Goal: Task Accomplishment & Management: Use online tool/utility

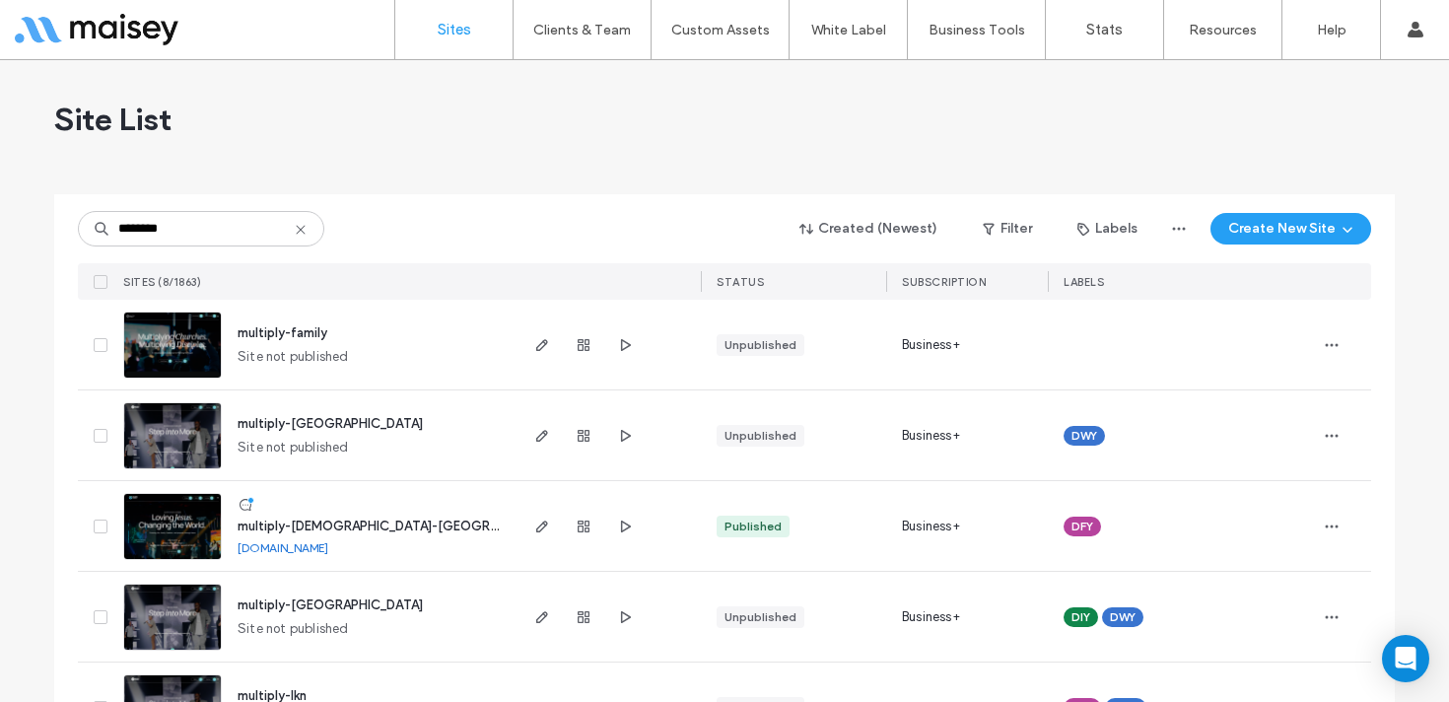
type input "********"
click at [177, 514] on img at bounding box center [172, 561] width 97 height 134
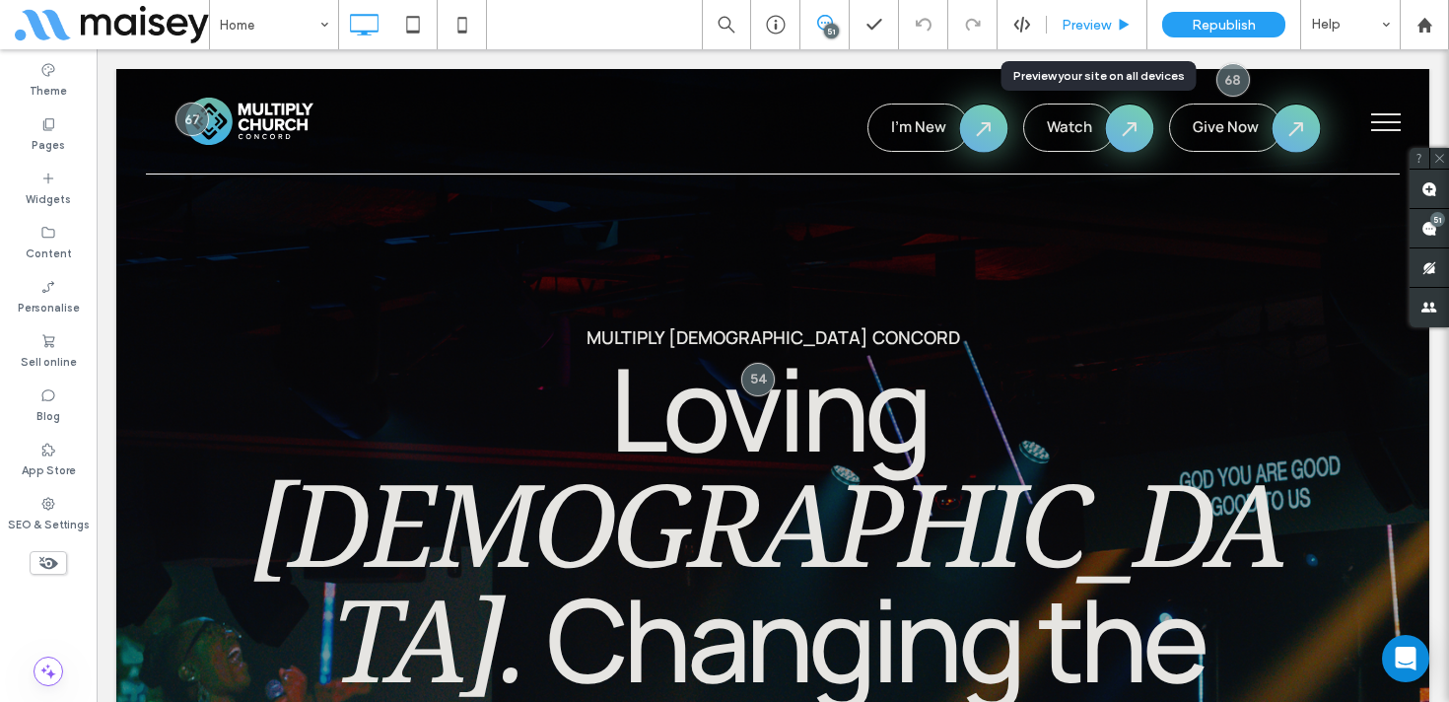
click at [1103, 15] on div "Preview" at bounding box center [1097, 24] width 101 height 49
click at [1099, 23] on span "Preview" at bounding box center [1086, 25] width 49 height 17
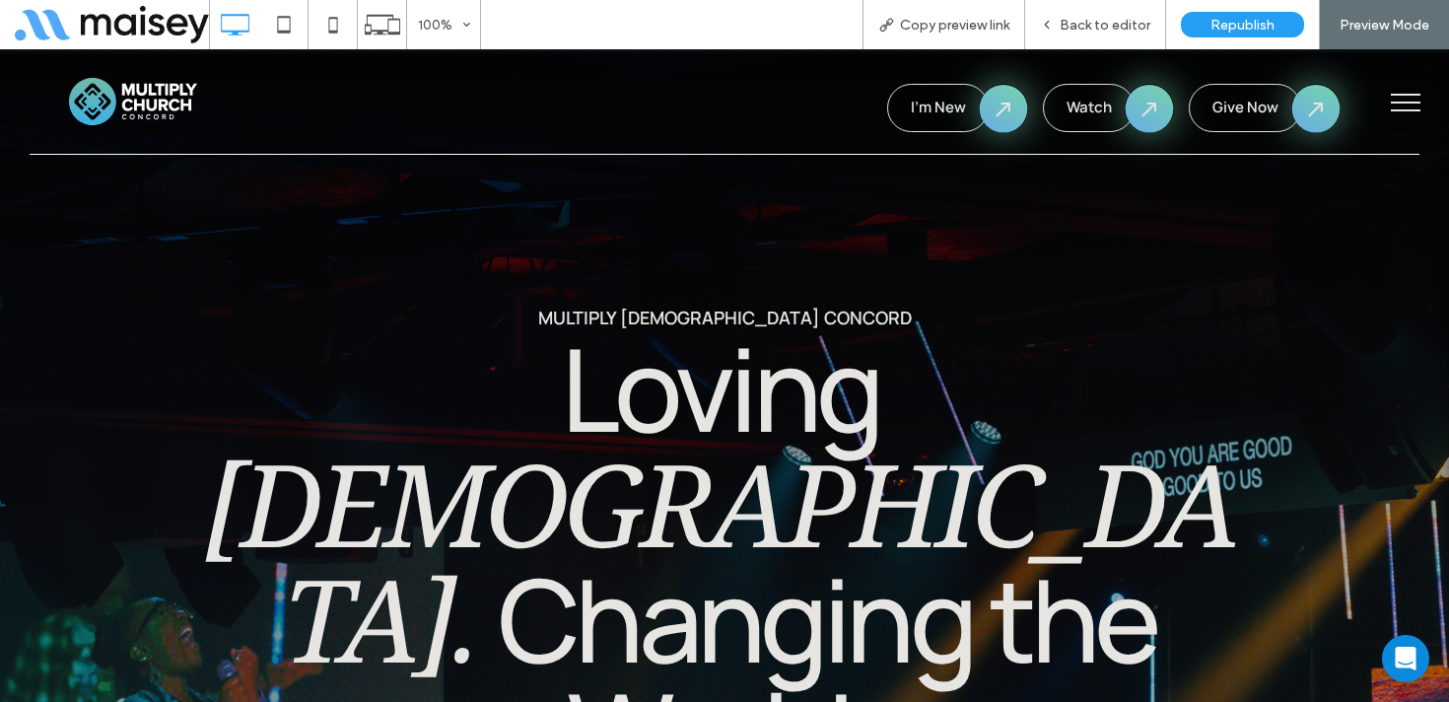
click at [1412, 100] on button "menu" at bounding box center [1405, 102] width 51 height 51
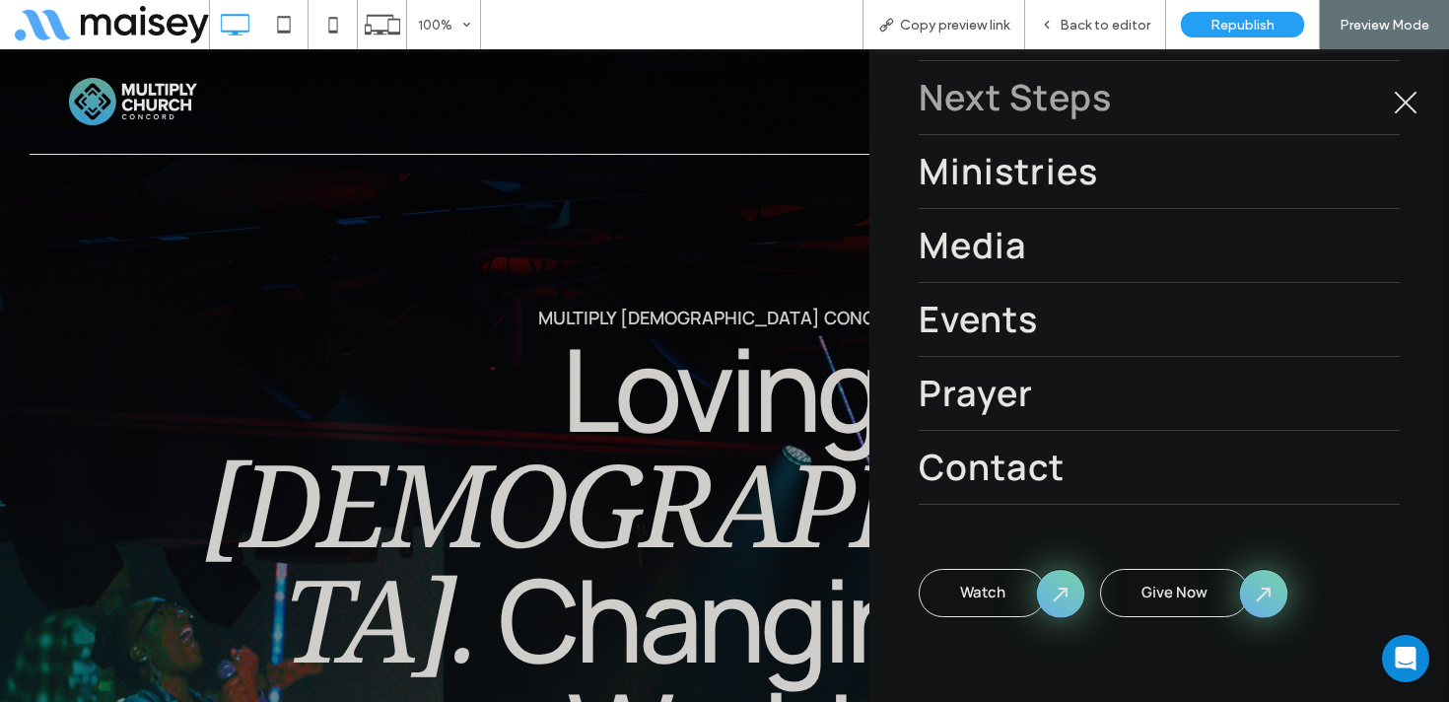
scroll to position [308, 0]
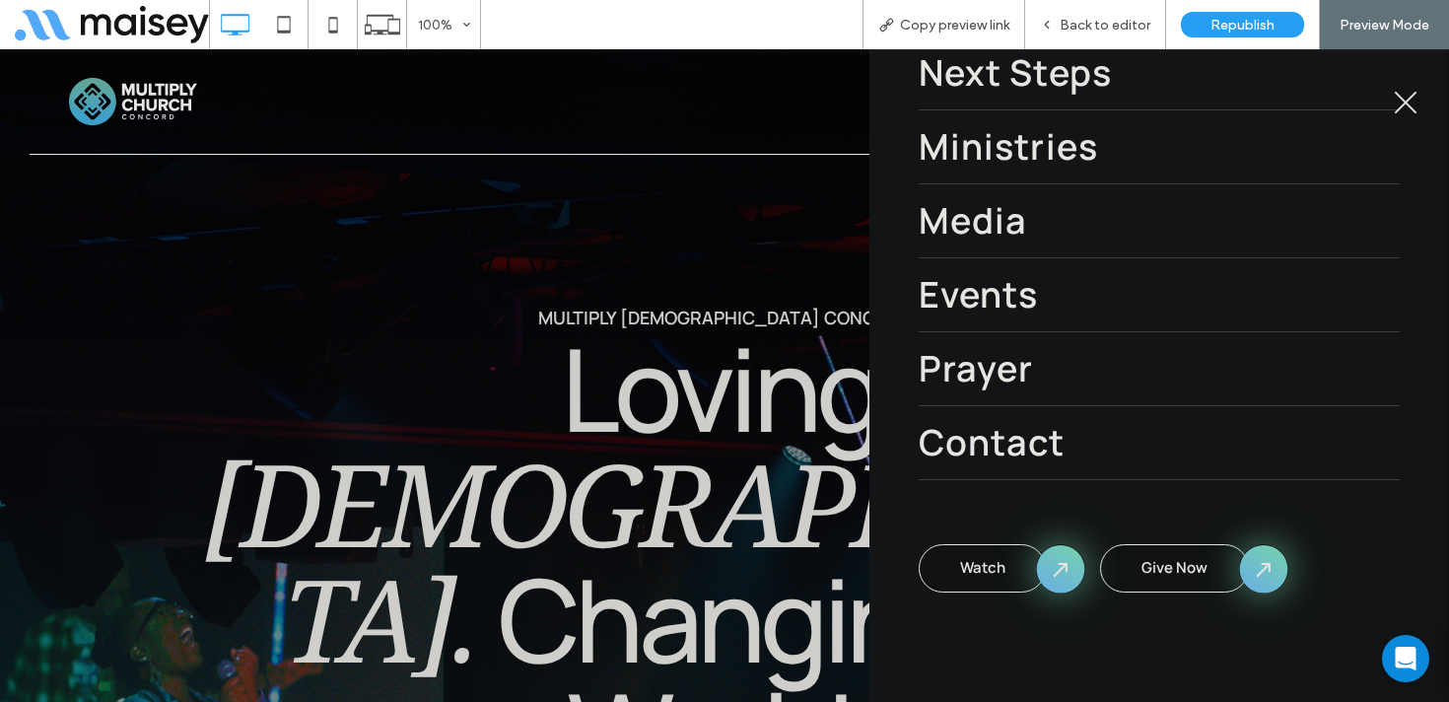
click at [1400, 98] on span "menu" at bounding box center [1406, 102] width 23 height 23
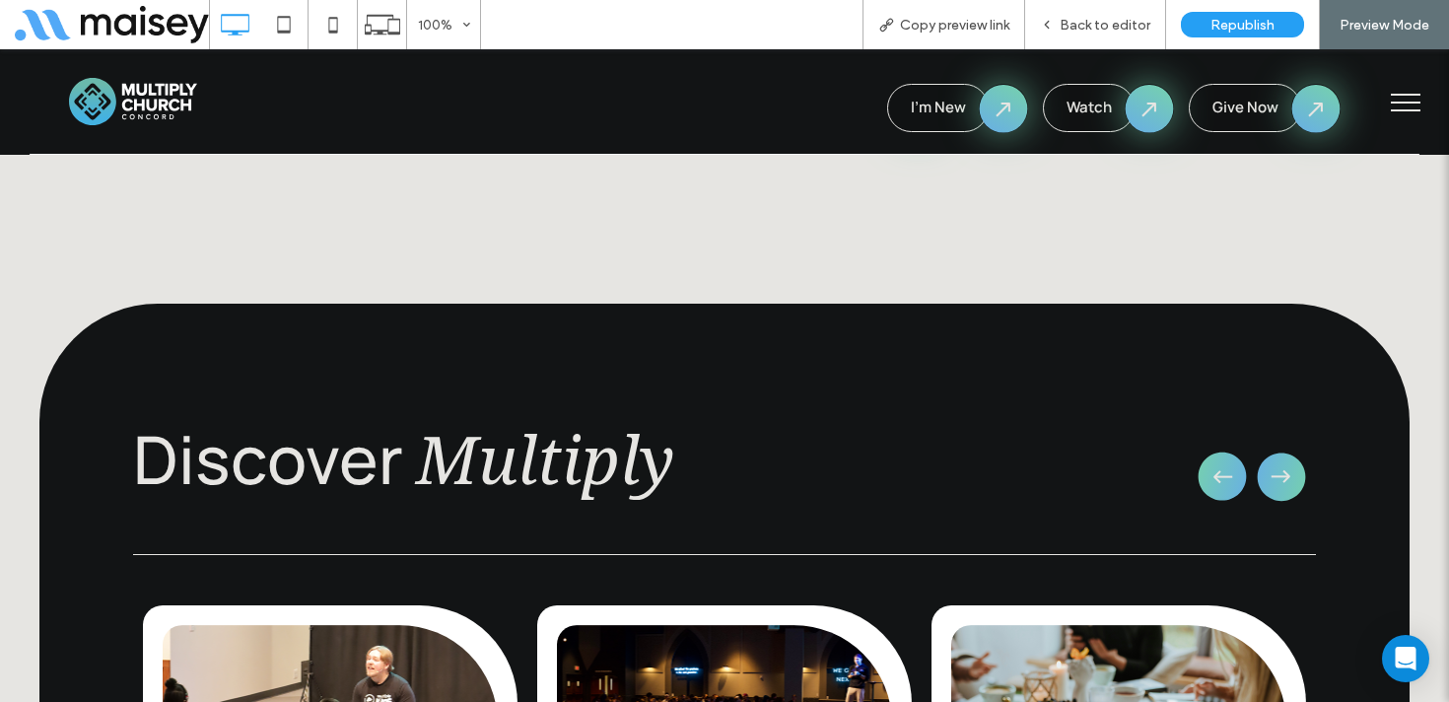
scroll to position [2542, 0]
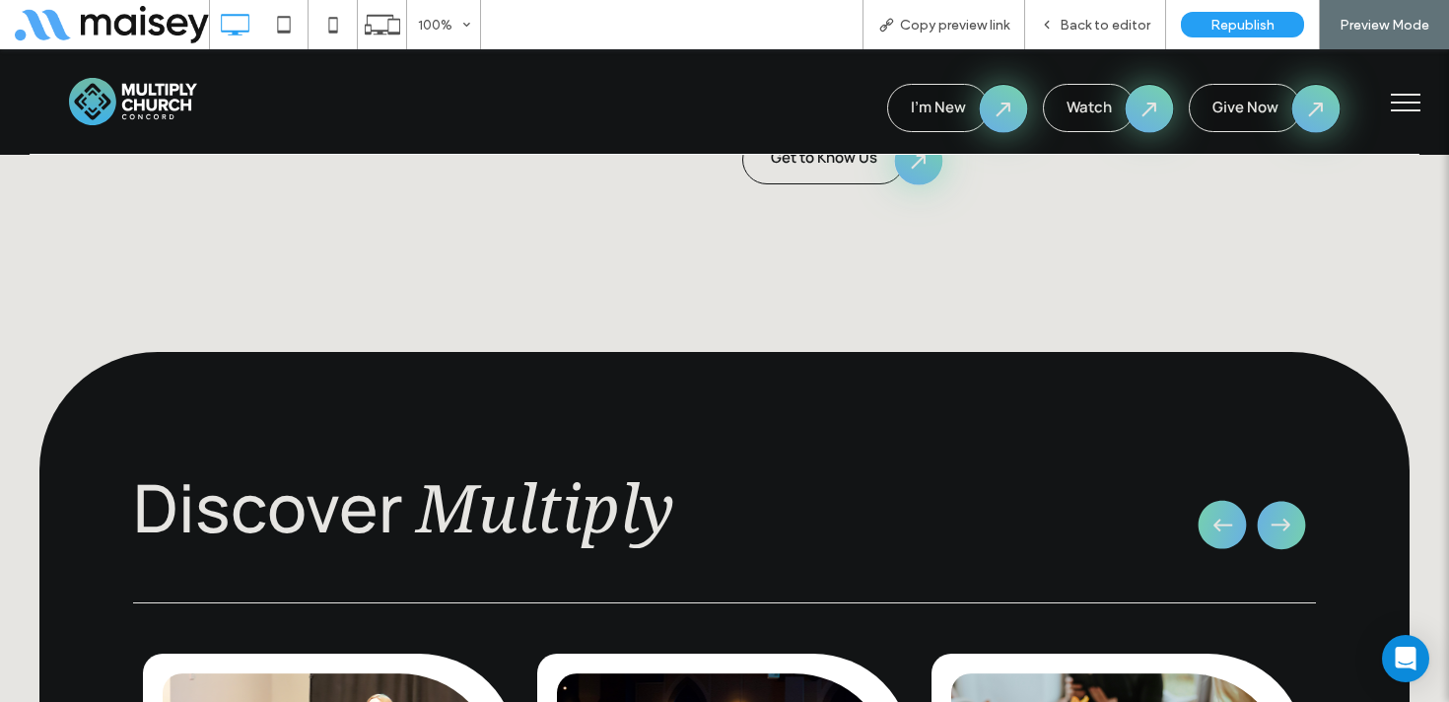
click at [1276, 489] on icon "button" at bounding box center [1281, 524] width 69 height 71
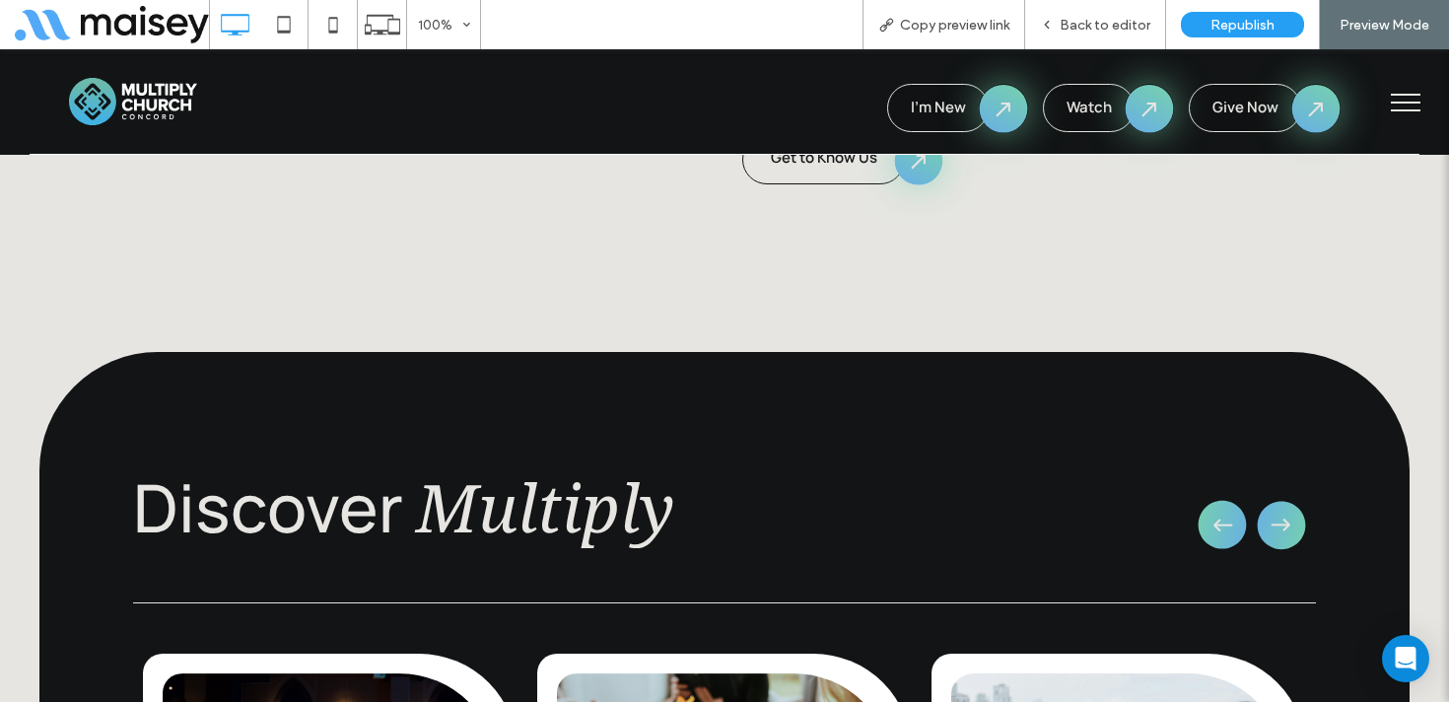
click at [1276, 489] on icon "button" at bounding box center [1281, 524] width 69 height 71
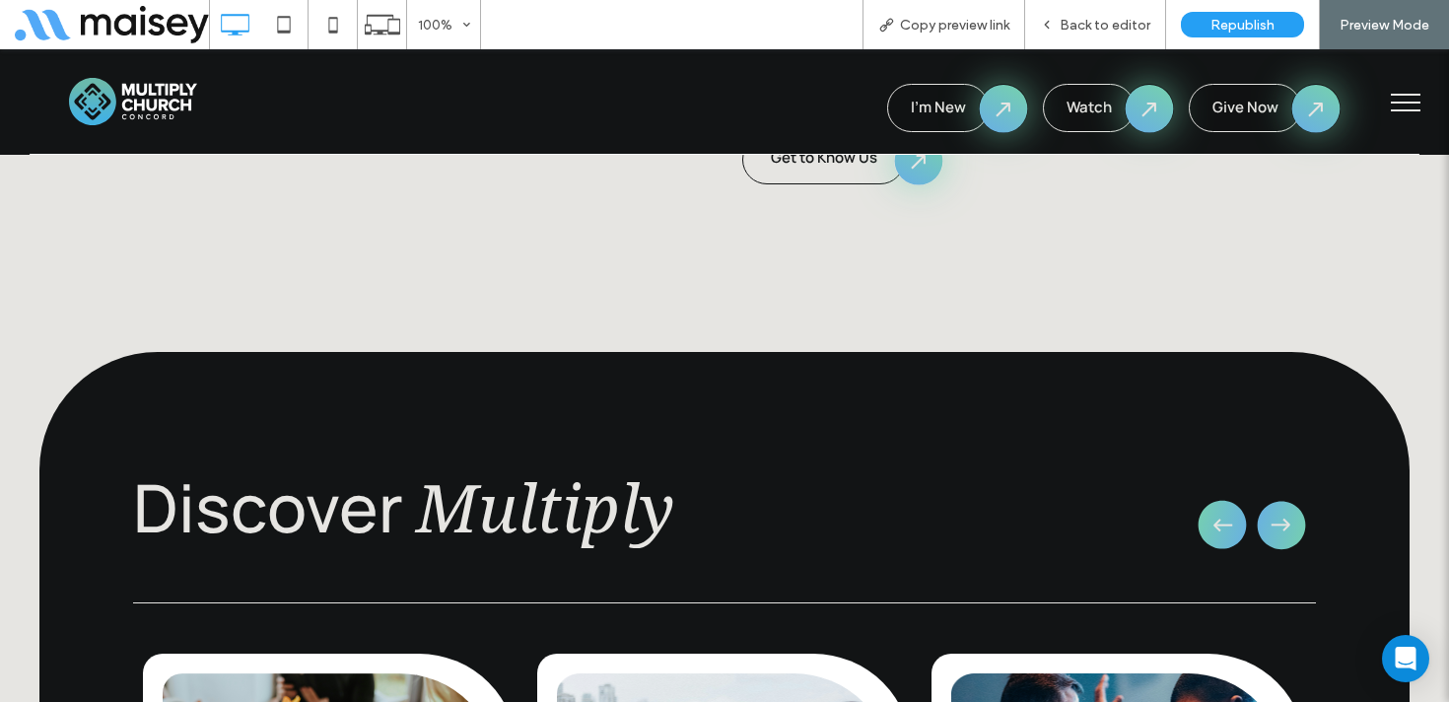
click at [1276, 489] on icon "button" at bounding box center [1281, 524] width 69 height 71
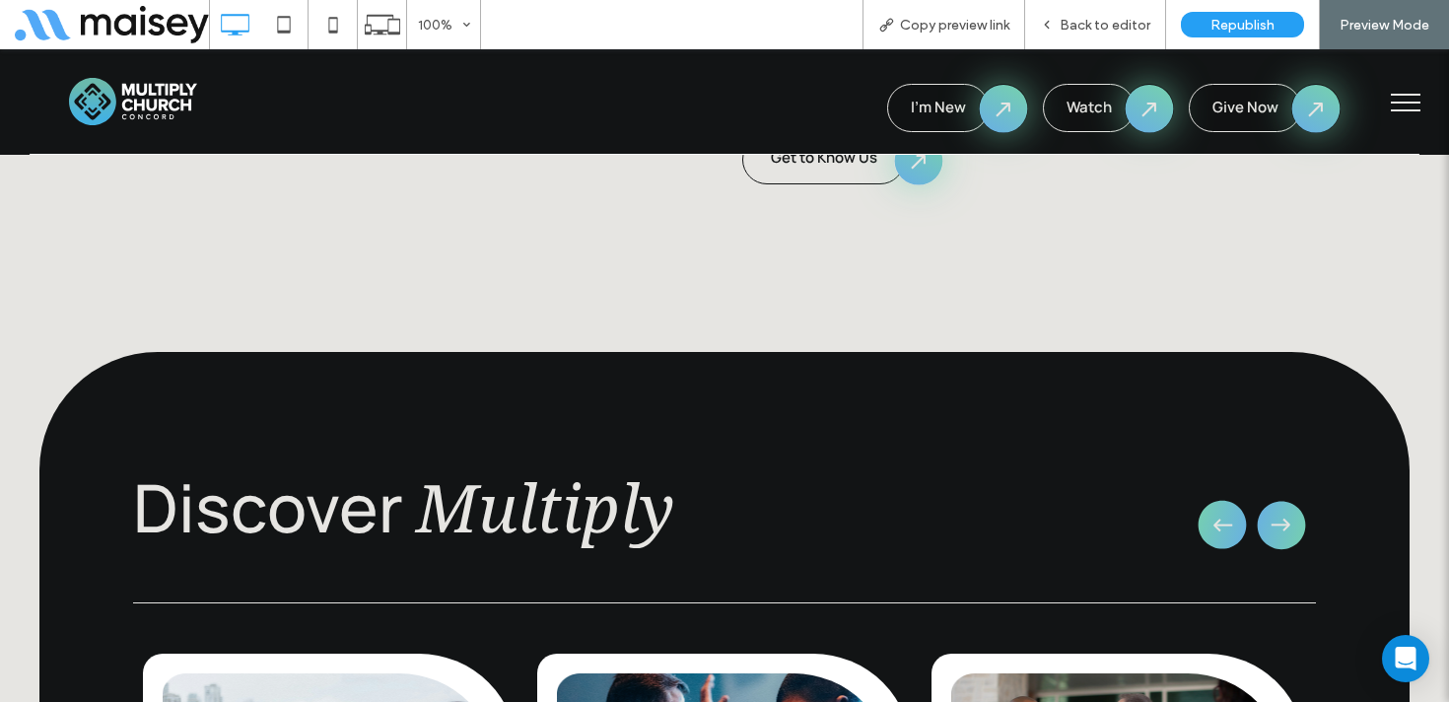
click at [1276, 489] on icon "button" at bounding box center [1281, 524] width 69 height 71
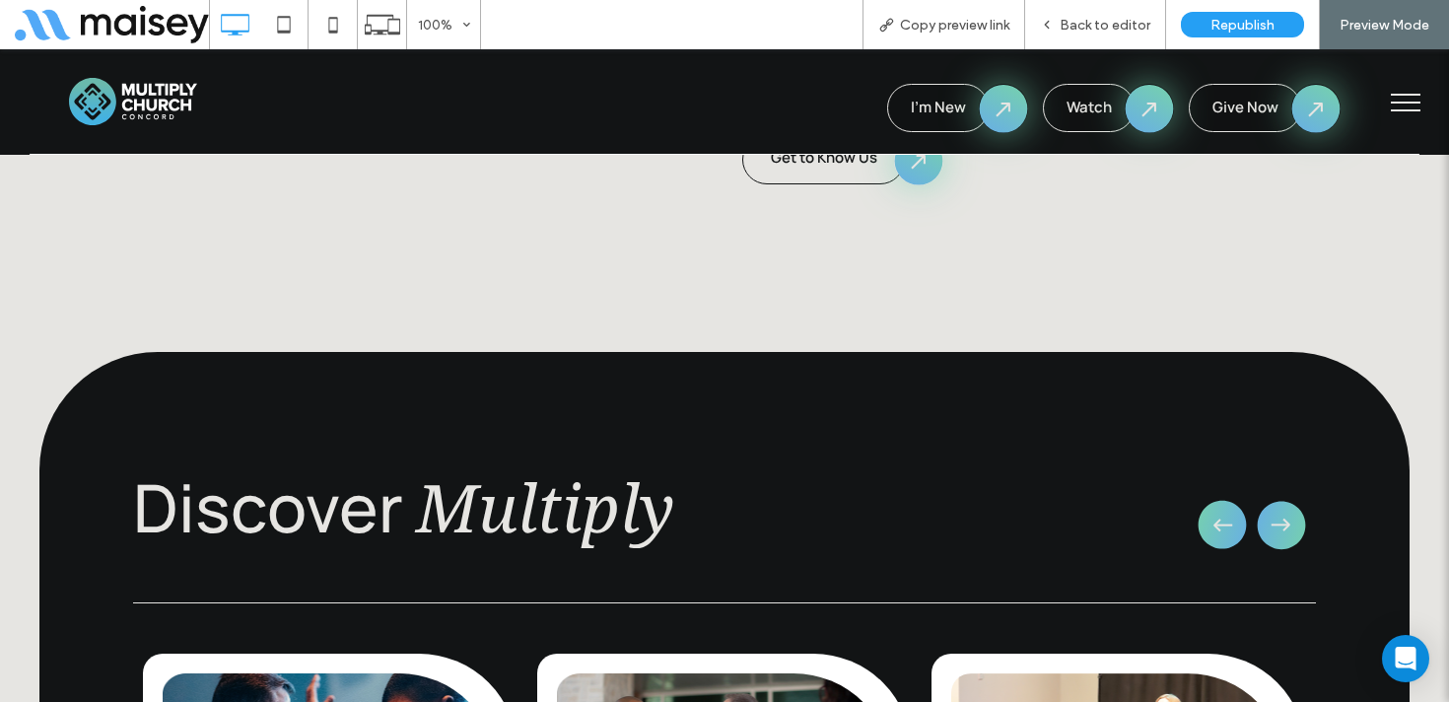
click at [1276, 489] on icon "button" at bounding box center [1281, 524] width 69 height 71
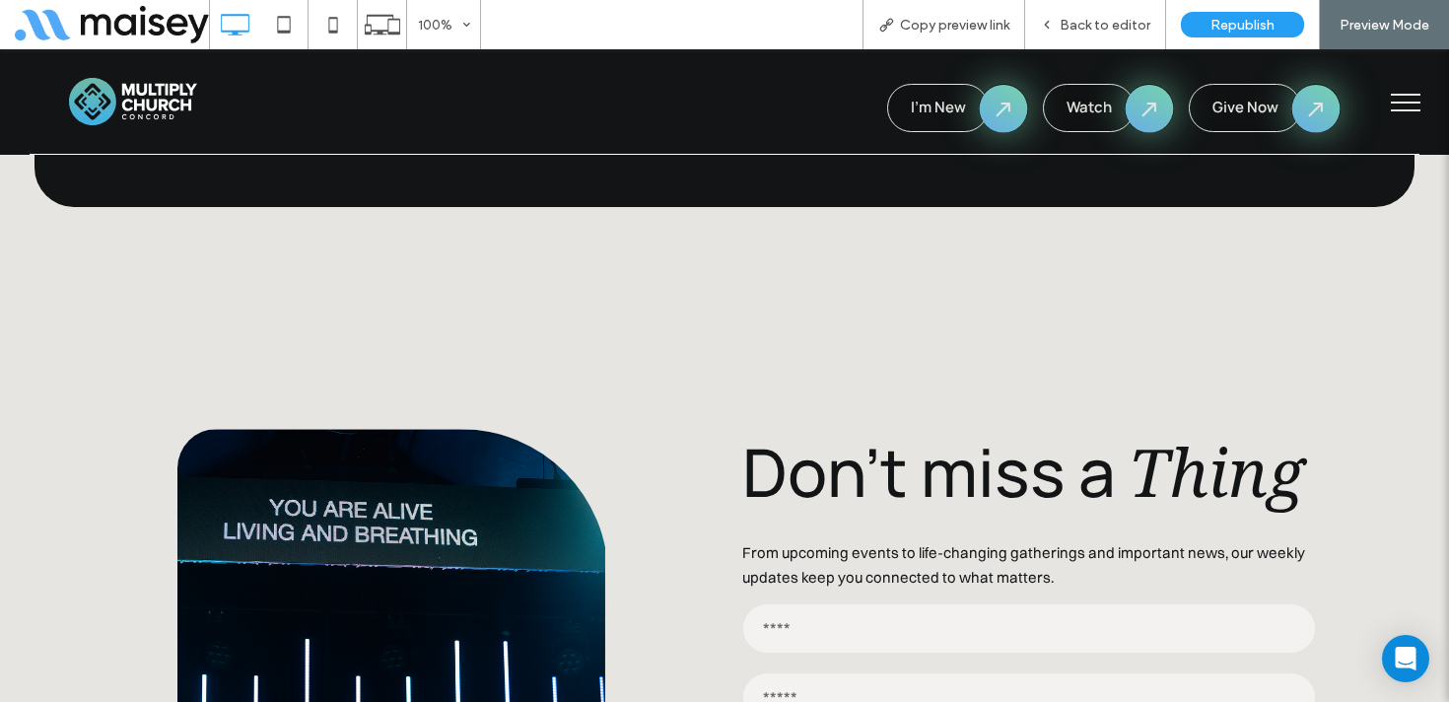
scroll to position [9147, 0]
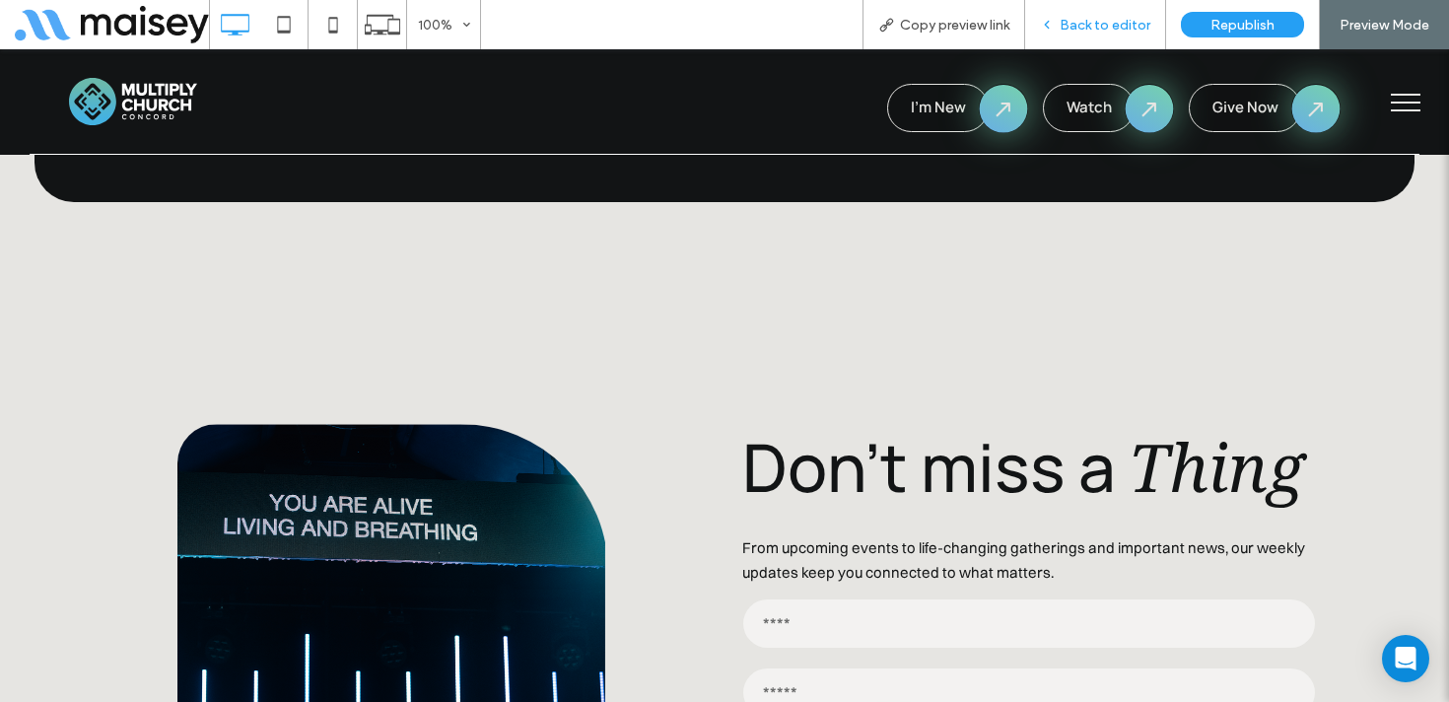
drag, startPoint x: 1093, startPoint y: 38, endPoint x: 1077, endPoint y: 27, distance: 19.7
click at [1093, 38] on div "Back to editor" at bounding box center [1095, 24] width 141 height 49
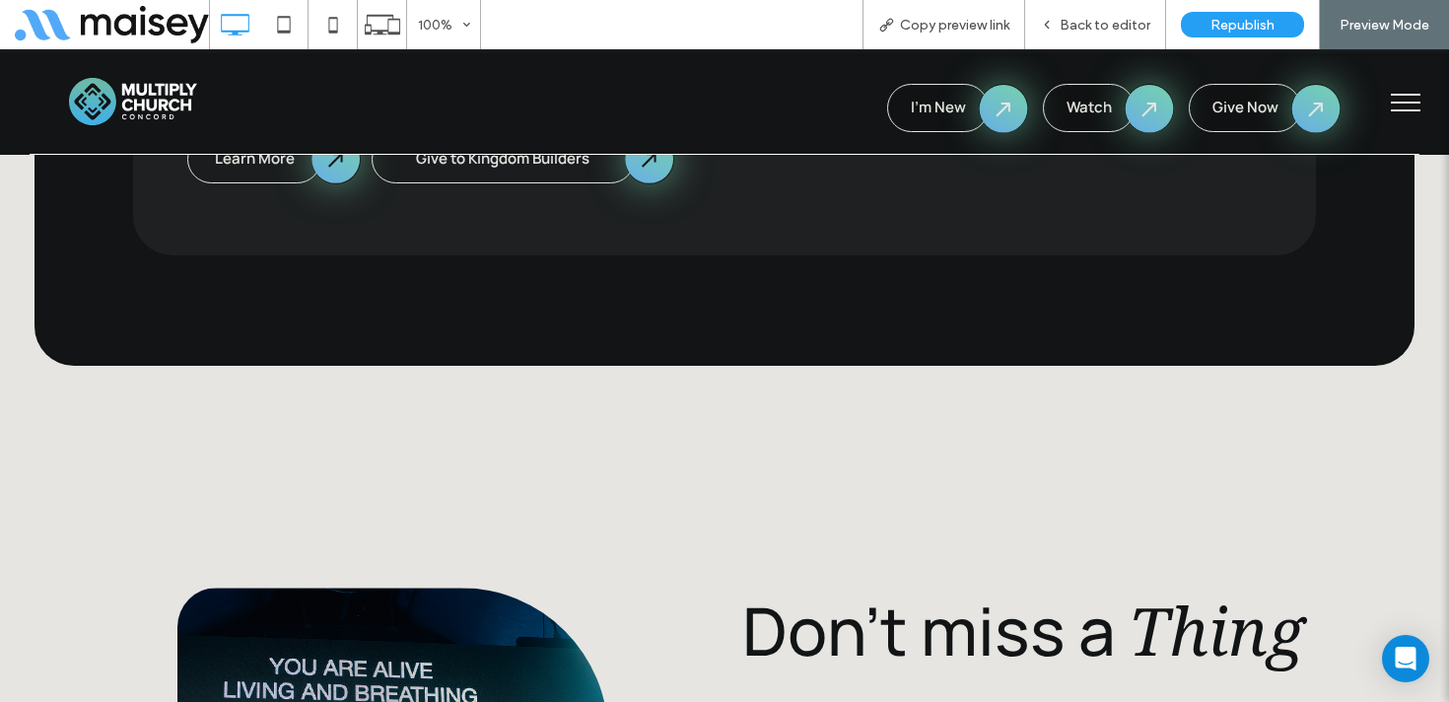
scroll to position [8889, 0]
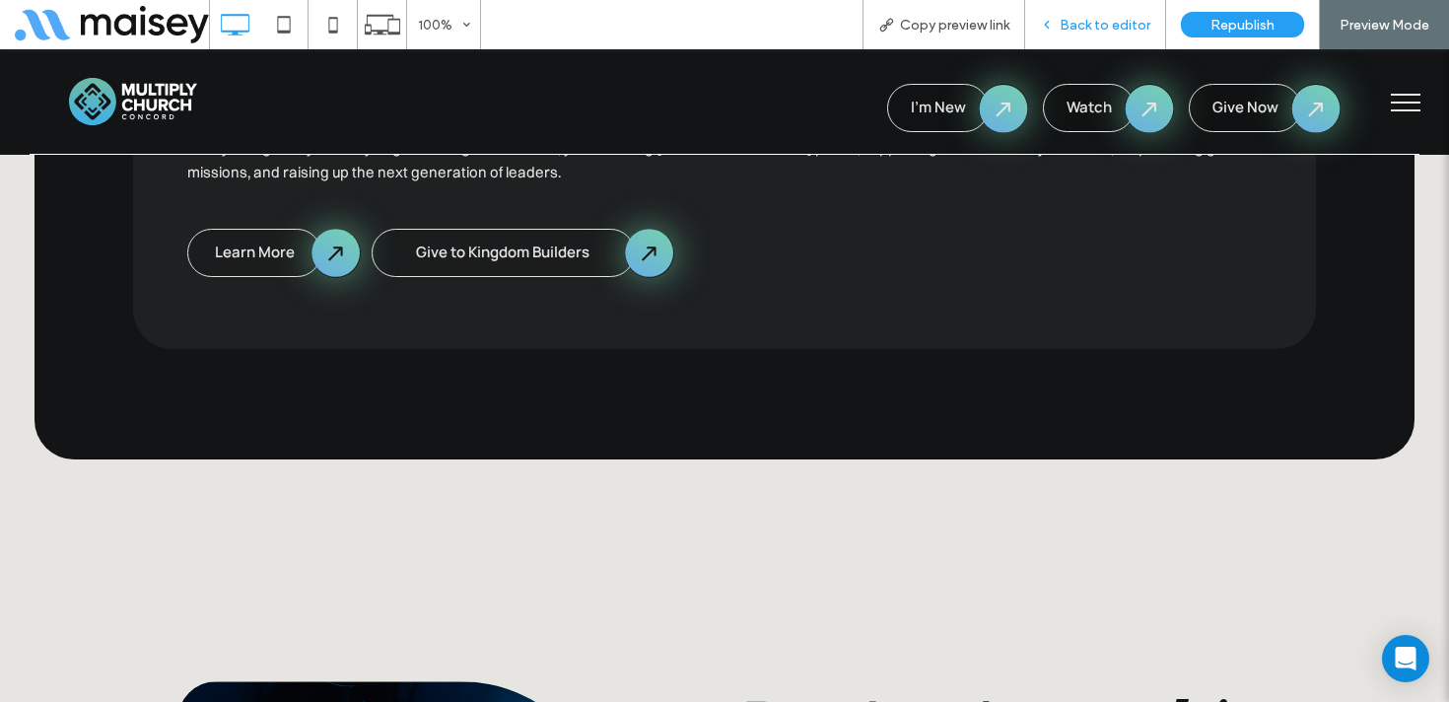
click at [1125, 36] on div "Back to editor" at bounding box center [1095, 24] width 141 height 49
click at [1097, 21] on span "Back to editor" at bounding box center [1105, 25] width 91 height 17
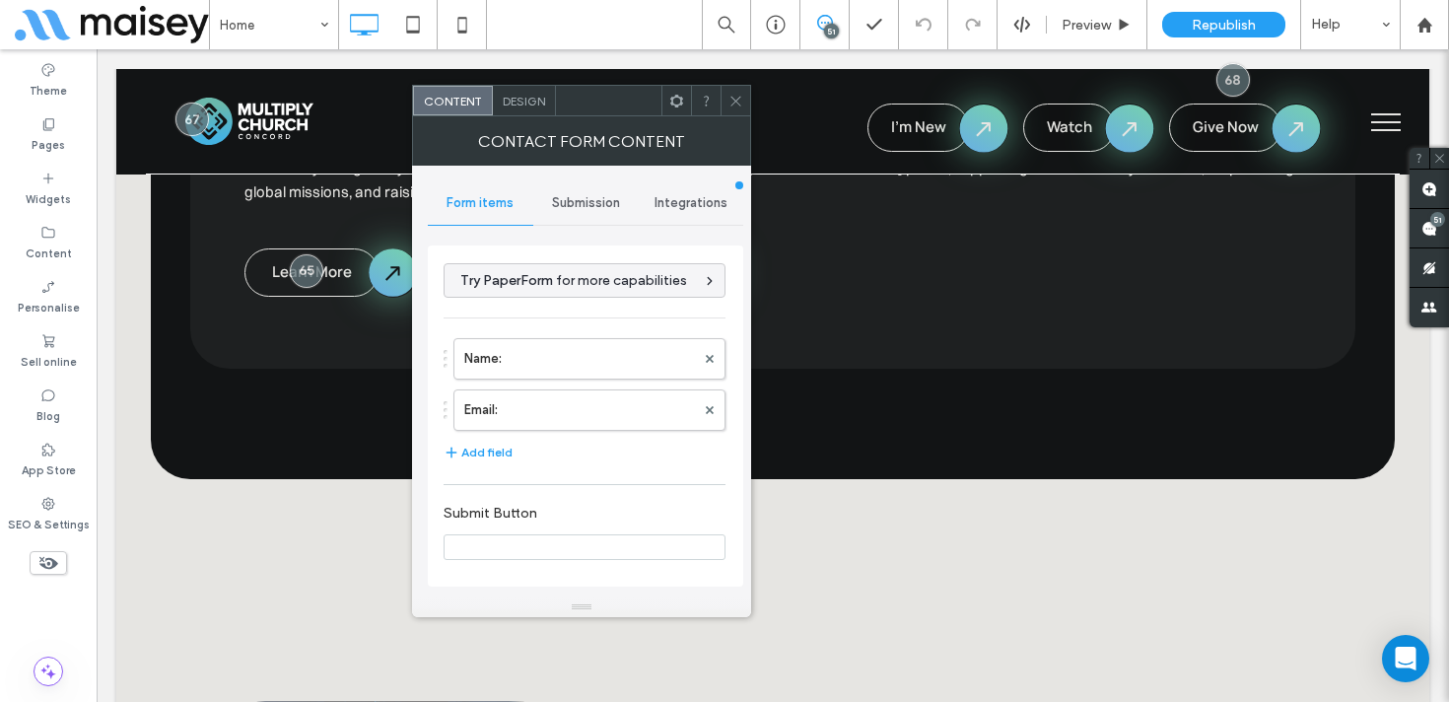
type input "**********"
click at [579, 207] on span "Submission" at bounding box center [586, 203] width 68 height 16
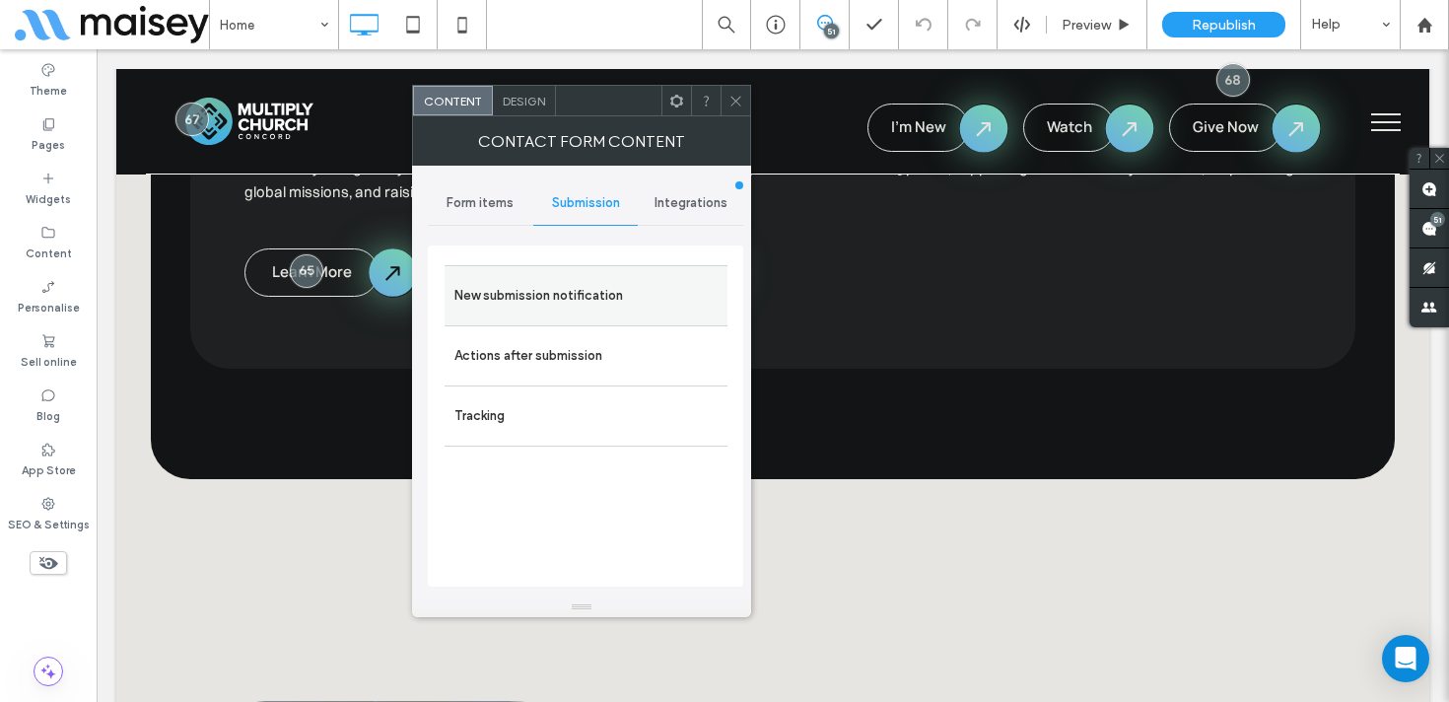
click at [525, 289] on label "New submission notification" at bounding box center [586, 295] width 263 height 39
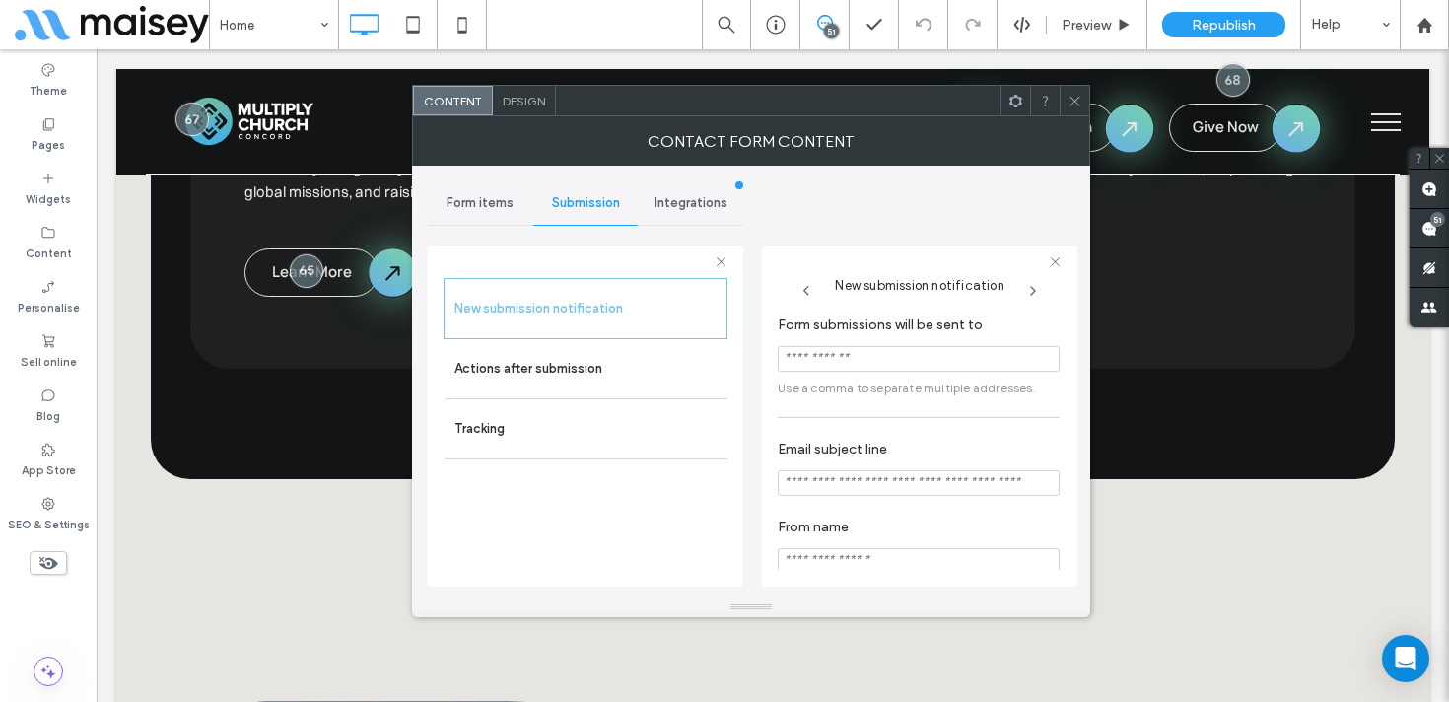
click at [1079, 94] on icon at bounding box center [1075, 101] width 15 height 15
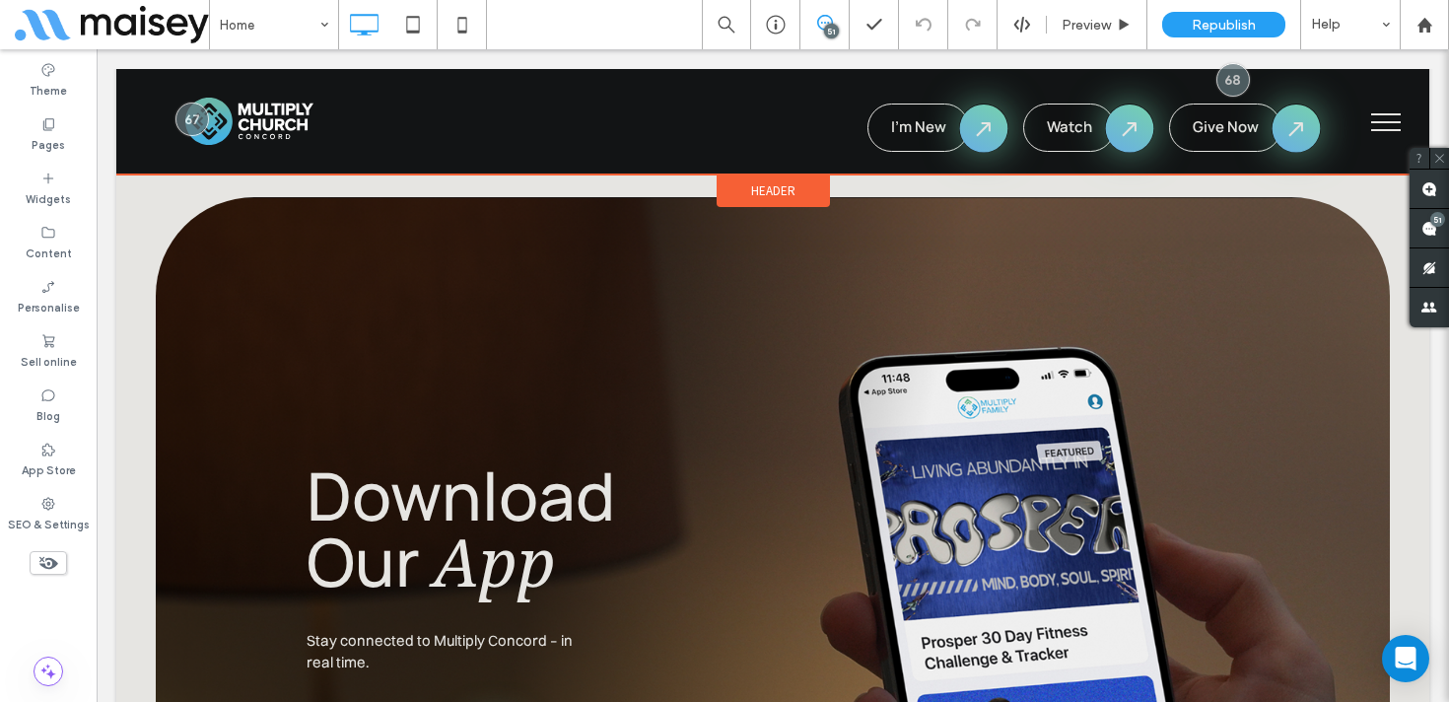
scroll to position [10073, 0]
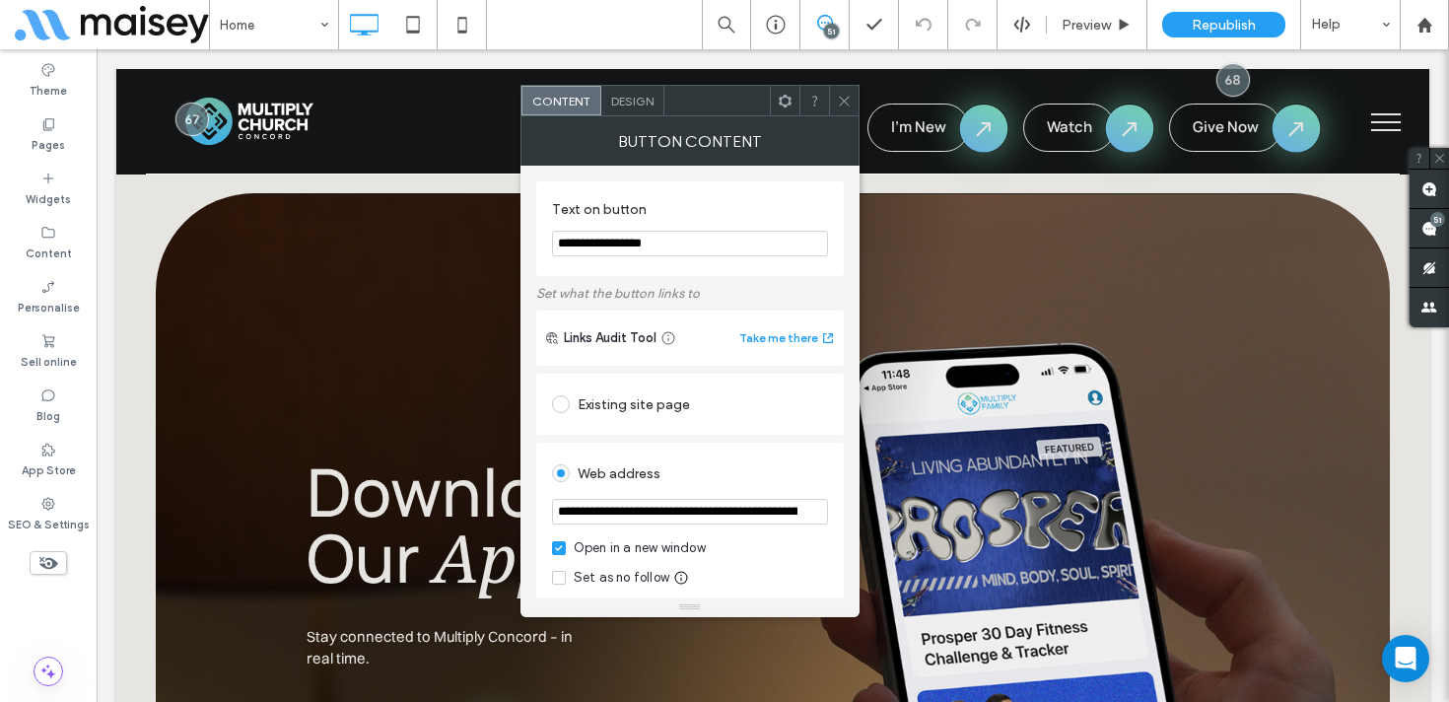
click at [841, 97] on icon at bounding box center [844, 101] width 15 height 15
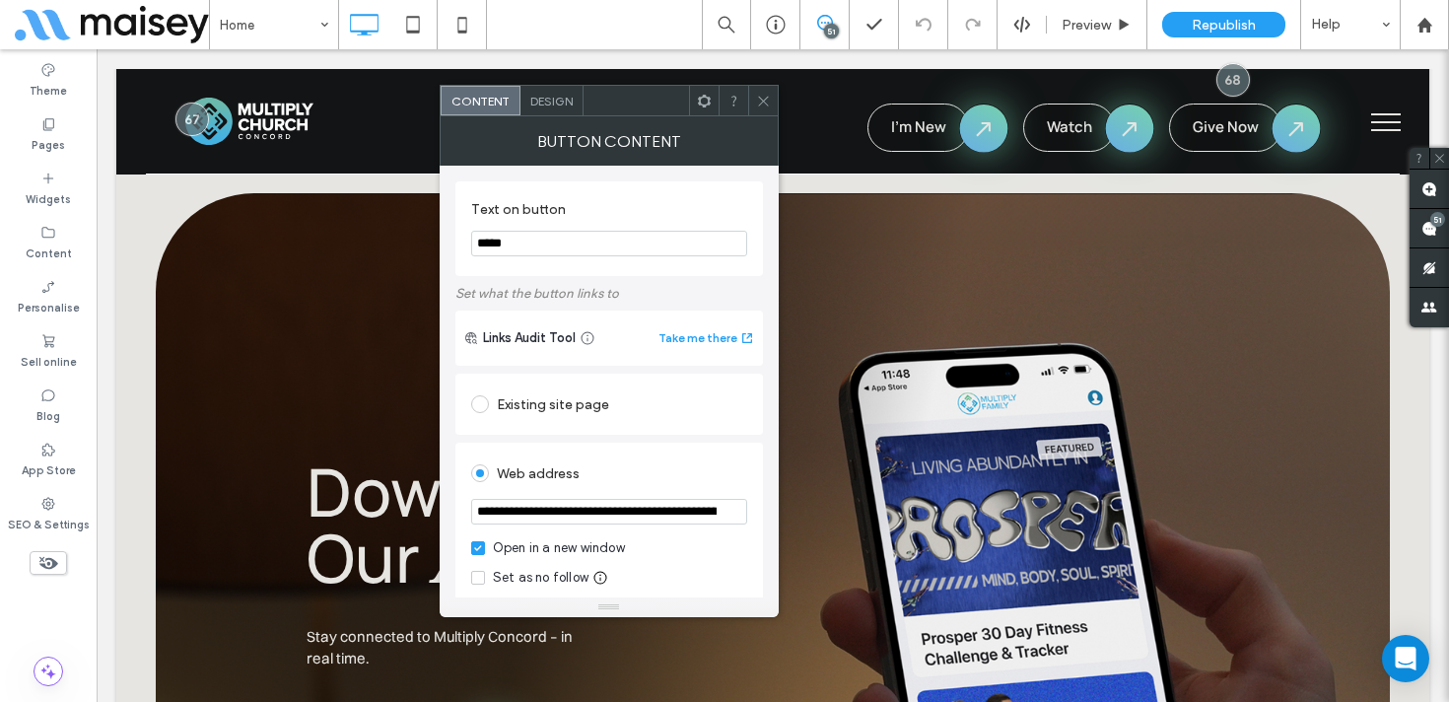
click at [769, 95] on icon at bounding box center [763, 101] width 15 height 15
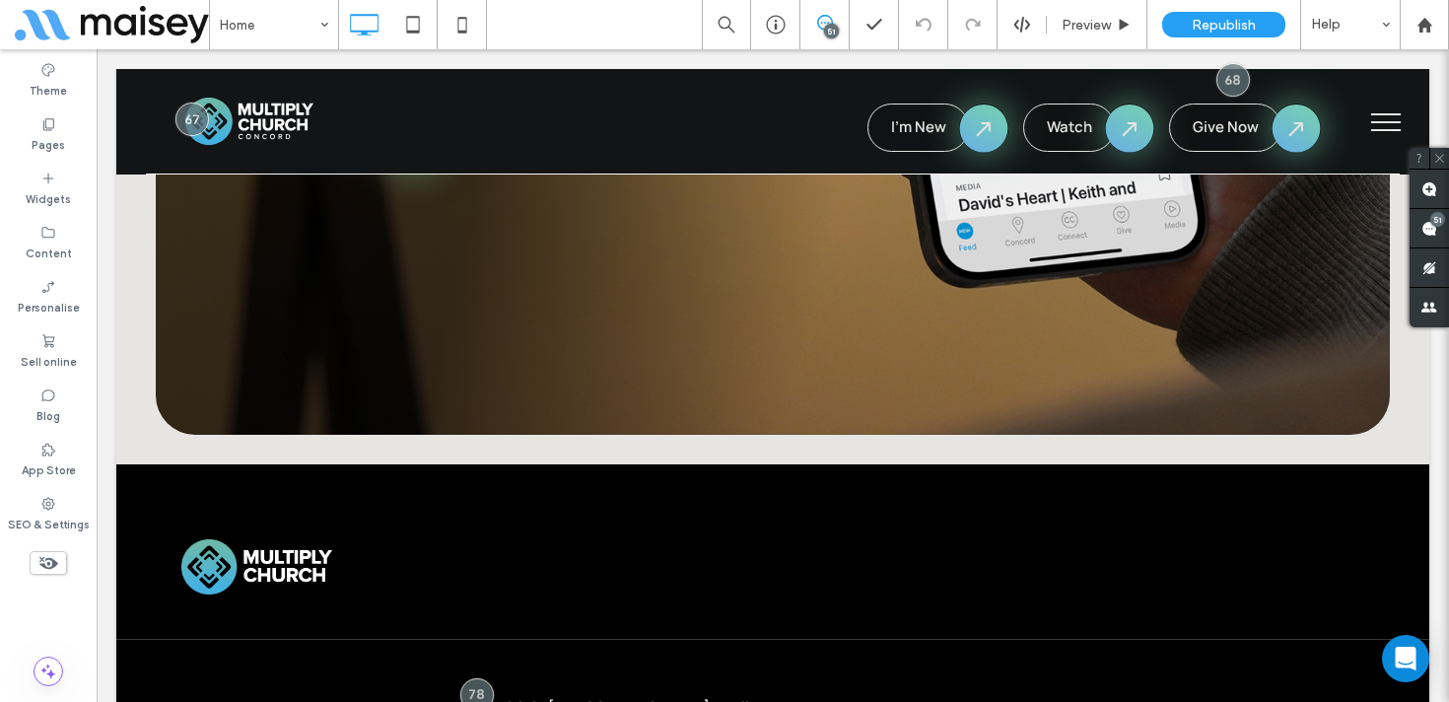
scroll to position [10800, 0]
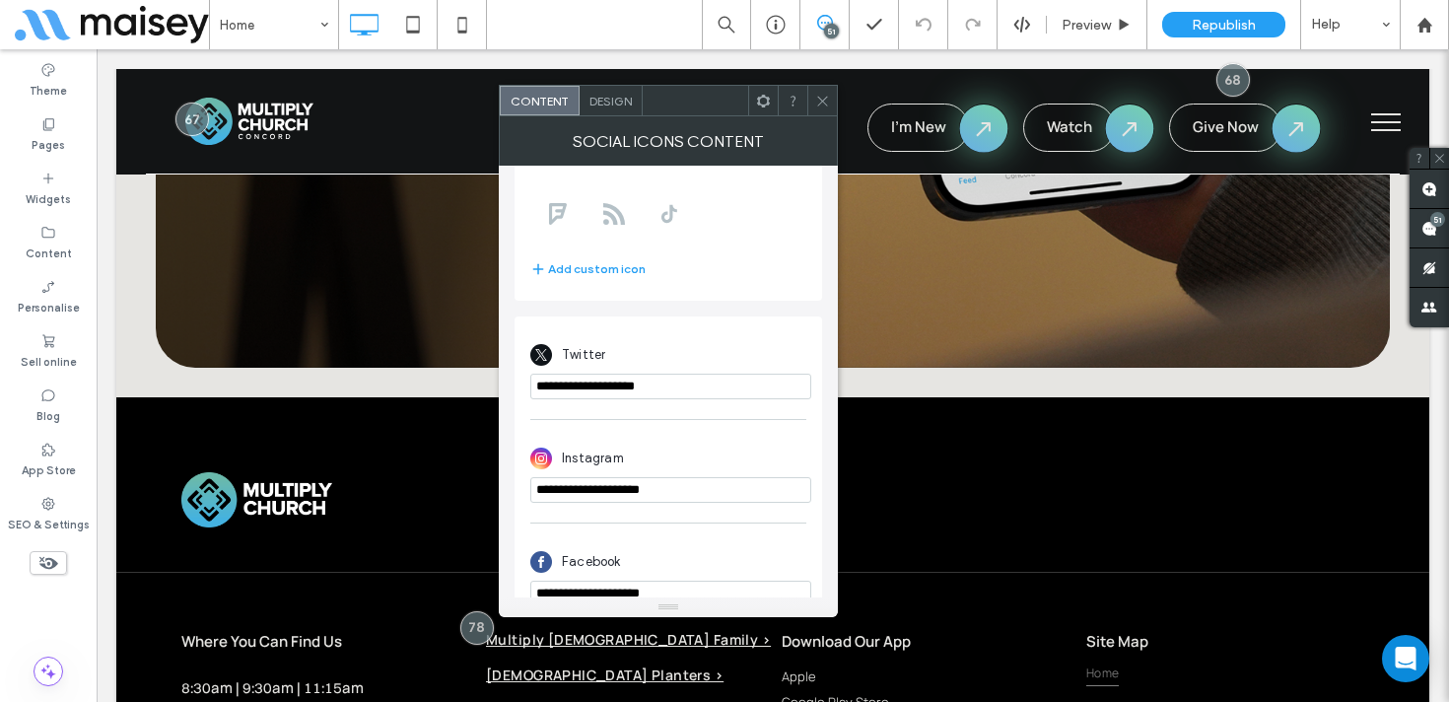
scroll to position [0, 0]
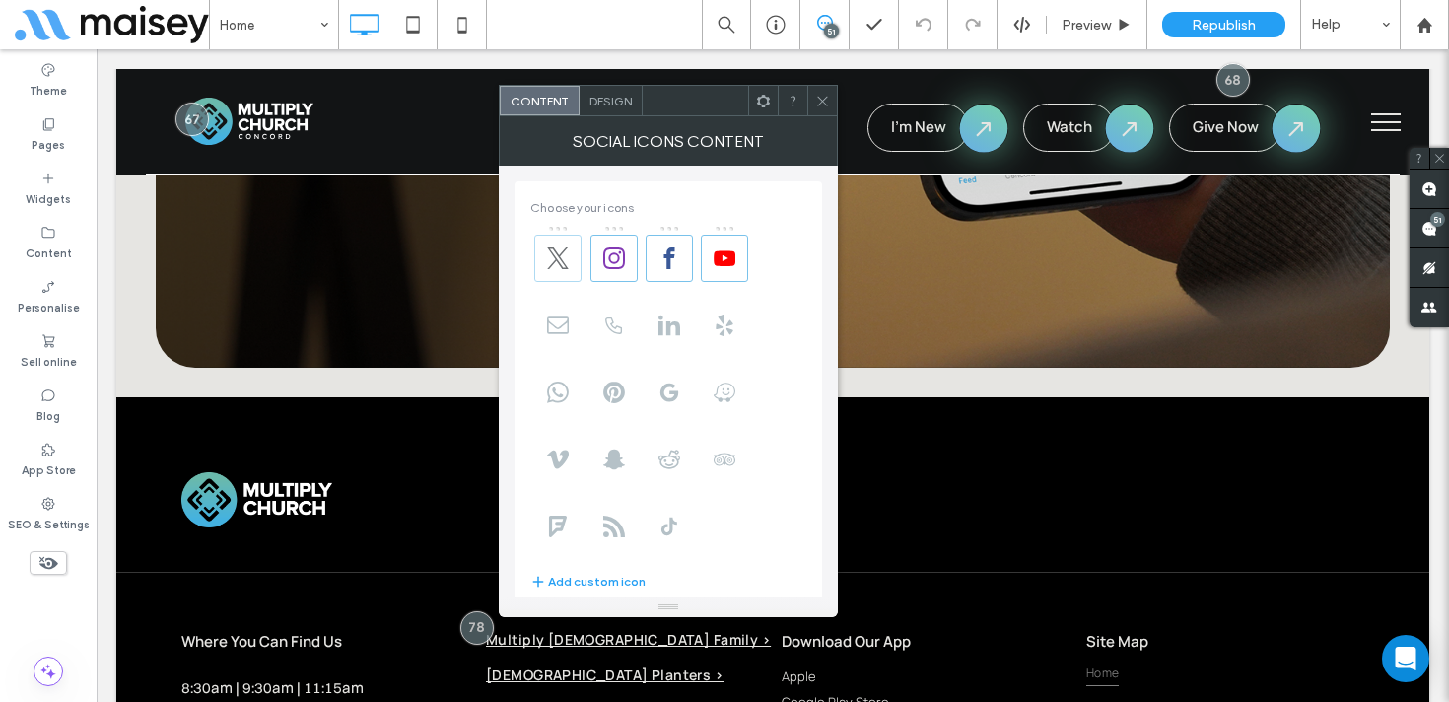
click at [560, 267] on icon at bounding box center [558, 258] width 22 height 22
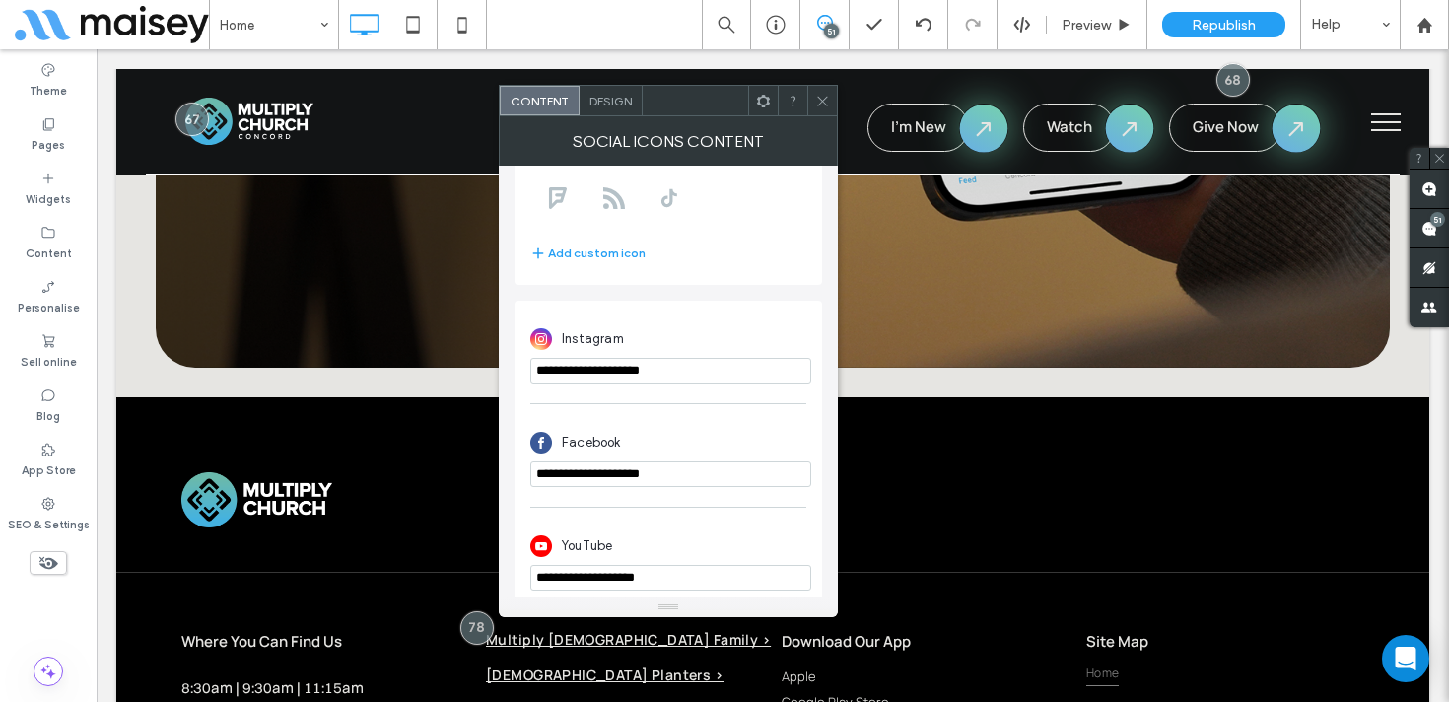
scroll to position [347, 0]
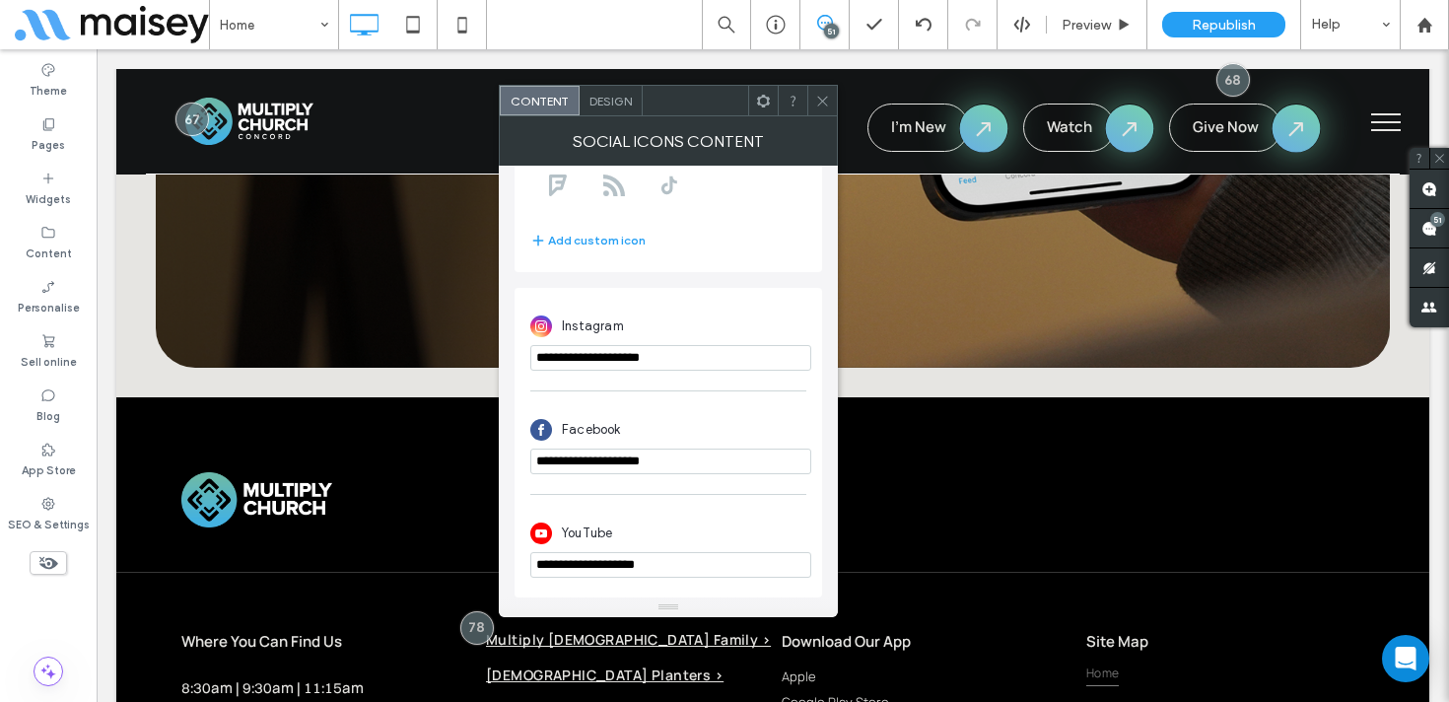
click at [615, 358] on input "**********" at bounding box center [670, 358] width 281 height 26
paste input "**********"
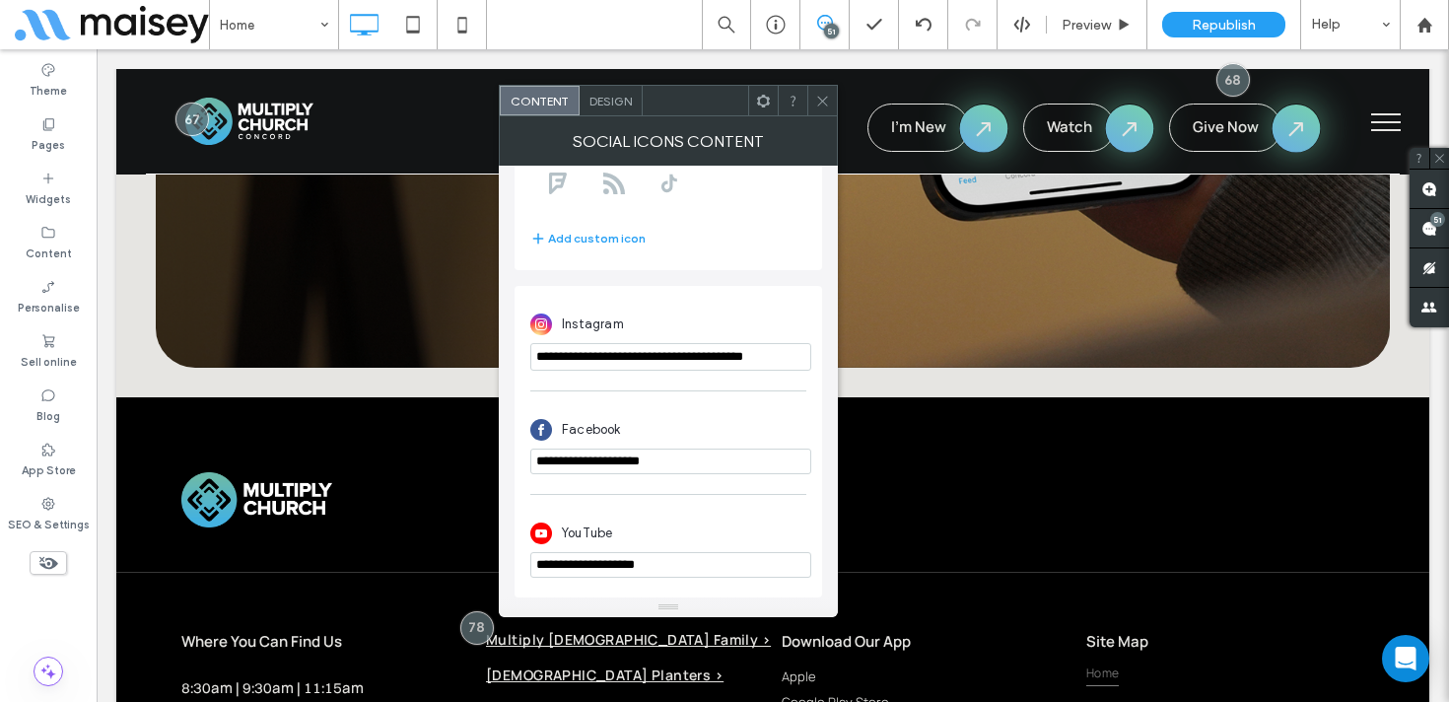
type input "**********"
click at [597, 457] on input "**********" at bounding box center [670, 462] width 281 height 26
click at [607, 451] on input "**********" at bounding box center [670, 462] width 281 height 26
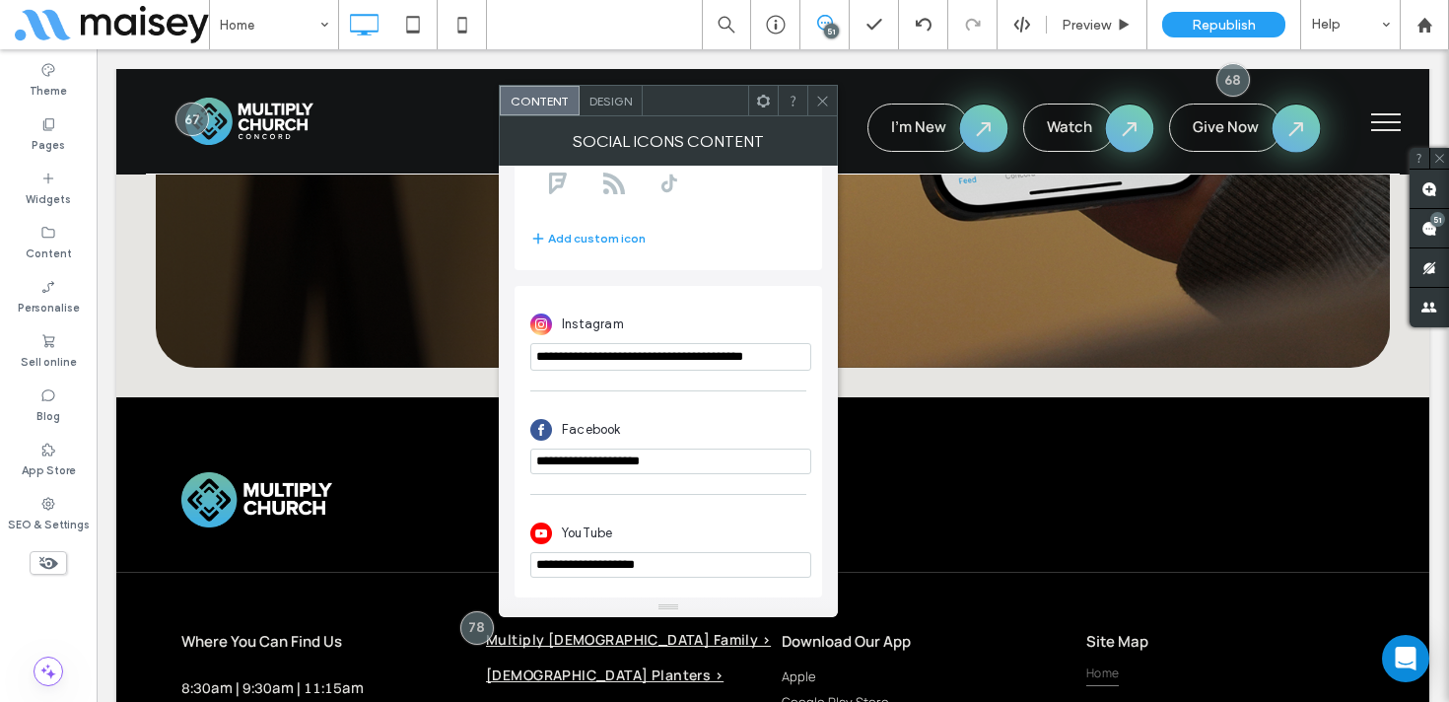
click at [607, 451] on input "**********" at bounding box center [670, 462] width 281 height 26
paste input "**********"
type input "**********"
drag, startPoint x: 607, startPoint y: 451, endPoint x: 696, endPoint y: 15, distance: 444.8
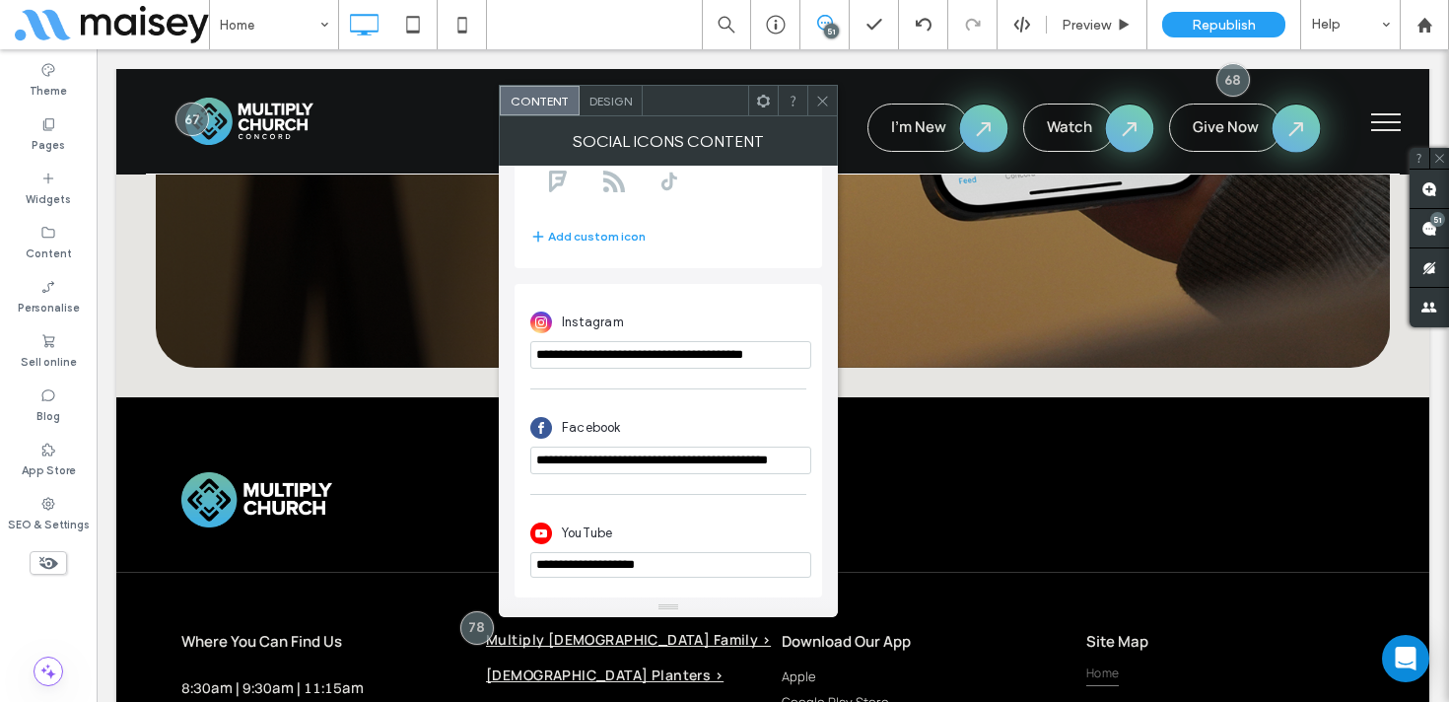
click at [0, 0] on body ".wqwq-1{fill:#231f20;} .cls-1q, .cls-2q { fill-rule: evenodd; } .cls-2q { fill:…" at bounding box center [724, 351] width 1449 height 702
click at [631, 562] on input "**********" at bounding box center [670, 565] width 281 height 26
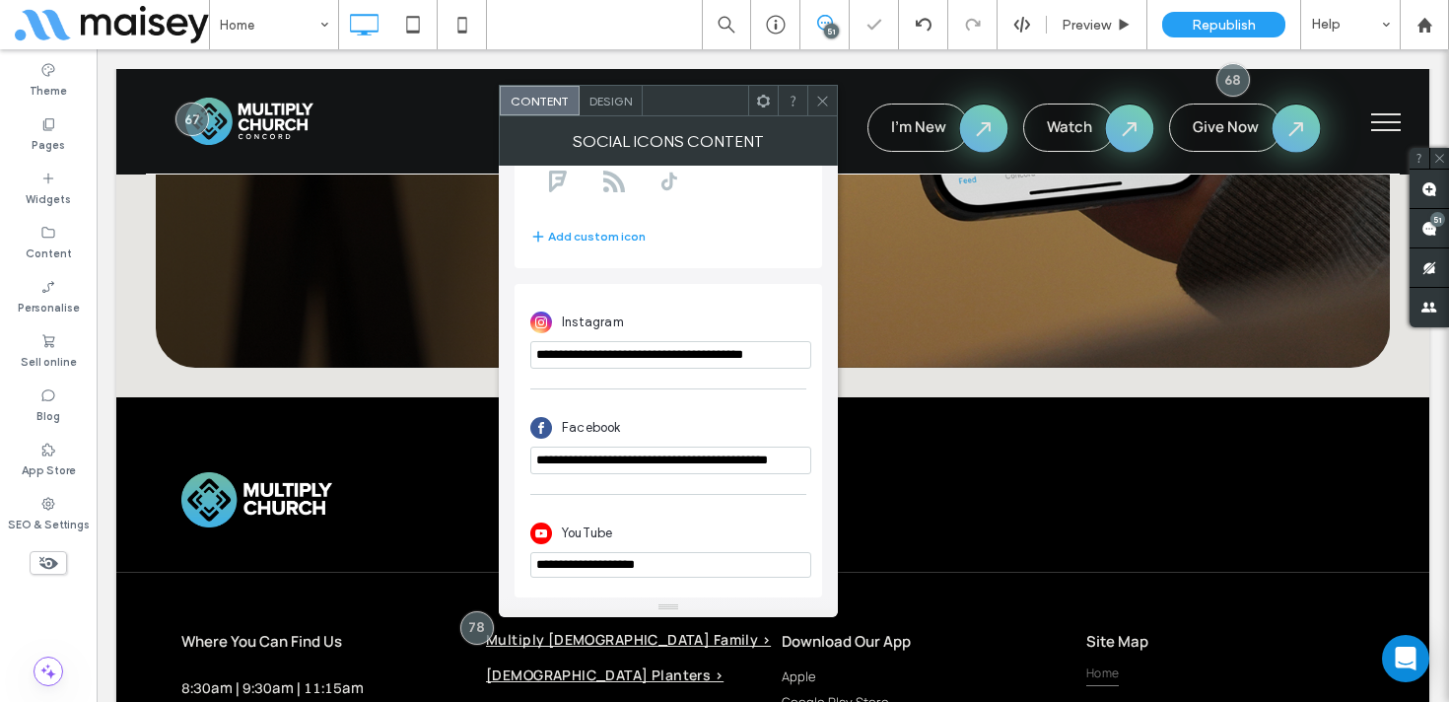
click at [631, 562] on input "**********" at bounding box center [670, 565] width 281 height 26
paste input "**********"
type input "**********"
click at [823, 101] on use at bounding box center [822, 101] width 10 height 10
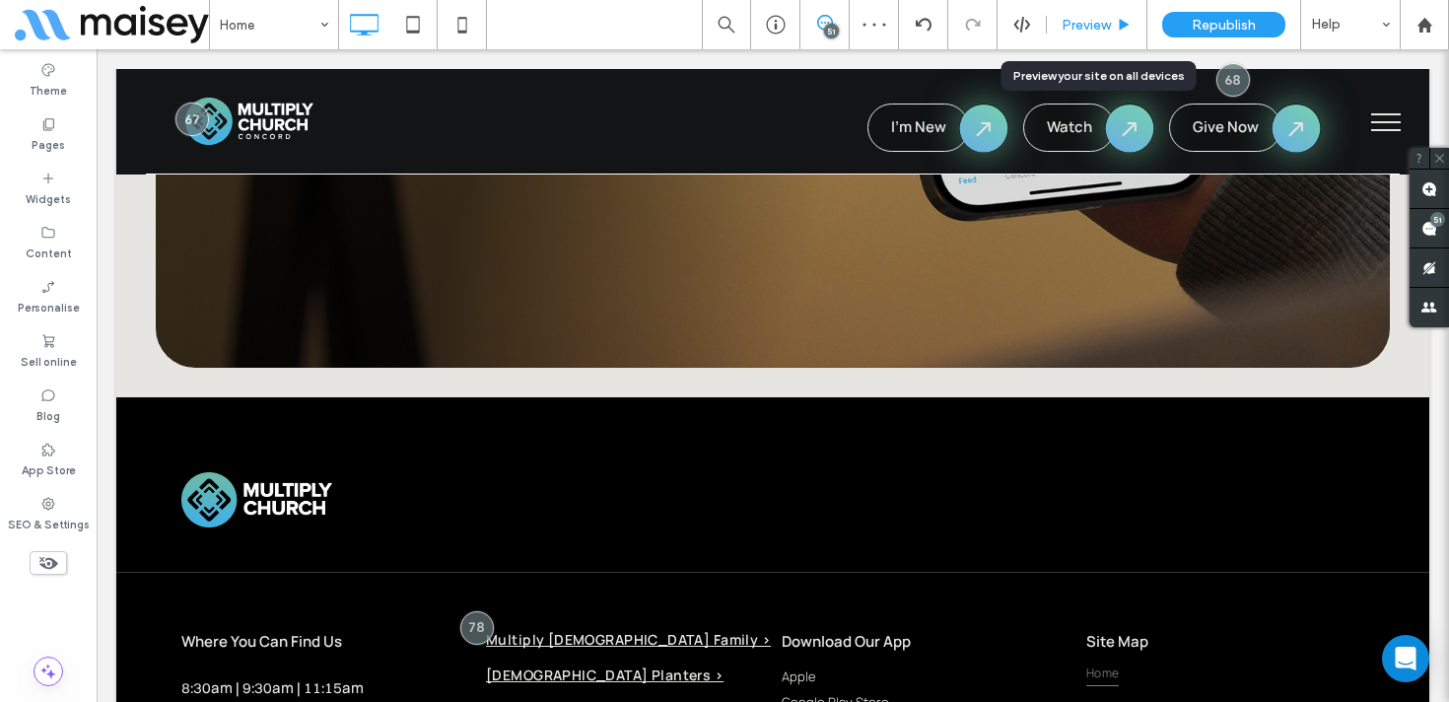
click at [1097, 27] on span "Preview" at bounding box center [1086, 25] width 49 height 17
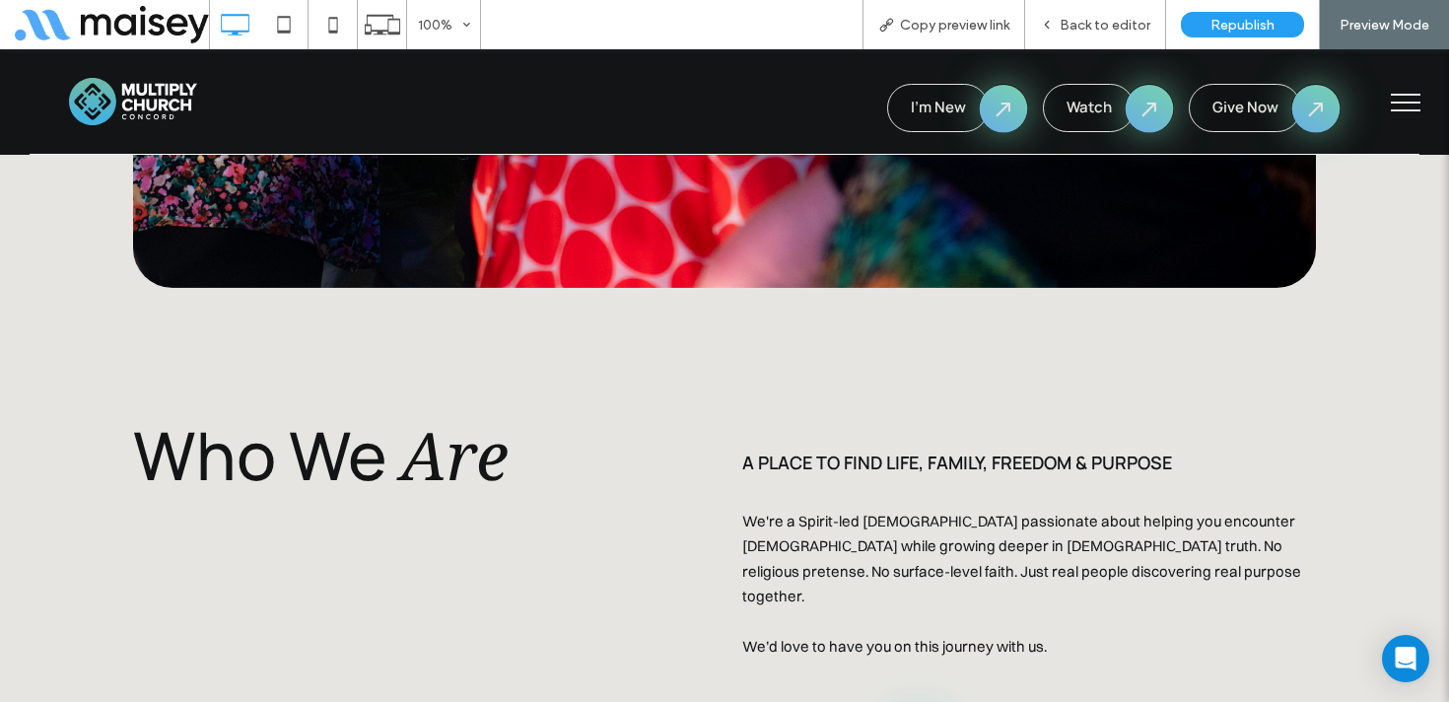
scroll to position [1512, 0]
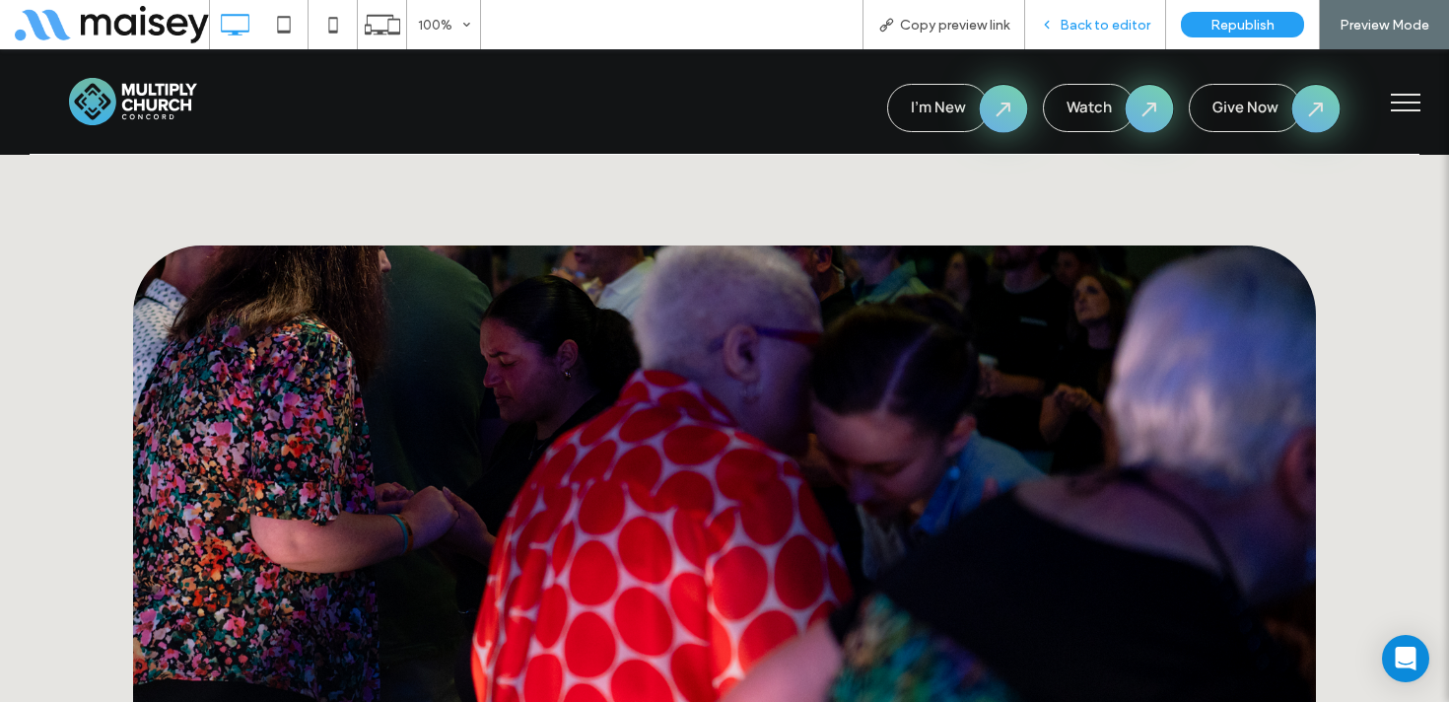
click at [1106, 18] on span "Back to editor" at bounding box center [1105, 25] width 91 height 17
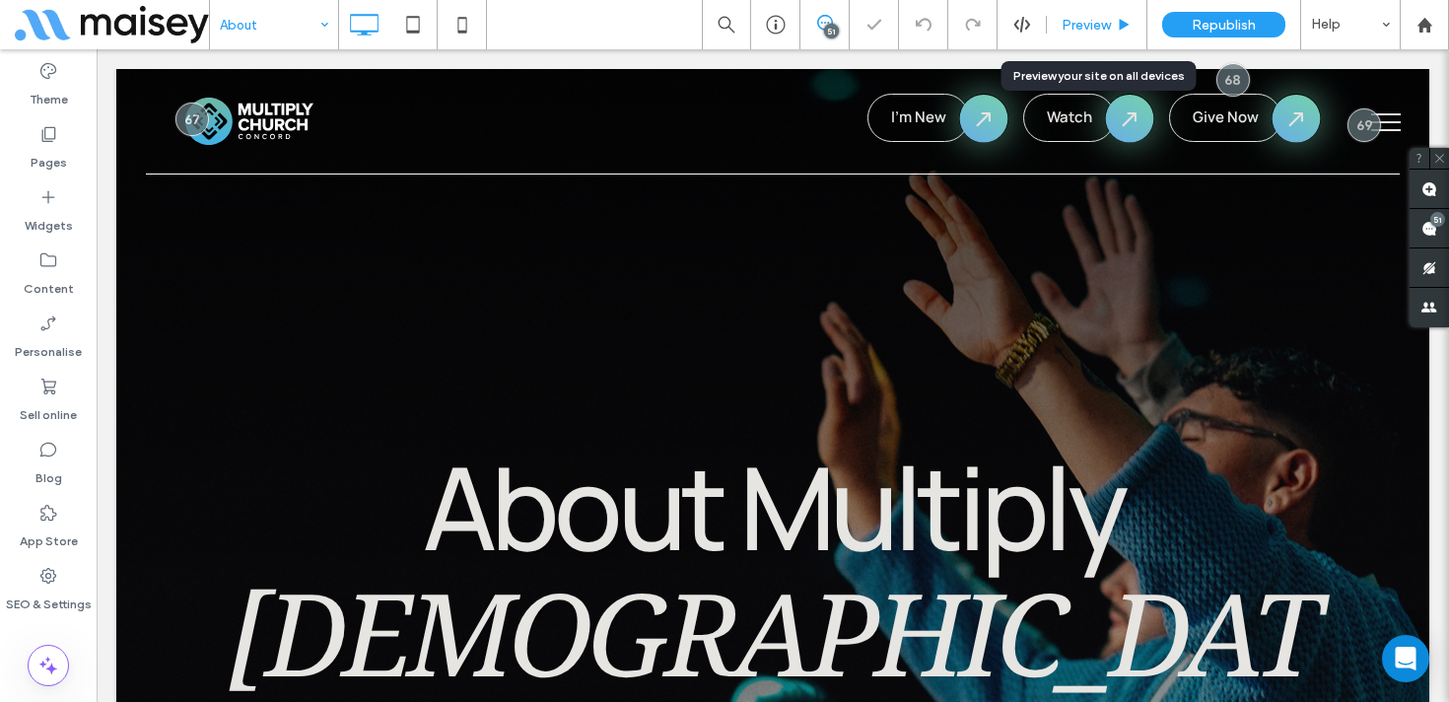
click at [1097, 19] on span "Preview" at bounding box center [1086, 25] width 49 height 17
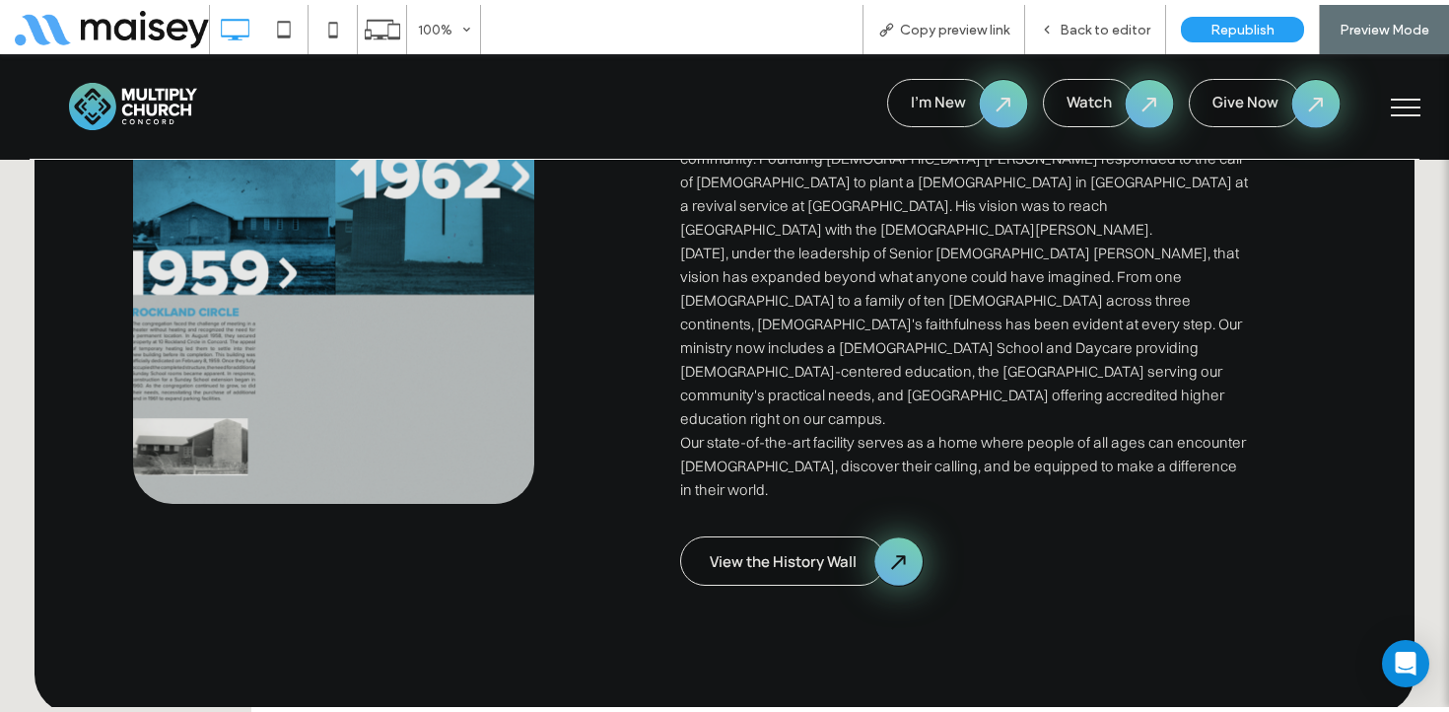
scroll to position [3469, 0]
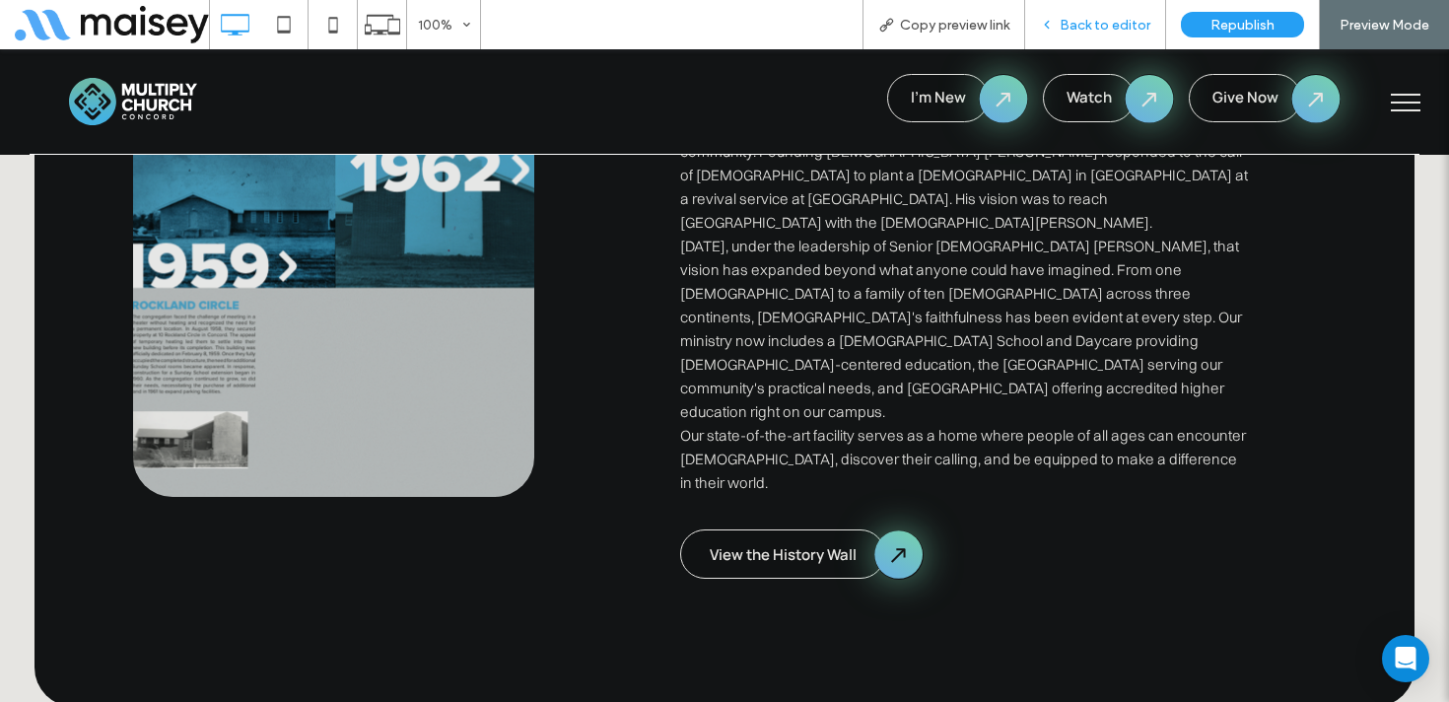
click at [1110, 25] on span "Back to editor" at bounding box center [1105, 25] width 91 height 17
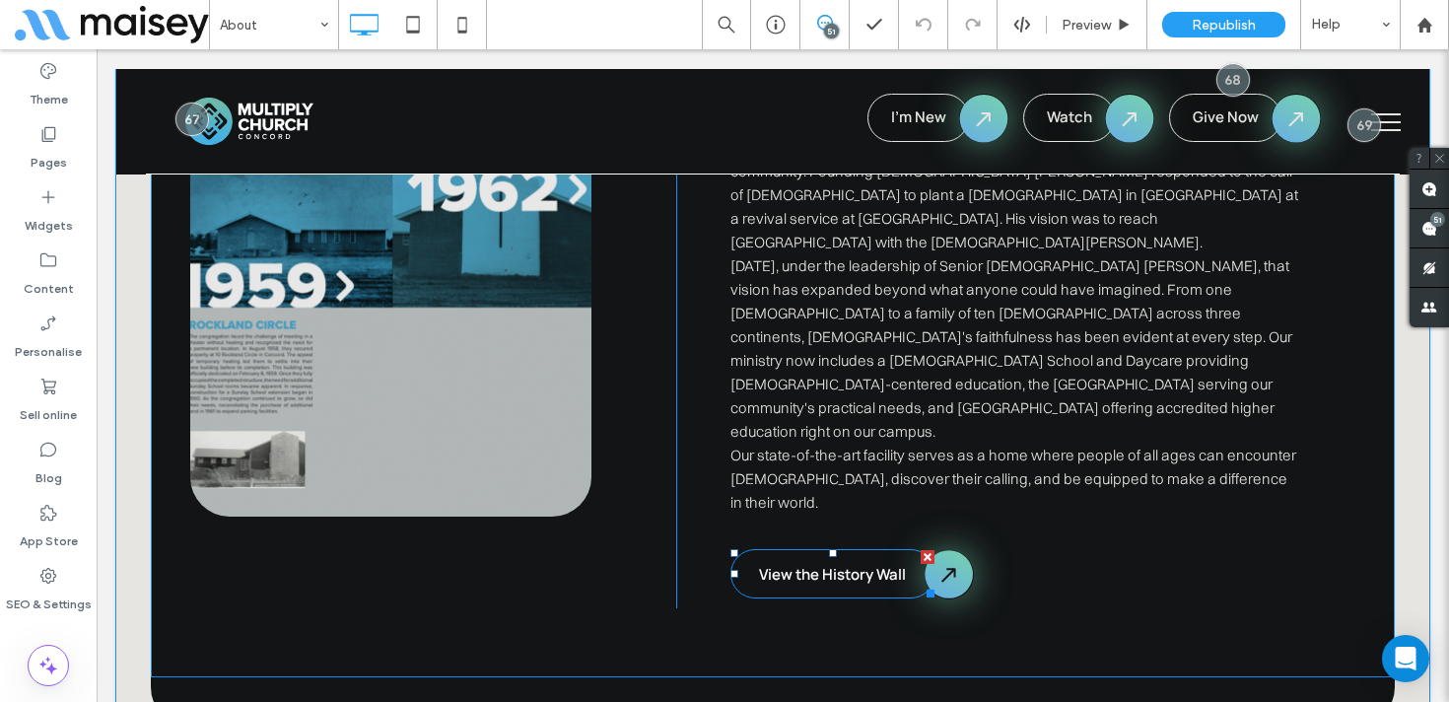
click at [849, 564] on span "View the History Wall" at bounding box center [832, 574] width 147 height 21
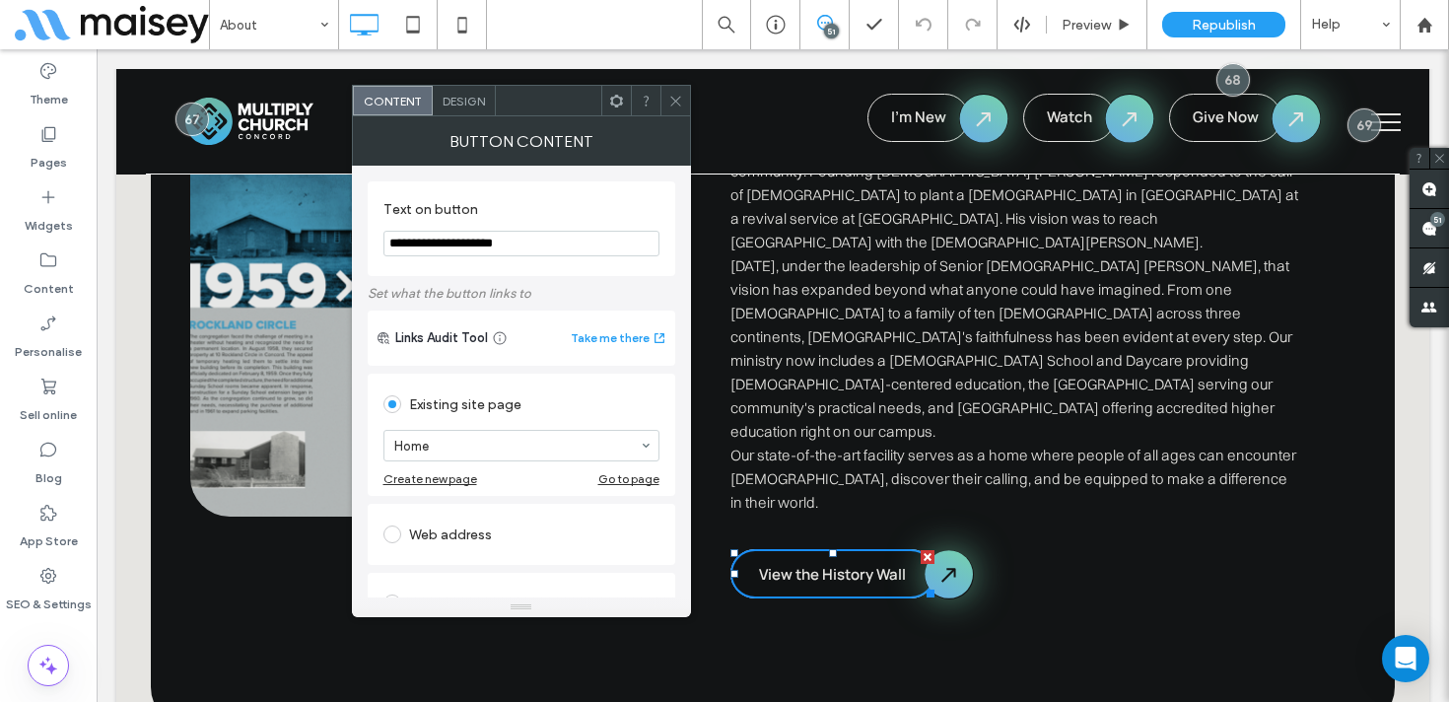
click at [671, 97] on icon at bounding box center [676, 101] width 15 height 15
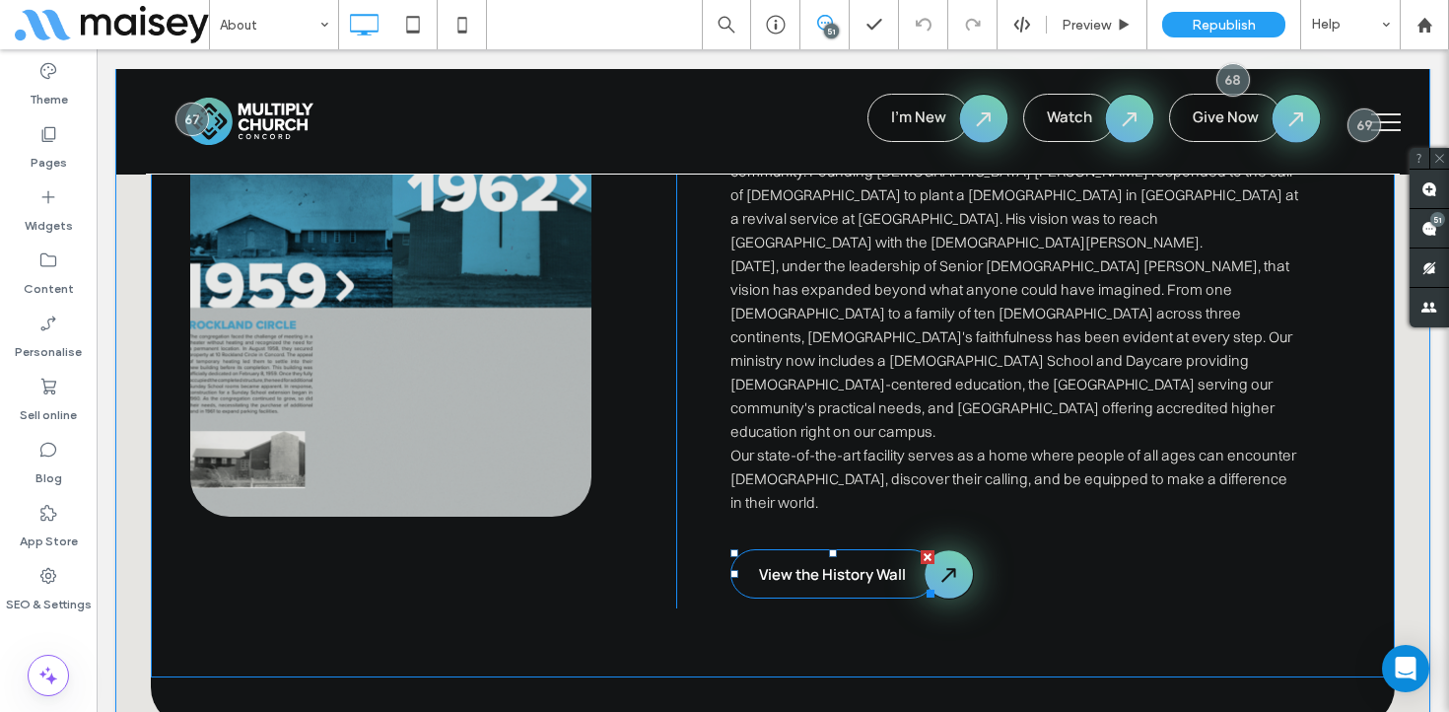
click at [833, 564] on span "View the History Wall" at bounding box center [832, 574] width 147 height 21
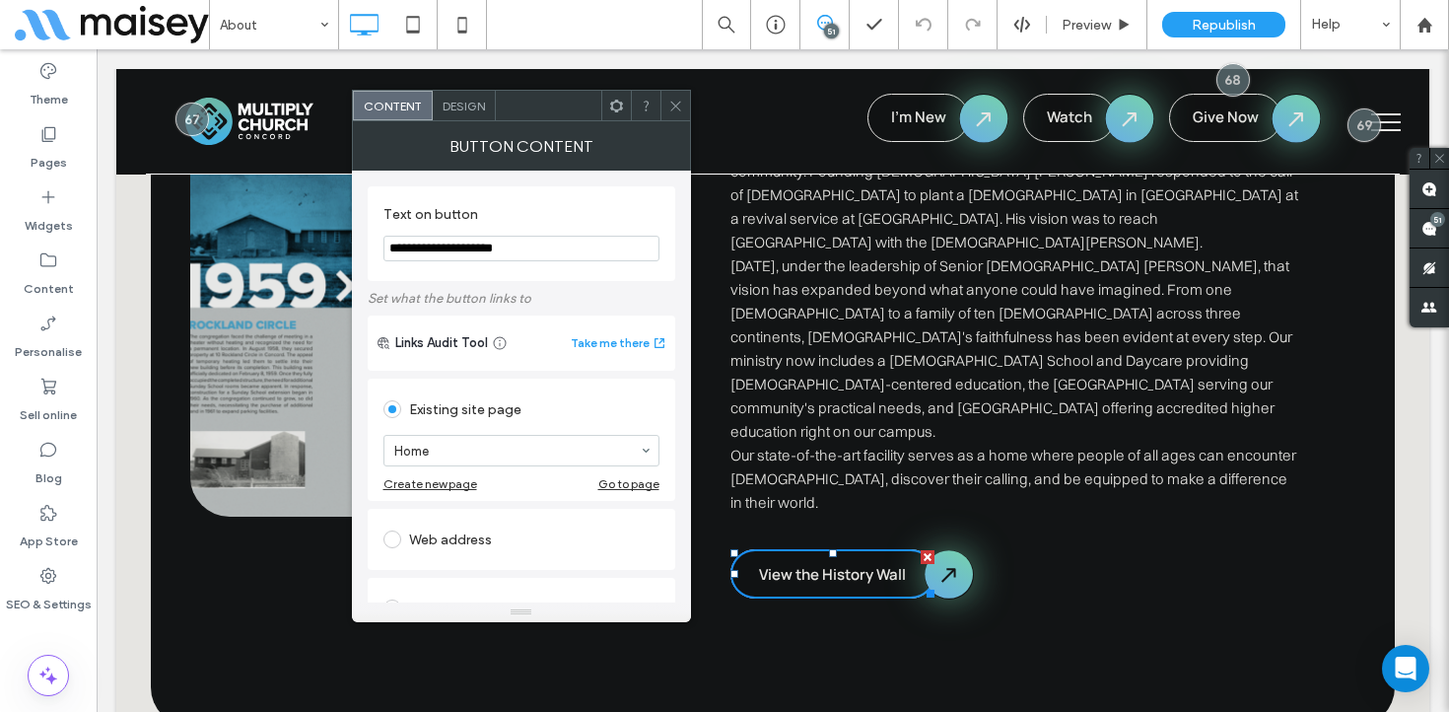
scroll to position [384, 0]
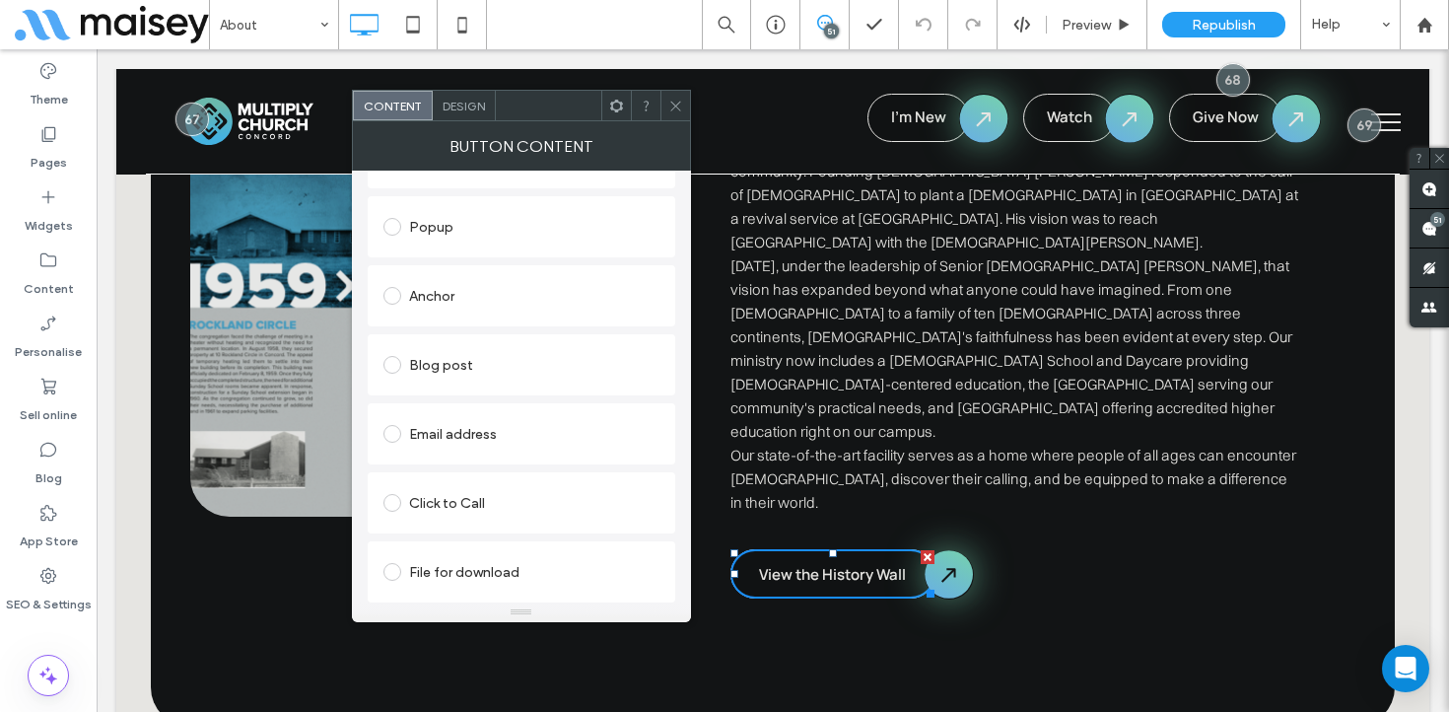
click at [466, 564] on div "File for download" at bounding box center [522, 572] width 276 height 32
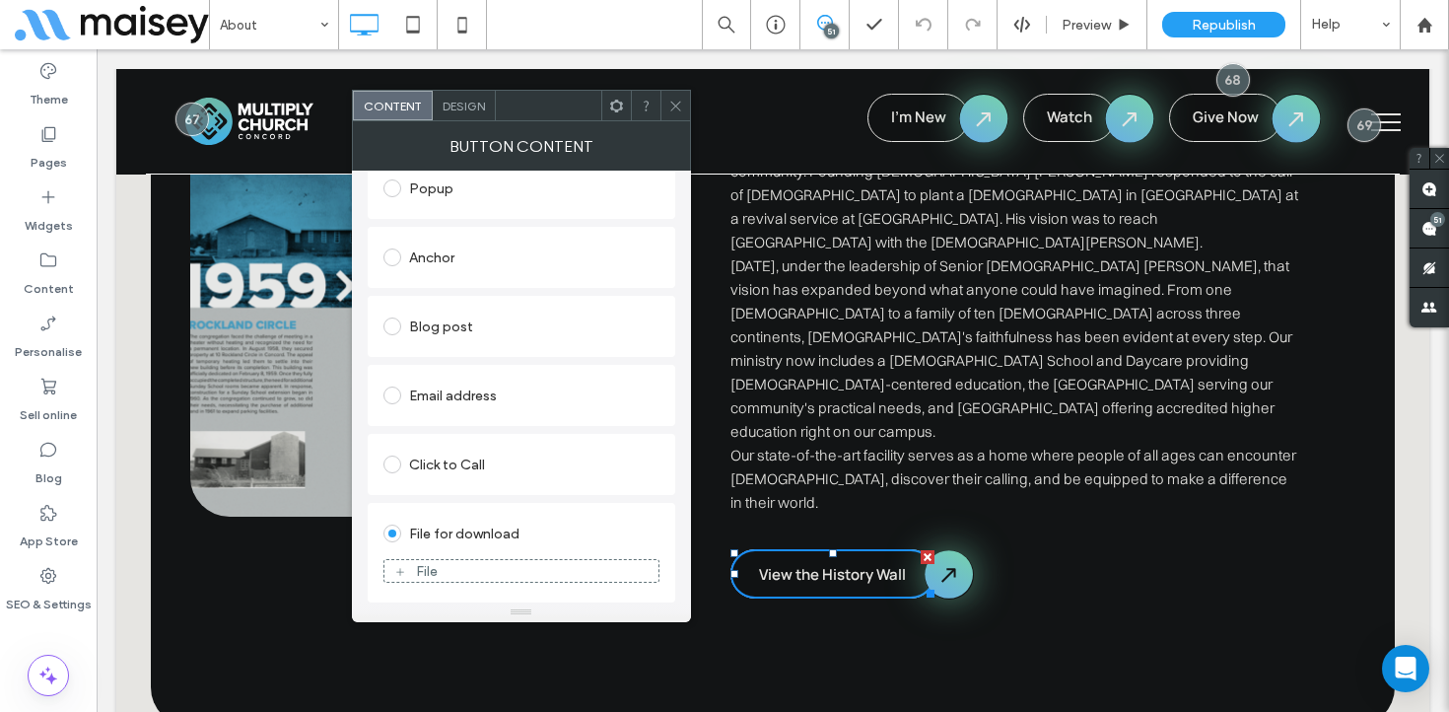
click at [465, 571] on div "File" at bounding box center [522, 571] width 274 height 18
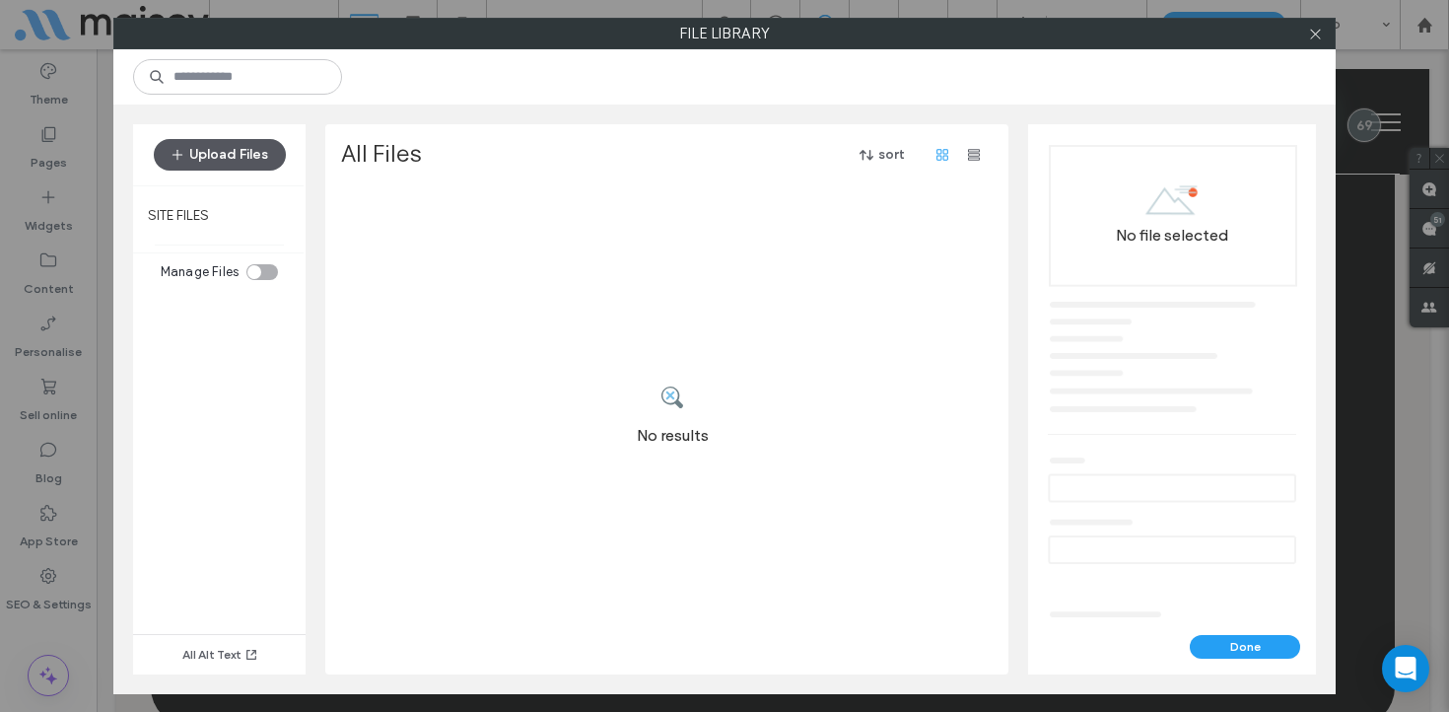
click at [255, 158] on button "Upload Files" at bounding box center [220, 155] width 132 height 32
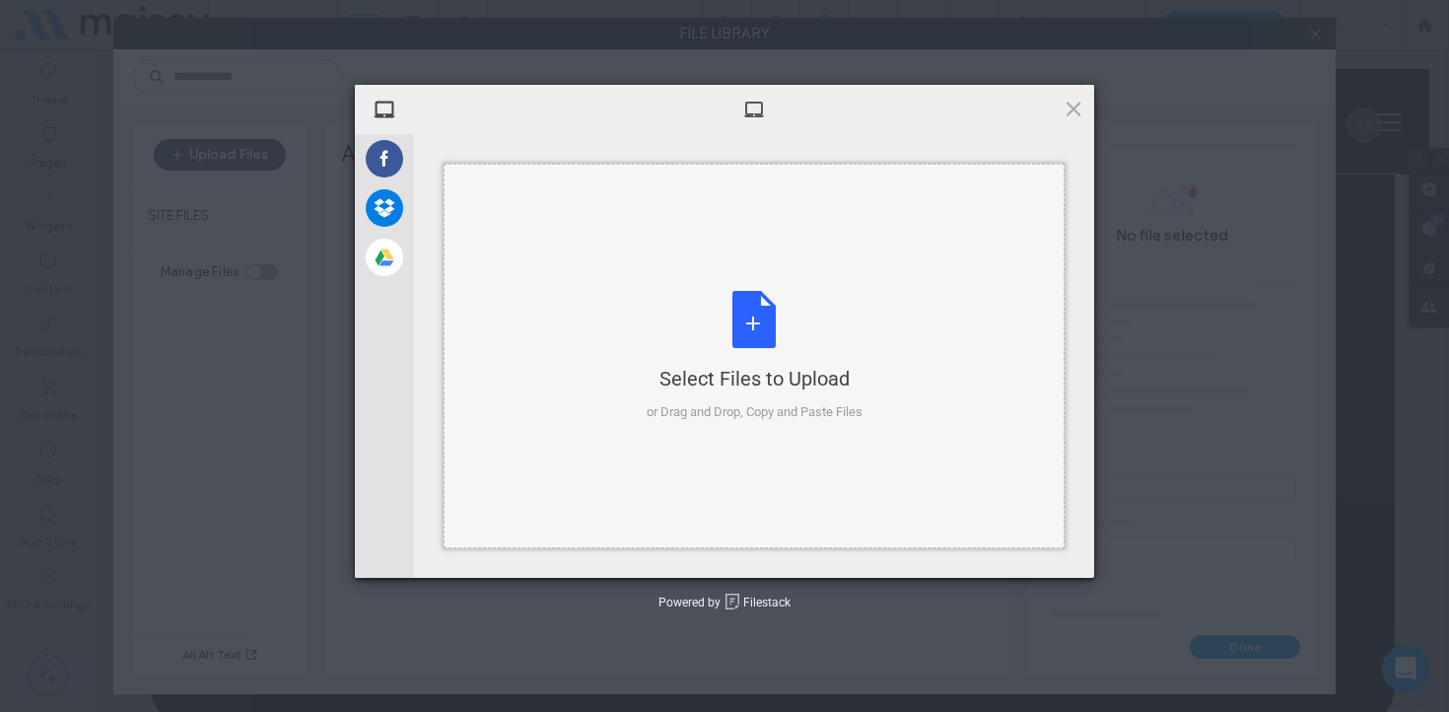
click at [761, 338] on div "Select Files to Upload or Drag and Drop, Copy and Paste Files" at bounding box center [755, 356] width 216 height 131
type input "**********"
click at [1071, 103] on span at bounding box center [1074, 109] width 22 height 22
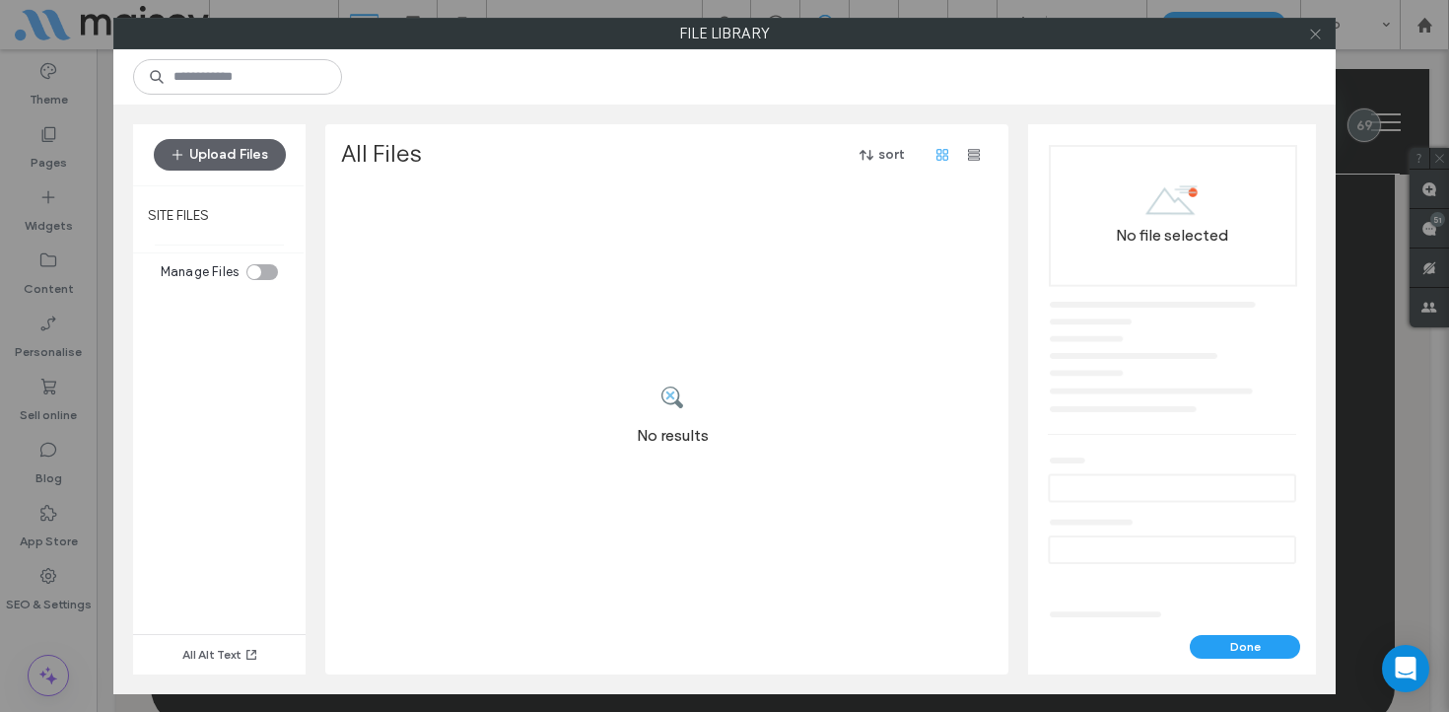
click at [1321, 32] on icon at bounding box center [1315, 34] width 15 height 15
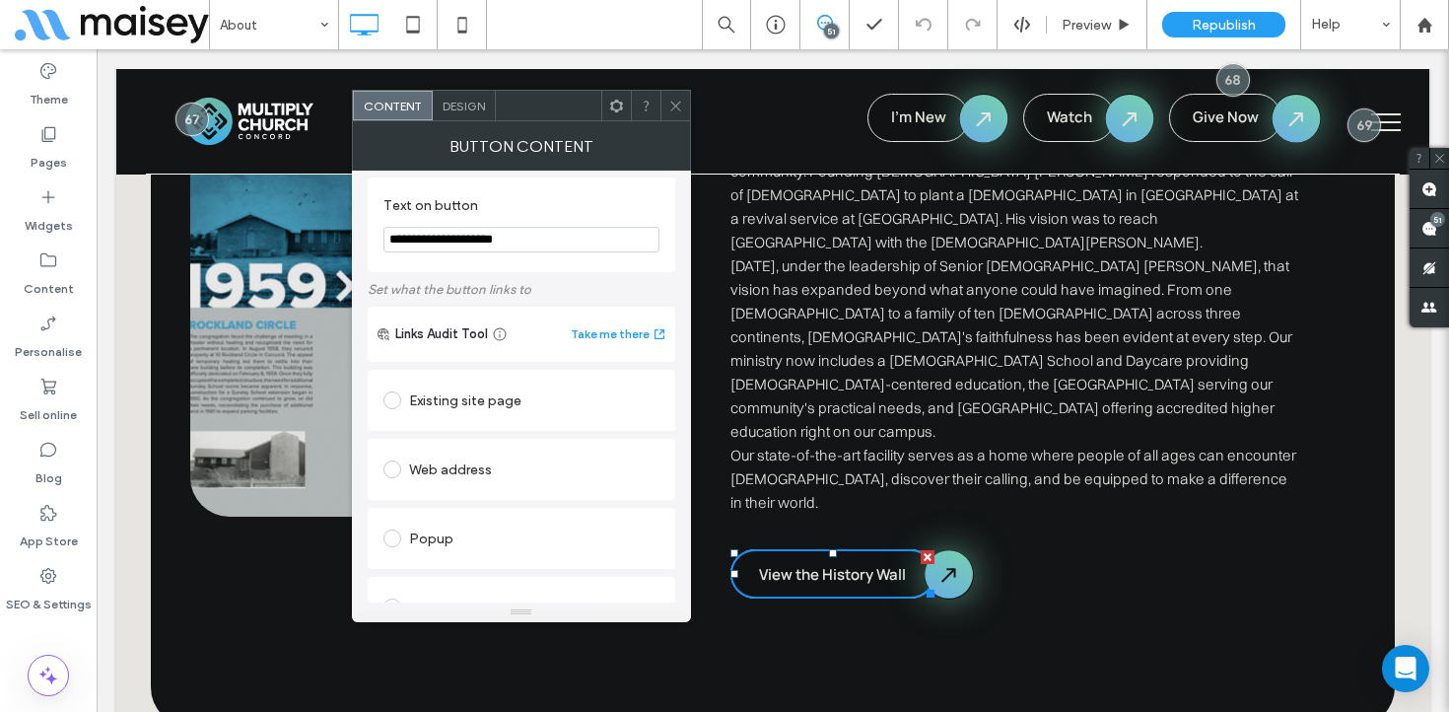
scroll to position [0, 0]
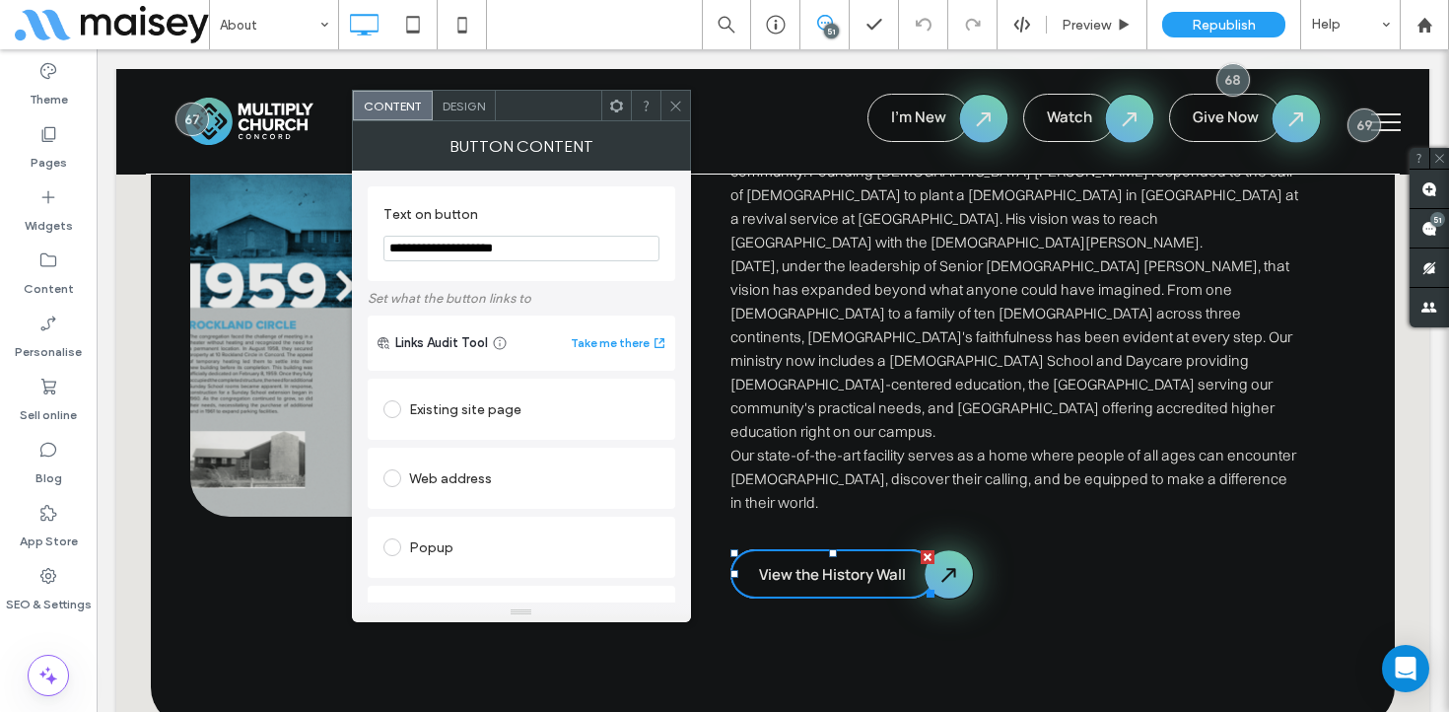
click at [452, 481] on div "Web address" at bounding box center [522, 478] width 276 height 32
click at [442, 523] on input "url" at bounding box center [522, 517] width 276 height 26
paste input "**********"
type input "**********"
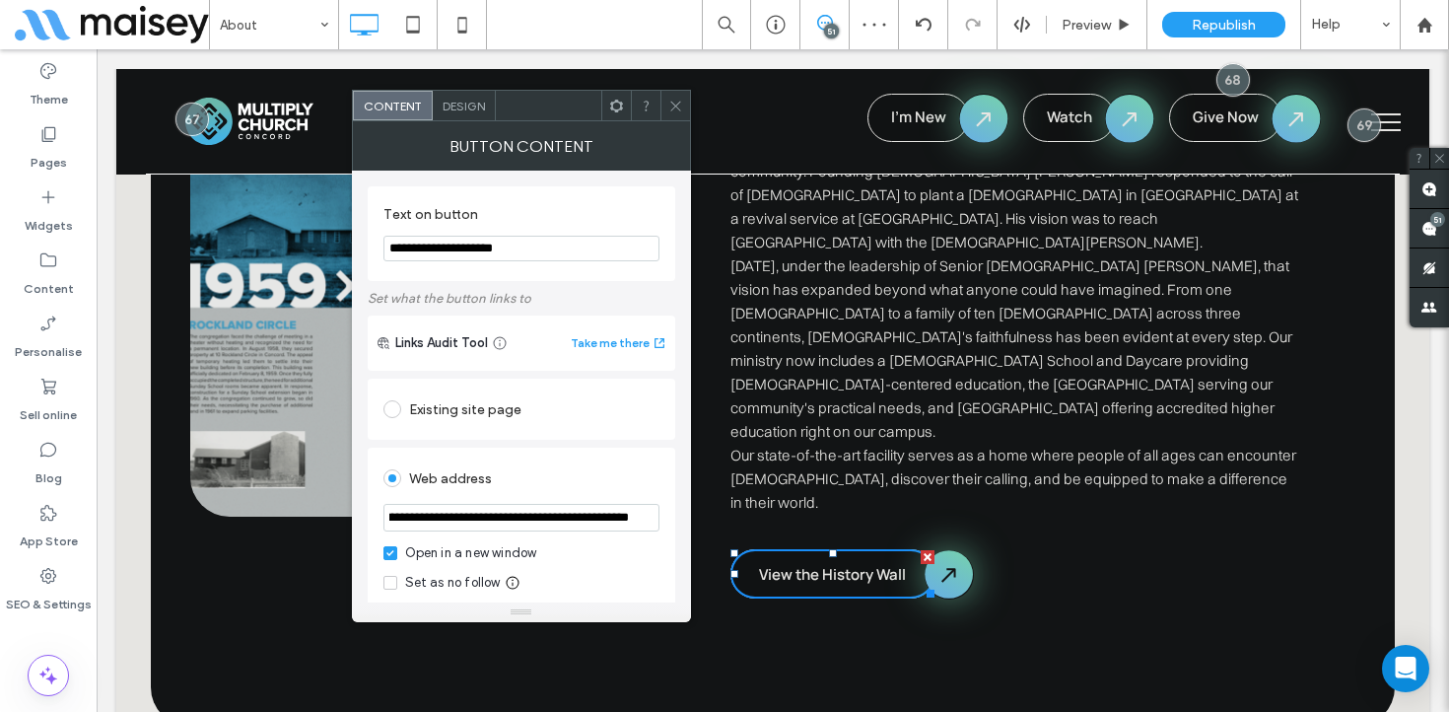
click at [557, 468] on div "Web address" at bounding box center [522, 478] width 276 height 32
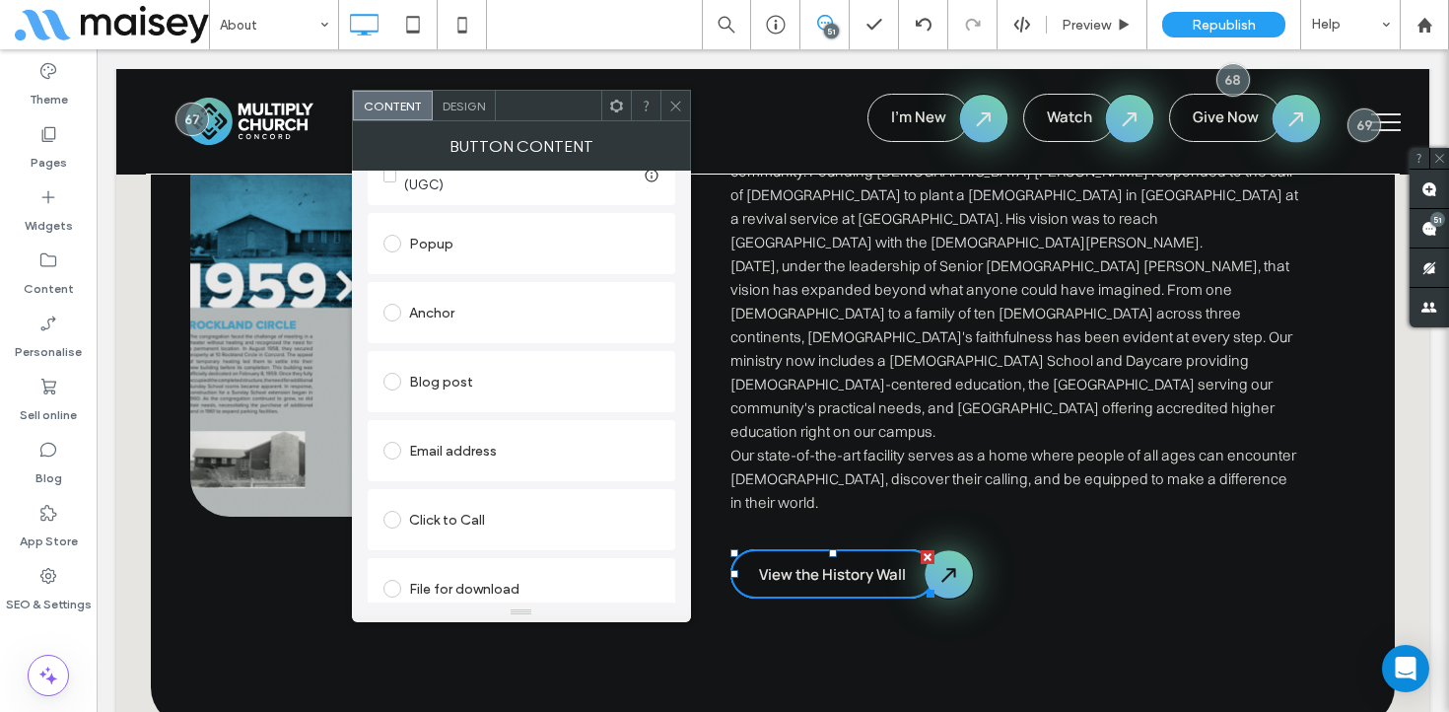
click at [462, 573] on div "File for download" at bounding box center [522, 589] width 276 height 32
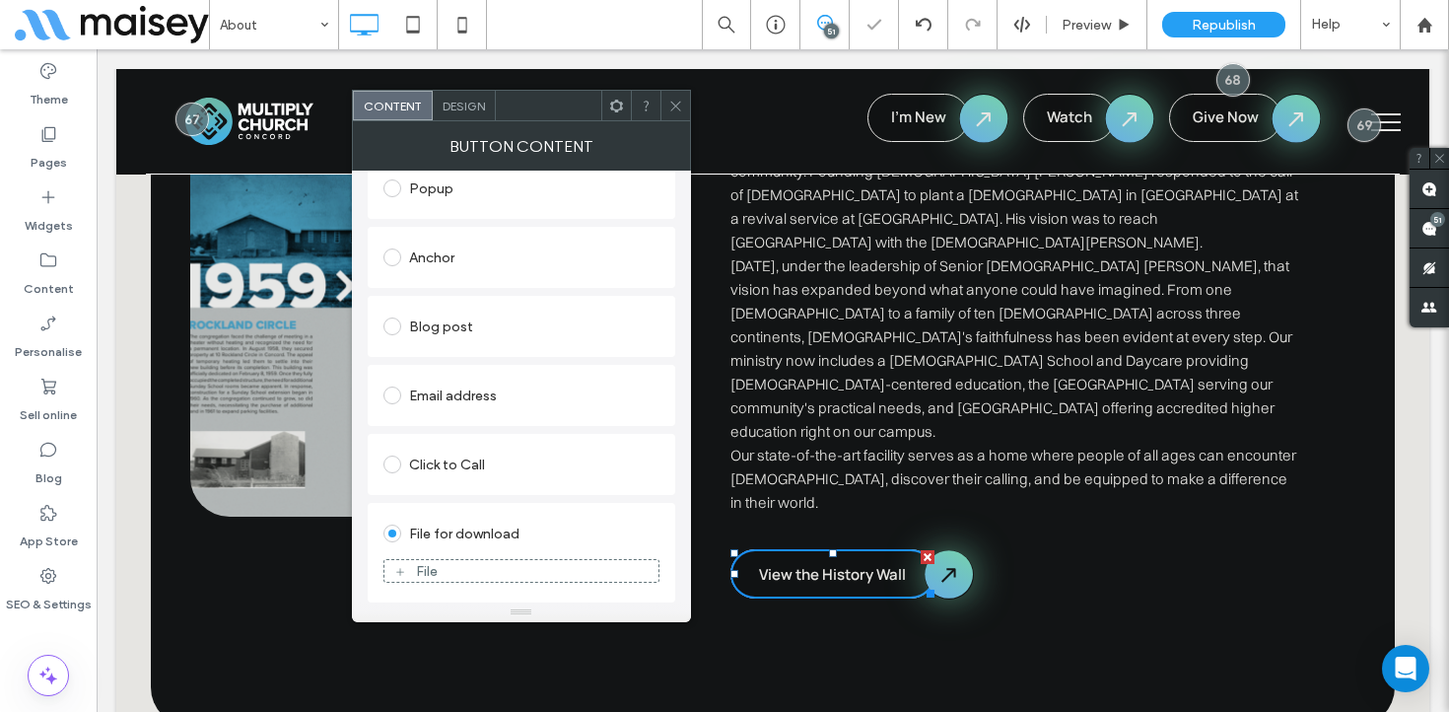
click at [462, 565] on div "File" at bounding box center [522, 571] width 274 height 18
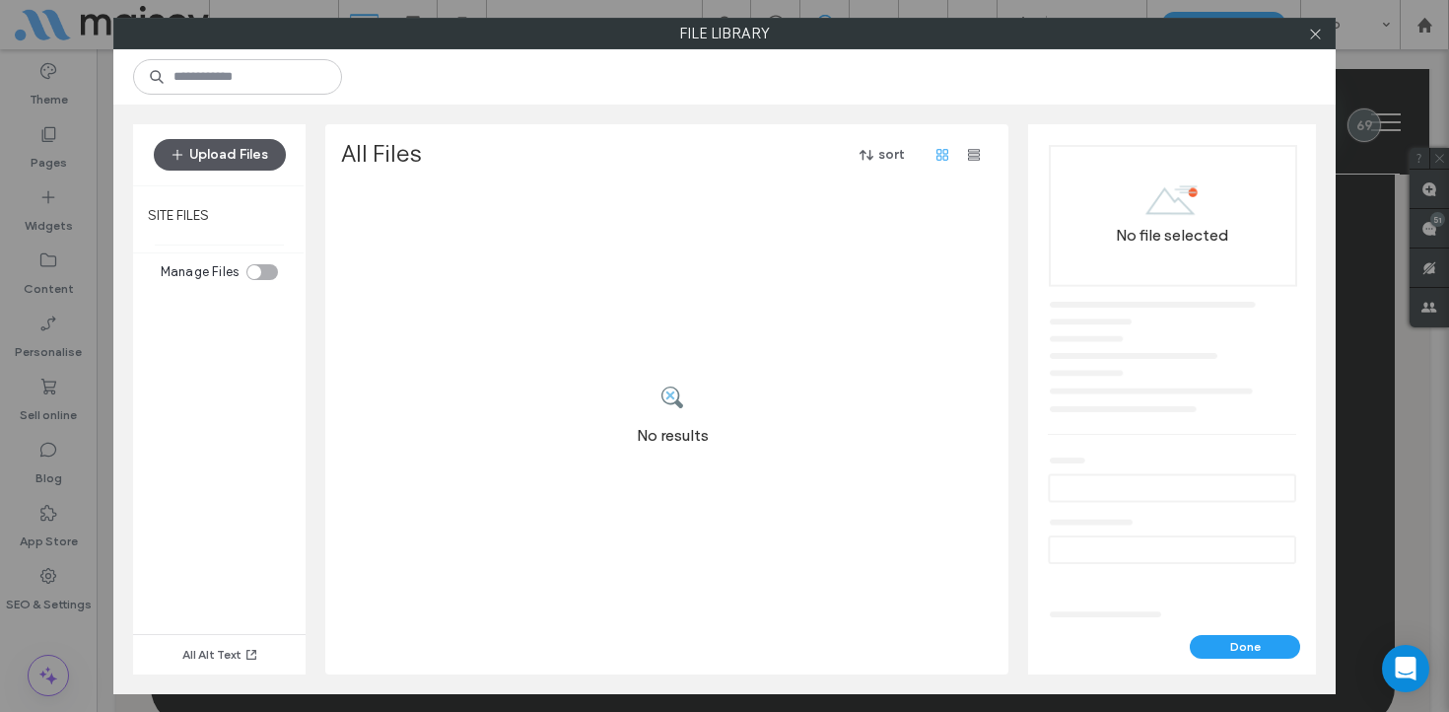
click at [246, 156] on button "Upload Files" at bounding box center [220, 155] width 132 height 32
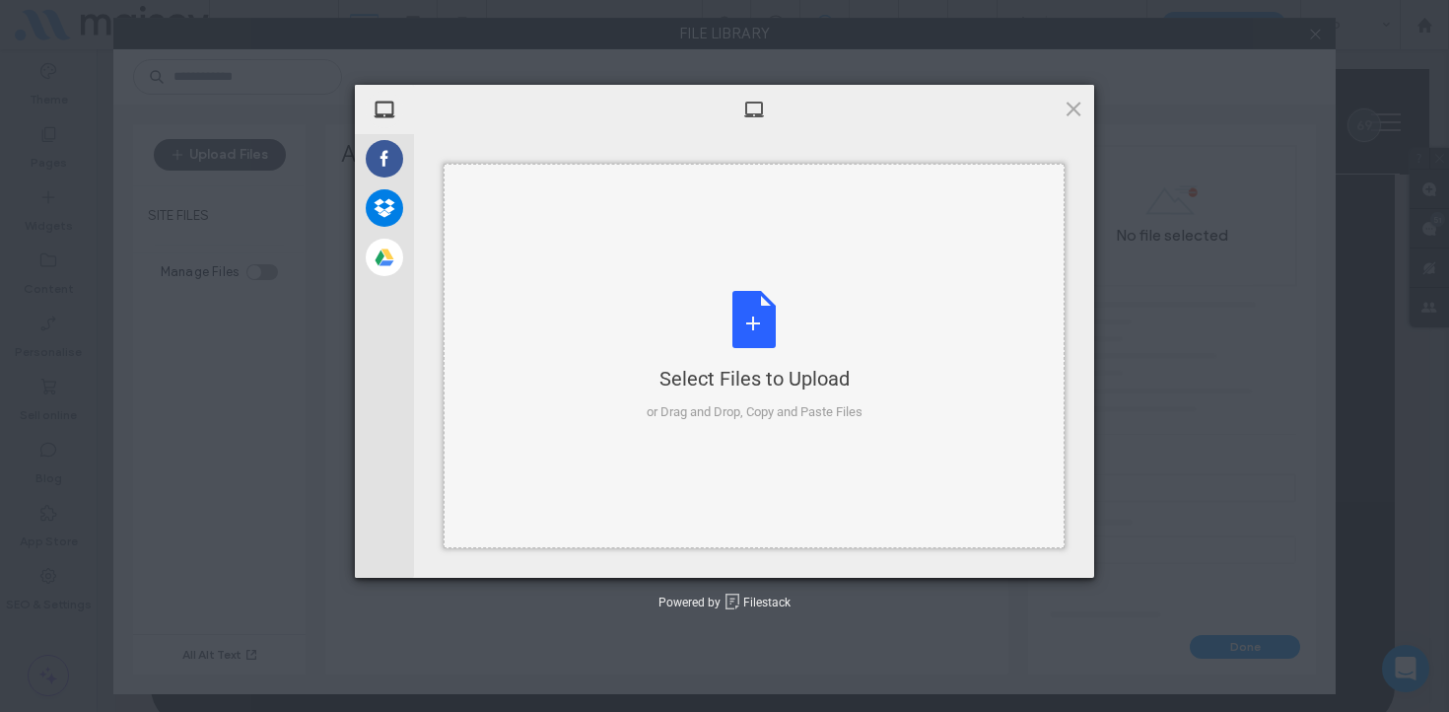
click at [794, 325] on div "Select Files to Upload or Drag and Drop, Copy and Paste Files" at bounding box center [755, 356] width 216 height 131
type input "**********"
click at [1085, 105] on div at bounding box center [754, 109] width 680 height 49
click at [1063, 113] on span at bounding box center [1074, 109] width 22 height 22
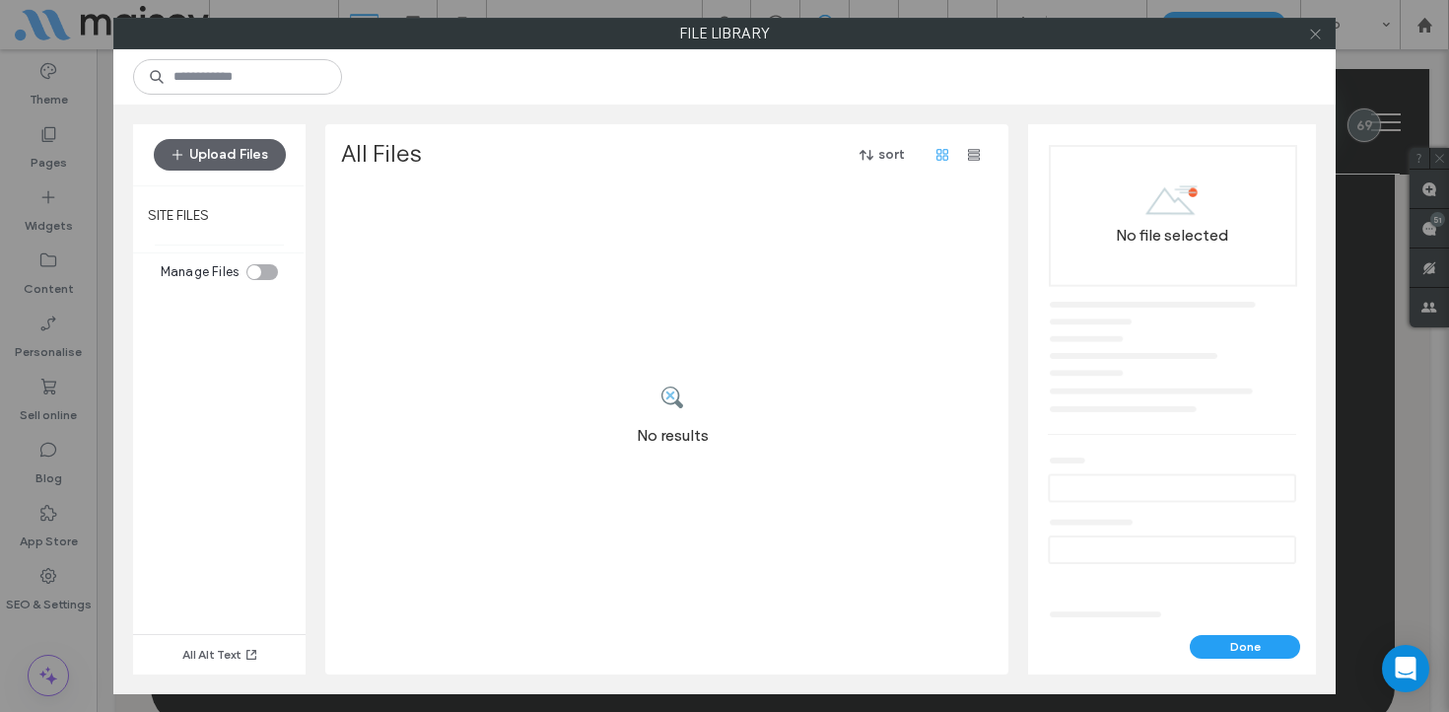
click at [1314, 35] on icon at bounding box center [1315, 34] width 15 height 15
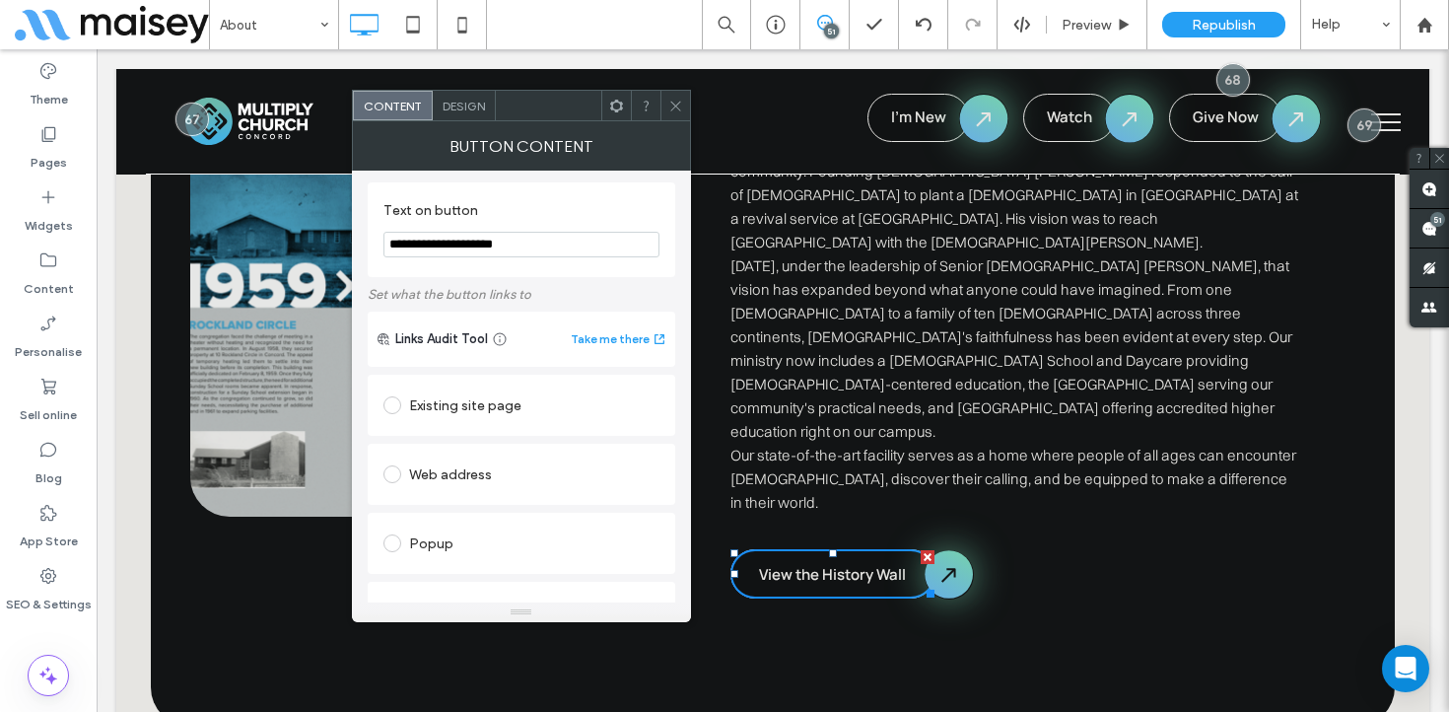
scroll to position [0, 0]
click at [447, 481] on div "Web address" at bounding box center [522, 478] width 276 height 32
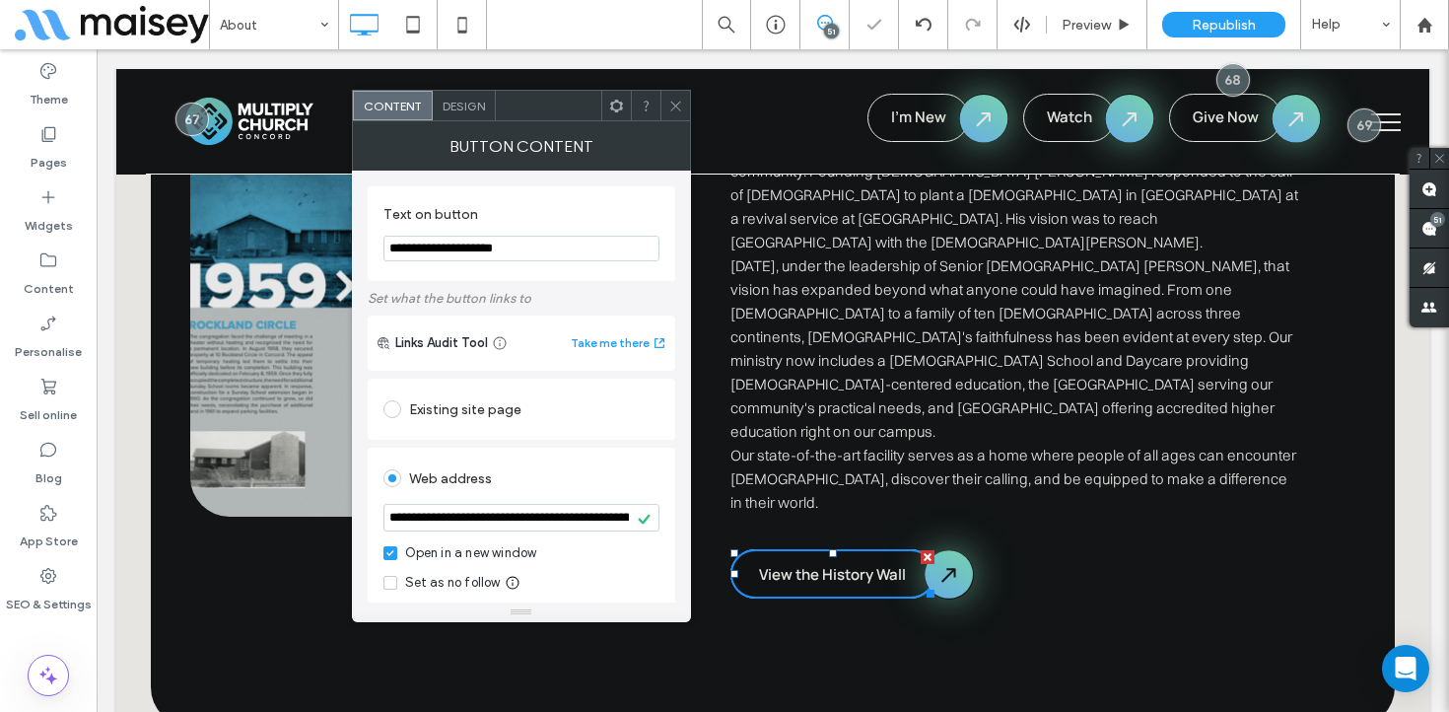
click at [669, 103] on icon at bounding box center [676, 106] width 15 height 15
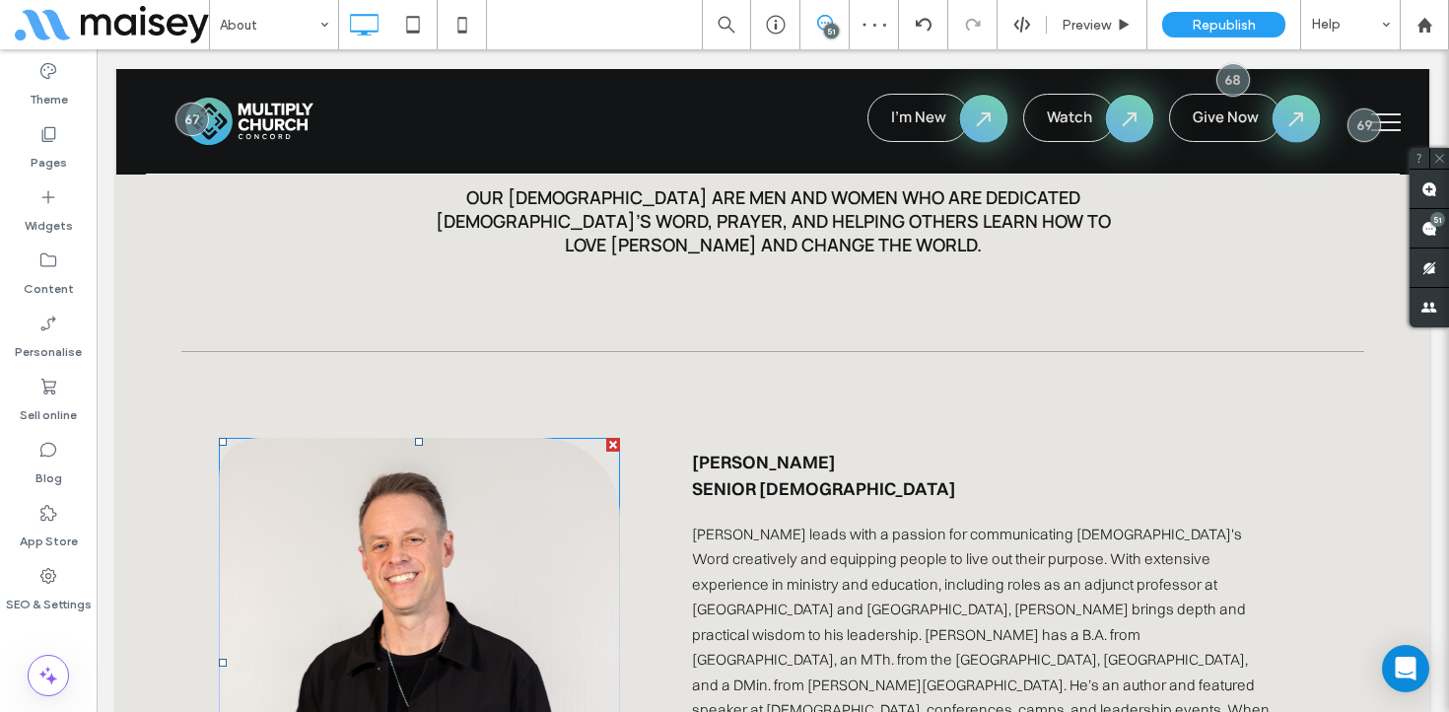
scroll to position [4180, 0]
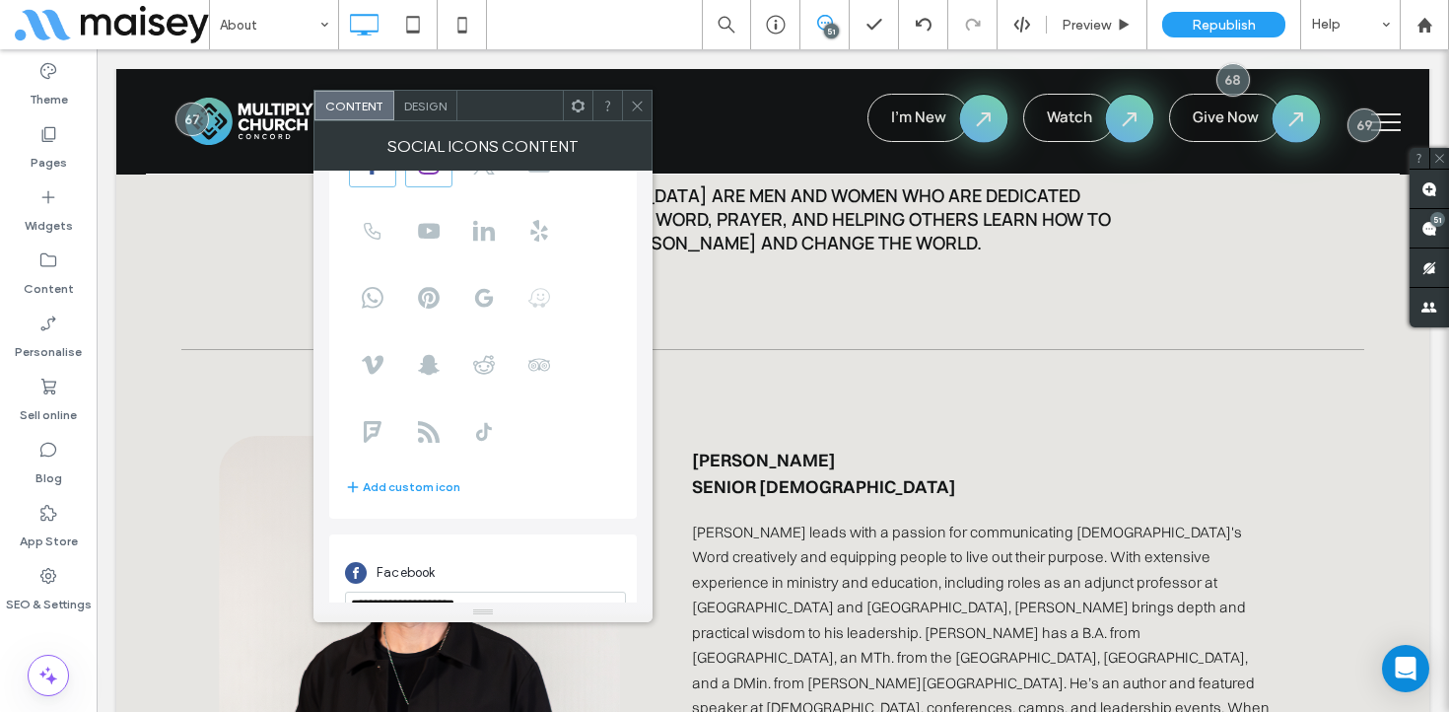
scroll to position [242, 0]
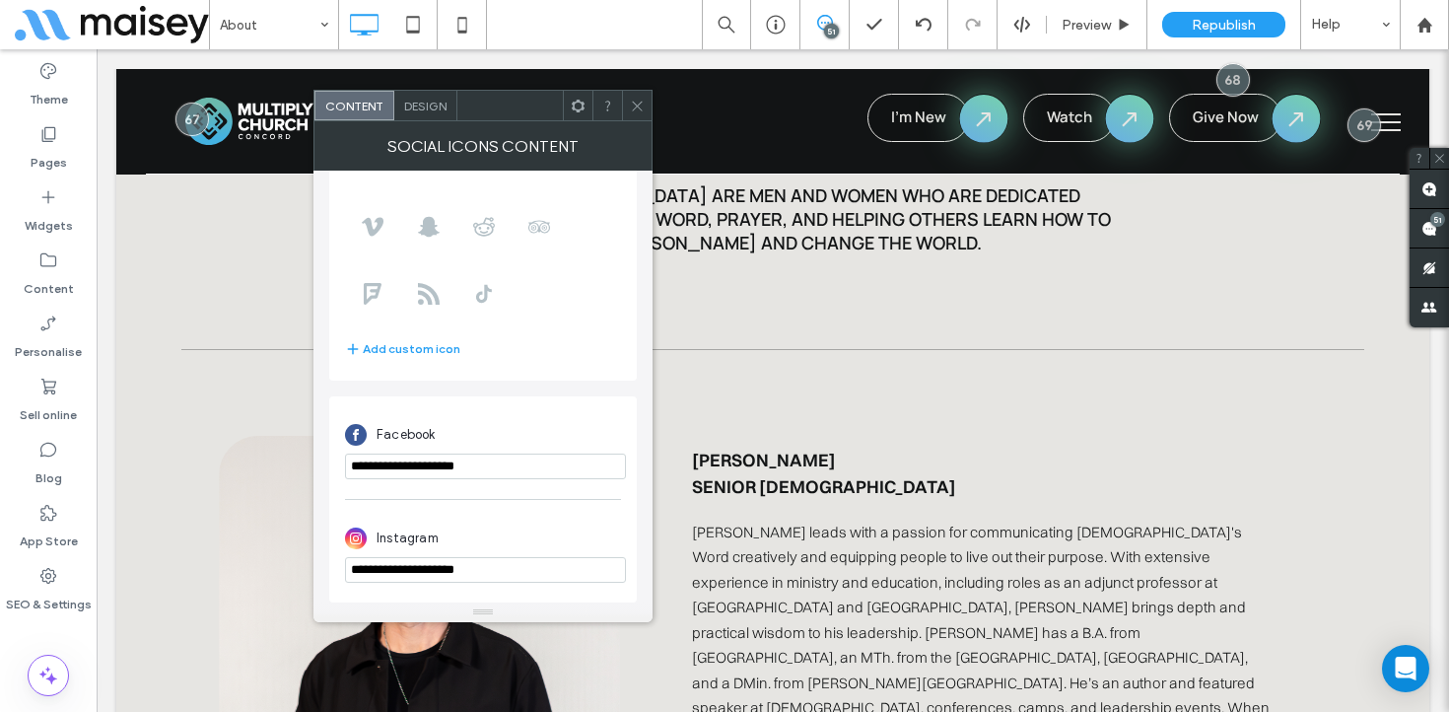
click at [636, 101] on icon at bounding box center [637, 106] width 15 height 15
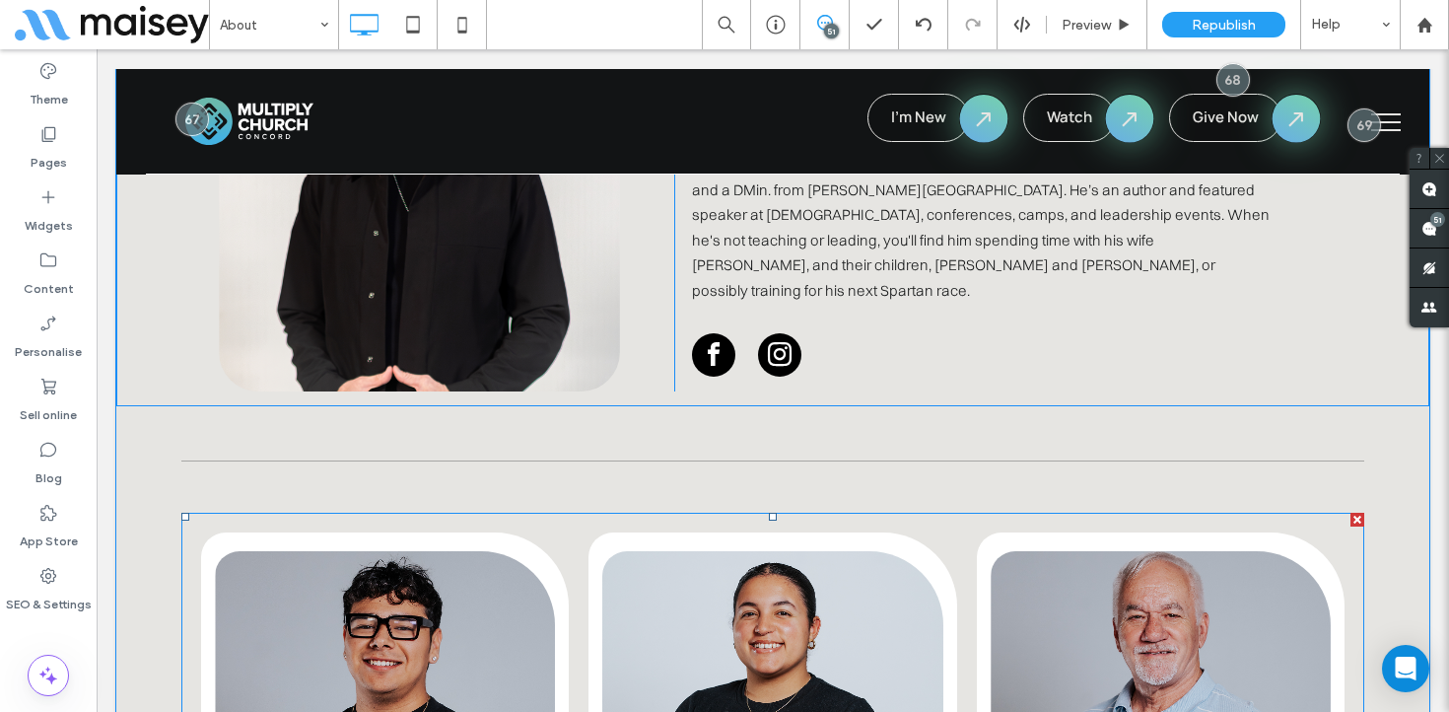
scroll to position [4678, 0]
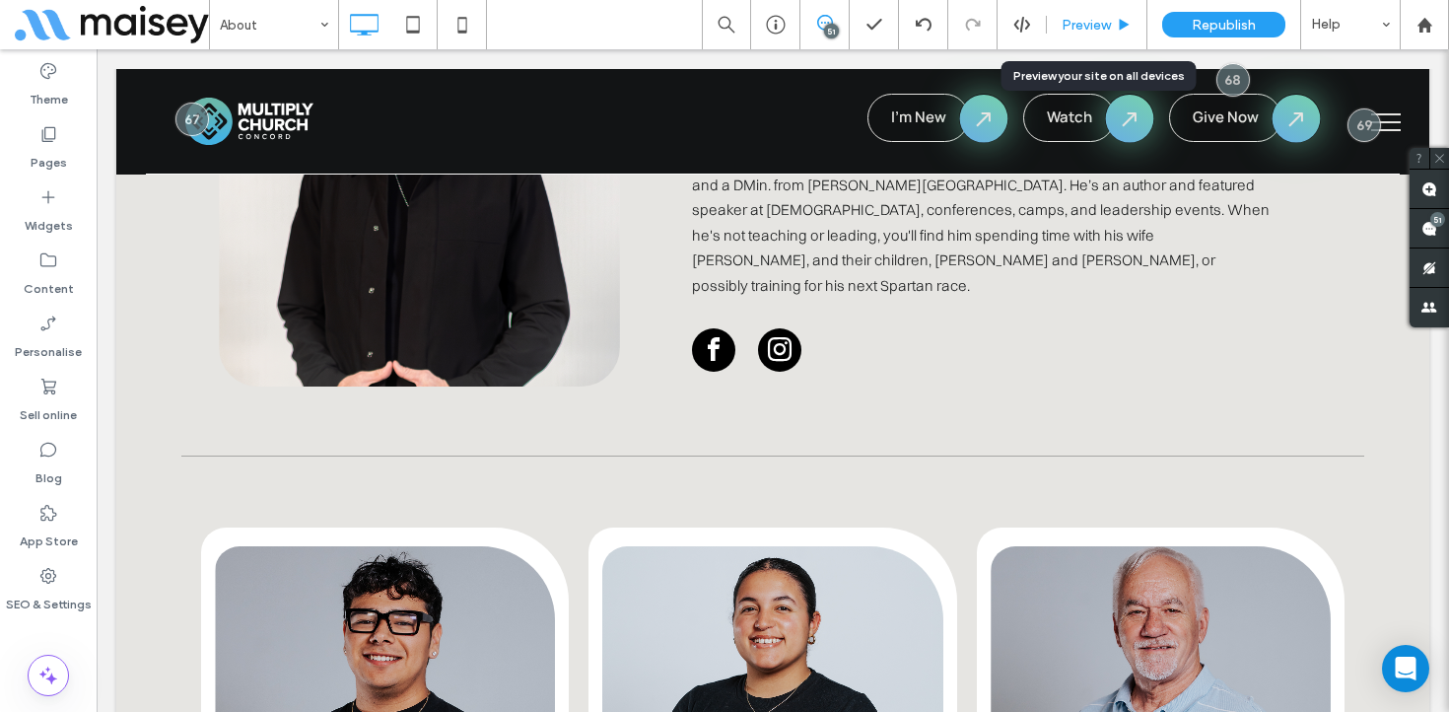
click at [1094, 21] on span "Preview" at bounding box center [1086, 25] width 49 height 17
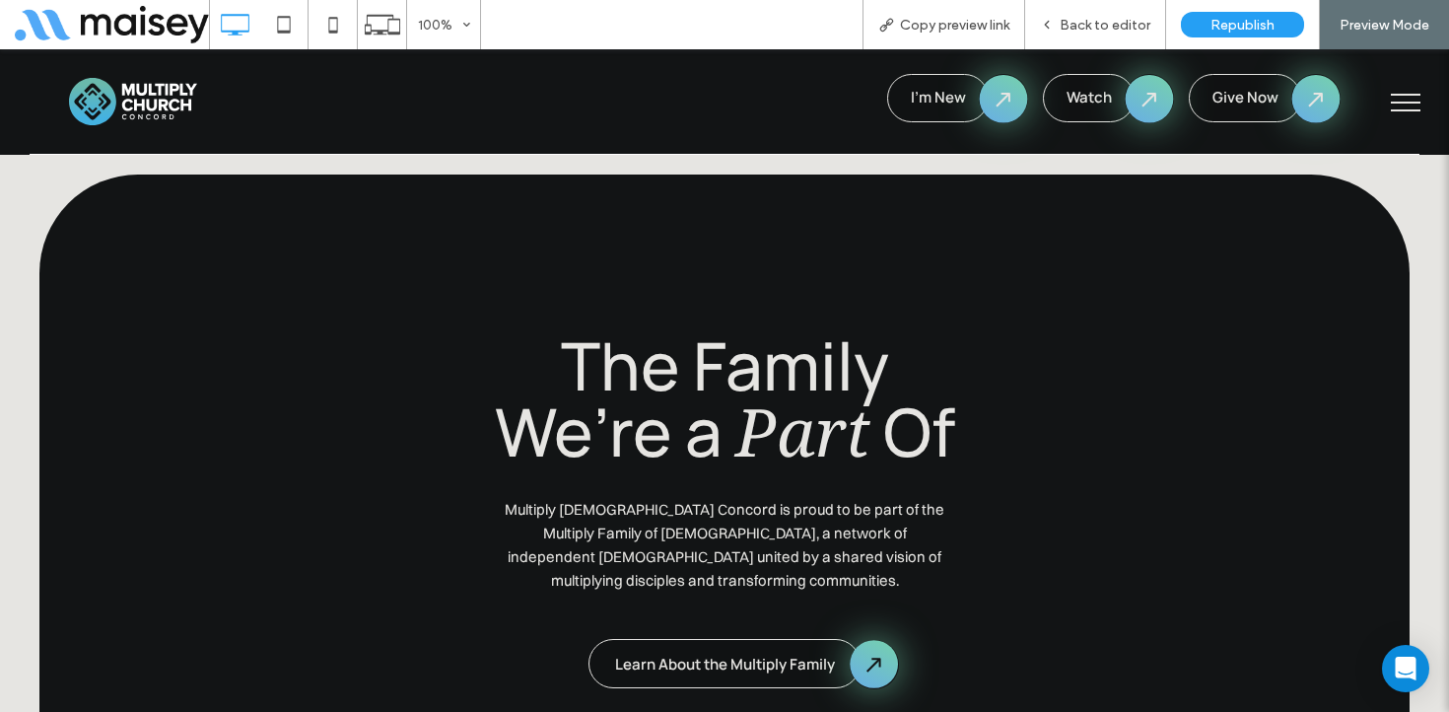
scroll to position [8884, 0]
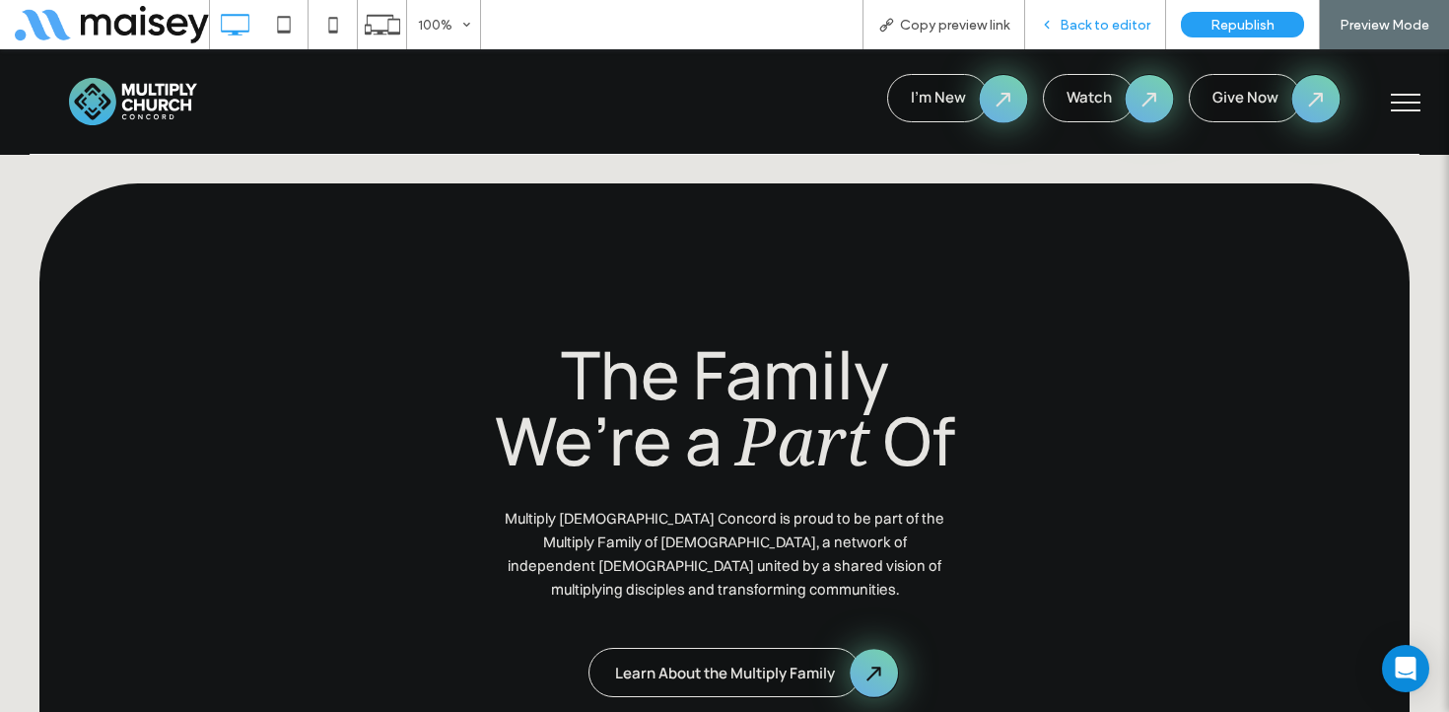
click at [1124, 29] on span "Back to editor" at bounding box center [1105, 25] width 91 height 17
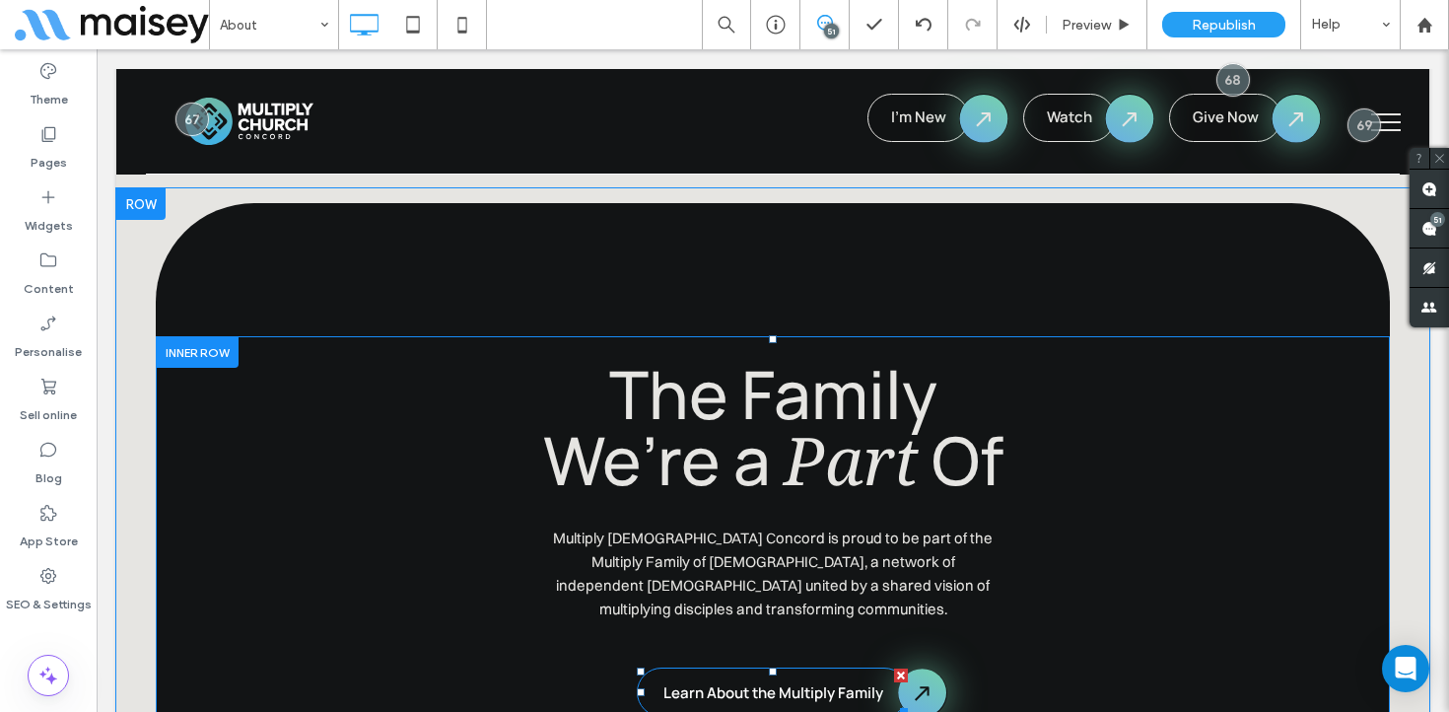
click at [808, 668] on link "Learn About the Multiply Family" at bounding box center [773, 692] width 272 height 49
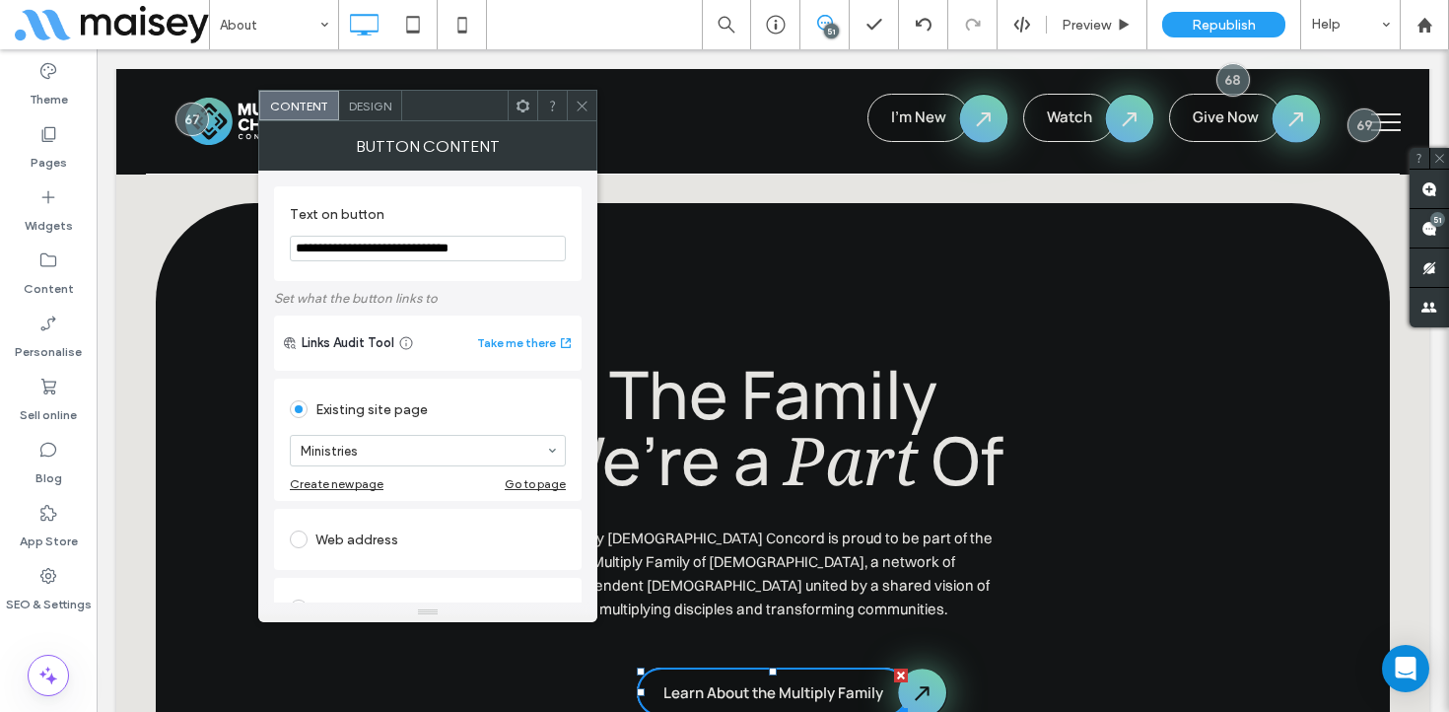
click at [583, 107] on icon at bounding box center [582, 106] width 15 height 15
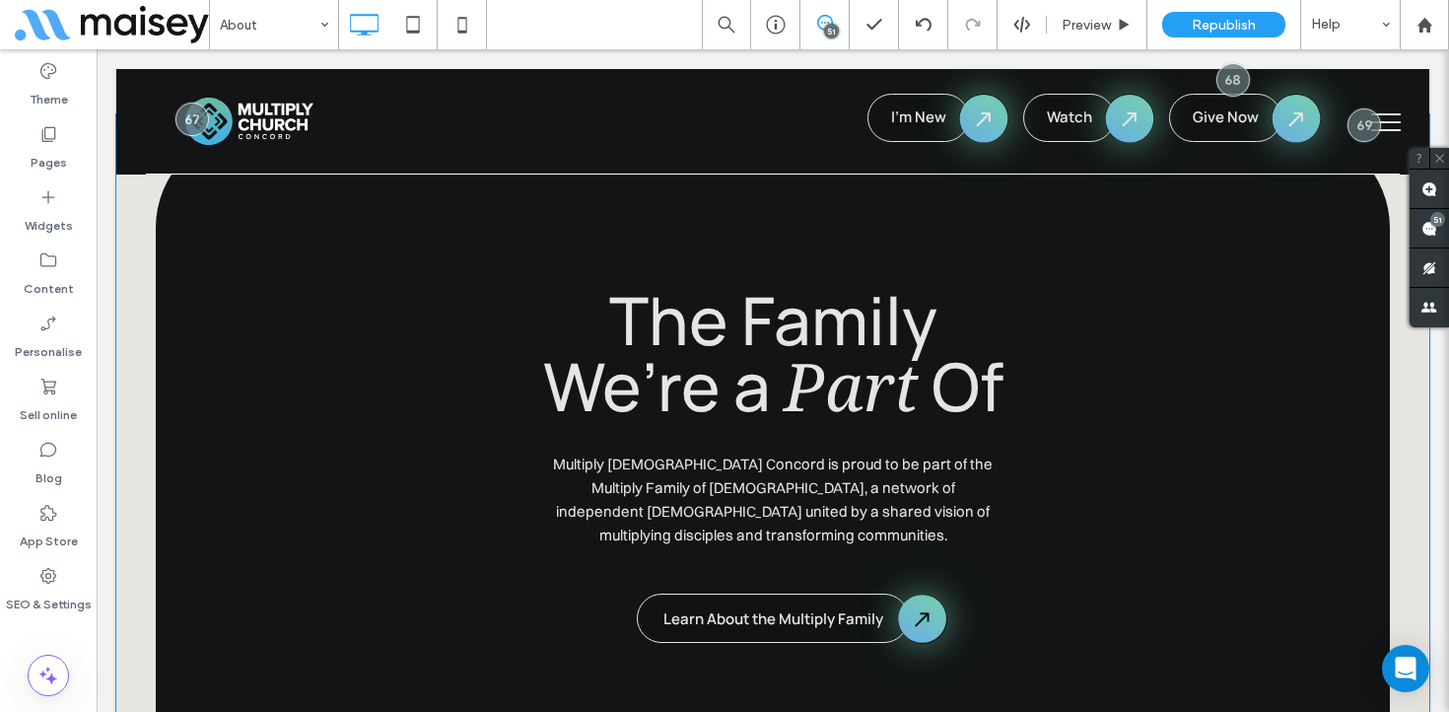
scroll to position [8918, 0]
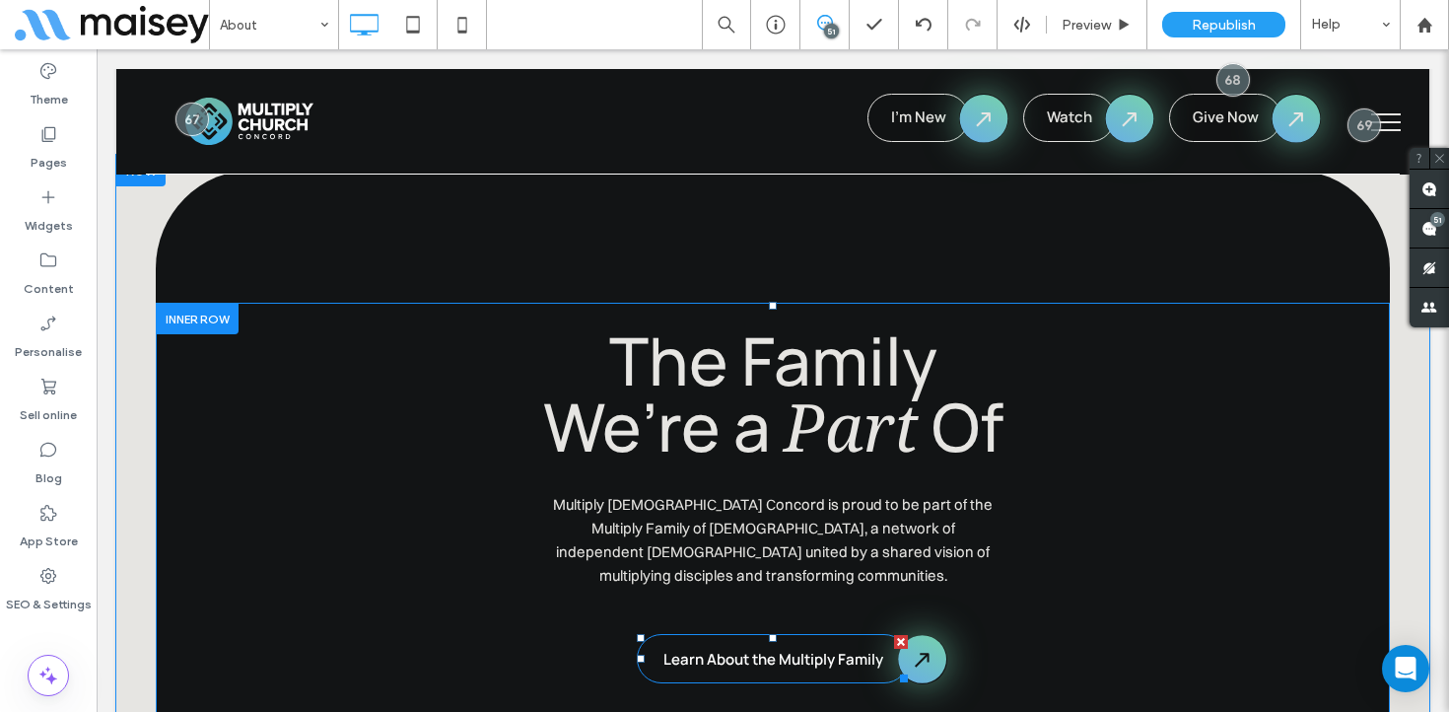
click at [745, 634] on link "Learn About the Multiply Family" at bounding box center [773, 658] width 272 height 49
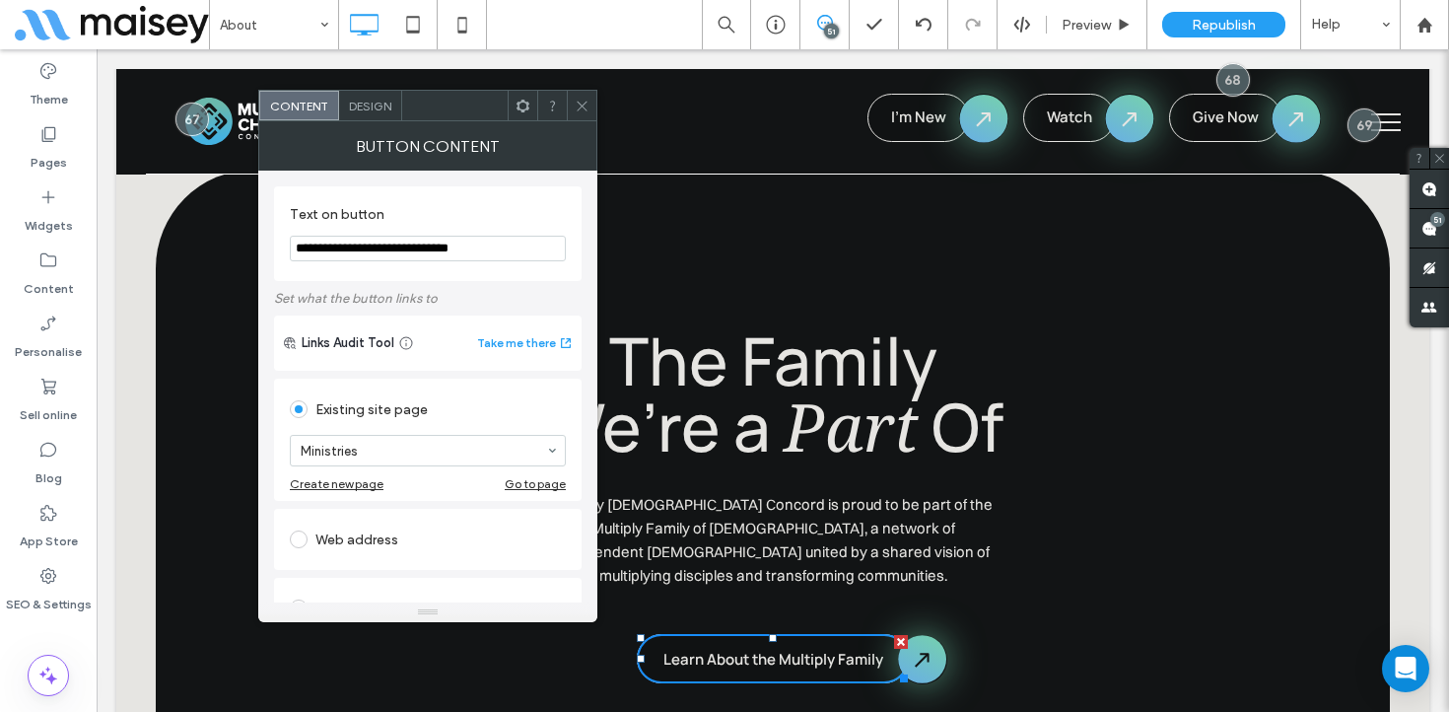
click at [388, 546] on div "Web address" at bounding box center [428, 540] width 276 height 32
click at [382, 523] on input "url" at bounding box center [428, 517] width 276 height 26
paste input "**********"
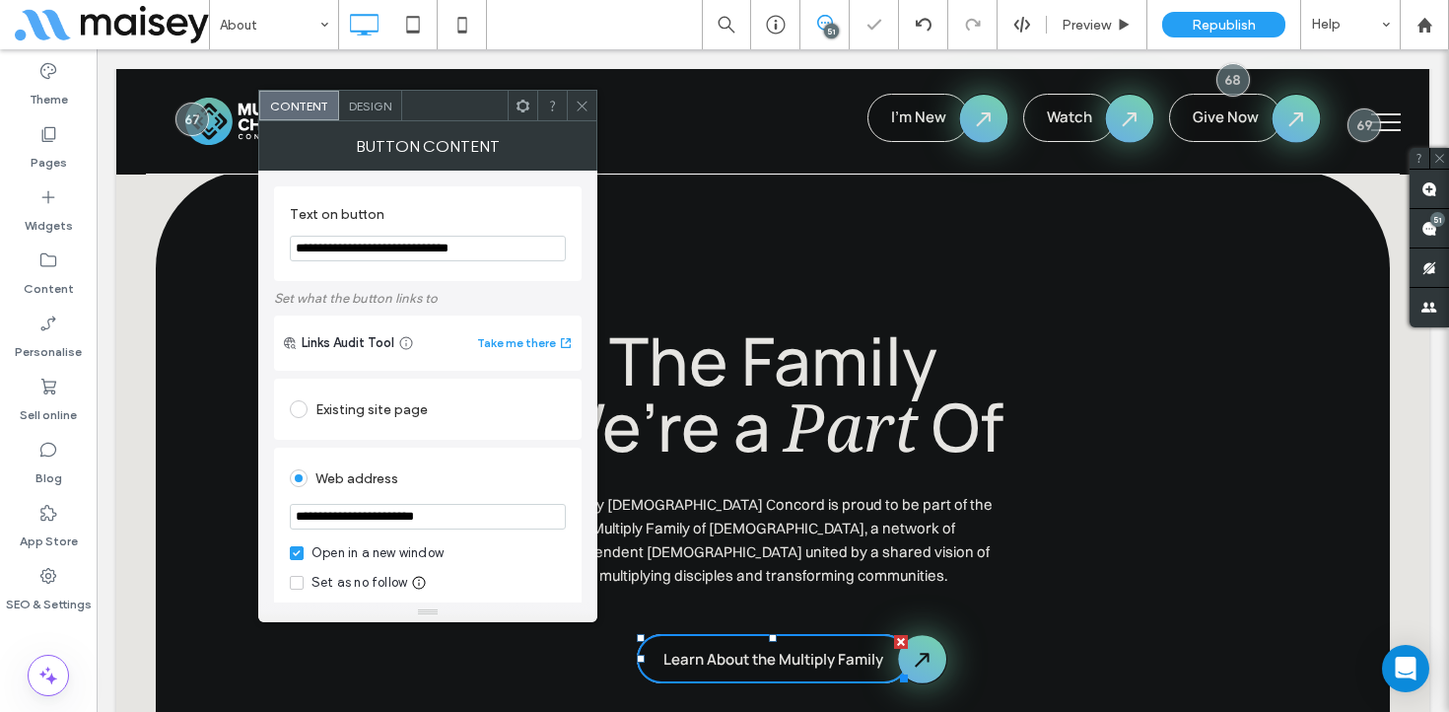
type input "**********"
click at [467, 471] on div "Web address" at bounding box center [428, 478] width 276 height 32
click at [580, 105] on icon at bounding box center [582, 106] width 15 height 15
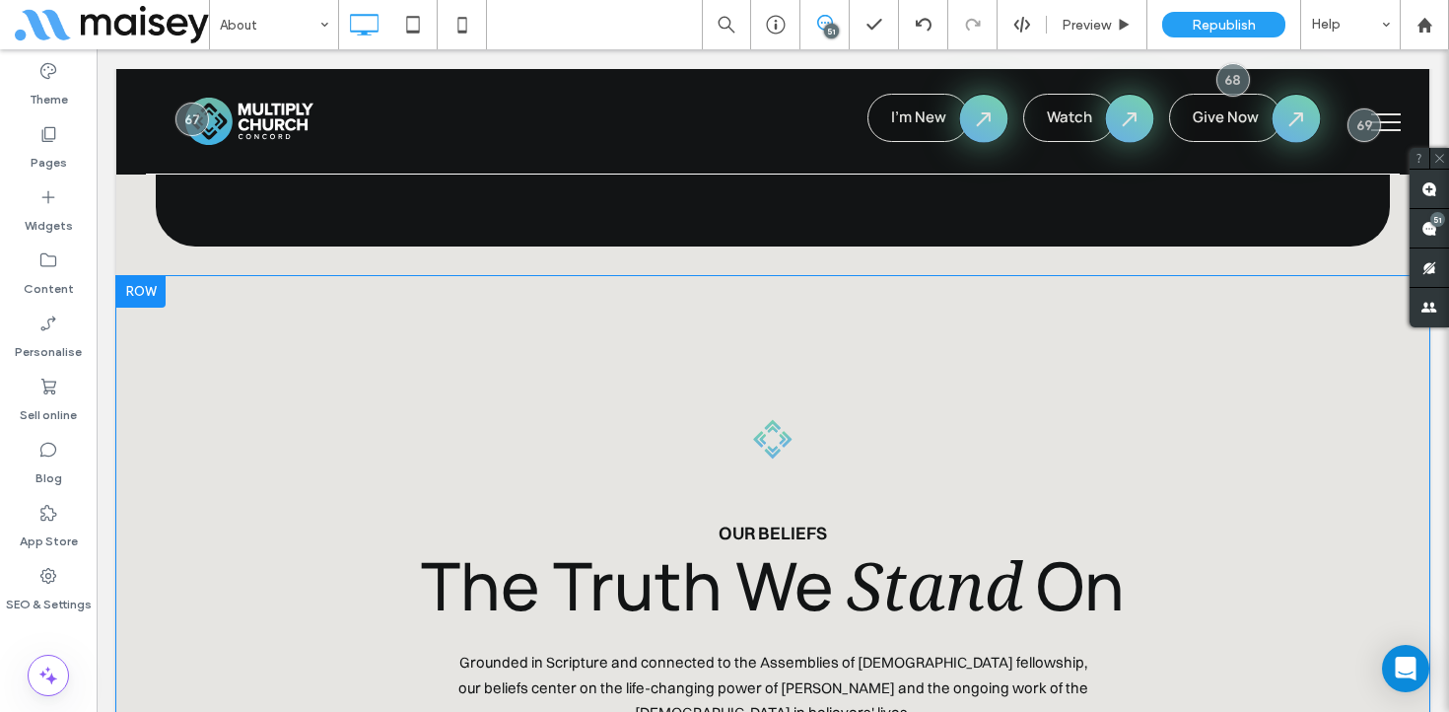
scroll to position [10260, 0]
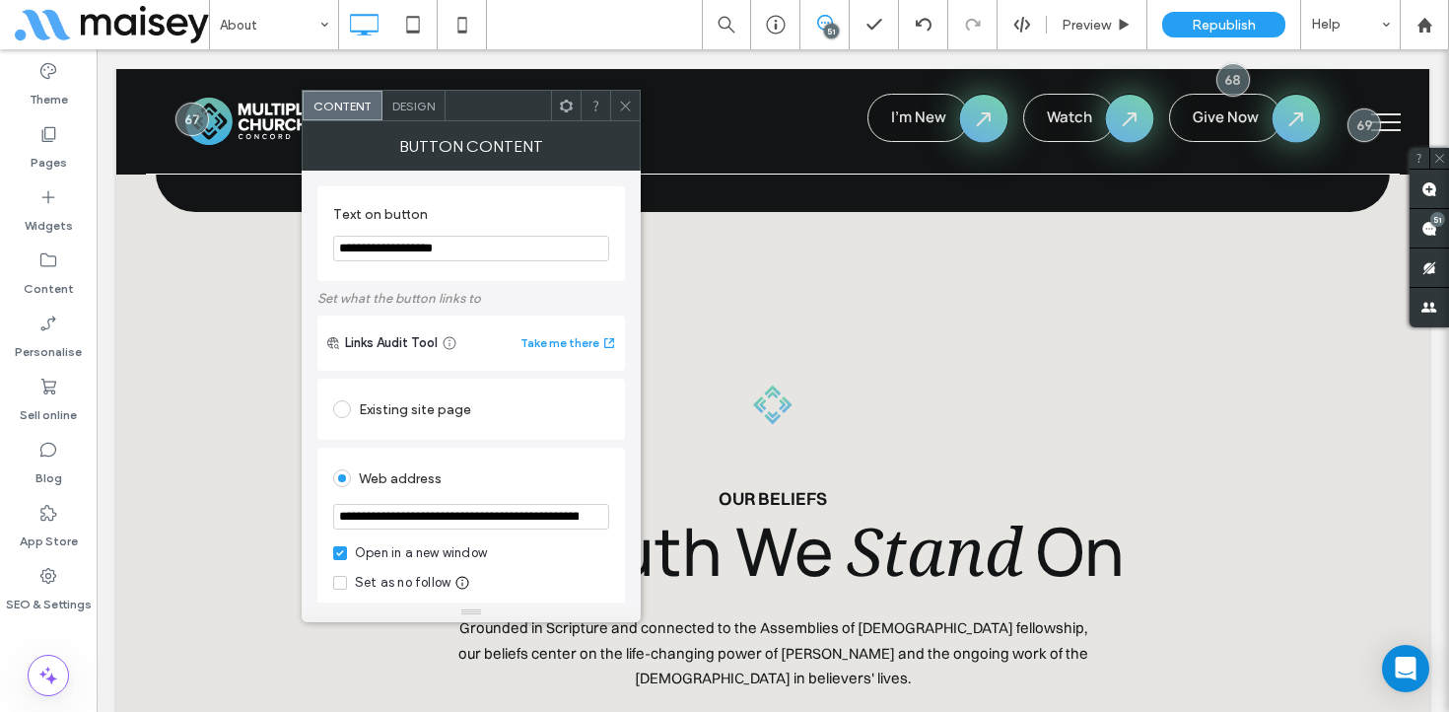
click at [624, 101] on icon at bounding box center [625, 106] width 15 height 15
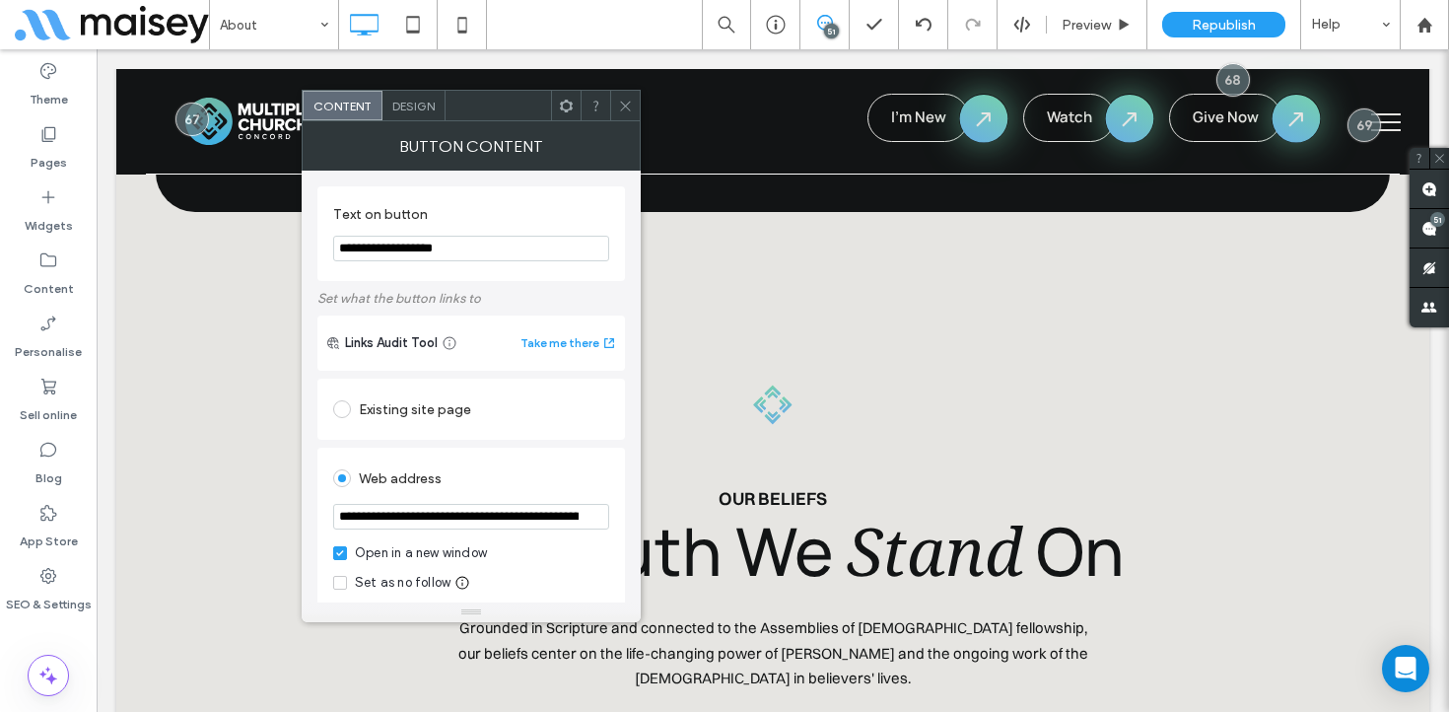
click at [485, 515] on input "**********" at bounding box center [471, 517] width 276 height 26
paste input "url"
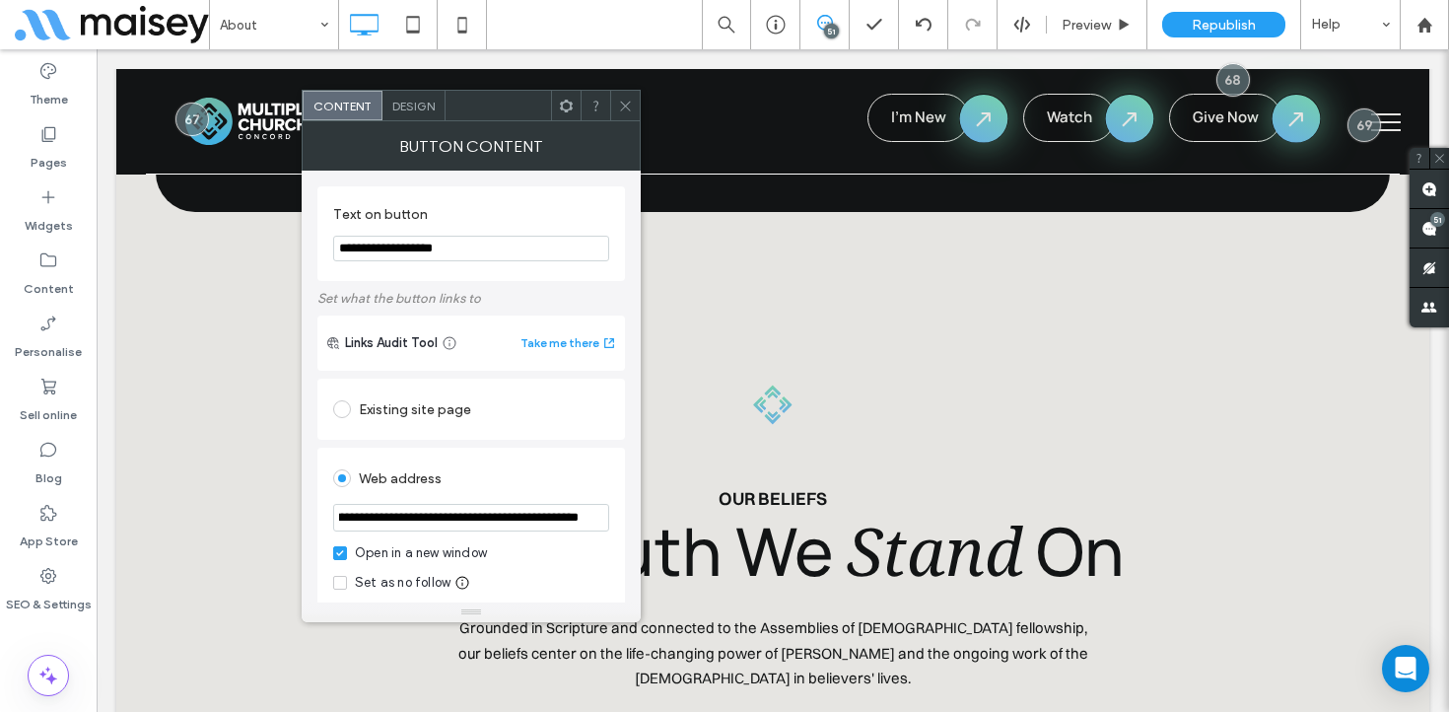
type input "**********"
click at [506, 474] on div "Web address" at bounding box center [471, 478] width 276 height 32
click at [618, 113] on span at bounding box center [625, 106] width 15 height 30
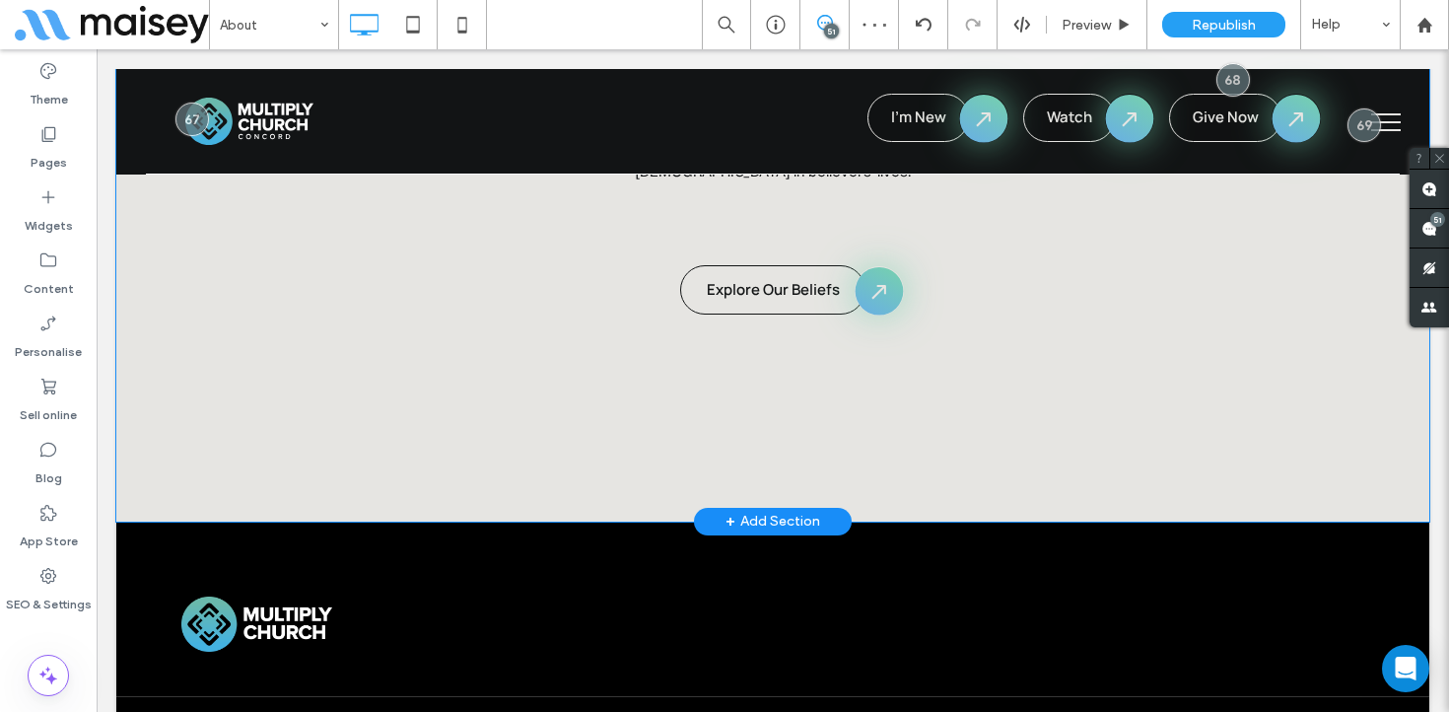
scroll to position [10890, 0]
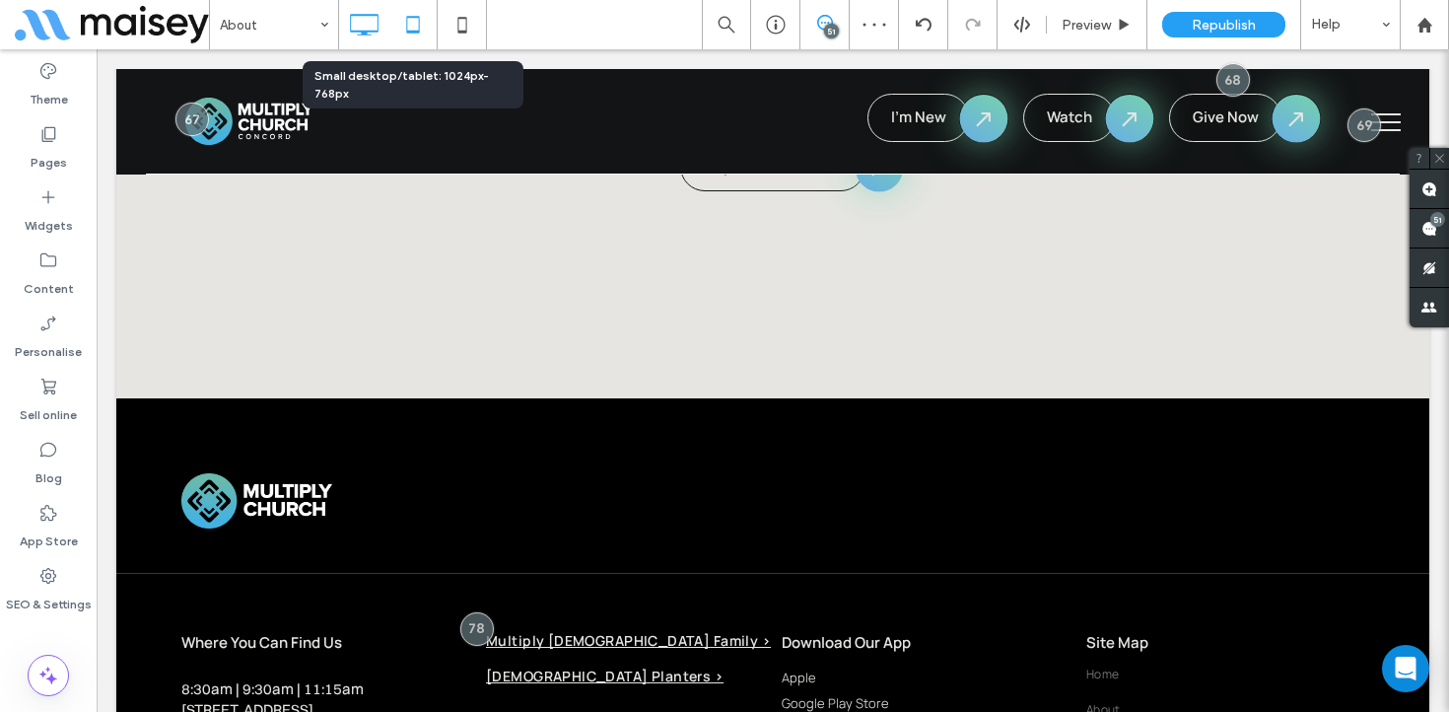
click at [416, 19] on icon at bounding box center [412, 24] width 39 height 39
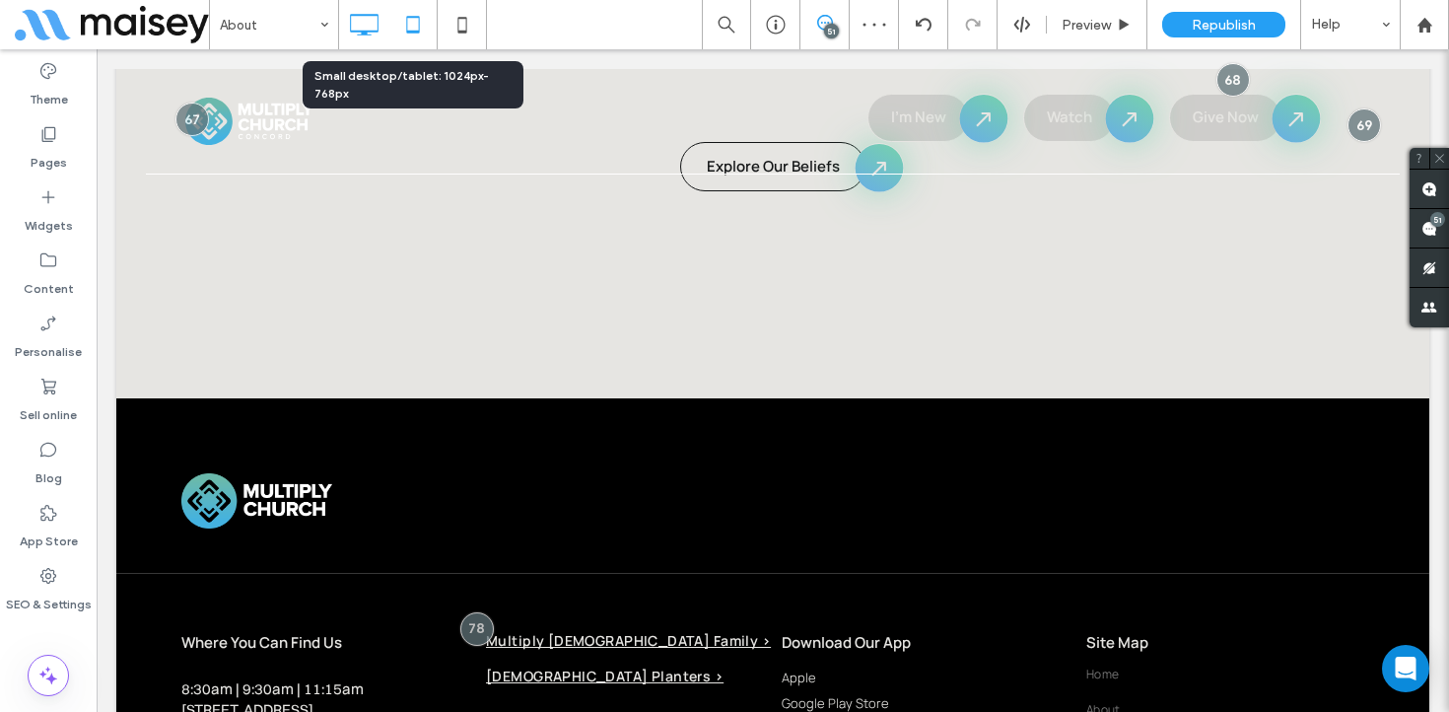
scroll to position [10410, 0]
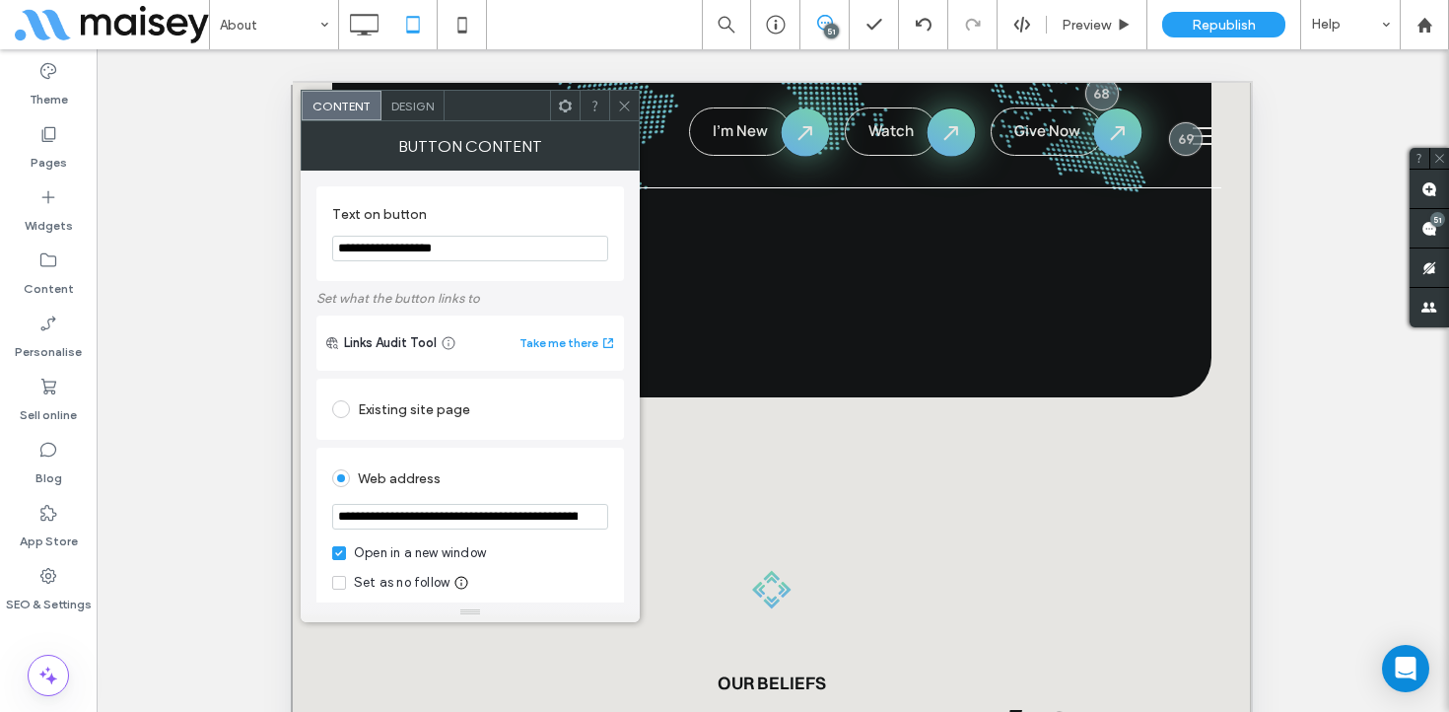
click at [617, 101] on icon at bounding box center [624, 106] width 15 height 15
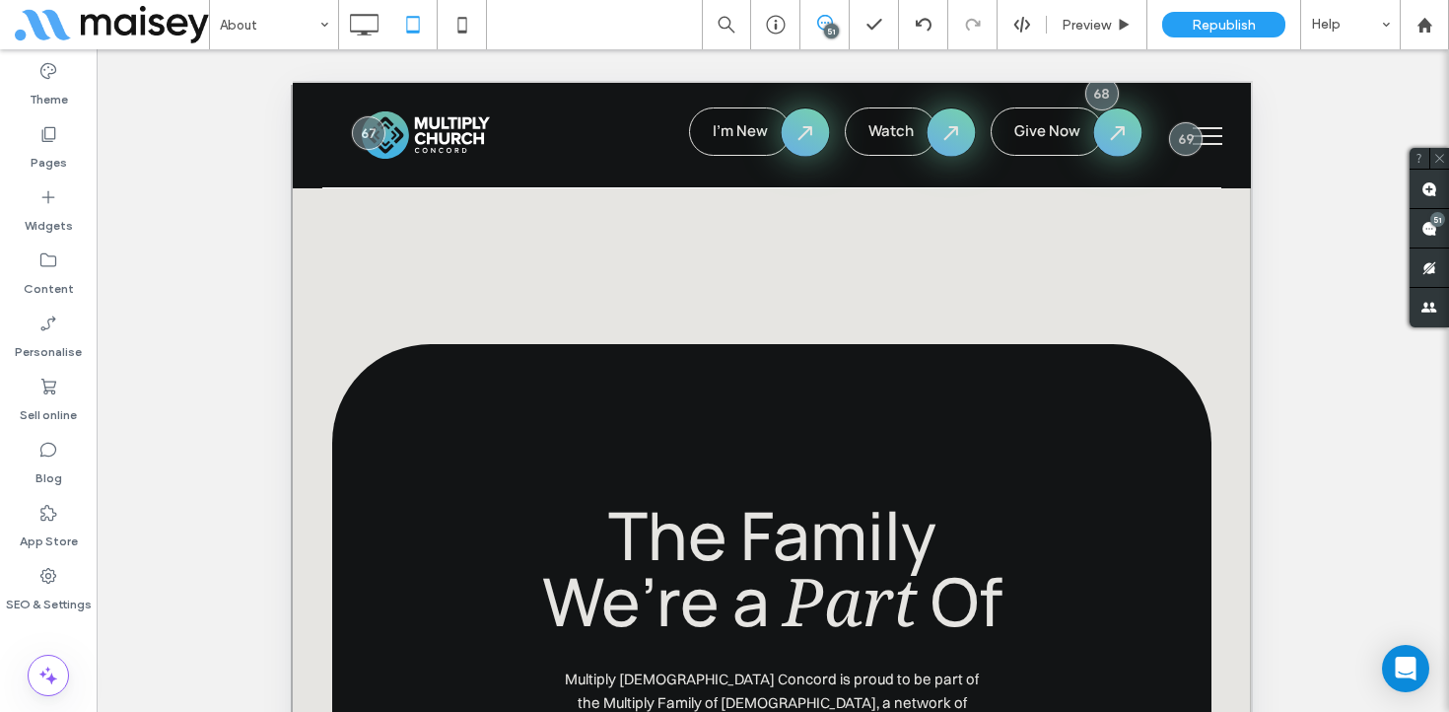
scroll to position [9192, 0]
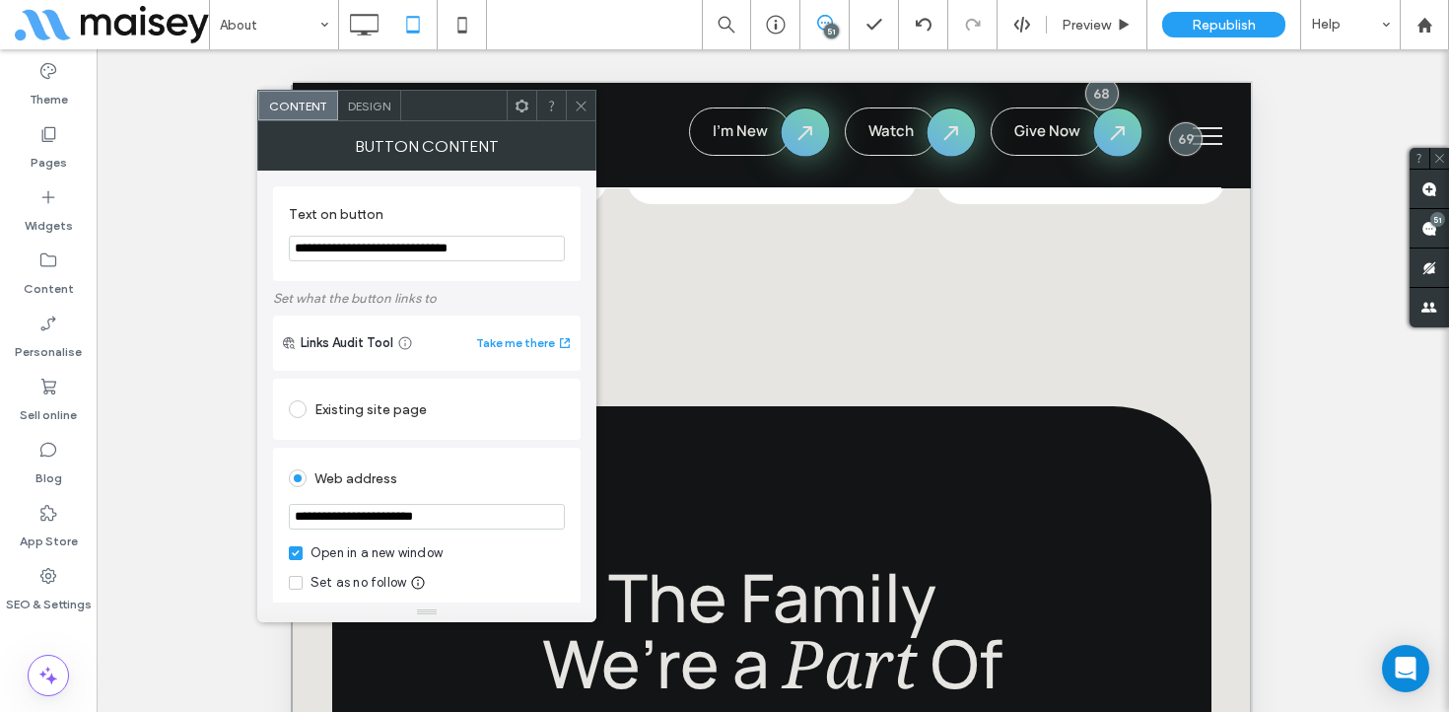
click at [577, 104] on icon at bounding box center [581, 106] width 15 height 15
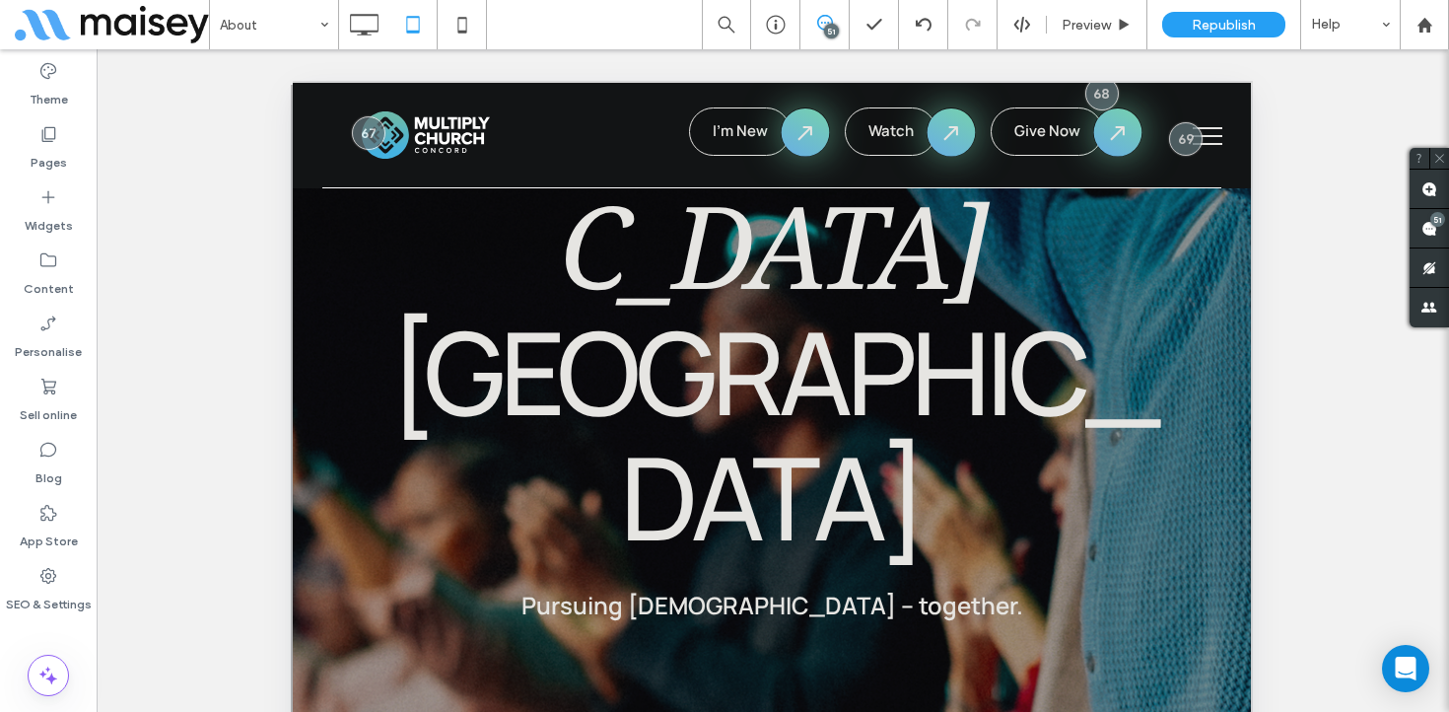
scroll to position [0, 0]
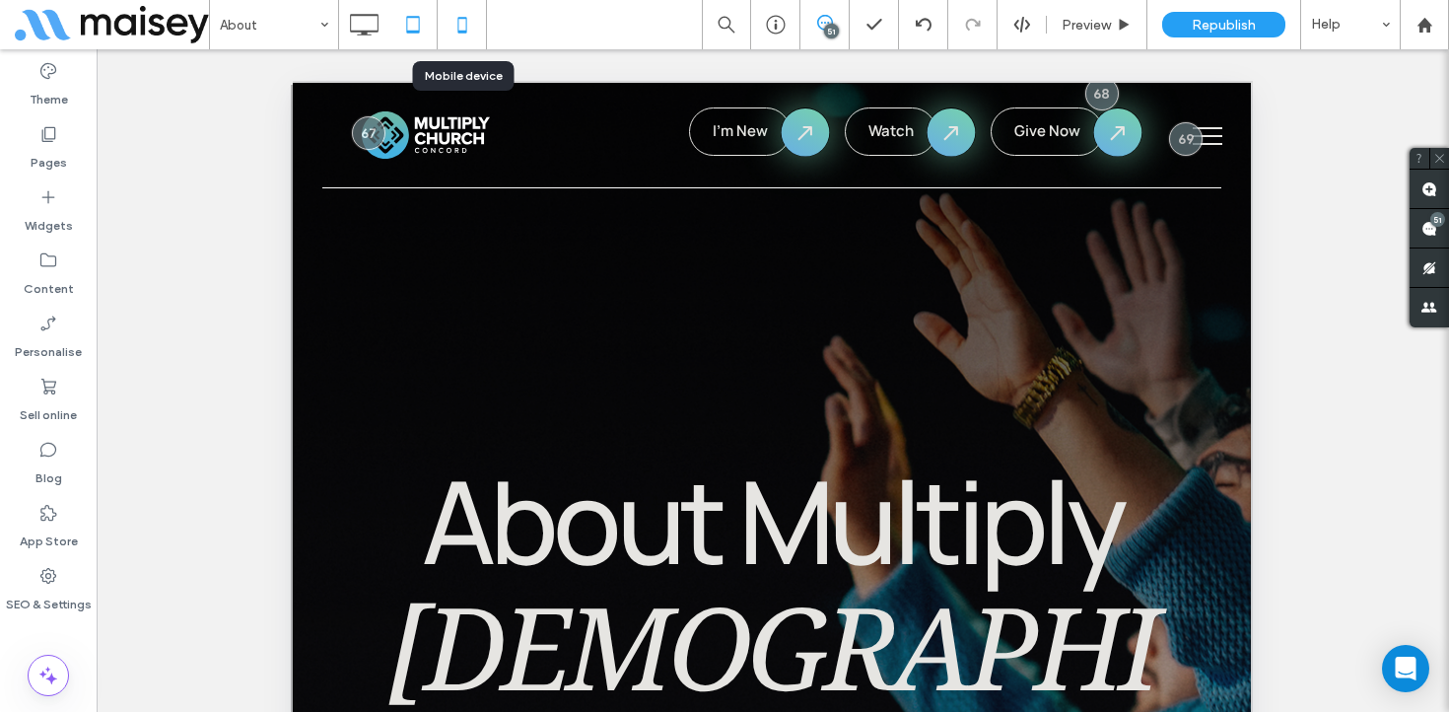
click at [468, 25] on icon at bounding box center [462, 24] width 39 height 39
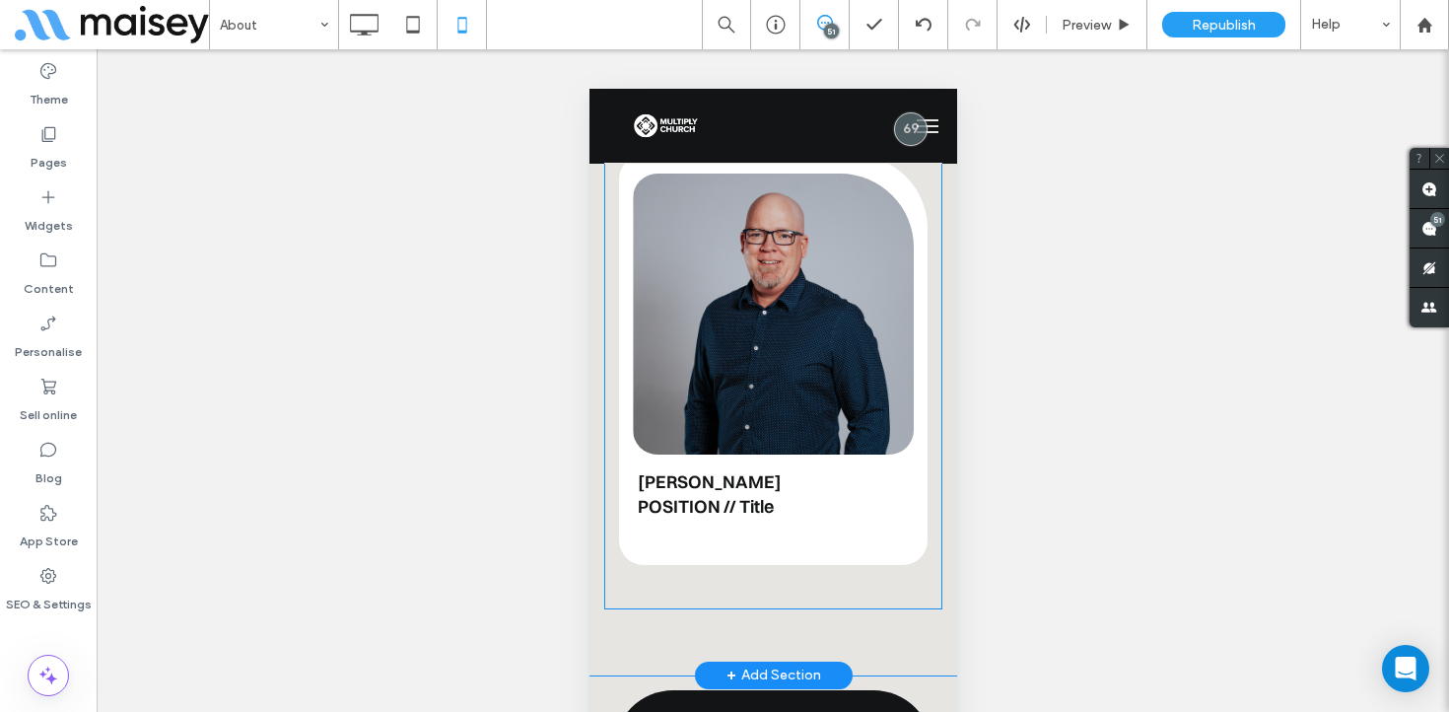
scroll to position [16554, 0]
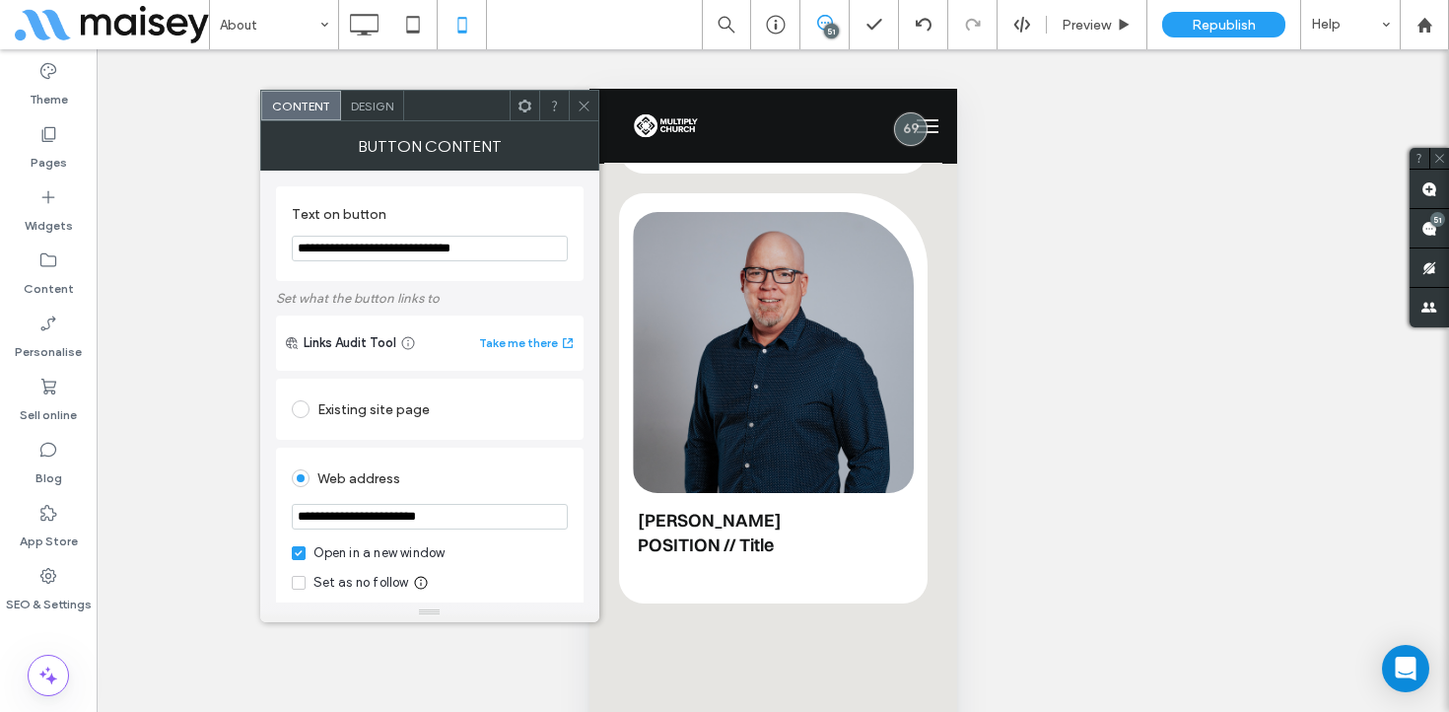
click at [588, 105] on icon at bounding box center [584, 106] width 15 height 15
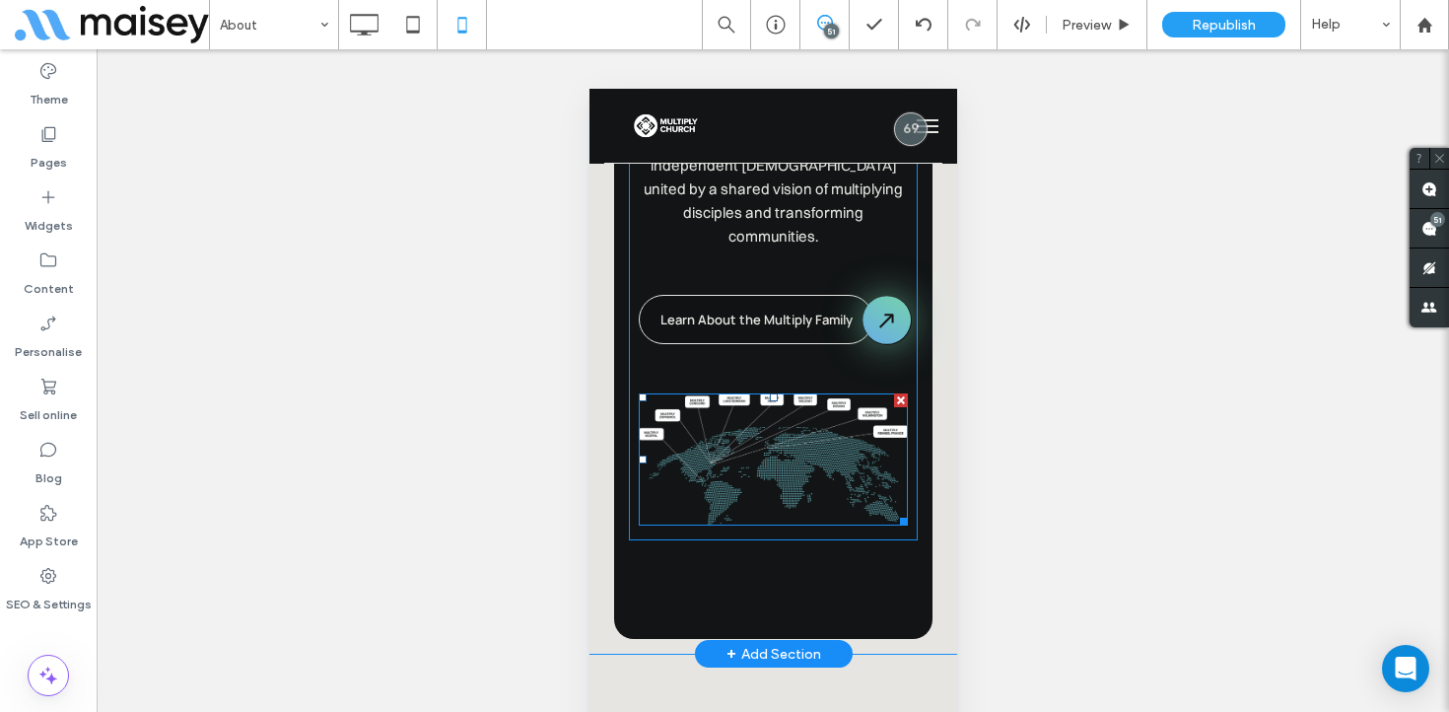
scroll to position [17420, 0]
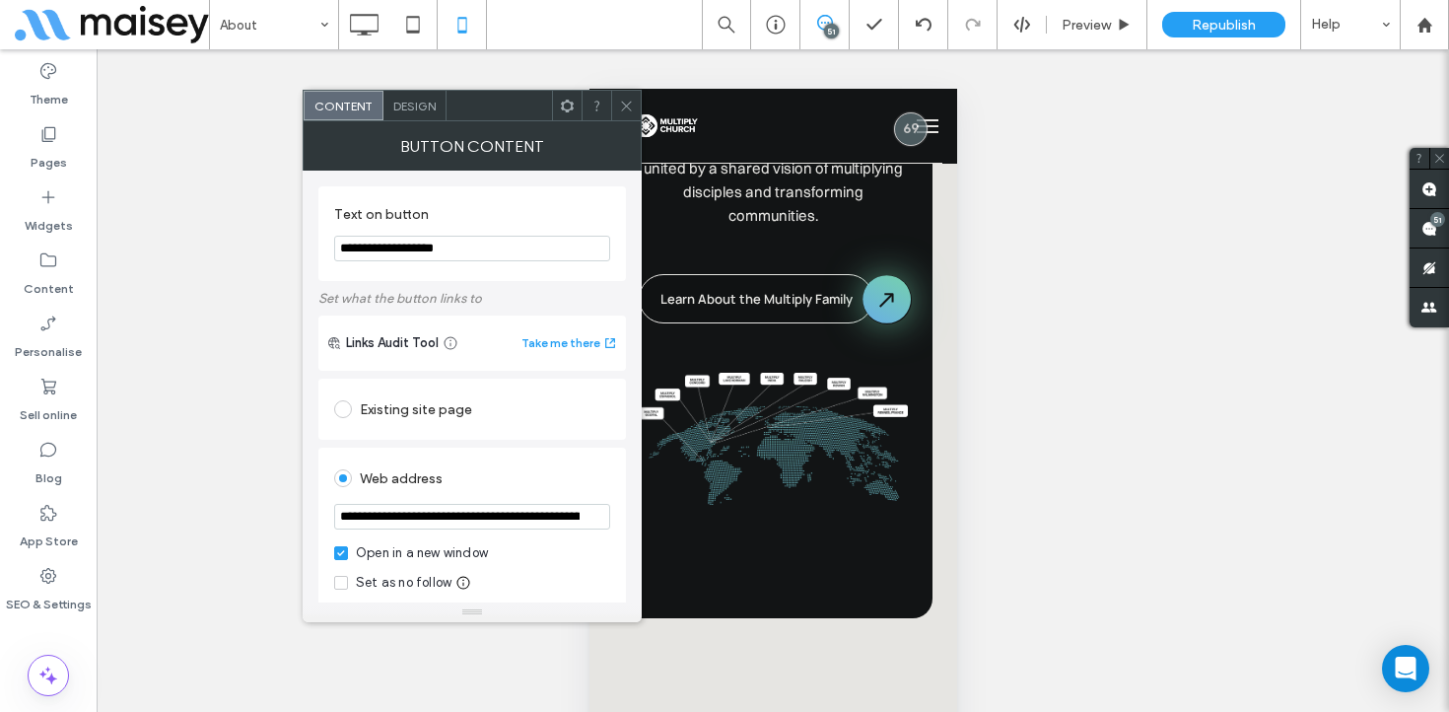
click at [623, 105] on icon at bounding box center [626, 106] width 15 height 15
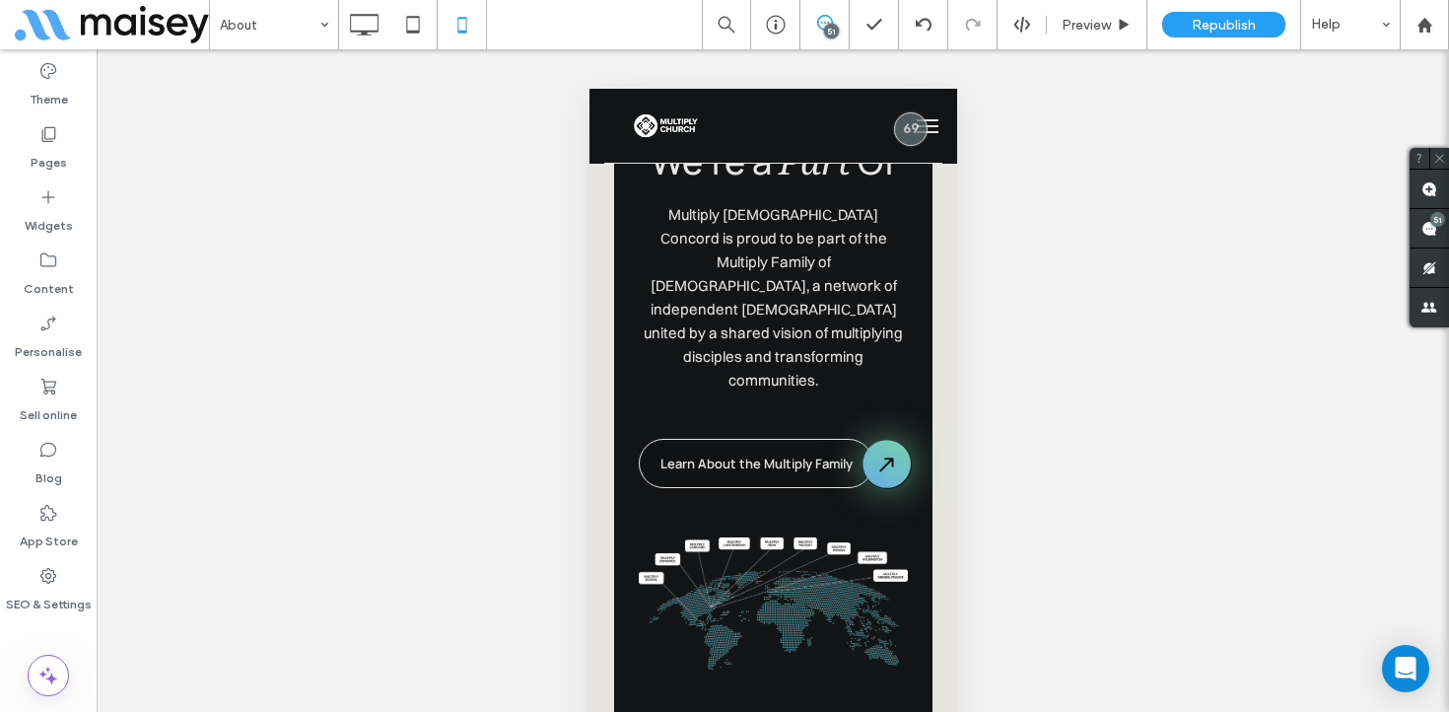
scroll to position [17254, 0]
click at [369, 30] on icon at bounding box center [363, 24] width 39 height 39
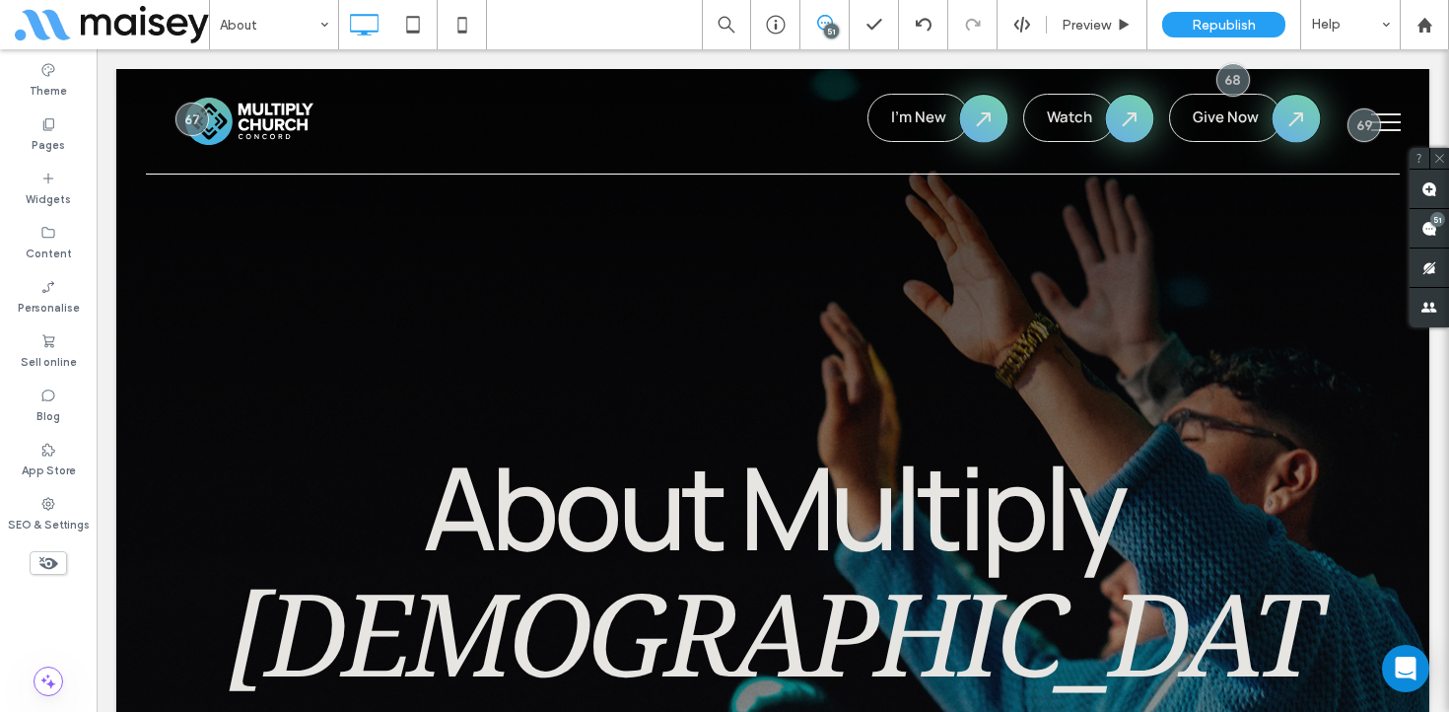
scroll to position [0, 0]
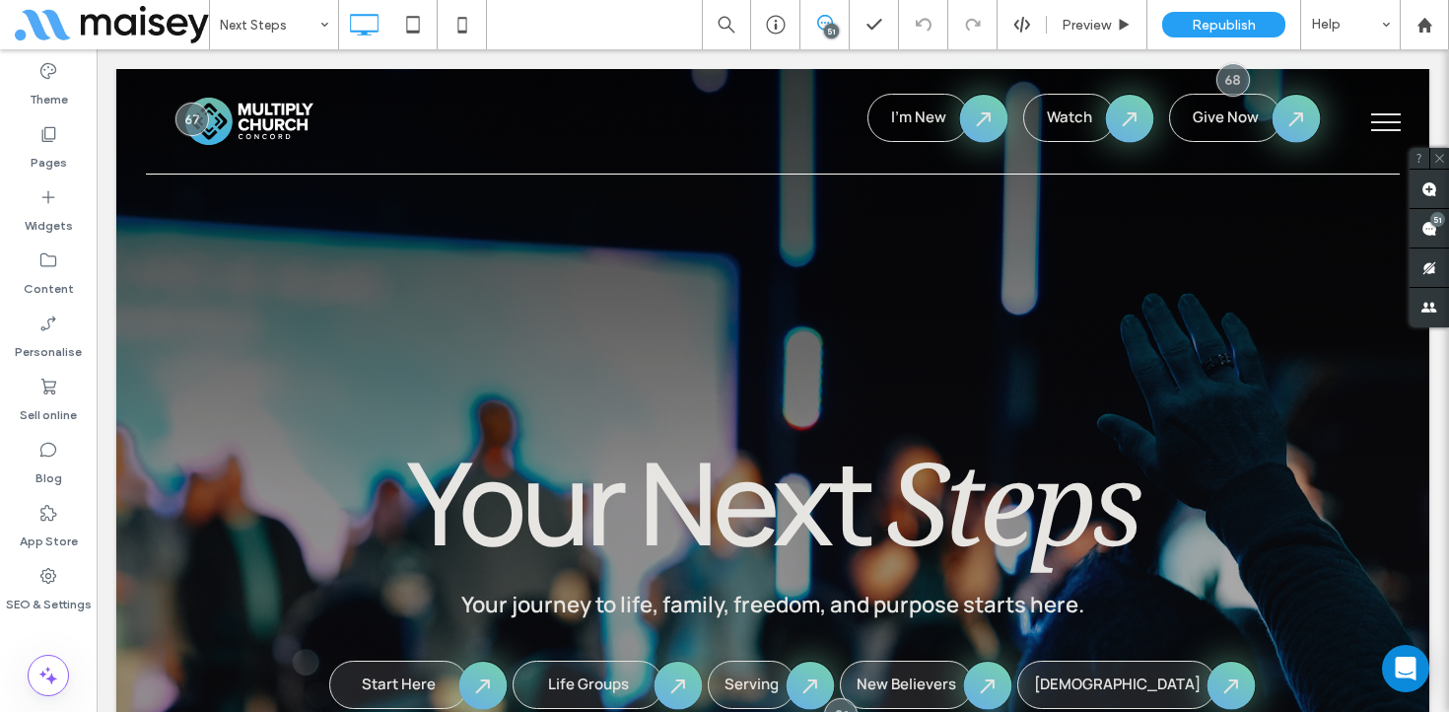
click at [1389, 118] on button "menu" at bounding box center [1386, 122] width 51 height 51
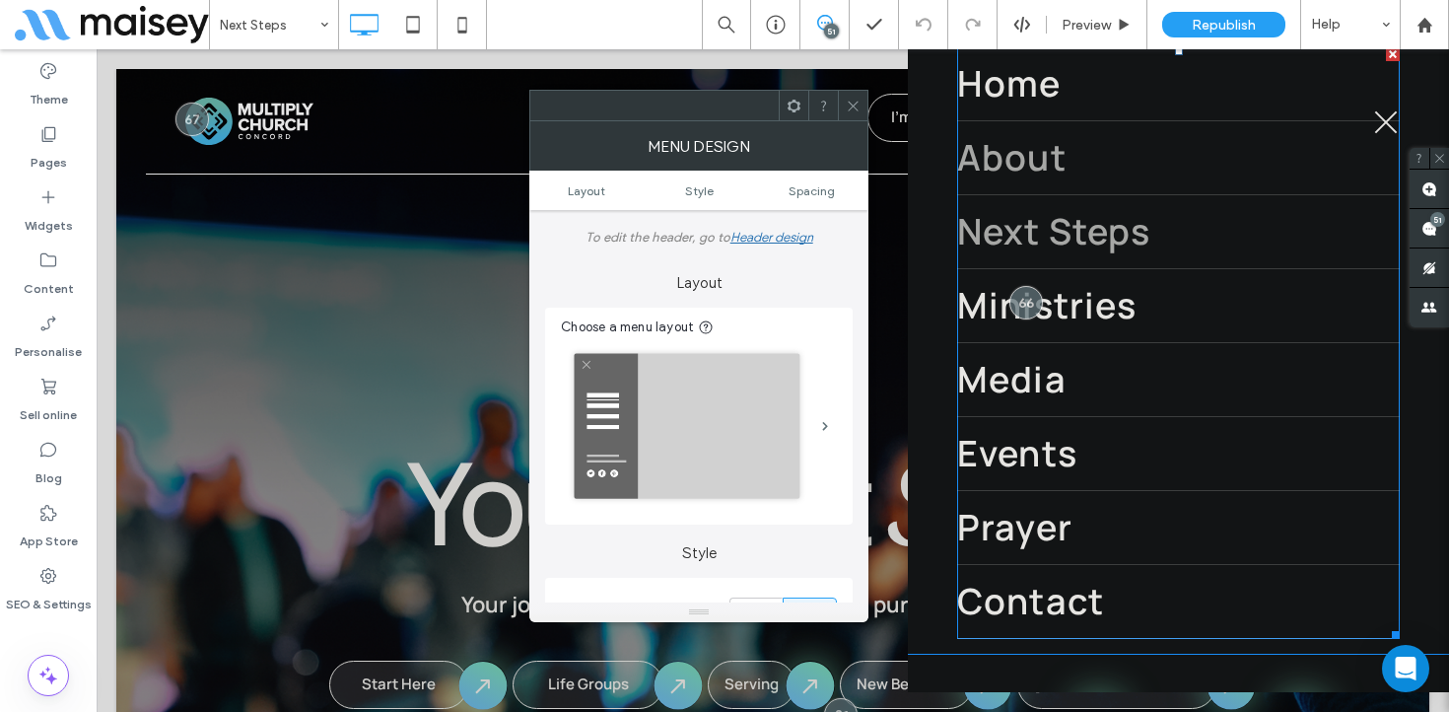
scroll to position [318, 0]
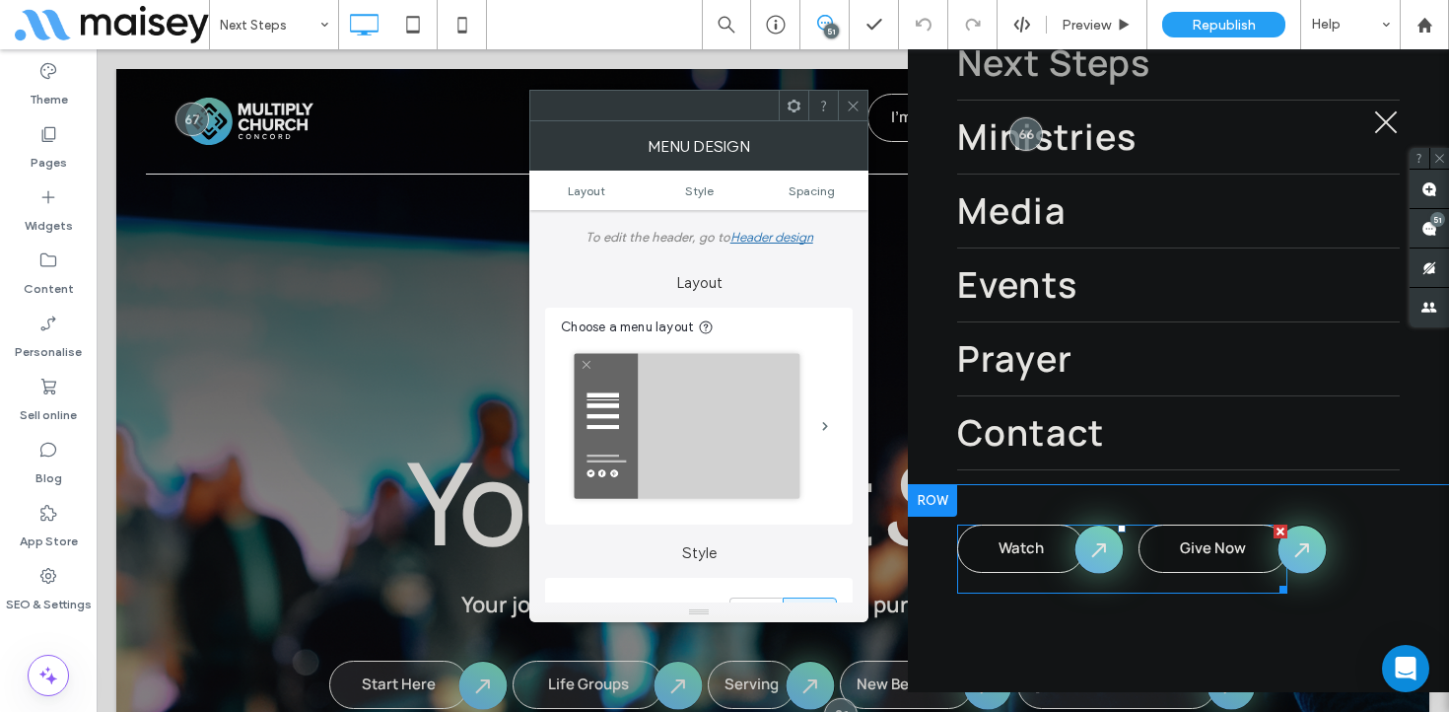
click at [1195, 552] on span at bounding box center [1122, 559] width 330 height 69
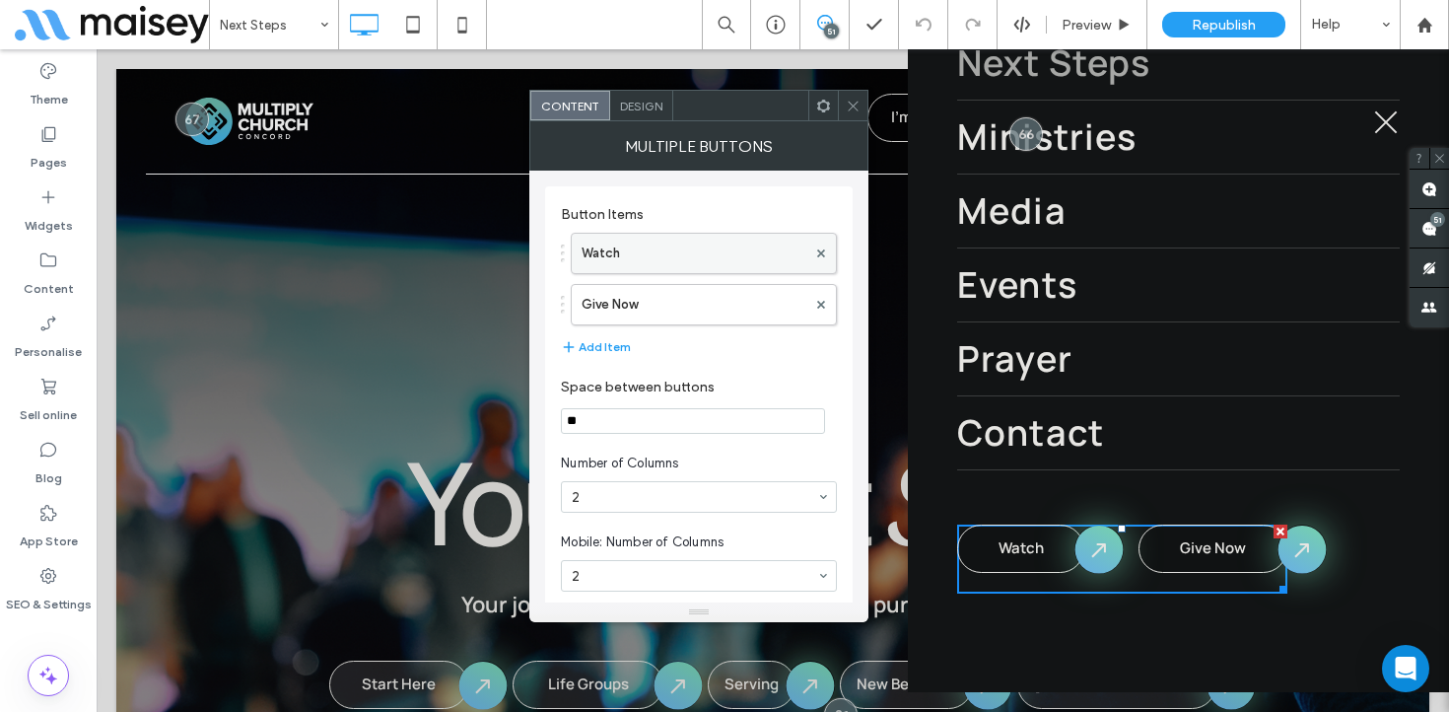
click at [632, 256] on label "Watch" at bounding box center [694, 253] width 225 height 39
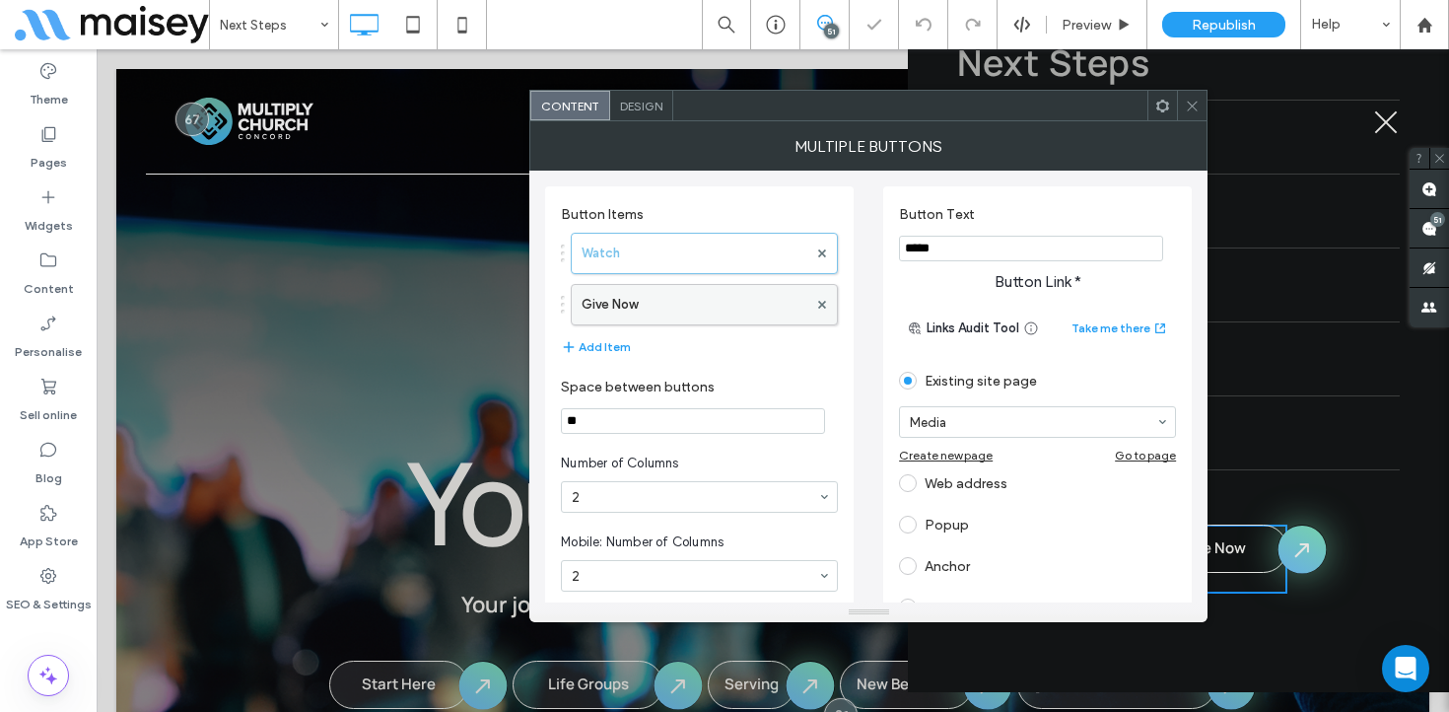
click at [658, 309] on label "Give Now" at bounding box center [695, 304] width 226 height 39
click at [1193, 109] on icon at bounding box center [1192, 106] width 15 height 15
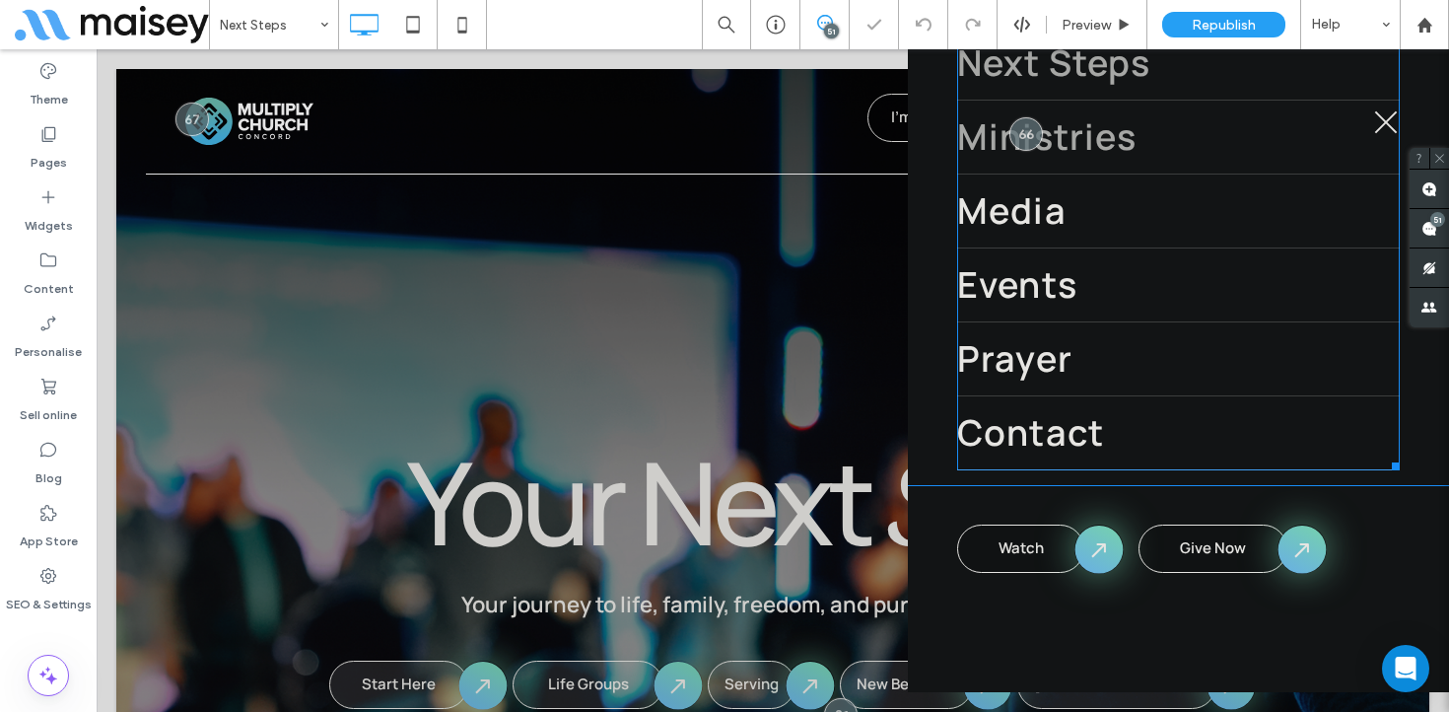
scroll to position [0, 0]
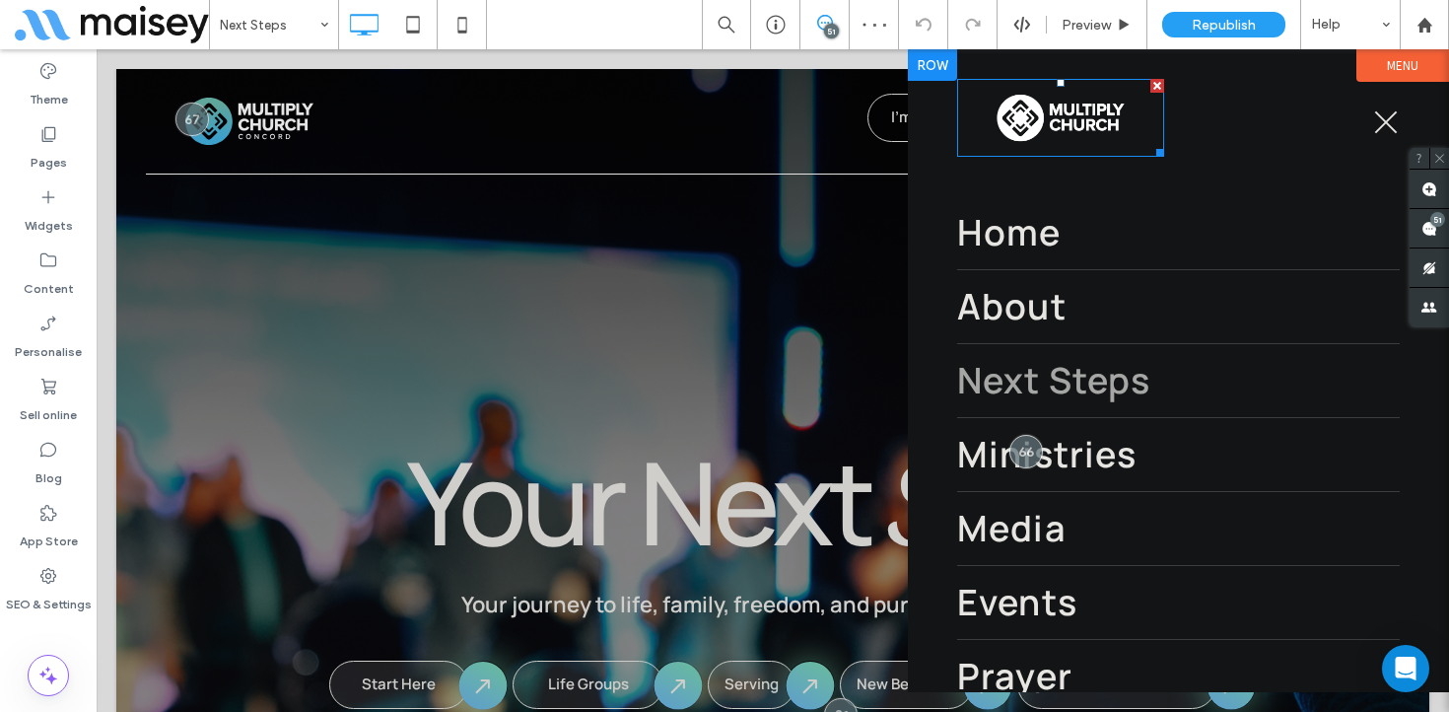
click at [1069, 124] on img at bounding box center [1060, 118] width 207 height 78
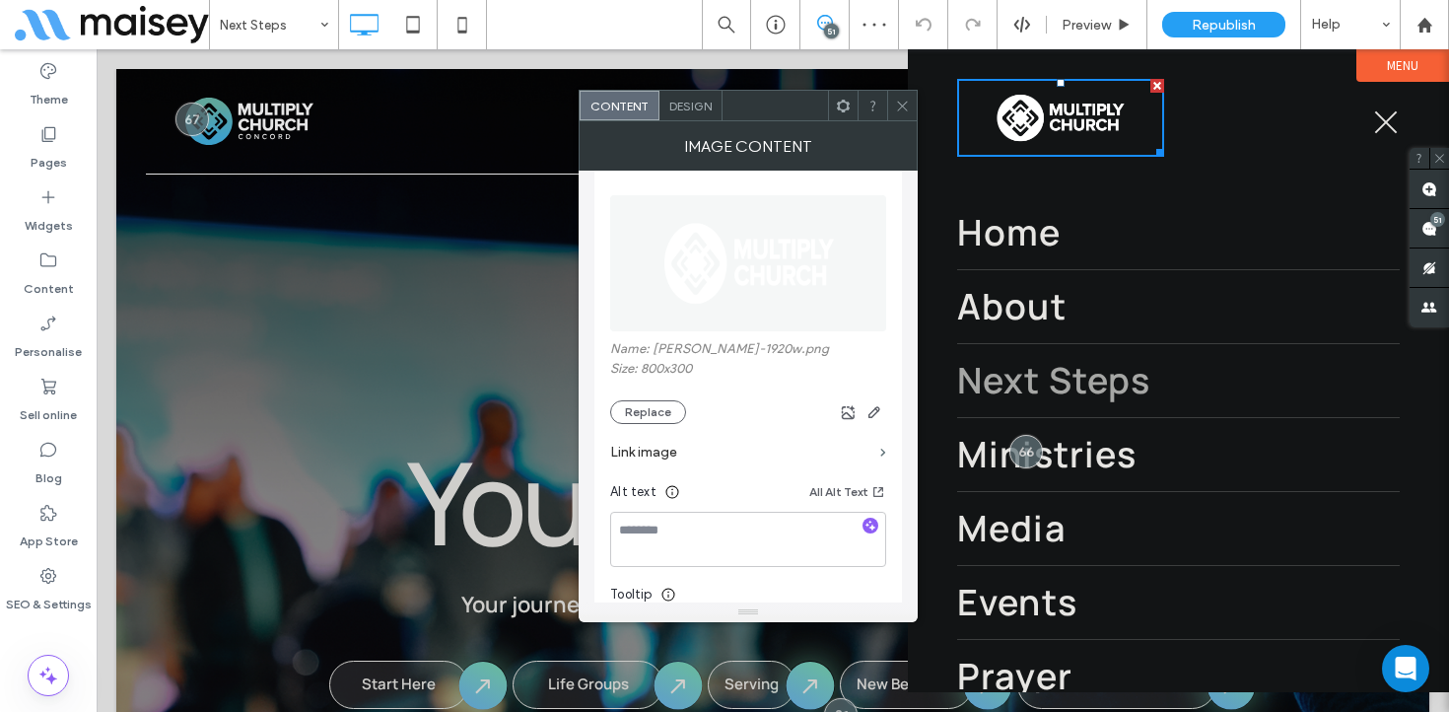
scroll to position [307, 0]
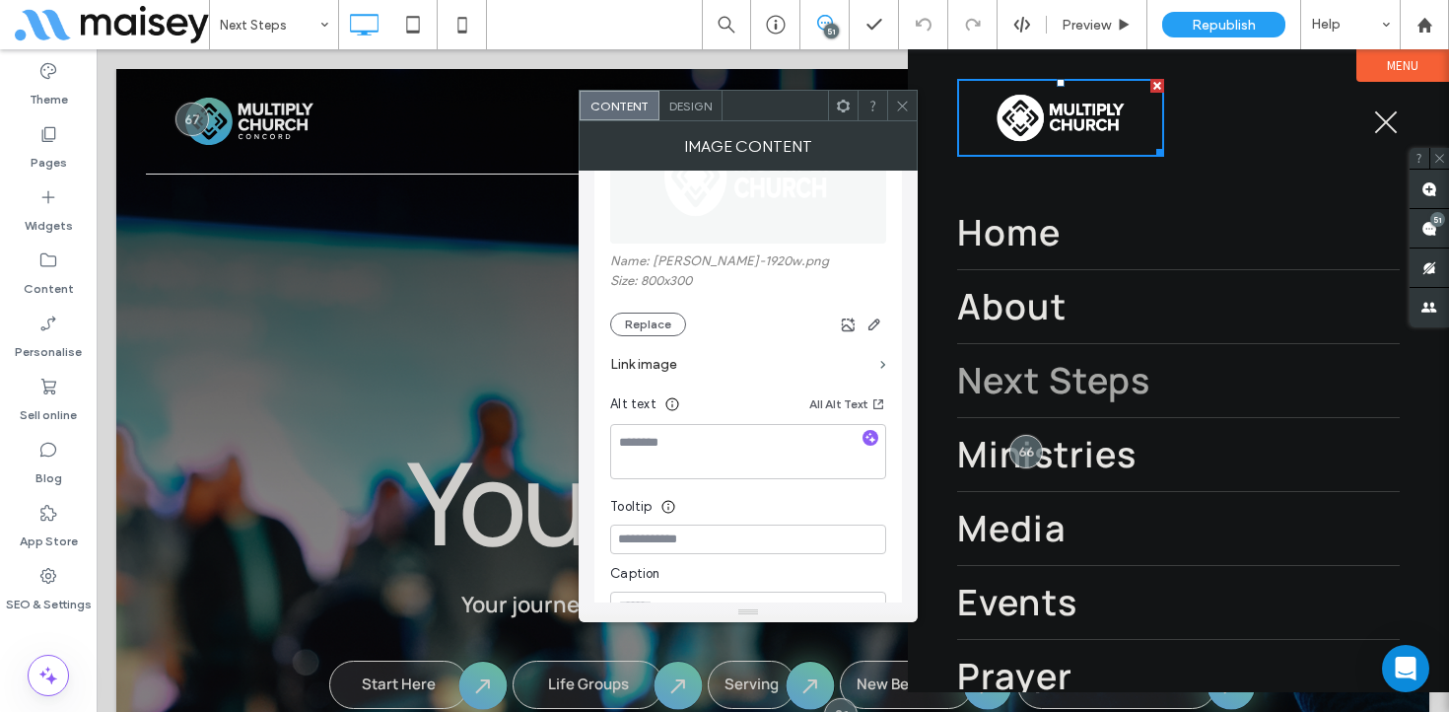
click at [700, 373] on label "Link image" at bounding box center [741, 364] width 262 height 36
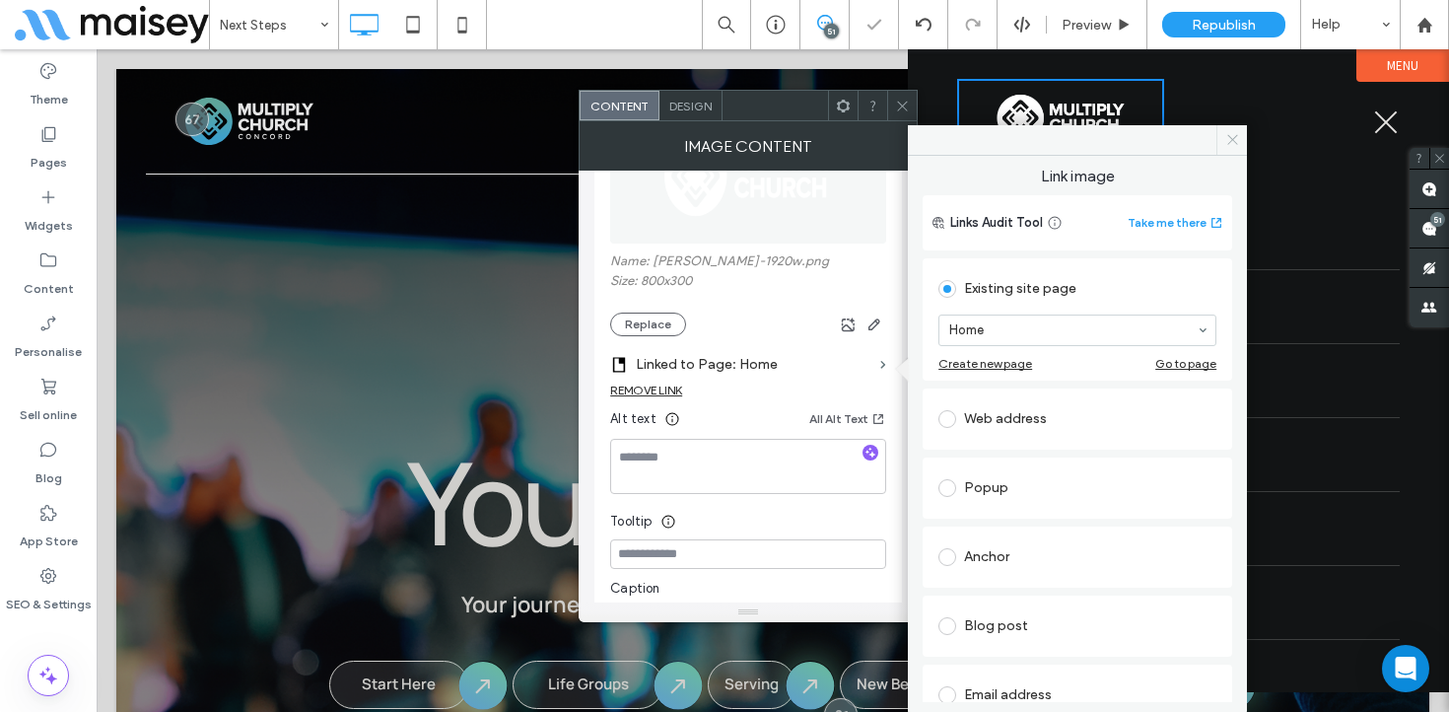
click at [1230, 135] on icon at bounding box center [1233, 139] width 15 height 15
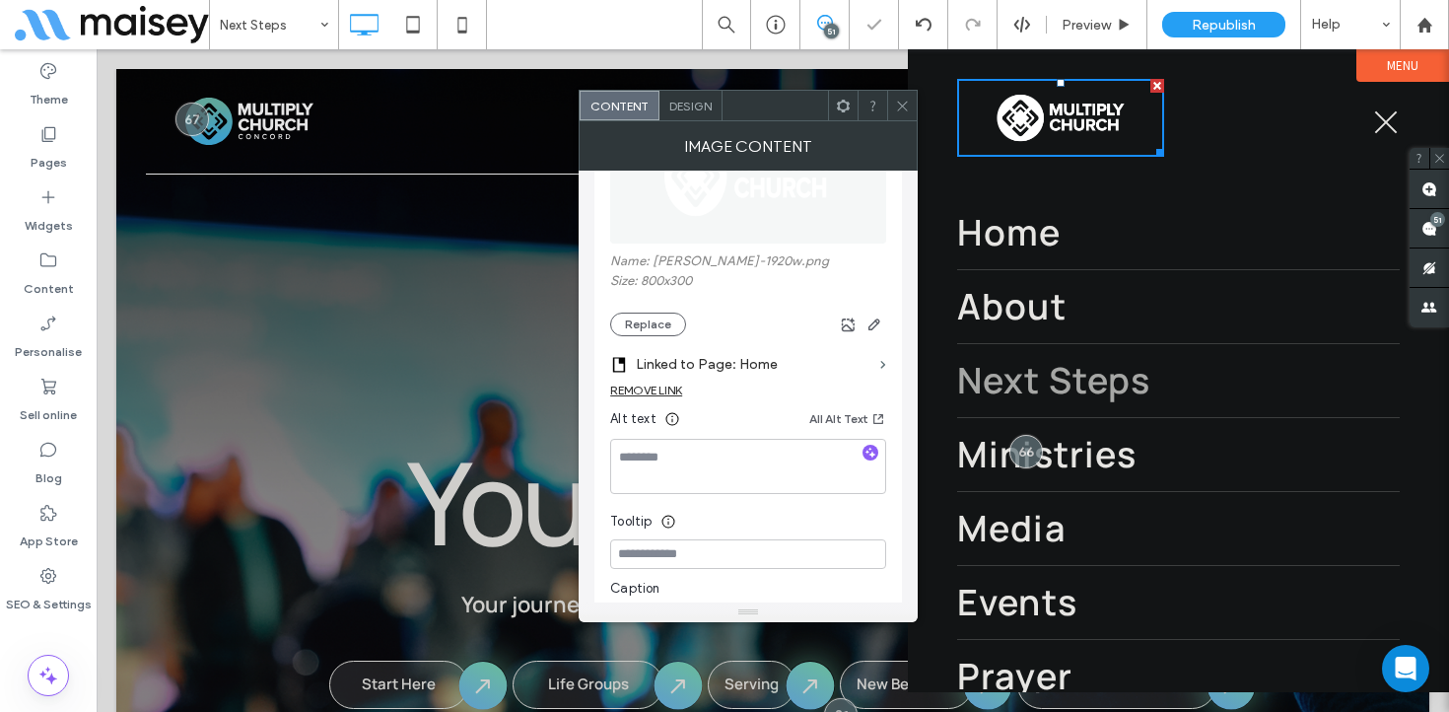
click at [901, 99] on icon at bounding box center [902, 106] width 15 height 15
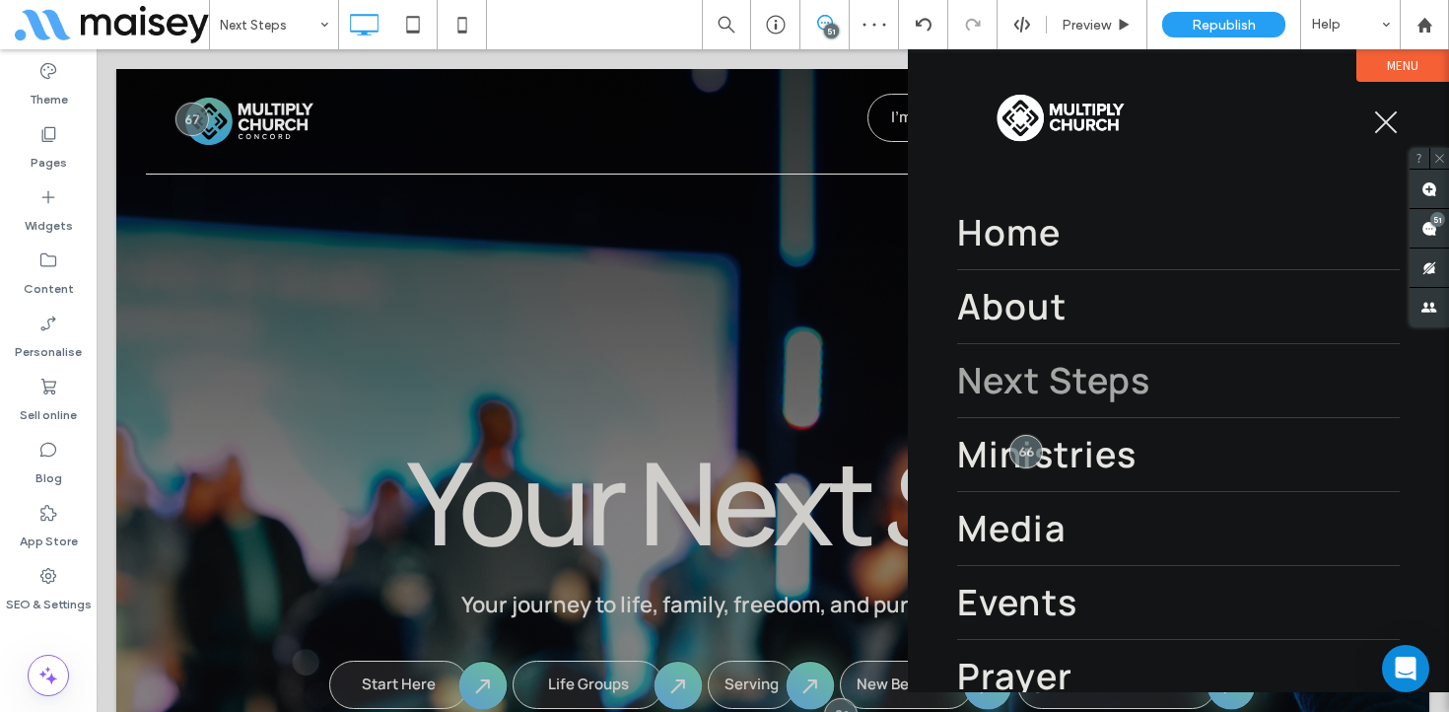
click at [1386, 117] on button "menu" at bounding box center [1386, 122] width 51 height 51
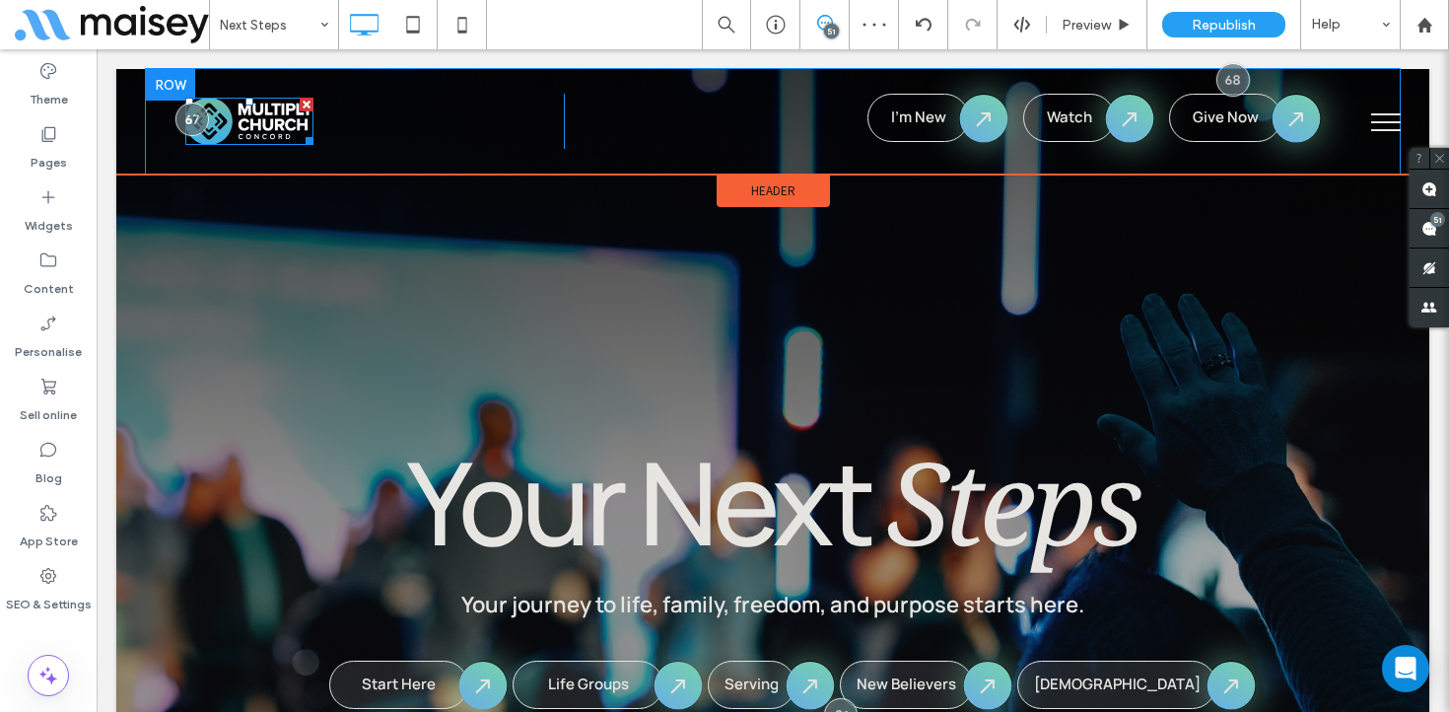
click at [283, 117] on img at bounding box center [249, 121] width 128 height 47
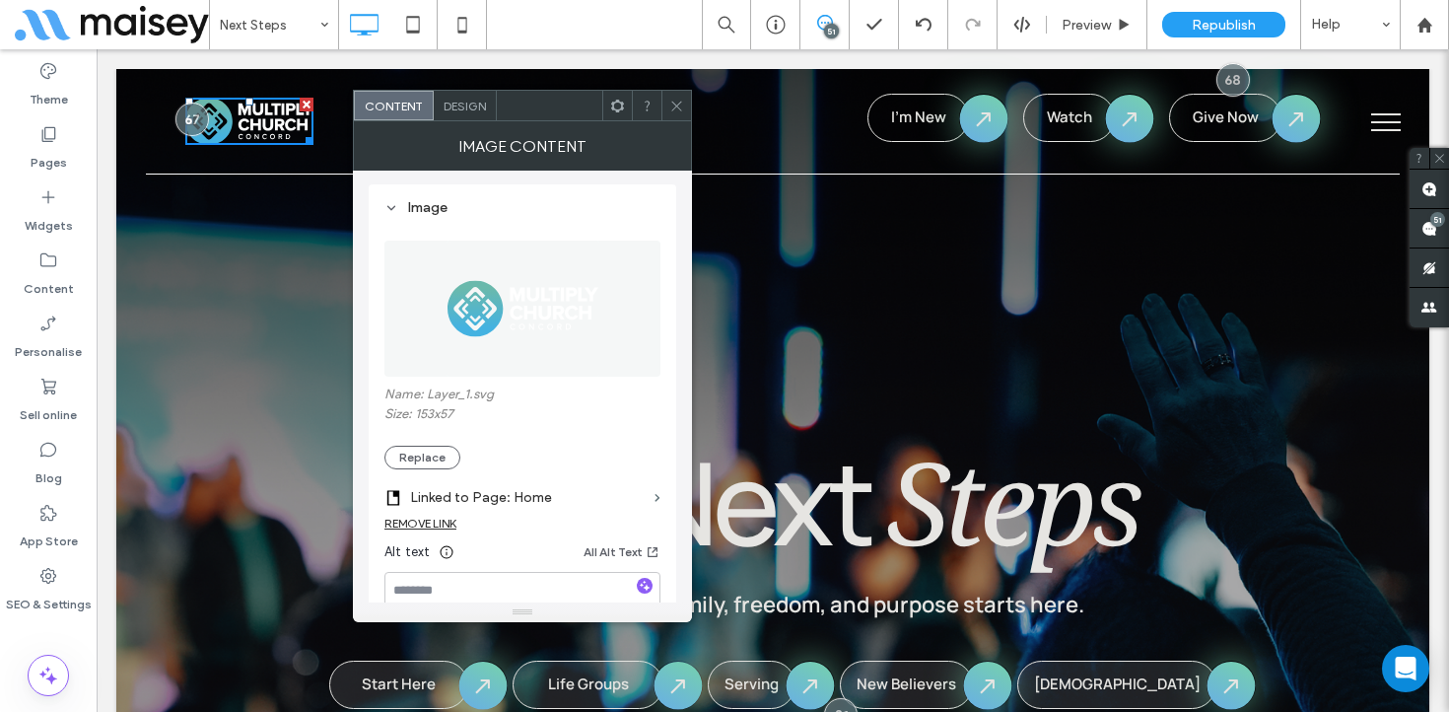
scroll to position [194, 0]
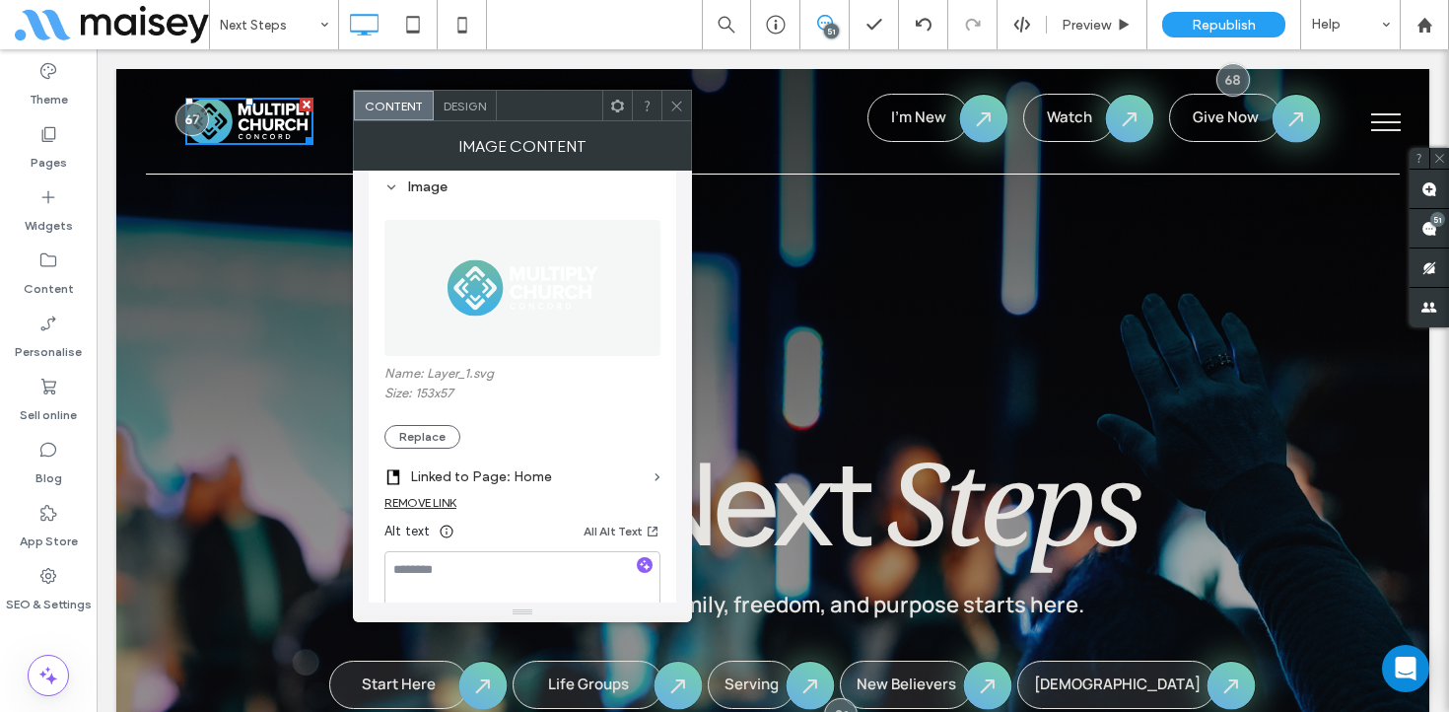
click at [680, 102] on use at bounding box center [677, 106] width 10 height 10
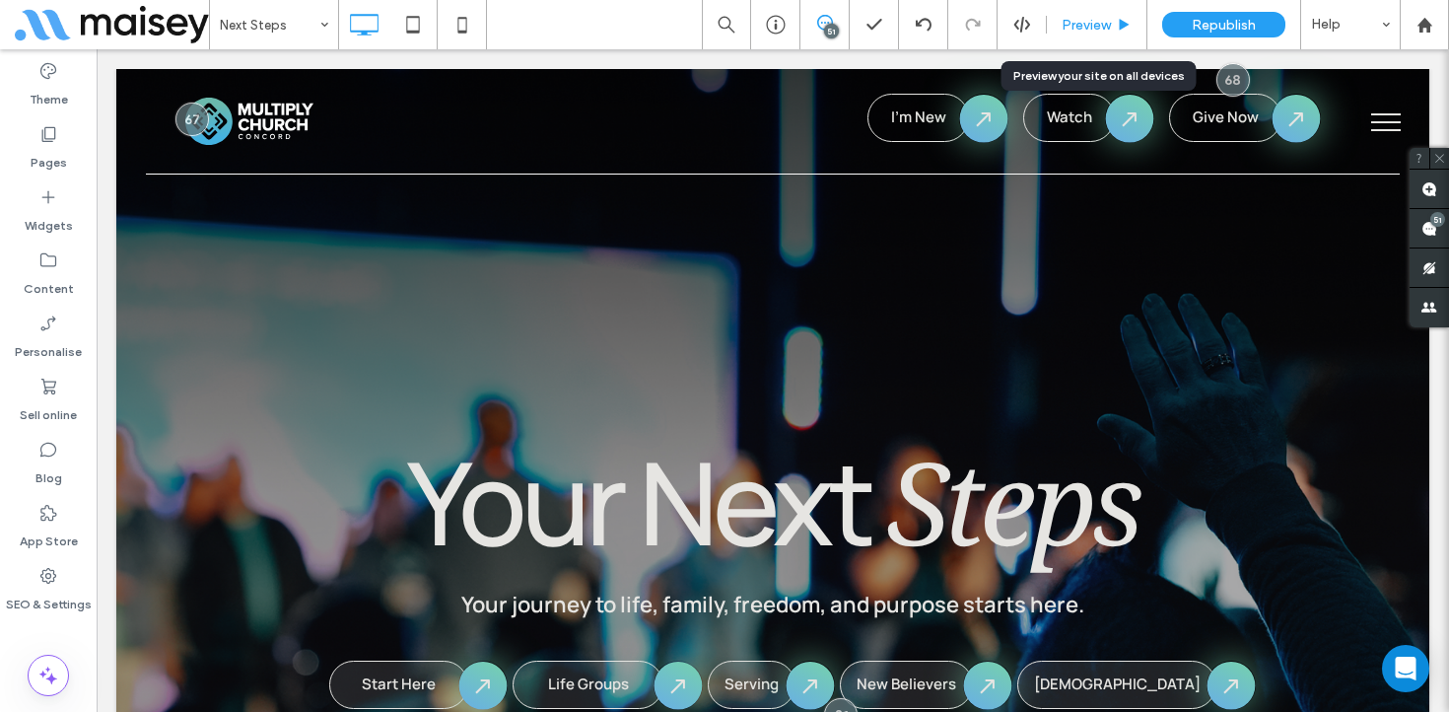
click at [1110, 28] on span "Preview" at bounding box center [1086, 25] width 49 height 17
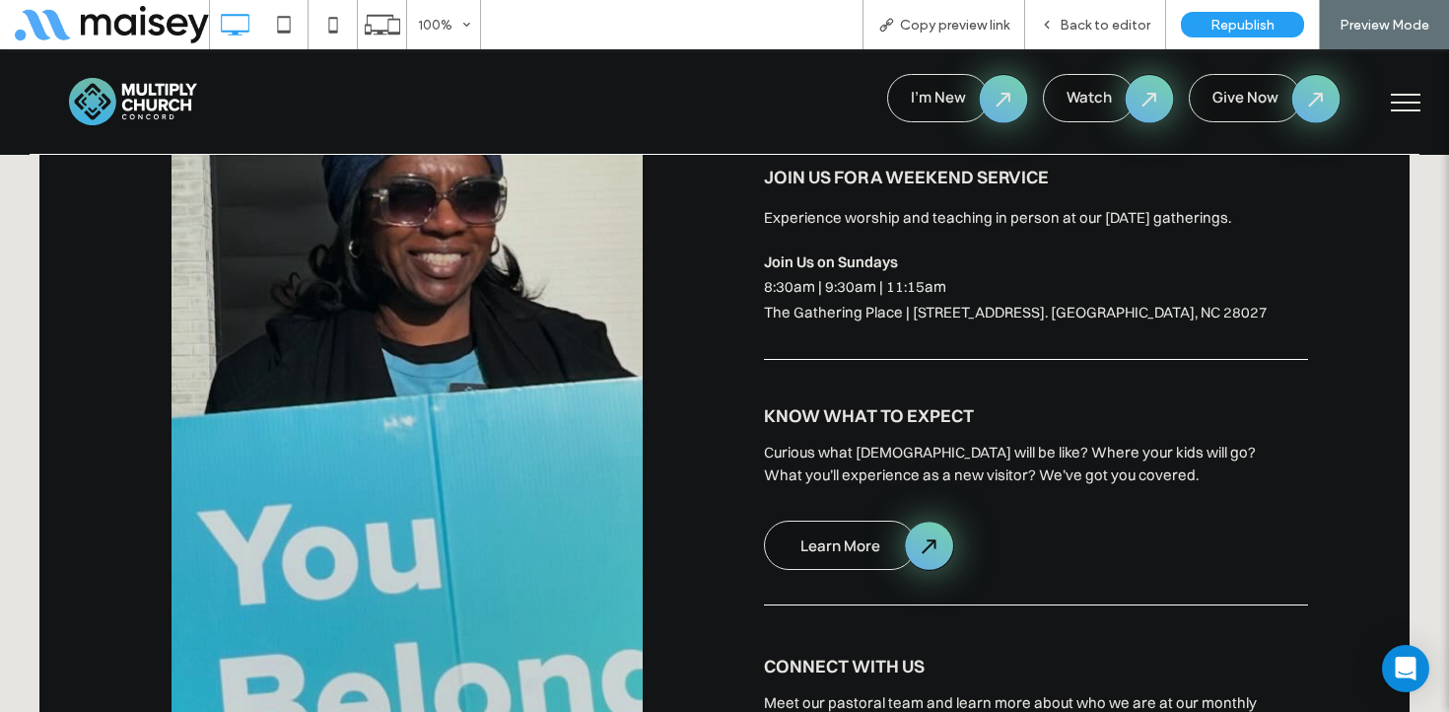
scroll to position [1913, 0]
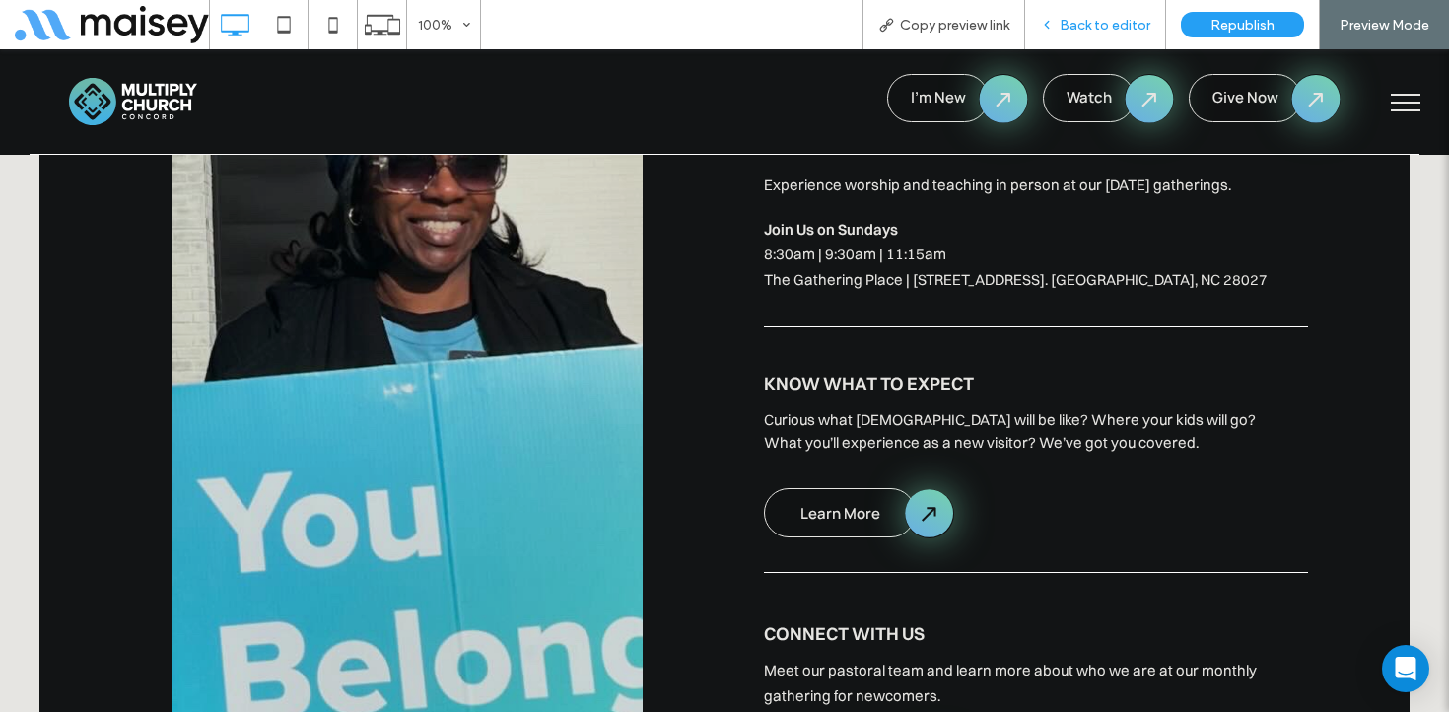
click at [1099, 29] on span "Back to editor" at bounding box center [1105, 25] width 91 height 17
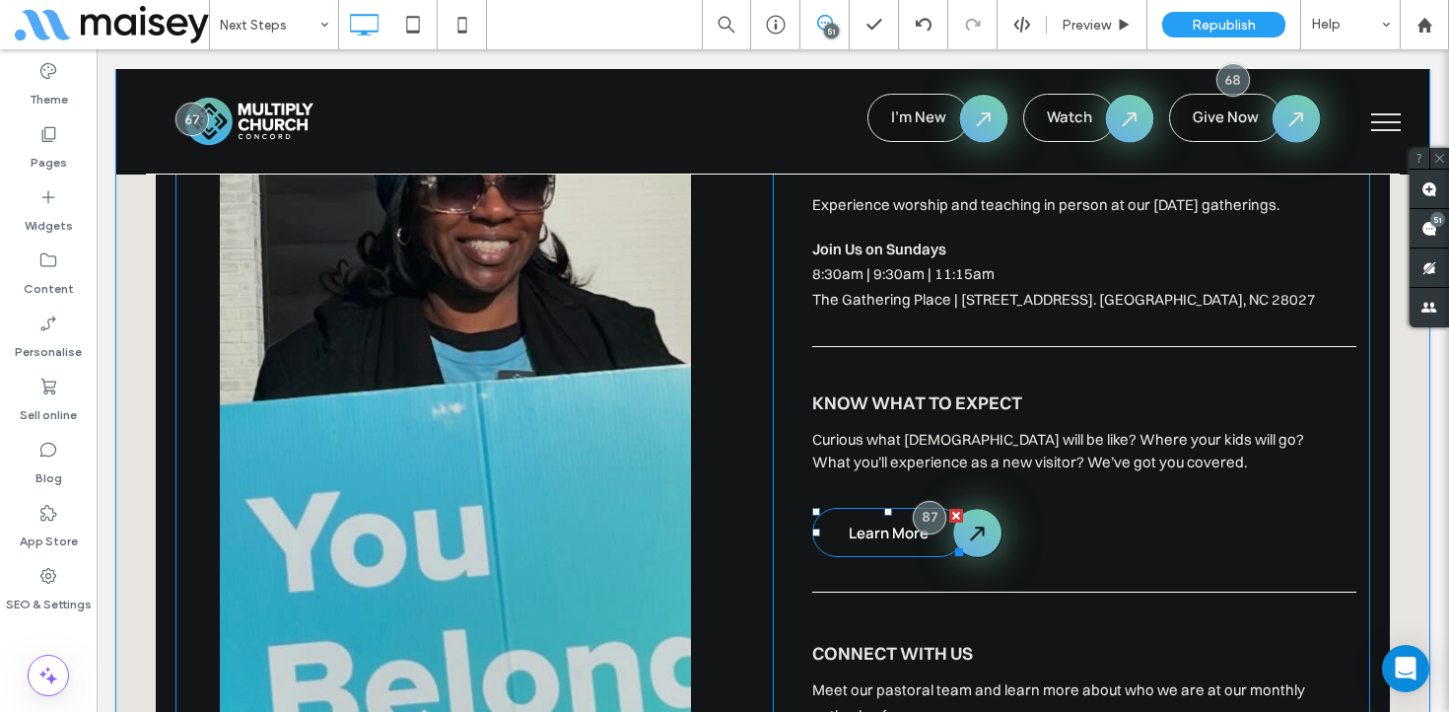
click at [921, 523] on span "Learn More" at bounding box center [889, 533] width 80 height 21
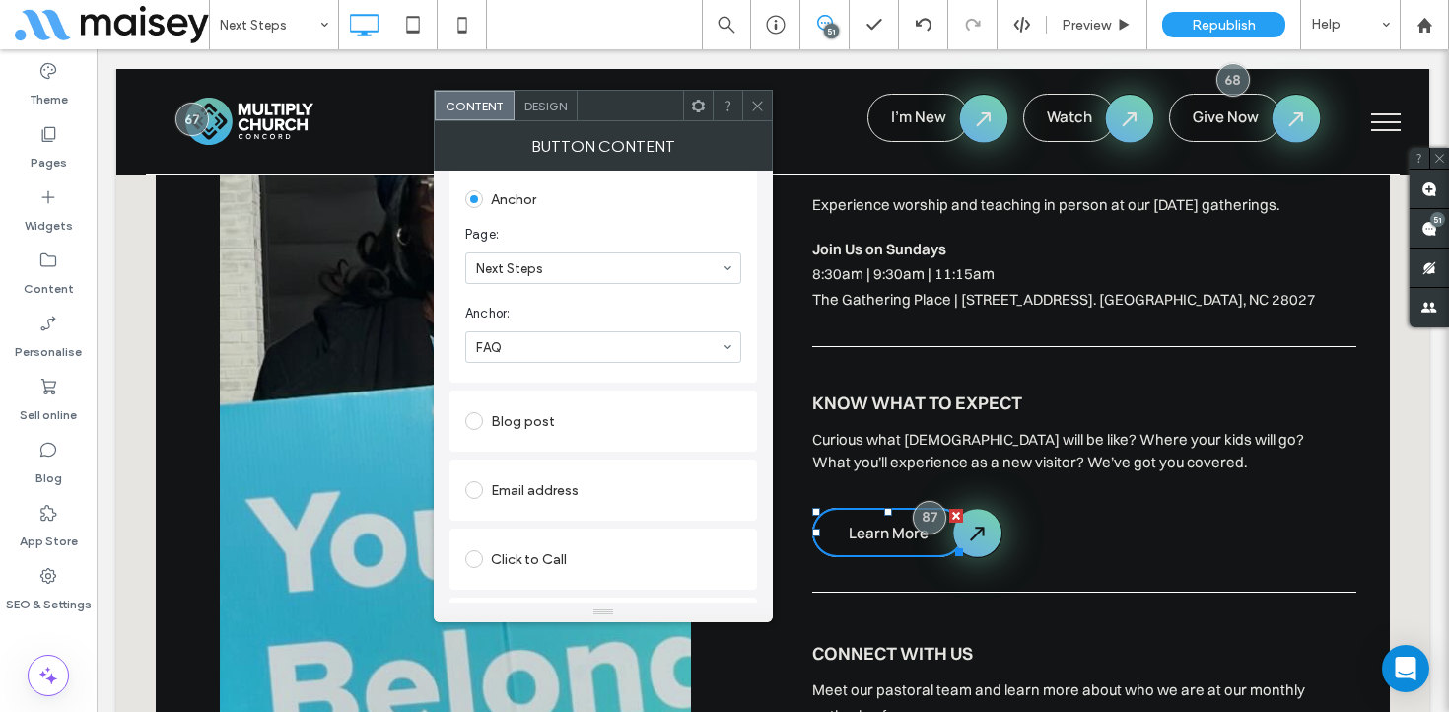
scroll to position [462, 0]
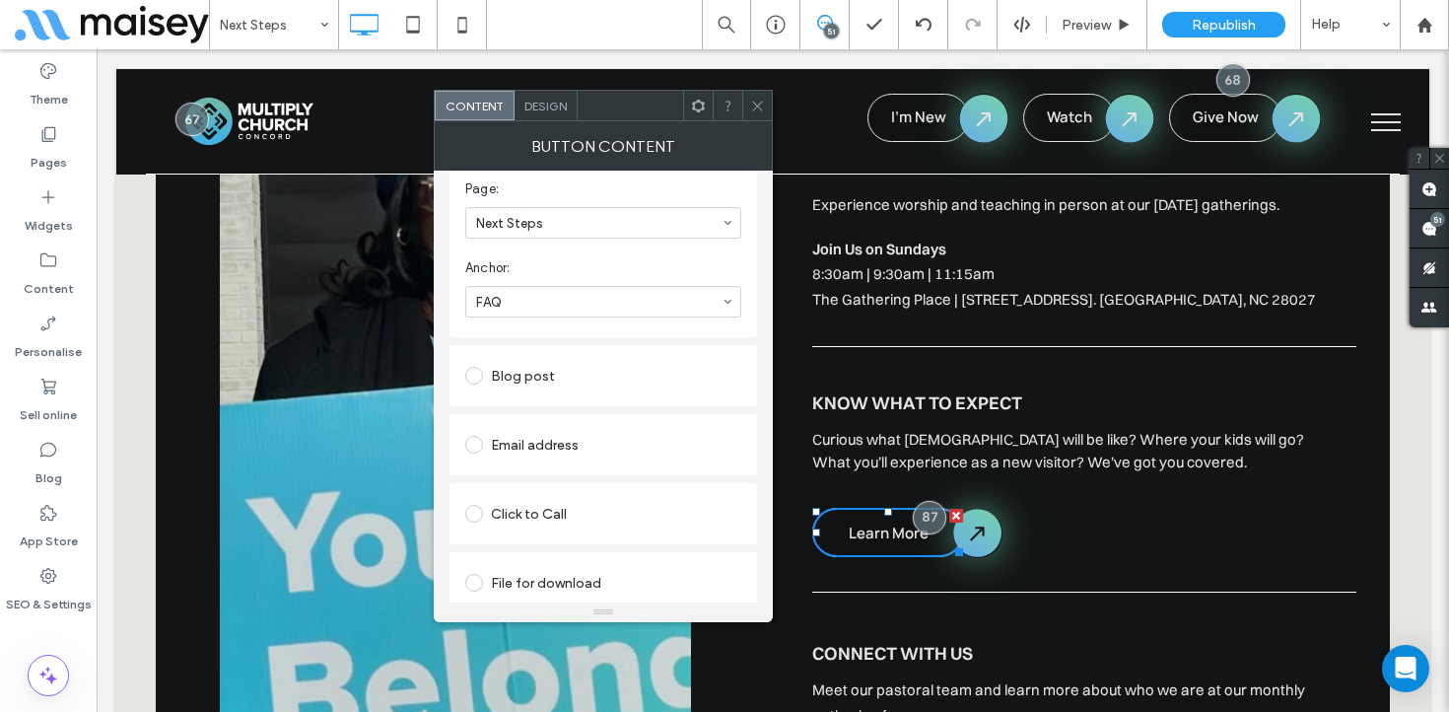
click at [750, 105] on icon at bounding box center [757, 106] width 15 height 15
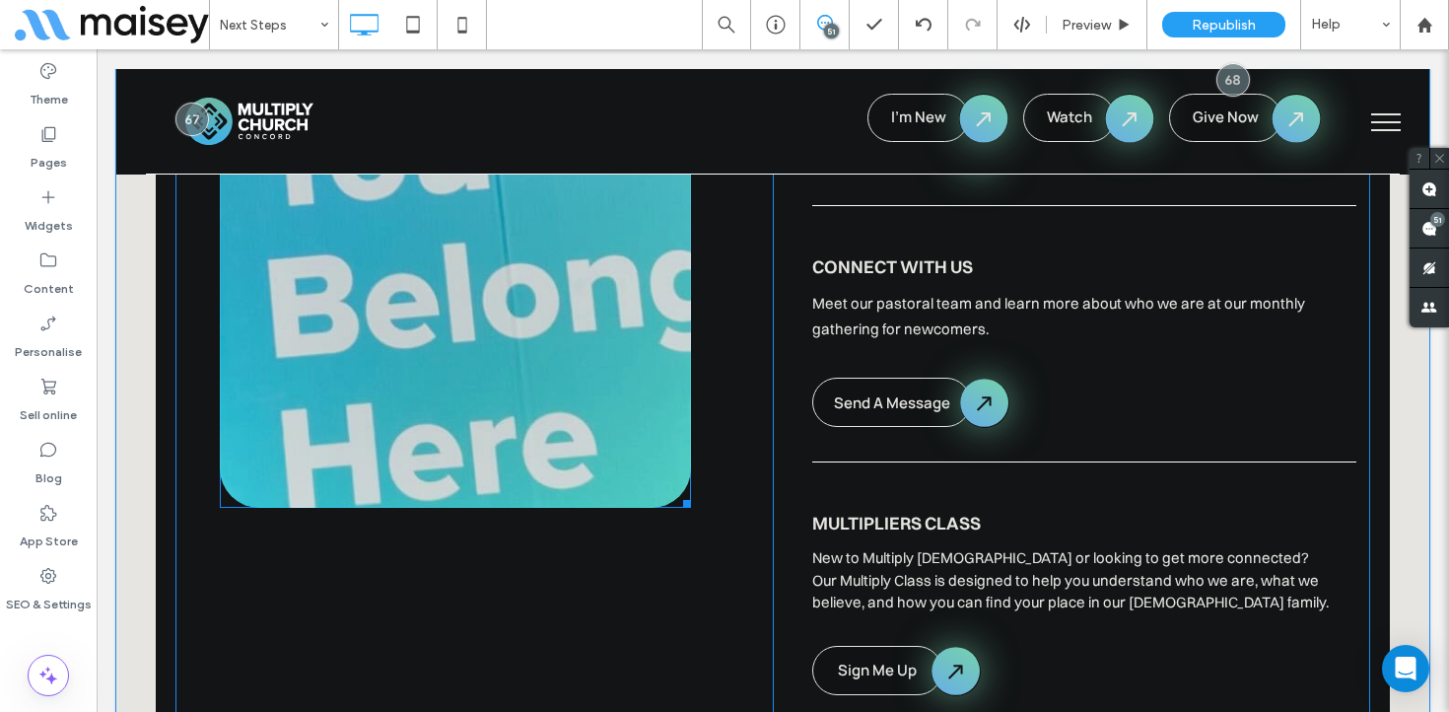
scroll to position [2316, 0]
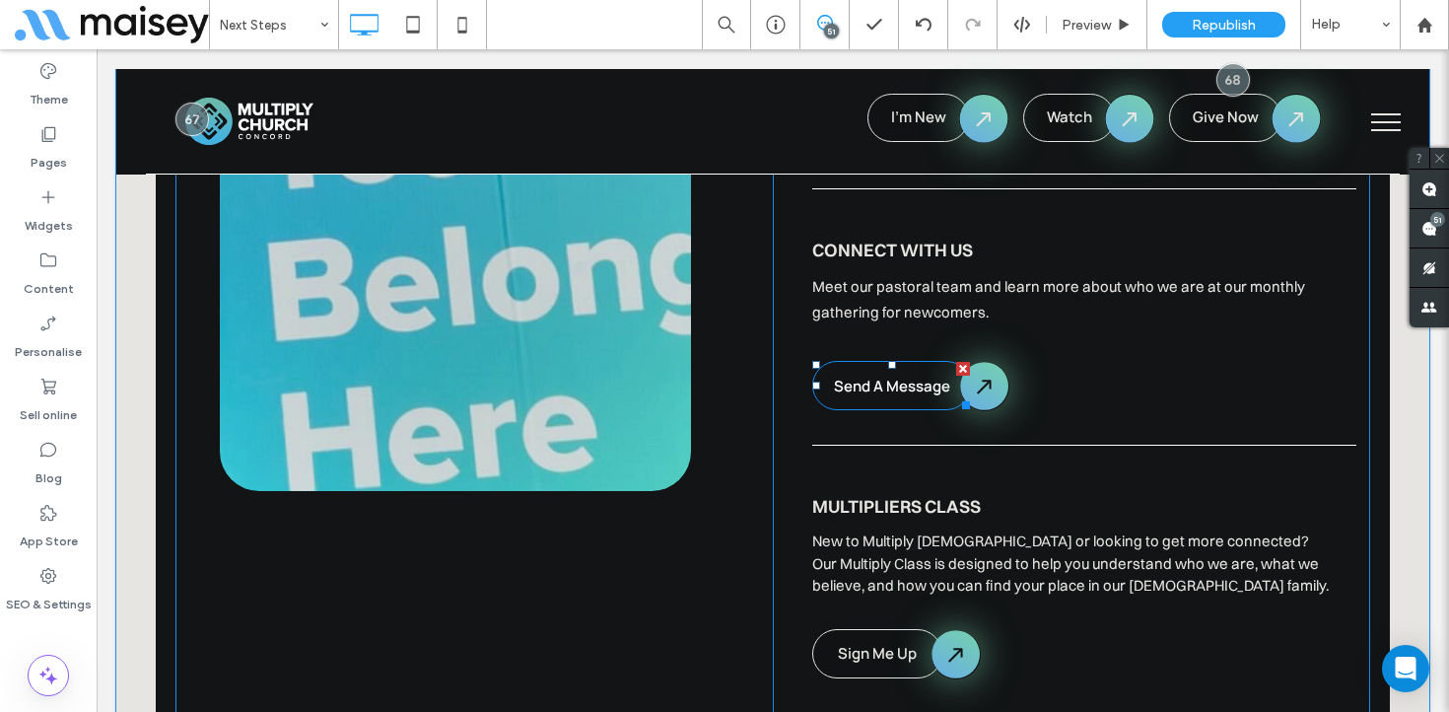
click at [882, 376] on span "Send A Message" at bounding box center [892, 386] width 116 height 21
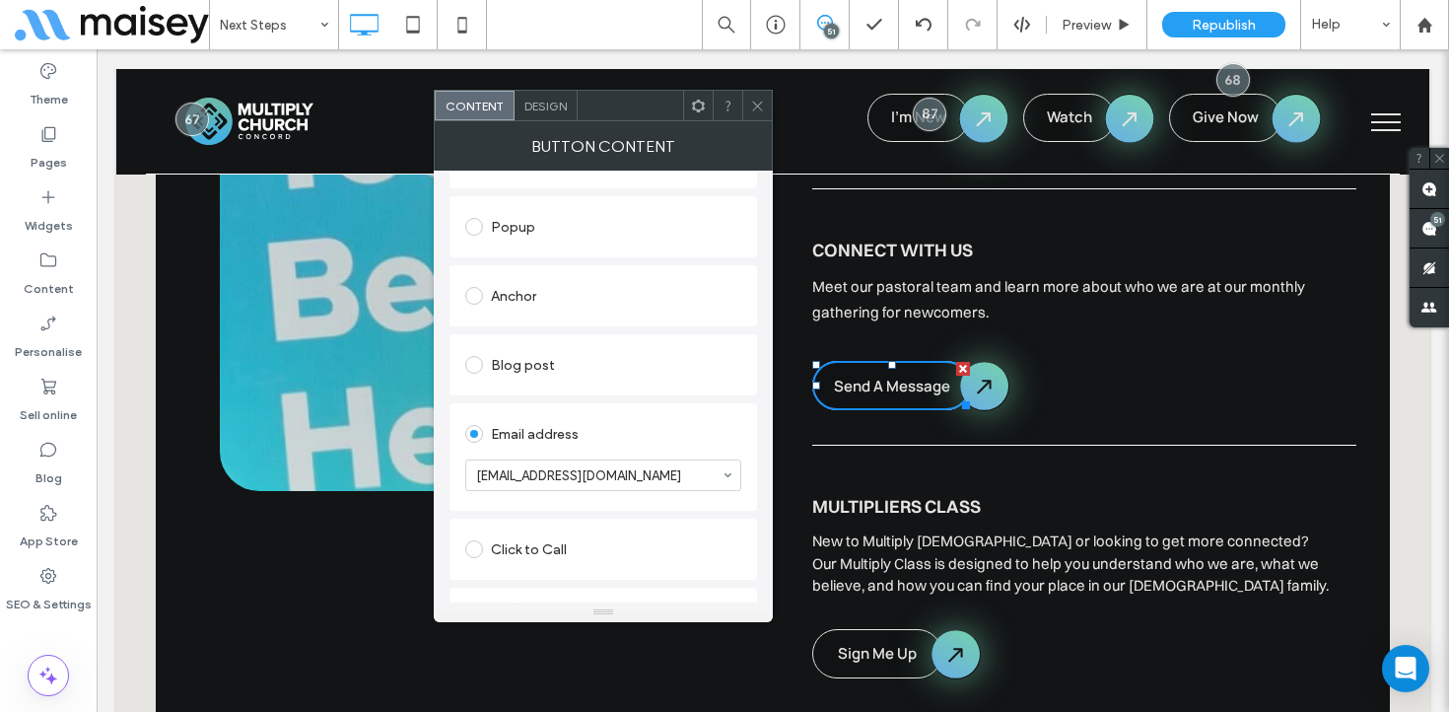
scroll to position [339, 0]
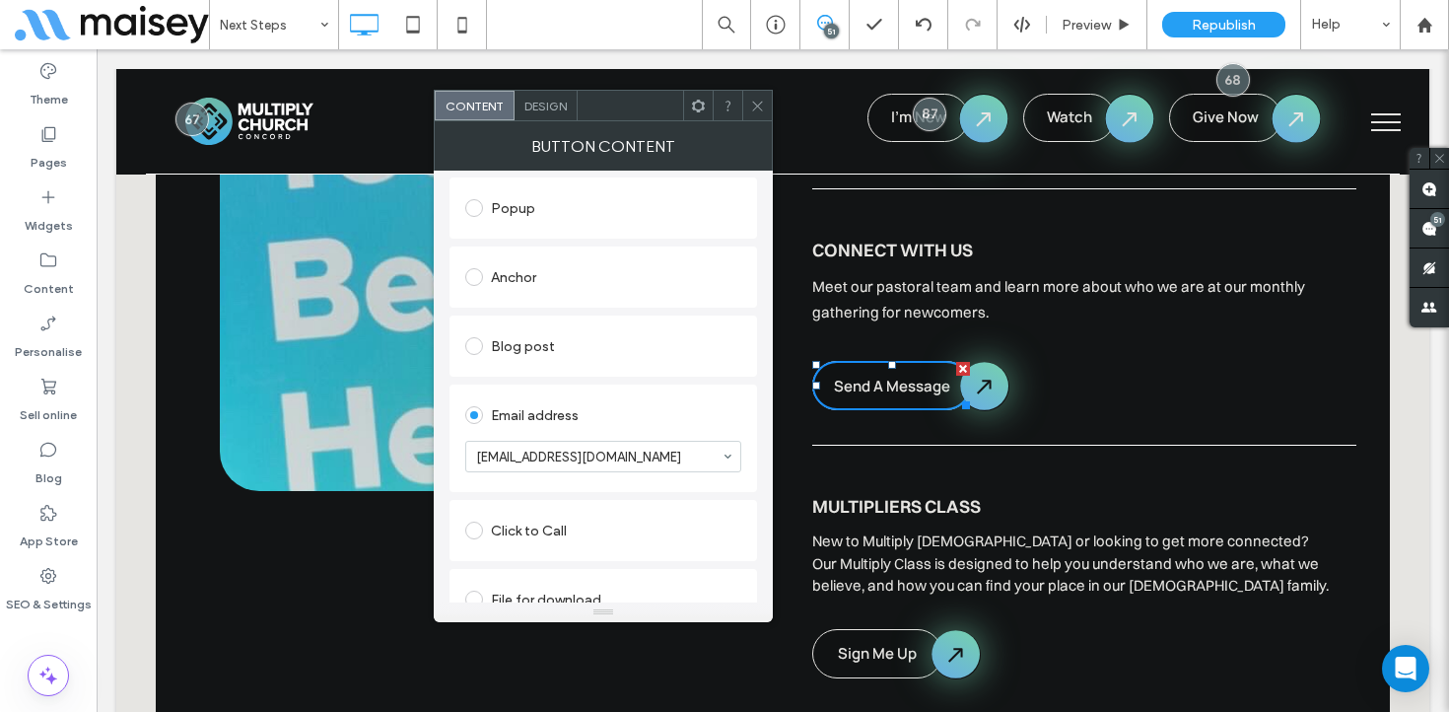
click at [759, 105] on icon at bounding box center [757, 106] width 15 height 15
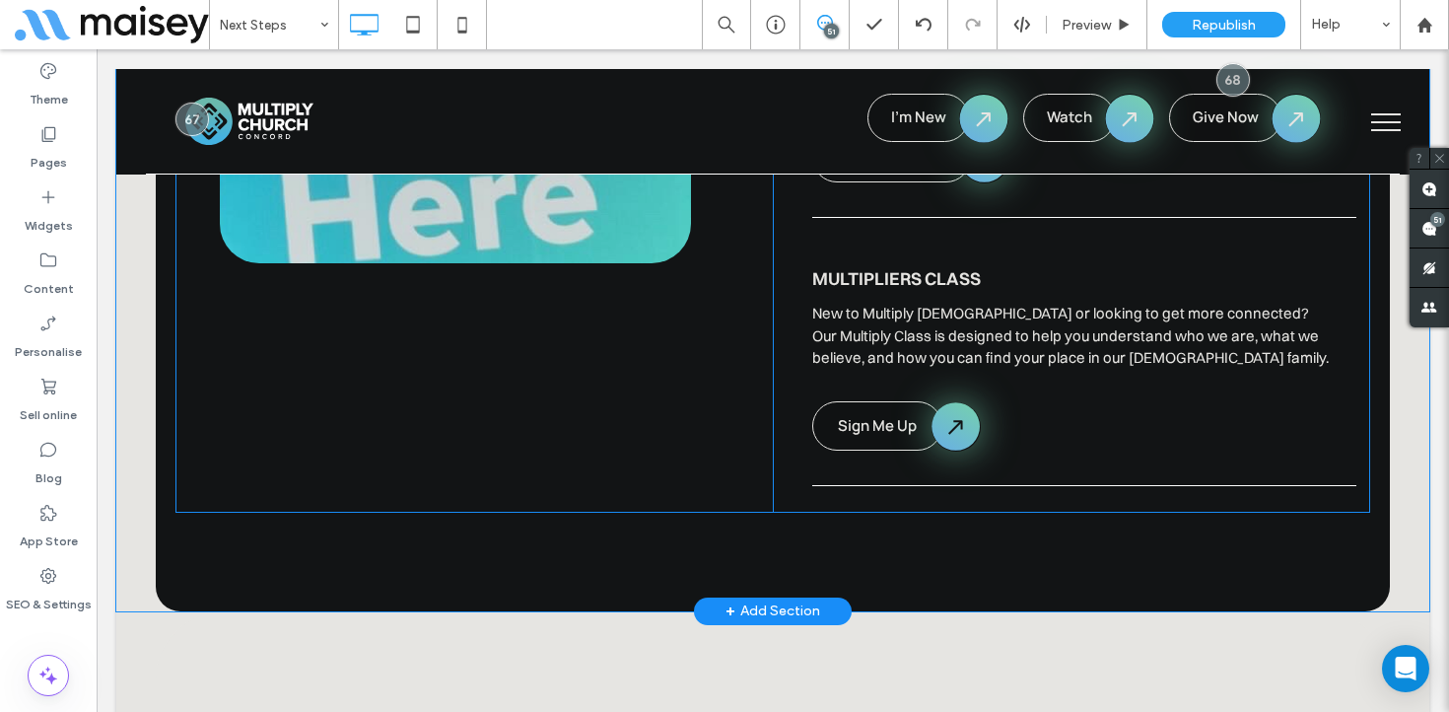
scroll to position [2551, 0]
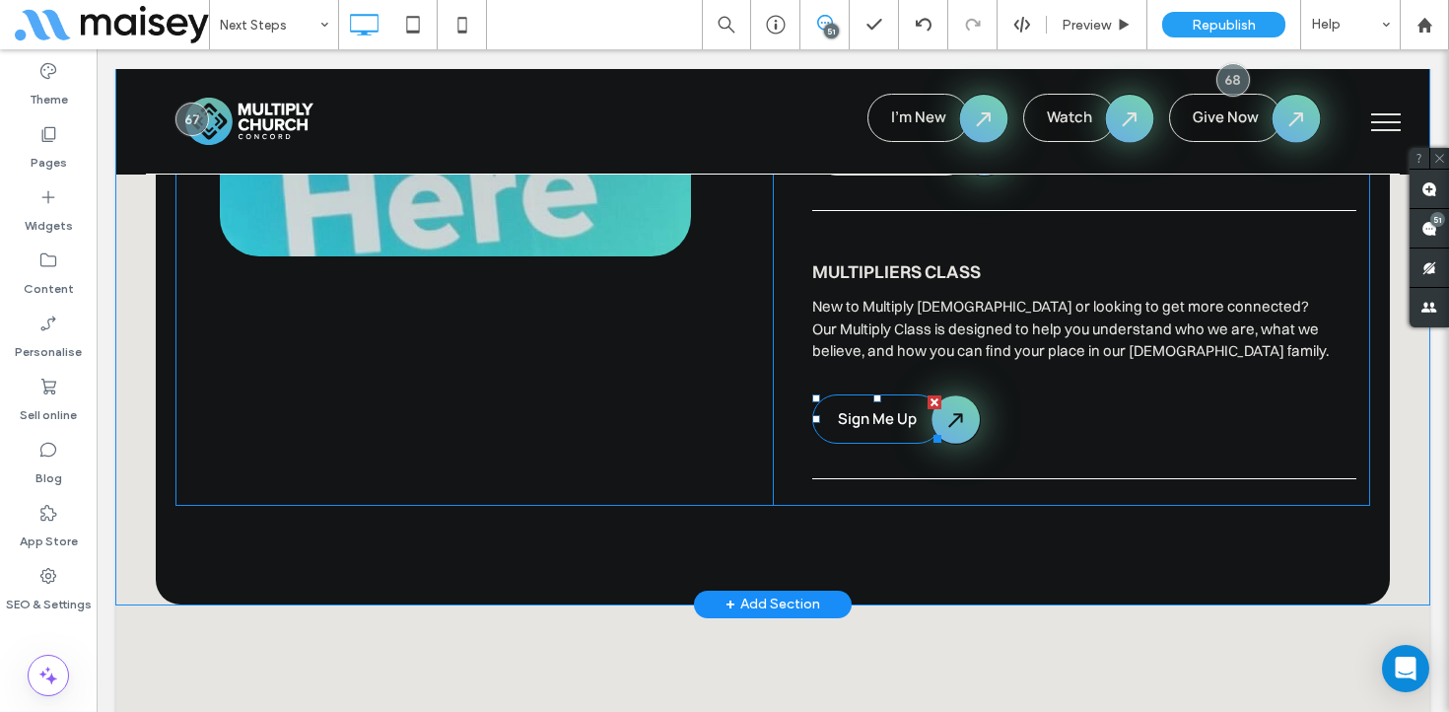
click at [854, 408] on span "Sign Me Up" at bounding box center [877, 418] width 79 height 21
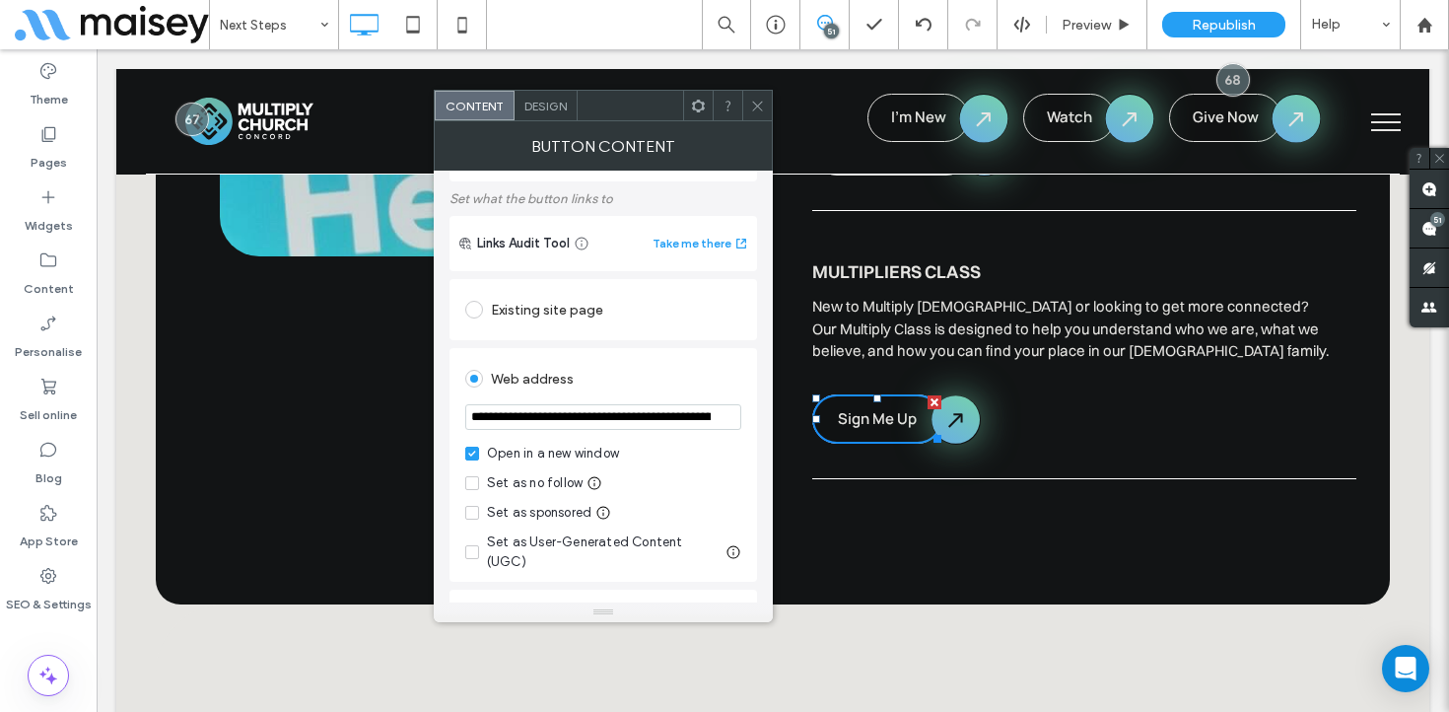
scroll to position [136, 0]
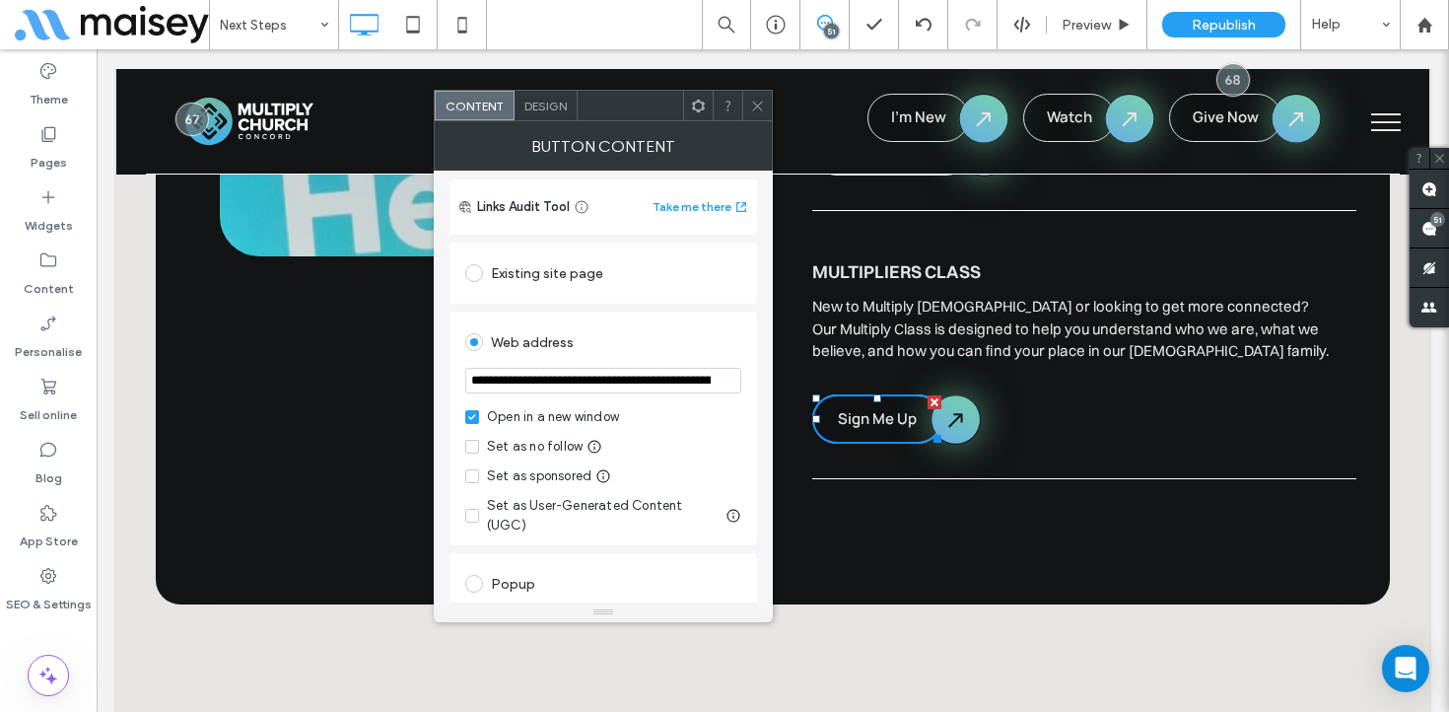
click at [762, 103] on icon at bounding box center [757, 106] width 15 height 15
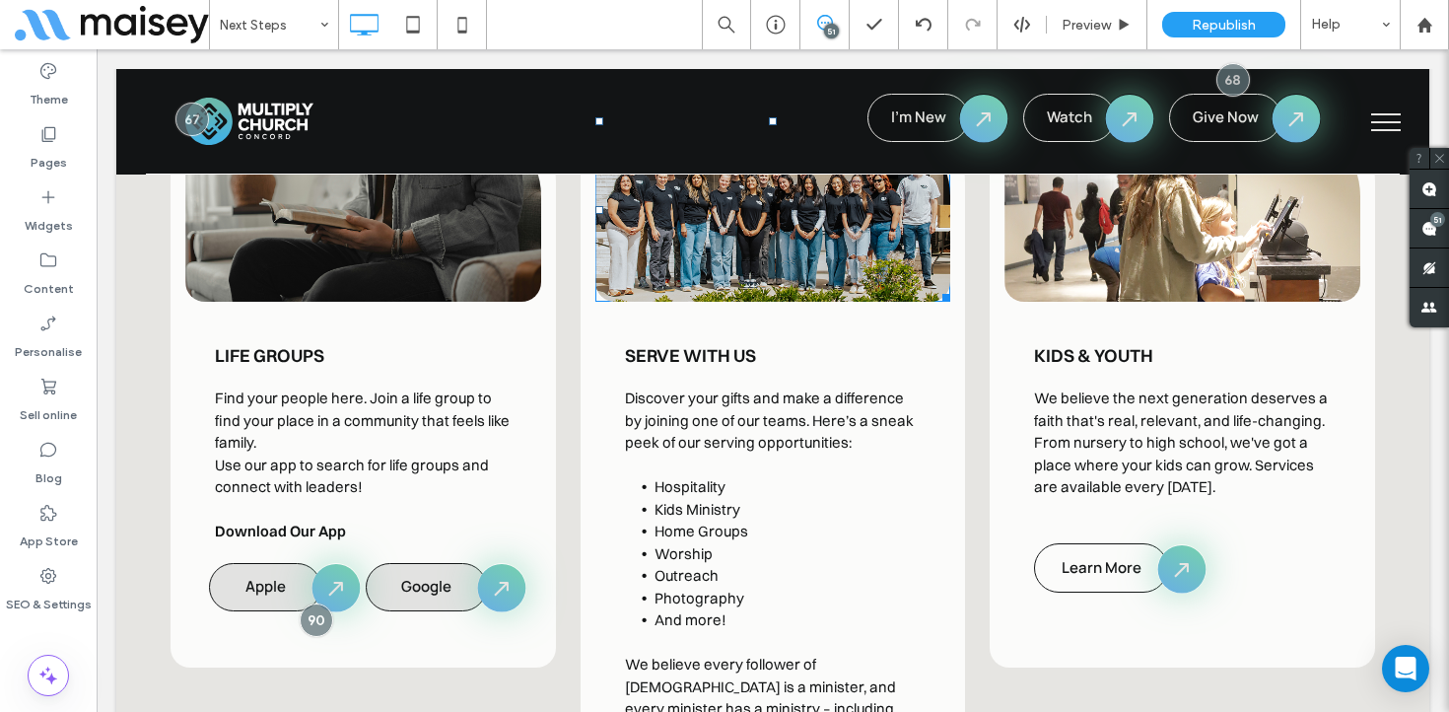
scroll to position [3562, 0]
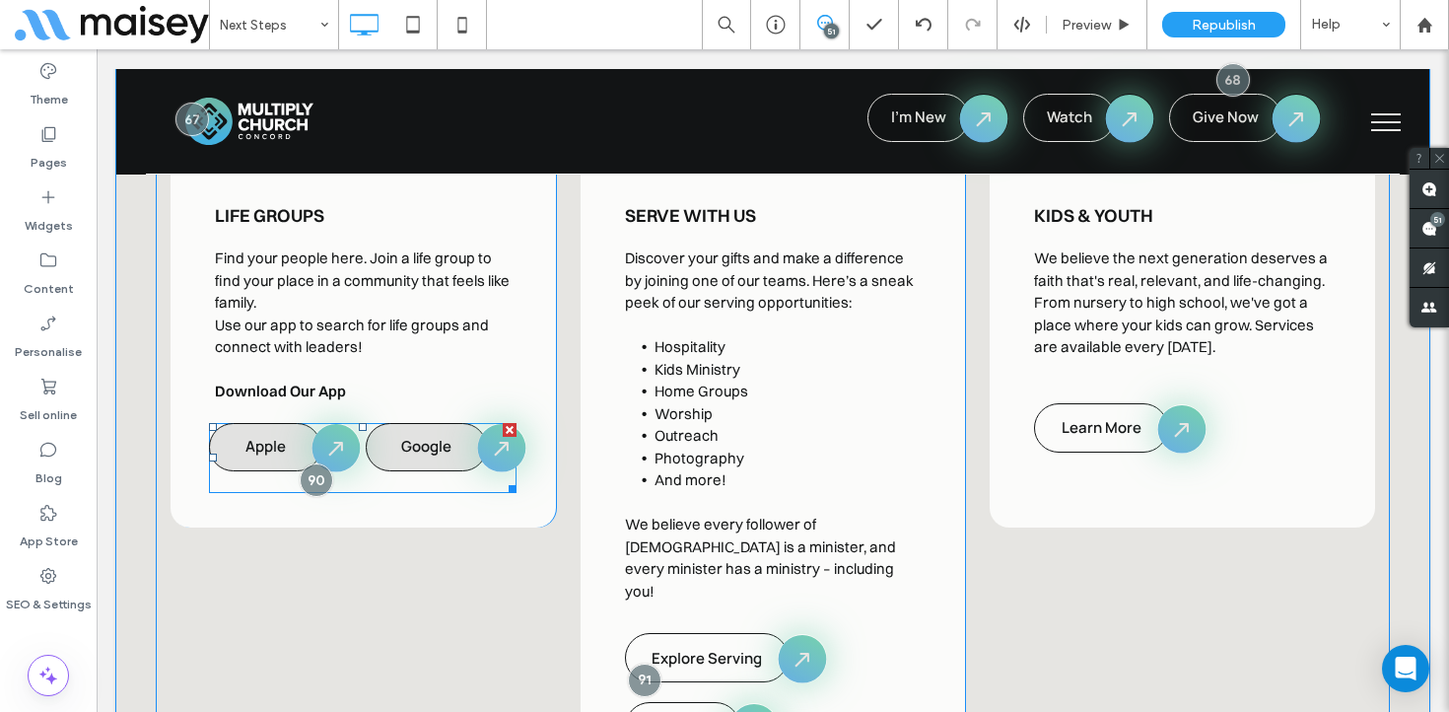
click at [290, 423] on span at bounding box center [363, 458] width 308 height 70
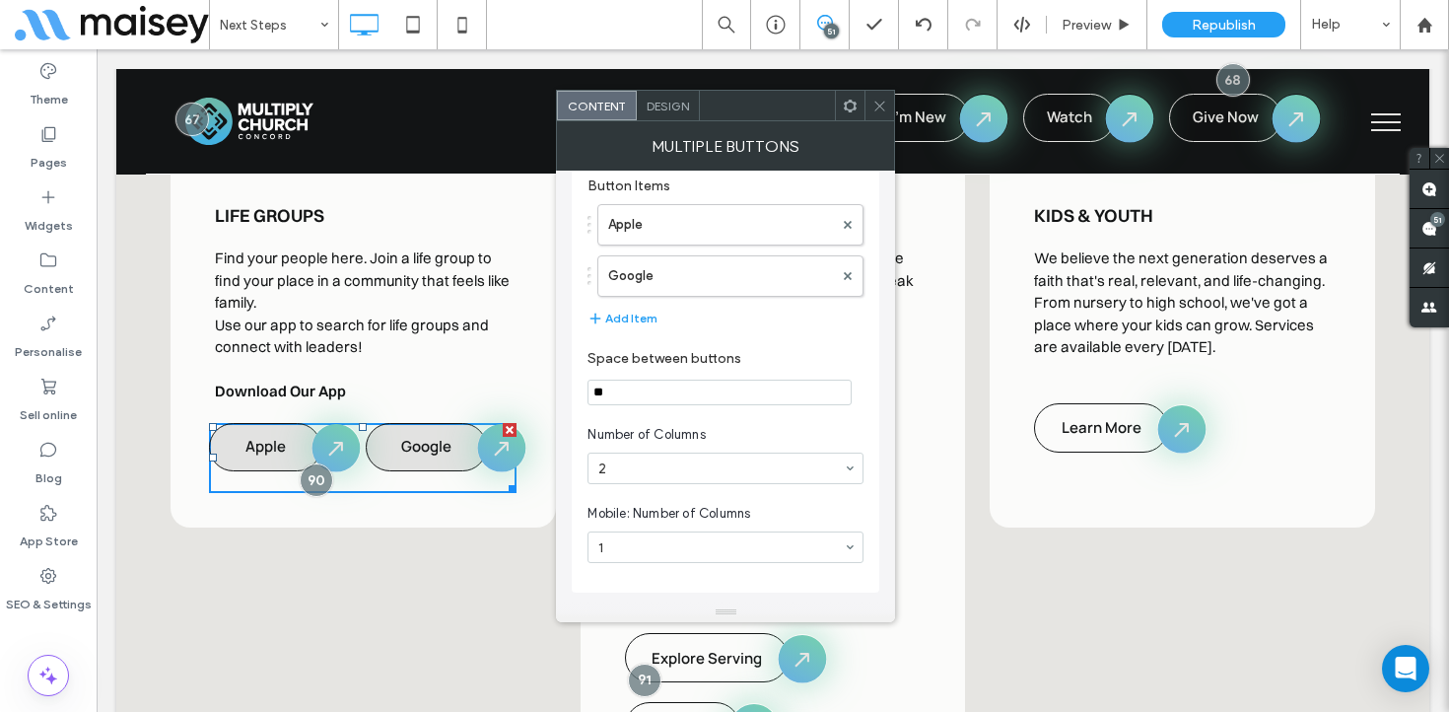
scroll to position [0, 0]
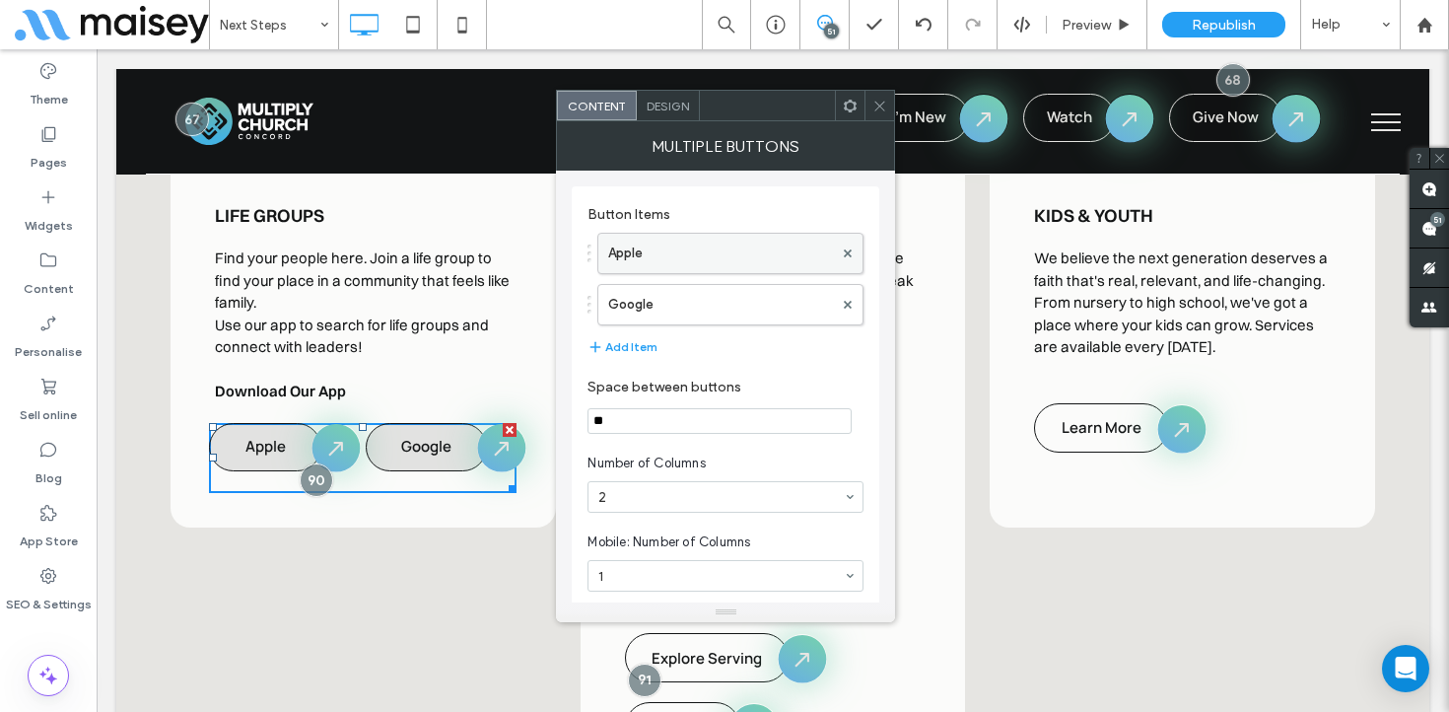
click at [671, 262] on label "Apple" at bounding box center [720, 253] width 225 height 39
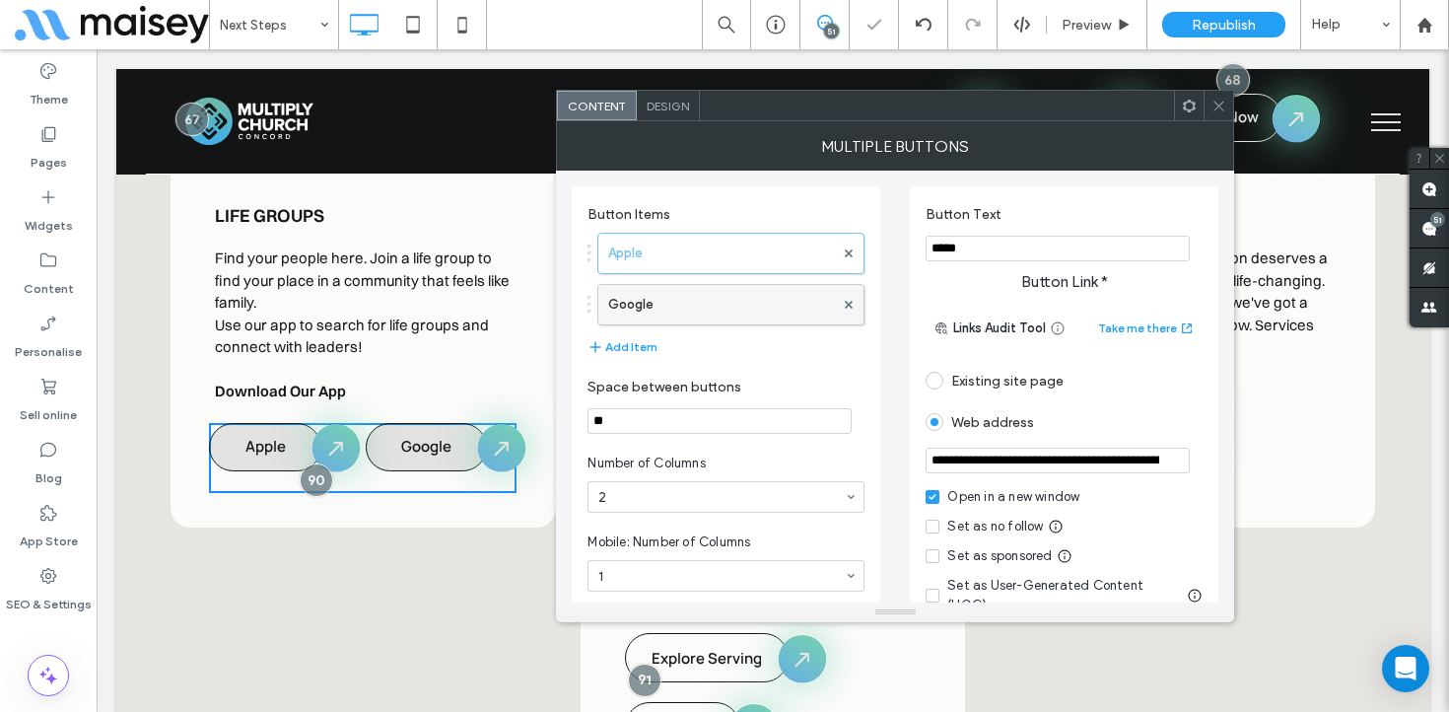
click at [672, 308] on label "Google" at bounding box center [721, 304] width 226 height 39
click at [1222, 99] on icon at bounding box center [1219, 106] width 15 height 15
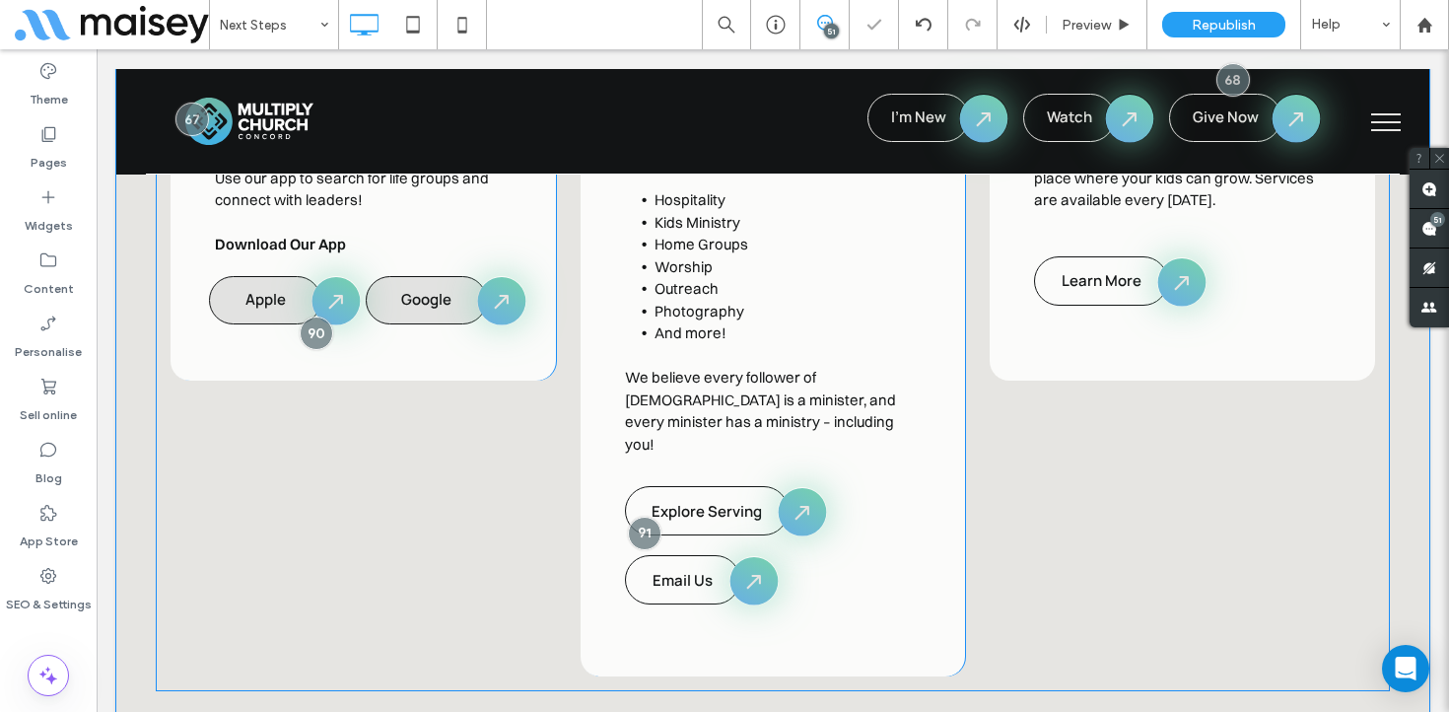
scroll to position [3754, 0]
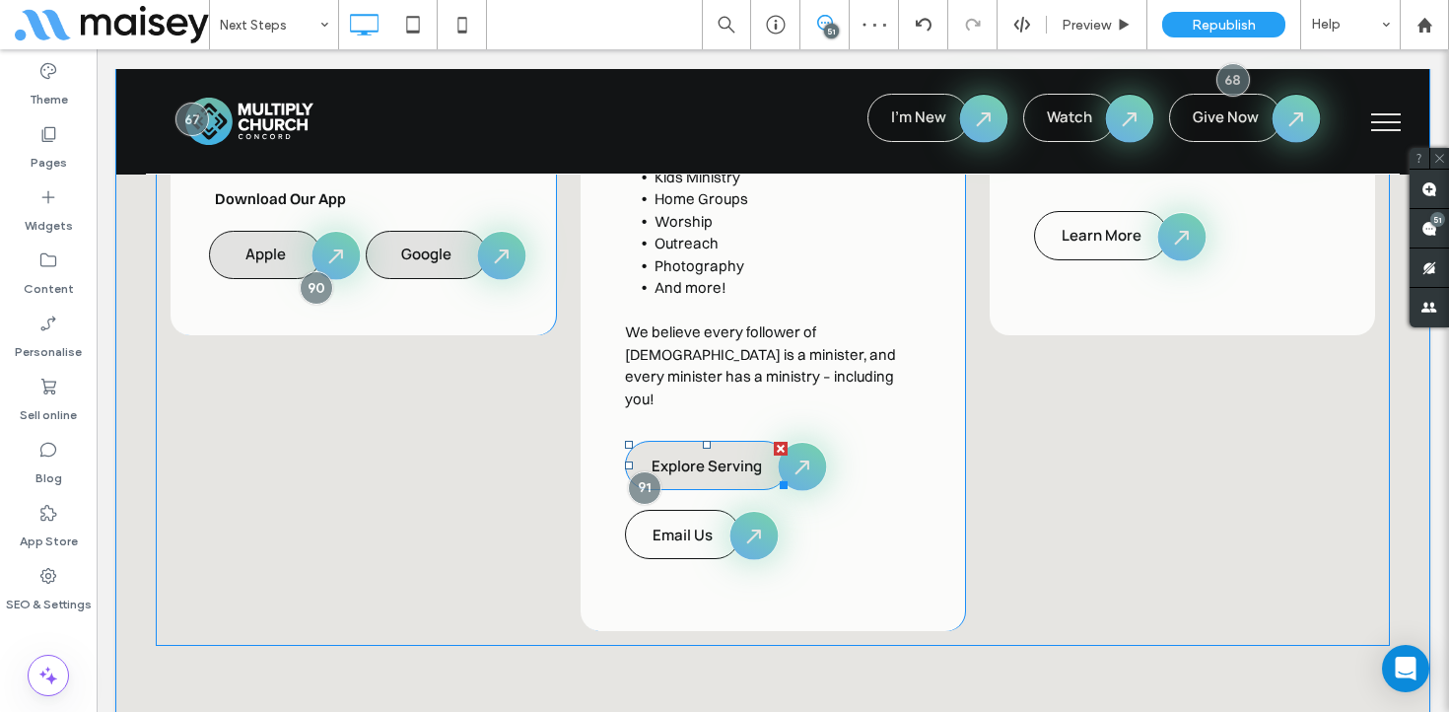
click at [715, 456] on span "Explore Serving" at bounding box center [707, 466] width 110 height 21
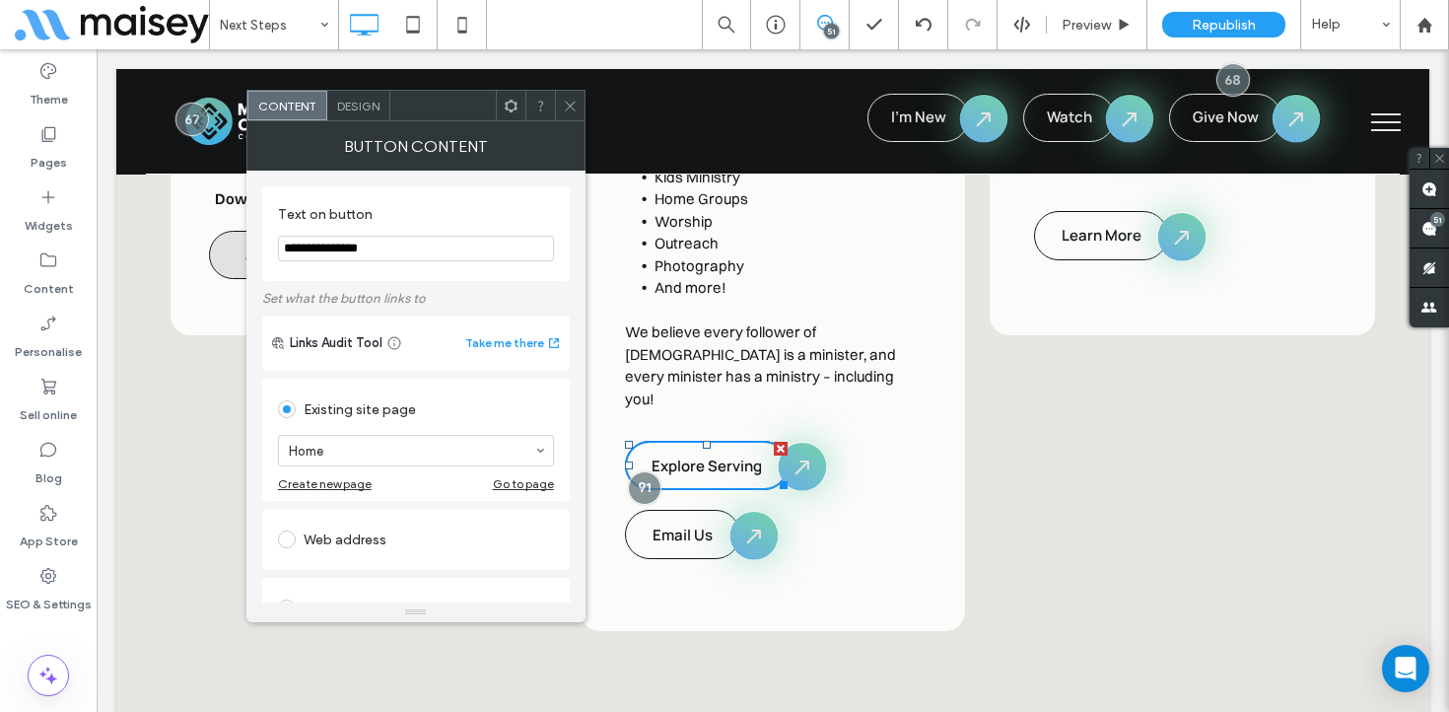
click at [574, 107] on icon at bounding box center [570, 106] width 15 height 15
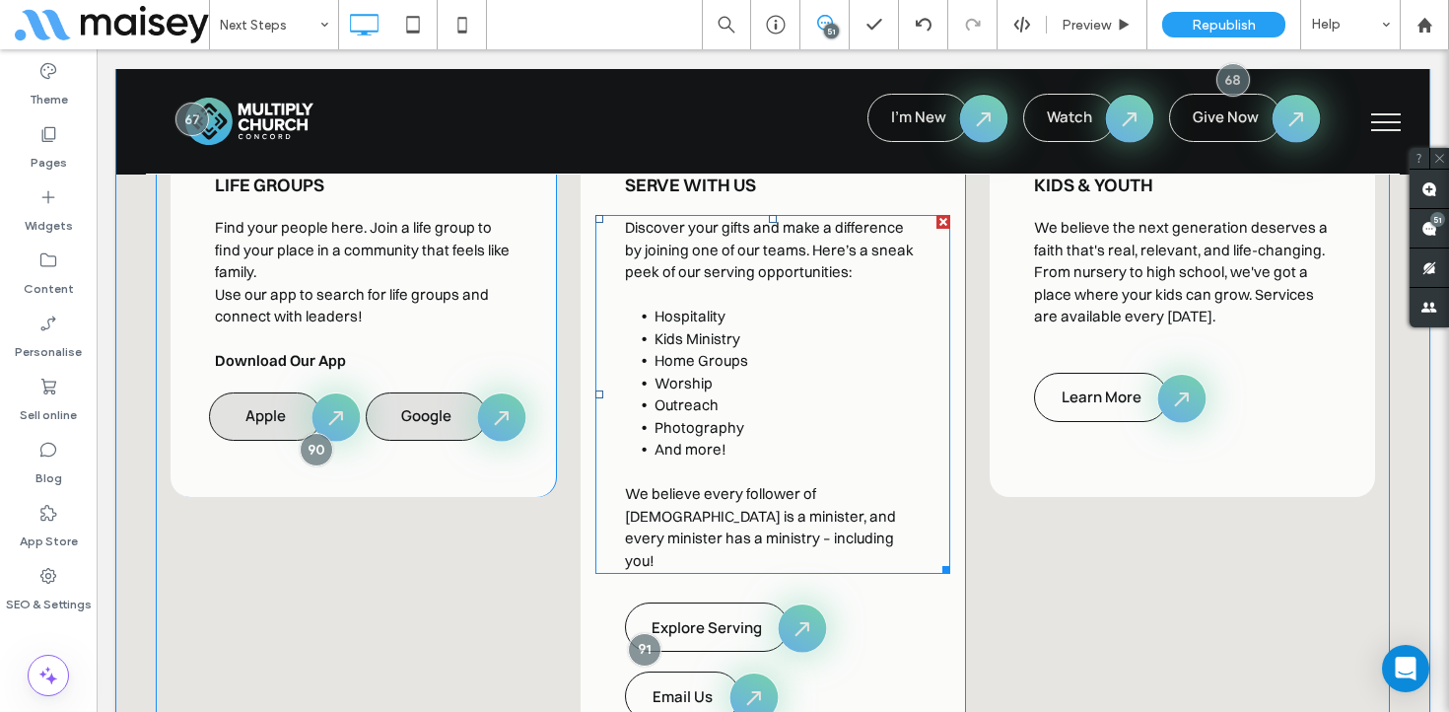
scroll to position [3590, 0]
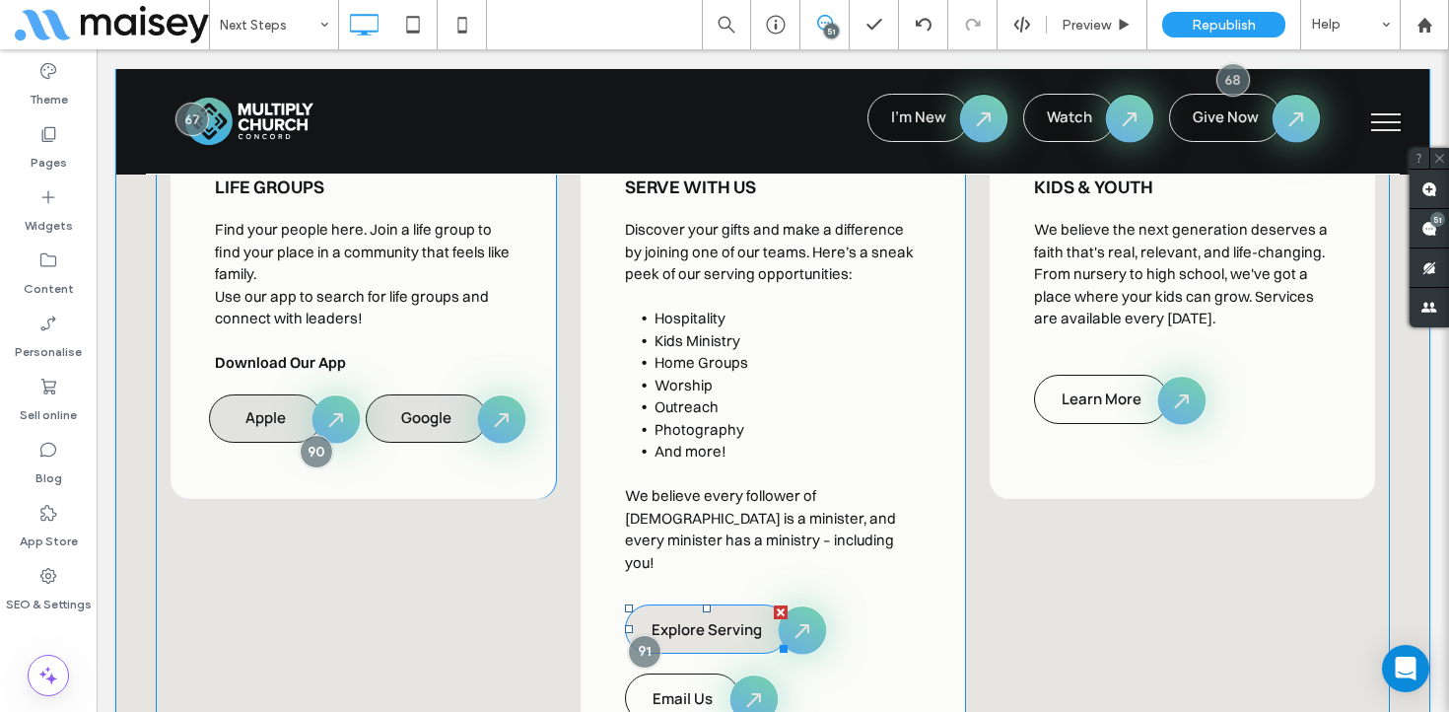
click at [697, 619] on span "Explore Serving" at bounding box center [707, 629] width 110 height 21
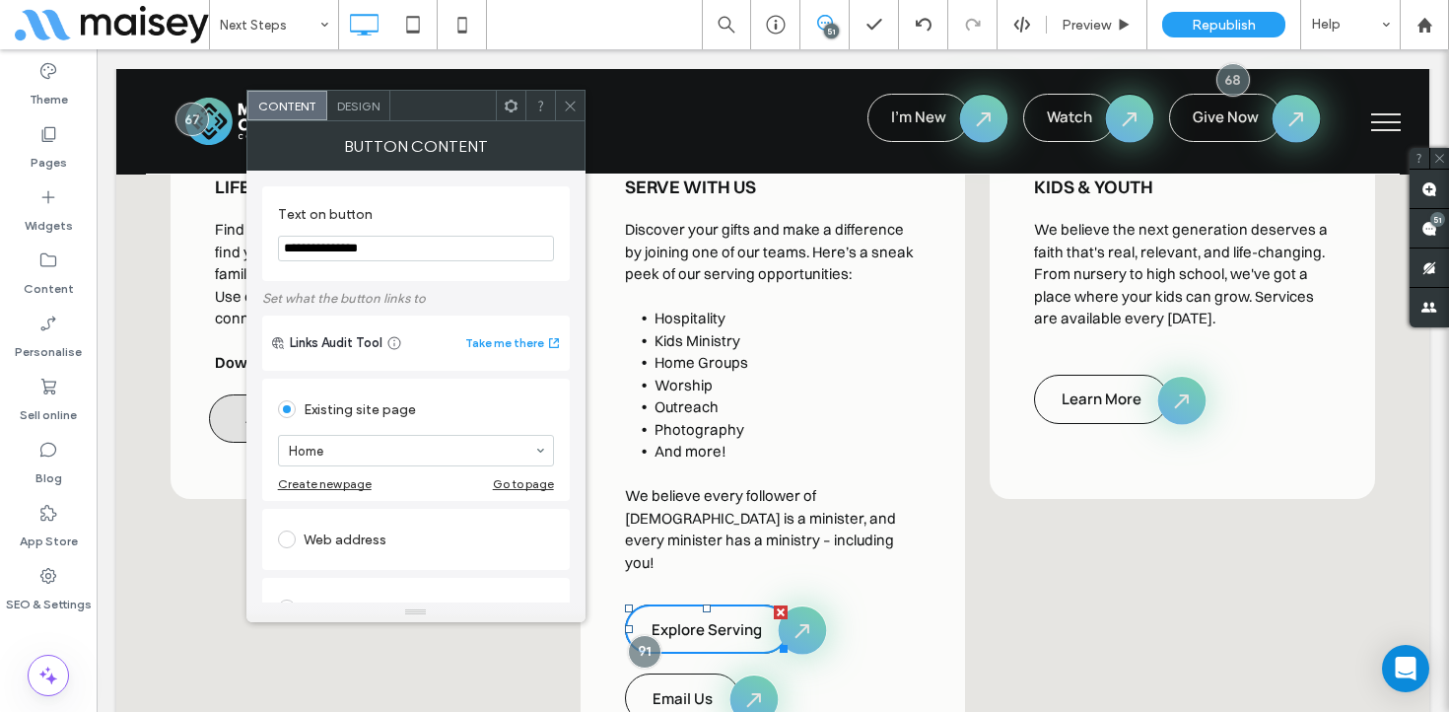
click at [569, 108] on icon at bounding box center [570, 106] width 15 height 15
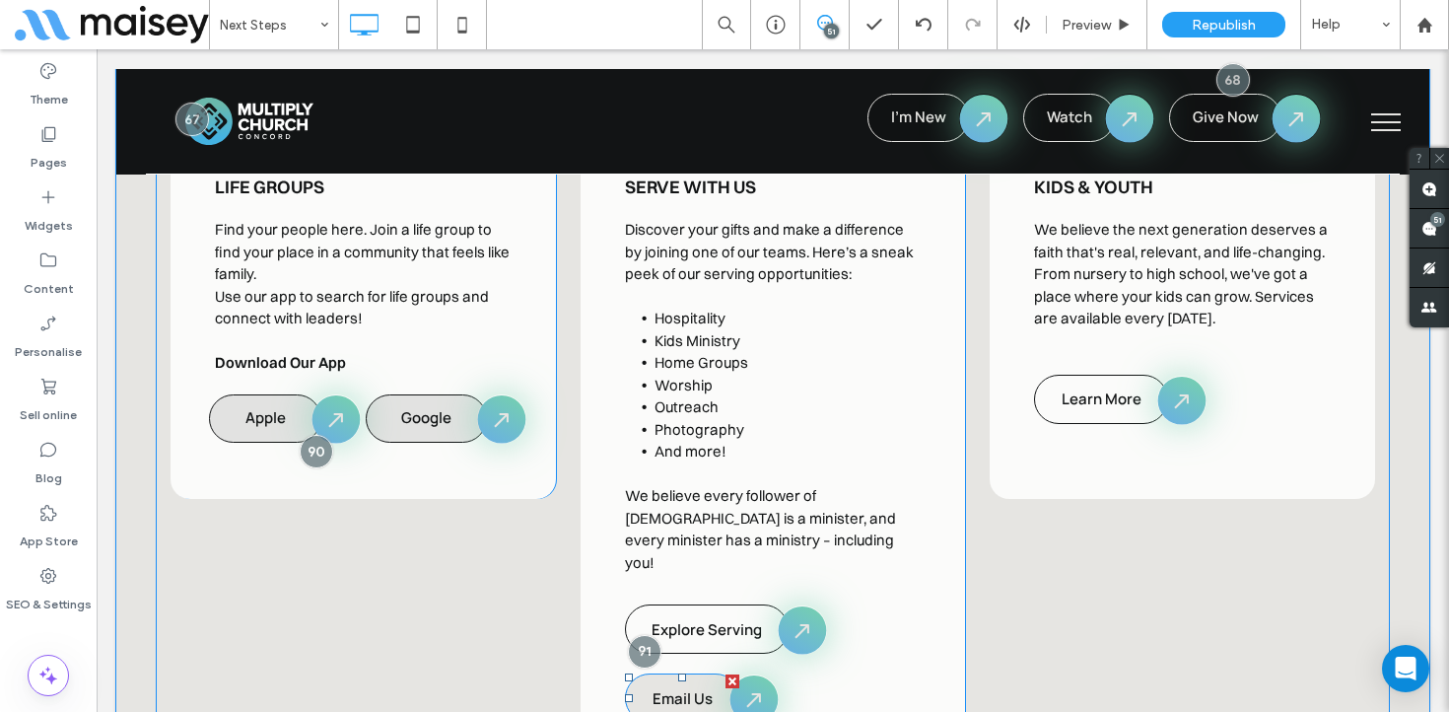
click at [705, 688] on span "Email Us" at bounding box center [683, 698] width 60 height 21
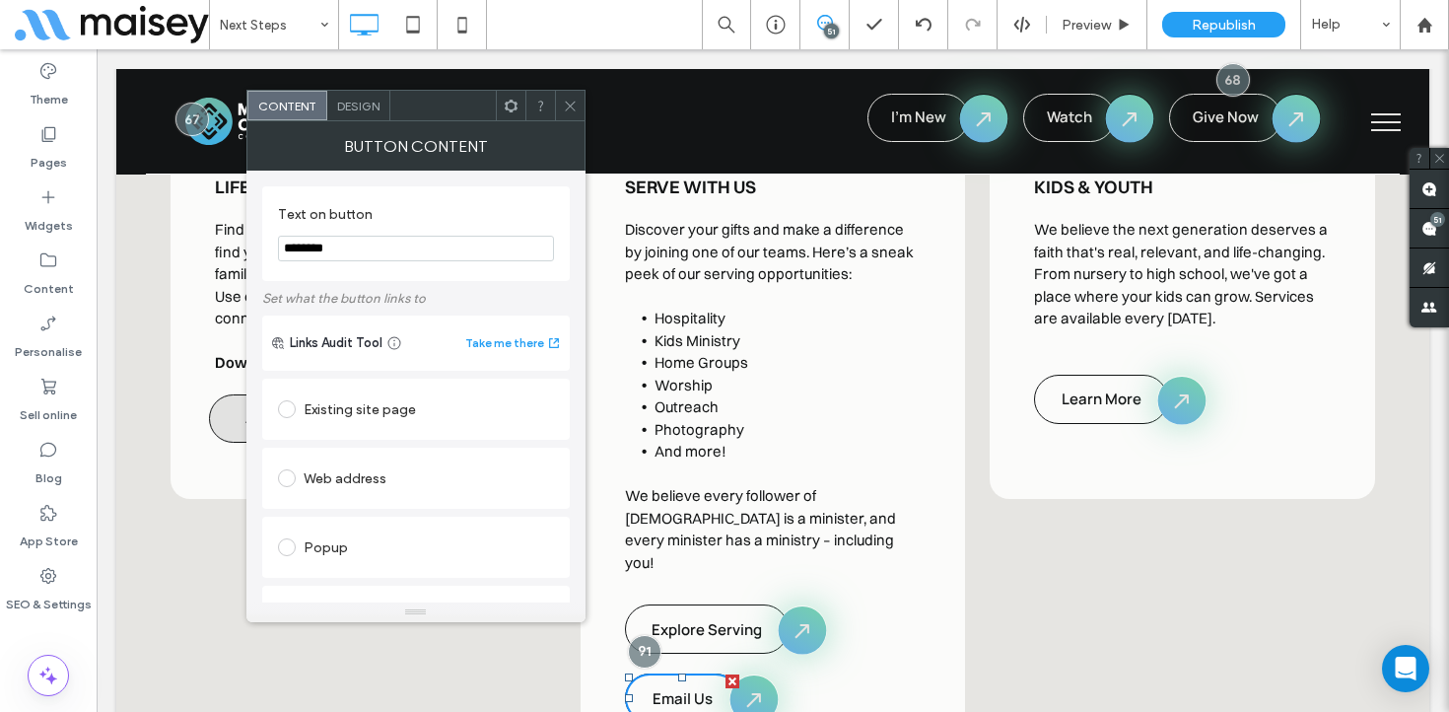
scroll to position [370, 0]
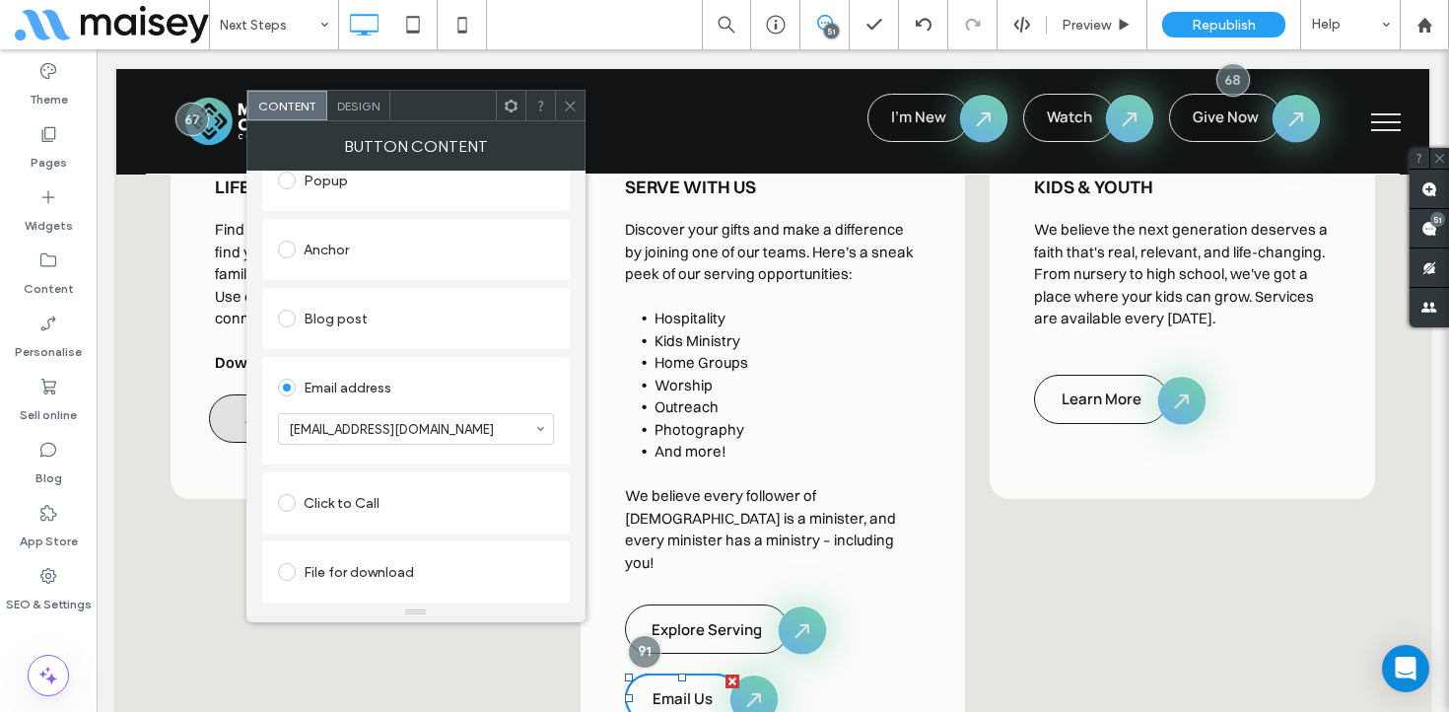
click at [566, 103] on icon at bounding box center [570, 106] width 15 height 15
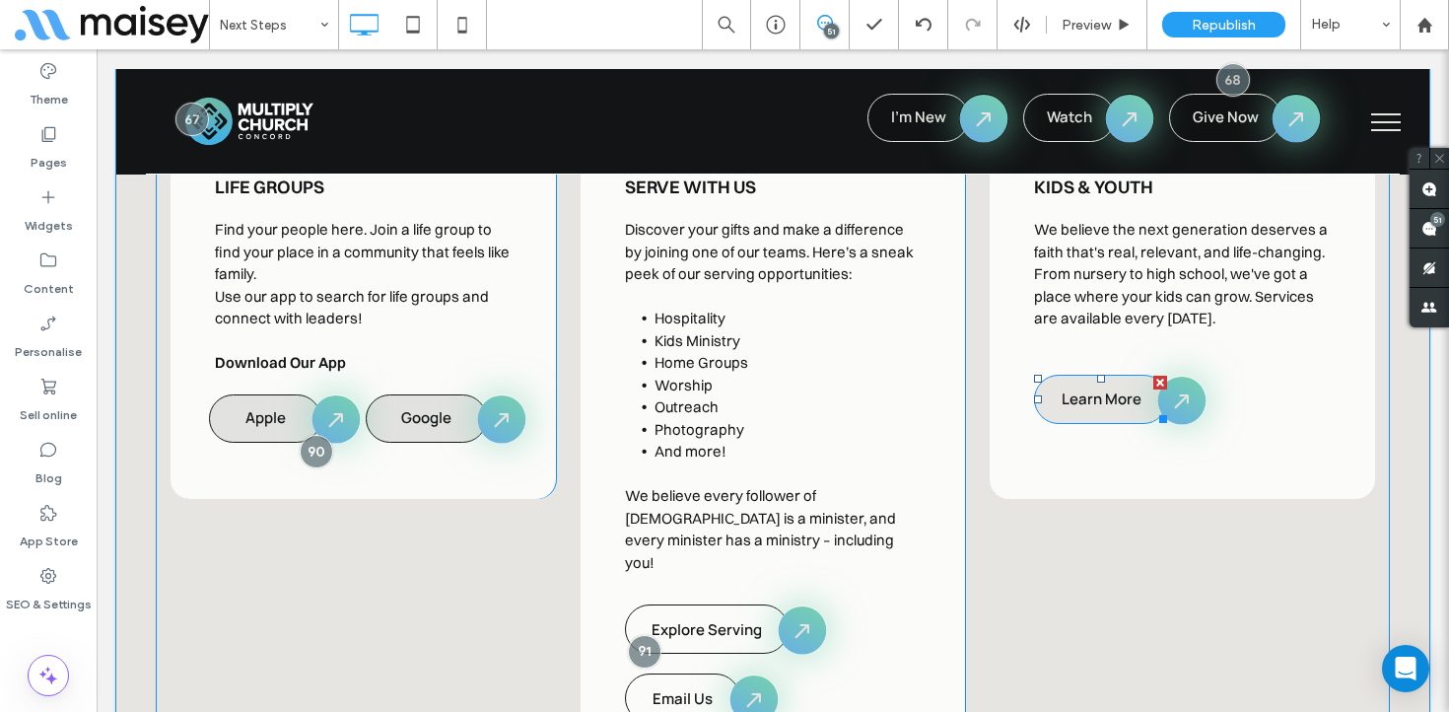
click at [1095, 389] on span "Learn More" at bounding box center [1102, 399] width 80 height 21
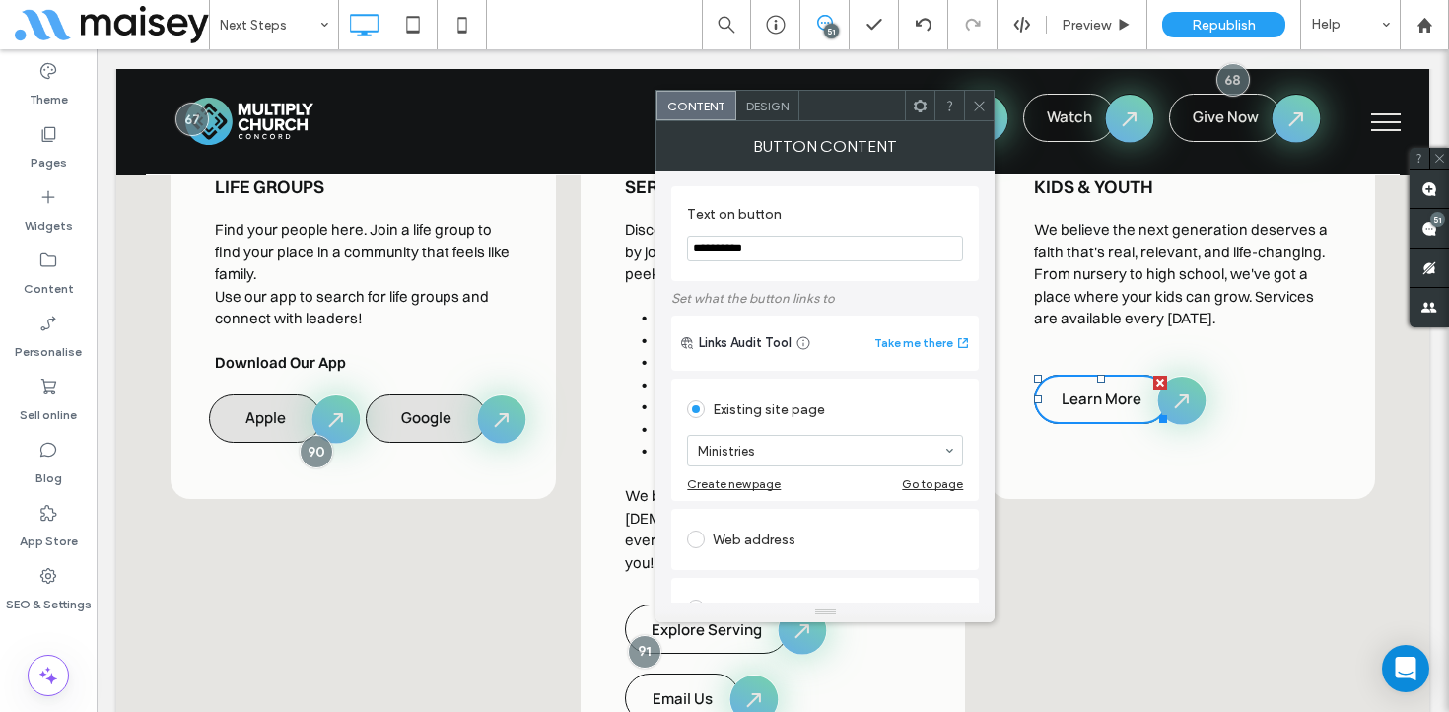
click at [987, 102] on div at bounding box center [979, 106] width 30 height 30
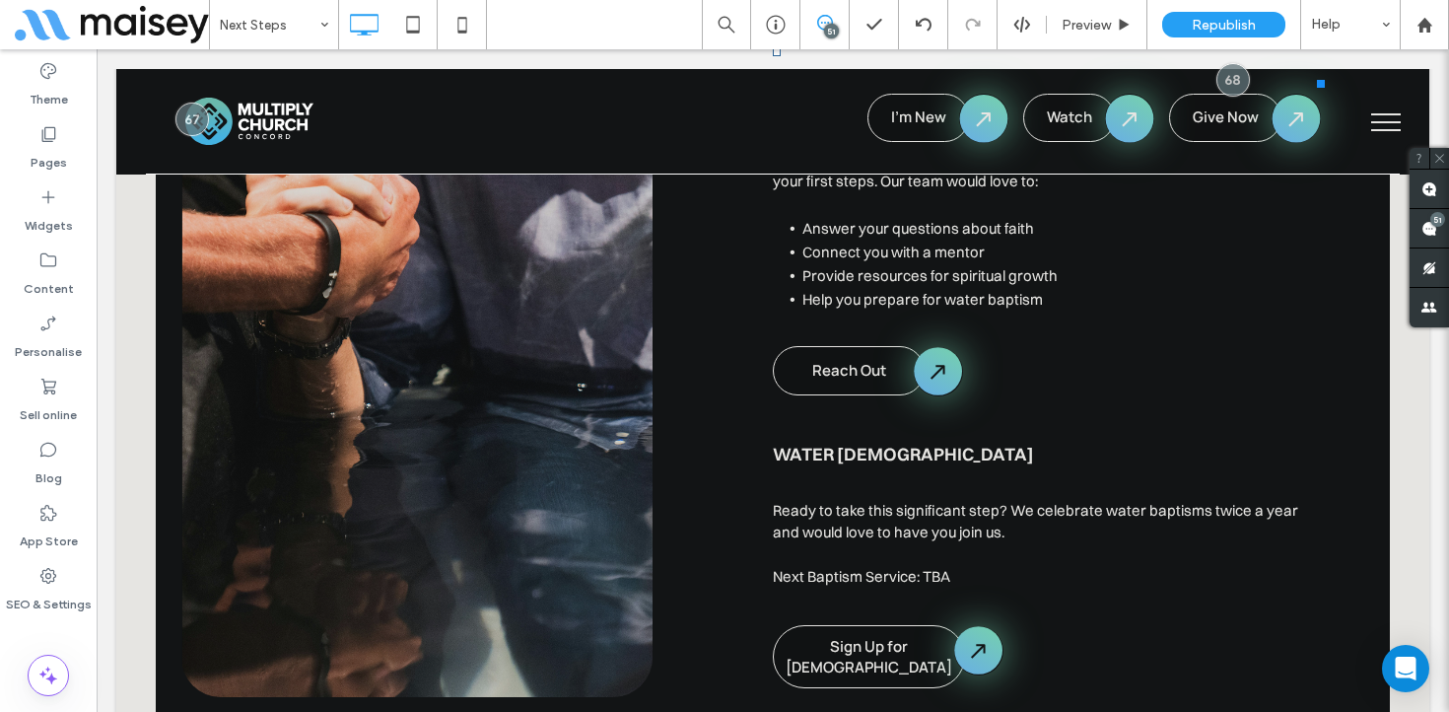
scroll to position [4682, 0]
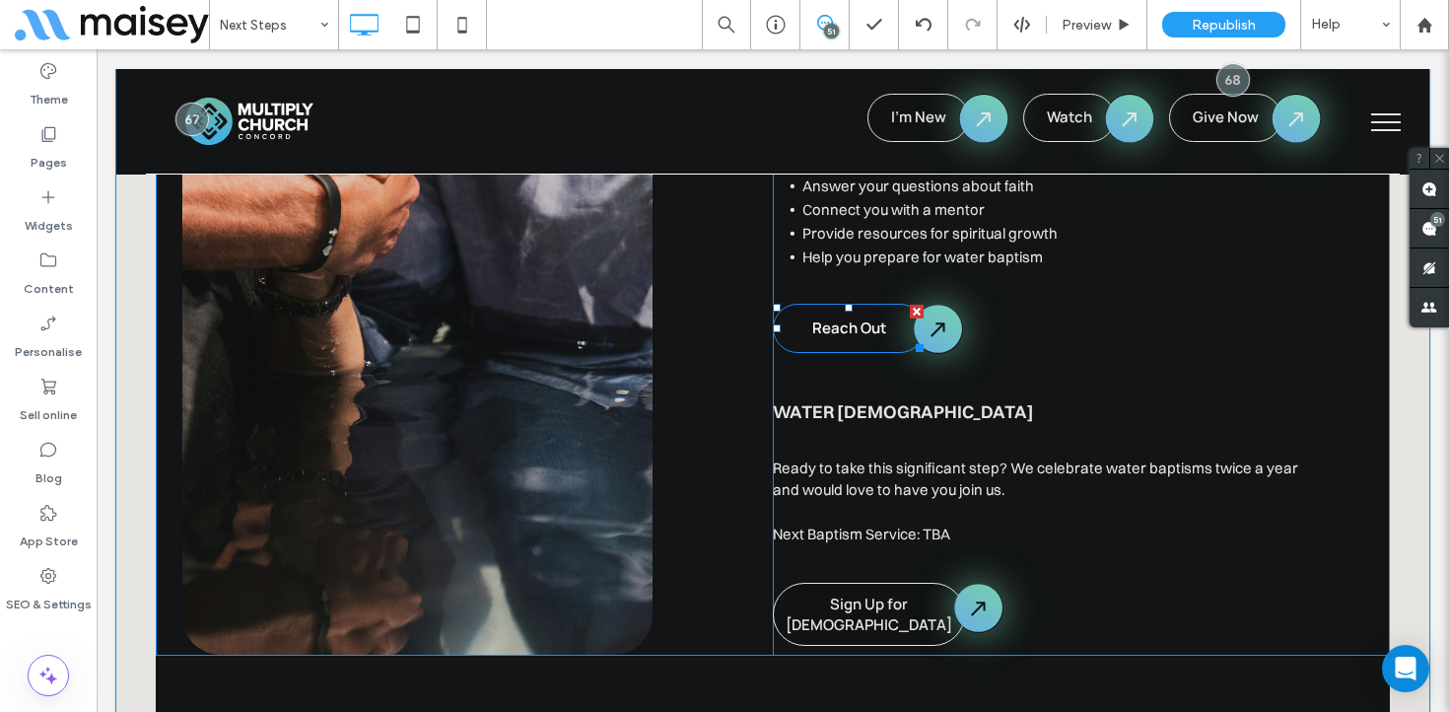
click at [847, 318] on span "Reach Out" at bounding box center [850, 328] width 74 height 21
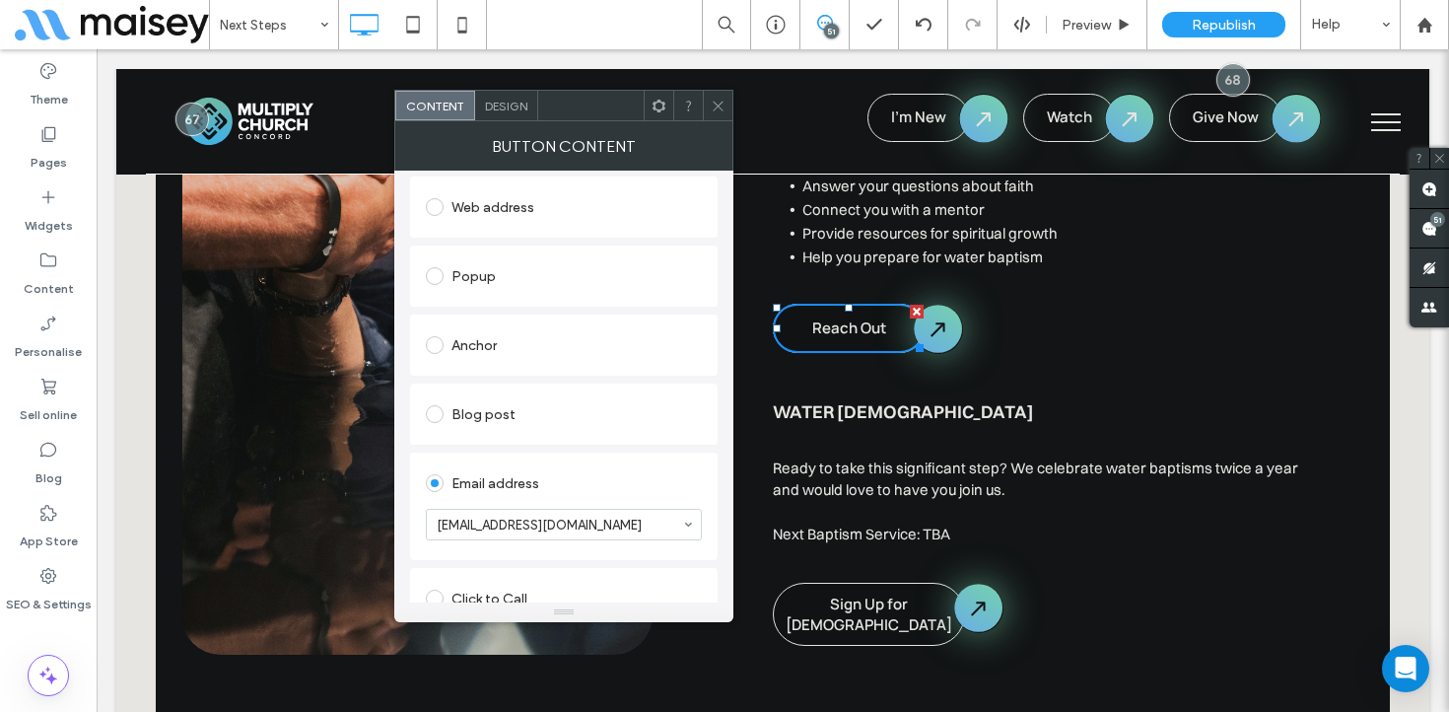
scroll to position [321, 0]
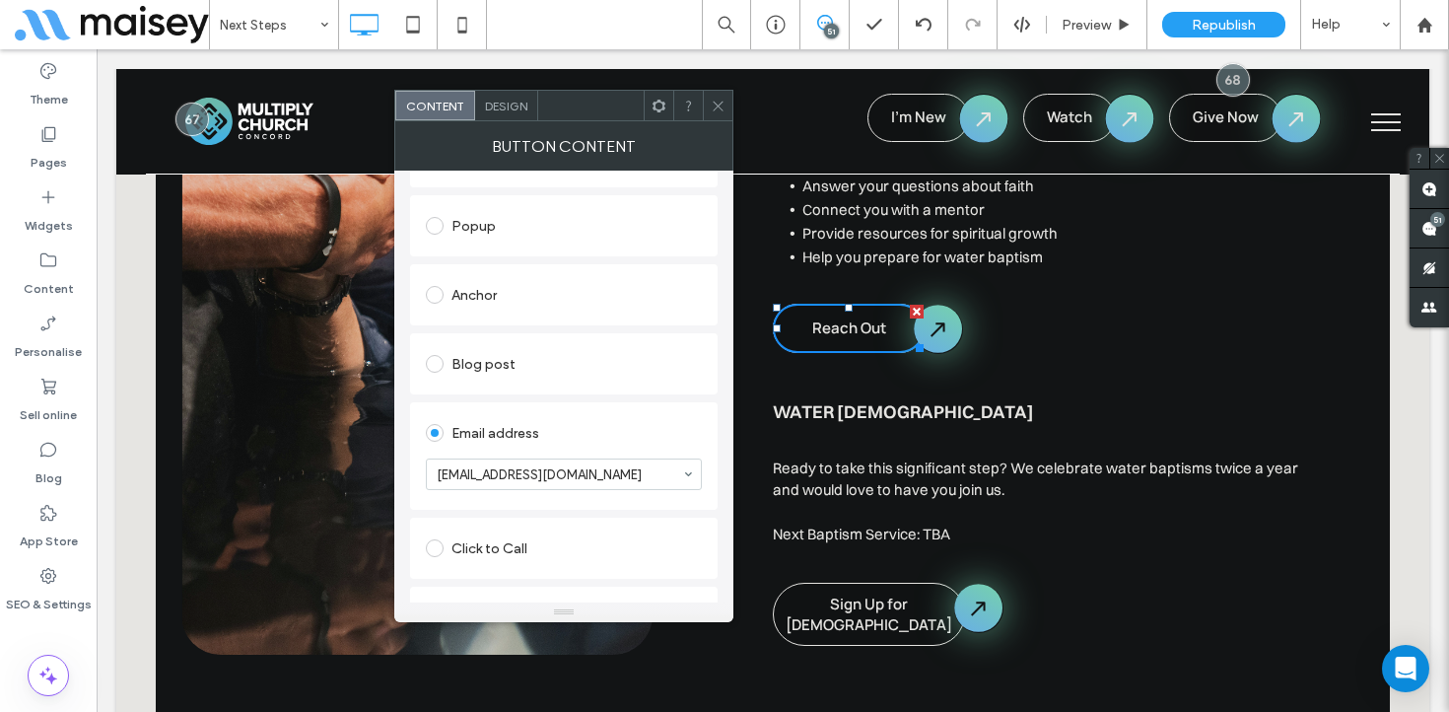
click at [727, 104] on div at bounding box center [718, 106] width 30 height 30
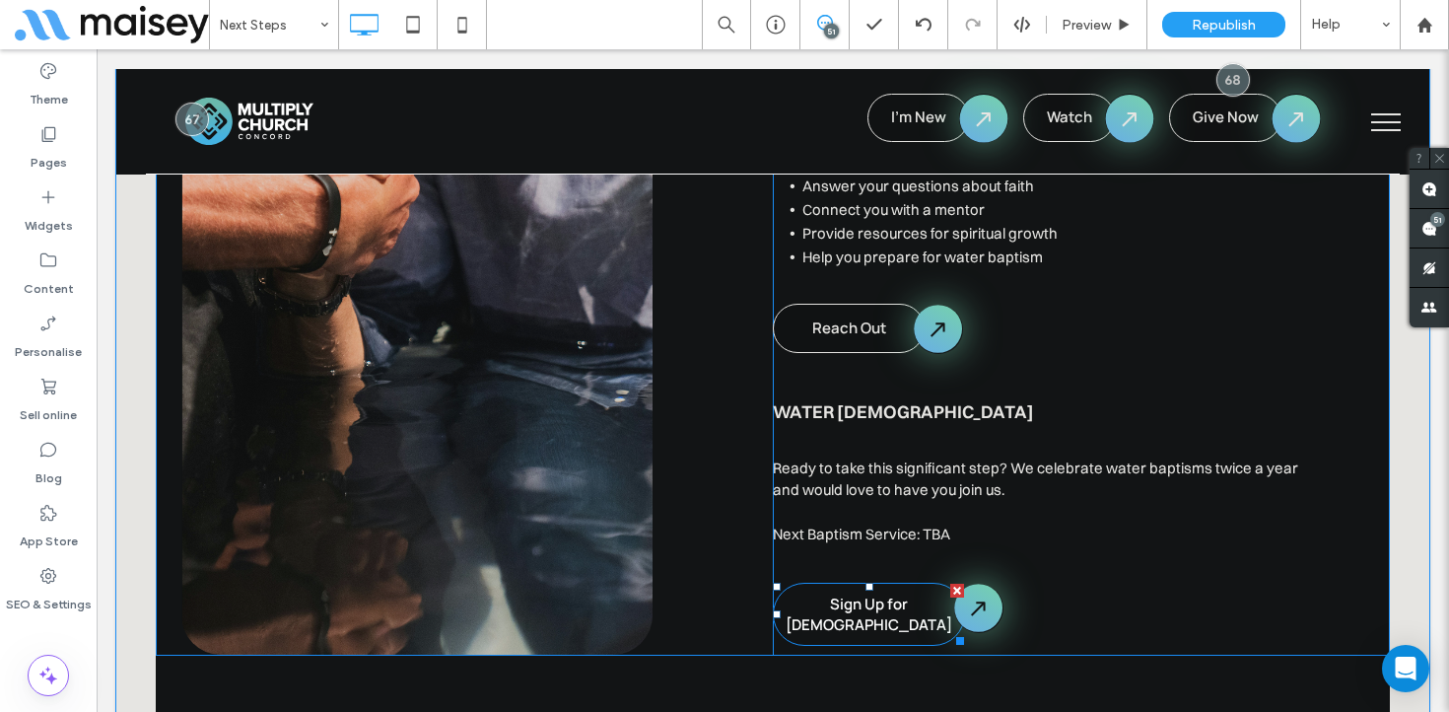
click at [877, 594] on span "Sign Up for Baptism" at bounding box center [869, 614] width 190 height 41
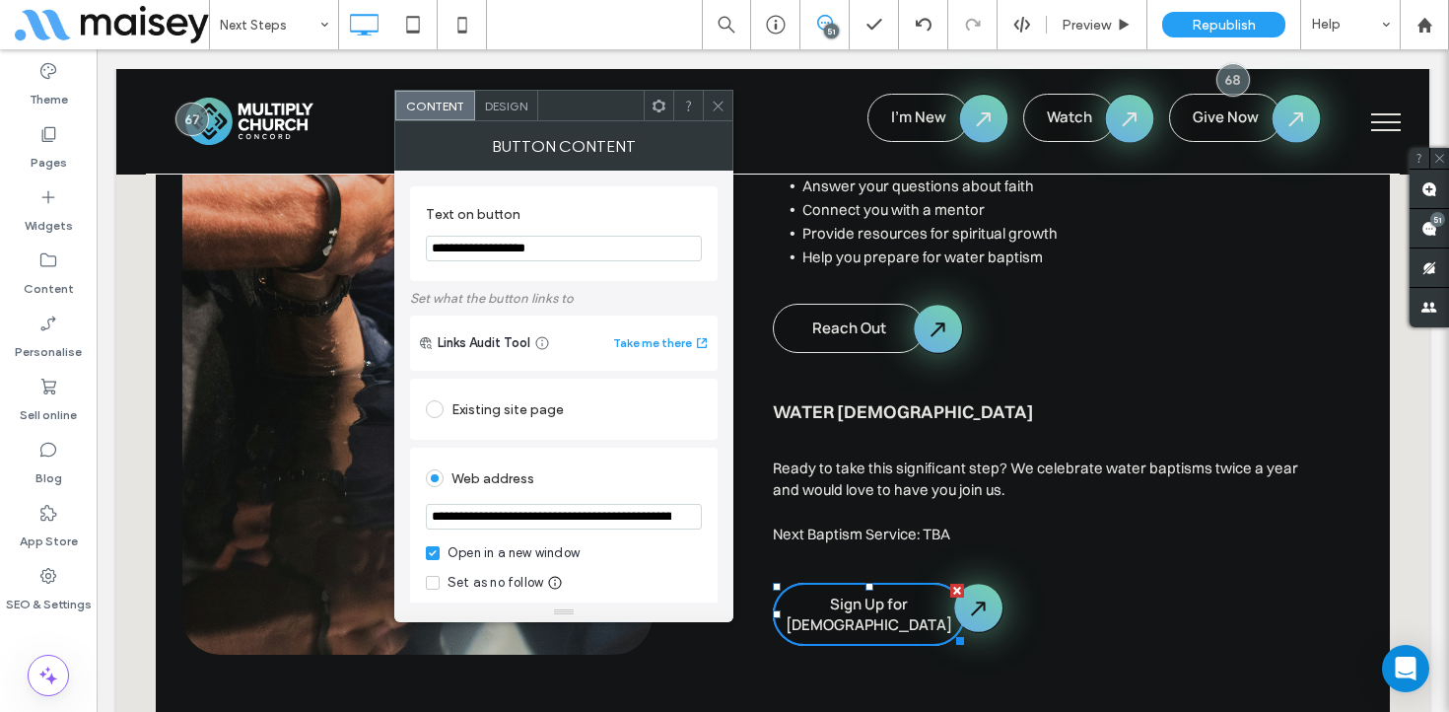
click at [721, 106] on icon at bounding box center [718, 106] width 15 height 15
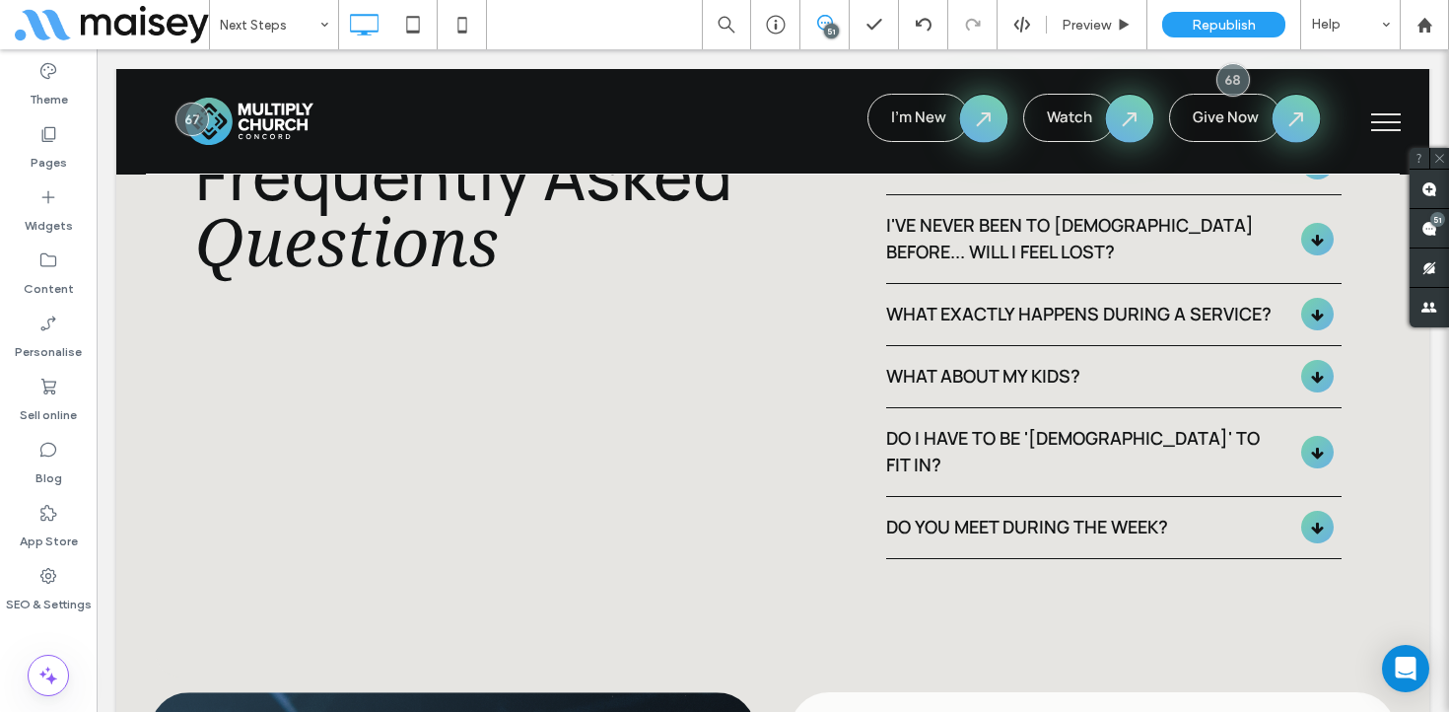
scroll to position [5462, 0]
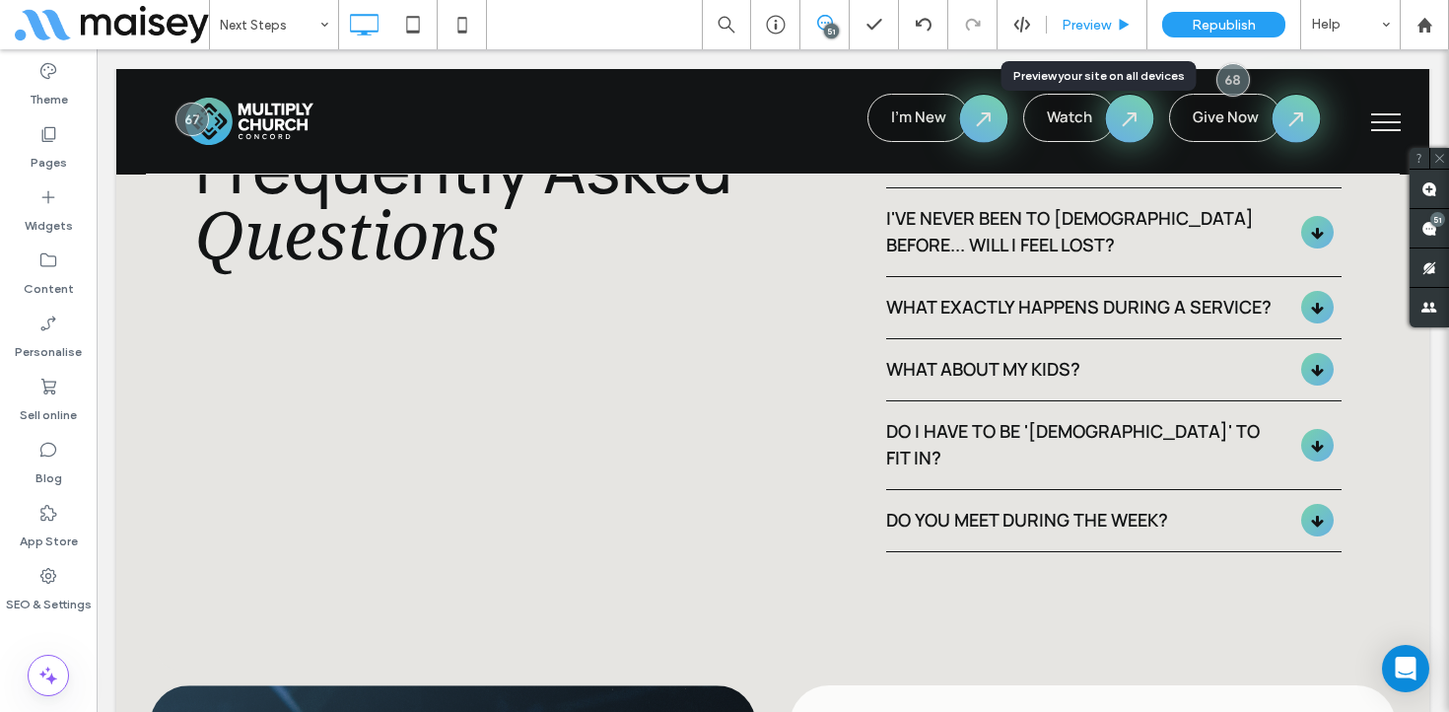
click at [1112, 12] on div "Preview" at bounding box center [1097, 24] width 101 height 49
click at [1092, 18] on span "Preview" at bounding box center [1086, 25] width 49 height 17
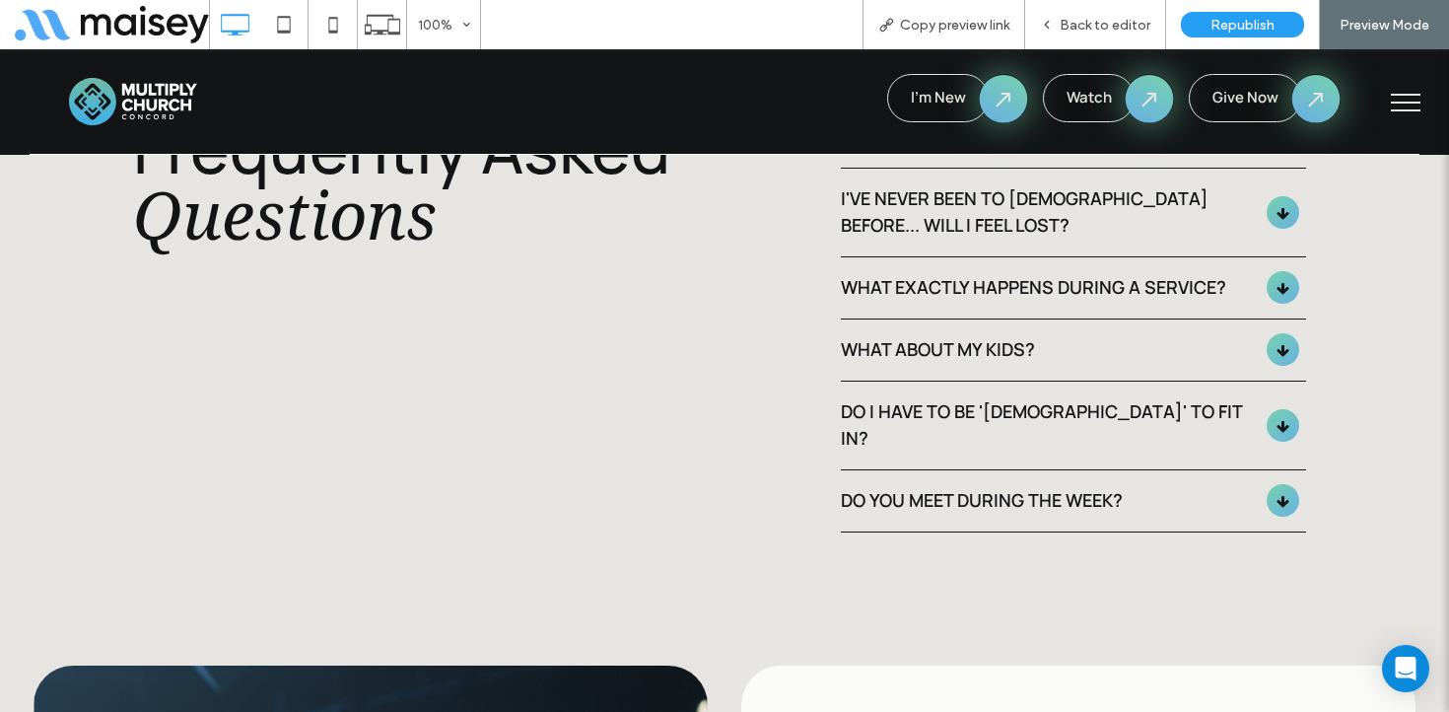
click at [1048, 336] on div "What about my kids?" at bounding box center [1045, 349] width 408 height 27
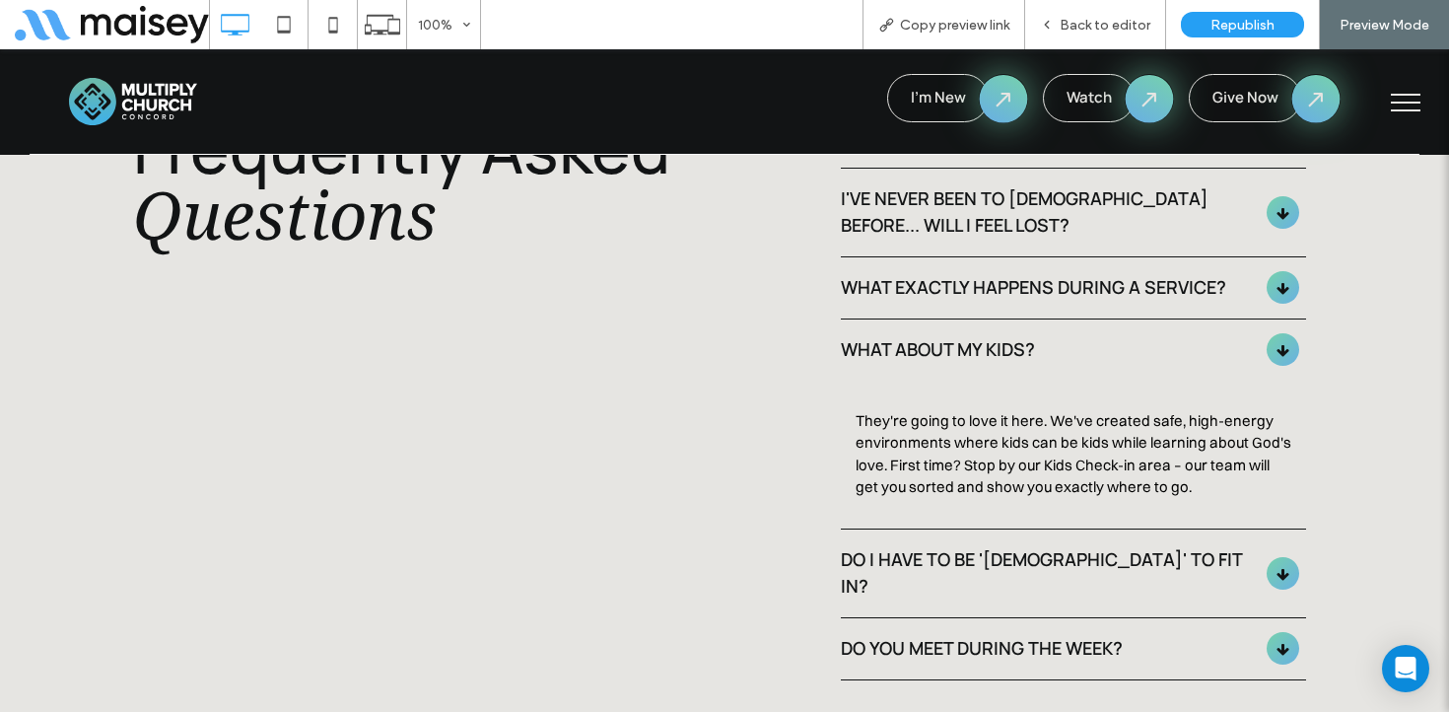
click at [1006, 530] on div "Do I have to be 'churchy' to fit in?" at bounding box center [1054, 574] width 426 height 88
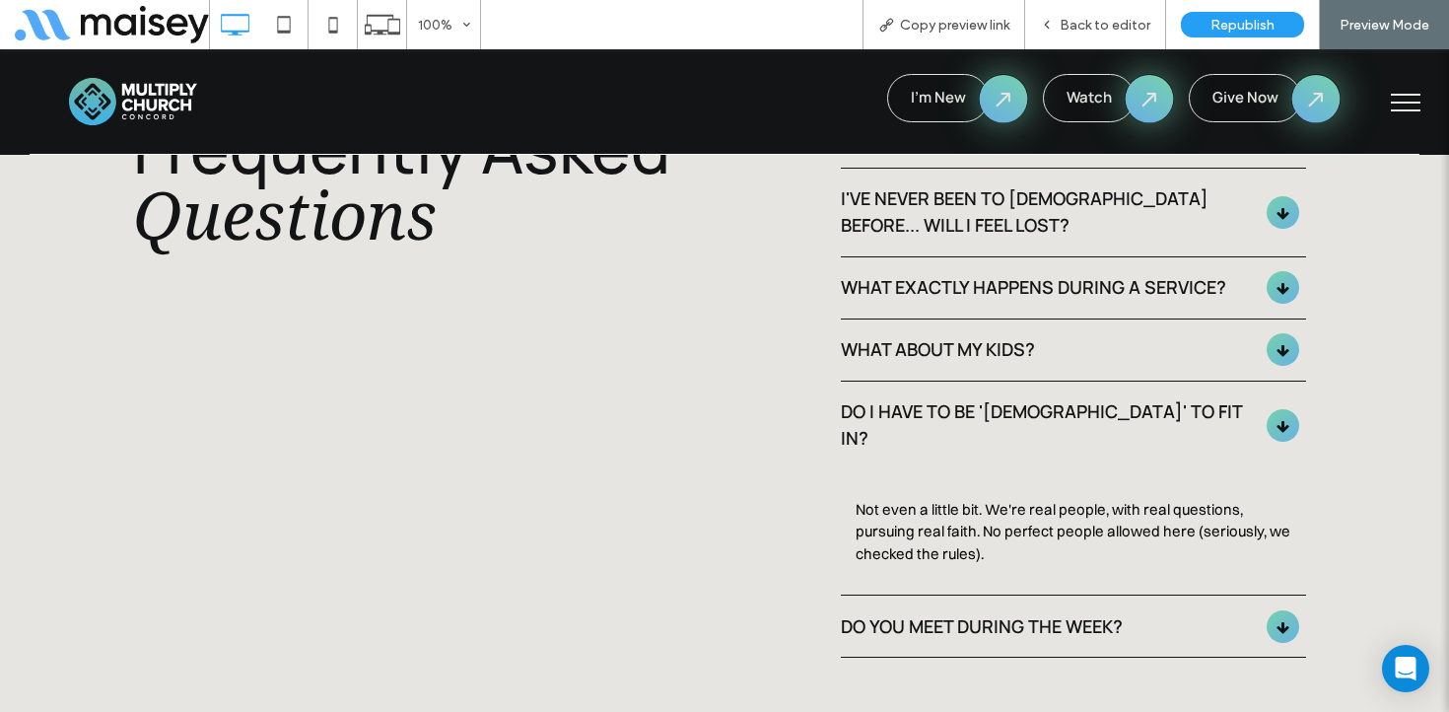
click at [994, 613] on div "Do you meet during the week?" at bounding box center [1045, 626] width 408 height 27
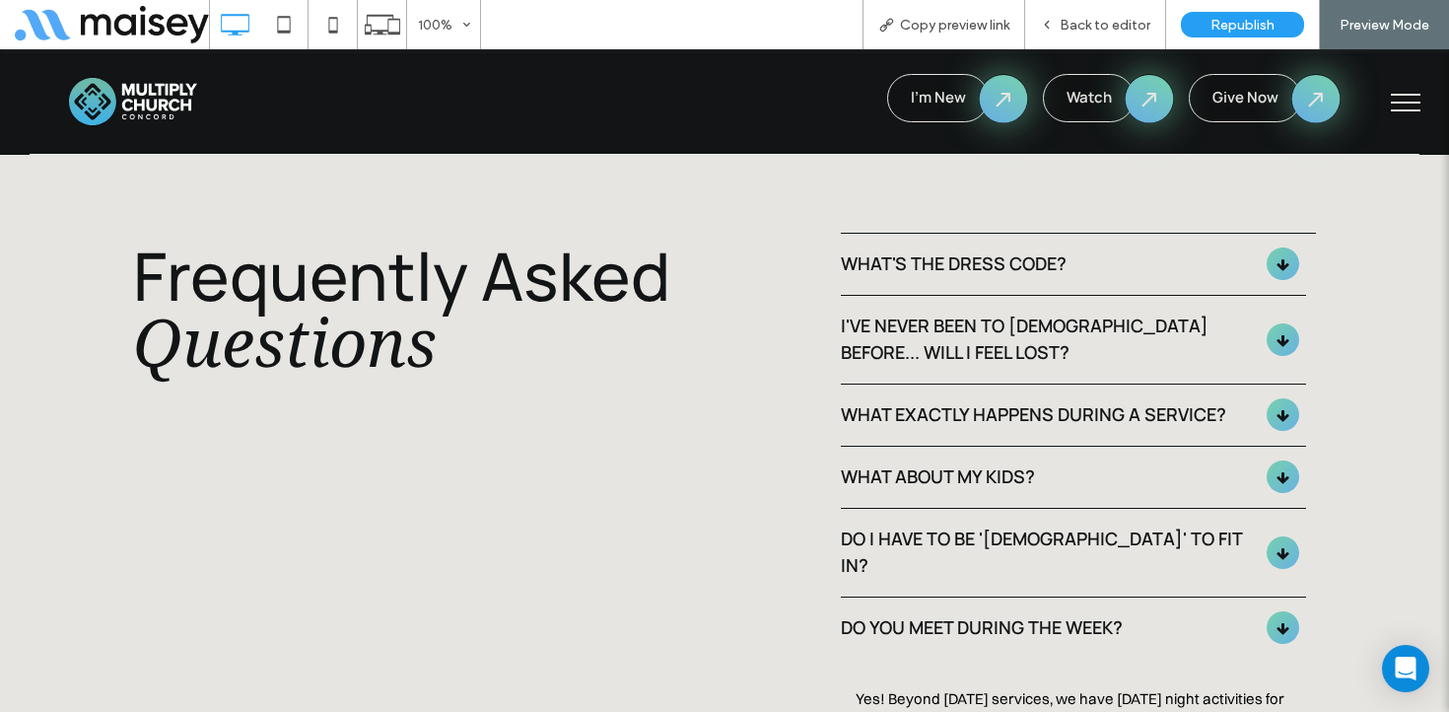
scroll to position [5285, 0]
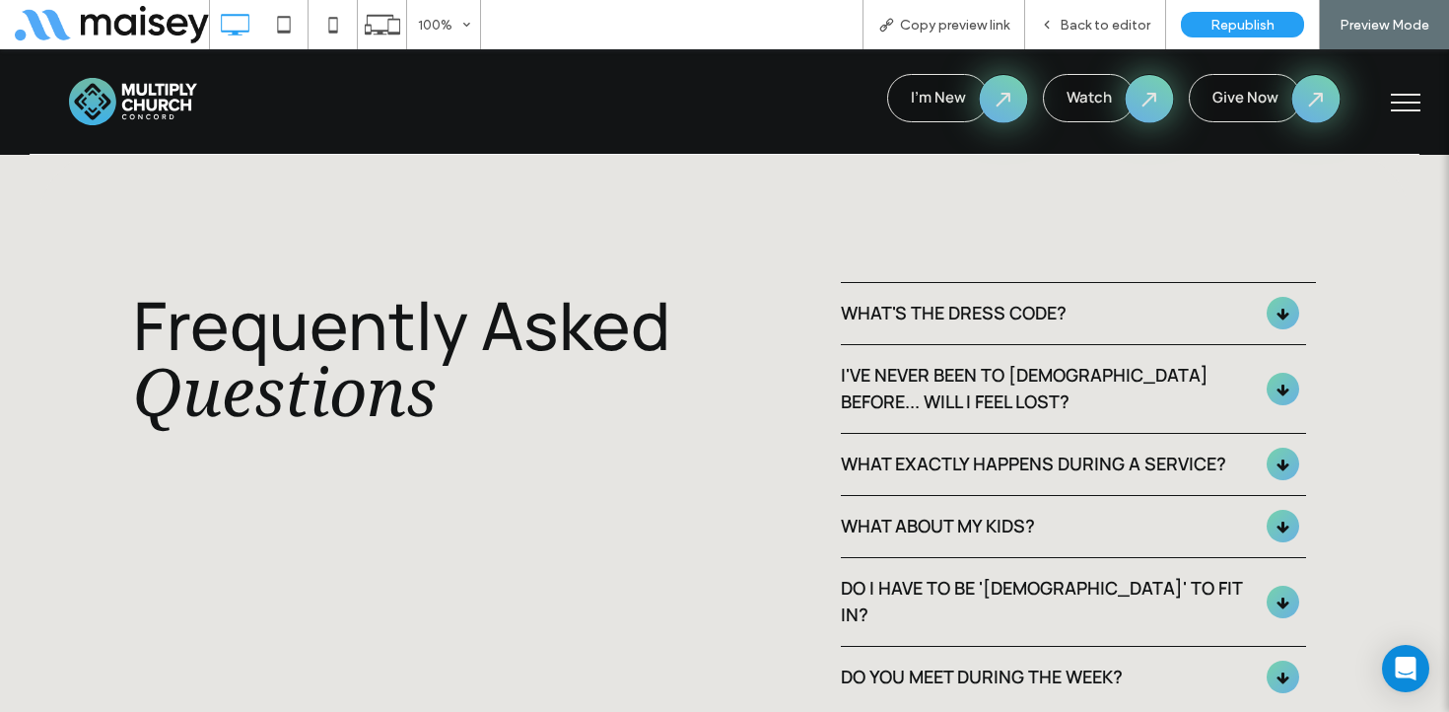
click at [998, 513] on div "What about my kids?" at bounding box center [1045, 526] width 408 height 27
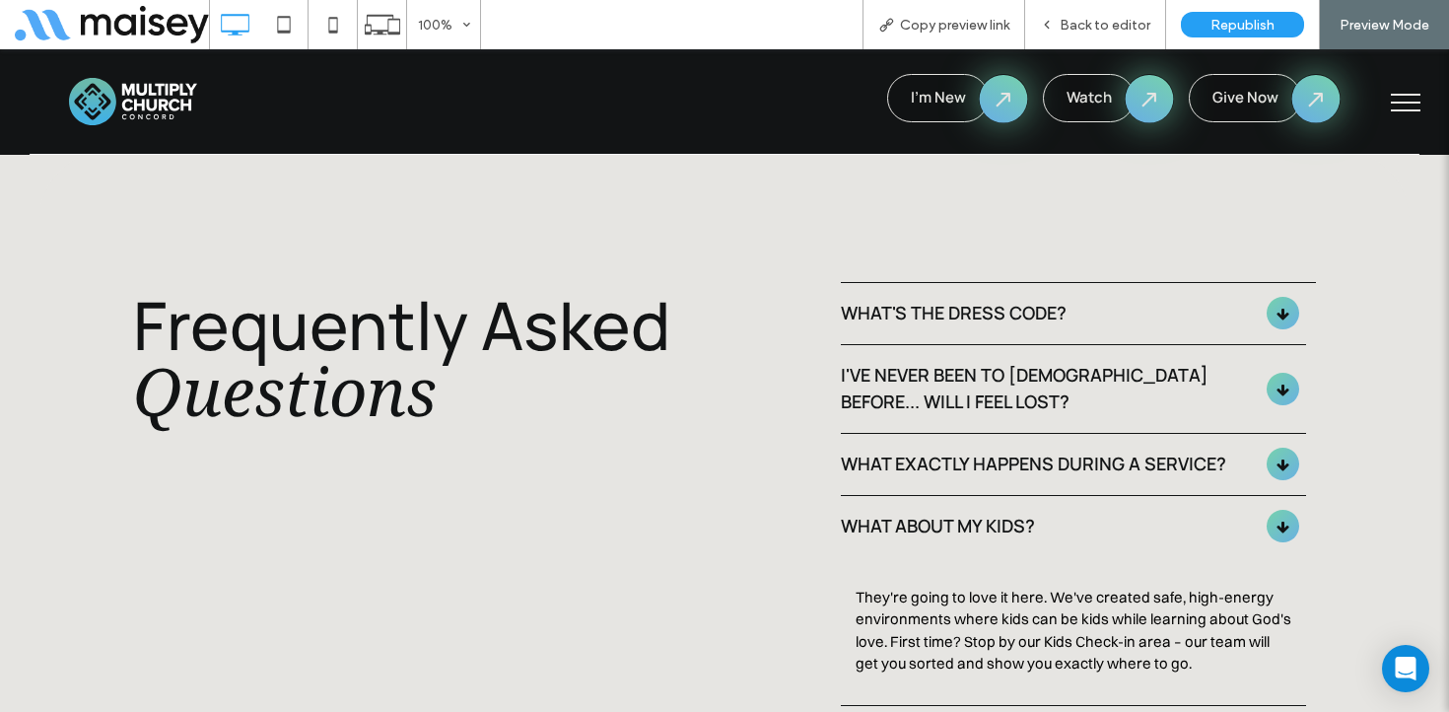
click at [986, 451] on div "What exactly happens during a service?" at bounding box center [1045, 464] width 408 height 27
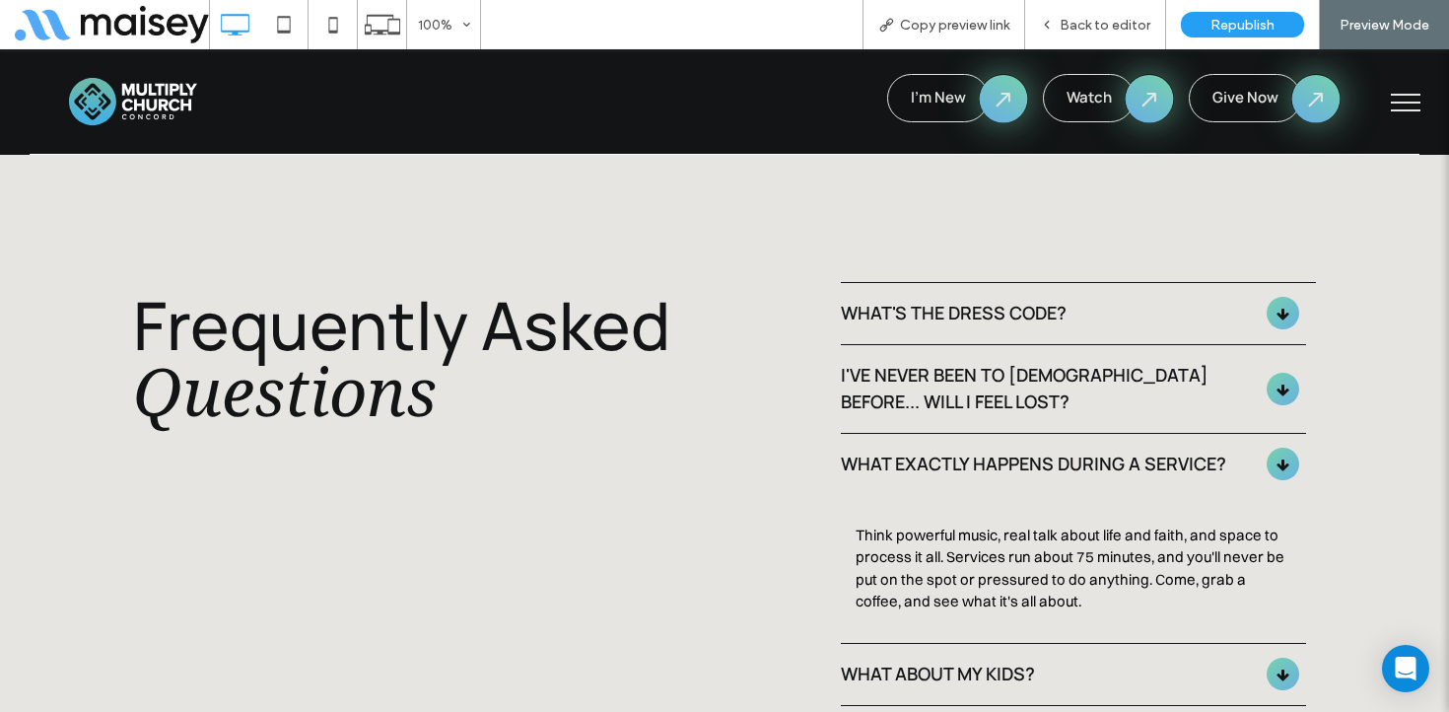
click at [984, 362] on div "I've never been to church before... will I feel lost?" at bounding box center [1045, 388] width 408 height 53
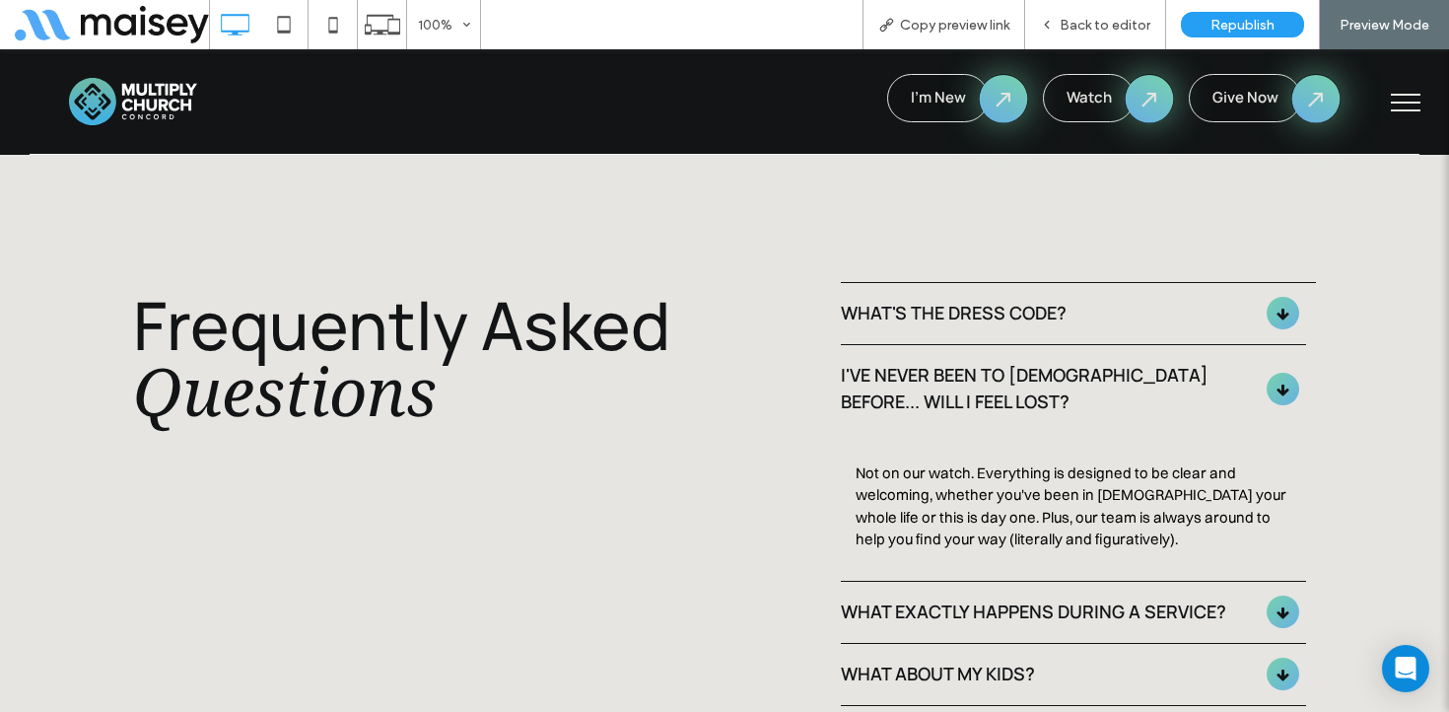
click at [980, 283] on div "What's the dress code?" at bounding box center [1054, 313] width 426 height 61
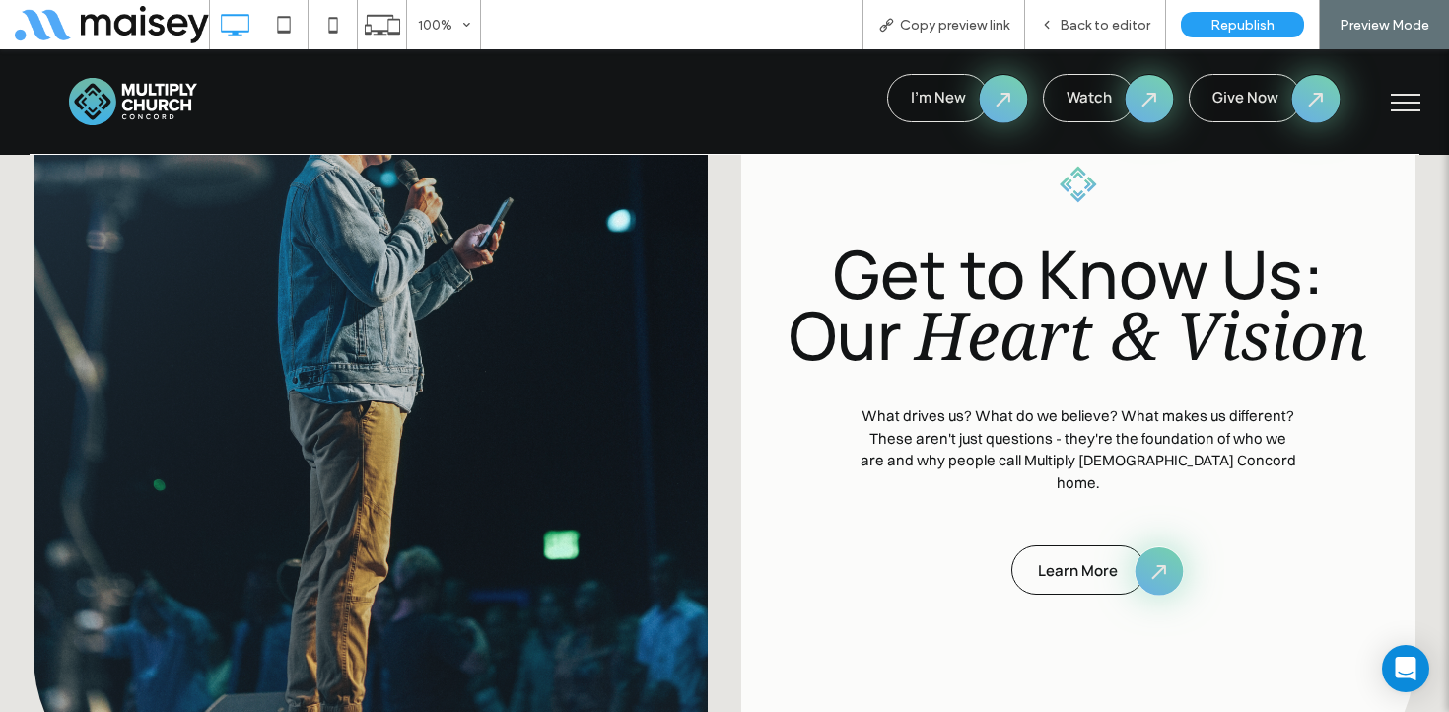
scroll to position [6380, 0]
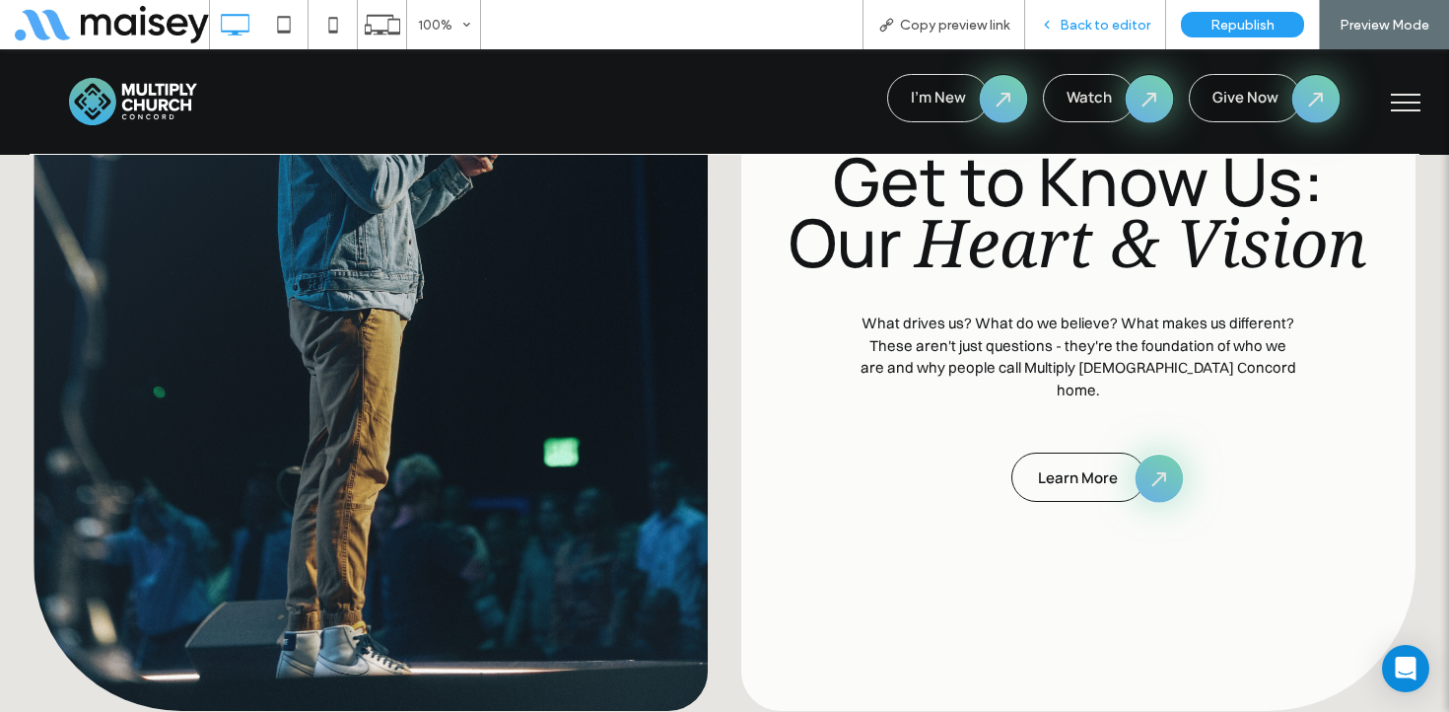
click at [1102, 8] on div "Back to editor" at bounding box center [1095, 24] width 141 height 49
click at [1115, 17] on span "Back to editor" at bounding box center [1105, 25] width 91 height 17
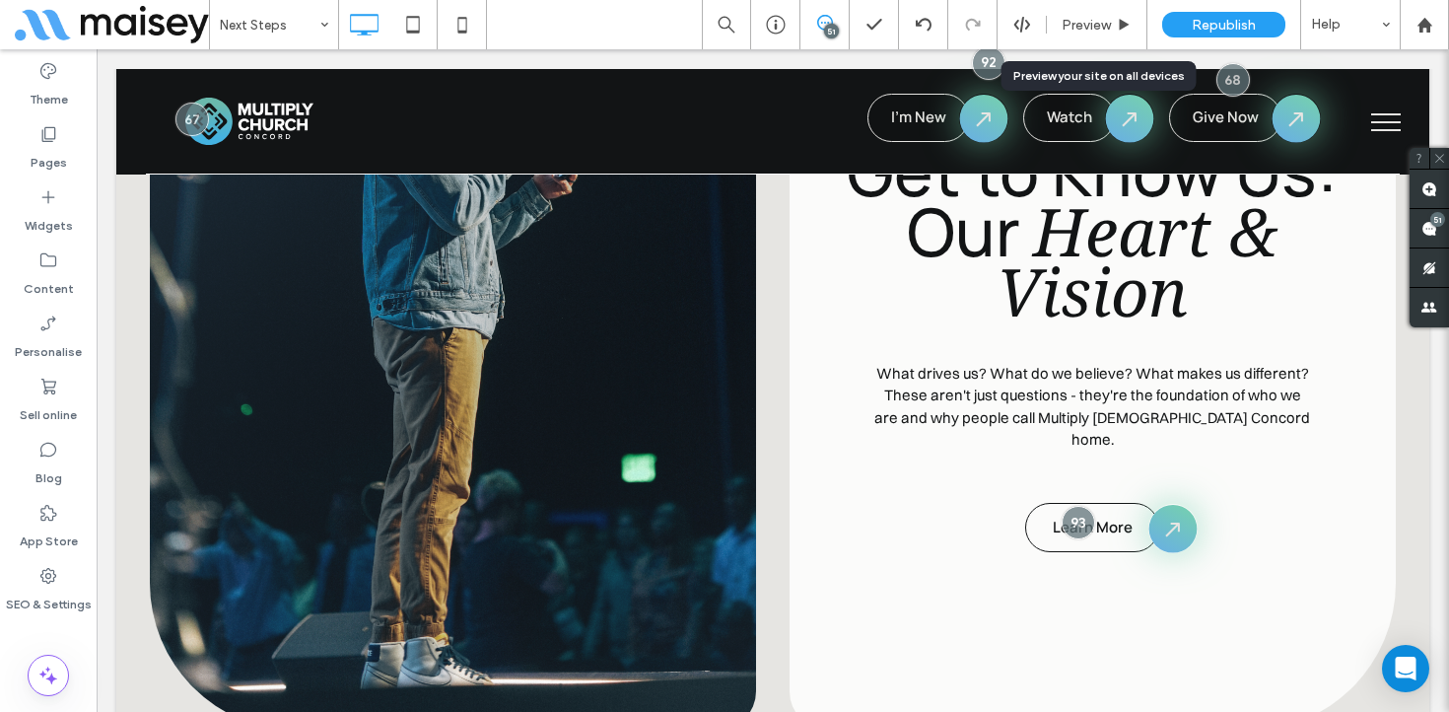
scroll to position [6401, 0]
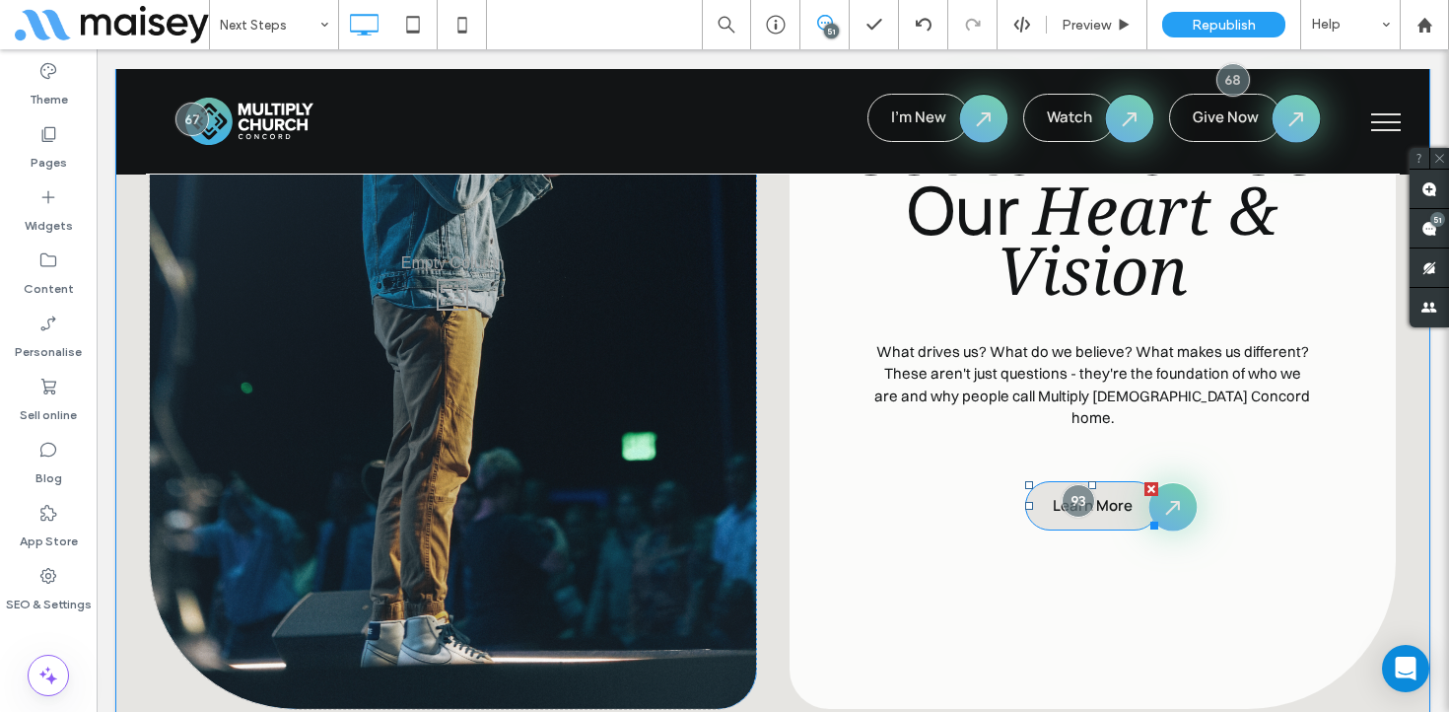
click at [1118, 481] on link "Learn More" at bounding box center [1092, 505] width 134 height 49
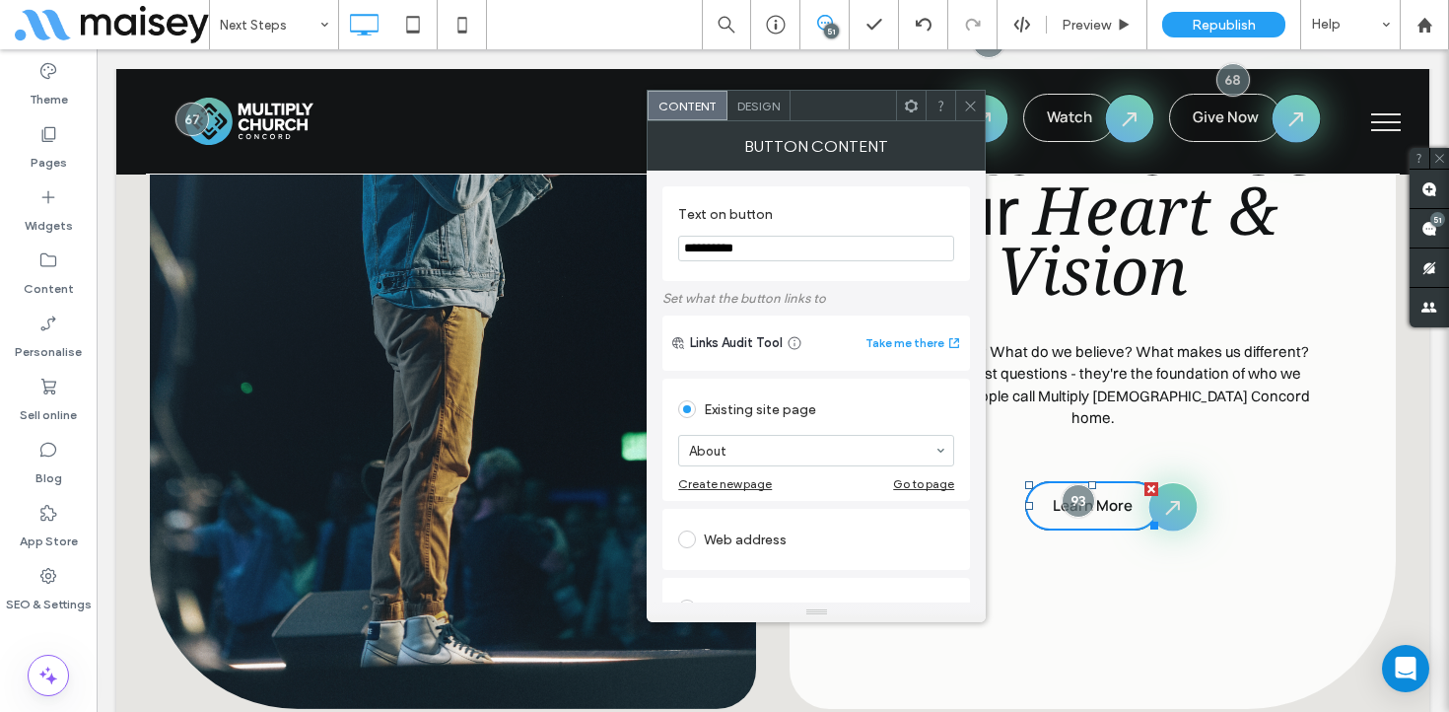
click at [974, 99] on icon at bounding box center [970, 106] width 15 height 15
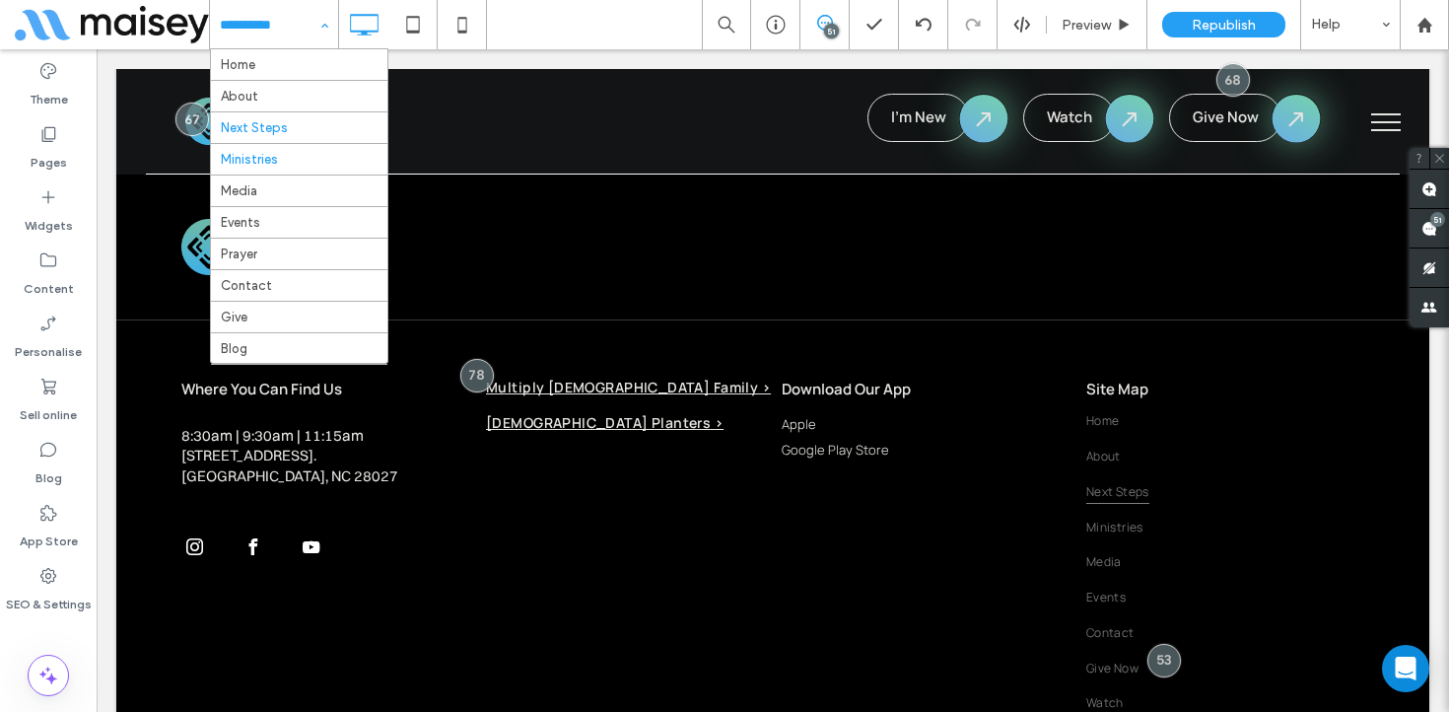
scroll to position [41, 0]
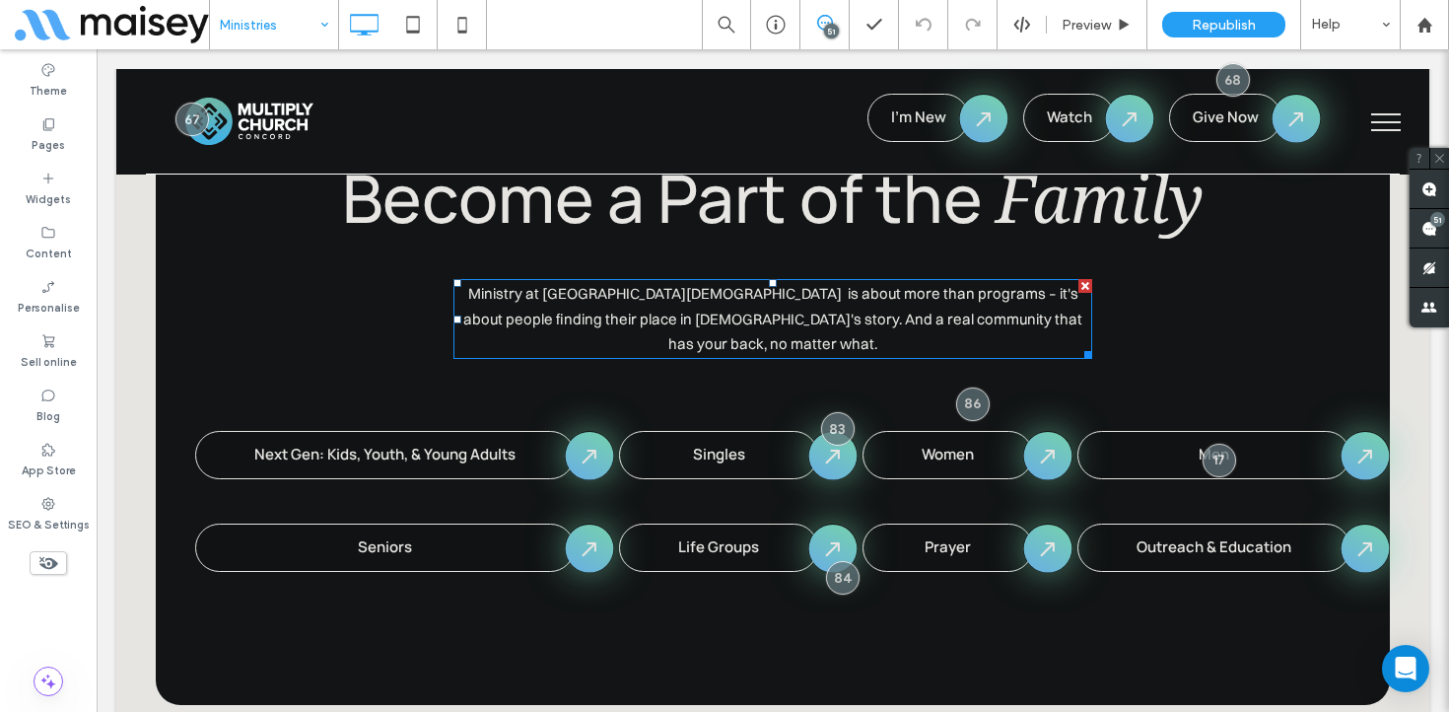
scroll to position [1085, 0]
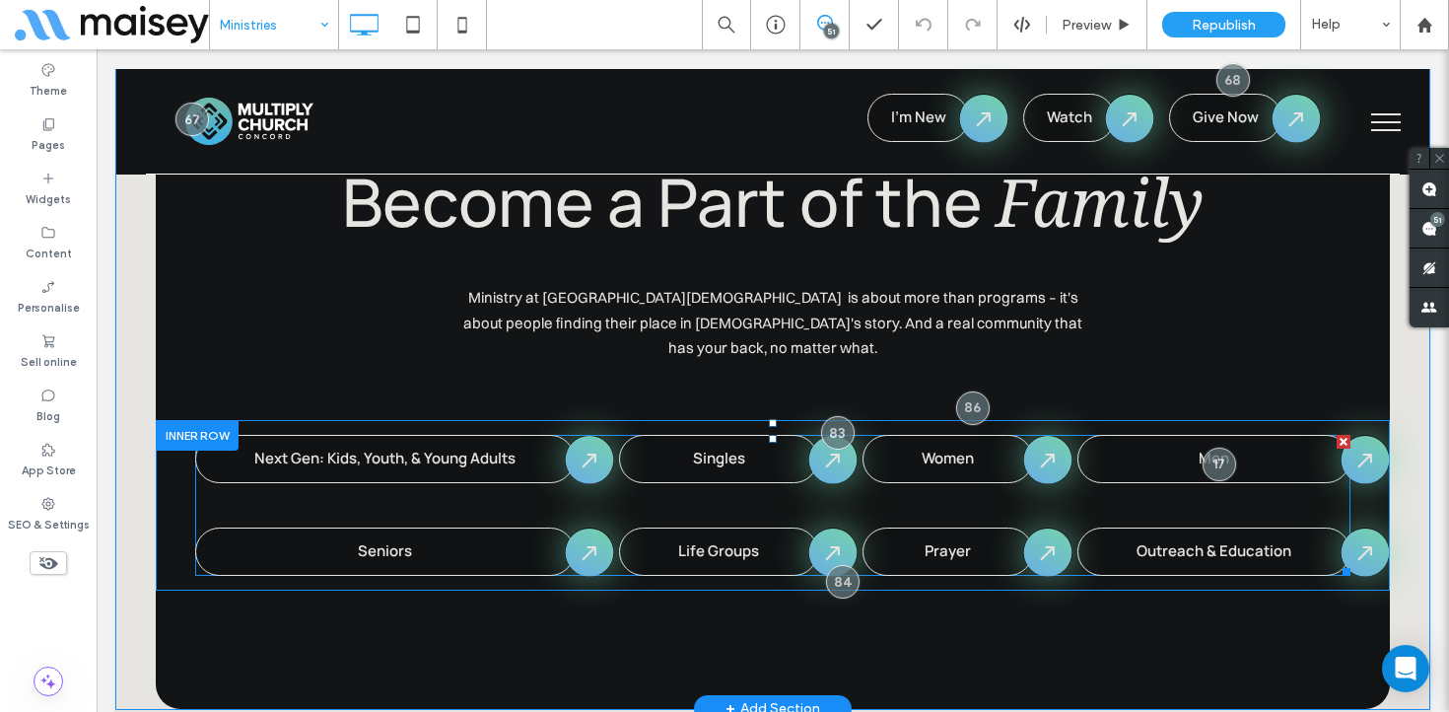
click at [451, 435] on span at bounding box center [773, 505] width 1156 height 141
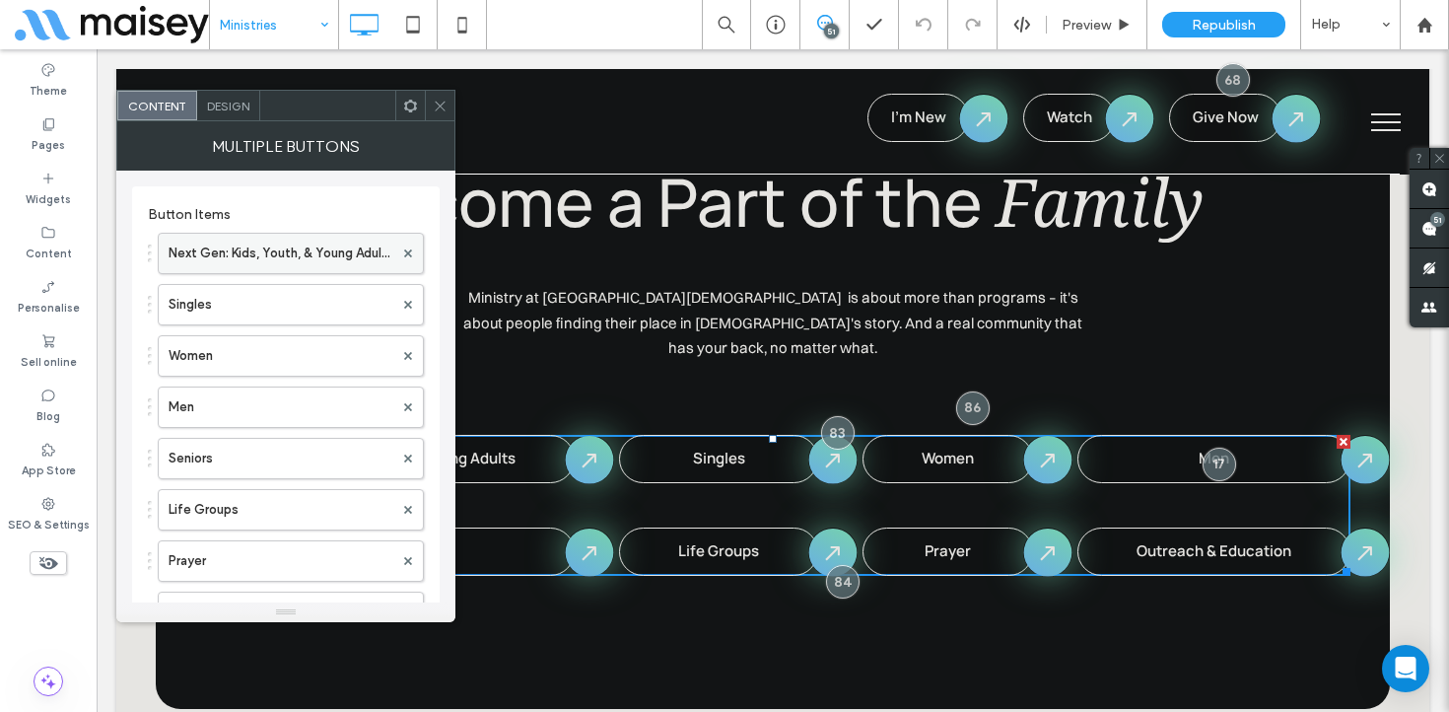
click at [297, 258] on label "Next Gen: Kids, Youth, & Young Adults" at bounding box center [281, 253] width 225 height 39
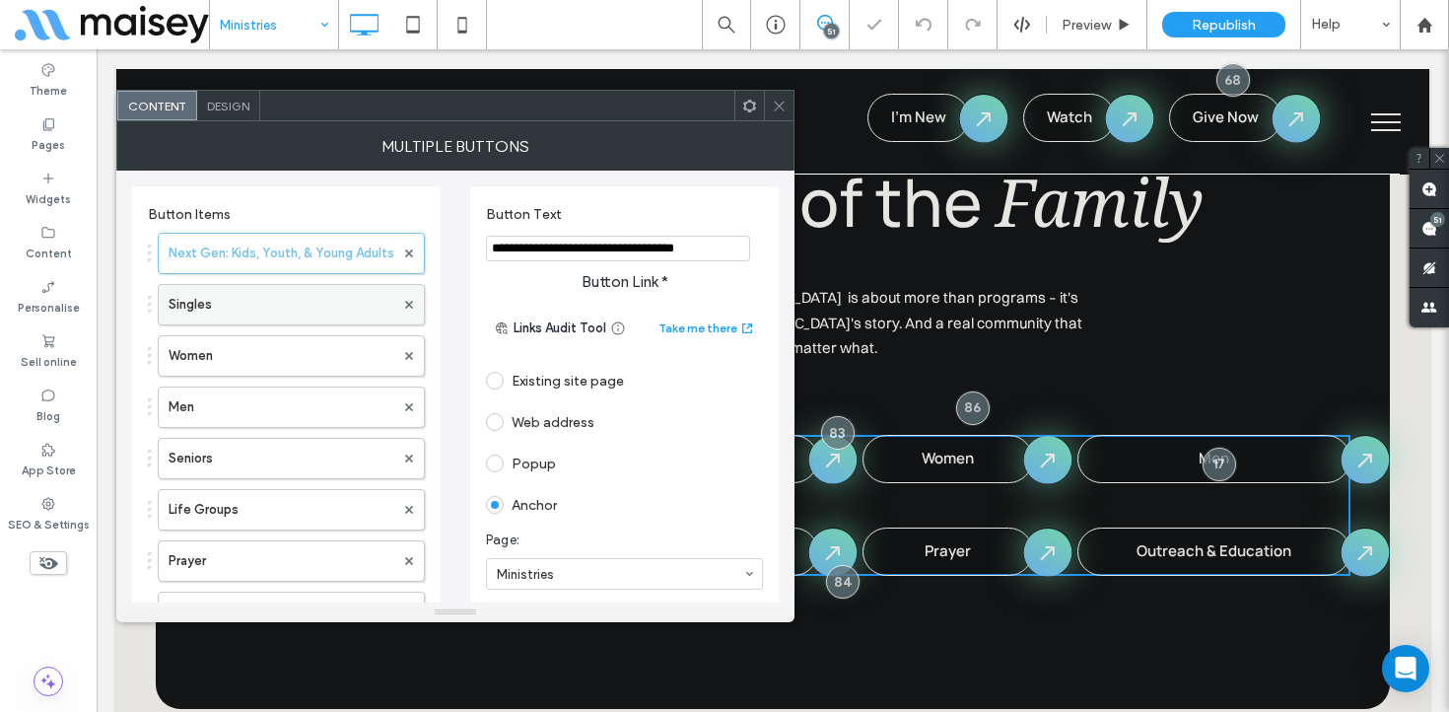
click at [296, 310] on label "Singles" at bounding box center [282, 304] width 226 height 39
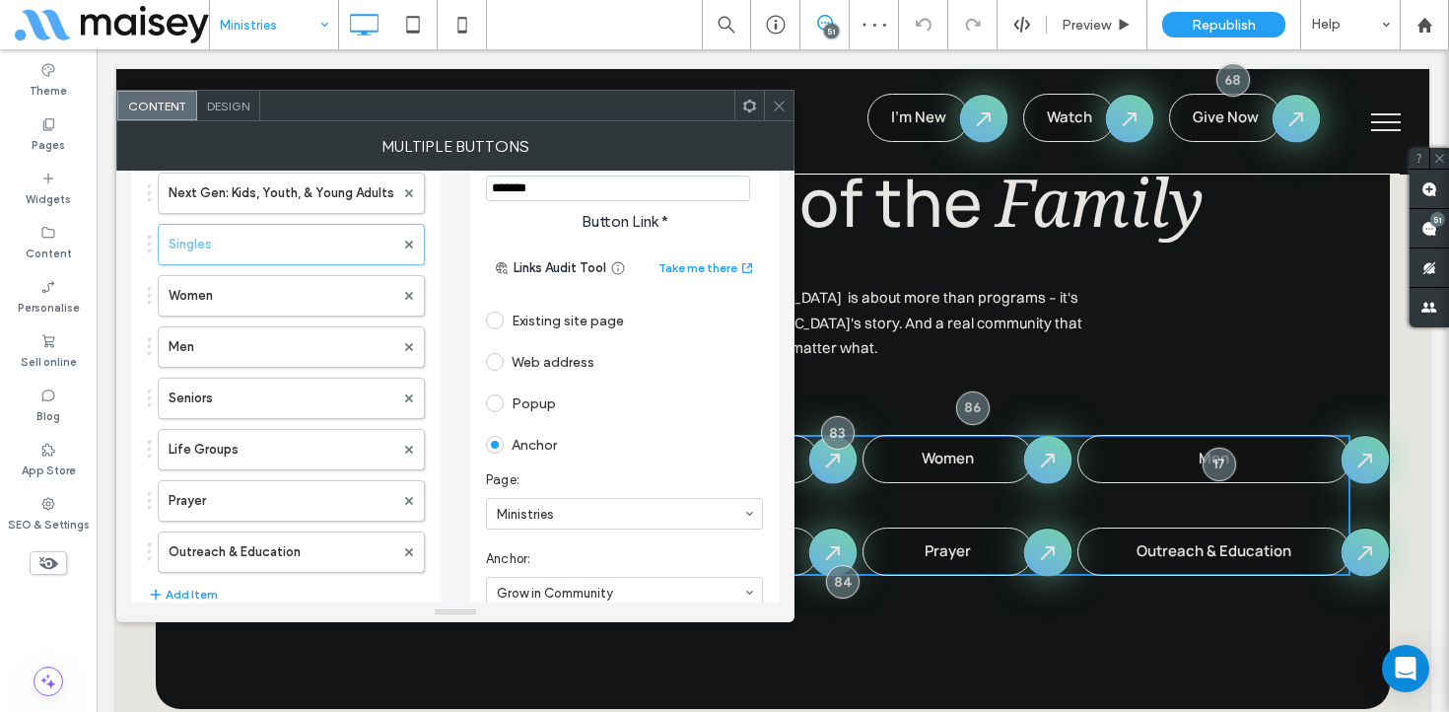
scroll to position [61, 0]
click at [302, 296] on label "Women" at bounding box center [282, 294] width 226 height 39
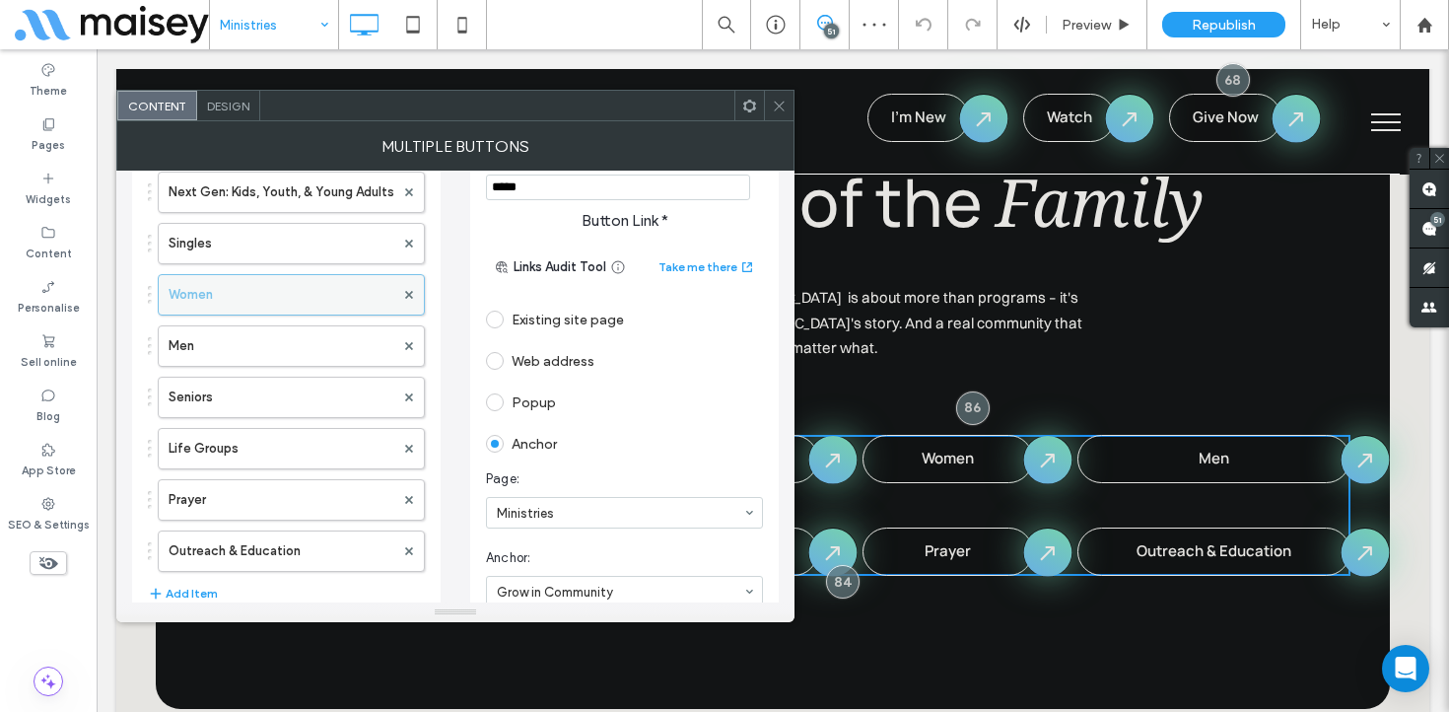
scroll to position [103, 0]
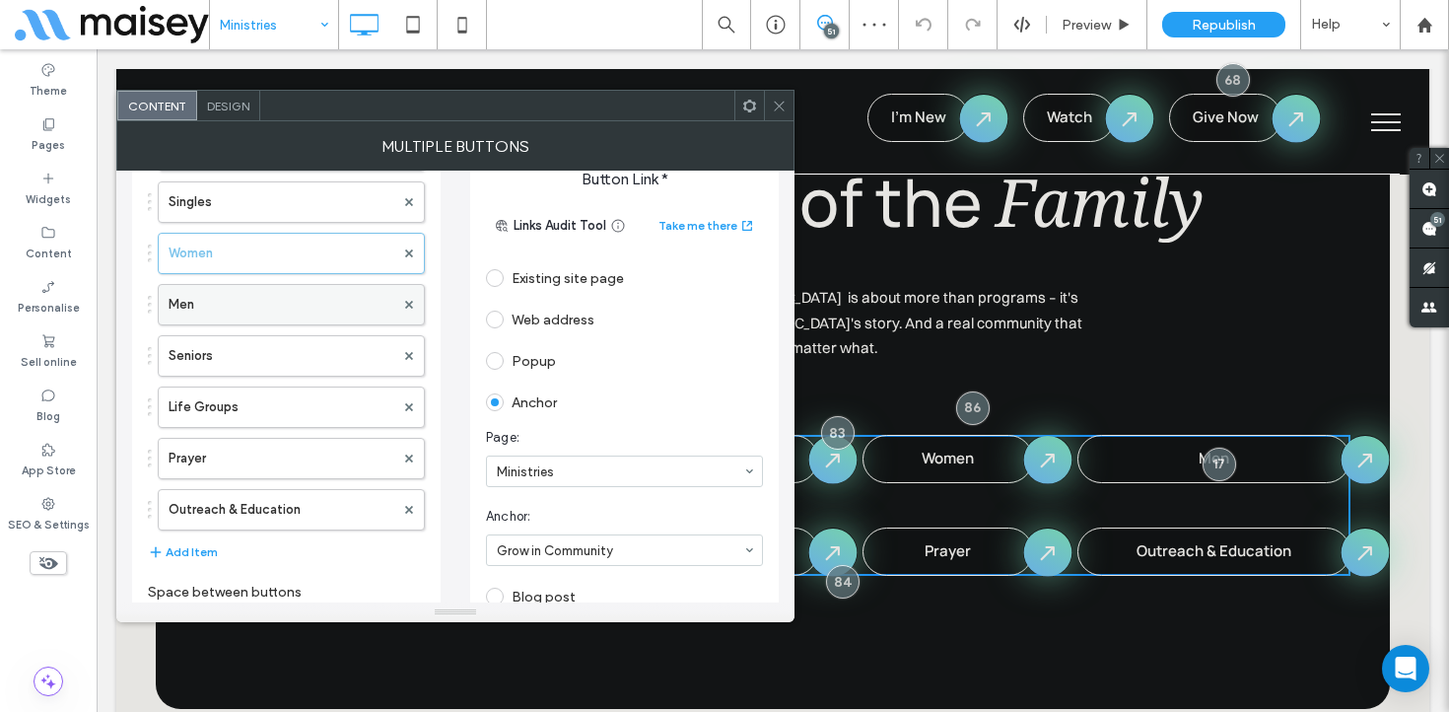
click at [300, 305] on label "Men" at bounding box center [282, 304] width 226 height 39
click at [289, 349] on label "Seniors" at bounding box center [282, 355] width 226 height 39
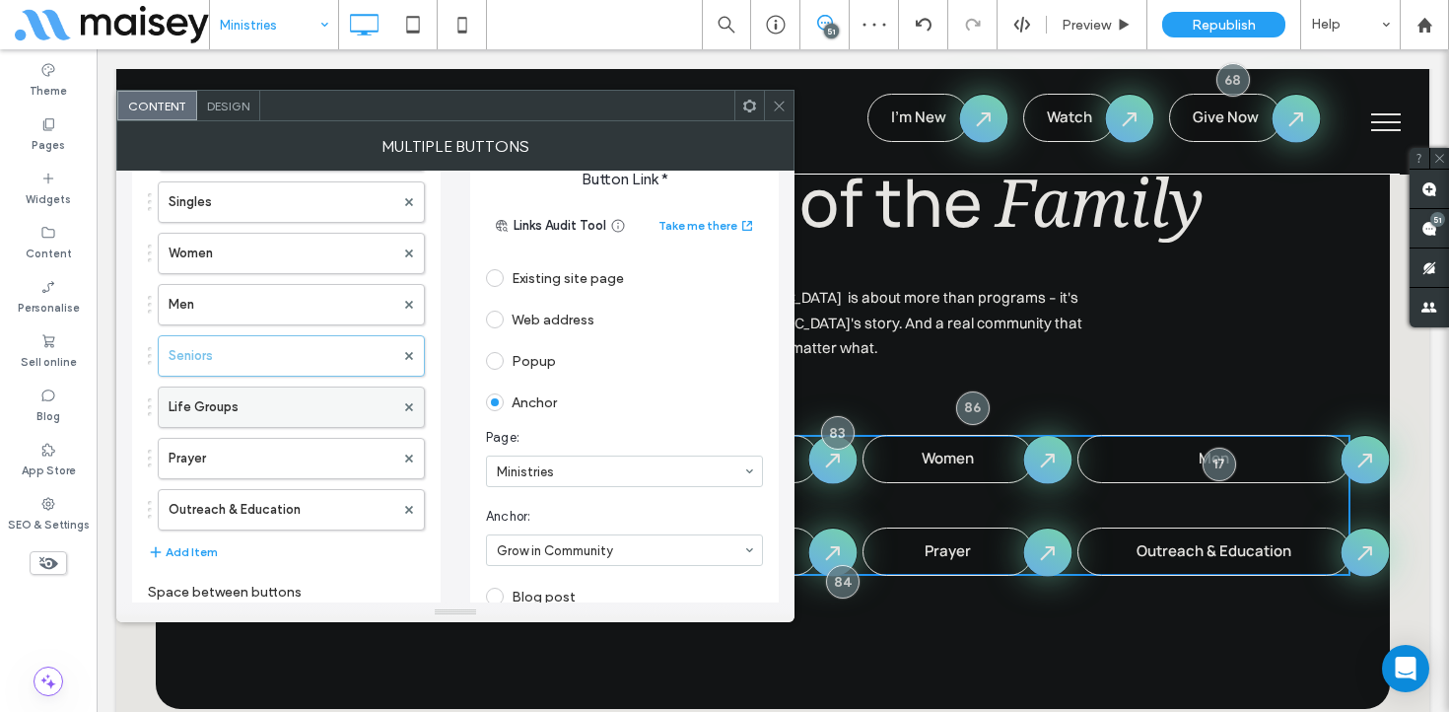
click at [279, 396] on label "Life Groups" at bounding box center [282, 407] width 226 height 39
click at [265, 454] on label "Prayer" at bounding box center [282, 458] width 226 height 39
click at [256, 511] on label "Outreach & Education" at bounding box center [282, 509] width 226 height 39
click at [777, 109] on icon at bounding box center [779, 106] width 15 height 15
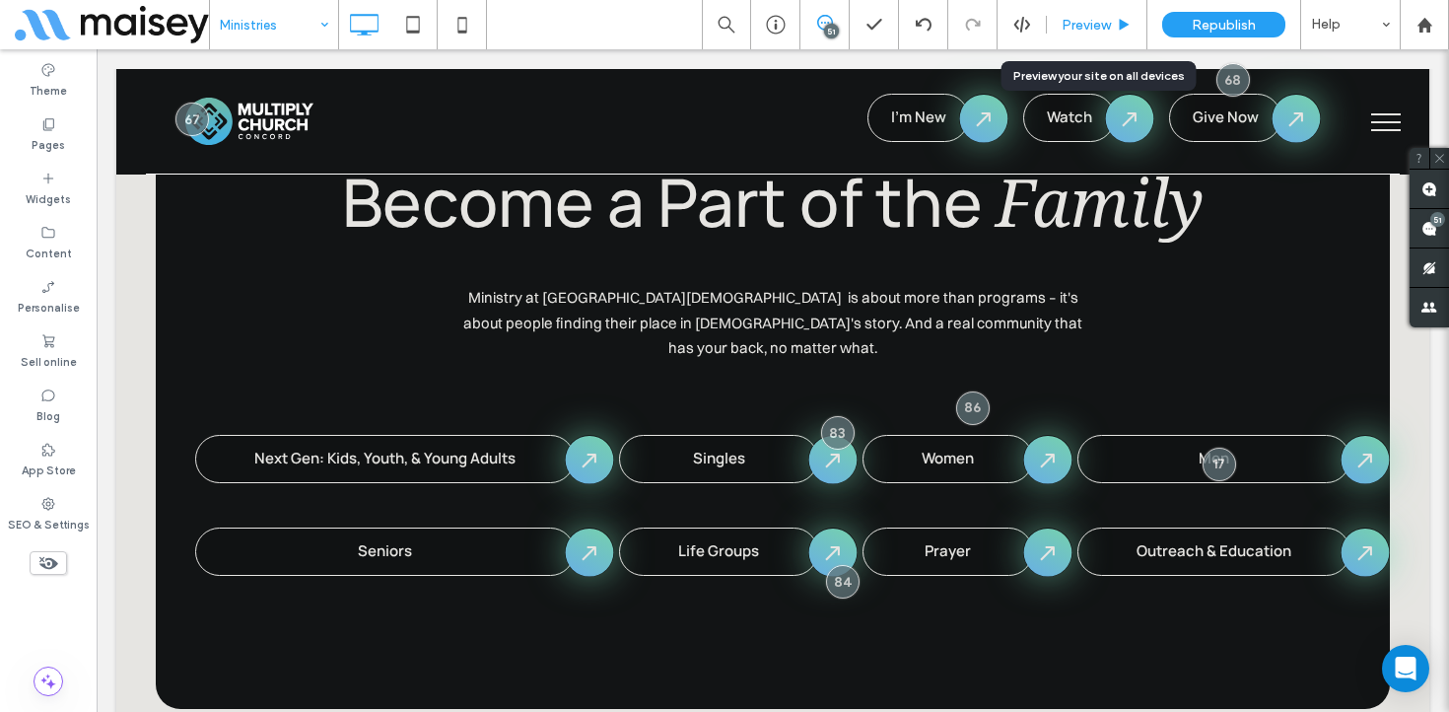
click at [1089, 26] on span "Preview" at bounding box center [1086, 25] width 49 height 17
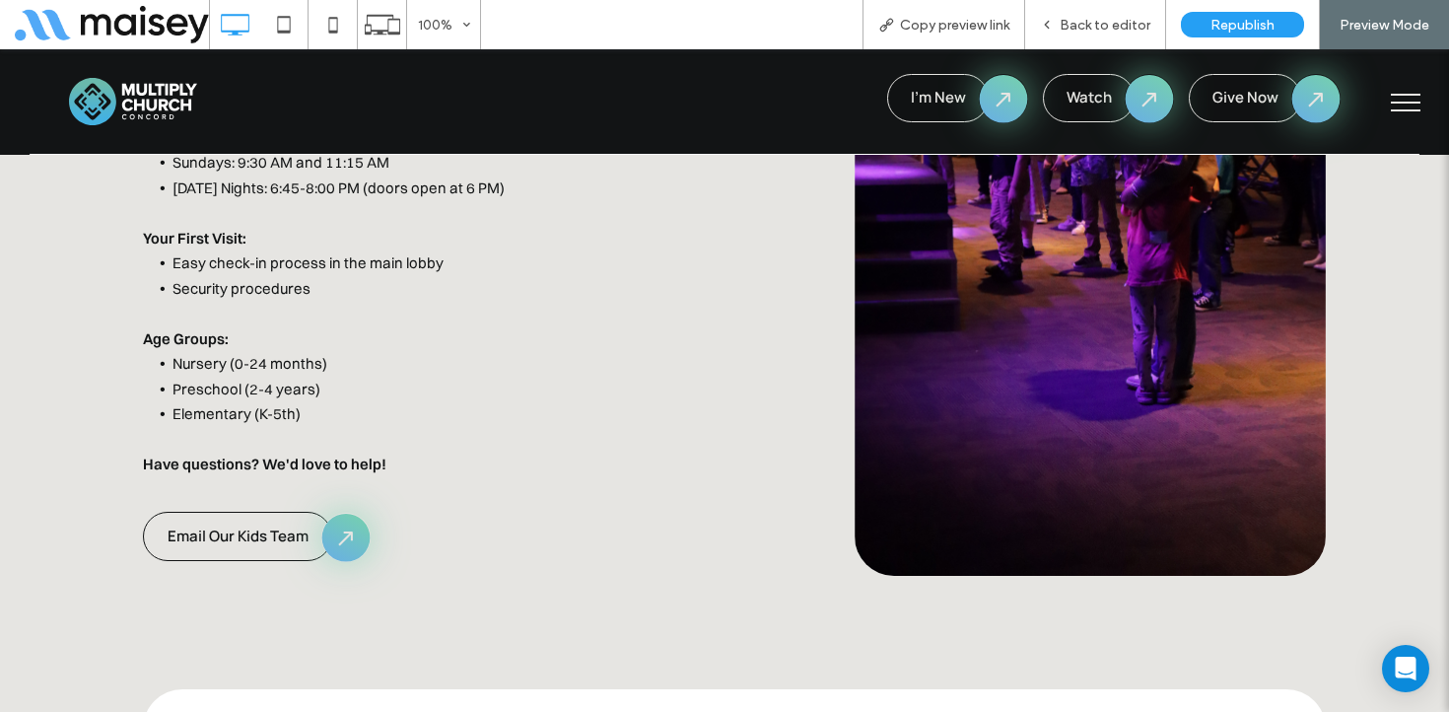
scroll to position [2251, 0]
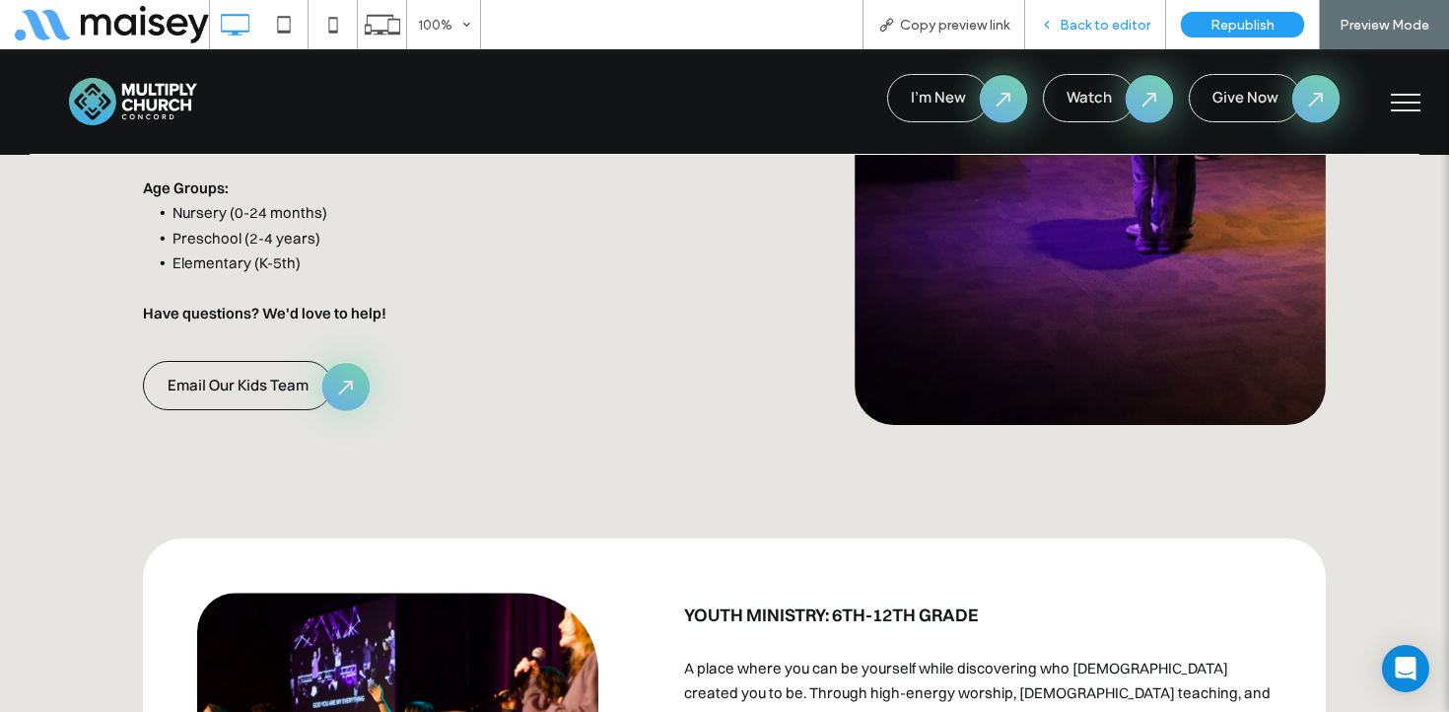
click at [1119, 29] on span "Back to editor" at bounding box center [1105, 25] width 91 height 17
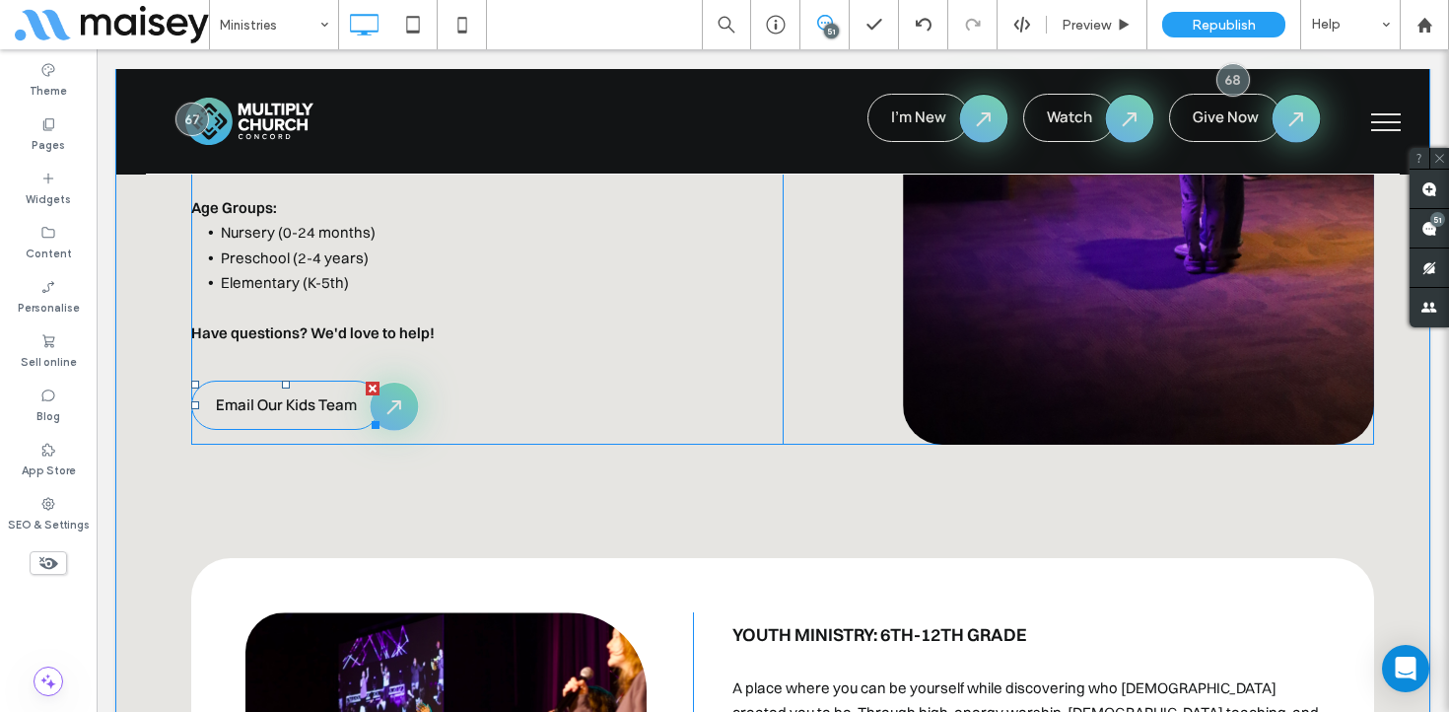
click at [312, 394] on span "Email Our Kids Team" at bounding box center [286, 404] width 141 height 21
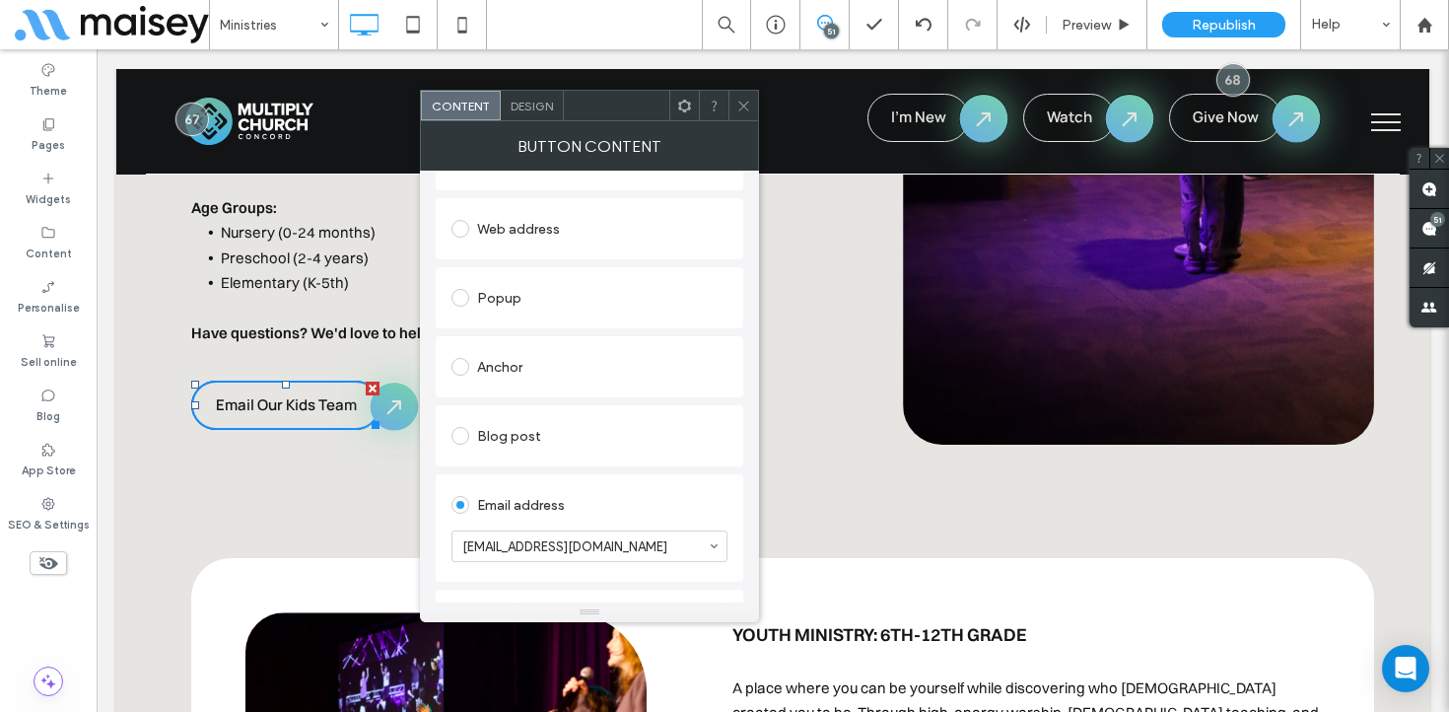
scroll to position [264, 0]
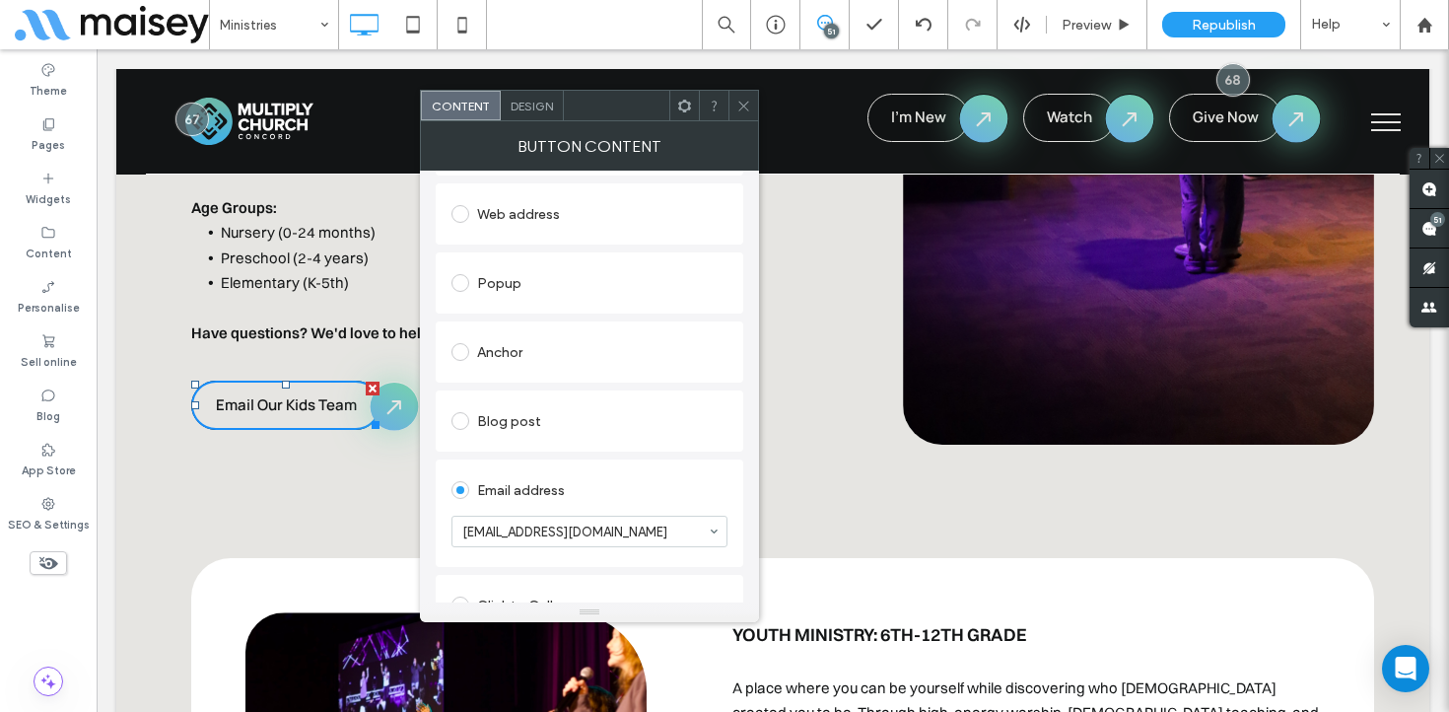
click at [740, 106] on icon at bounding box center [744, 106] width 15 height 15
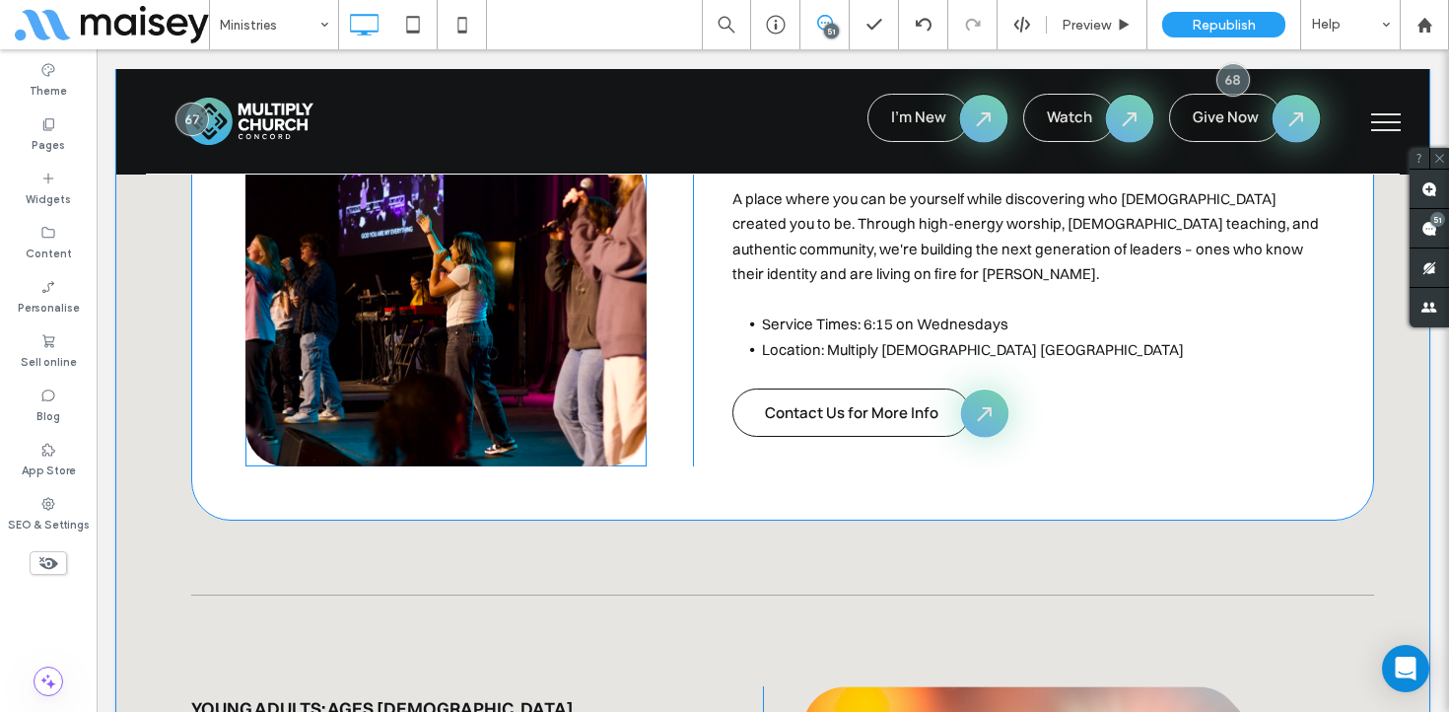
scroll to position [2745, 0]
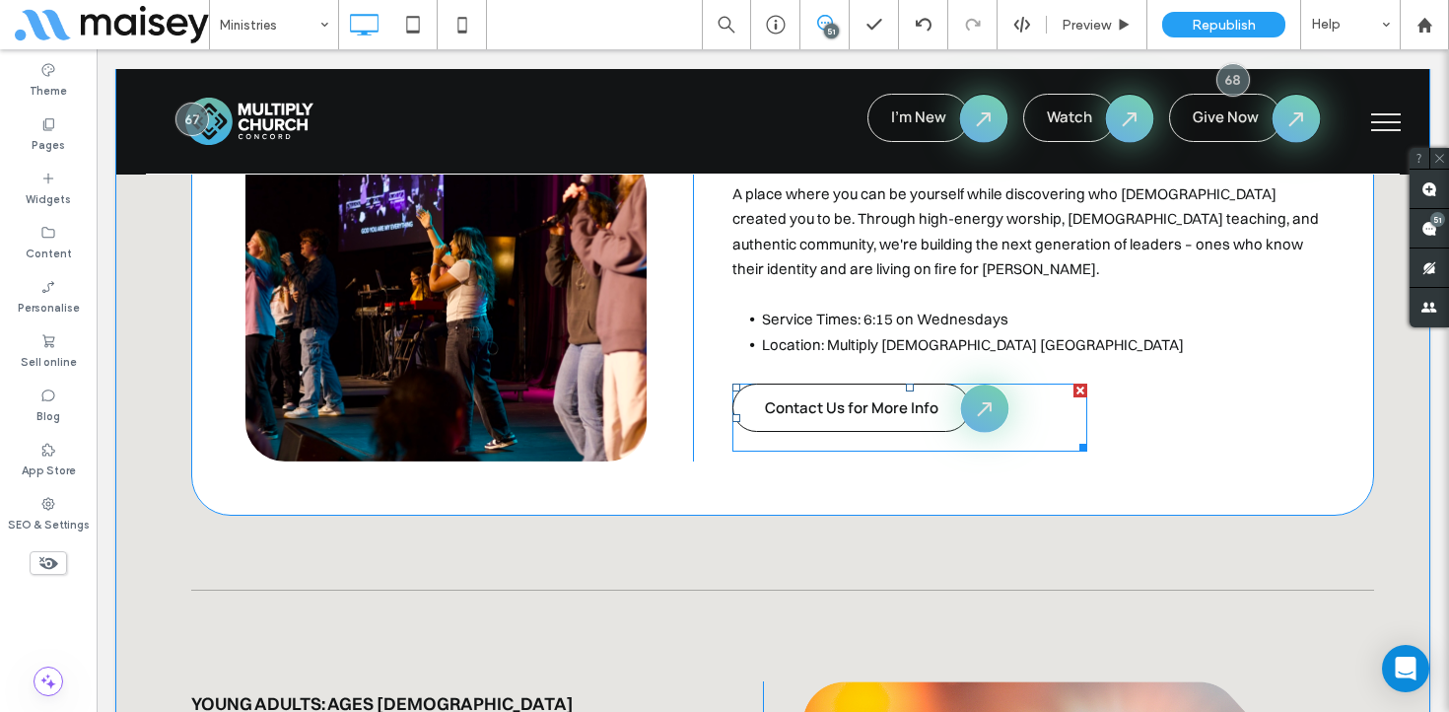
click at [840, 384] on span at bounding box center [910, 418] width 354 height 68
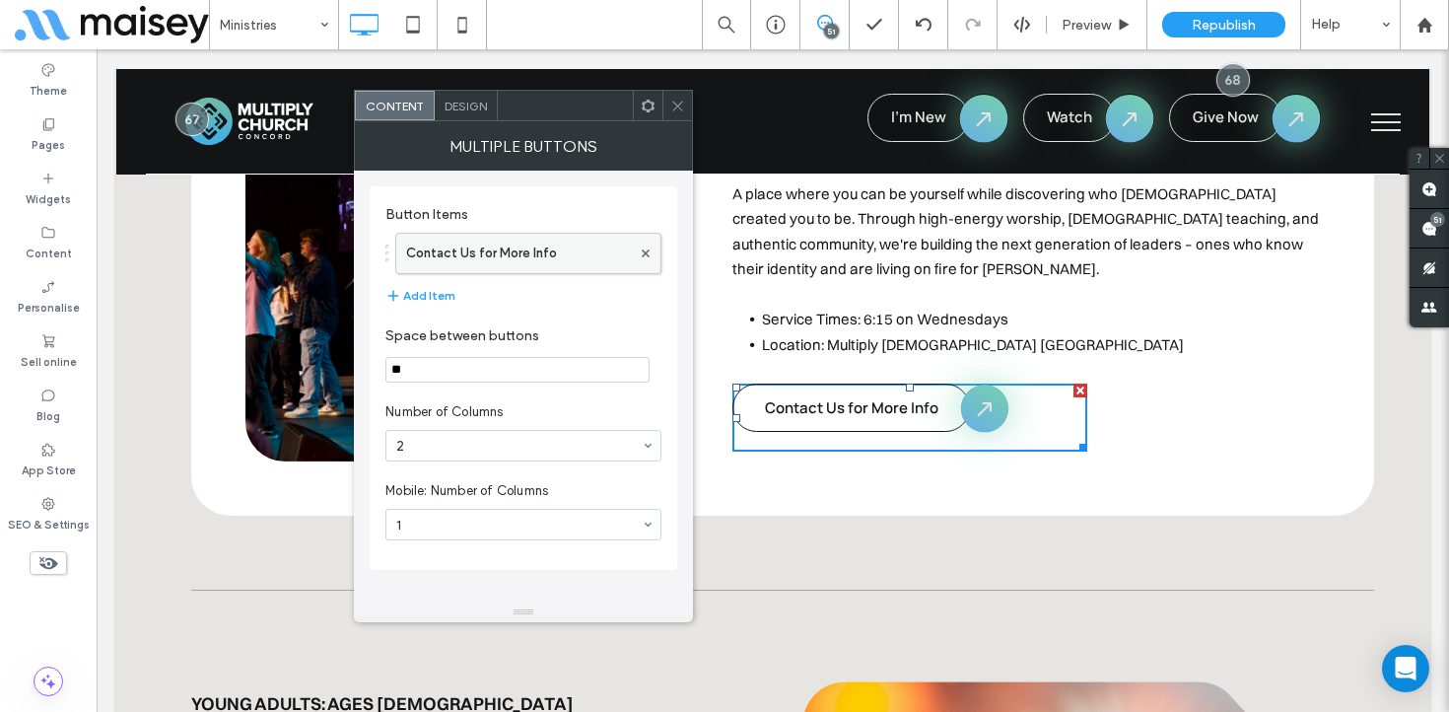
click at [512, 248] on label "Contact Us for More Info" at bounding box center [518, 253] width 225 height 39
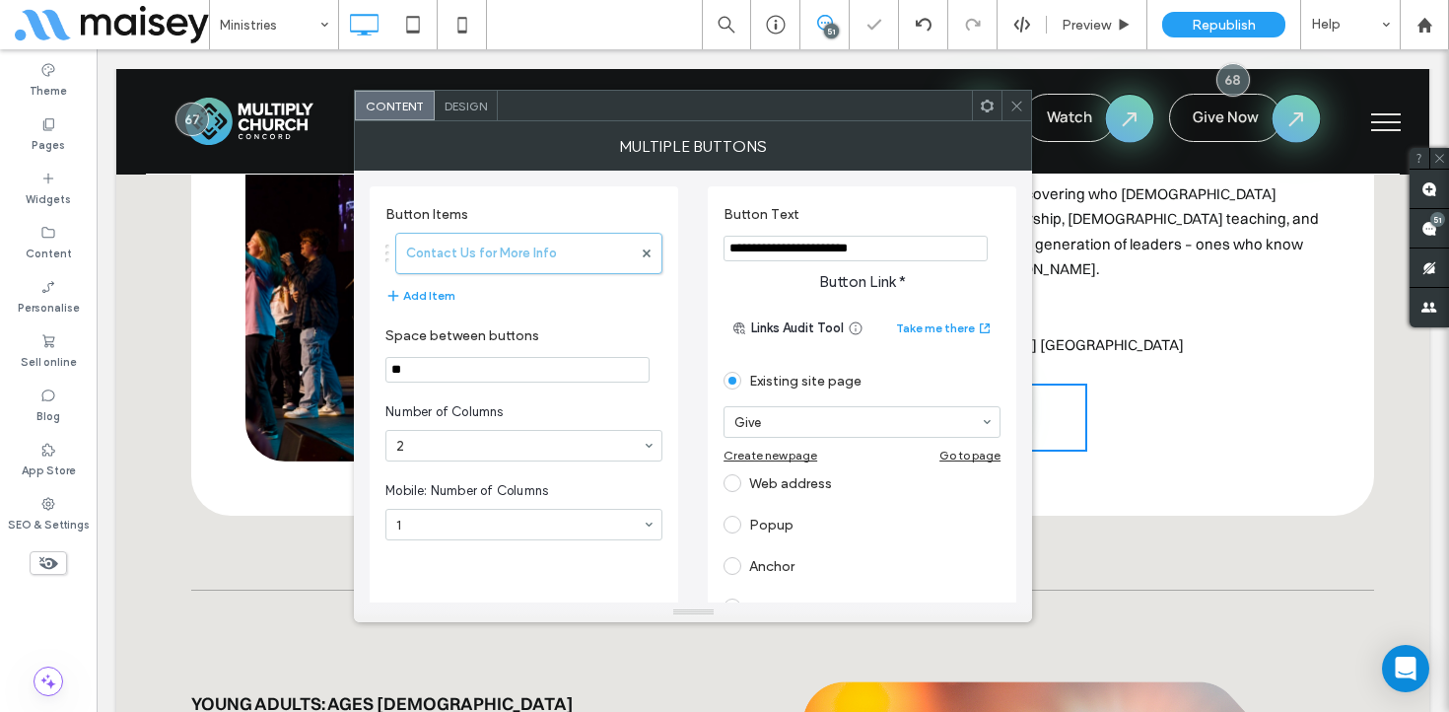
click at [1011, 105] on icon at bounding box center [1017, 106] width 15 height 15
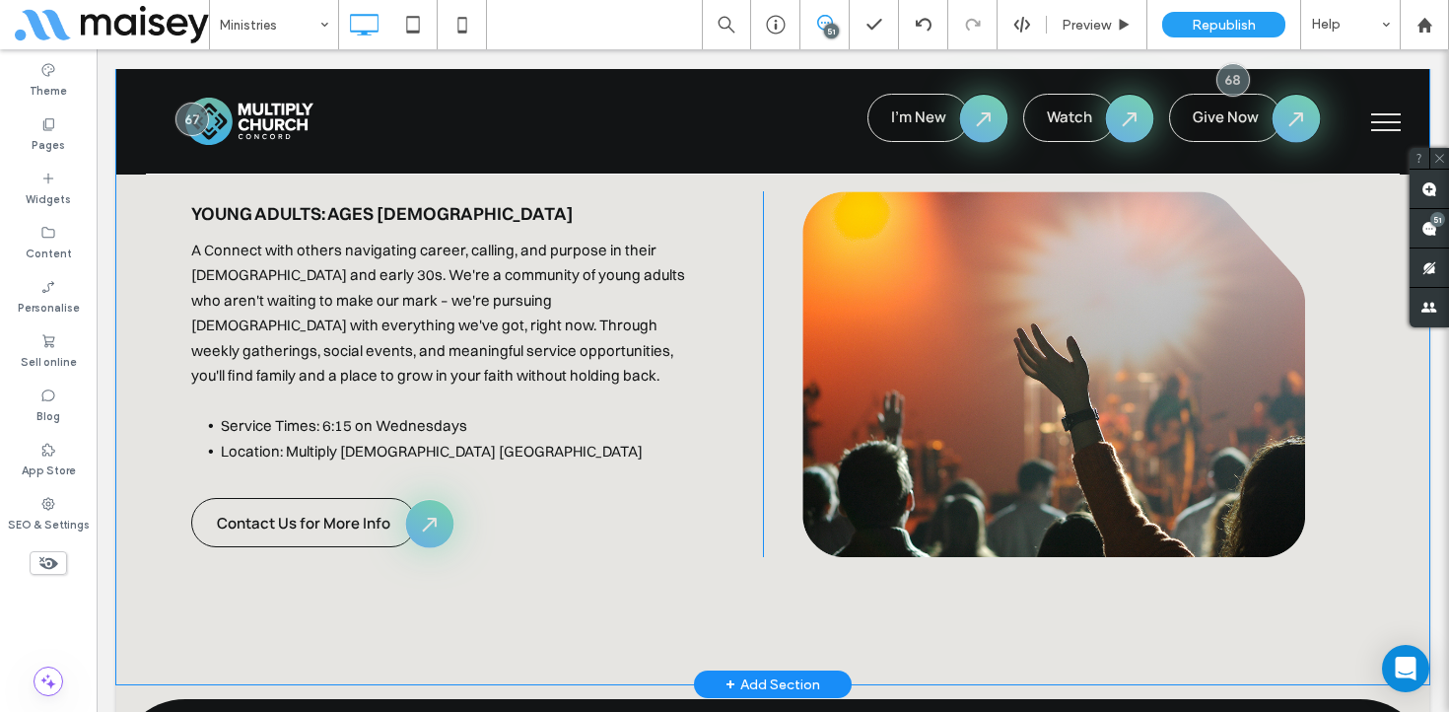
scroll to position [3240, 0]
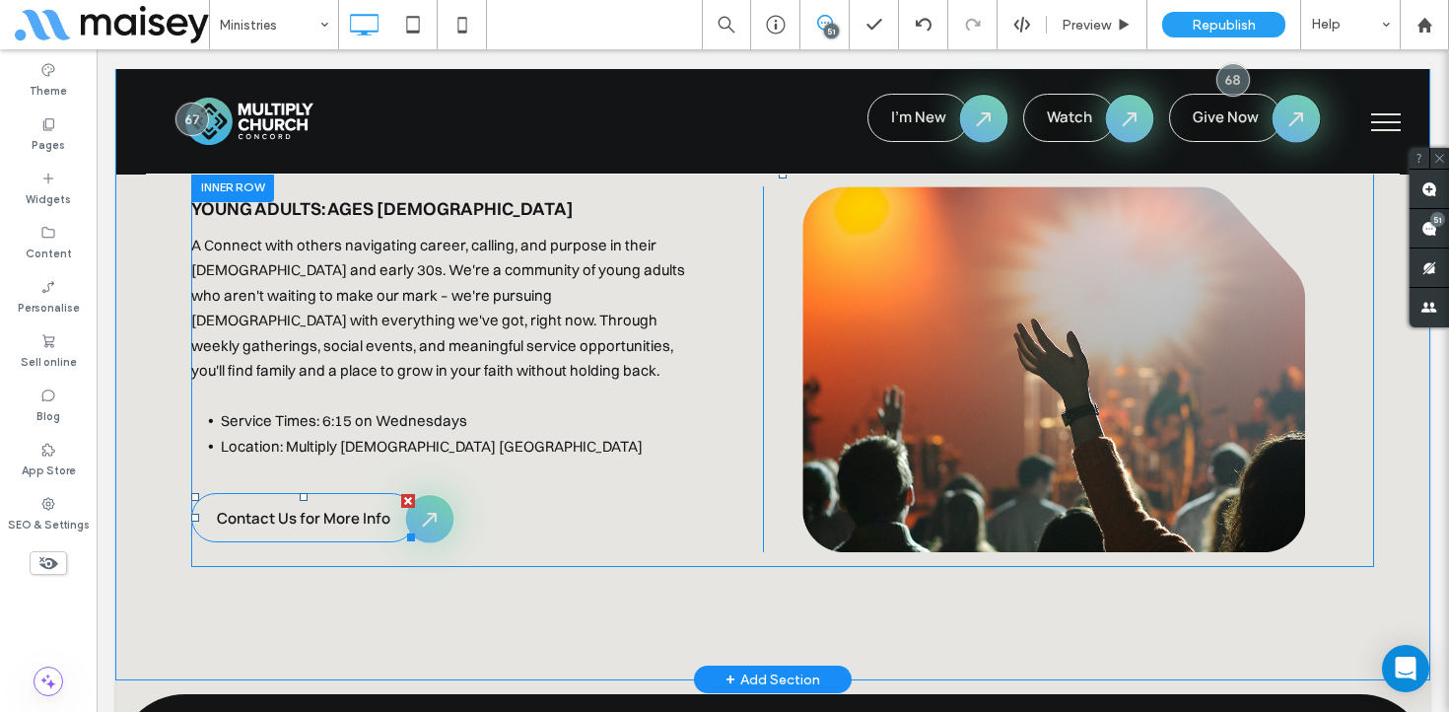
click at [316, 508] on span "Contact Us for More Info" at bounding box center [304, 518] width 174 height 21
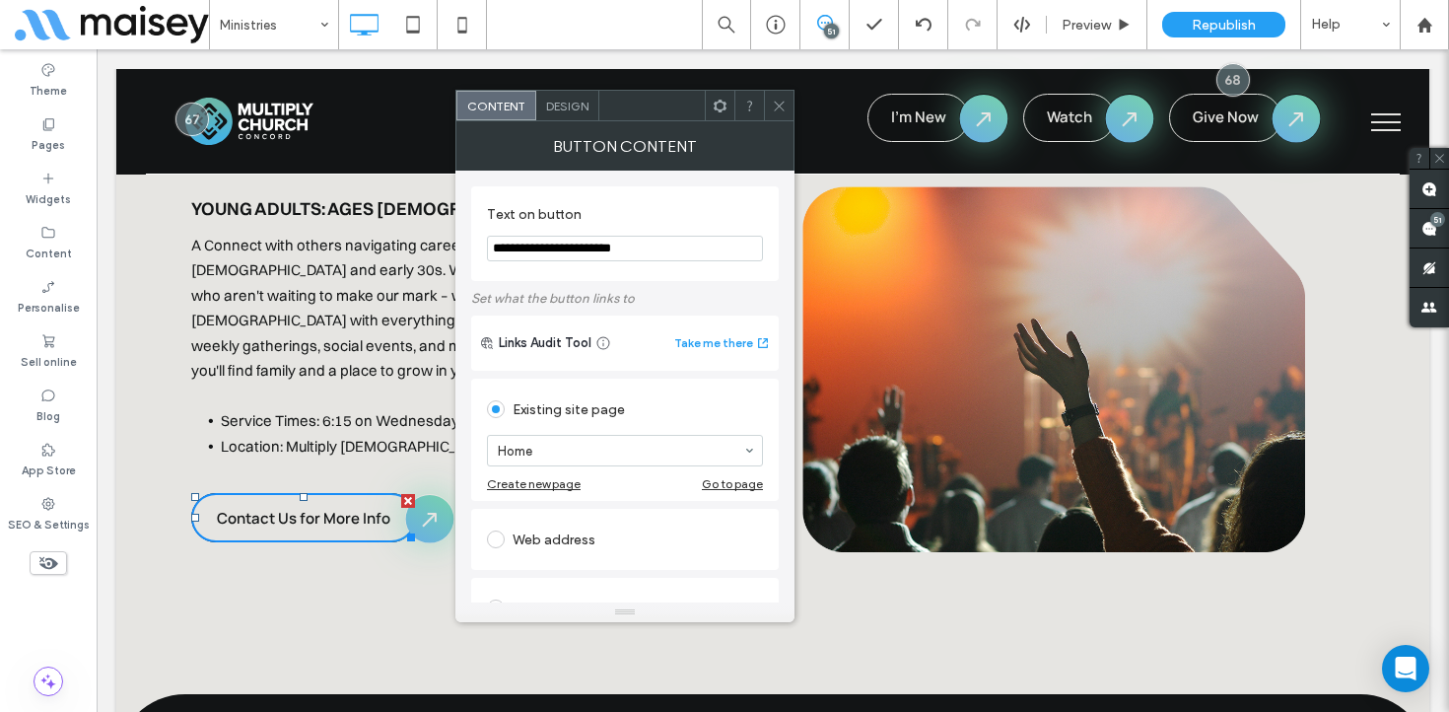
click at [778, 105] on use at bounding box center [779, 106] width 10 height 10
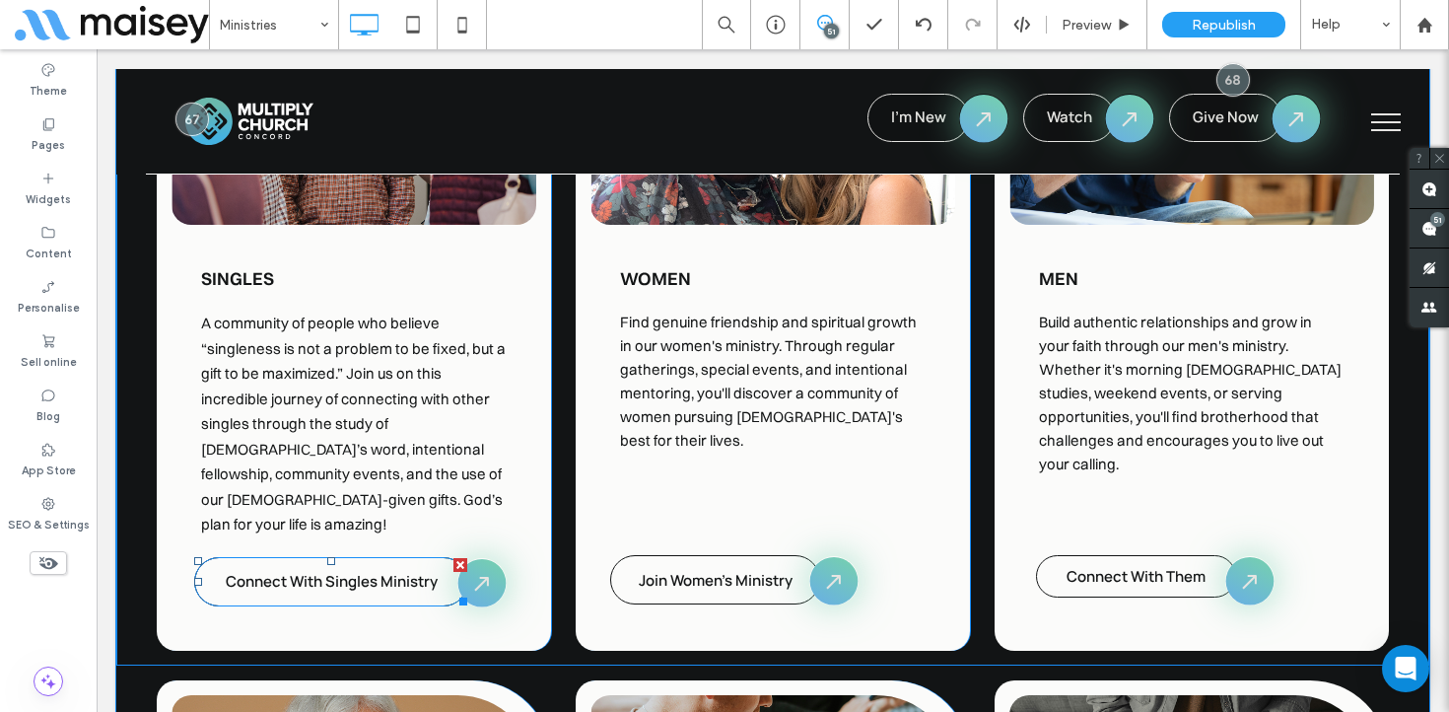
scroll to position [4244, 0]
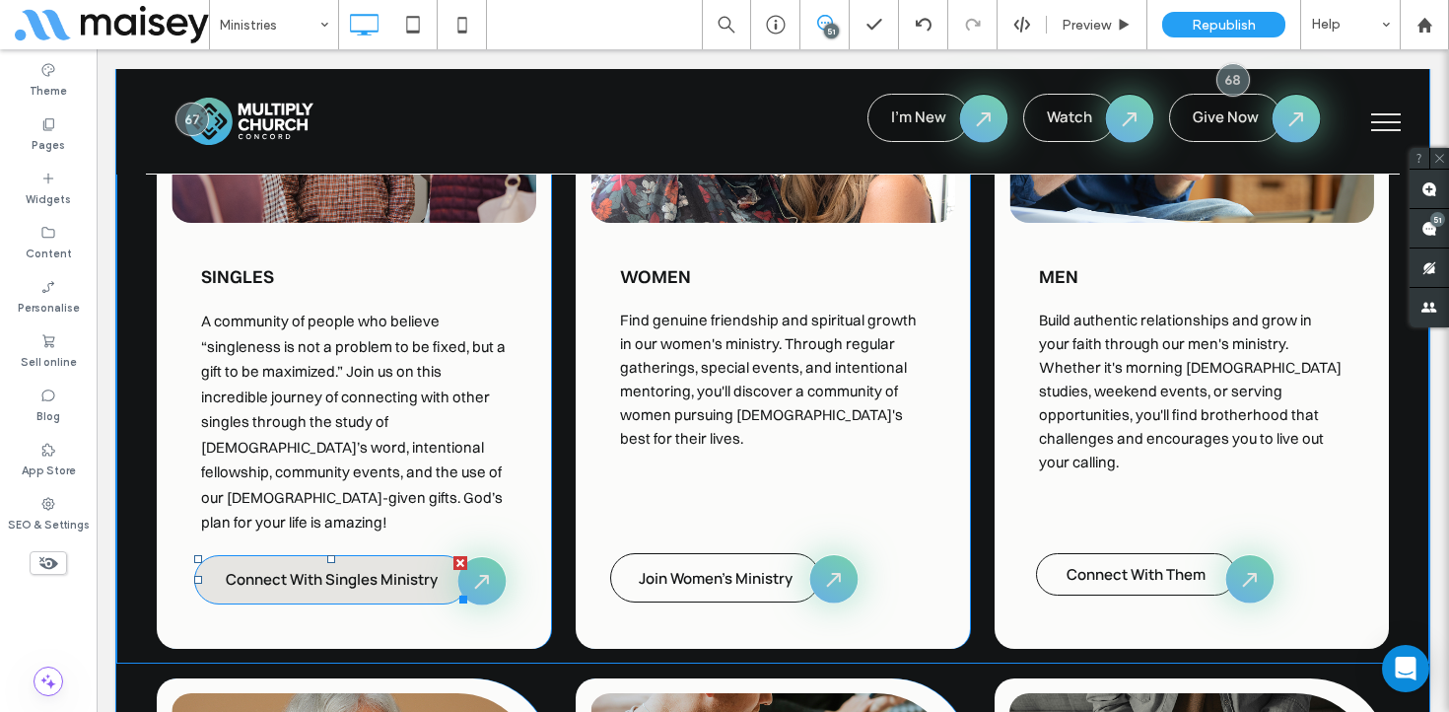
click at [385, 569] on span "Connect With Singles Ministry" at bounding box center [332, 579] width 212 height 21
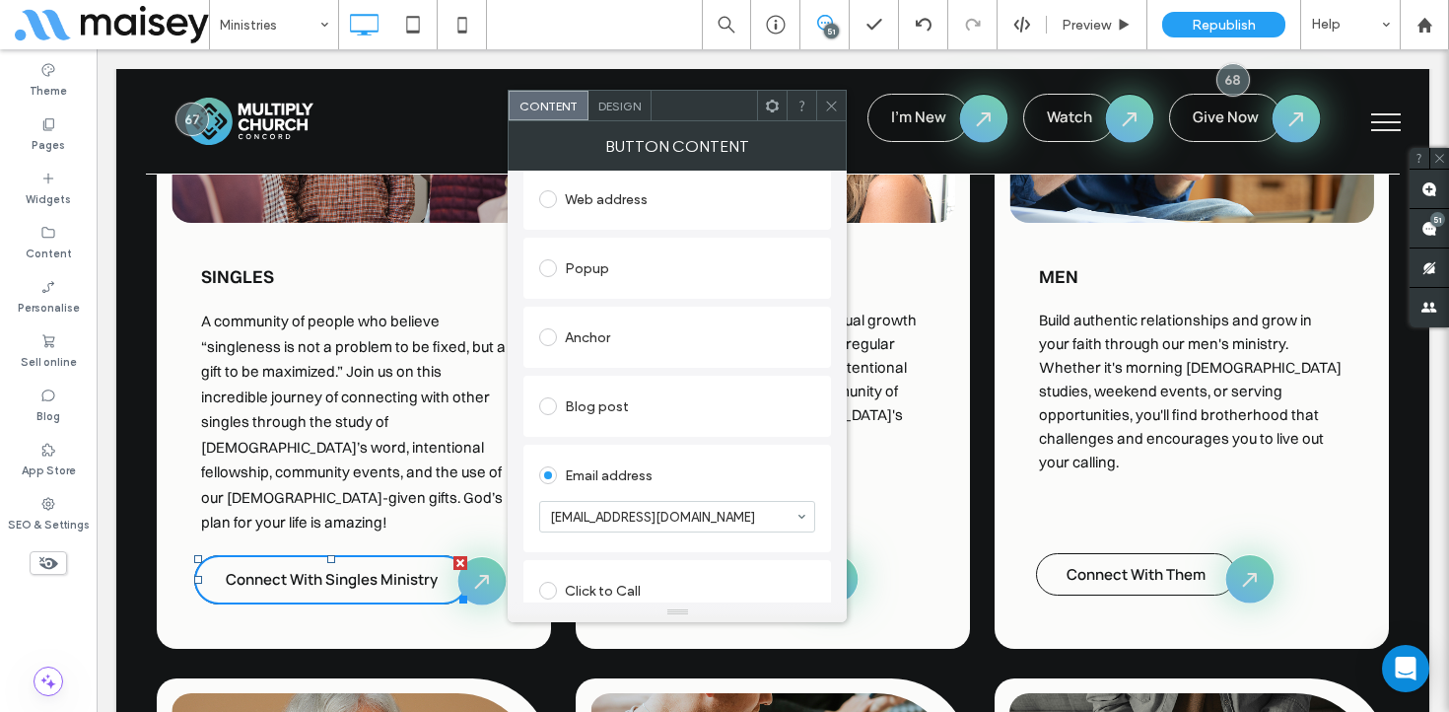
scroll to position [344, 0]
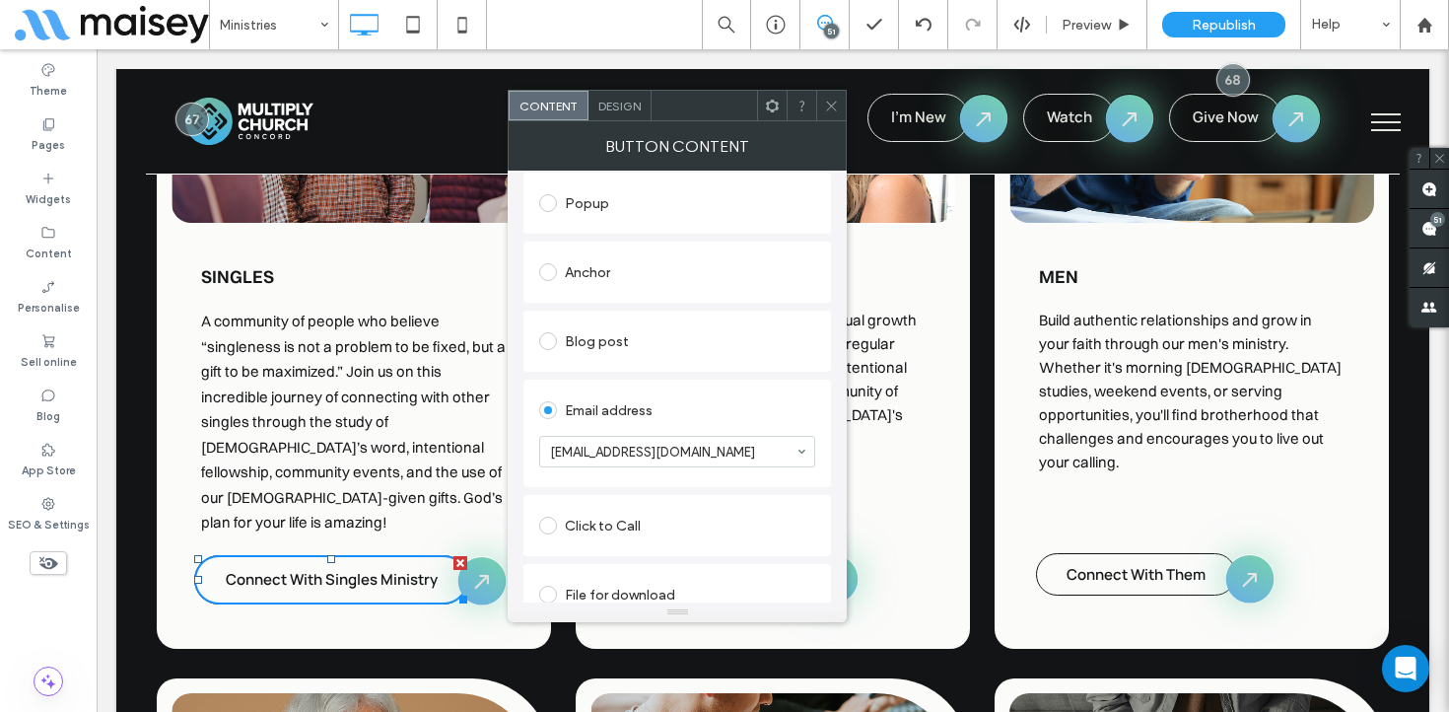
click at [829, 104] on icon at bounding box center [831, 106] width 15 height 15
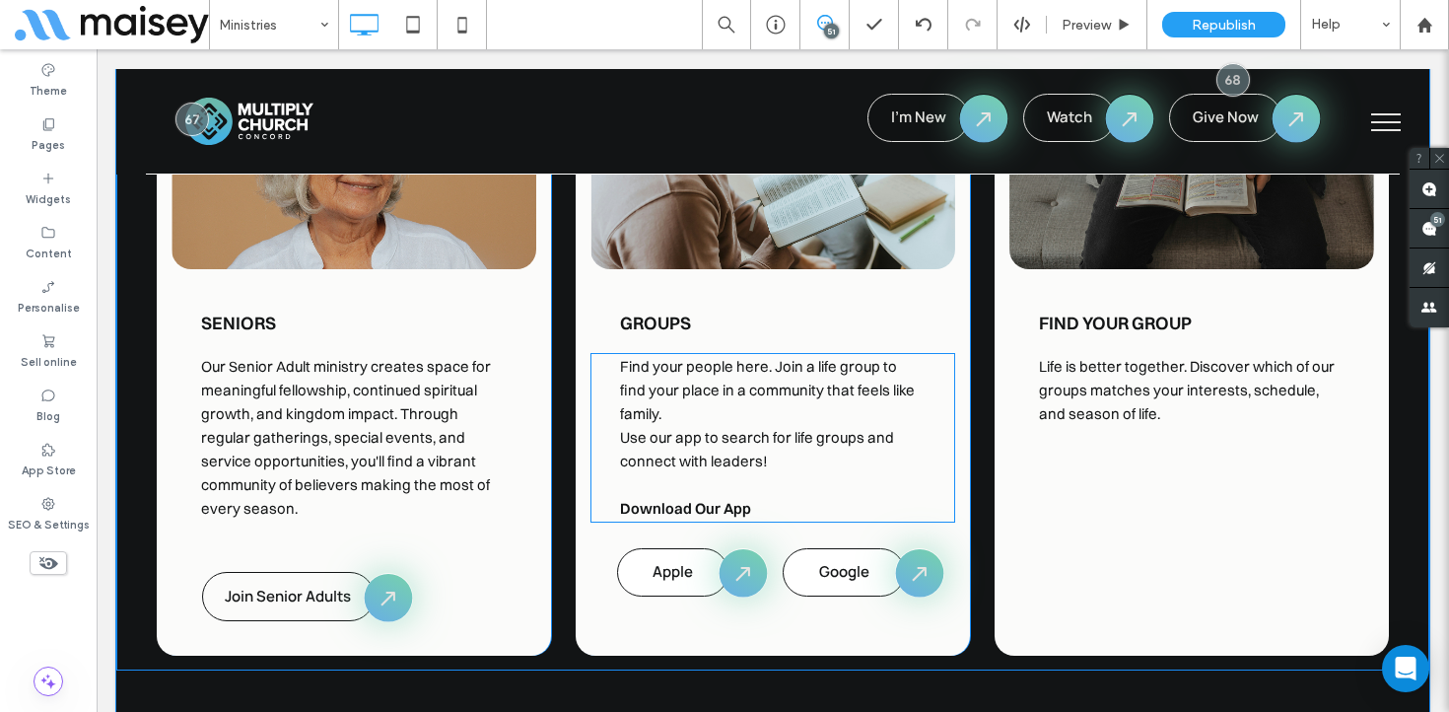
scroll to position [4857, 0]
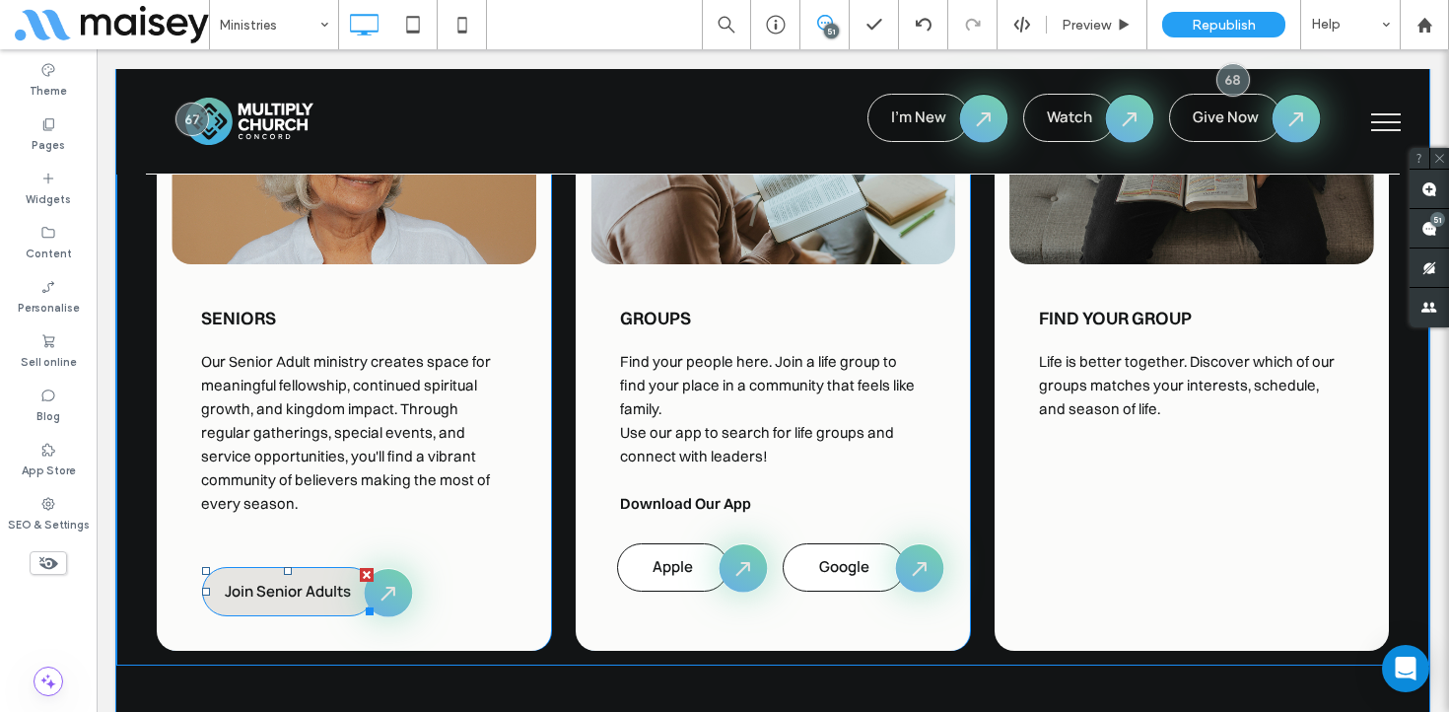
click at [314, 567] on link "Join Senior Adults" at bounding box center [288, 591] width 173 height 49
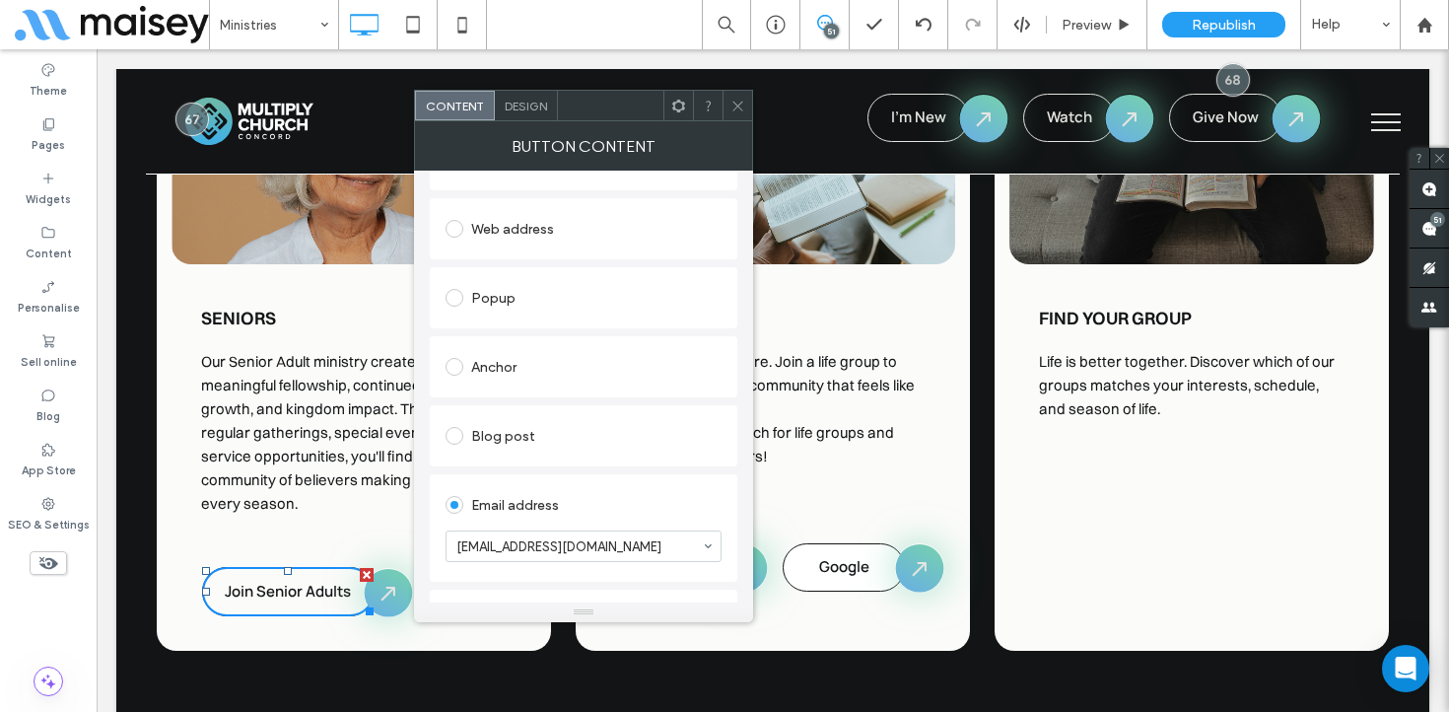
scroll to position [283, 0]
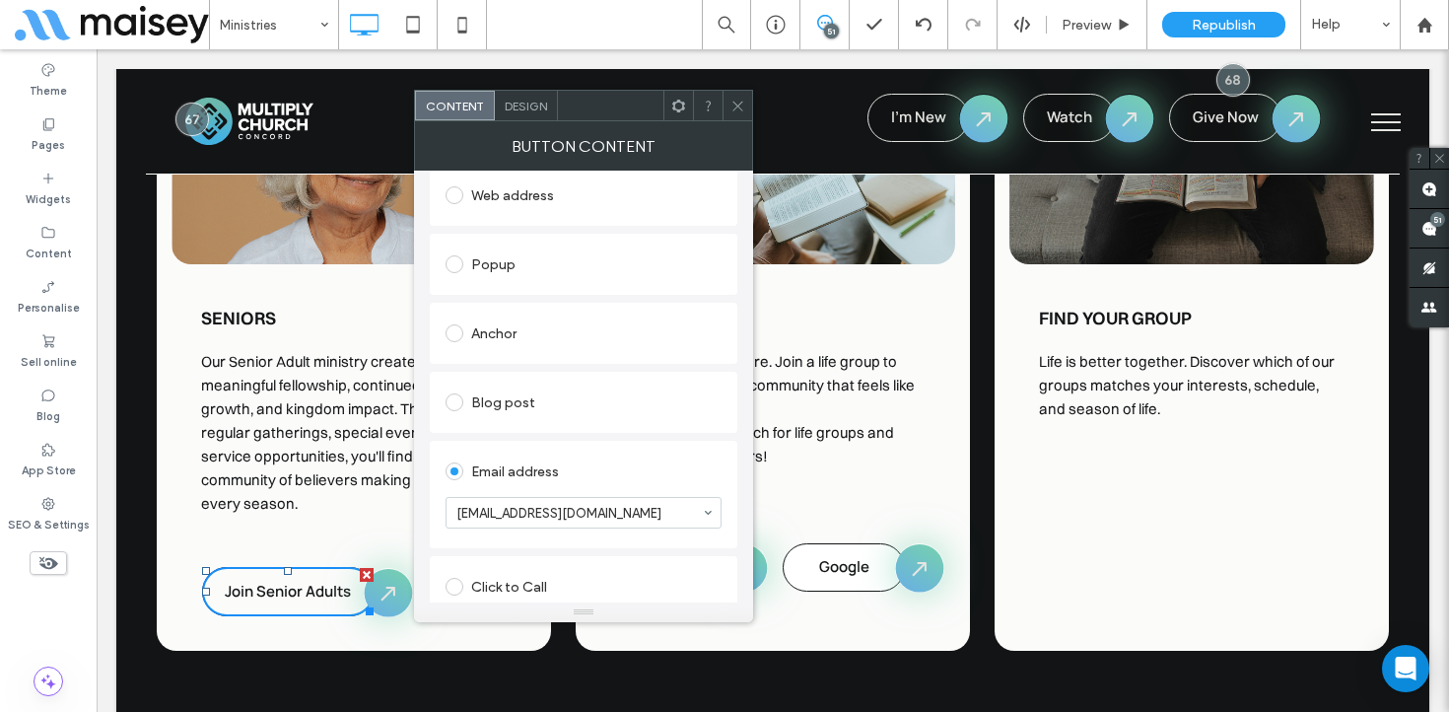
click at [742, 95] on span at bounding box center [738, 106] width 15 height 30
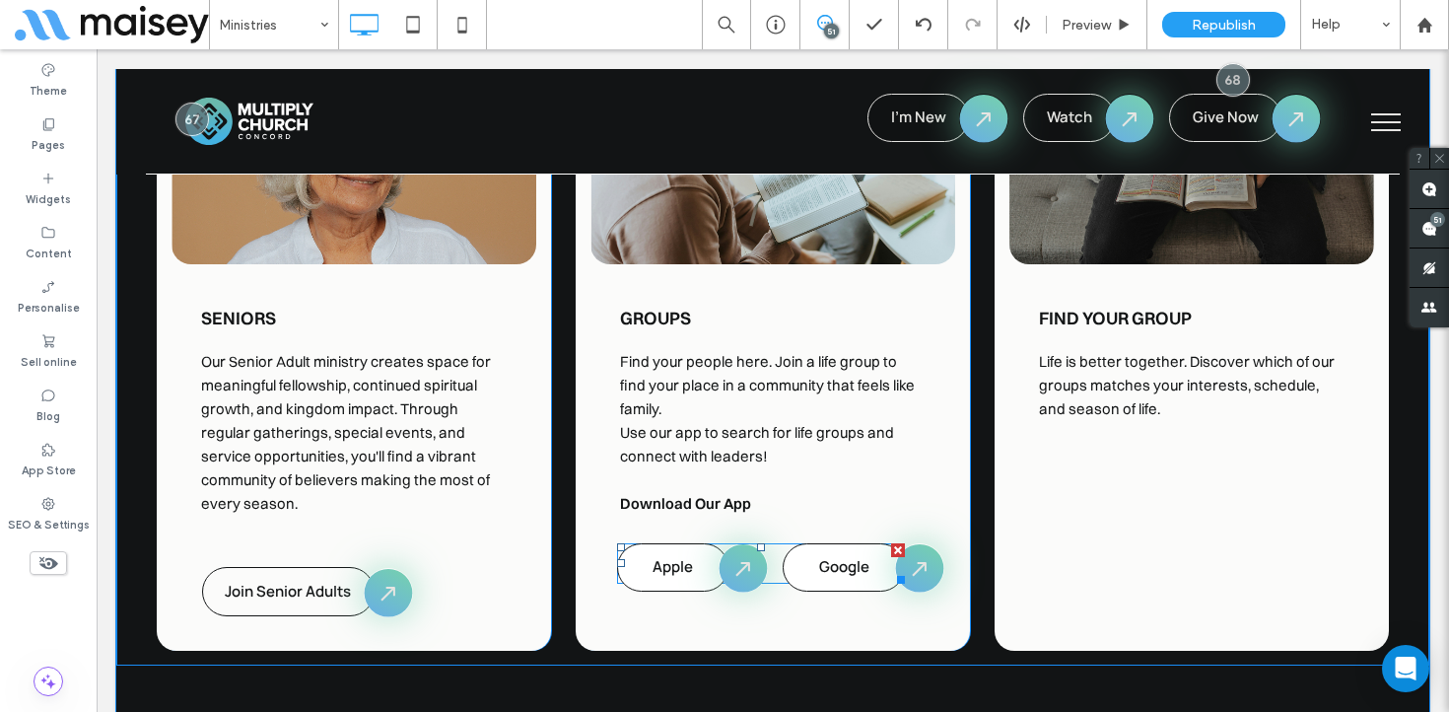
click at [733, 543] on span at bounding box center [761, 563] width 288 height 40
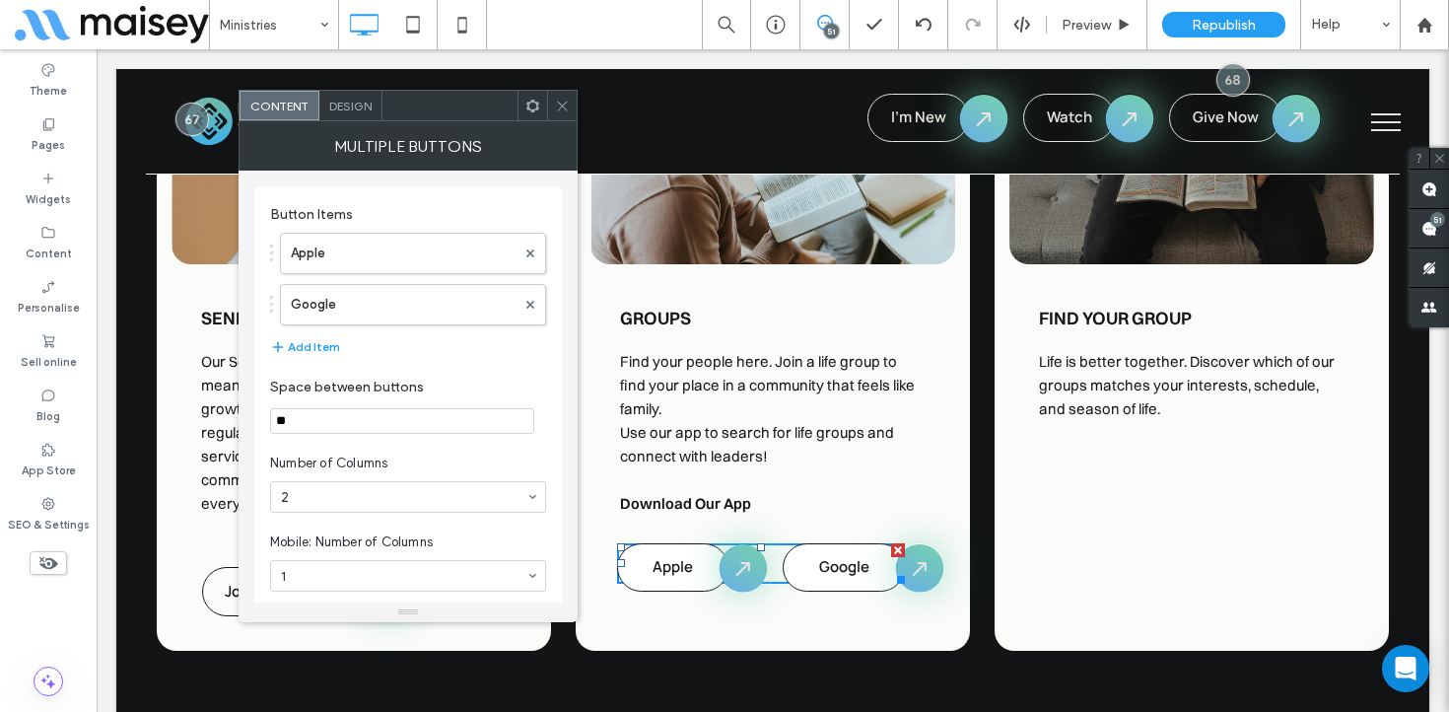
scroll to position [31, 0]
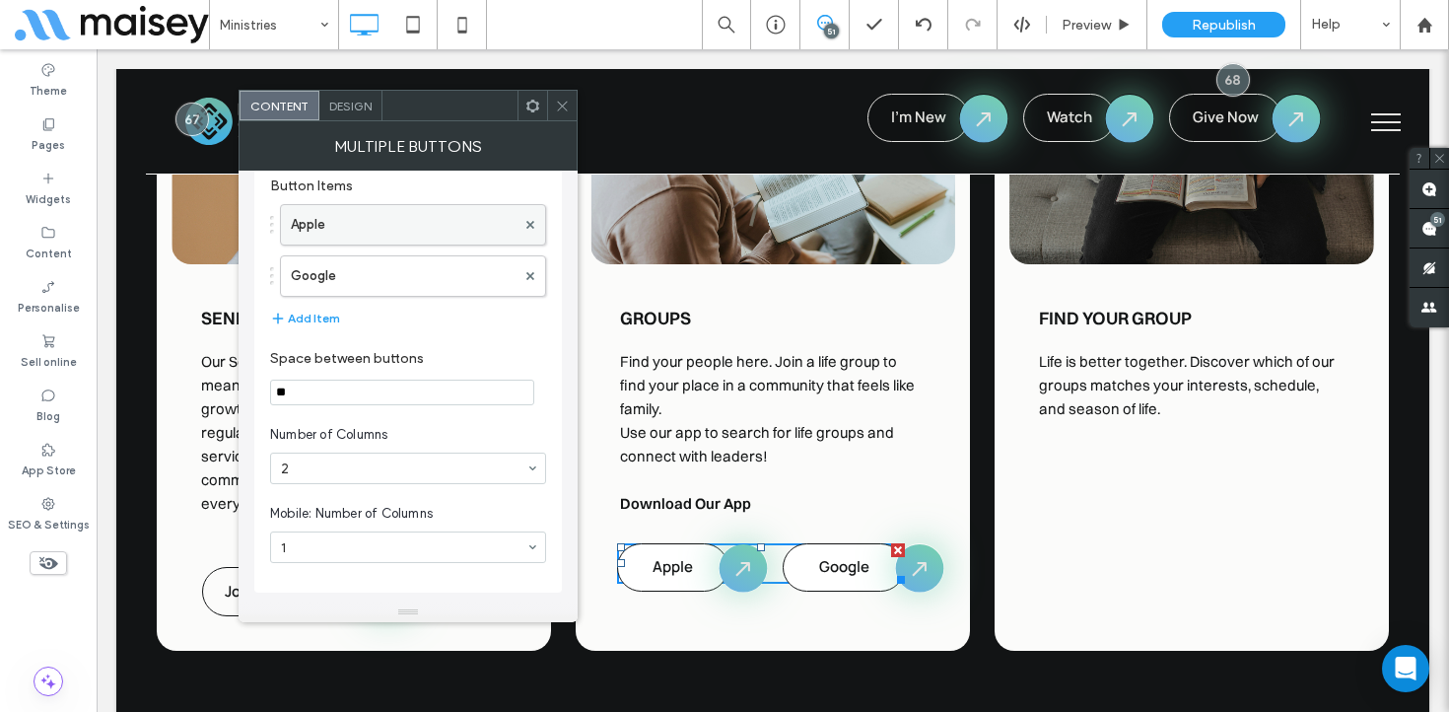
click at [442, 214] on label "Apple" at bounding box center [403, 224] width 225 height 39
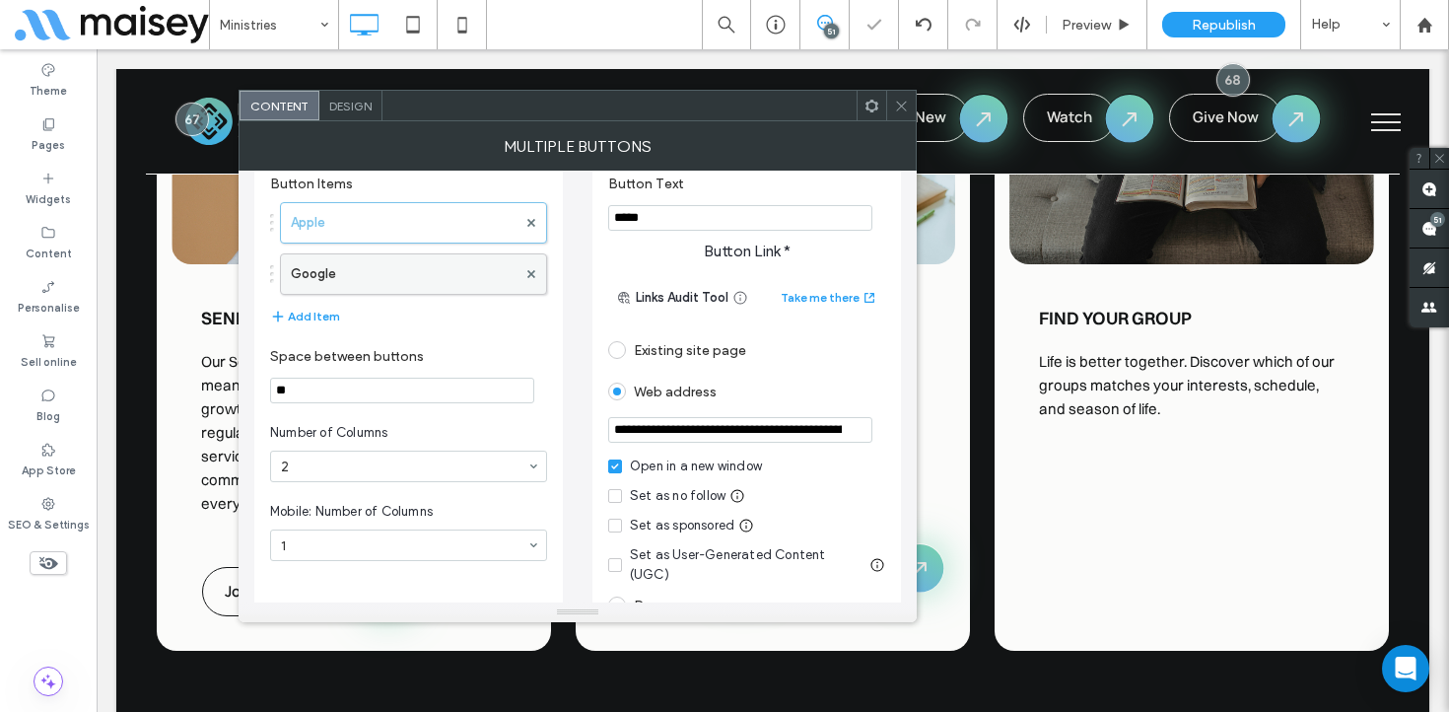
click at [443, 278] on label "Google" at bounding box center [404, 273] width 226 height 39
click at [894, 112] on span at bounding box center [901, 106] width 15 height 30
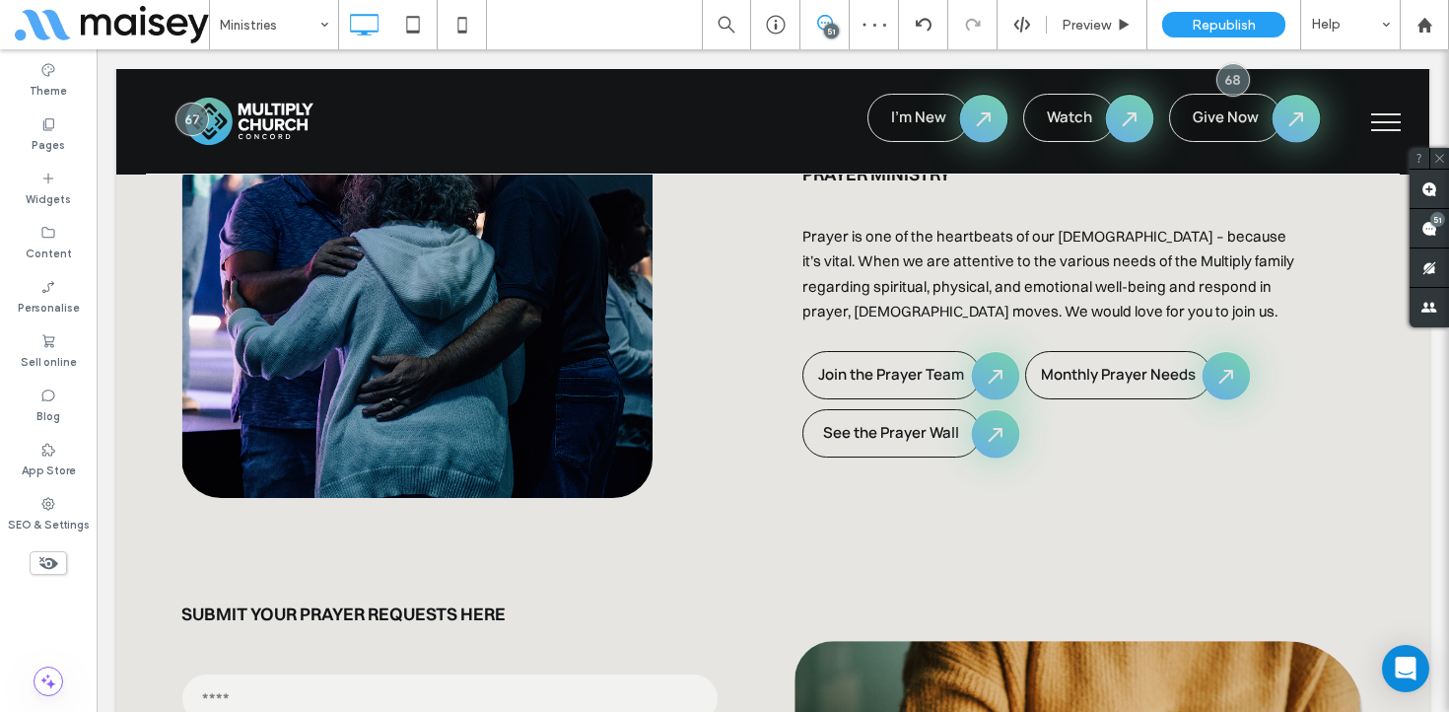
scroll to position [5816, 0]
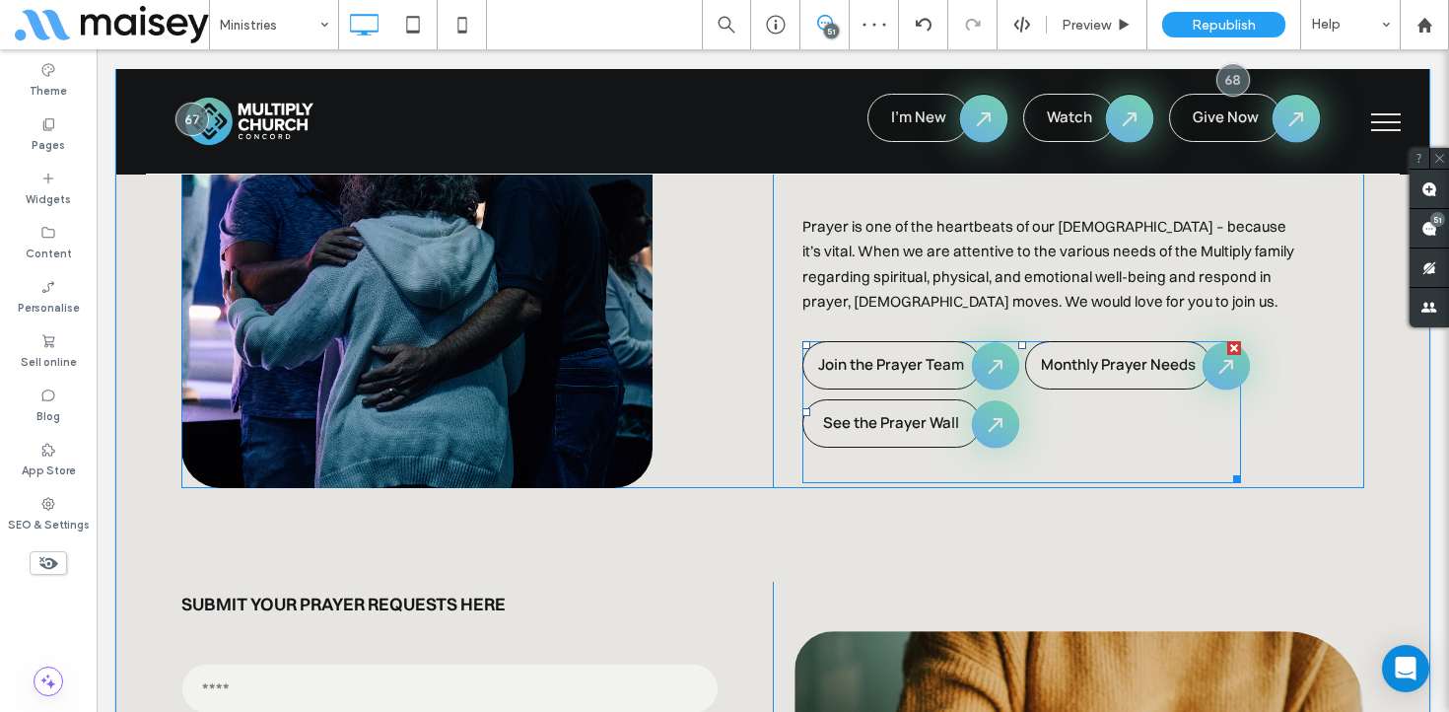
click at [884, 341] on span at bounding box center [1022, 412] width 439 height 142
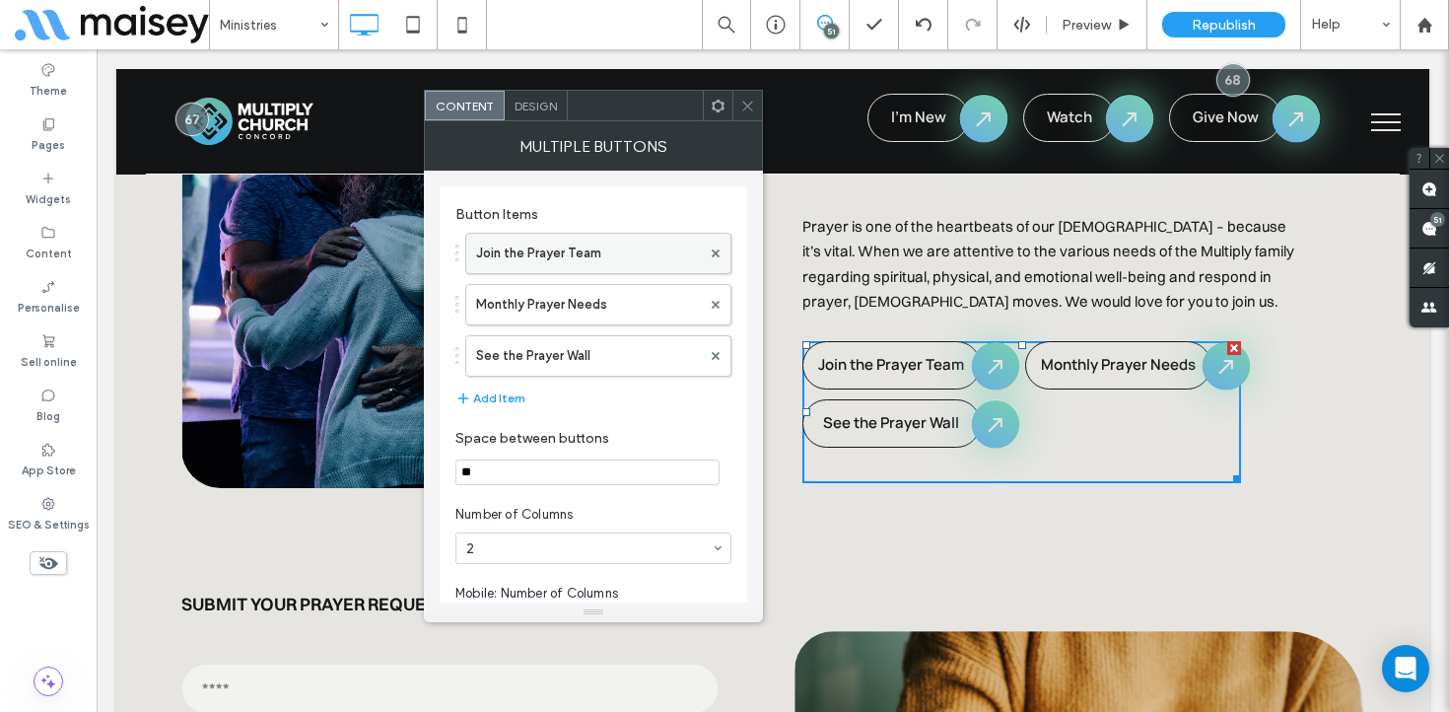
click at [526, 259] on label "Join the Prayer Team" at bounding box center [588, 253] width 225 height 39
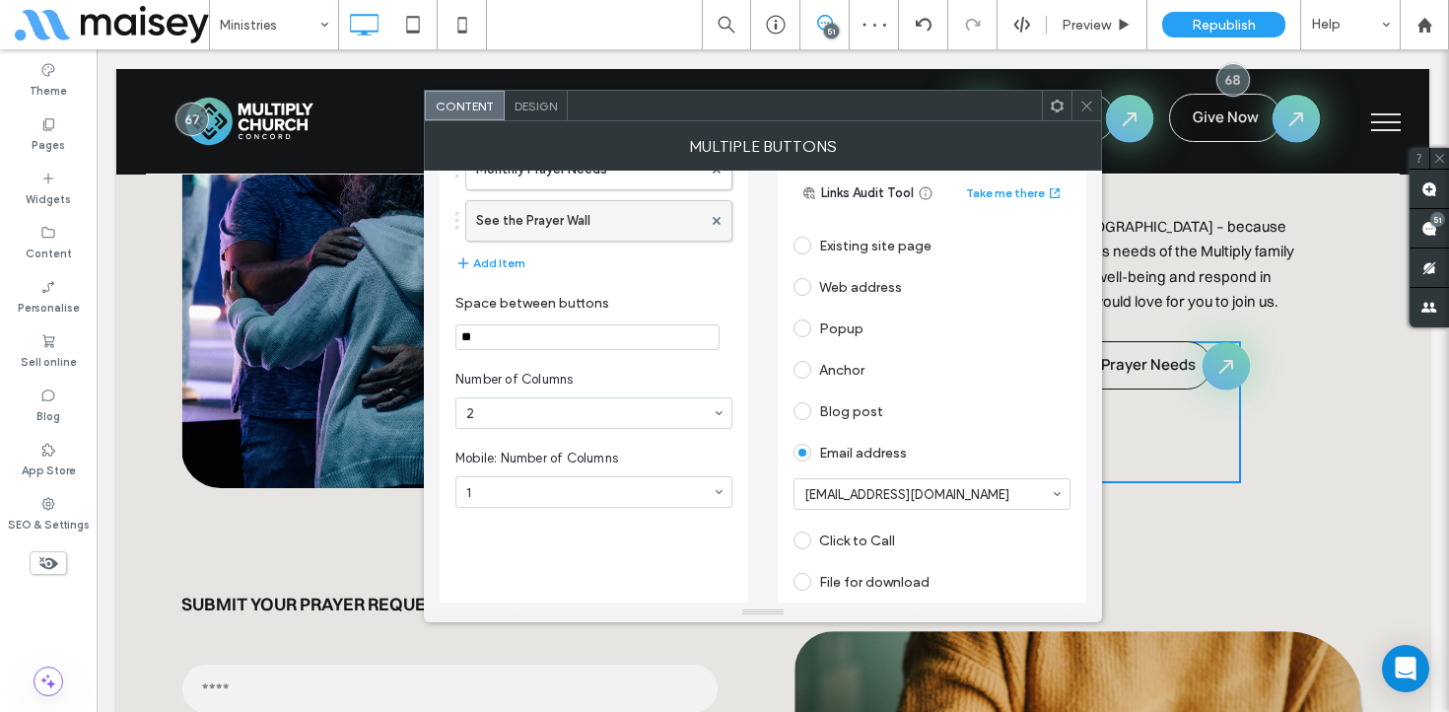
scroll to position [84, 0]
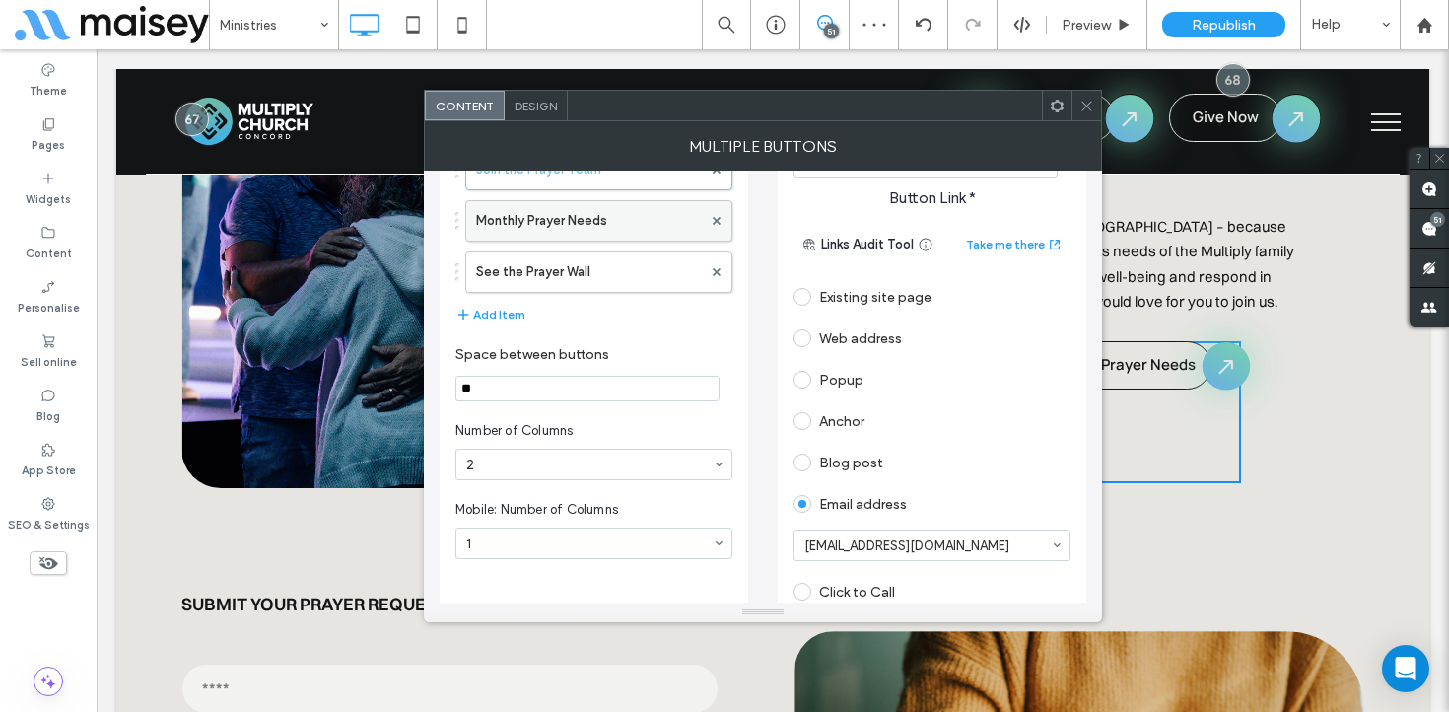
click at [583, 221] on label "Monthly Prayer Needs" at bounding box center [589, 220] width 226 height 39
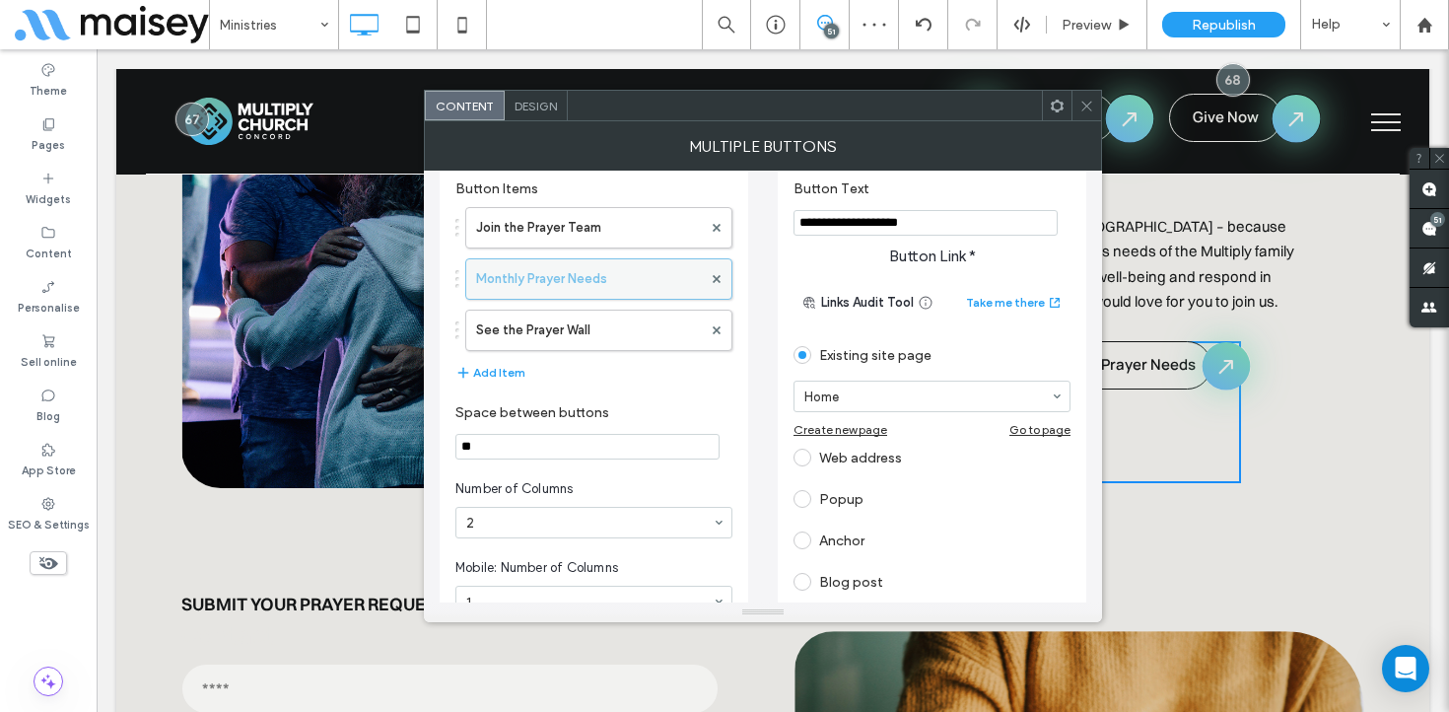
scroll to position [22, 0]
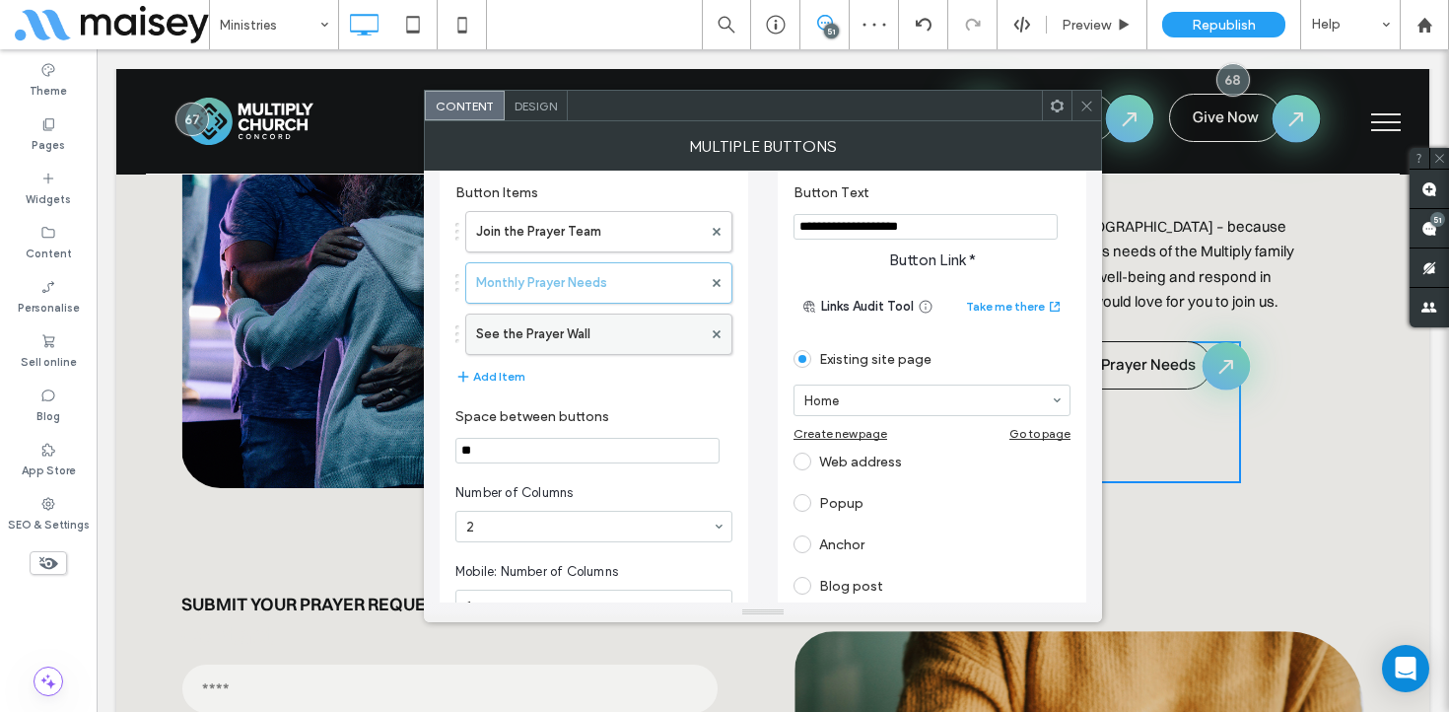
click at [562, 330] on label "See the Prayer Wall" at bounding box center [589, 334] width 226 height 39
click at [1086, 106] on icon at bounding box center [1087, 106] width 15 height 15
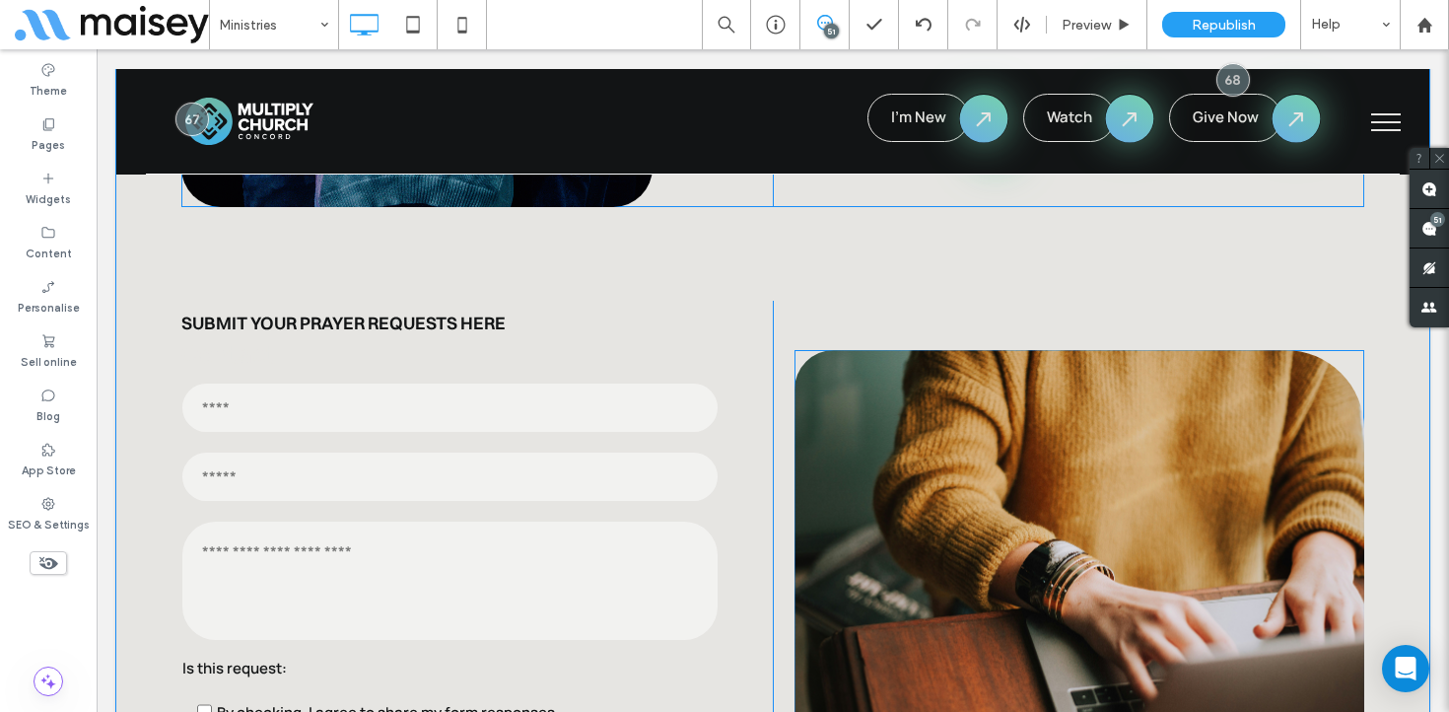
scroll to position [6251, 0]
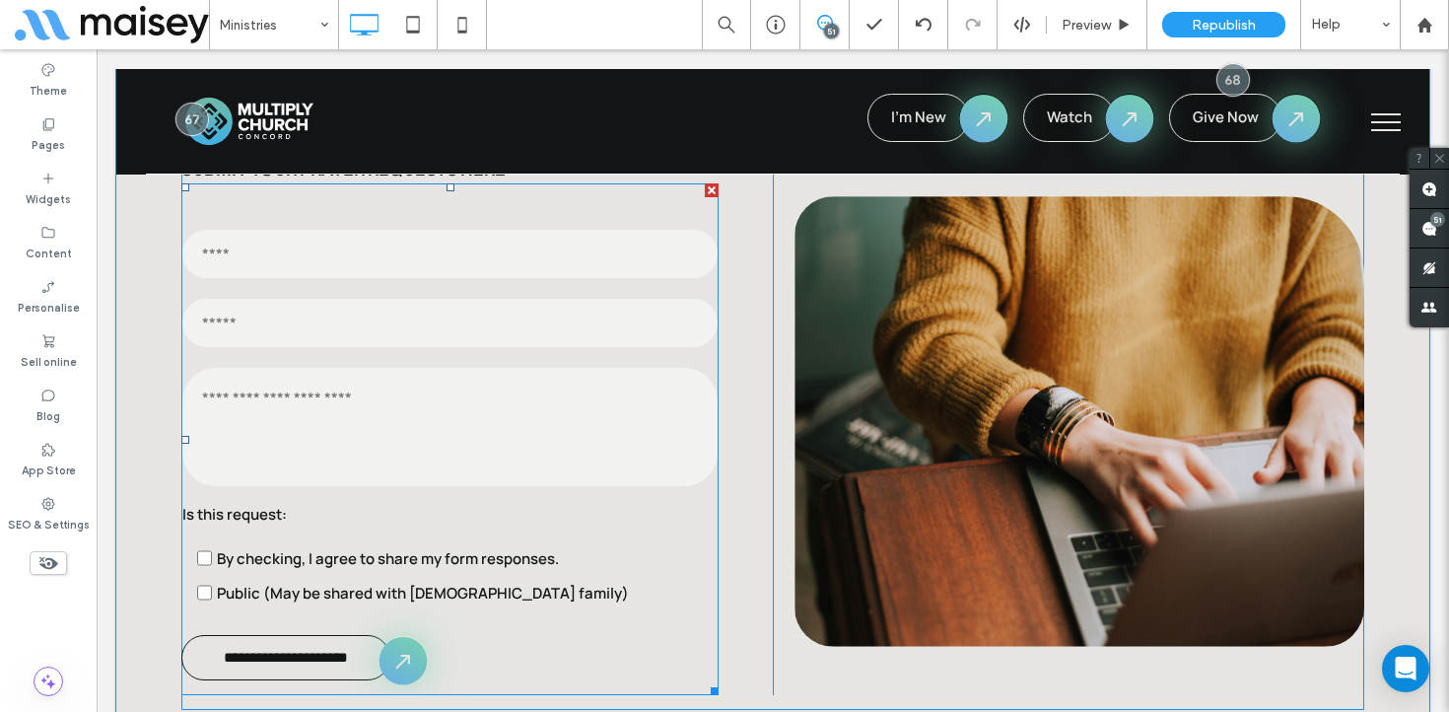
click at [468, 368] on textarea at bounding box center [449, 427] width 535 height 118
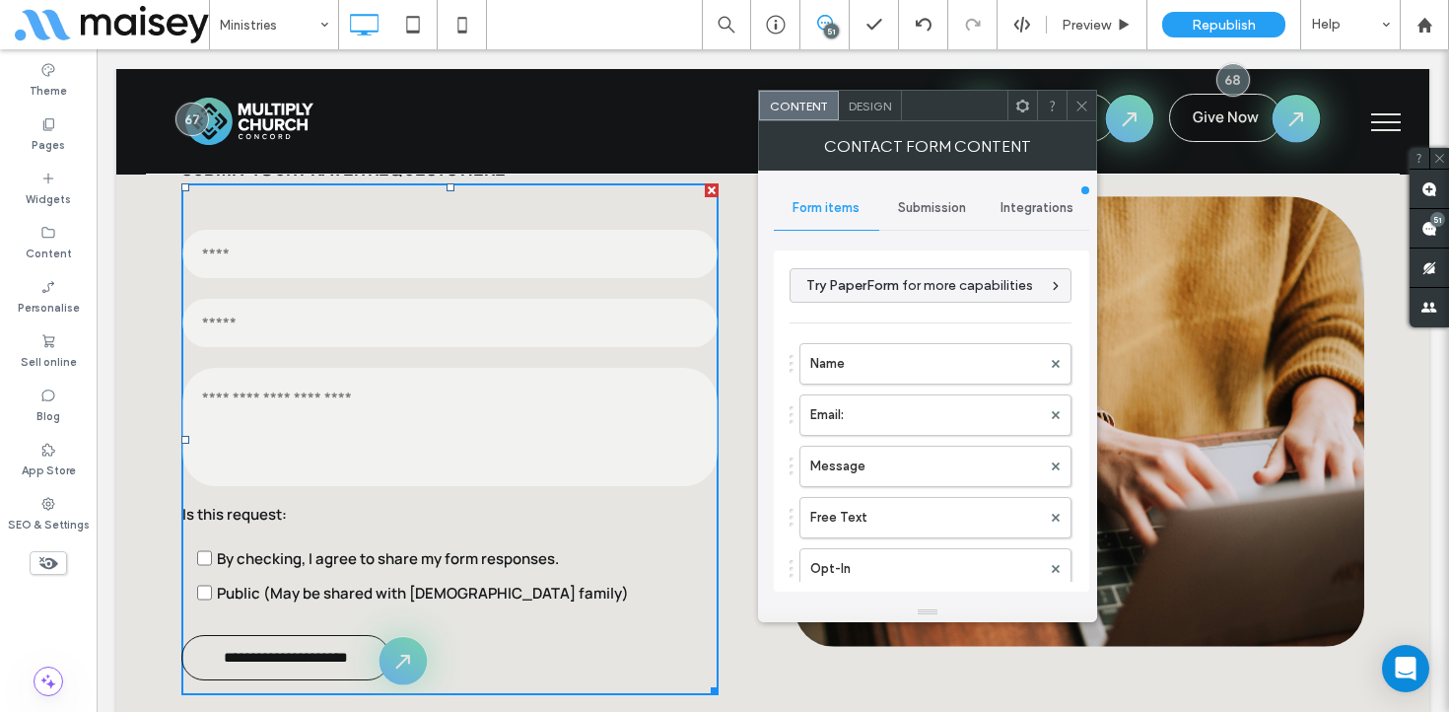
click at [942, 209] on span "Submission" at bounding box center [932, 208] width 68 height 16
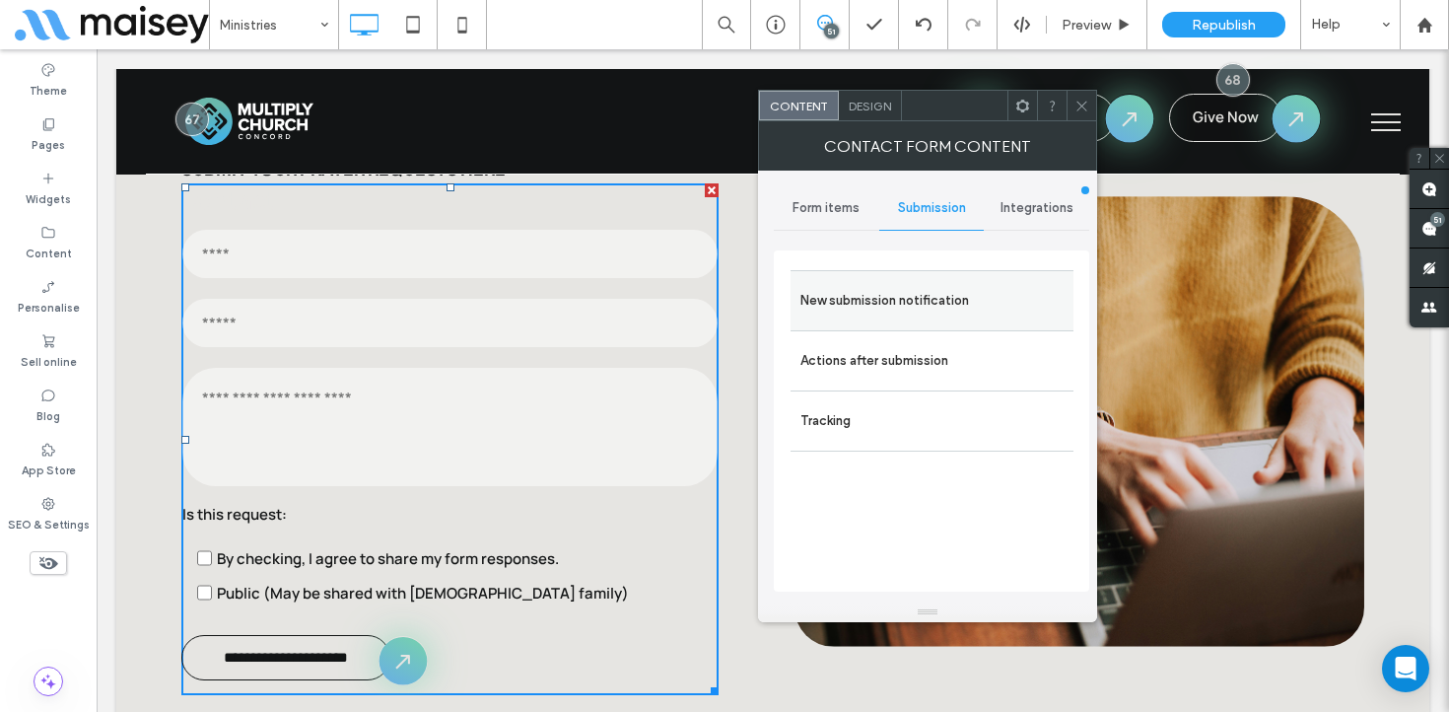
click at [895, 296] on label "New submission notification" at bounding box center [932, 300] width 263 height 39
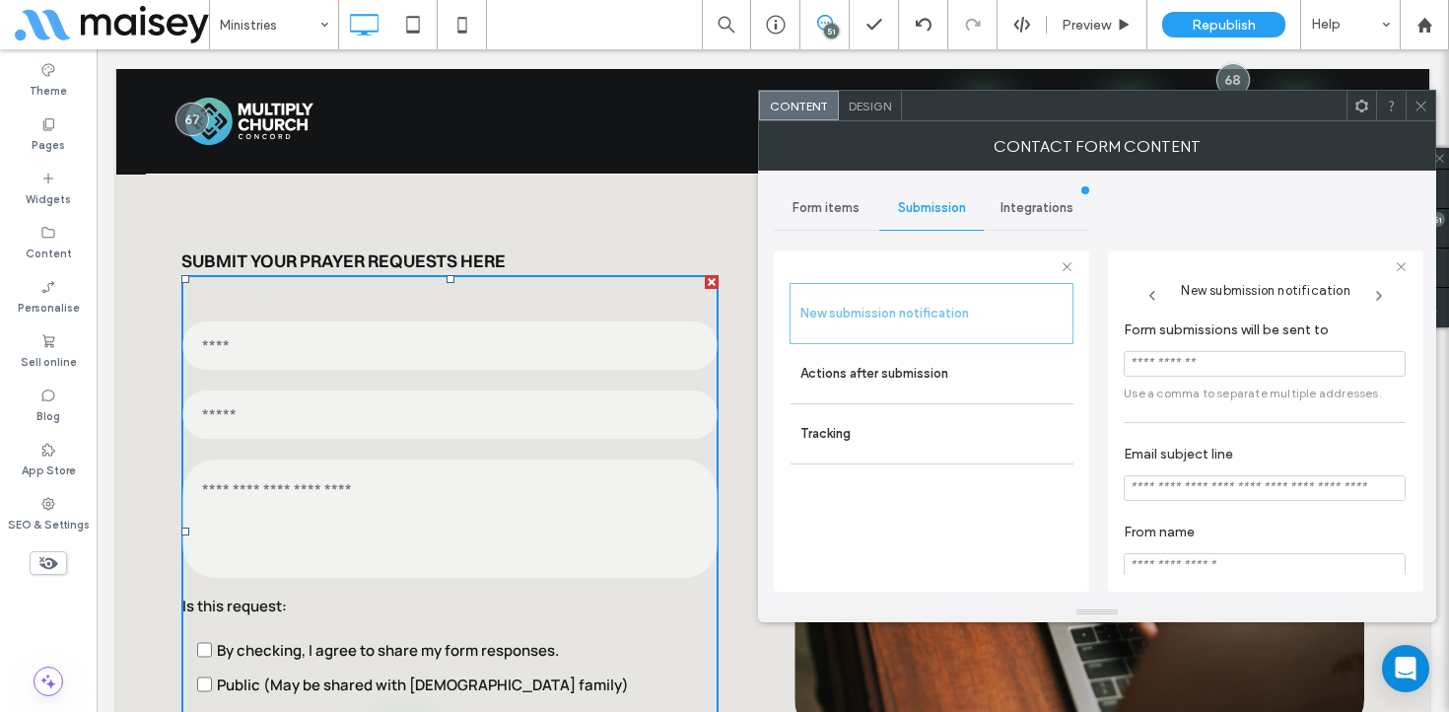
scroll to position [6181, 0]
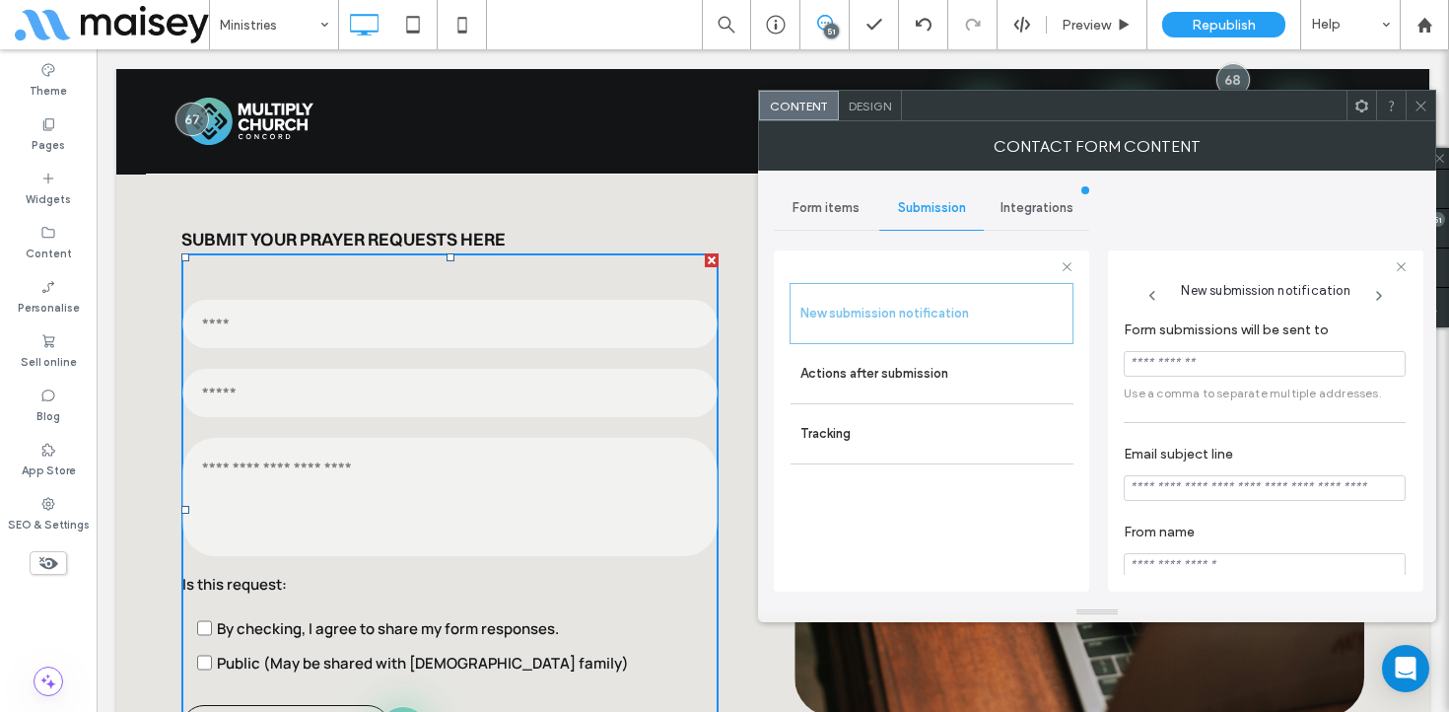
click at [1181, 501] on input "Email subject line" at bounding box center [1265, 488] width 282 height 26
type input "**********"
click at [842, 374] on label "Actions after submission" at bounding box center [932, 373] width 263 height 39
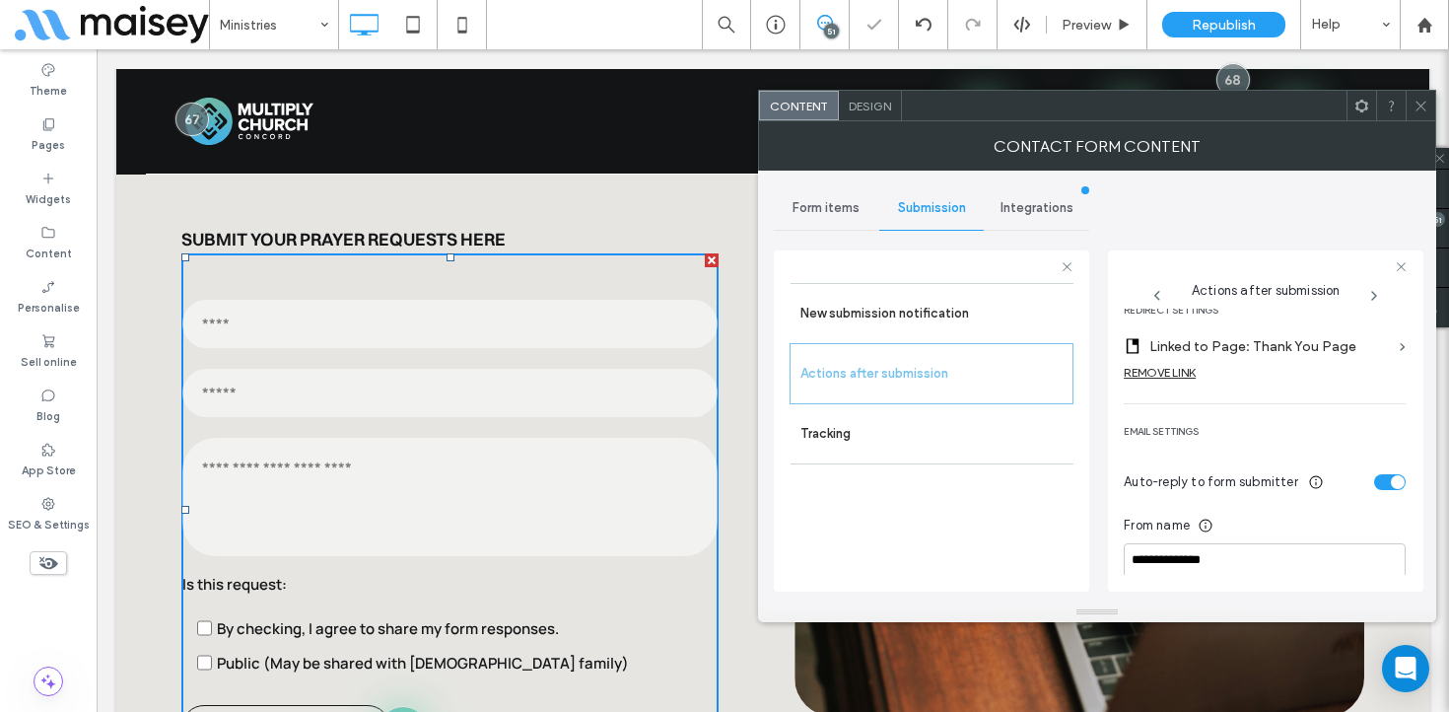
scroll to position [456, 0]
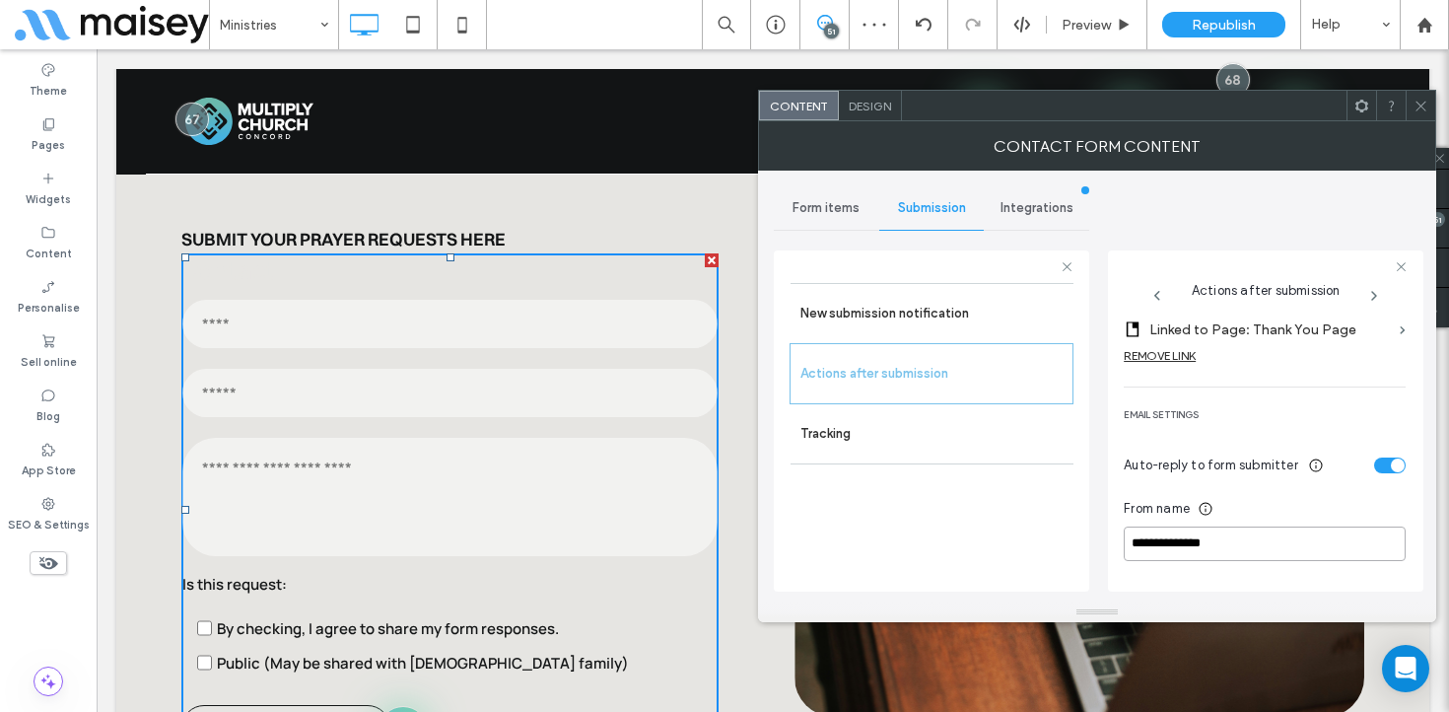
click at [1205, 542] on input "**********" at bounding box center [1265, 544] width 282 height 35
type input "**********"
click at [966, 315] on label "New submission notification" at bounding box center [932, 313] width 263 height 39
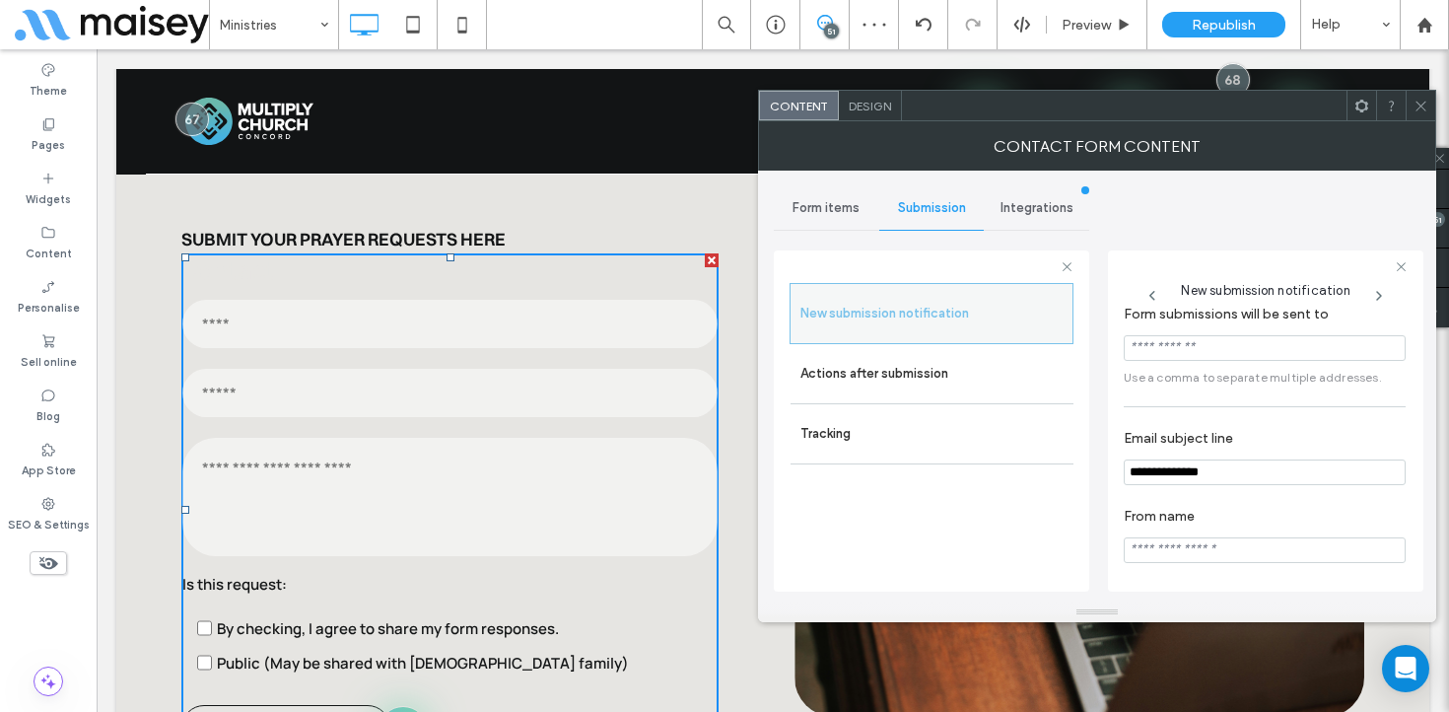
scroll to position [36, 0]
click at [1424, 106] on icon at bounding box center [1421, 106] width 15 height 15
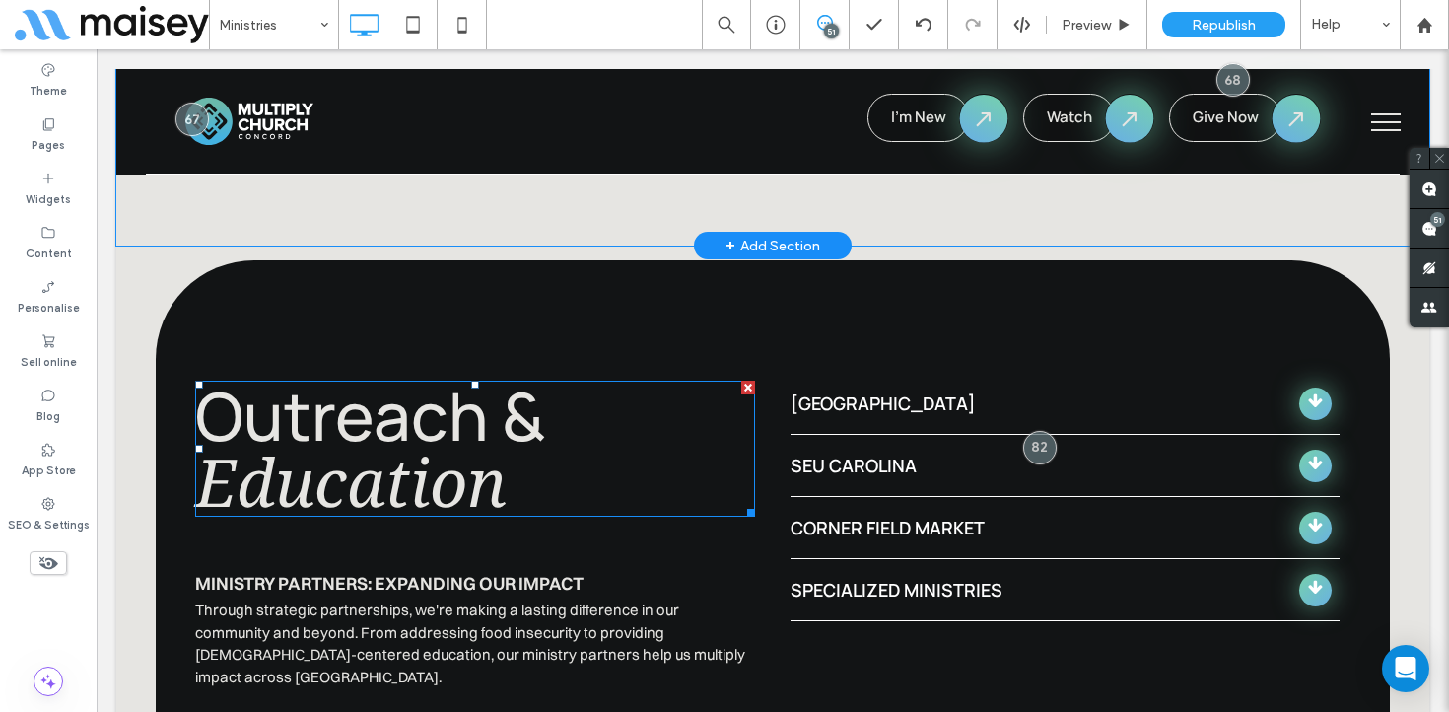
scroll to position [6873, 0]
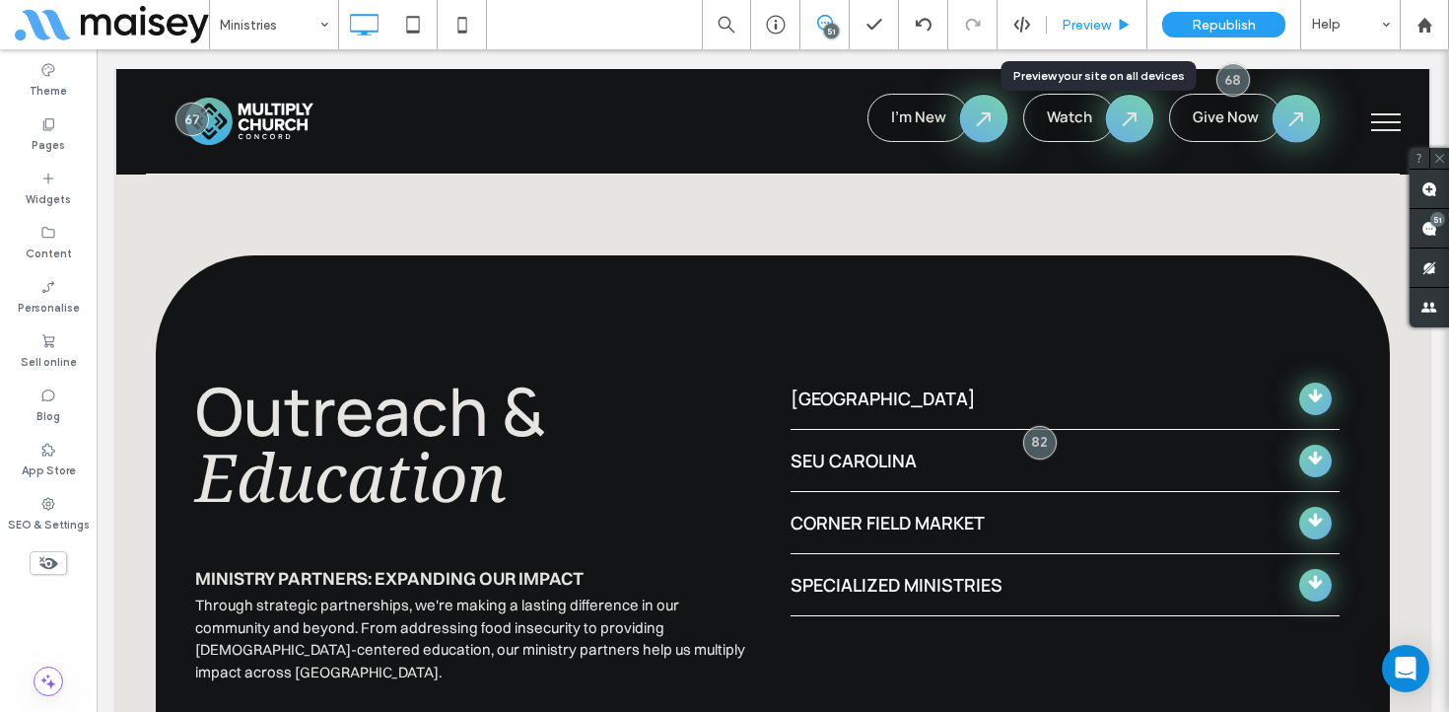
click at [1084, 33] on span "Preview" at bounding box center [1086, 25] width 49 height 17
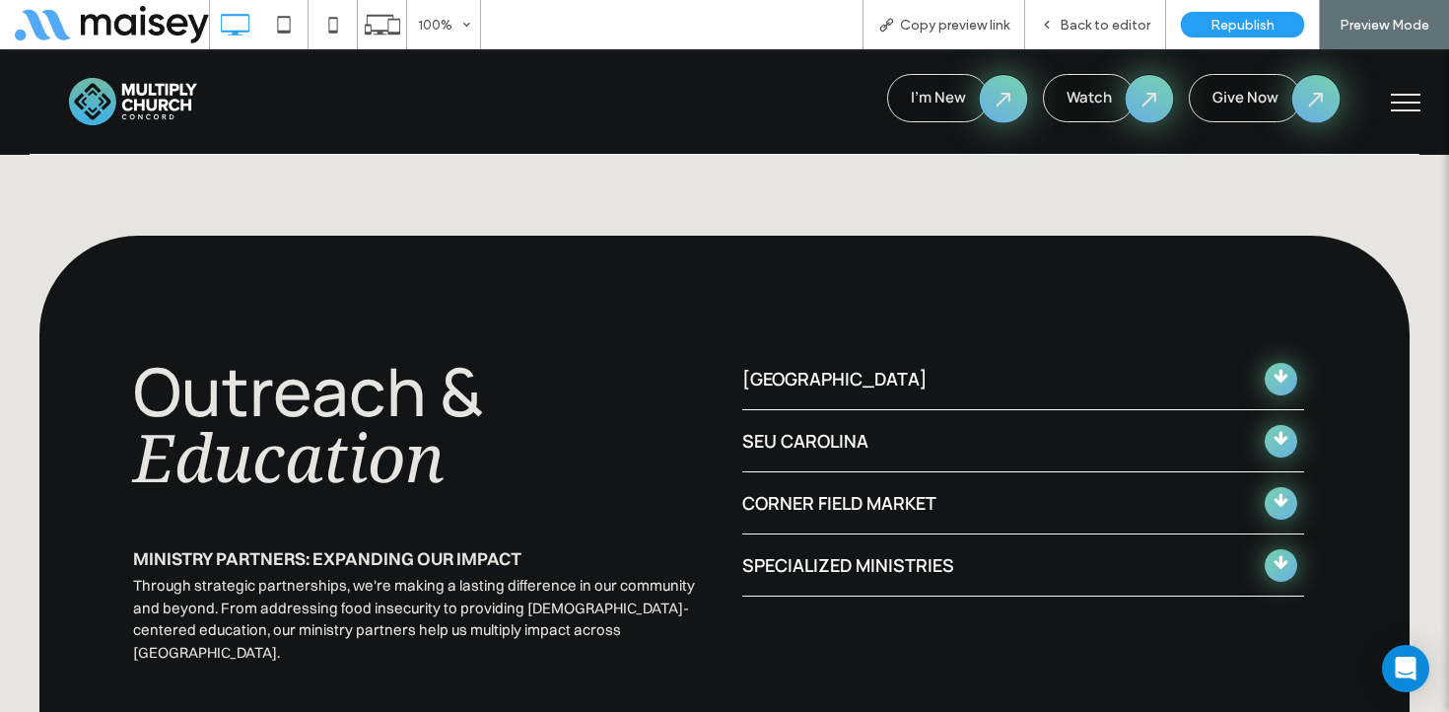
click at [1046, 366] on div "Concord Academy" at bounding box center [994, 379] width 505 height 27
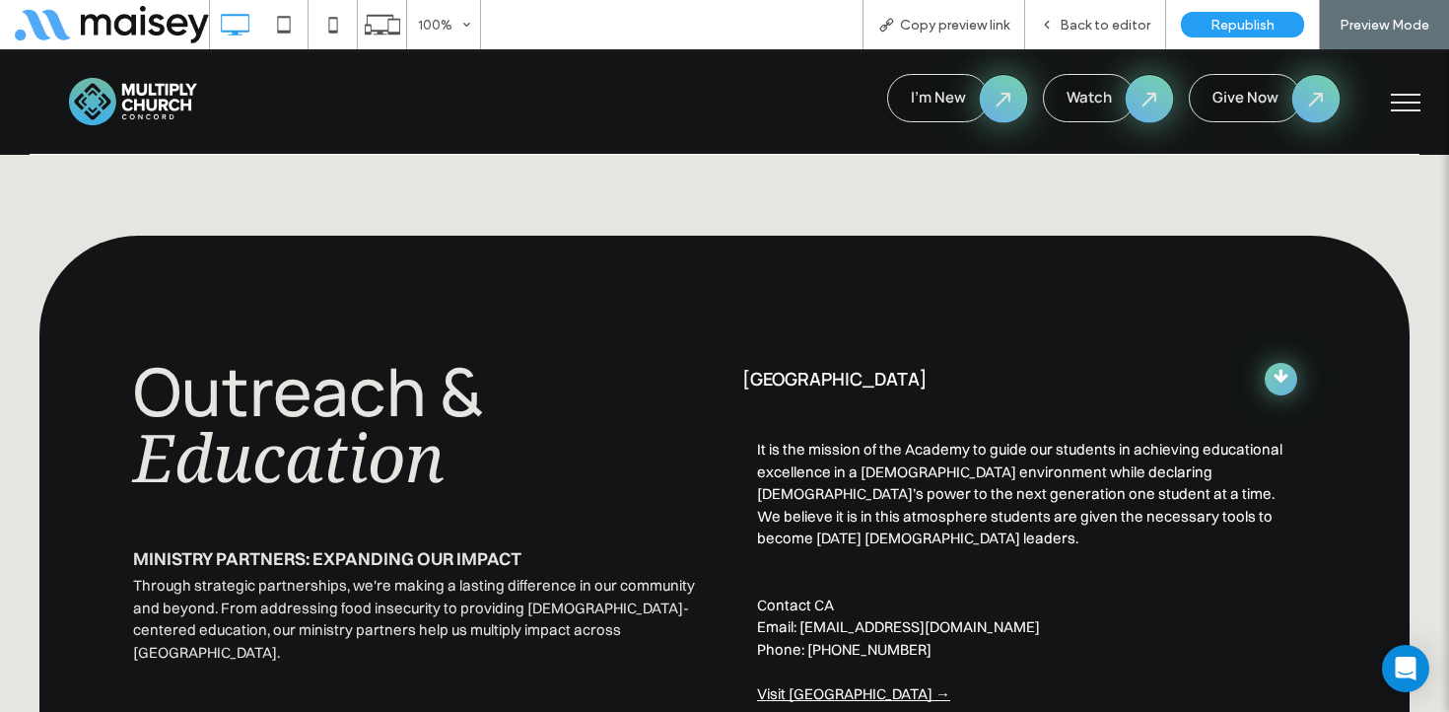
click at [1046, 366] on div "Concord Academy" at bounding box center [994, 379] width 505 height 27
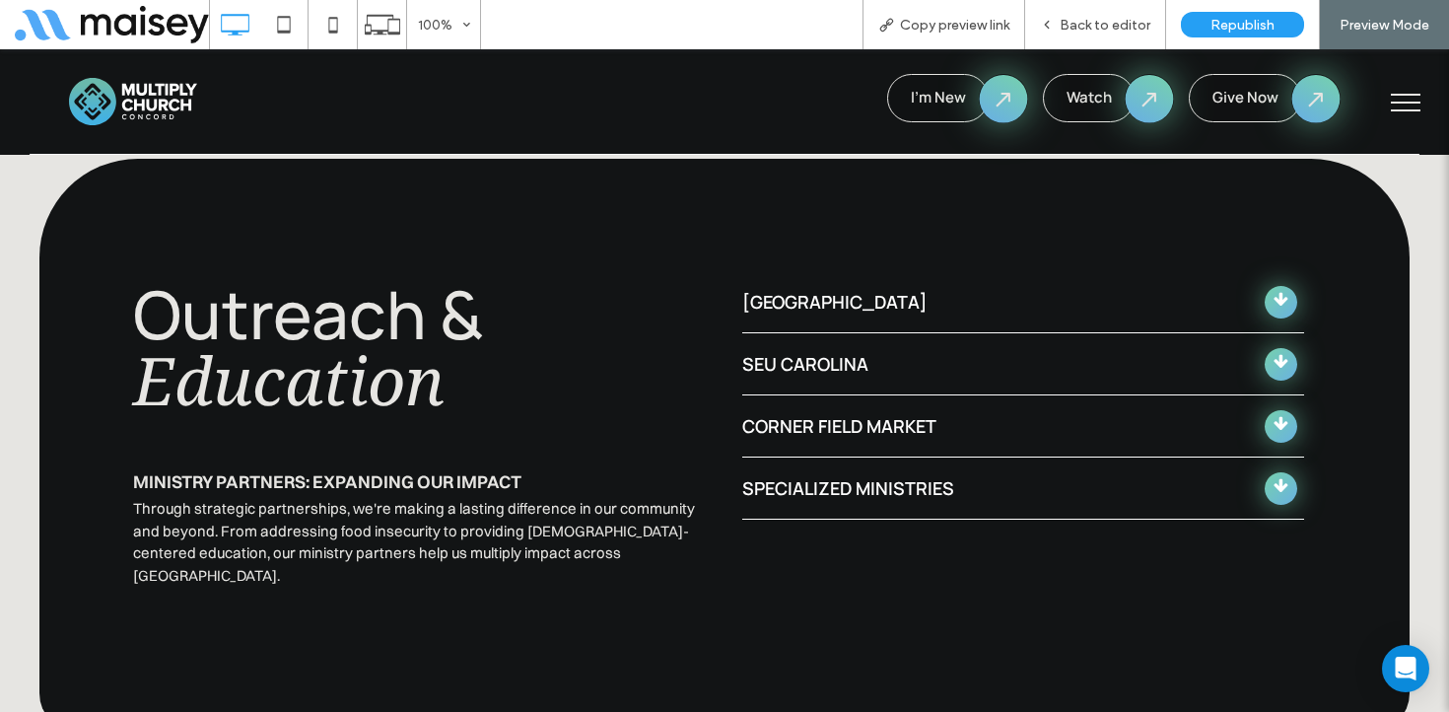
scroll to position [6987, 0]
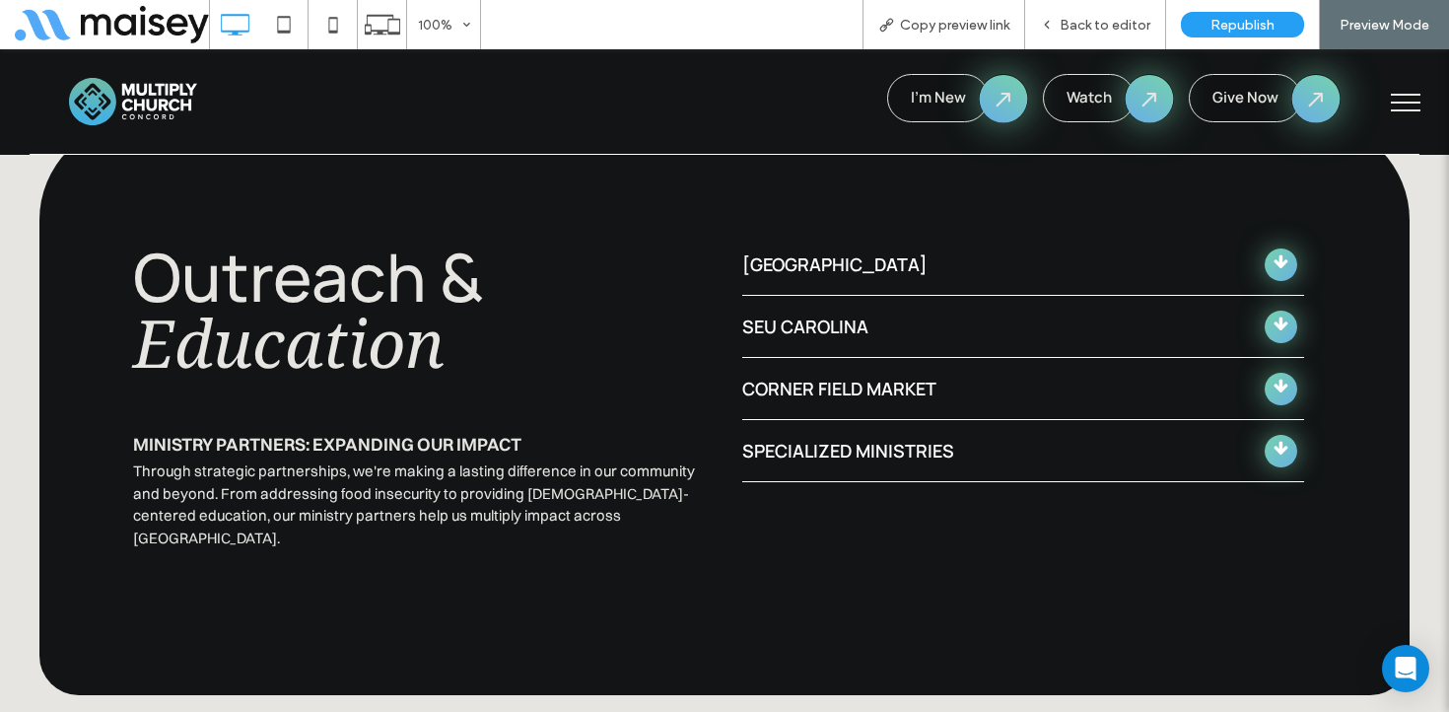
click at [1001, 251] on div "Concord Academy" at bounding box center [994, 264] width 505 height 27
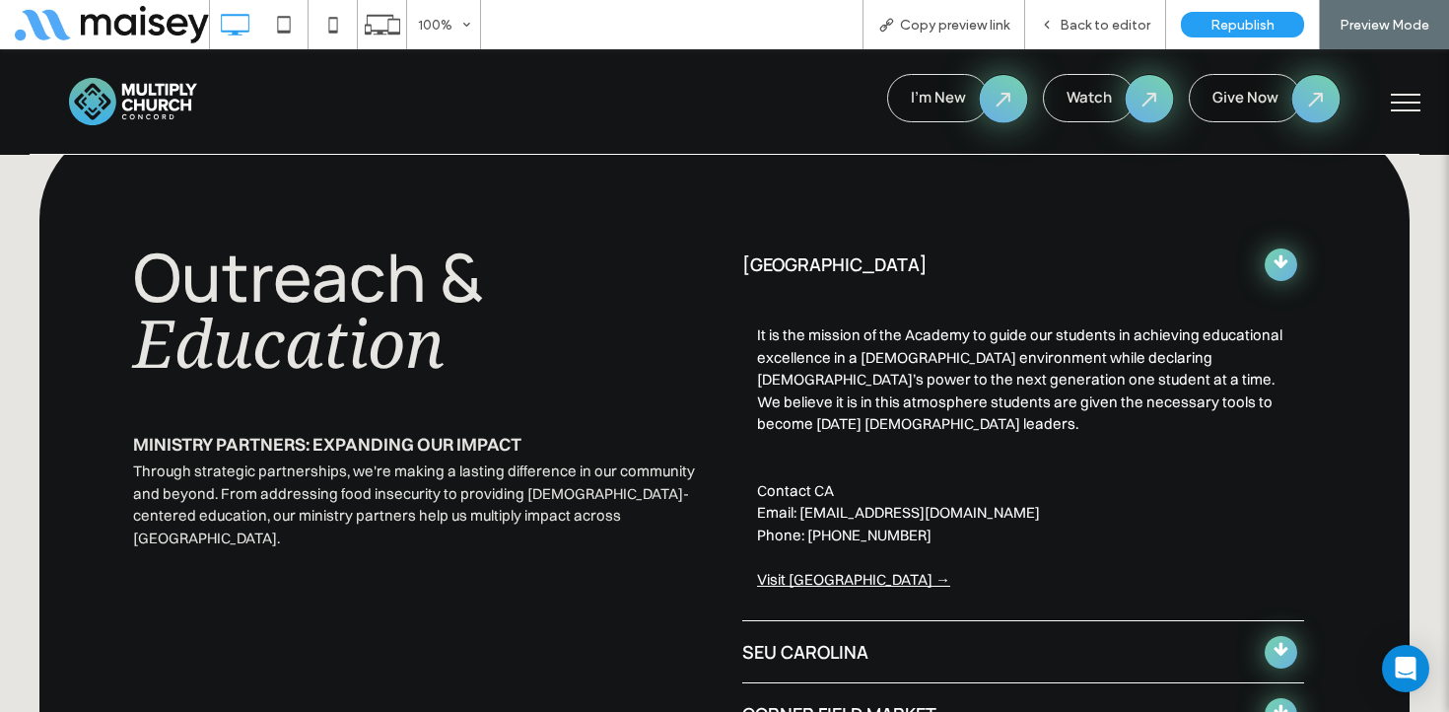
click at [847, 495] on ol "It is the mission of the Academy to guide our students in achieving educational…" at bounding box center [1023, 457] width 562 height 325
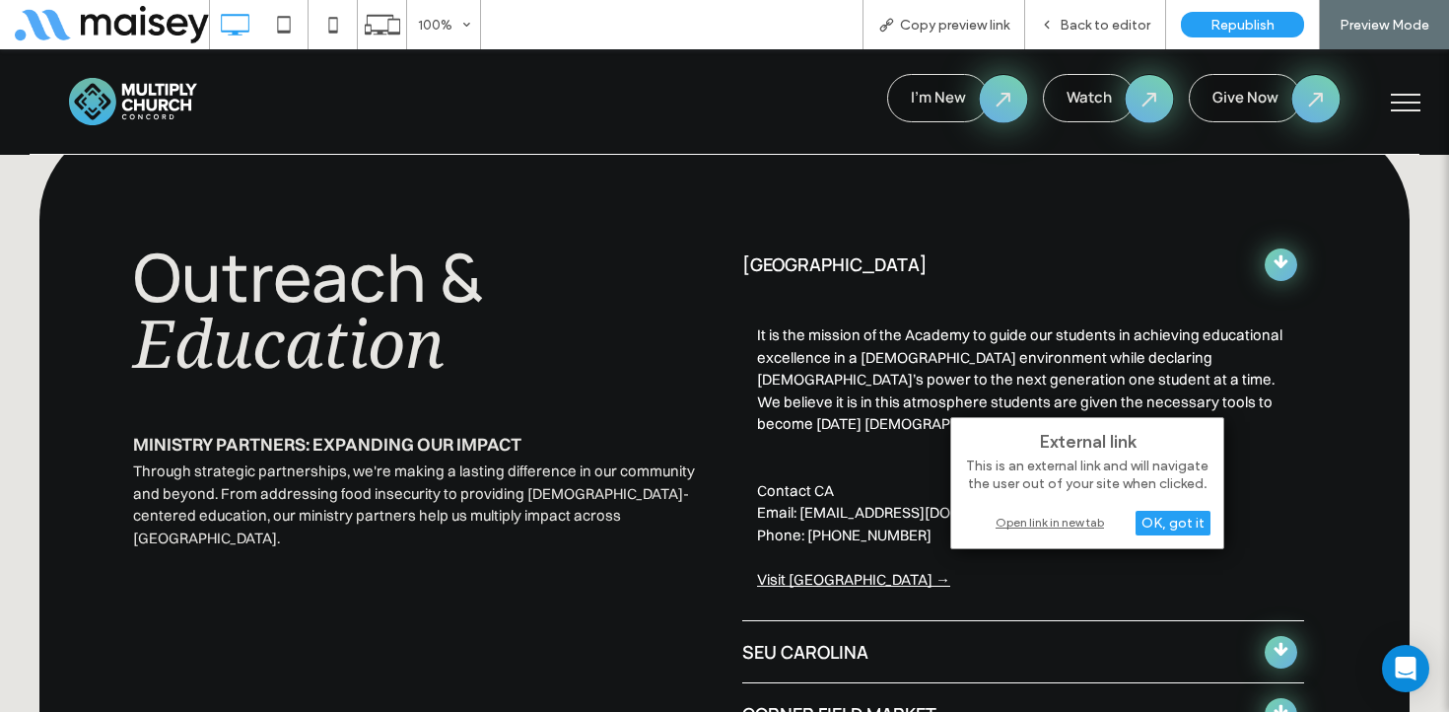
click at [1061, 521] on div "Open link in new tab" at bounding box center [1087, 522] width 247 height 21
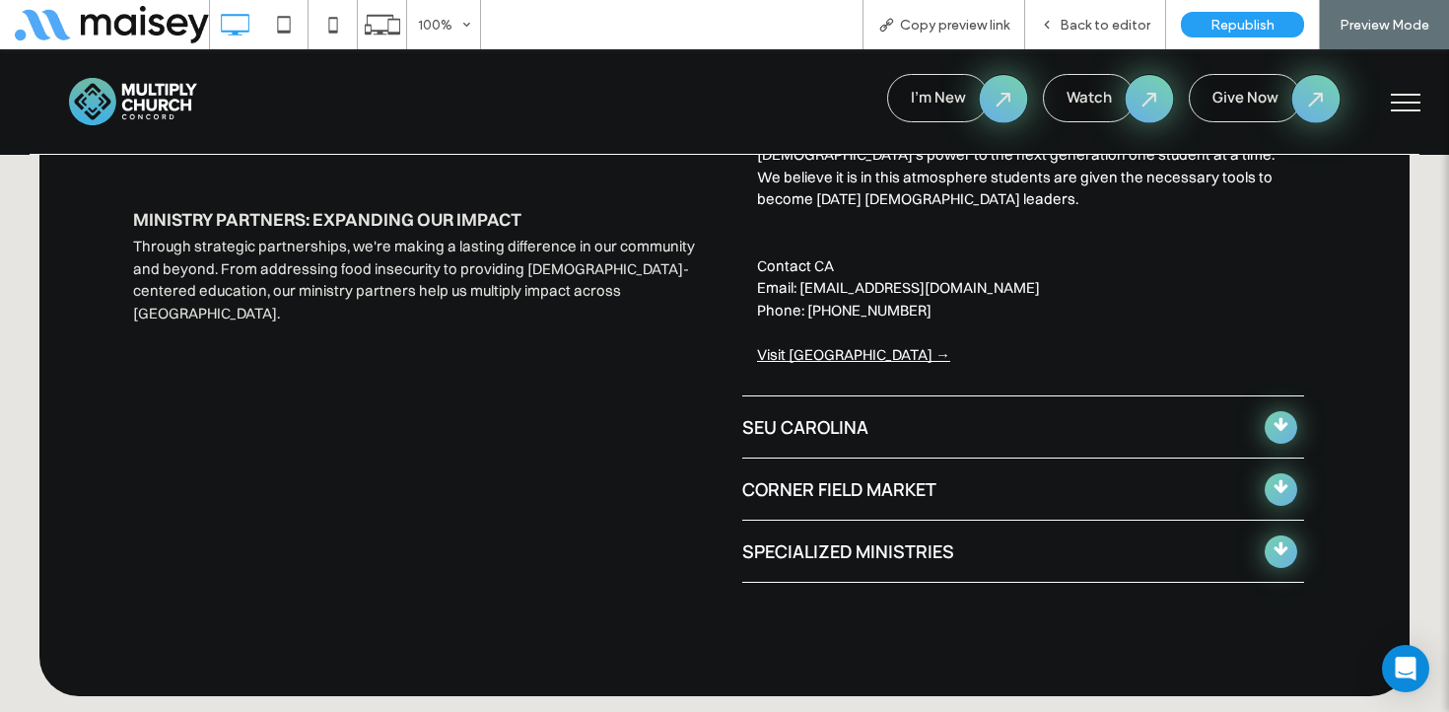
scroll to position [7253, 0]
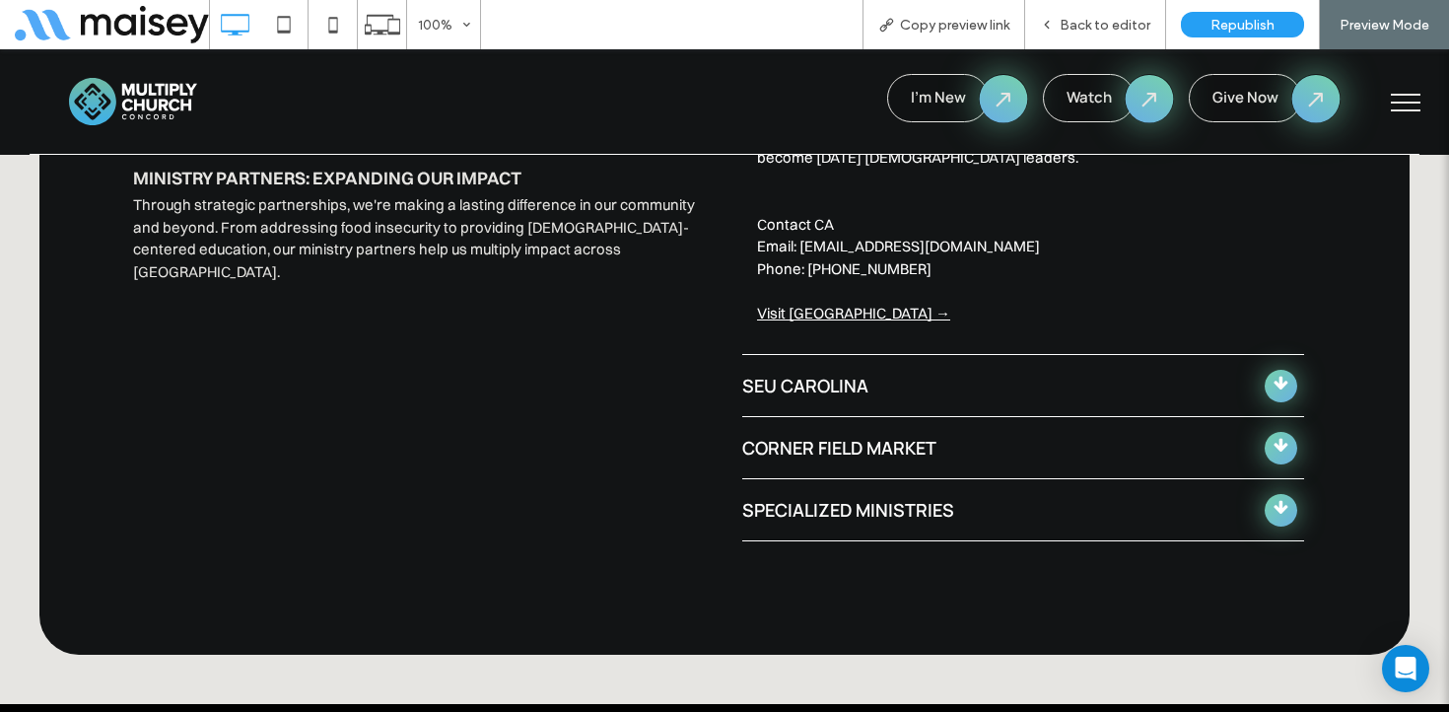
click at [884, 373] on div "SEU Carolina" at bounding box center [994, 386] width 505 height 27
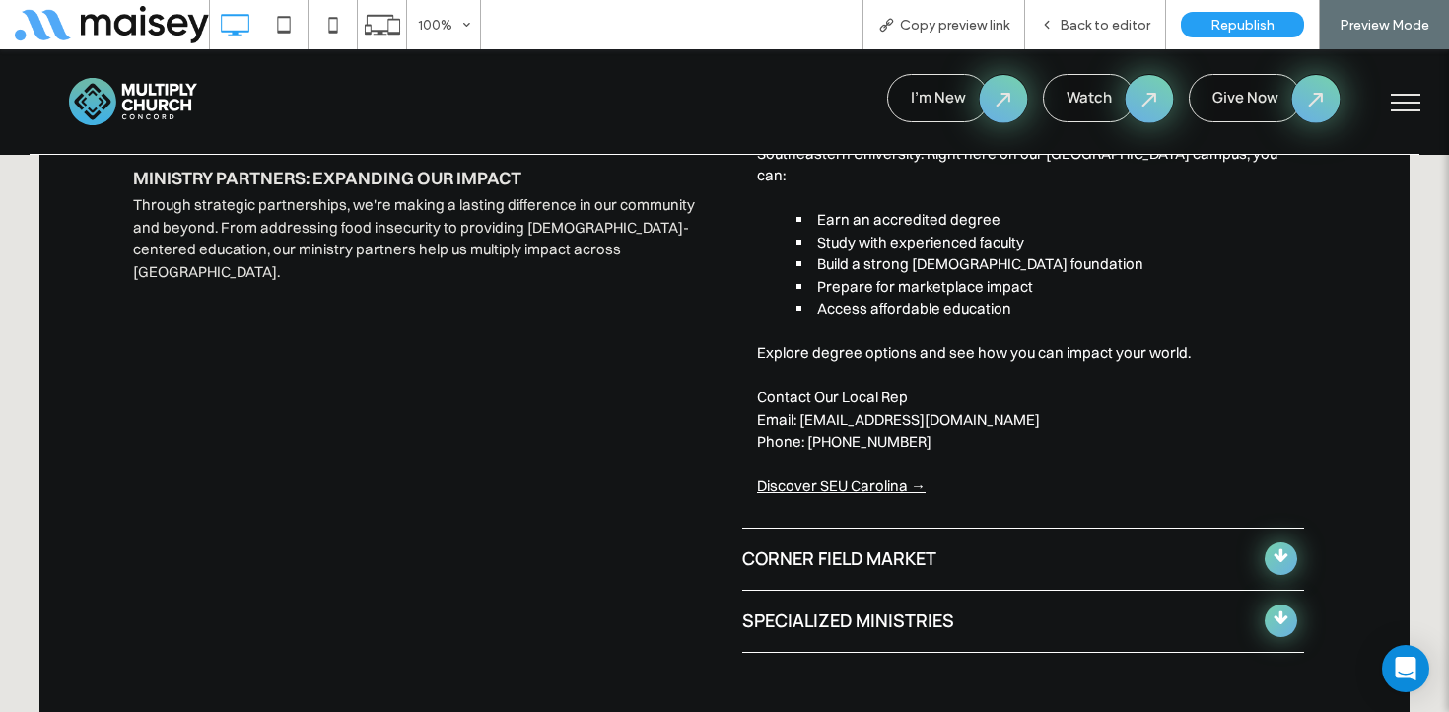
click at [845, 476] on link "Discover SEU Carolina →" at bounding box center [841, 485] width 169 height 19
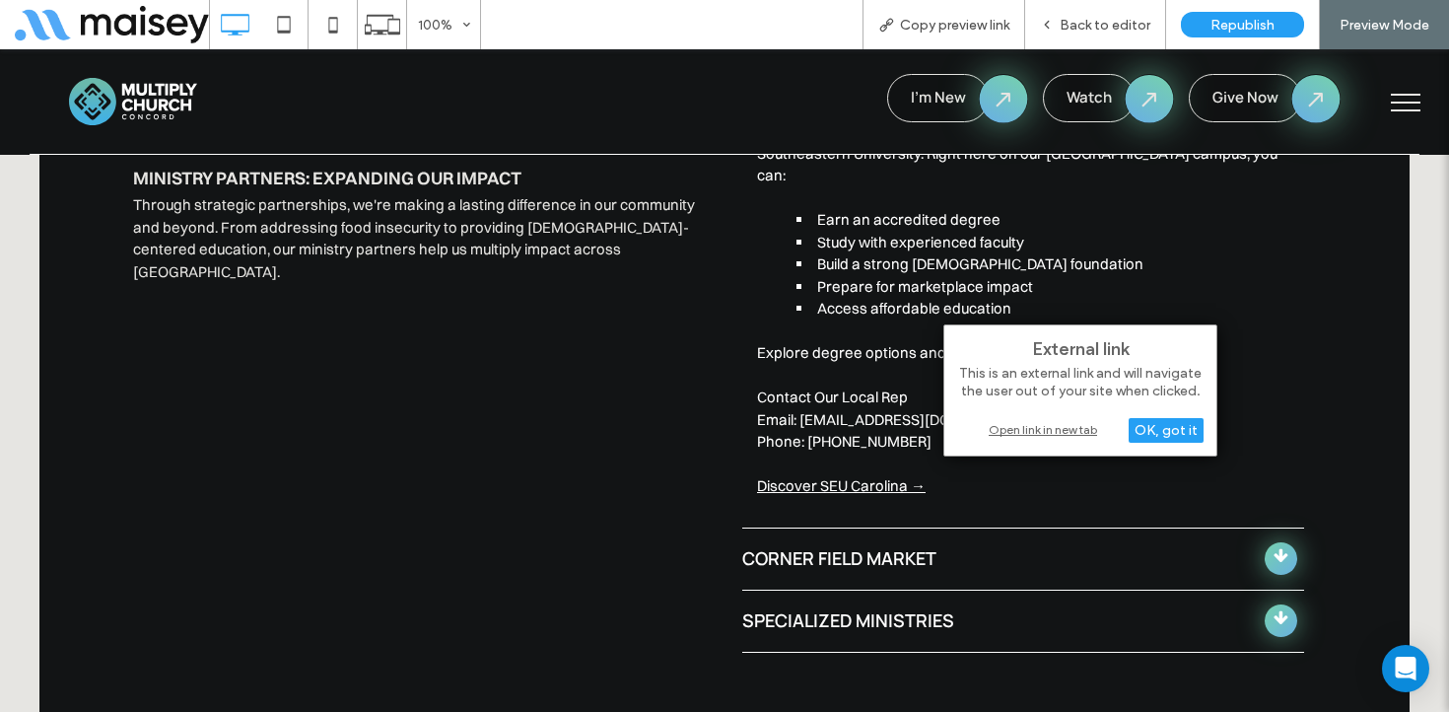
click at [1019, 430] on div "Open link in new tab" at bounding box center [1080, 429] width 247 height 21
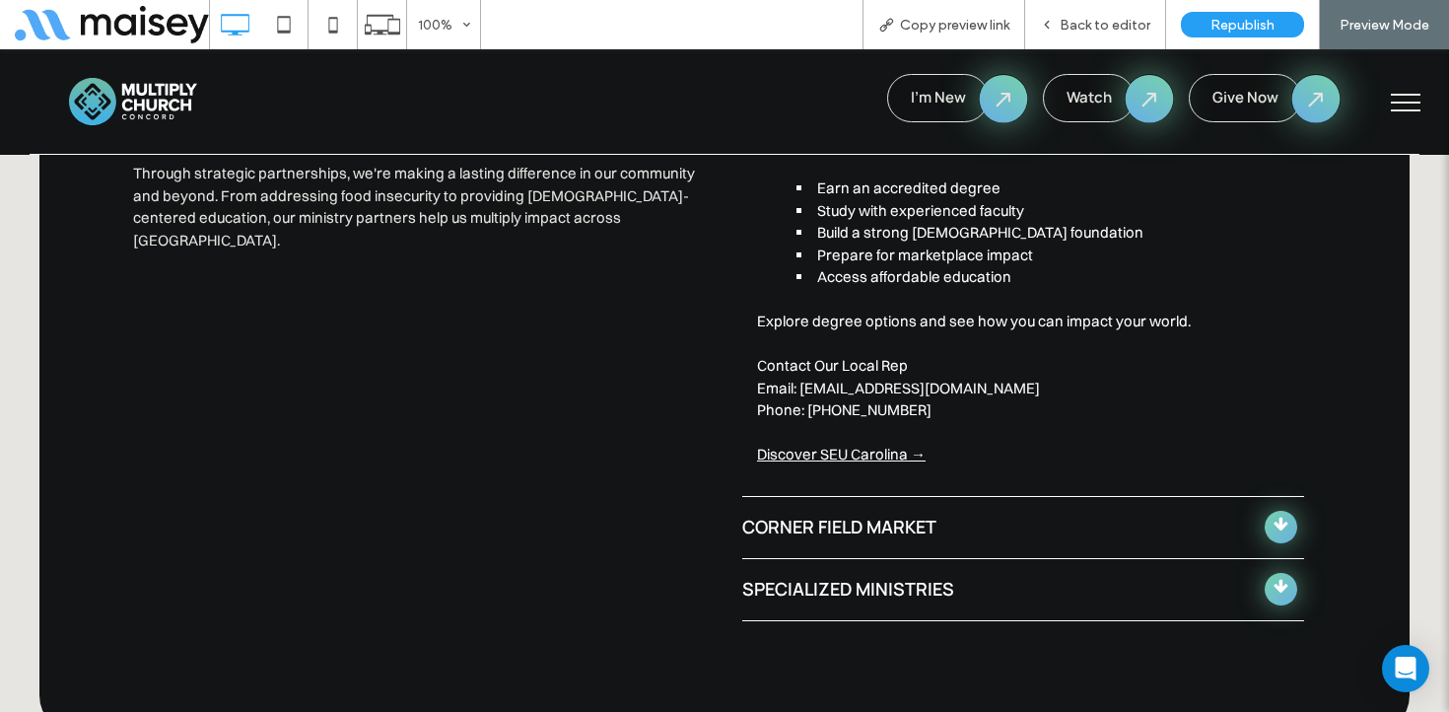
scroll to position [7341, 0]
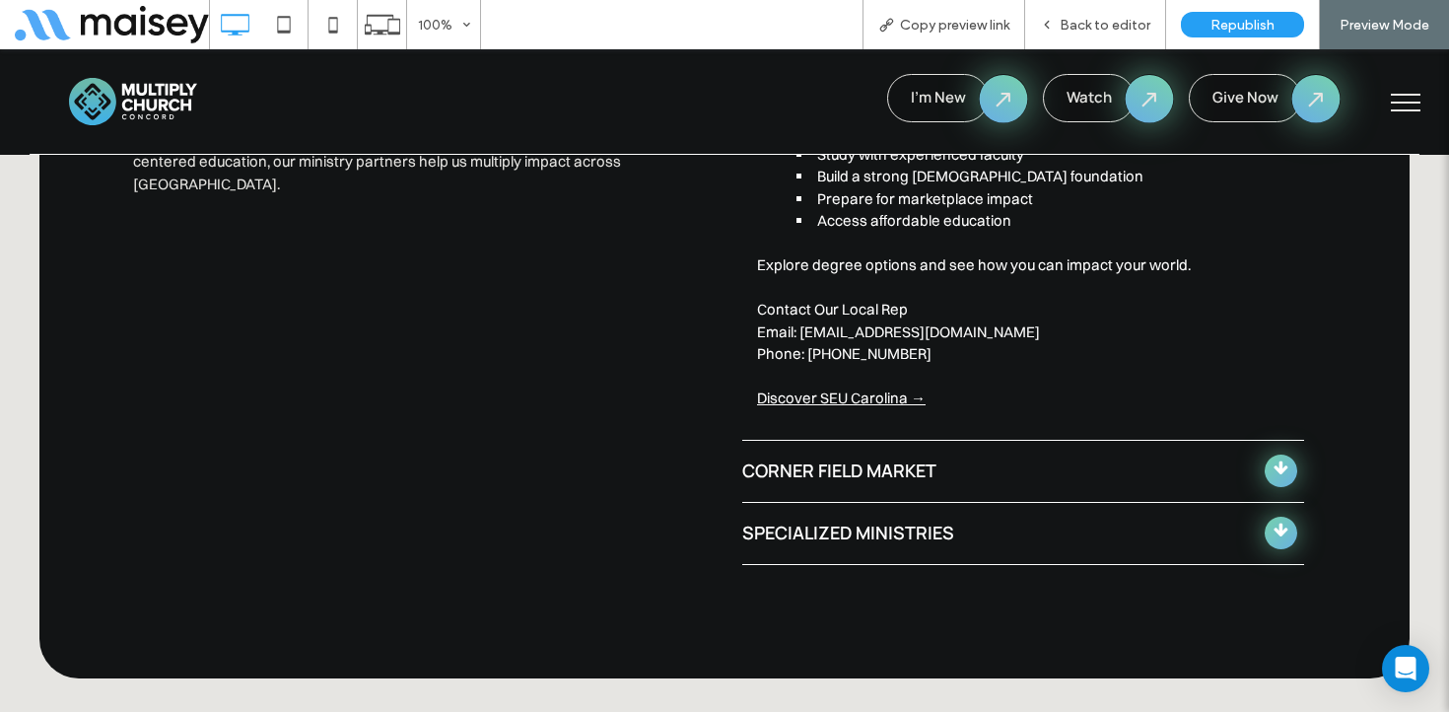
click at [882, 458] on div "Corner Field Market" at bounding box center [994, 471] width 505 height 27
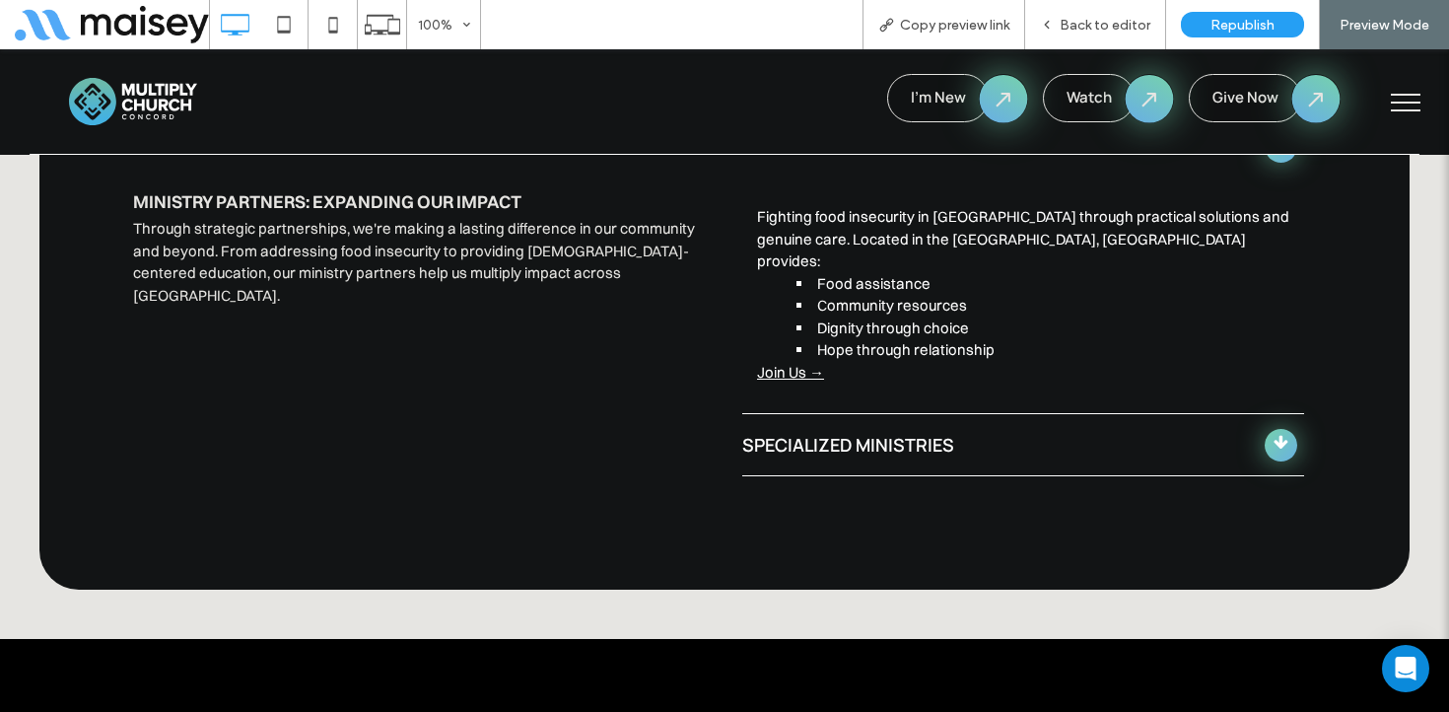
scroll to position [7203, 0]
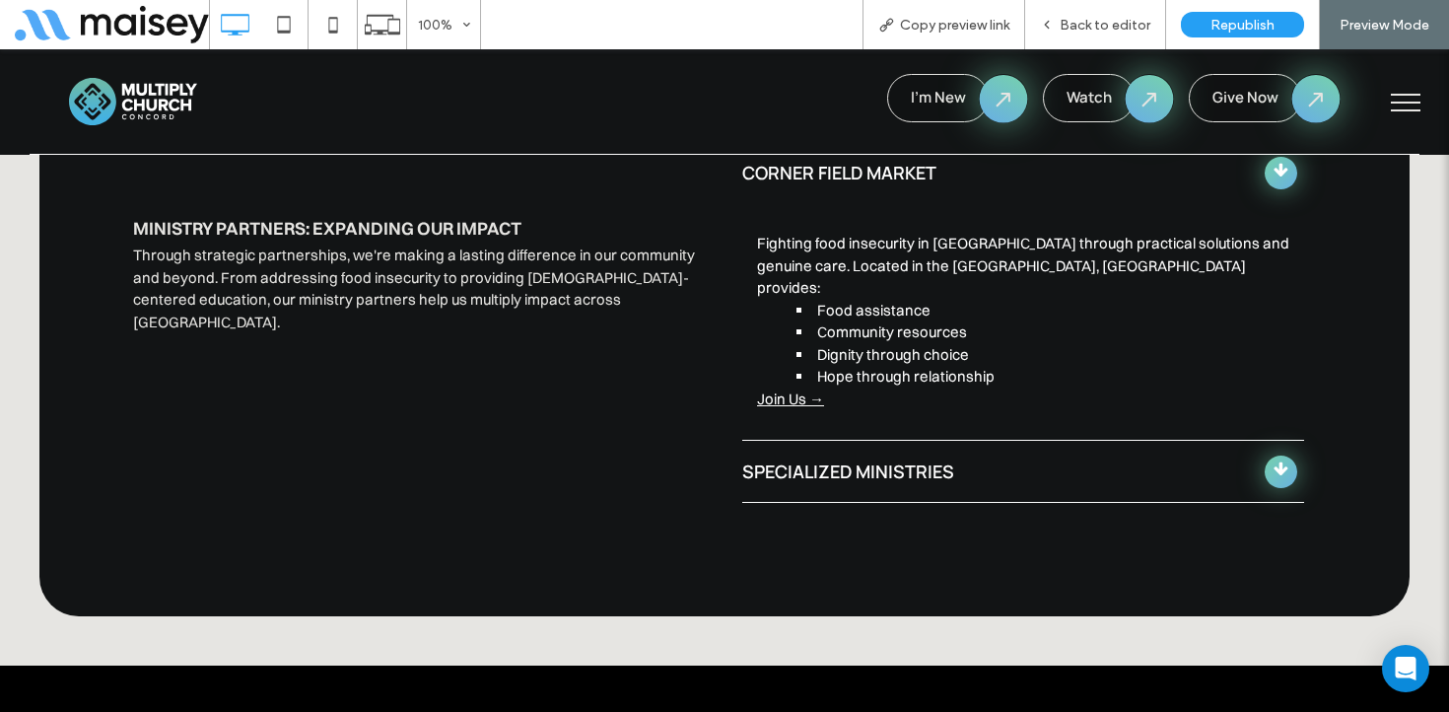
click at [801, 389] on link "Join Us →" at bounding box center [790, 398] width 67 height 19
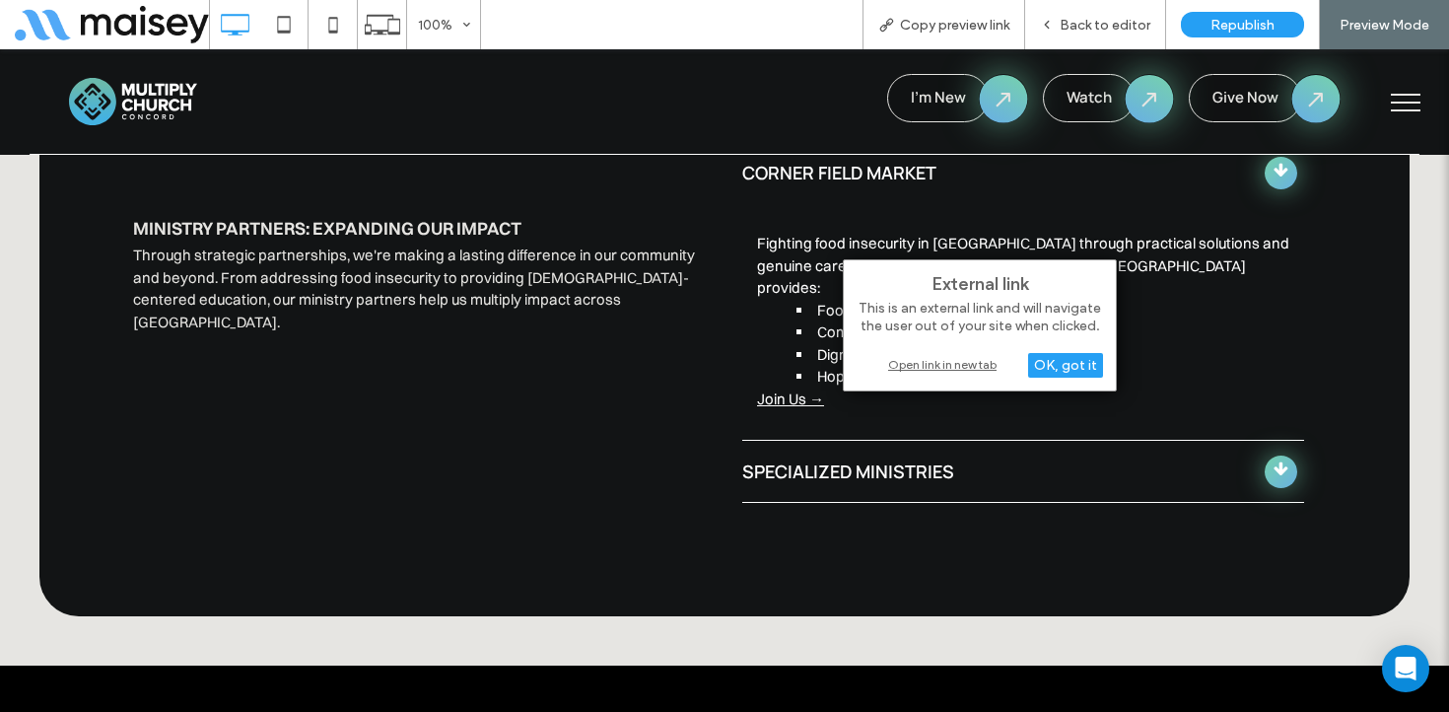
click at [915, 364] on div "Open link in new tab" at bounding box center [980, 364] width 247 height 21
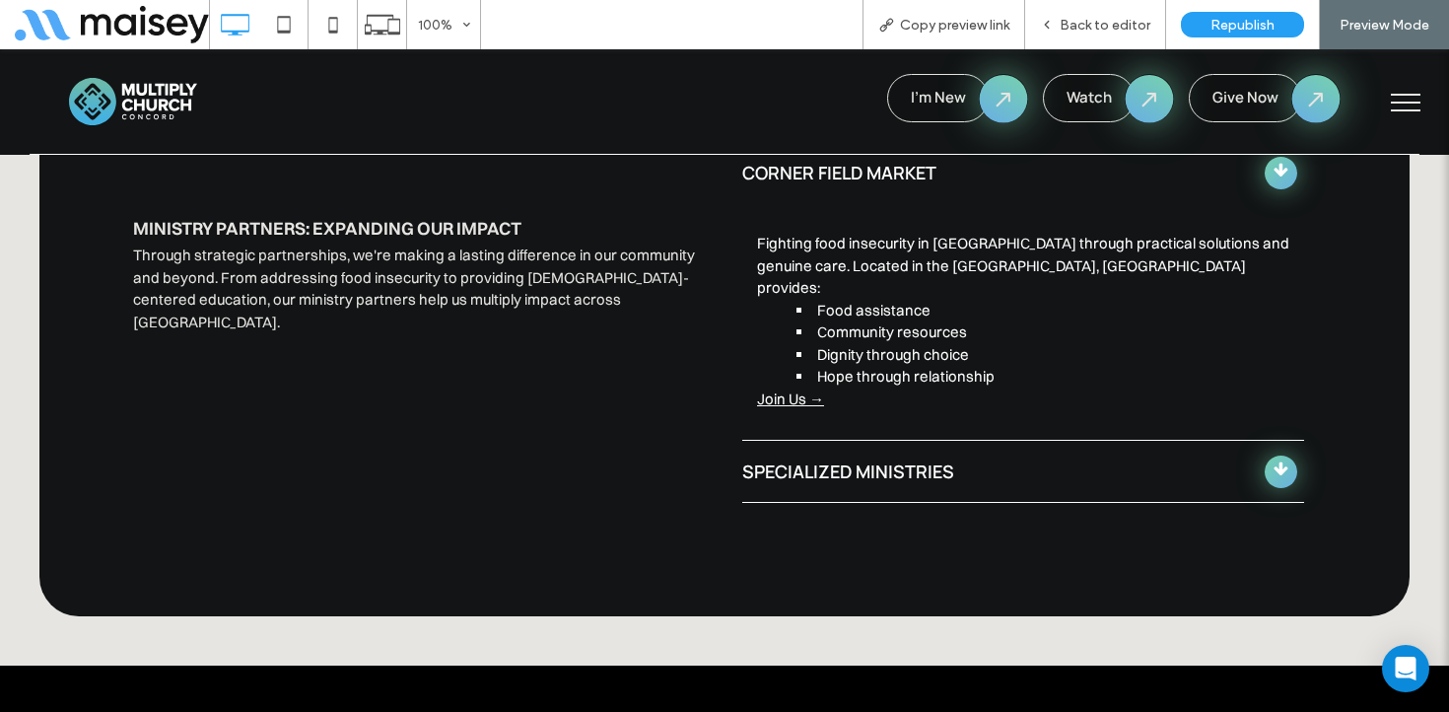
click at [894, 459] on div "Specialized Ministries" at bounding box center [994, 472] width 505 height 27
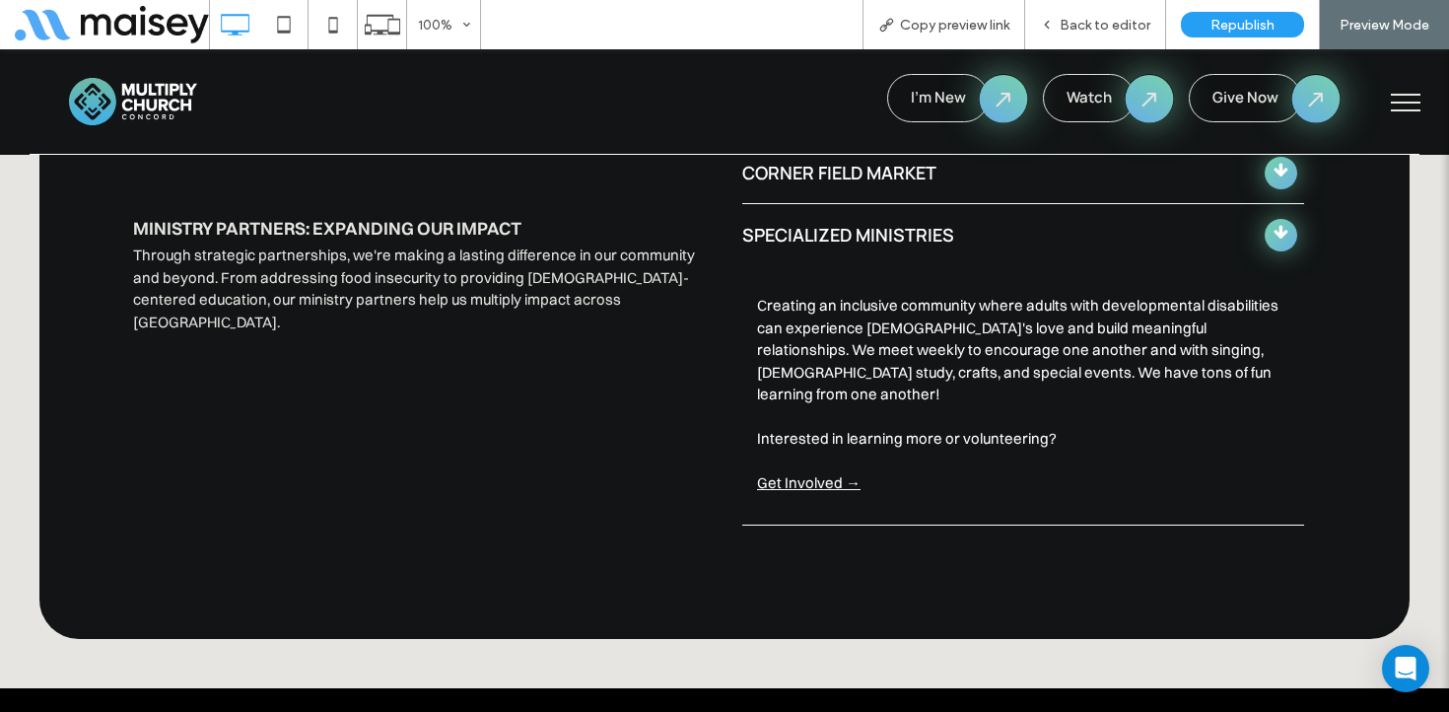
click at [788, 473] on link "Get Involved →" at bounding box center [809, 482] width 104 height 19
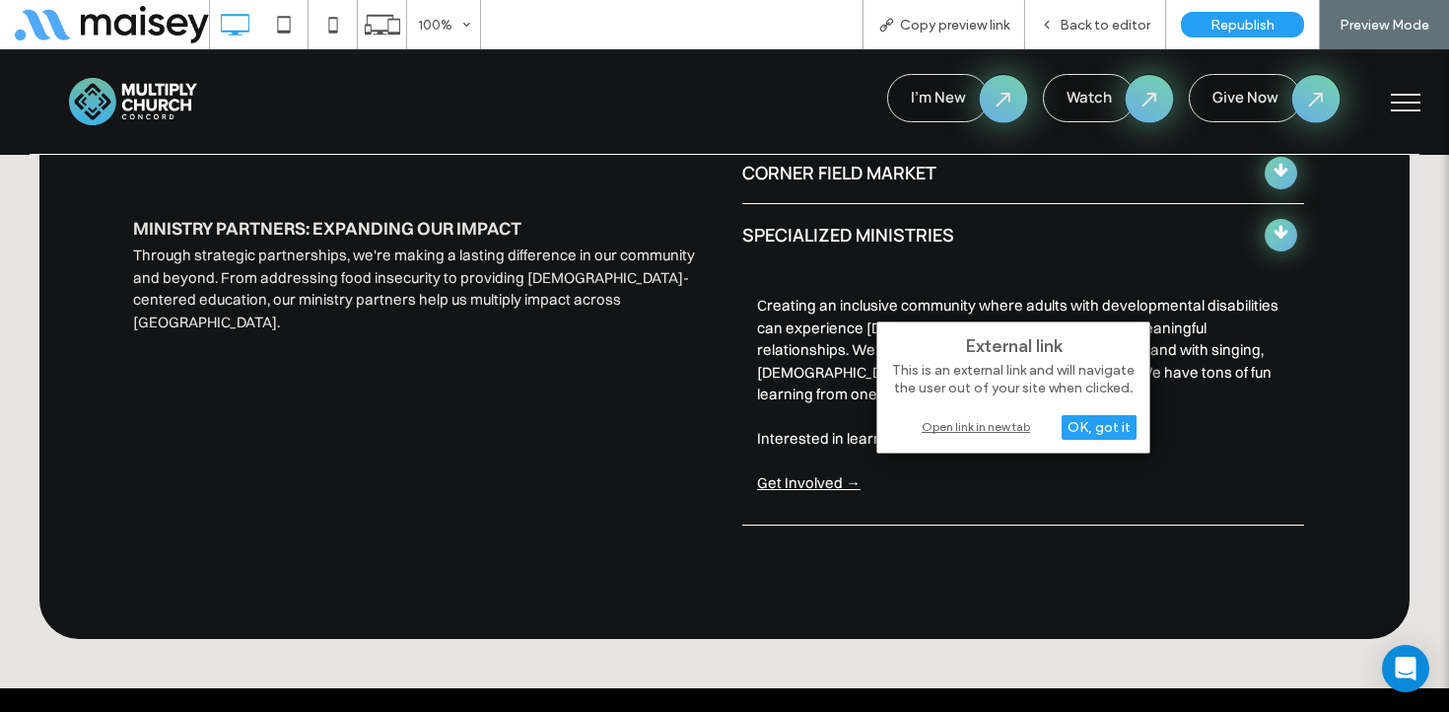
click at [929, 429] on div "Open link in new tab" at bounding box center [1013, 426] width 247 height 21
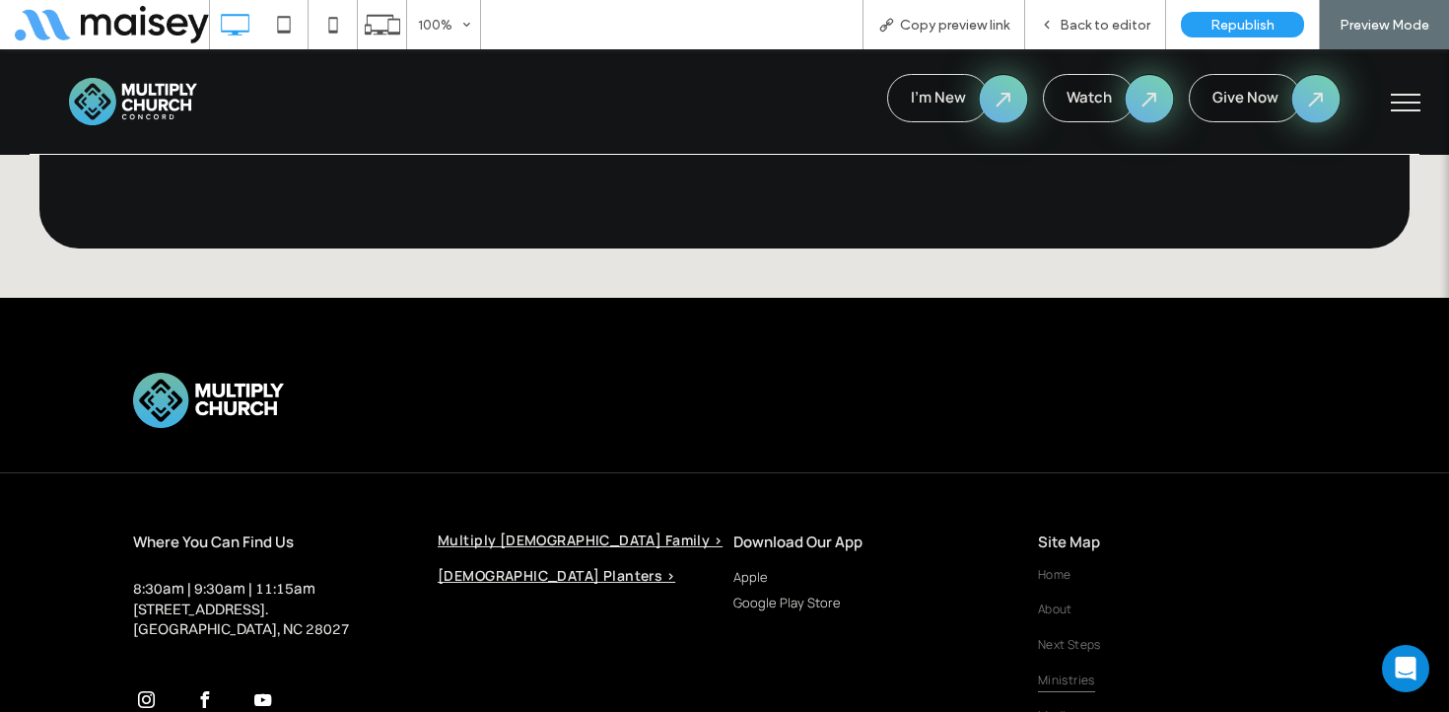
scroll to position [7775, 0]
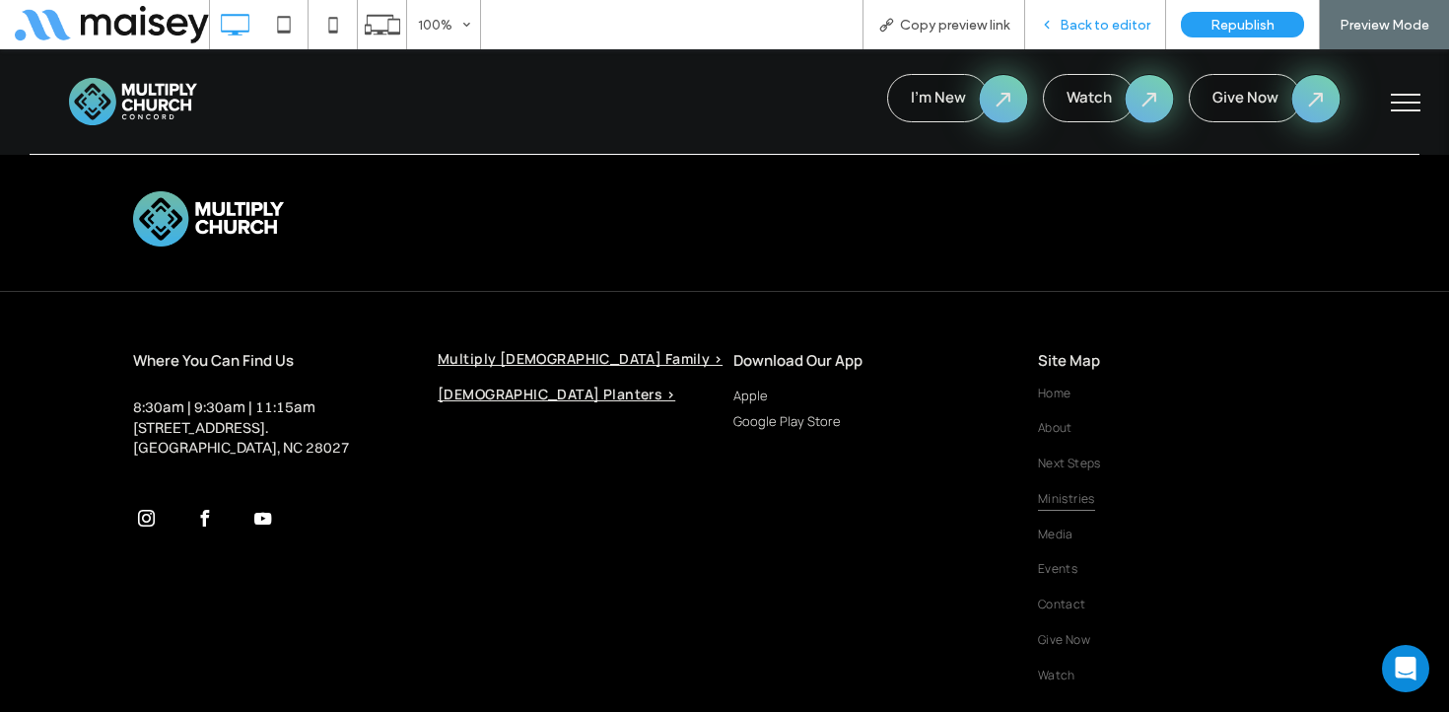
click at [1084, 20] on span "Back to editor" at bounding box center [1105, 25] width 91 height 17
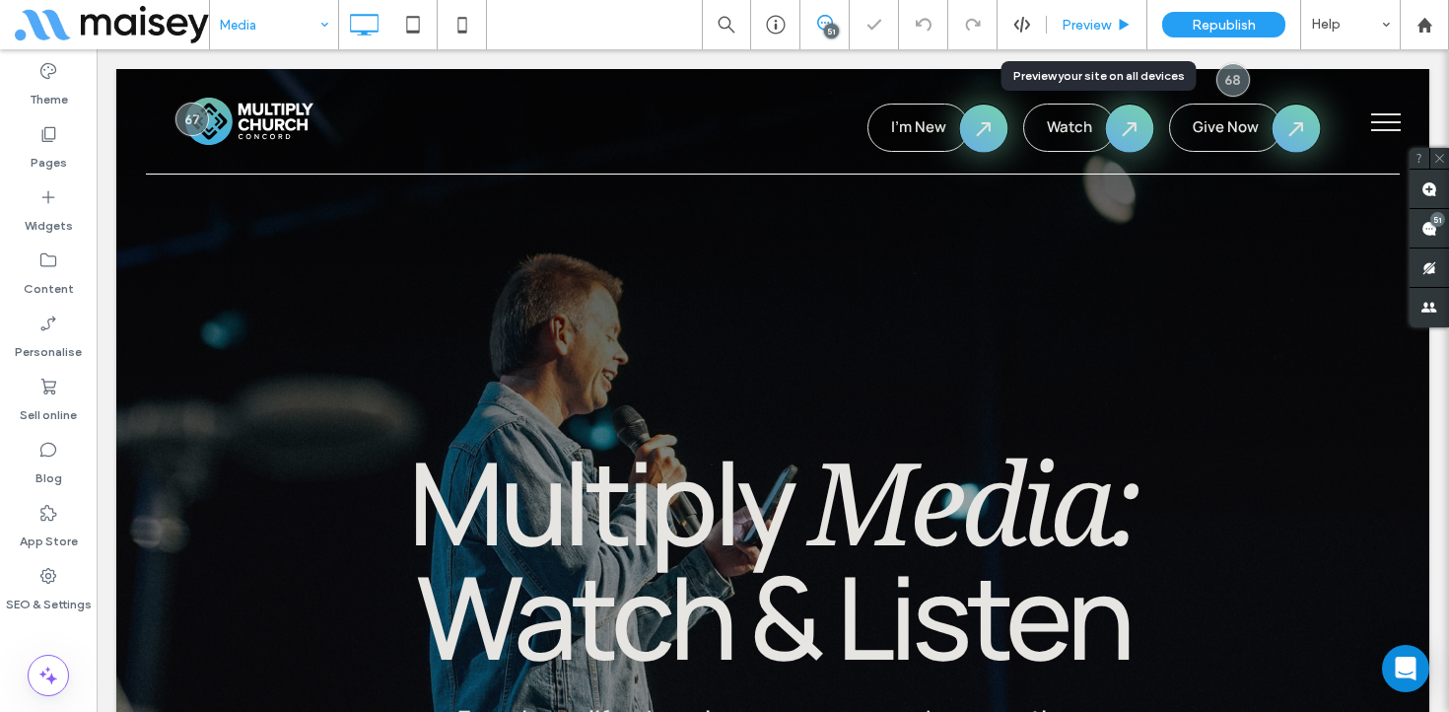
click at [1094, 32] on span "Preview" at bounding box center [1086, 25] width 49 height 17
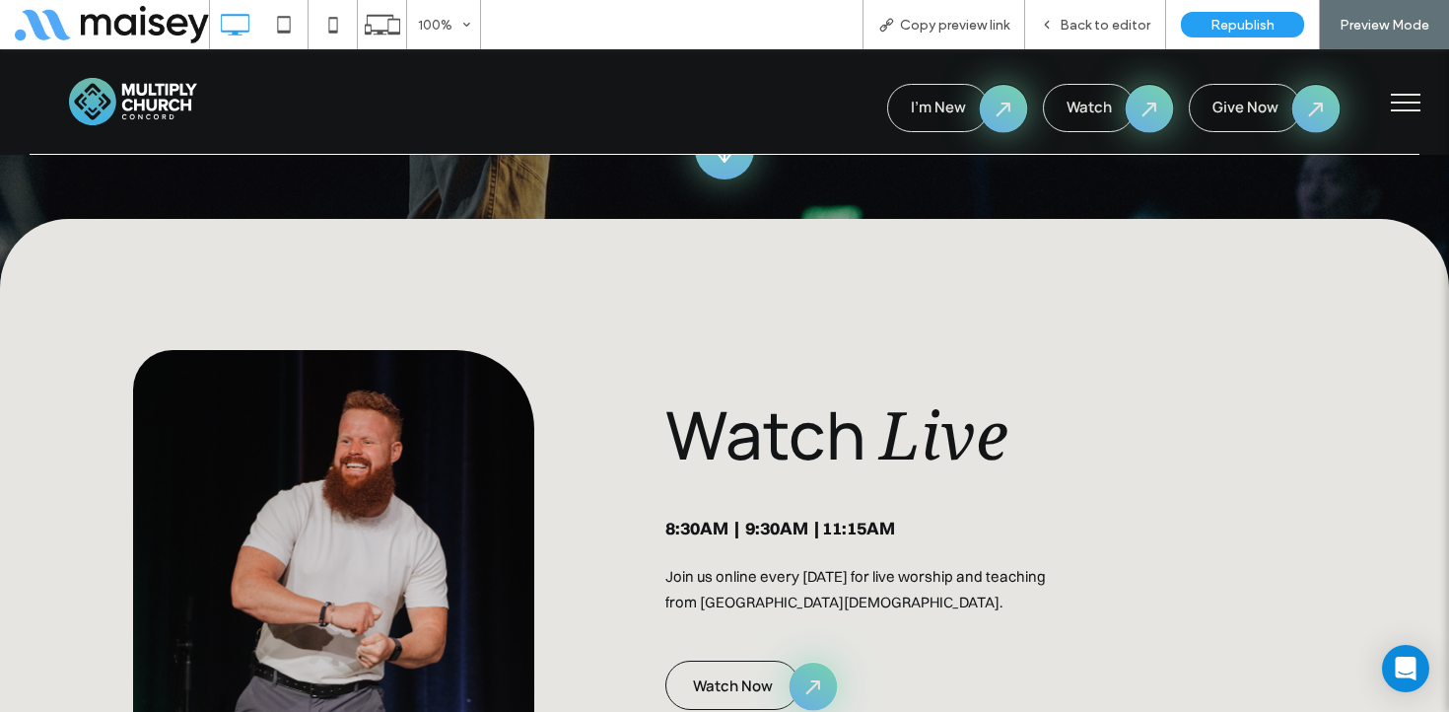
scroll to position [996, 0]
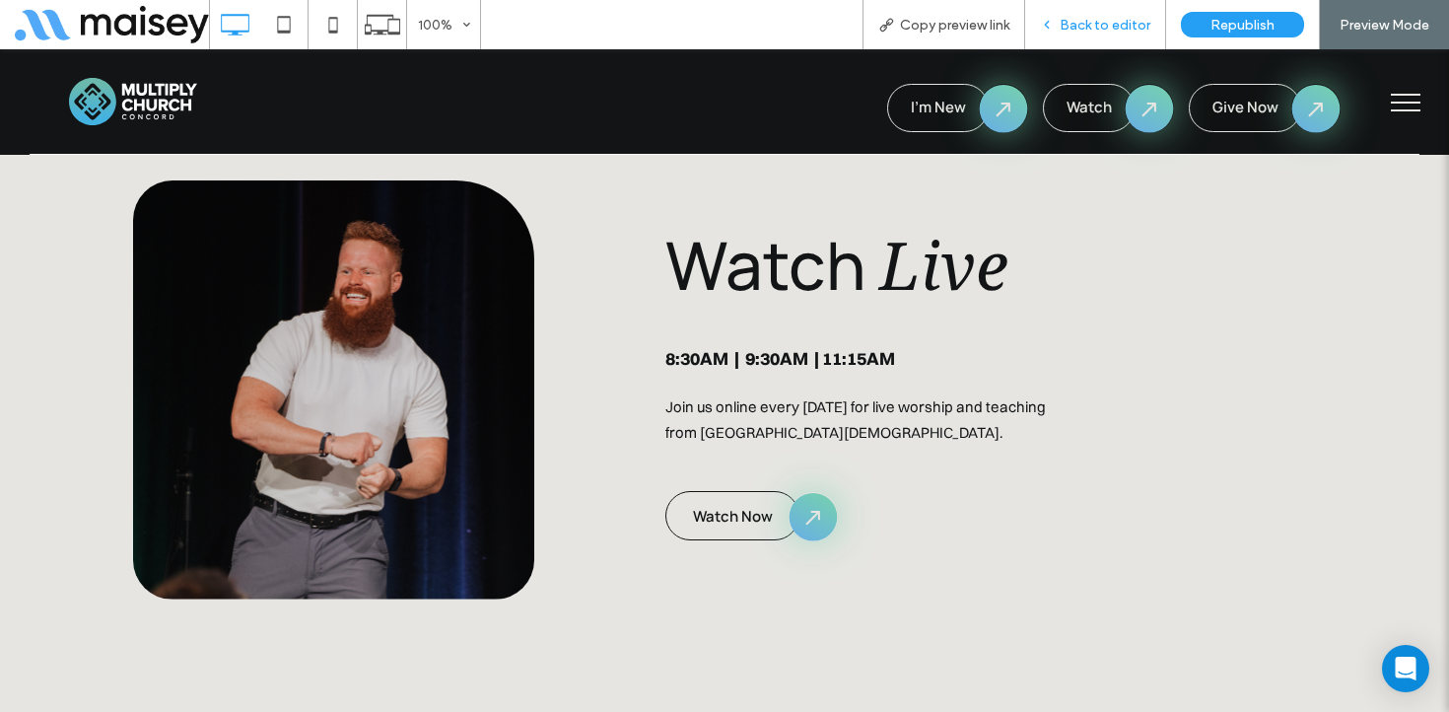
click at [1112, 37] on div "Back to editor" at bounding box center [1095, 24] width 141 height 49
click at [1111, 24] on span "Back to editor" at bounding box center [1105, 25] width 91 height 17
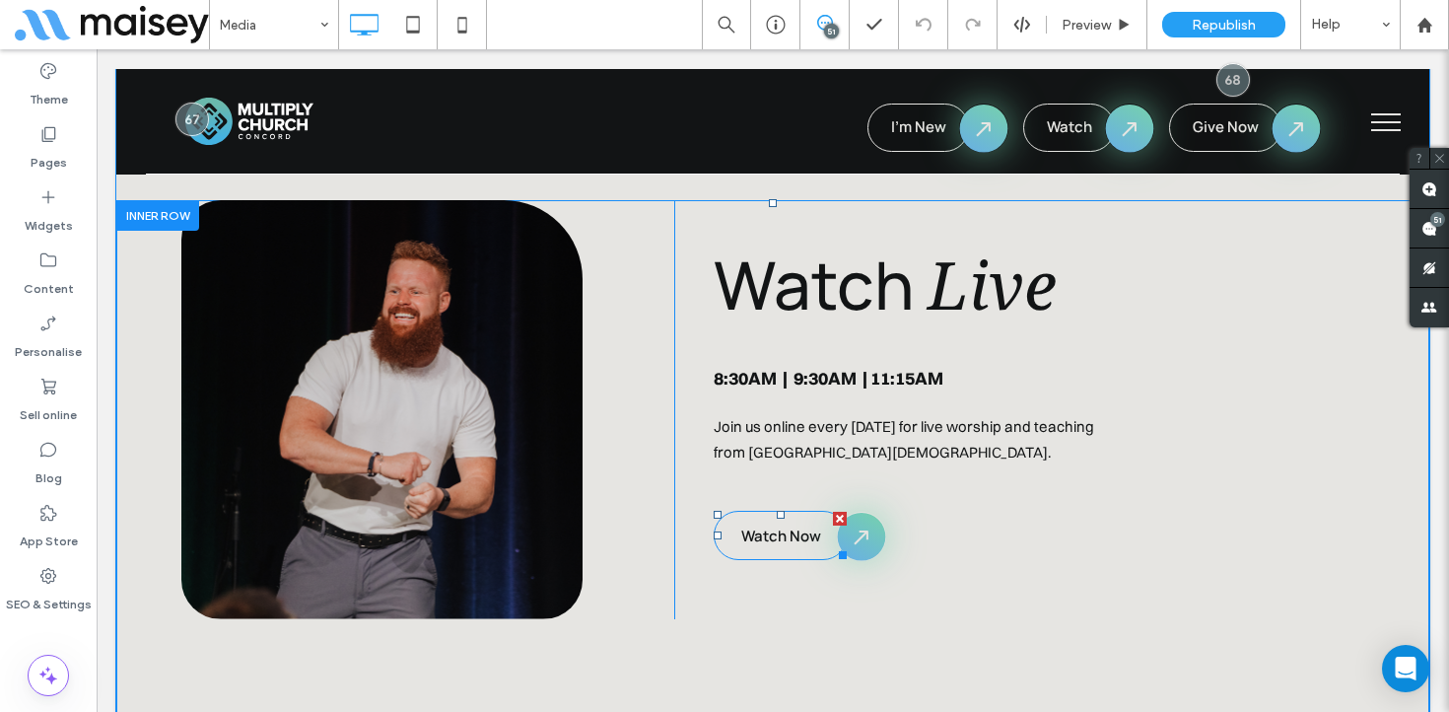
click at [806, 528] on span "Watch Now" at bounding box center [782, 536] width 80 height 21
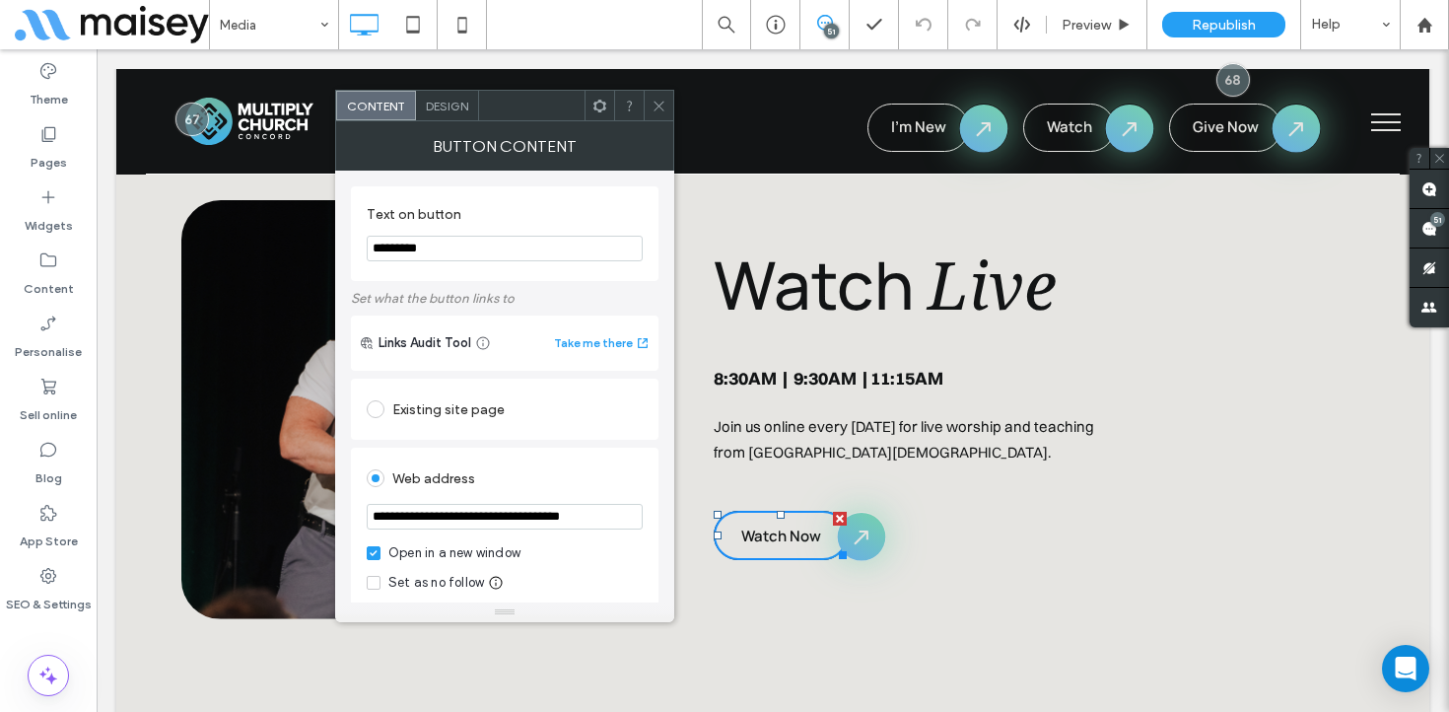
click at [651, 99] on div at bounding box center [659, 106] width 30 height 30
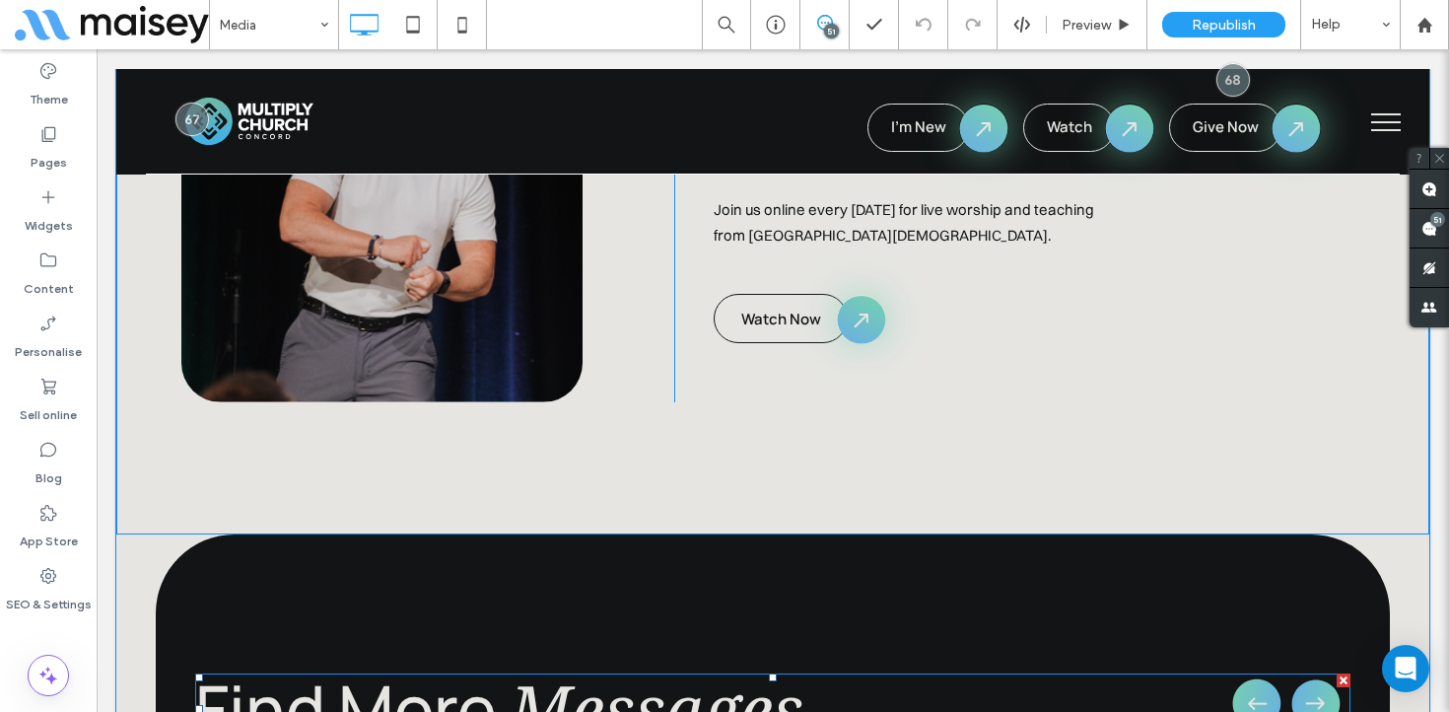
scroll to position [1148, 0]
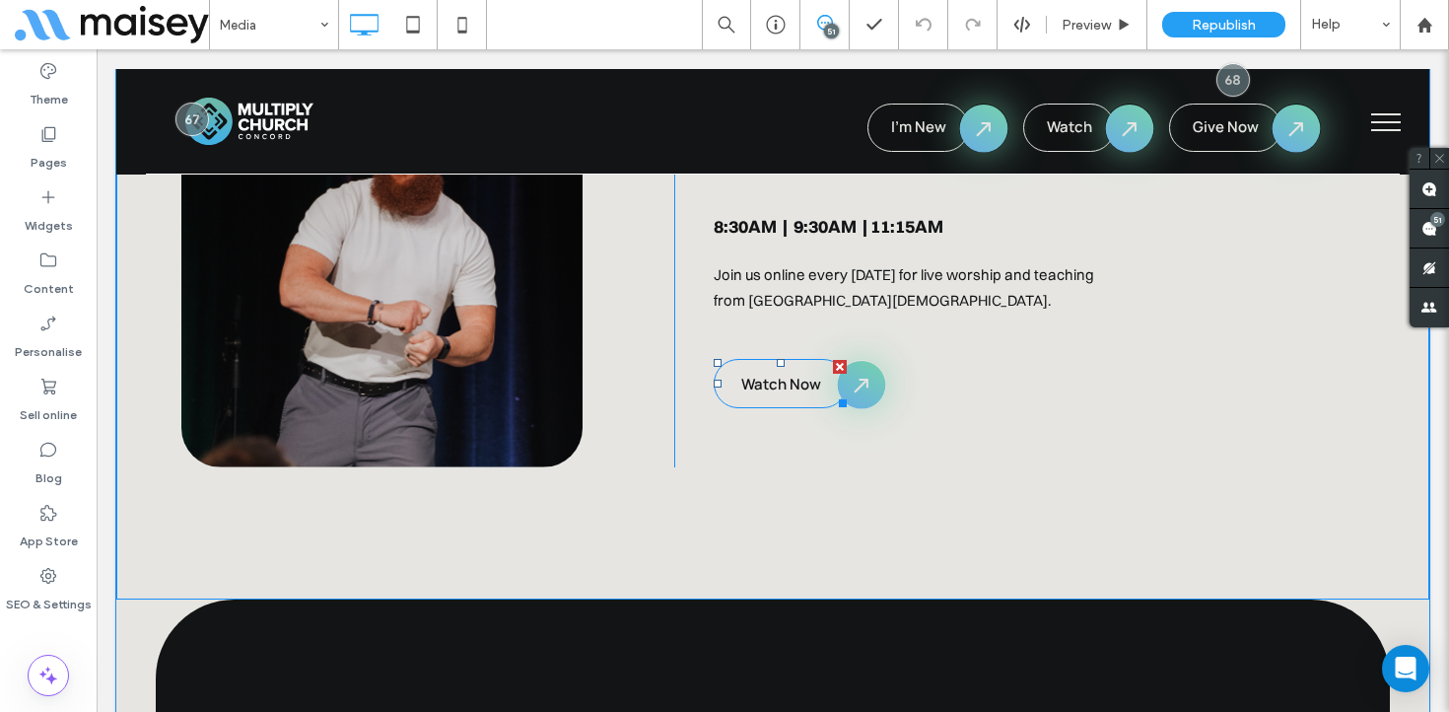
click at [752, 383] on span "Watch Now" at bounding box center [782, 384] width 80 height 21
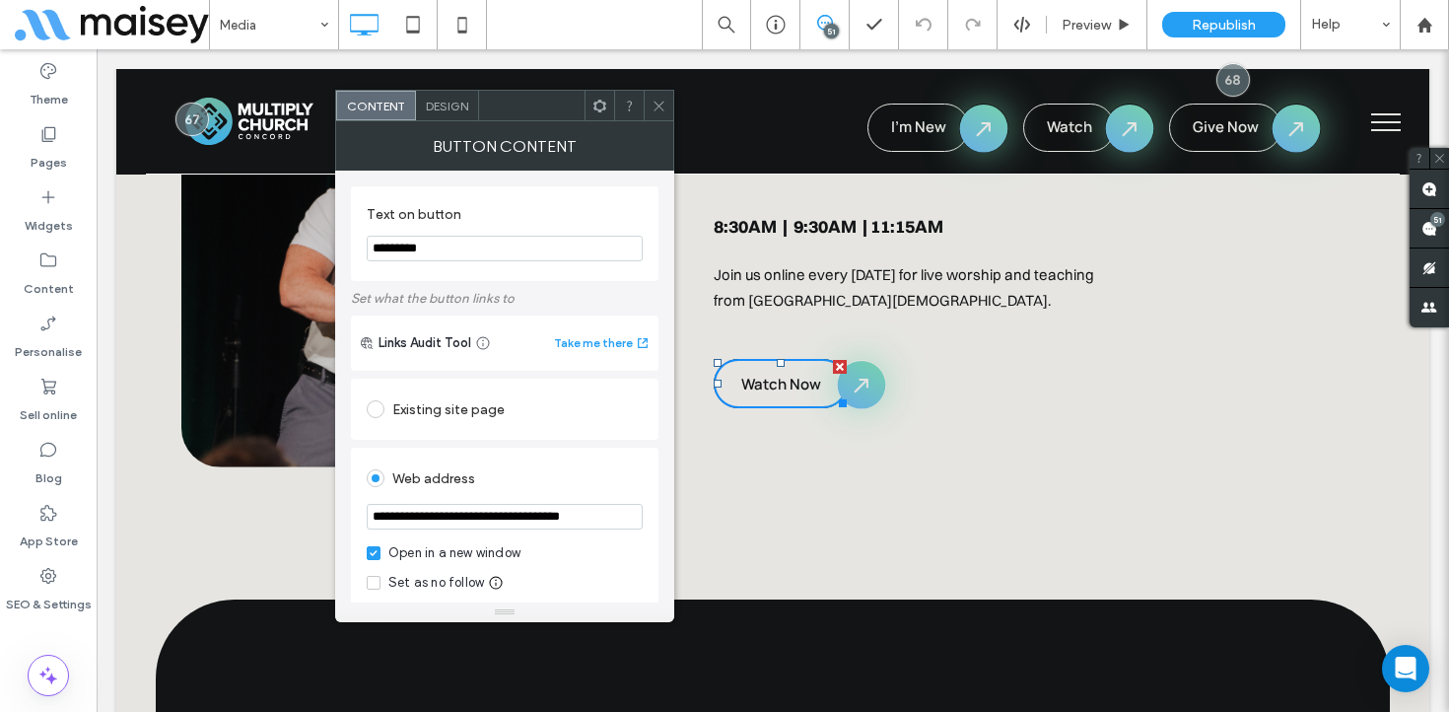
click at [650, 101] on div at bounding box center [659, 106] width 30 height 30
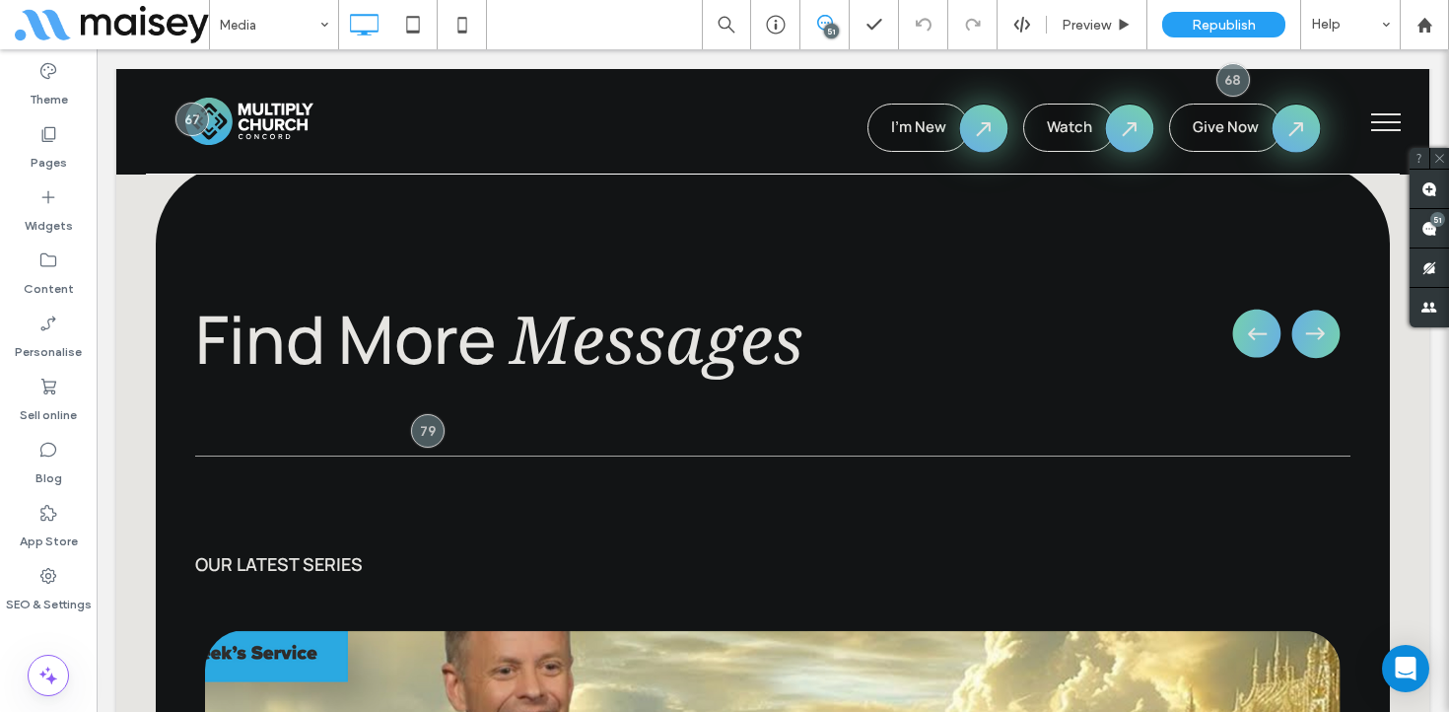
scroll to position [1589, 0]
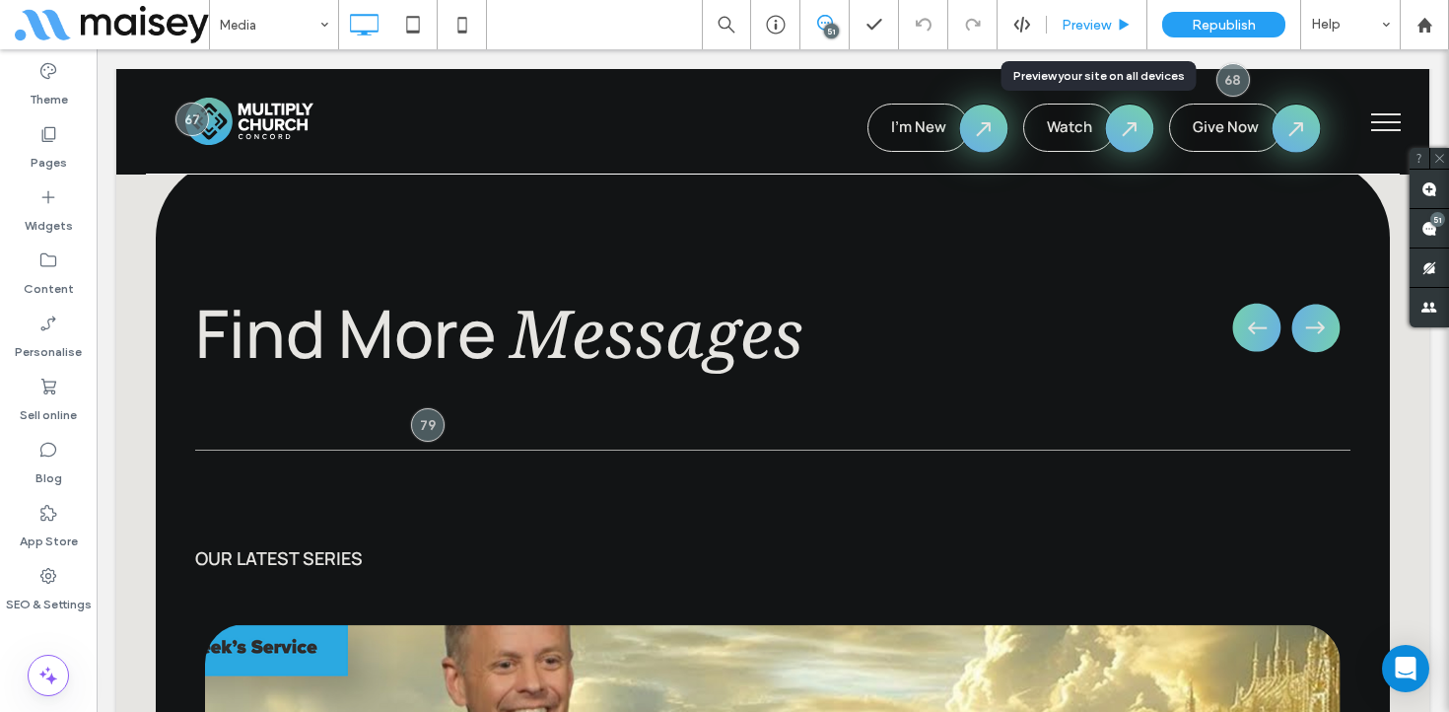
click at [1096, 30] on span "Preview" at bounding box center [1086, 25] width 49 height 17
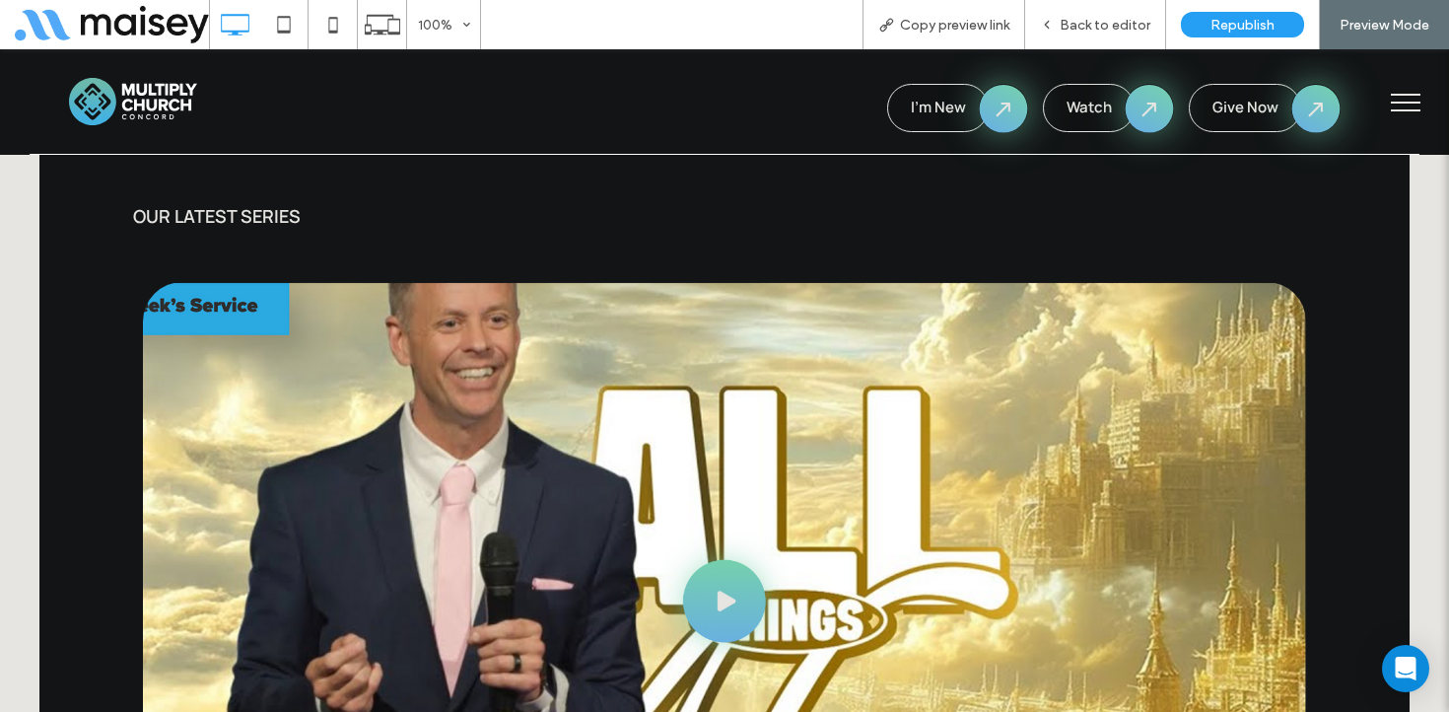
scroll to position [1900, 0]
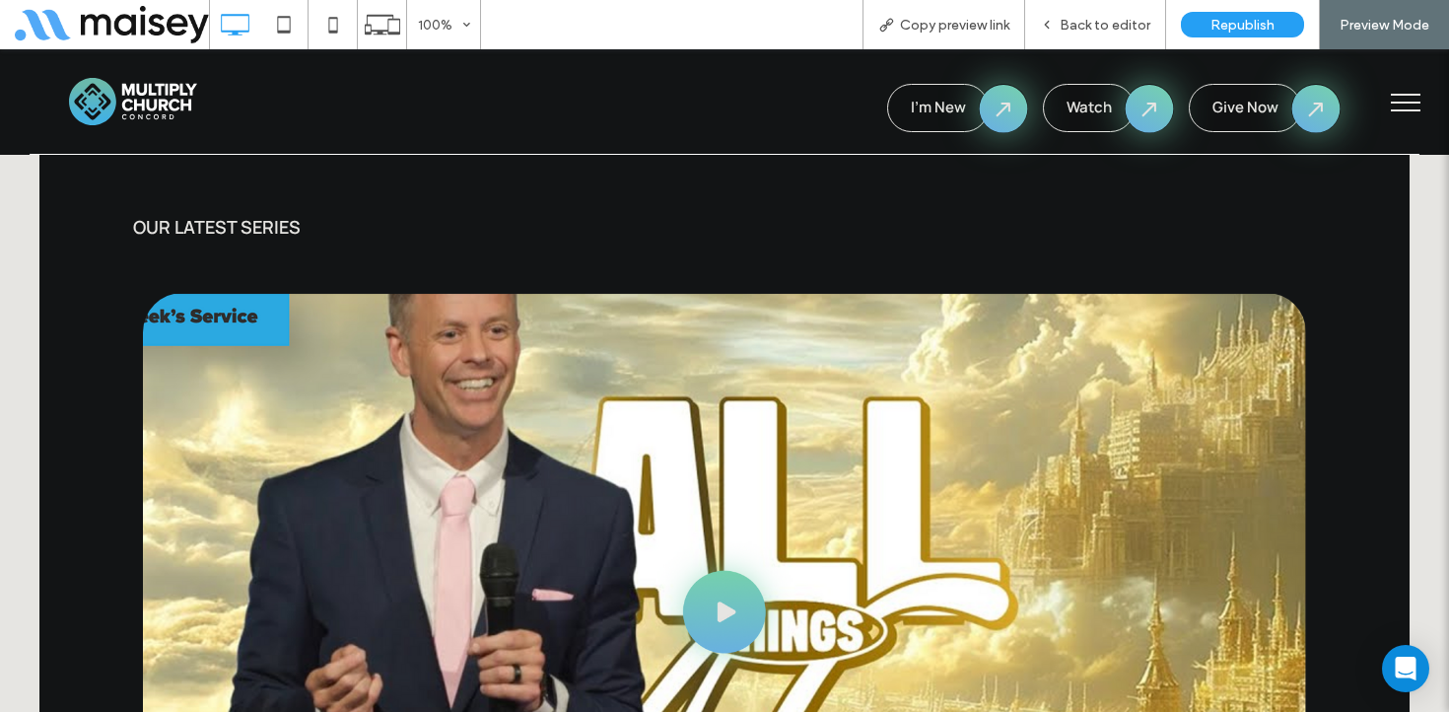
click at [727, 616] on video "Your browser does not support the video tag." at bounding box center [725, 611] width 1164 height 637
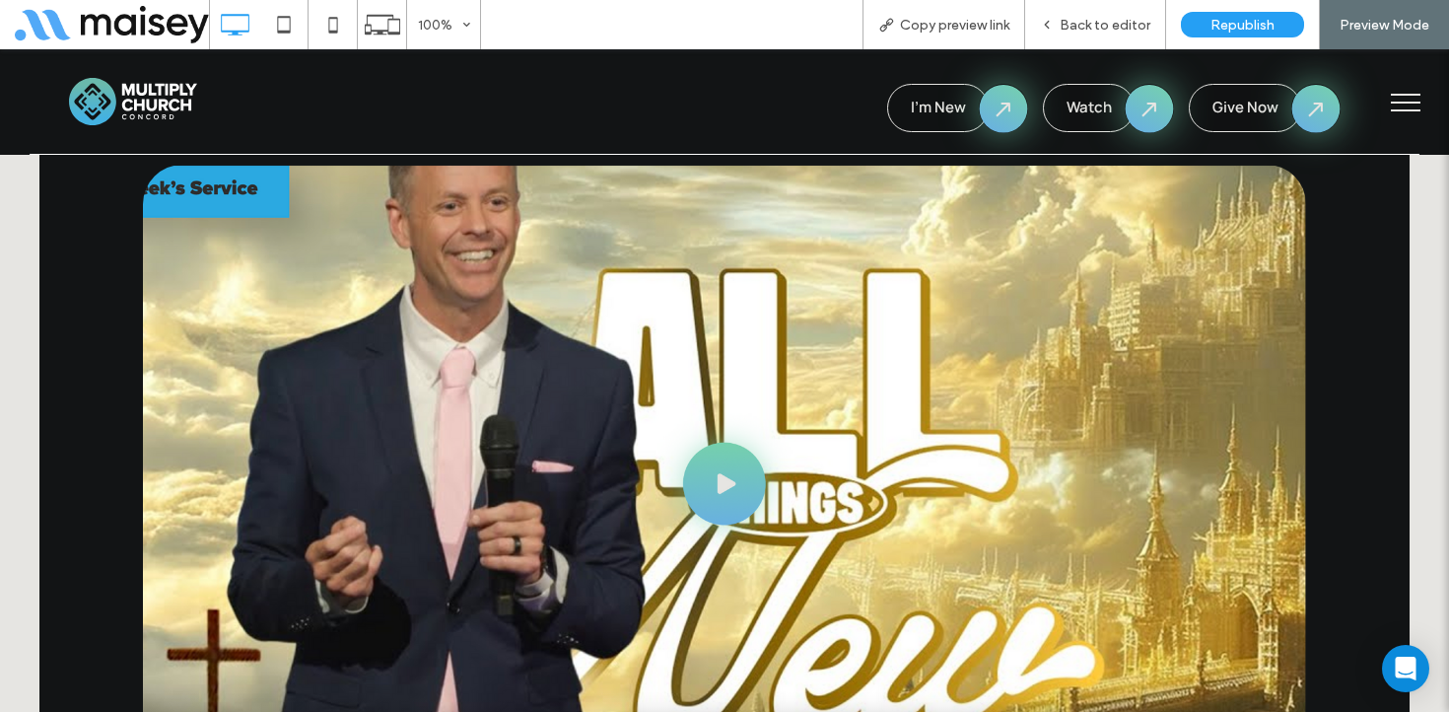
scroll to position [2047, 0]
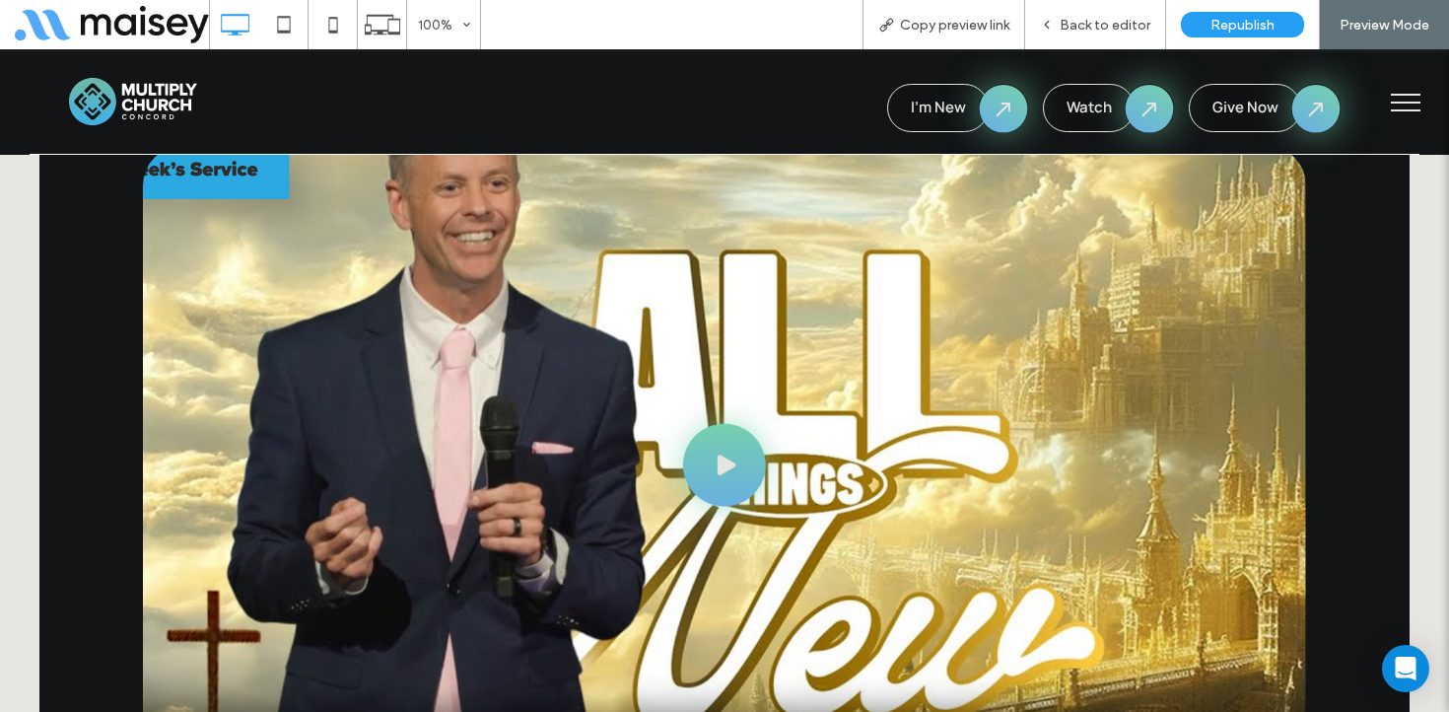
click at [740, 462] on video "Your browser does not support the video tag." at bounding box center [725, 464] width 1164 height 637
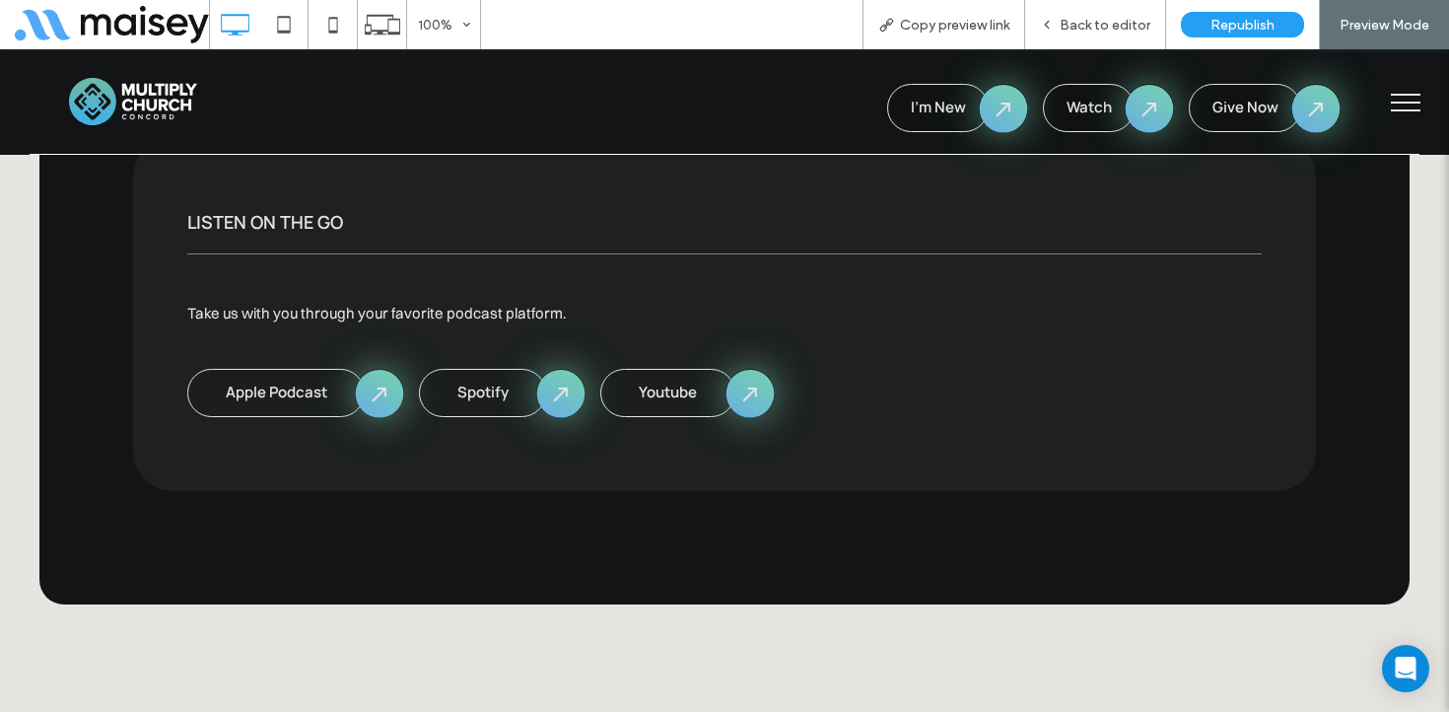
scroll to position [2857, 0]
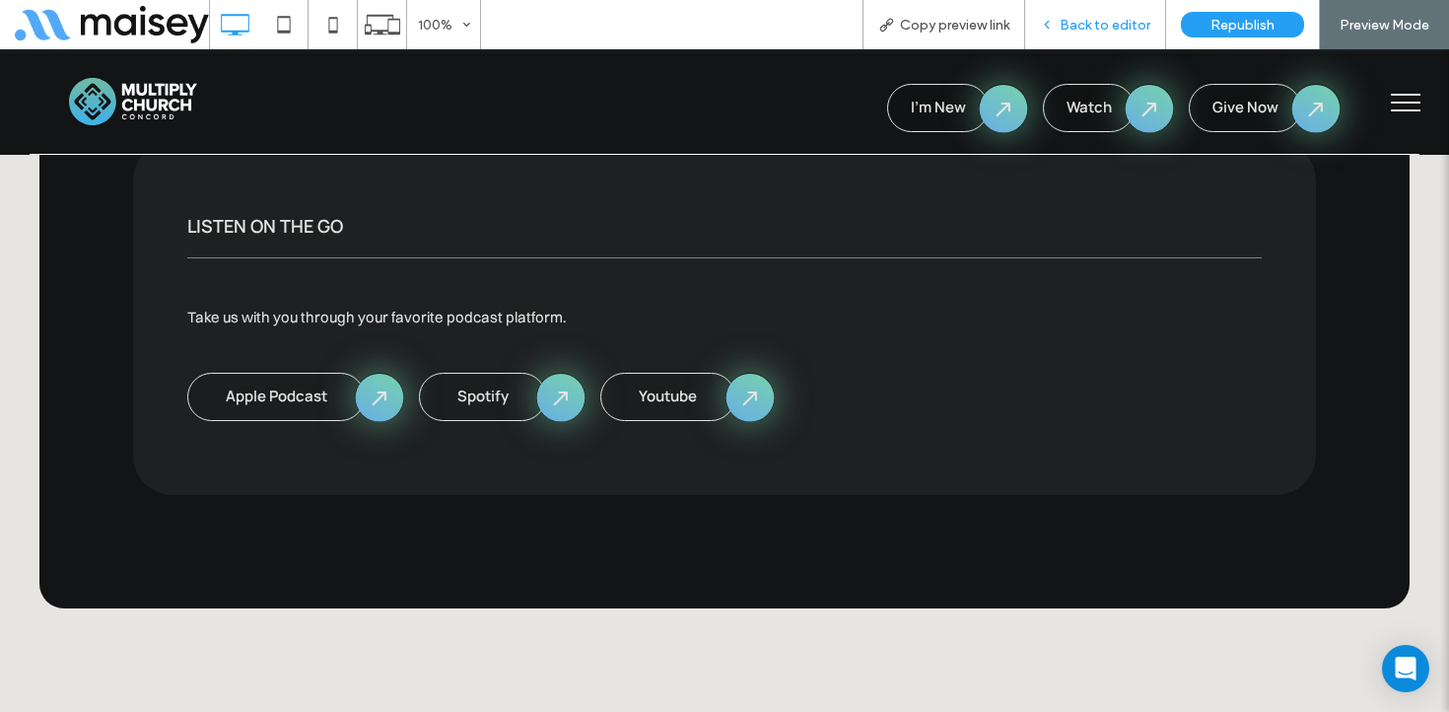
click at [1081, 31] on span "Back to editor" at bounding box center [1105, 25] width 91 height 17
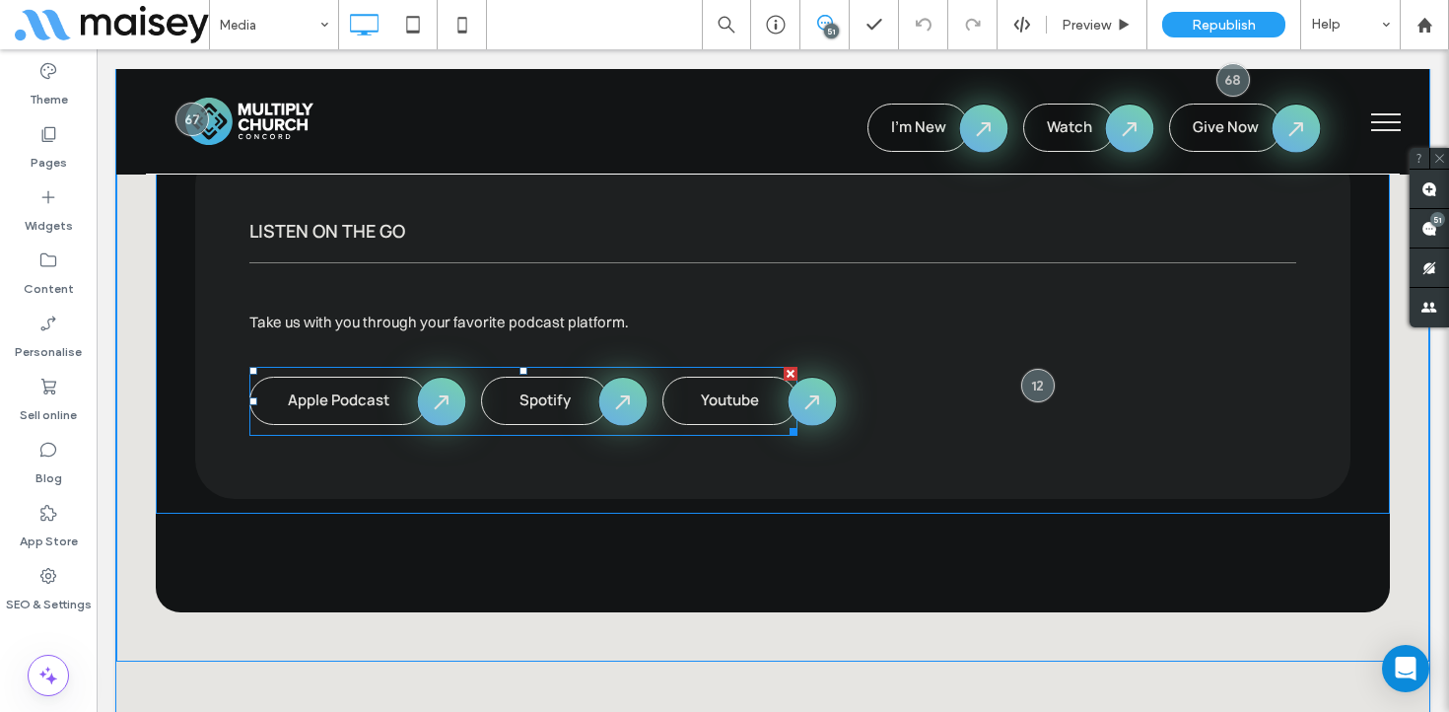
click at [452, 417] on span at bounding box center [523, 401] width 548 height 69
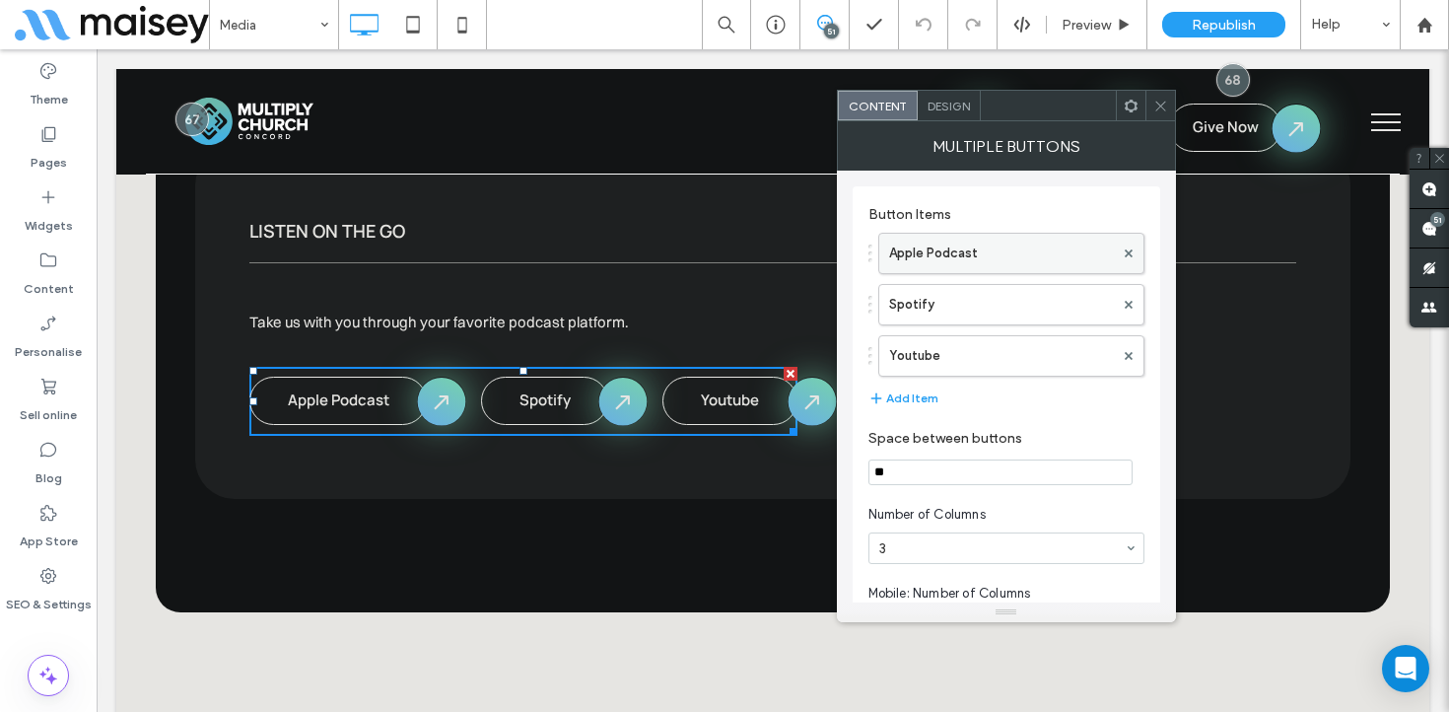
click at [956, 243] on label "Apple Podcast" at bounding box center [1001, 253] width 225 height 39
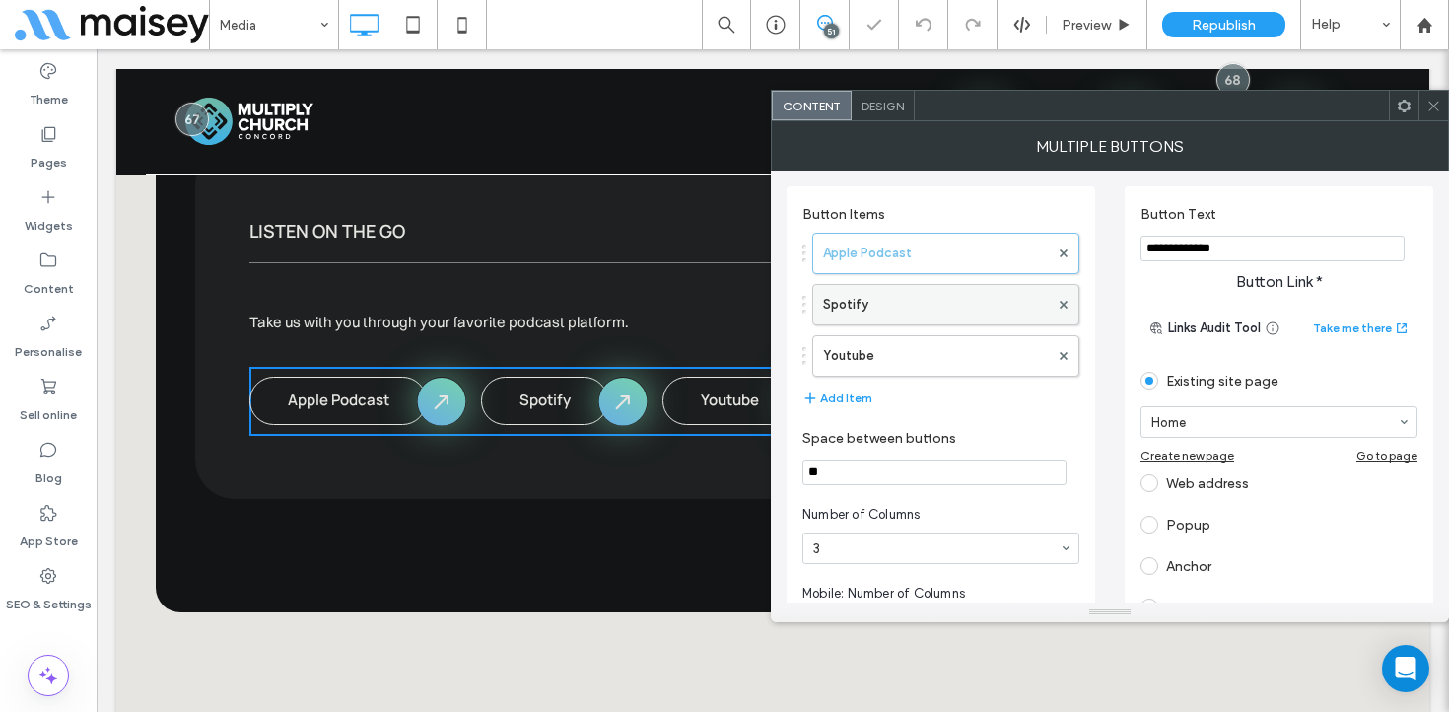
click at [969, 324] on div "Spotify" at bounding box center [946, 304] width 267 height 41
click at [955, 364] on label "Youtube" at bounding box center [936, 355] width 226 height 39
click at [1221, 492] on div "Web address" at bounding box center [1279, 483] width 277 height 32
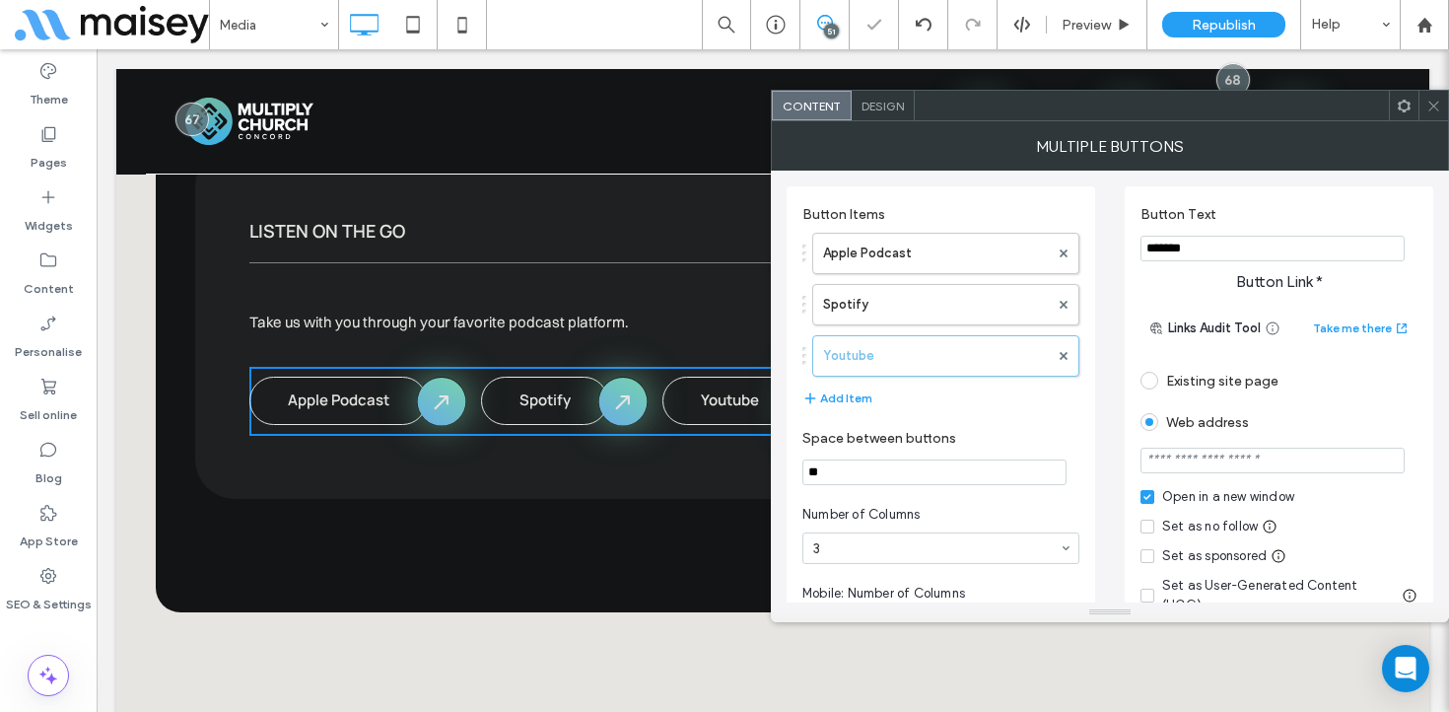
click at [1220, 466] on input "url" at bounding box center [1273, 461] width 264 height 26
paste input "**********"
type input "**********"
click at [1312, 415] on div "Web address" at bounding box center [1279, 422] width 277 height 32
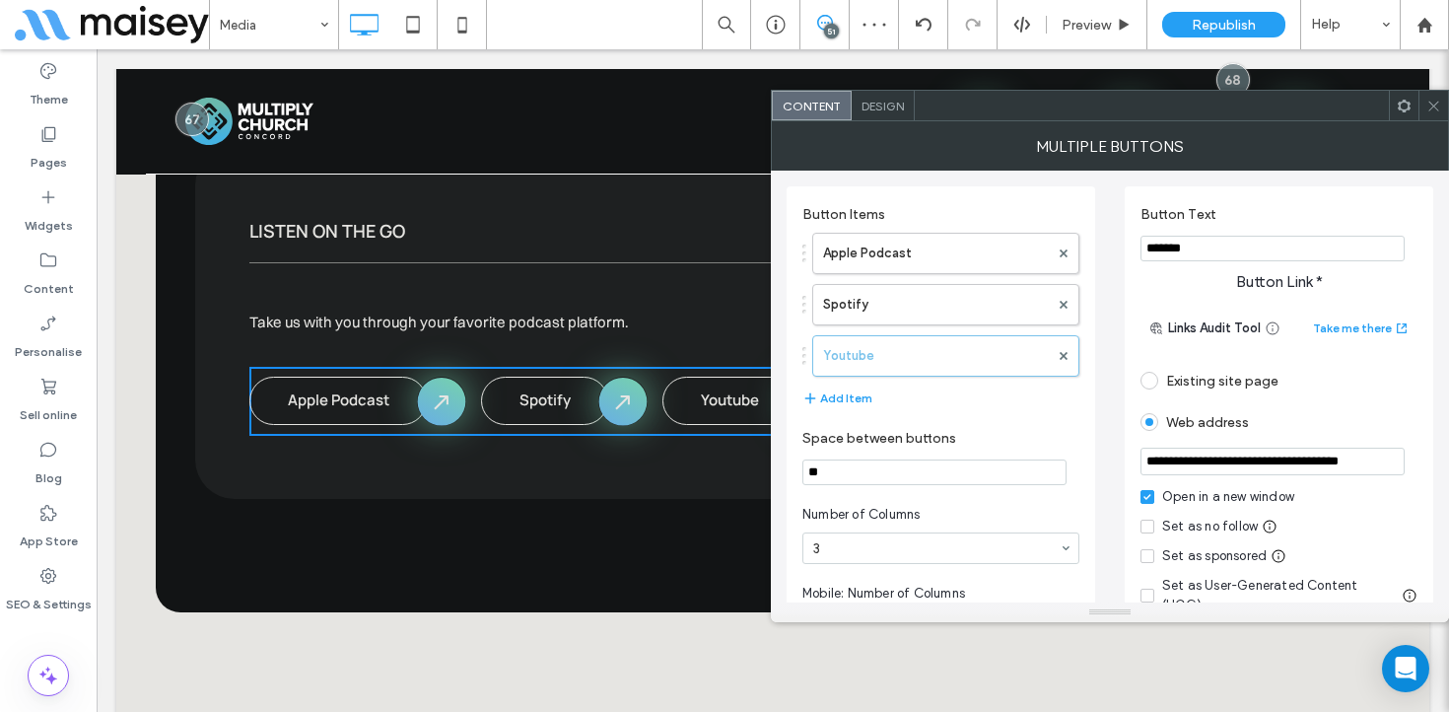
scroll to position [0, 0]
click at [1439, 97] on span at bounding box center [1434, 106] width 15 height 30
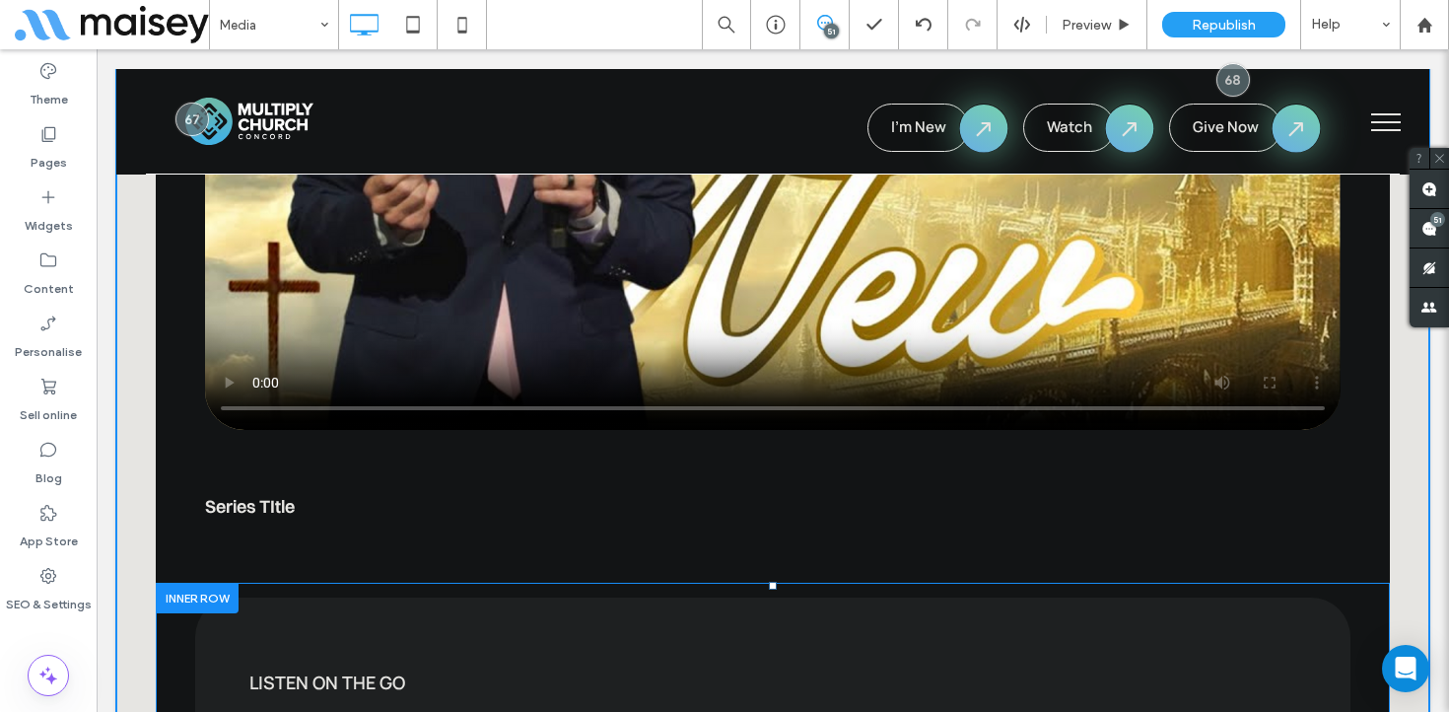
scroll to position [2286, 0]
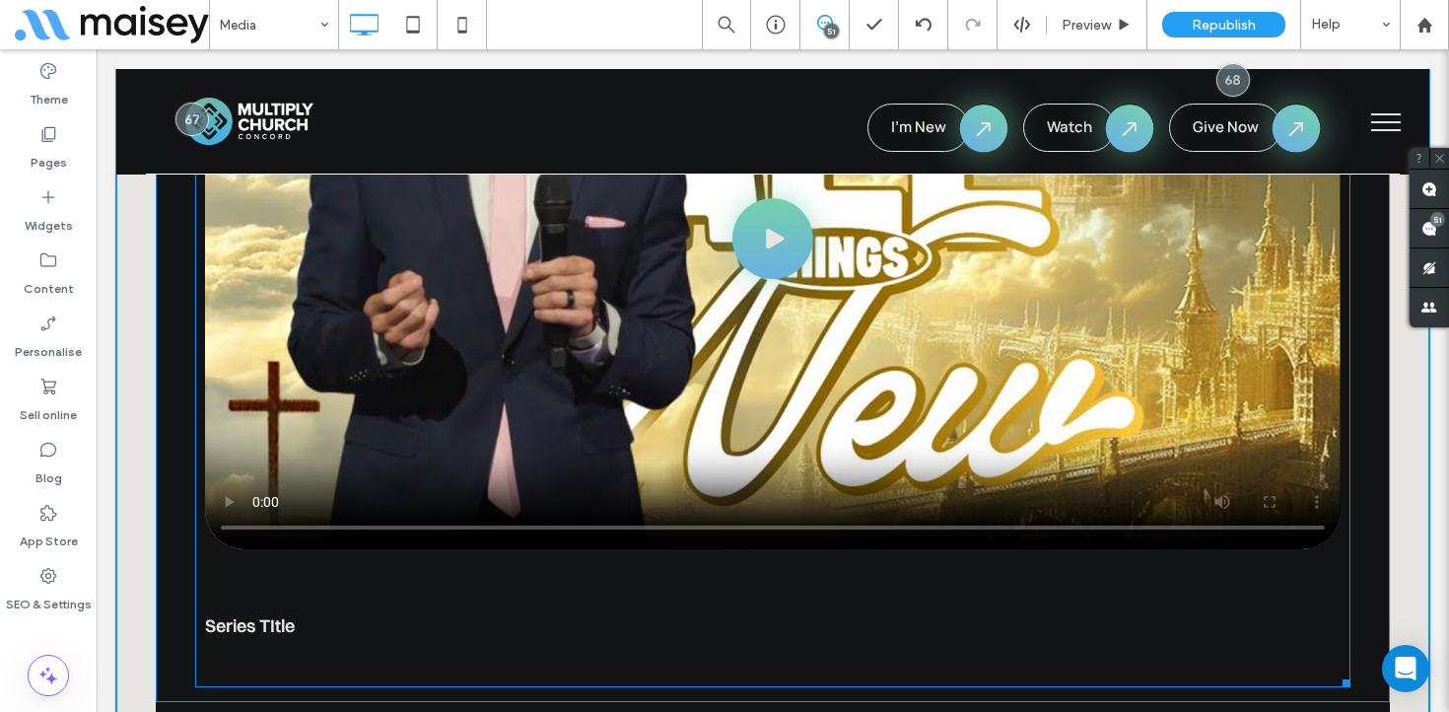
click at [696, 312] on span at bounding box center [773, 292] width 1156 height 790
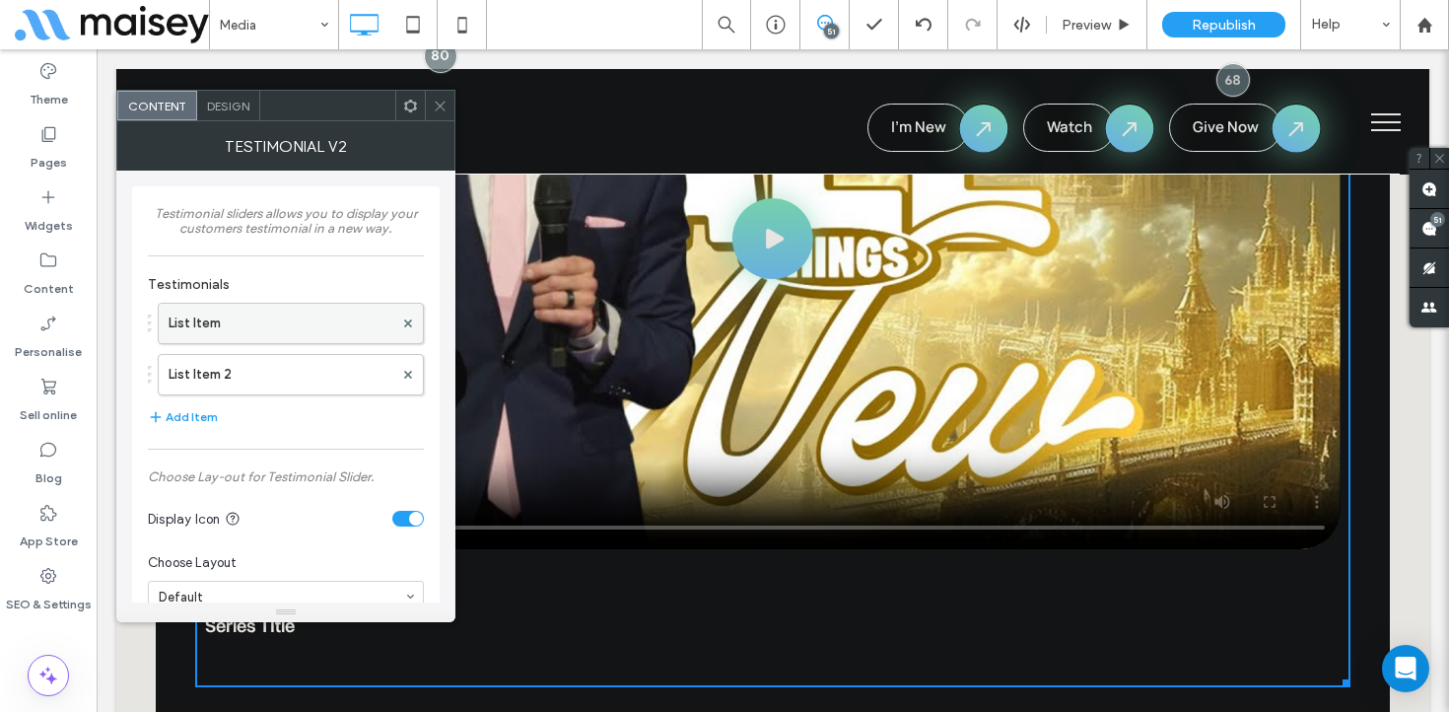
click at [267, 318] on label "List Item" at bounding box center [281, 323] width 225 height 39
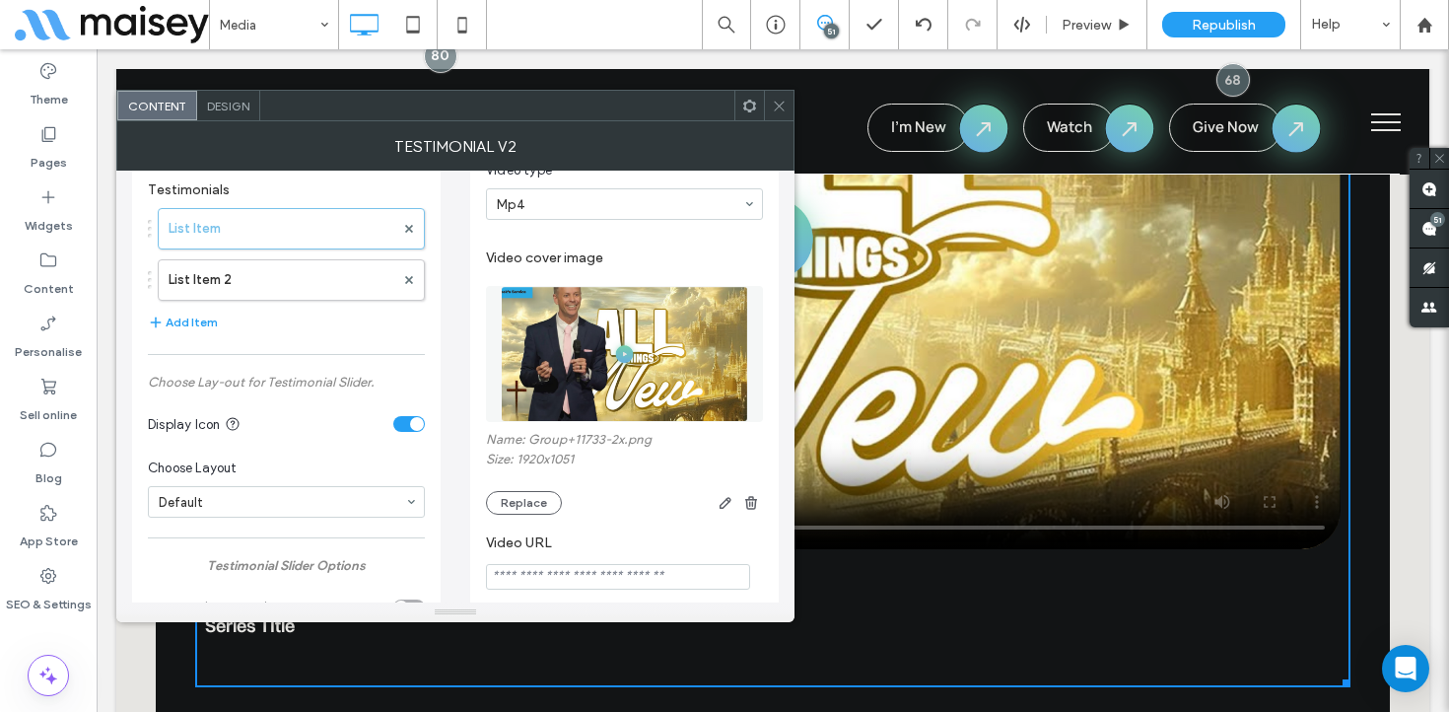
scroll to position [0, 0]
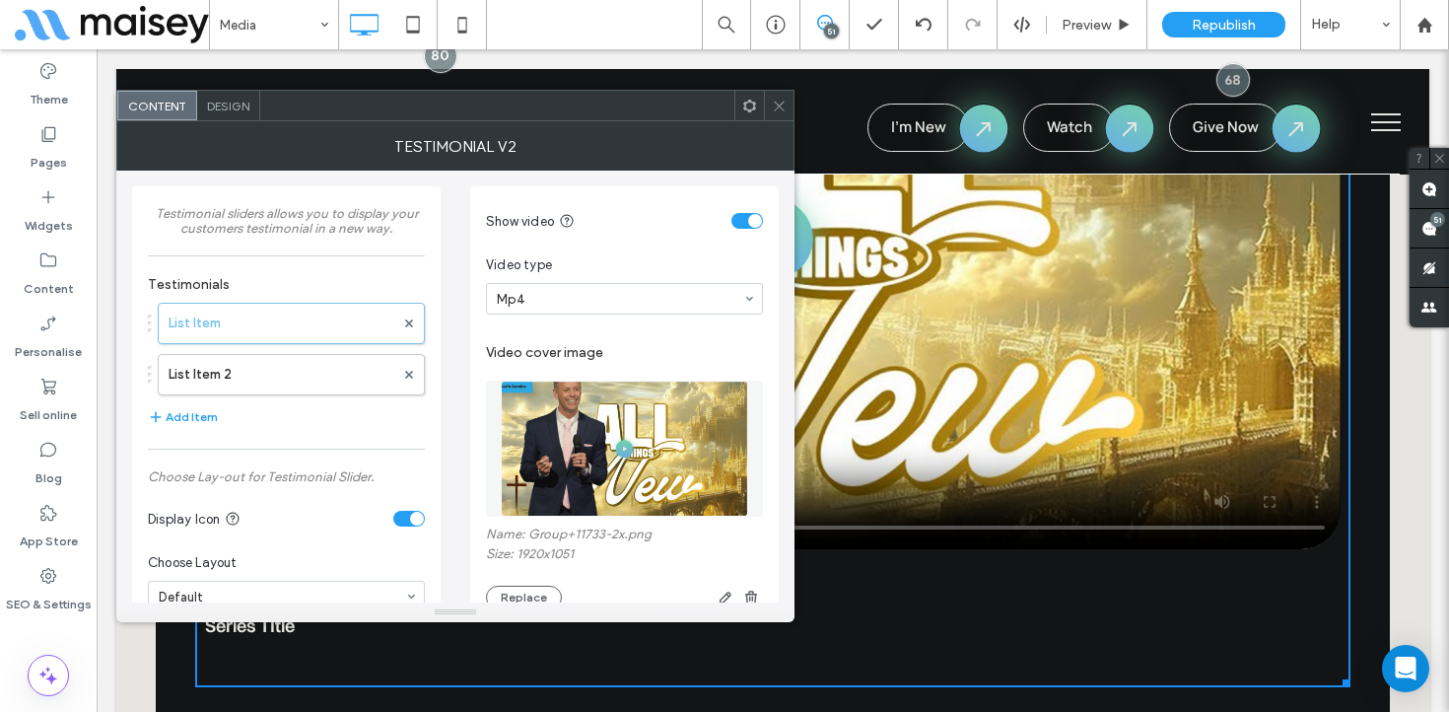
click at [780, 103] on icon at bounding box center [779, 106] width 15 height 15
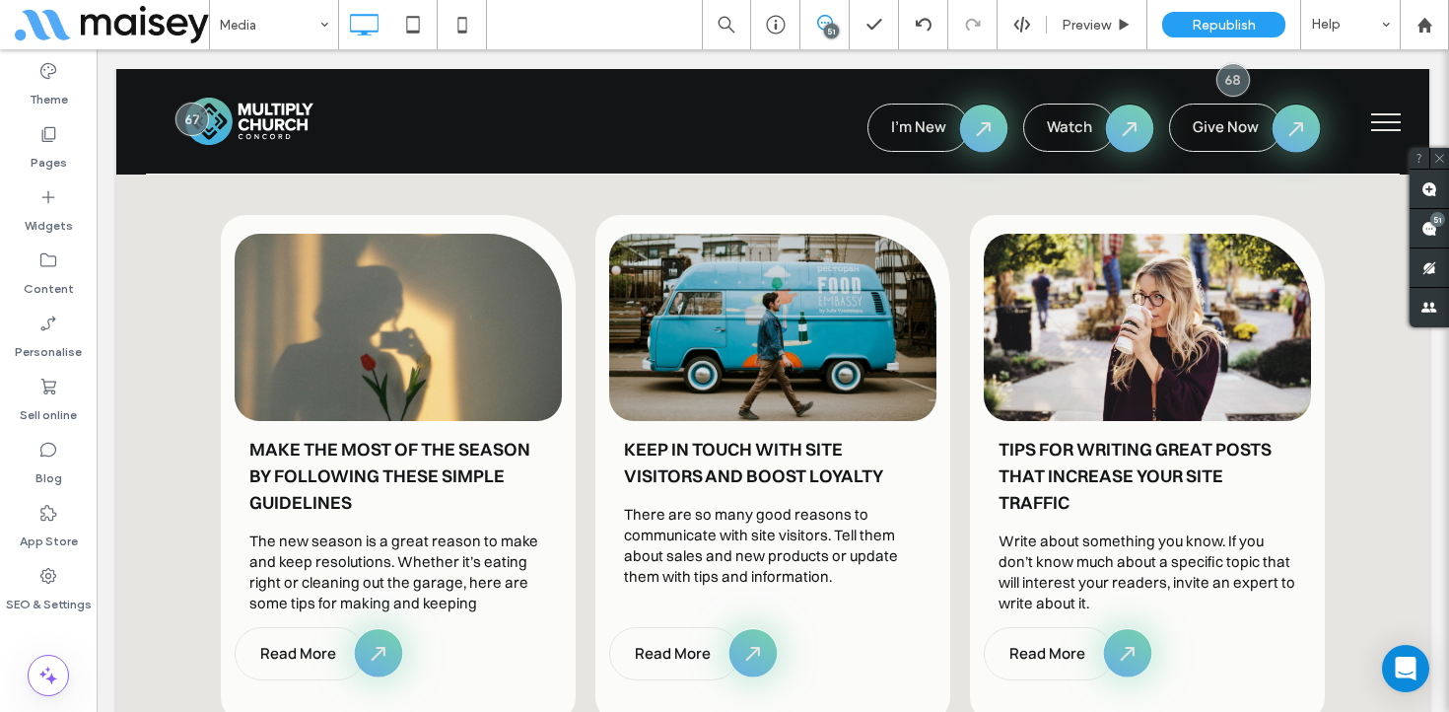
scroll to position [3860, 0]
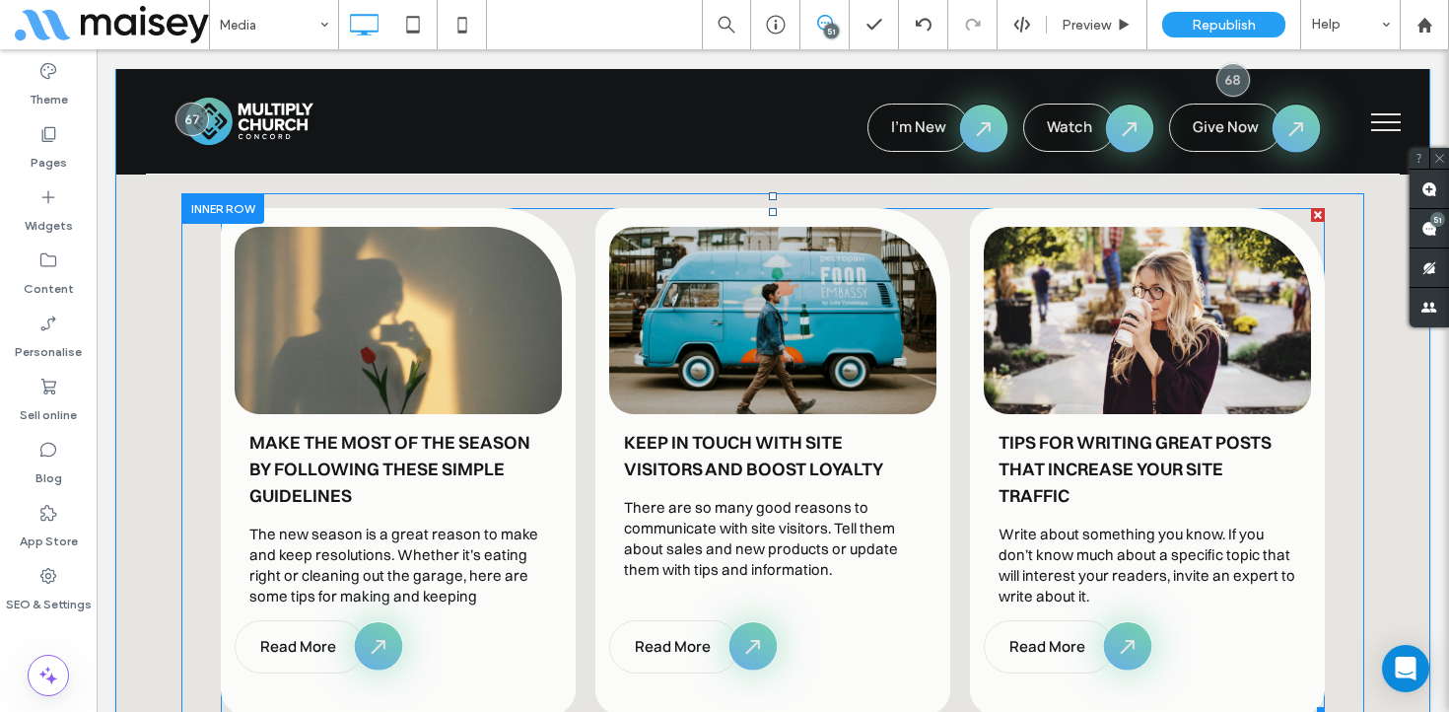
click at [631, 429] on div "Keep in touch with site visitors and boost loyalty par Hello • 14 mai 2025 Ther…" at bounding box center [772, 517] width 327 height 206
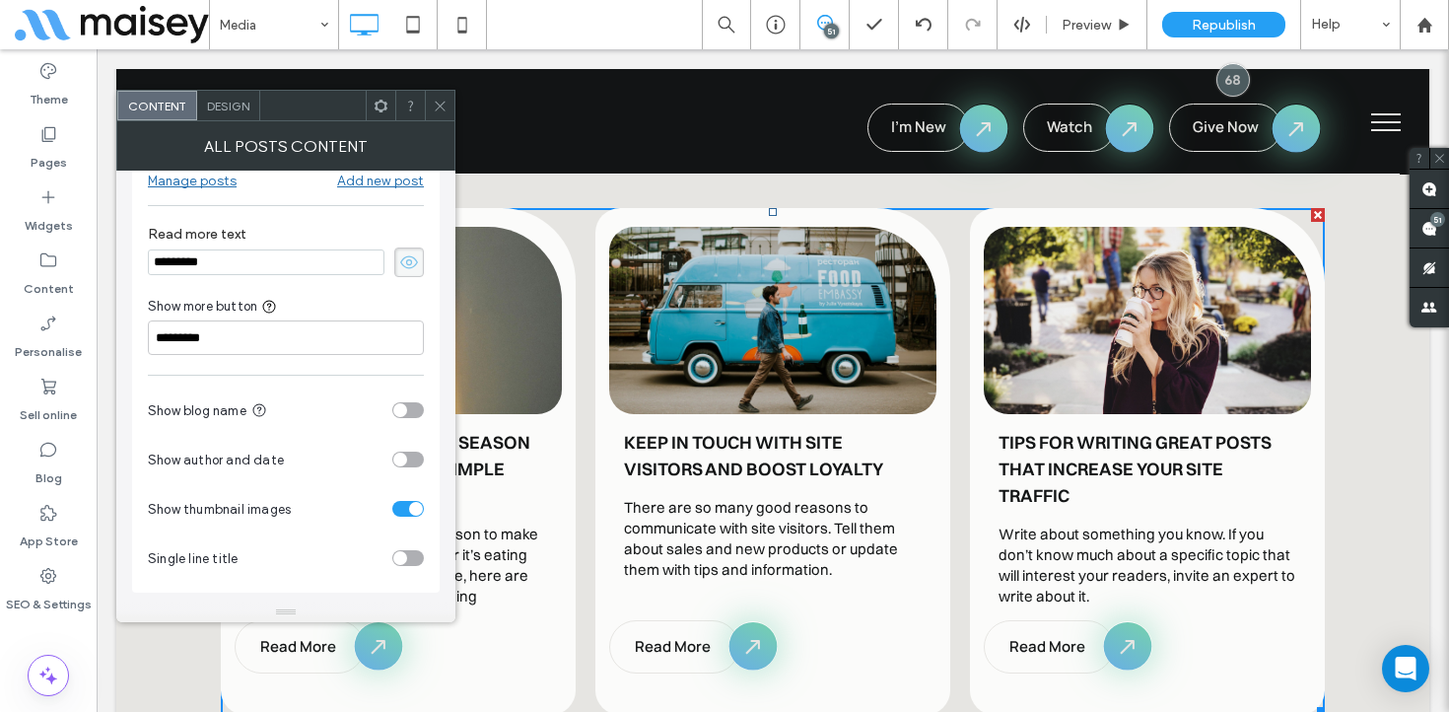
scroll to position [0, 0]
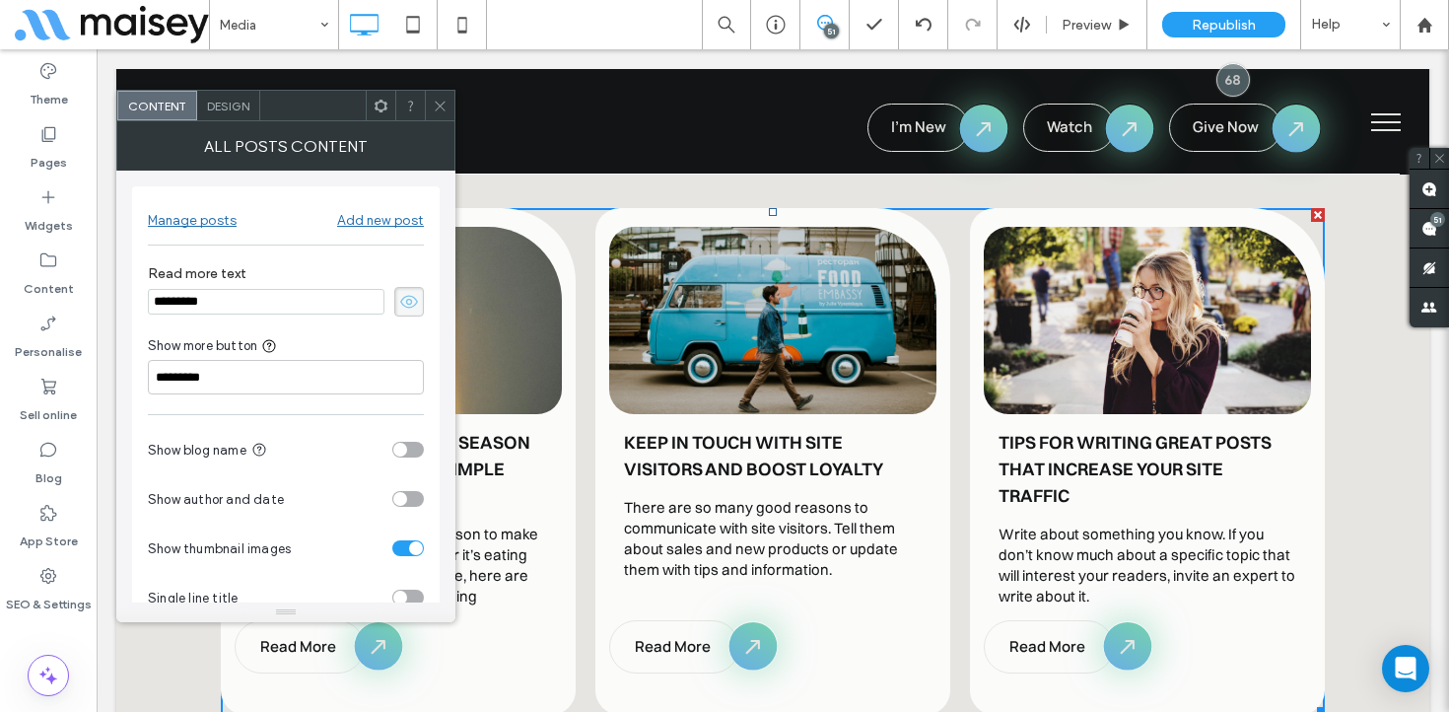
click at [432, 107] on div at bounding box center [440, 106] width 30 height 30
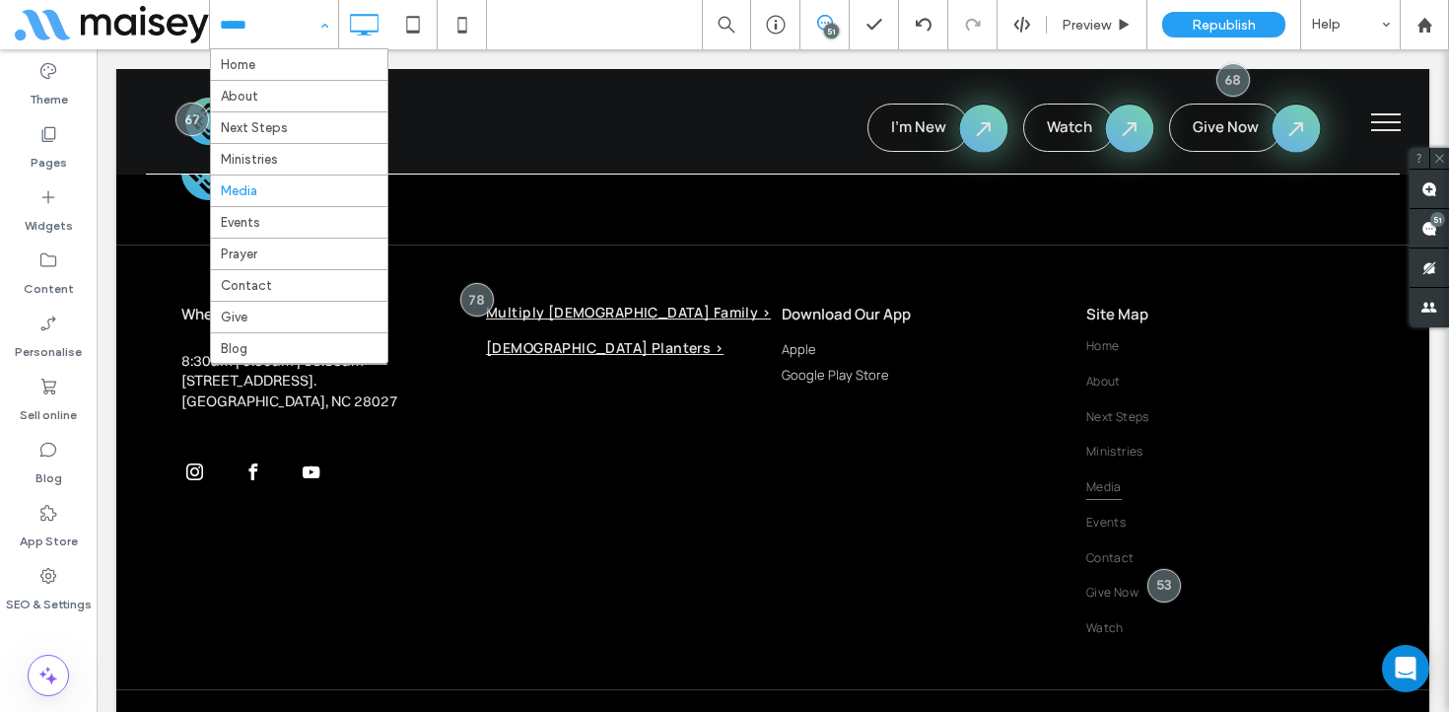
scroll to position [41, 0]
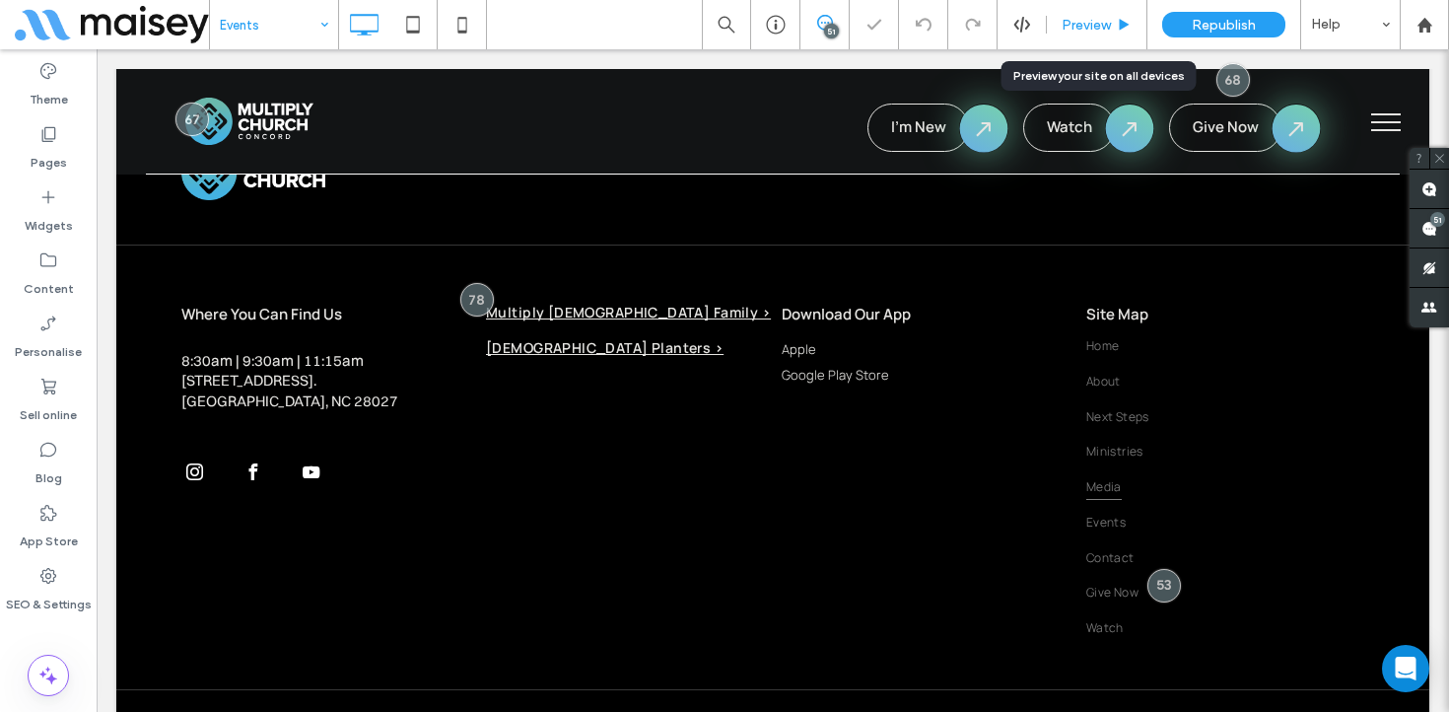
click at [1098, 21] on span "Preview" at bounding box center [1086, 25] width 49 height 17
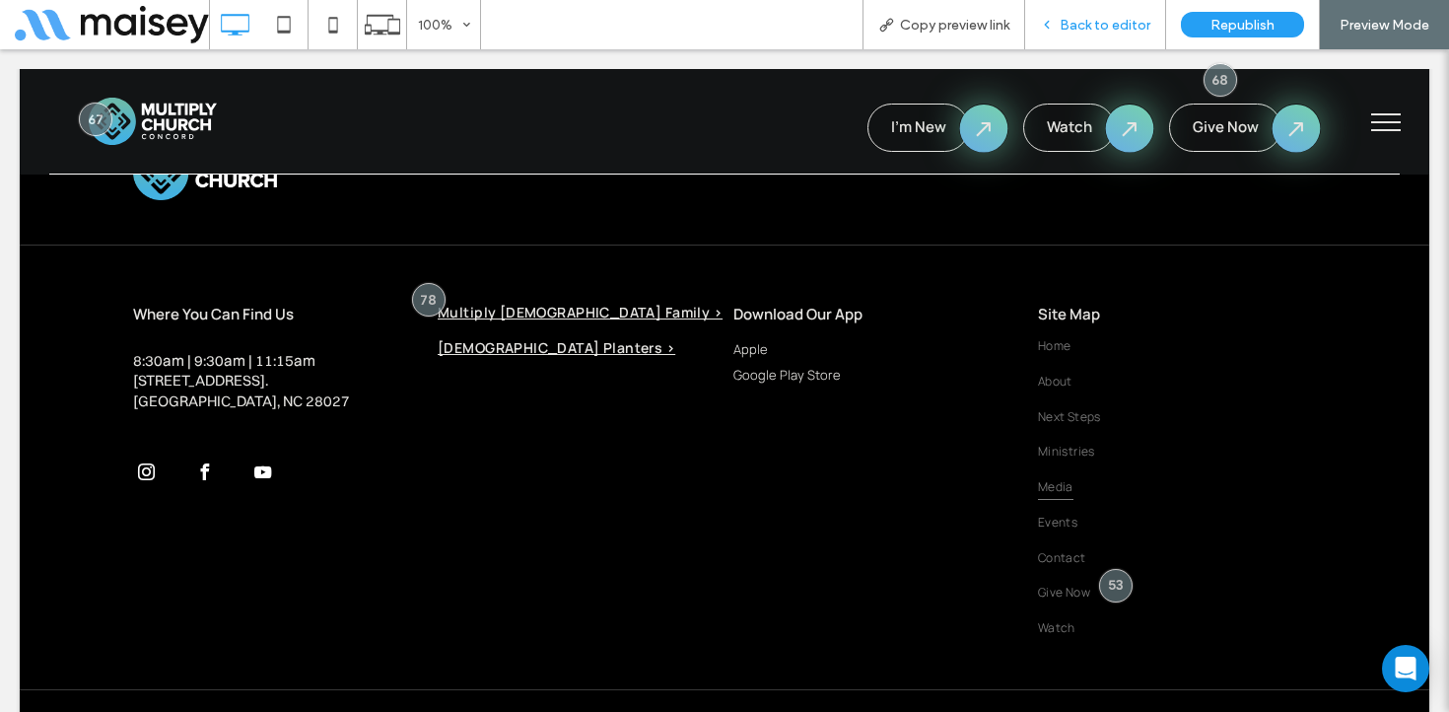
click at [1096, 22] on span "Back to editor" at bounding box center [1105, 25] width 91 height 17
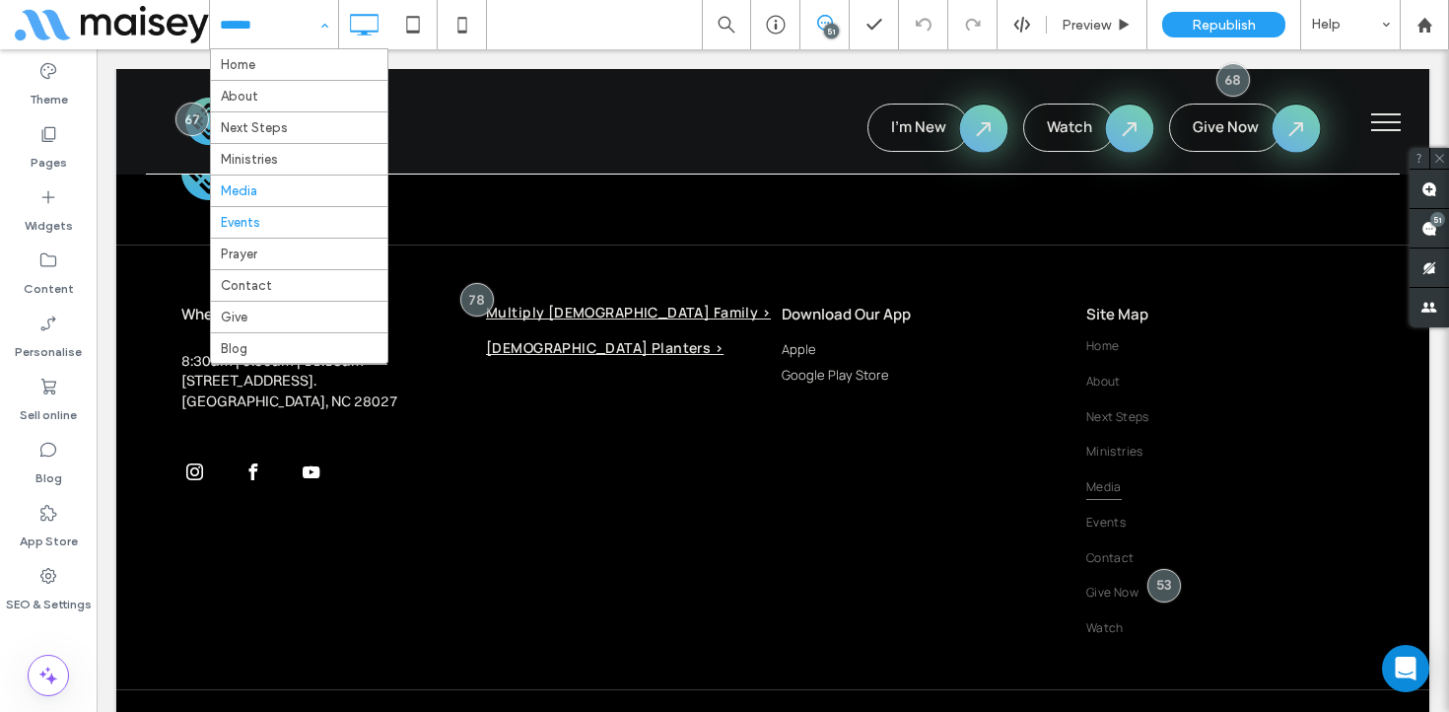
scroll to position [41, 0]
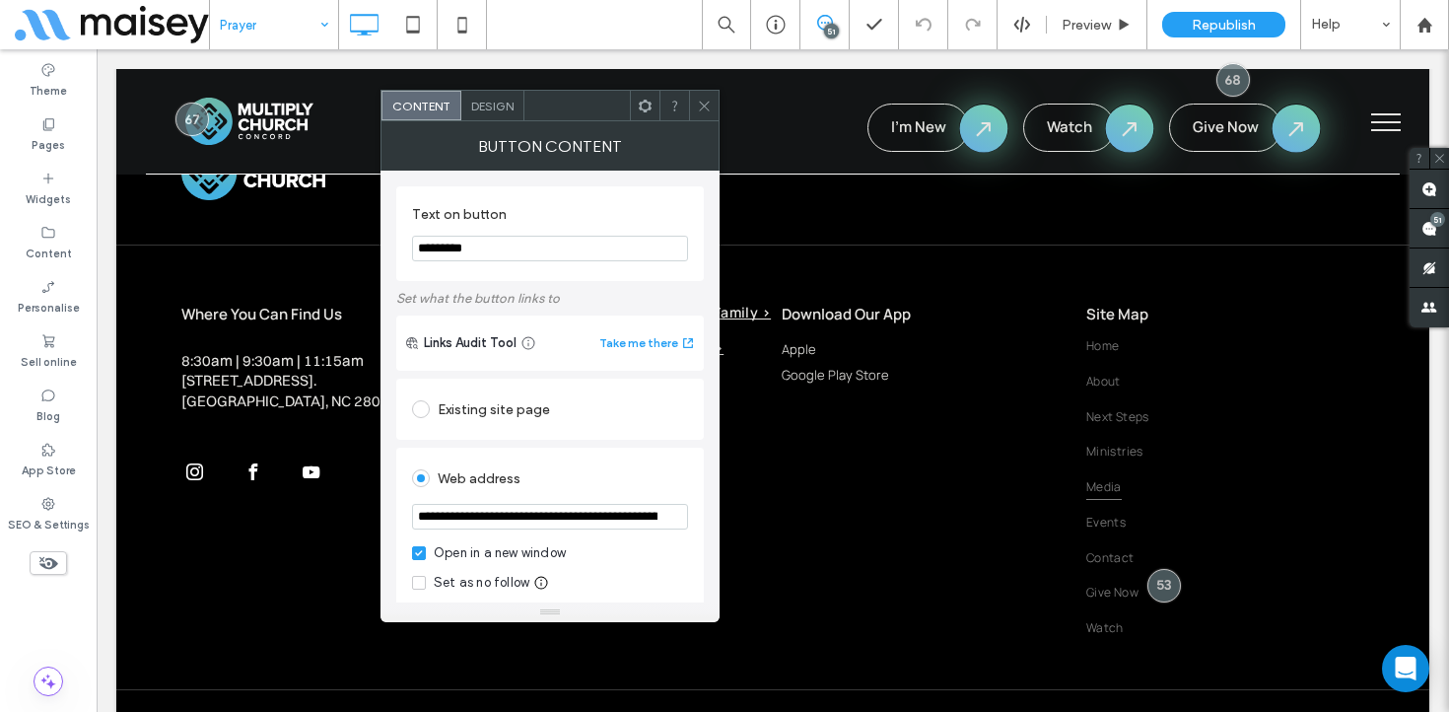
click at [698, 99] on icon at bounding box center [704, 106] width 15 height 15
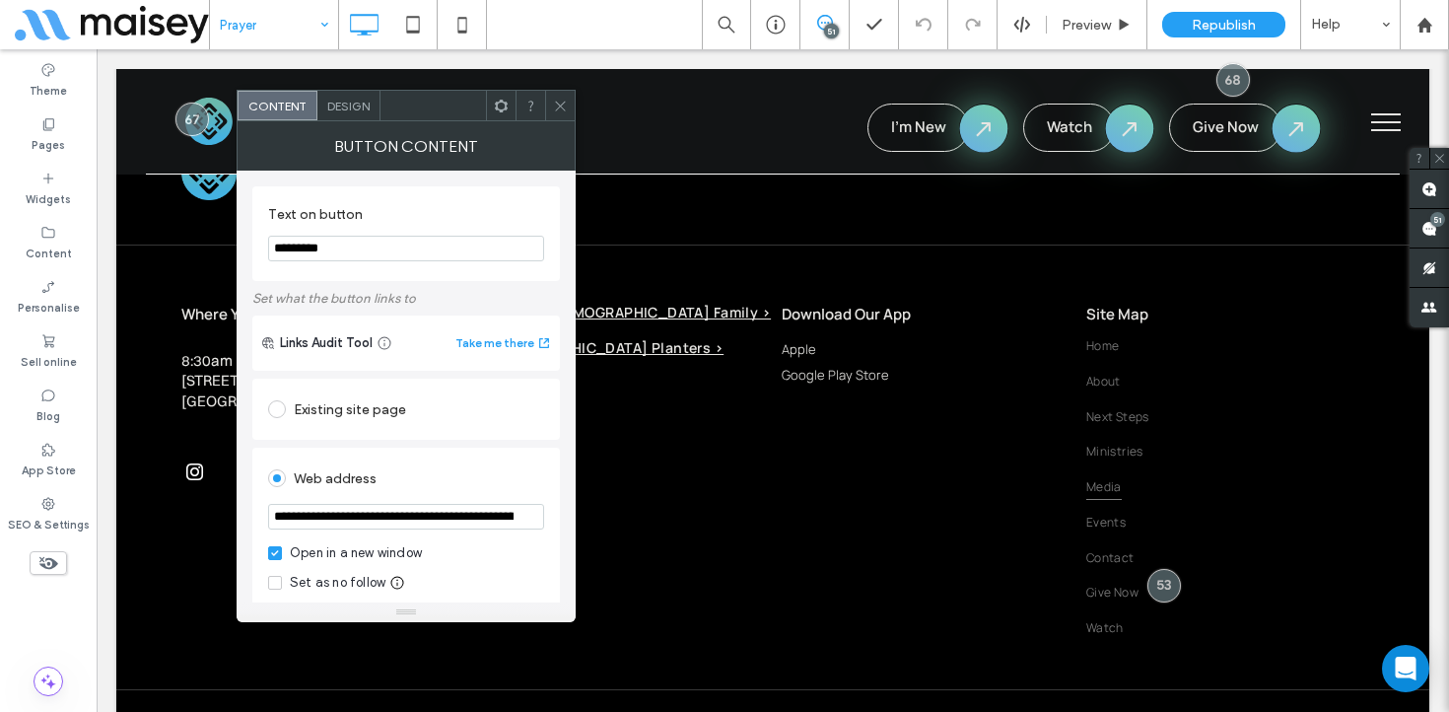
click at [557, 99] on icon at bounding box center [560, 106] width 15 height 15
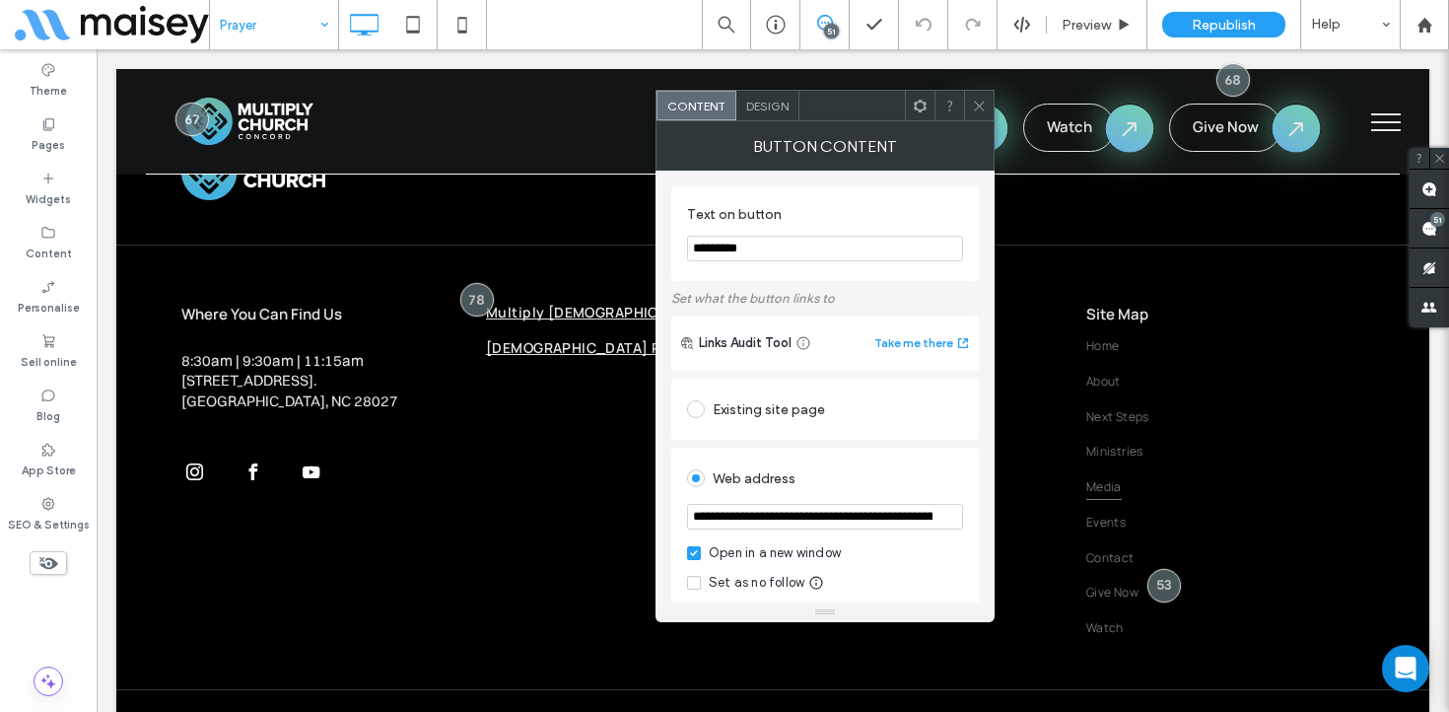
click at [973, 102] on icon at bounding box center [979, 106] width 15 height 15
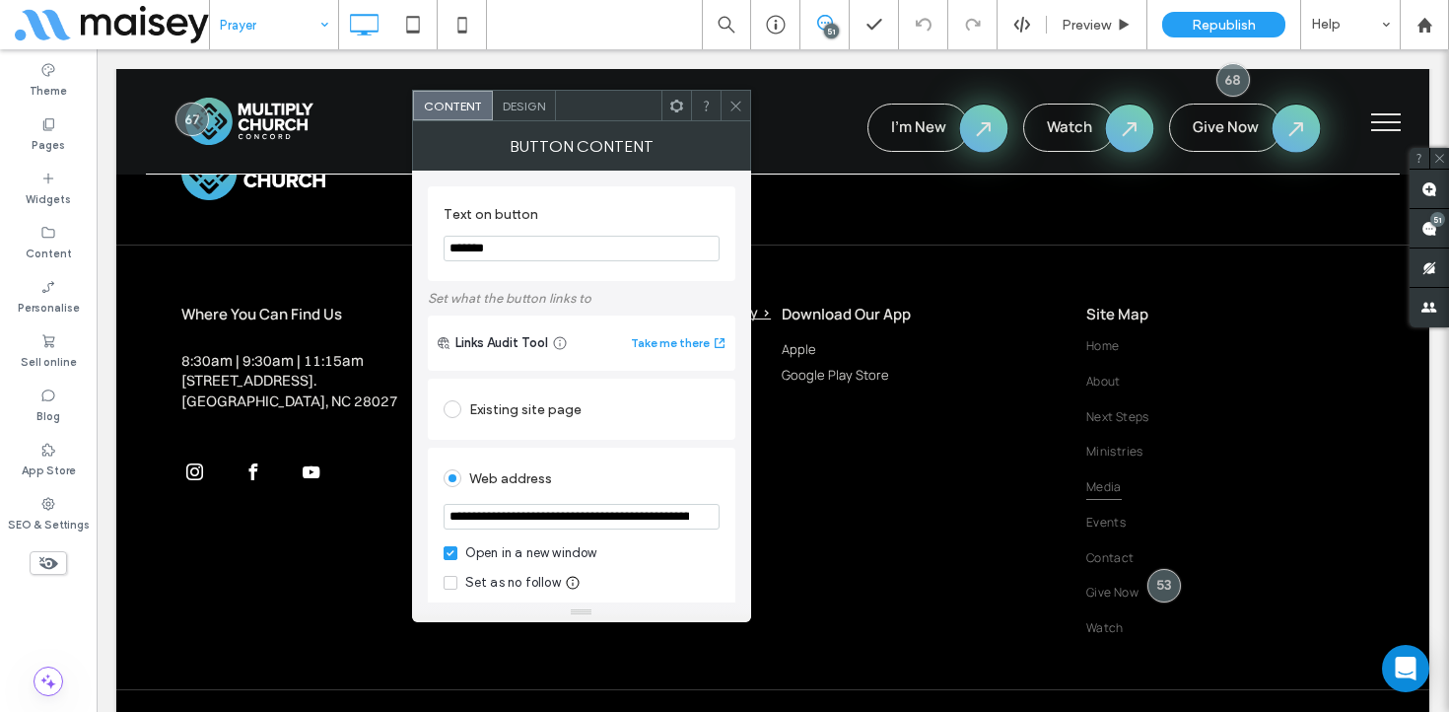
click at [734, 106] on icon at bounding box center [736, 106] width 15 height 15
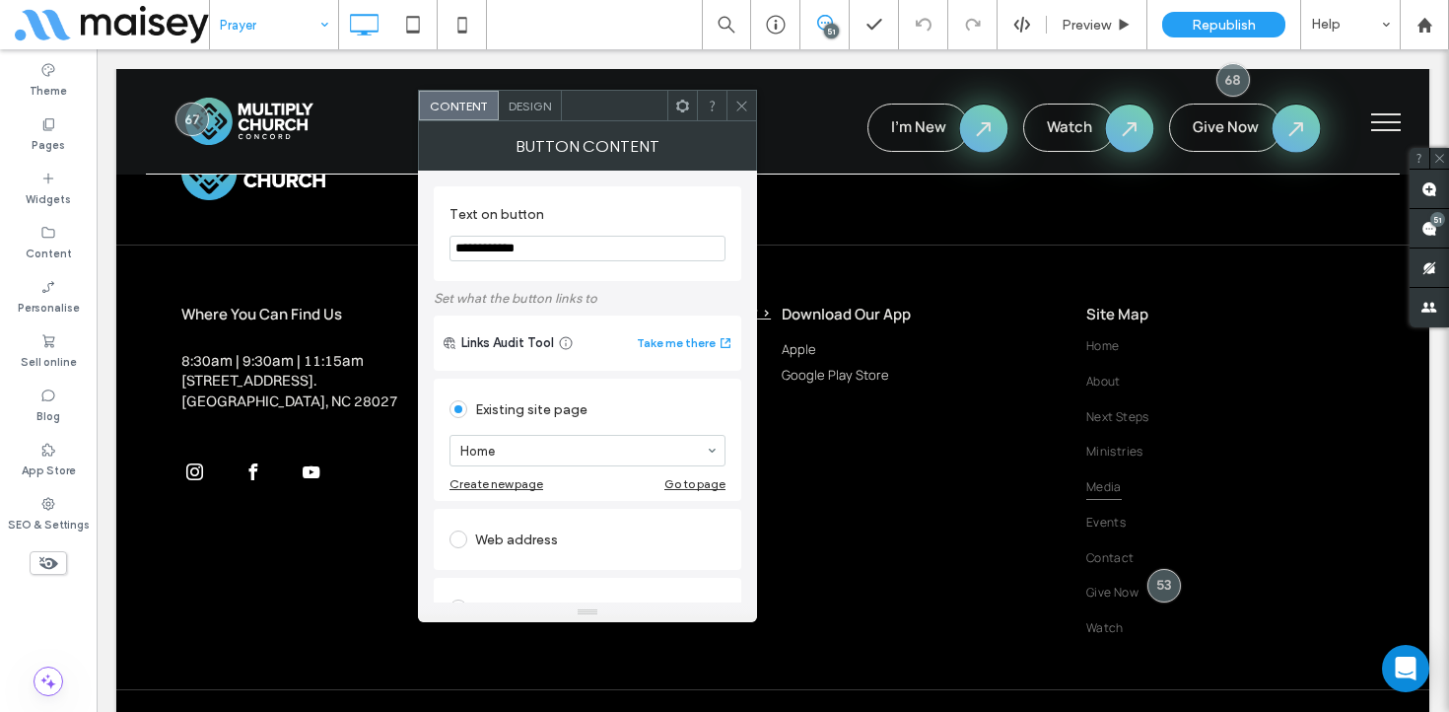
click at [741, 107] on icon at bounding box center [742, 106] width 15 height 15
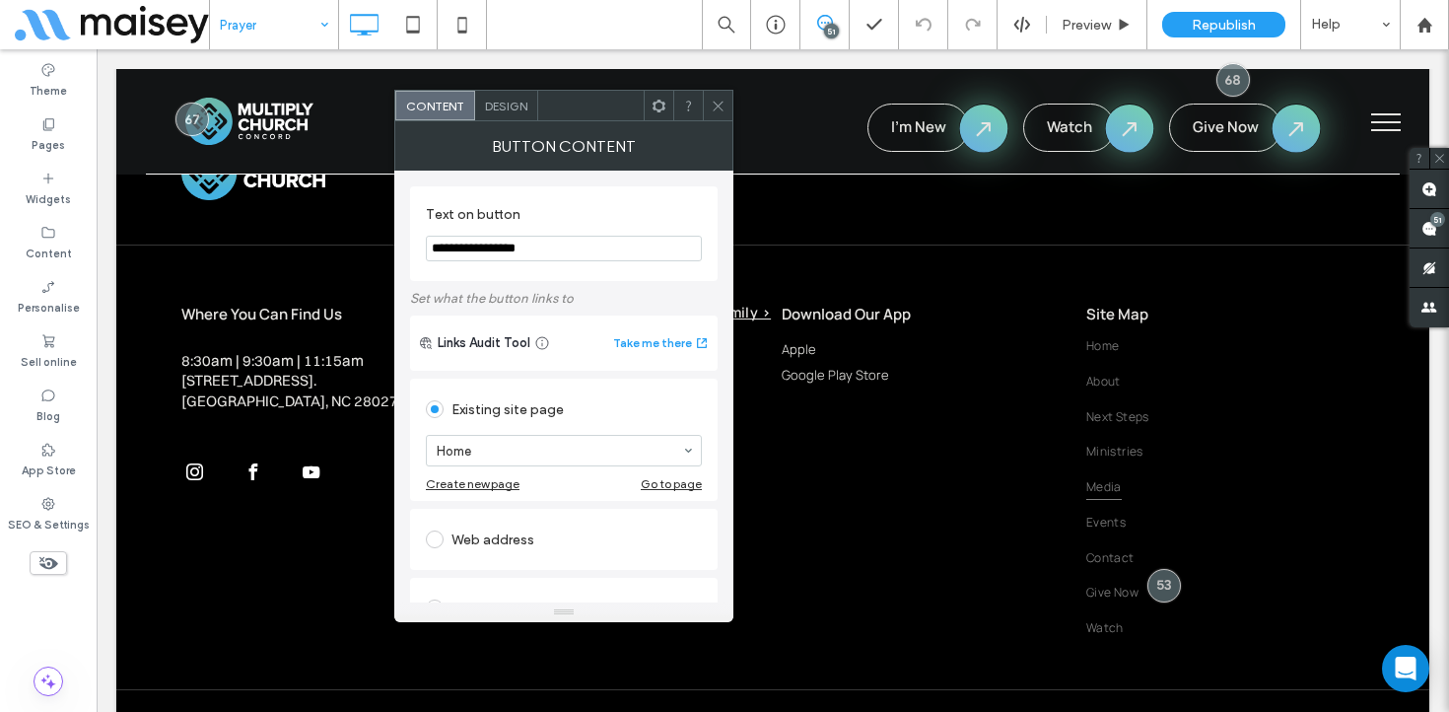
click at [721, 109] on icon at bounding box center [718, 106] width 15 height 15
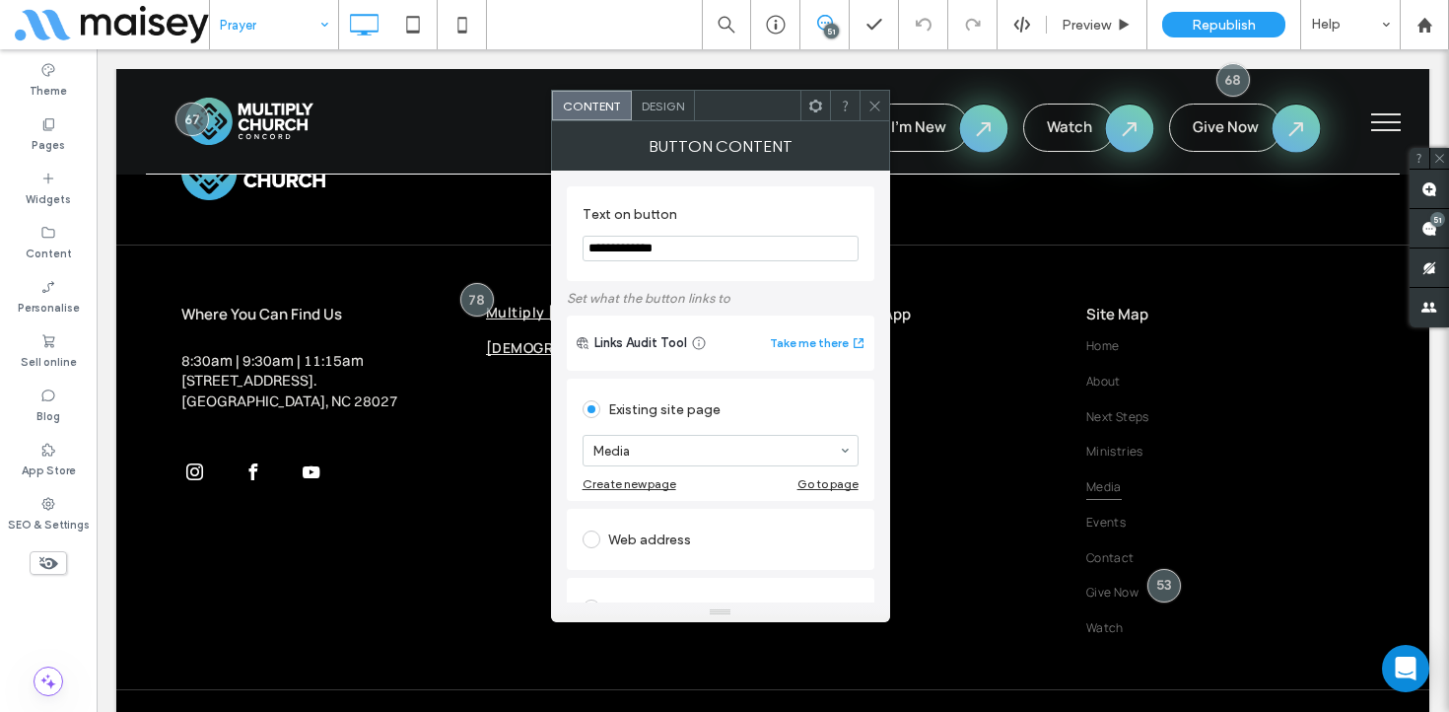
click at [876, 100] on icon at bounding box center [875, 106] width 15 height 15
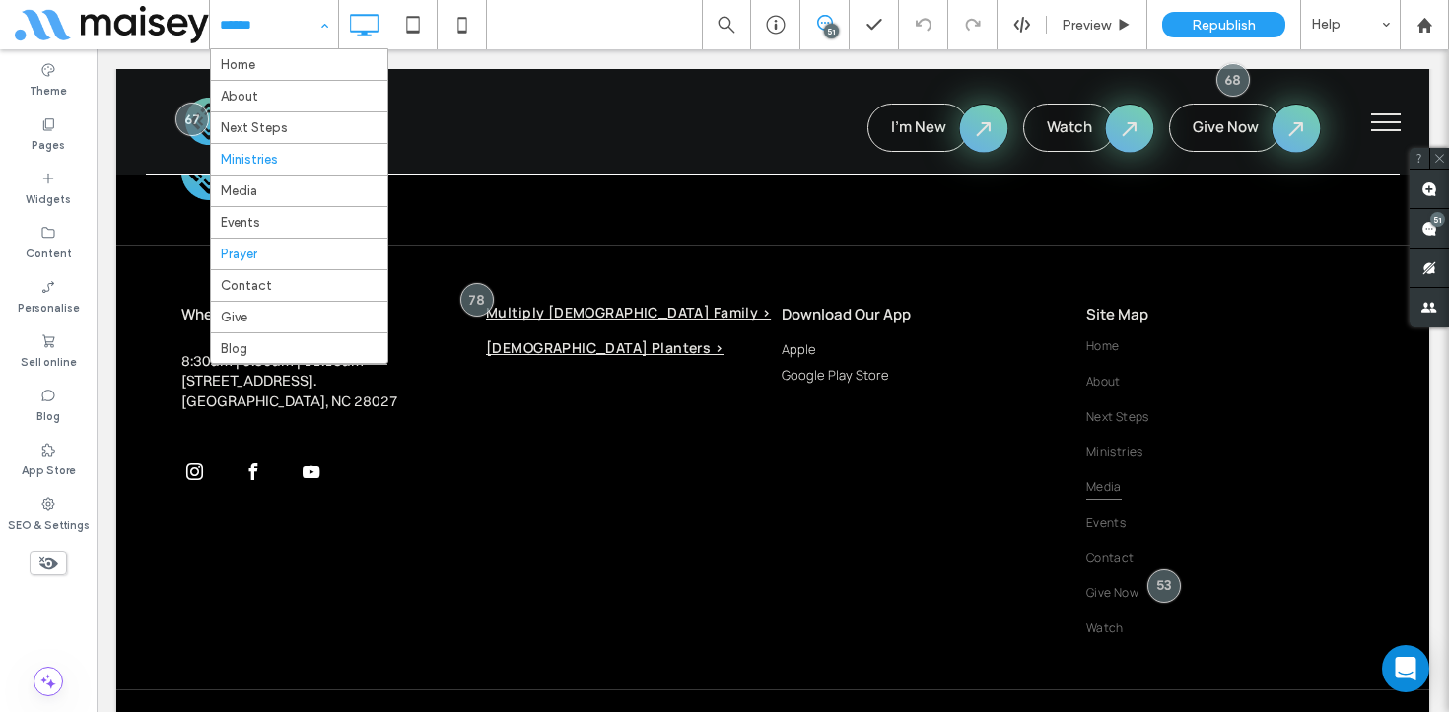
scroll to position [41, 0]
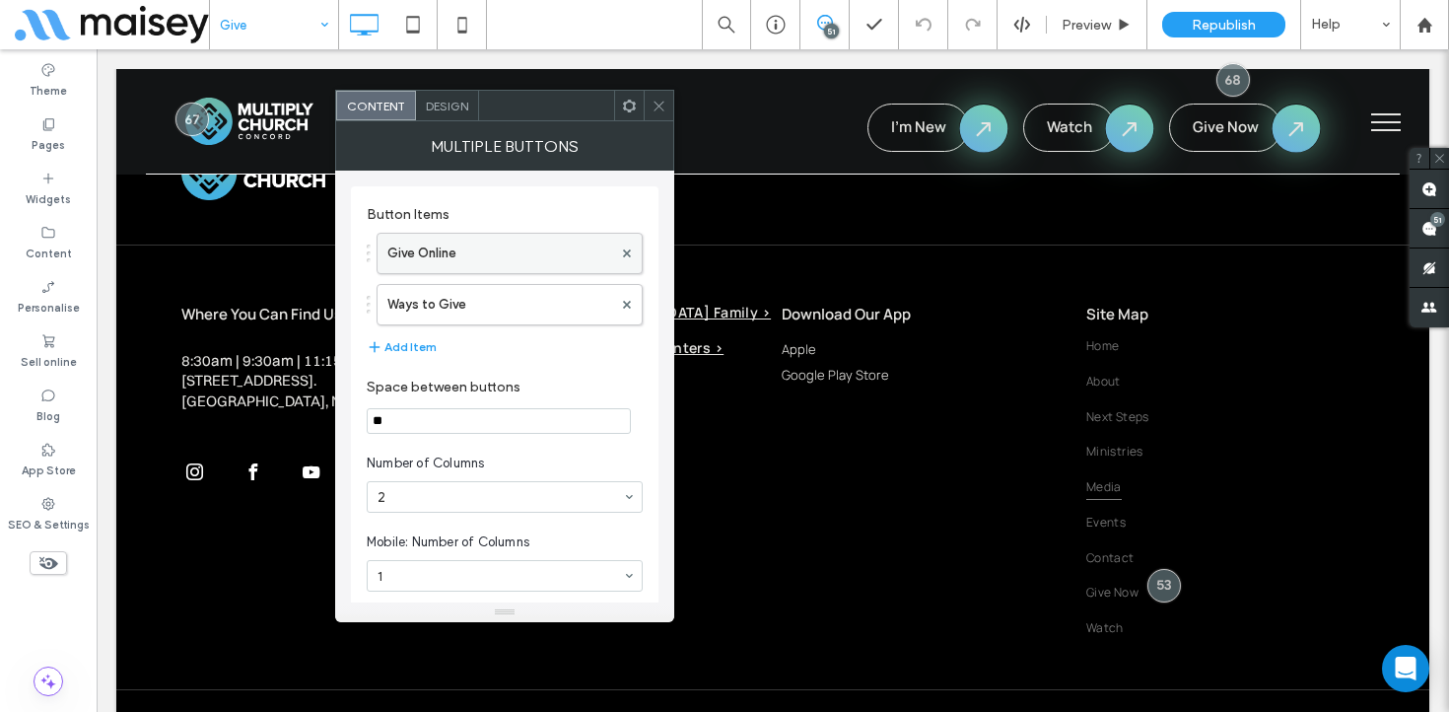
click at [543, 253] on label "Give Online" at bounding box center [500, 253] width 225 height 39
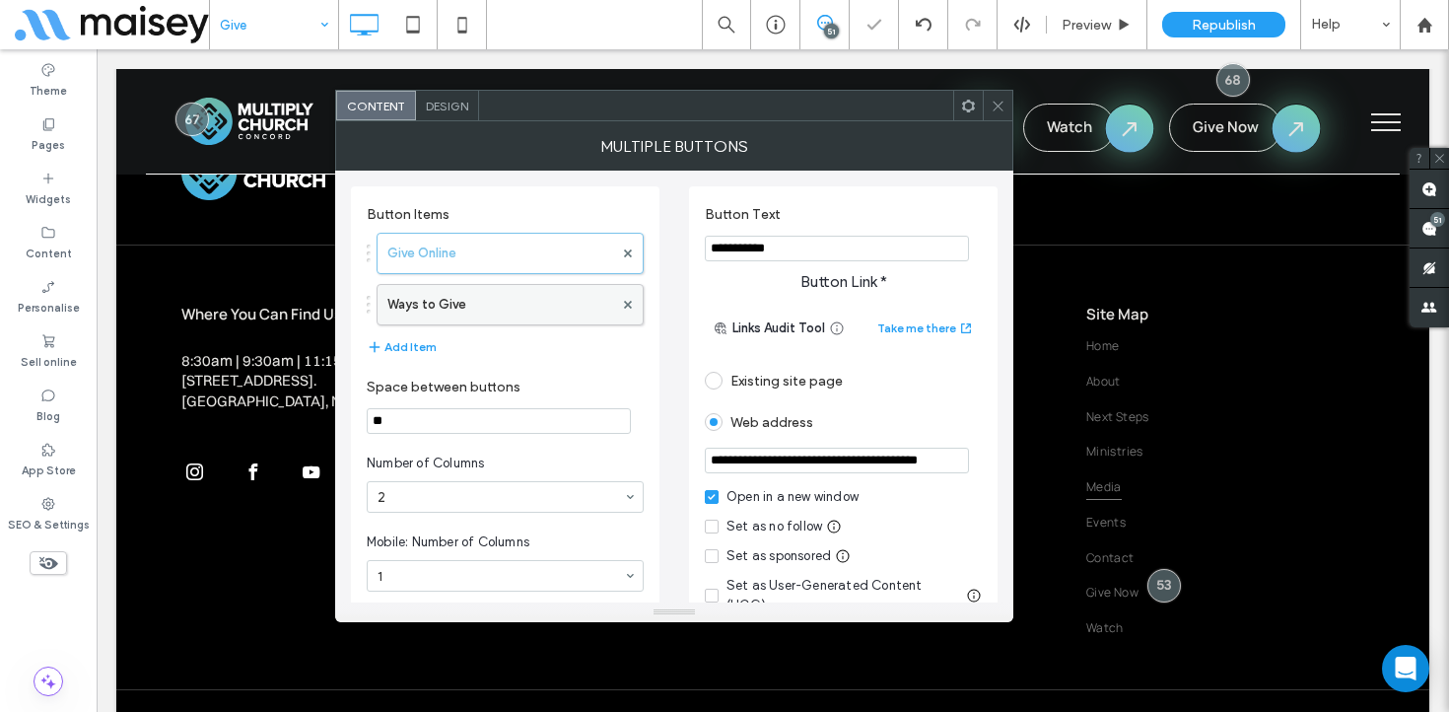
click at [532, 303] on label "Ways to Give" at bounding box center [501, 304] width 226 height 39
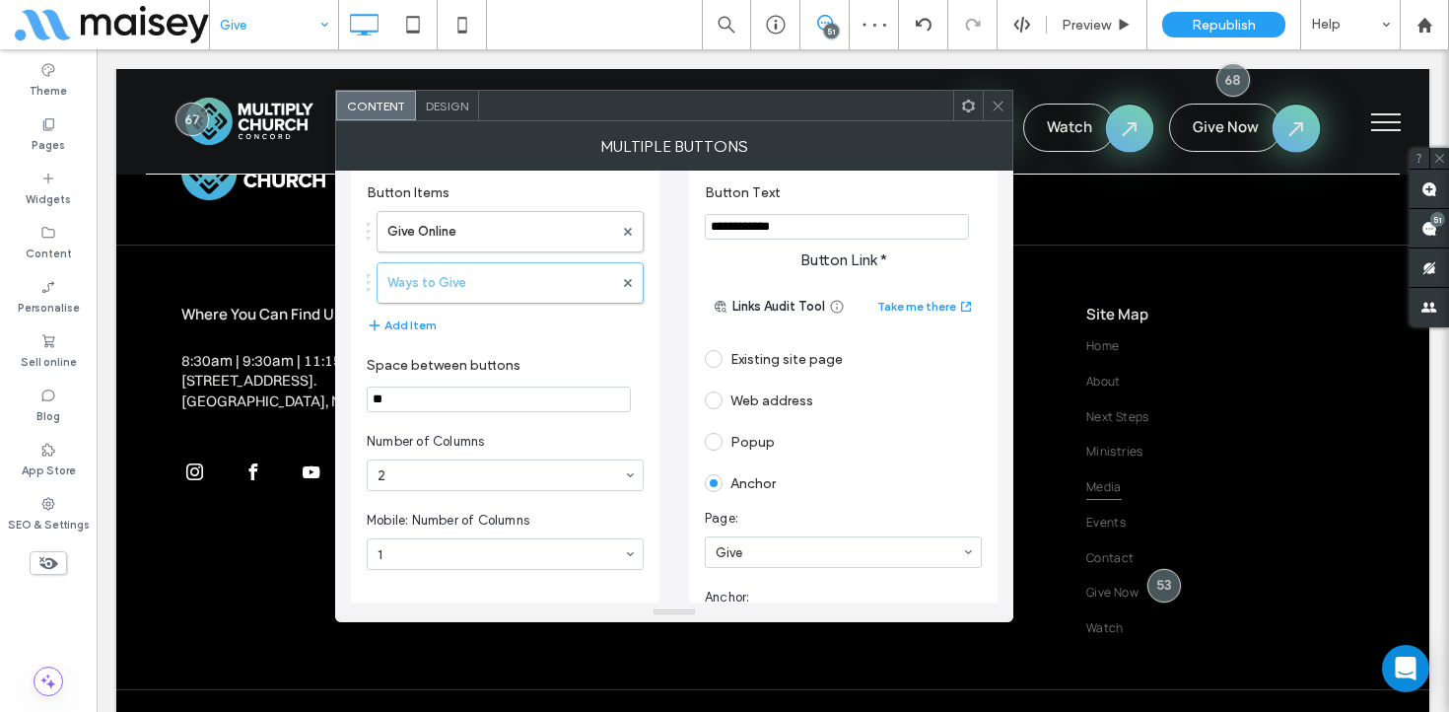
scroll to position [4, 0]
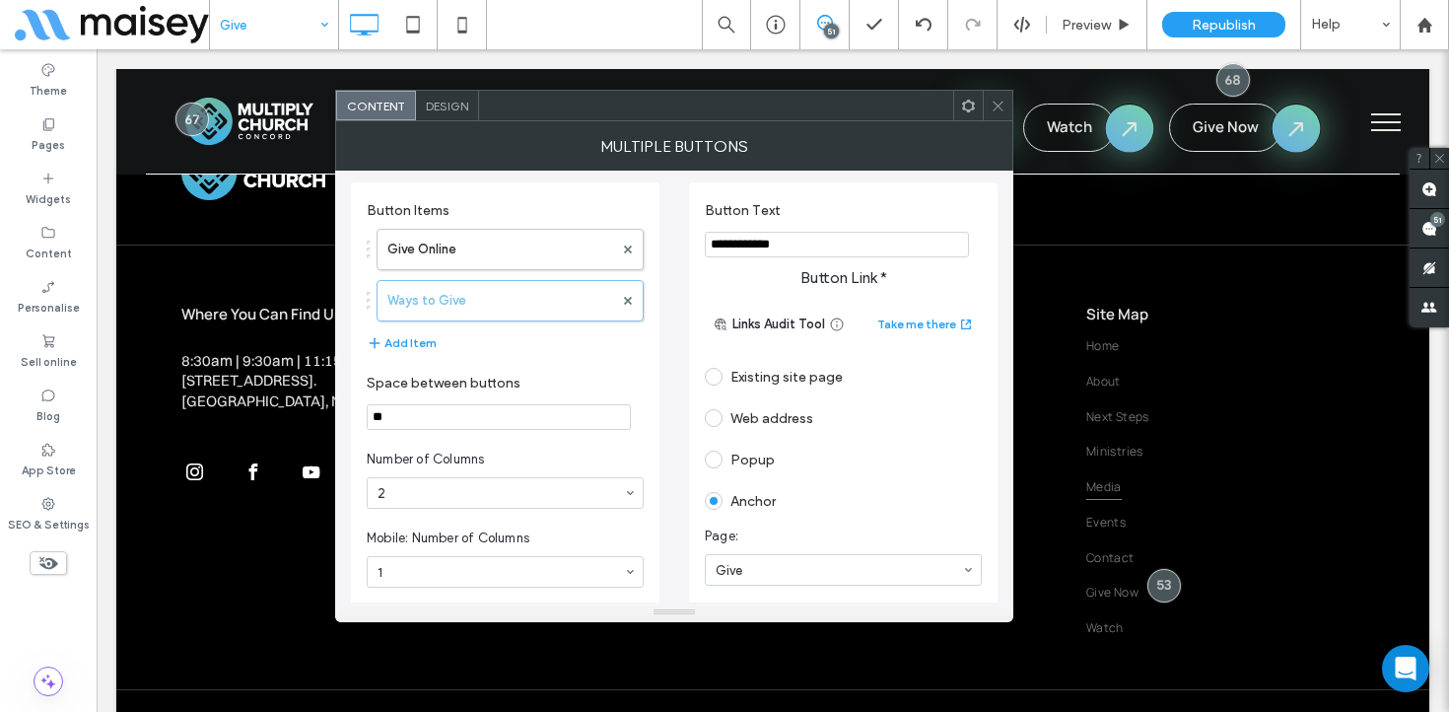
click at [997, 113] on span at bounding box center [998, 106] width 15 height 30
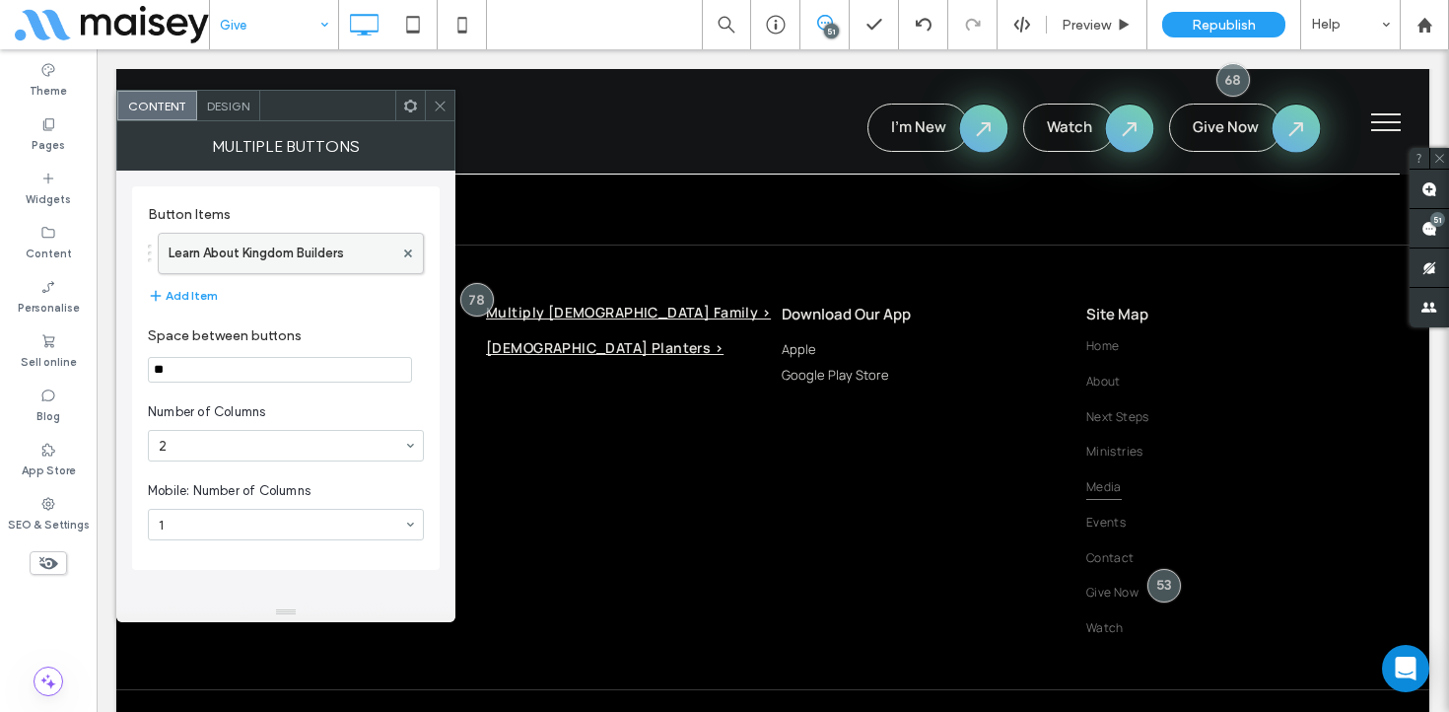
click at [323, 250] on label "Learn About Kingdom Builders" at bounding box center [281, 253] width 225 height 39
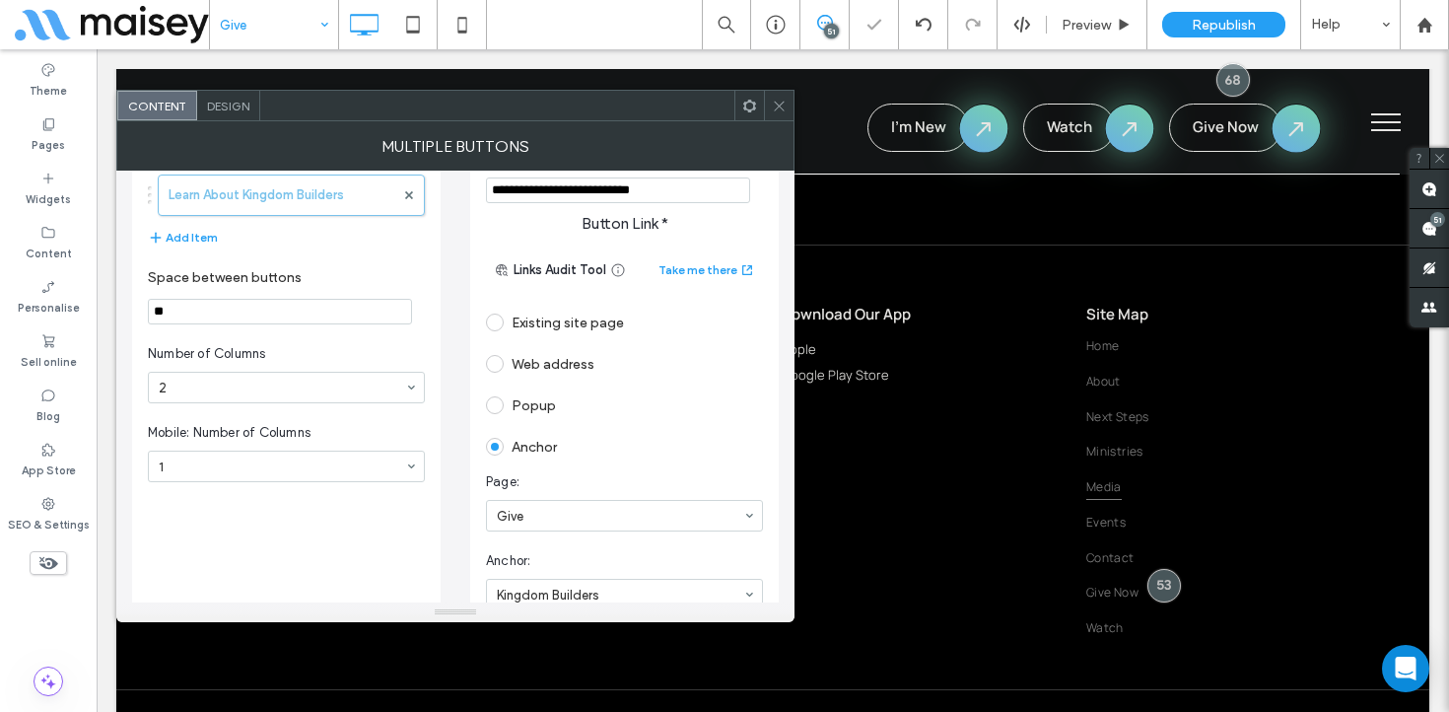
scroll to position [139, 0]
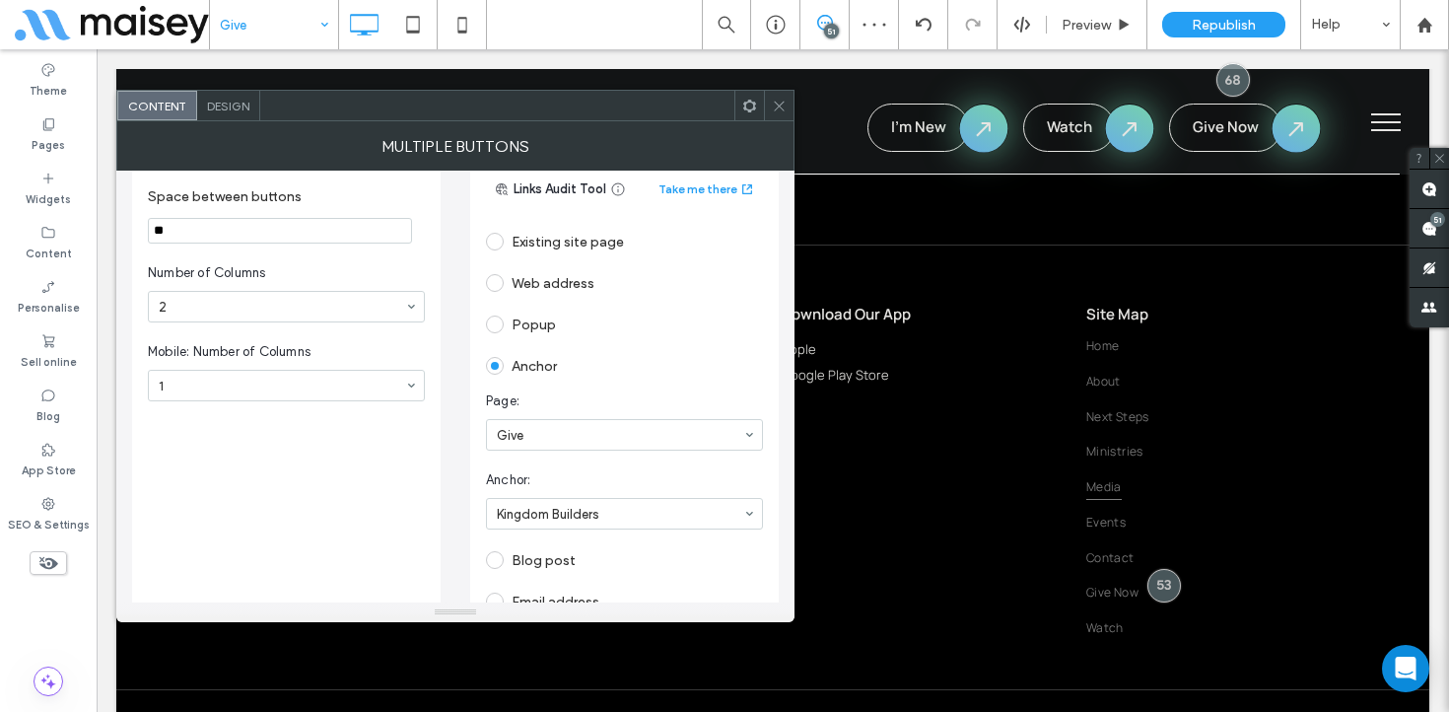
click at [781, 105] on icon at bounding box center [779, 106] width 15 height 15
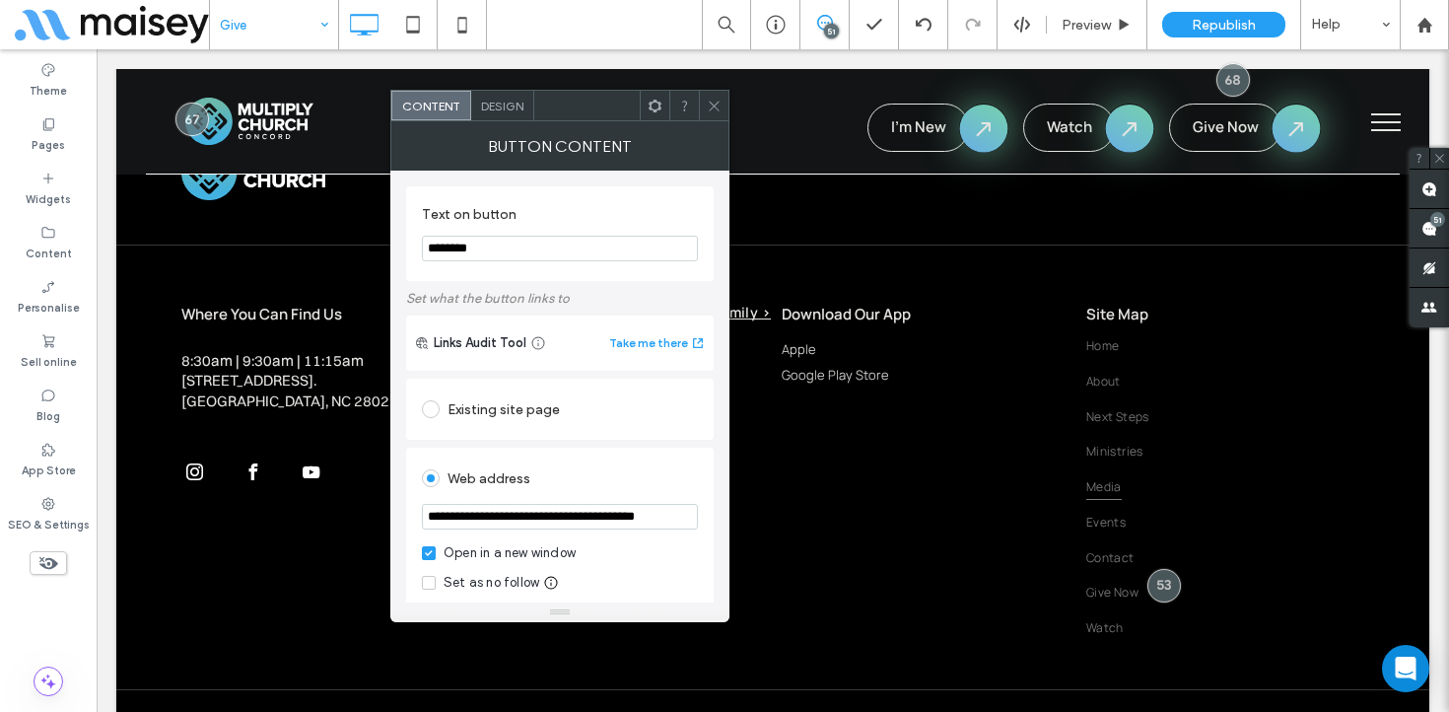
click at [711, 105] on icon at bounding box center [714, 106] width 15 height 15
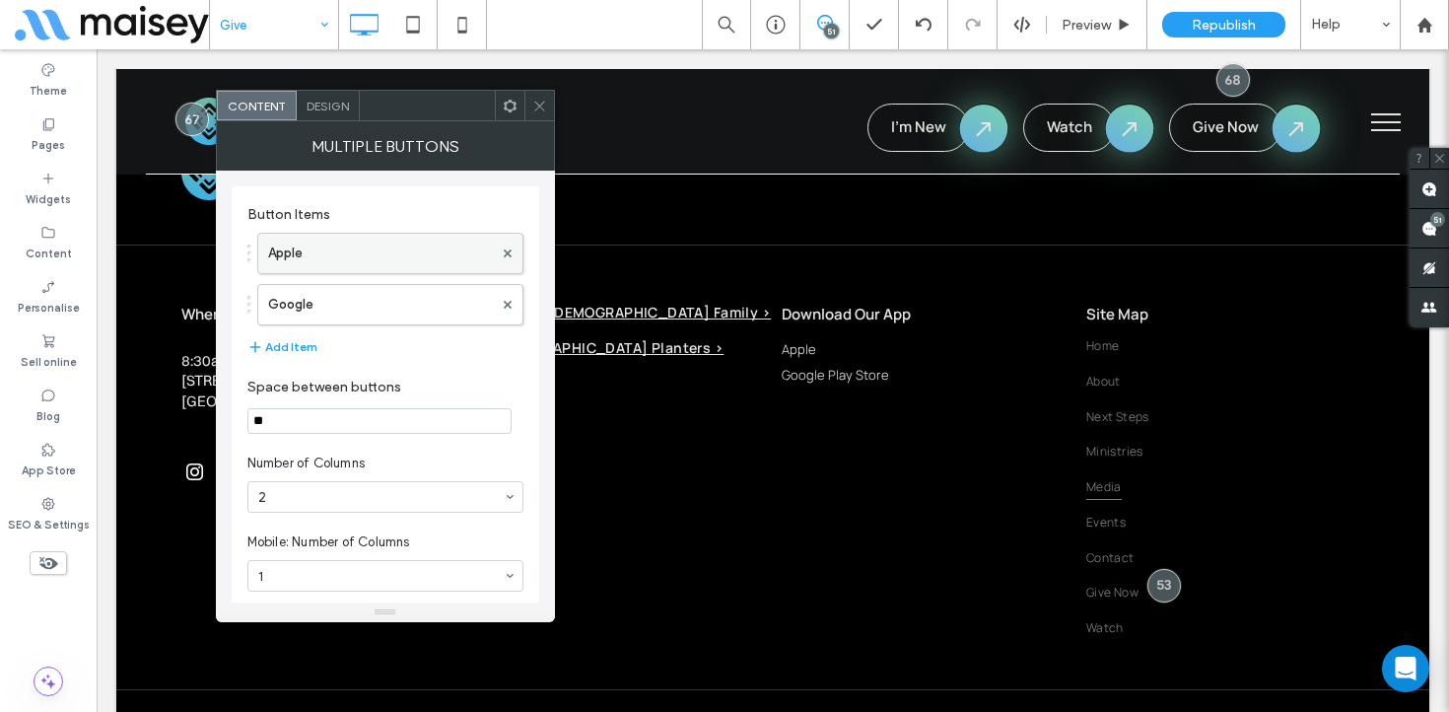
click at [405, 266] on label "Apple" at bounding box center [380, 253] width 225 height 39
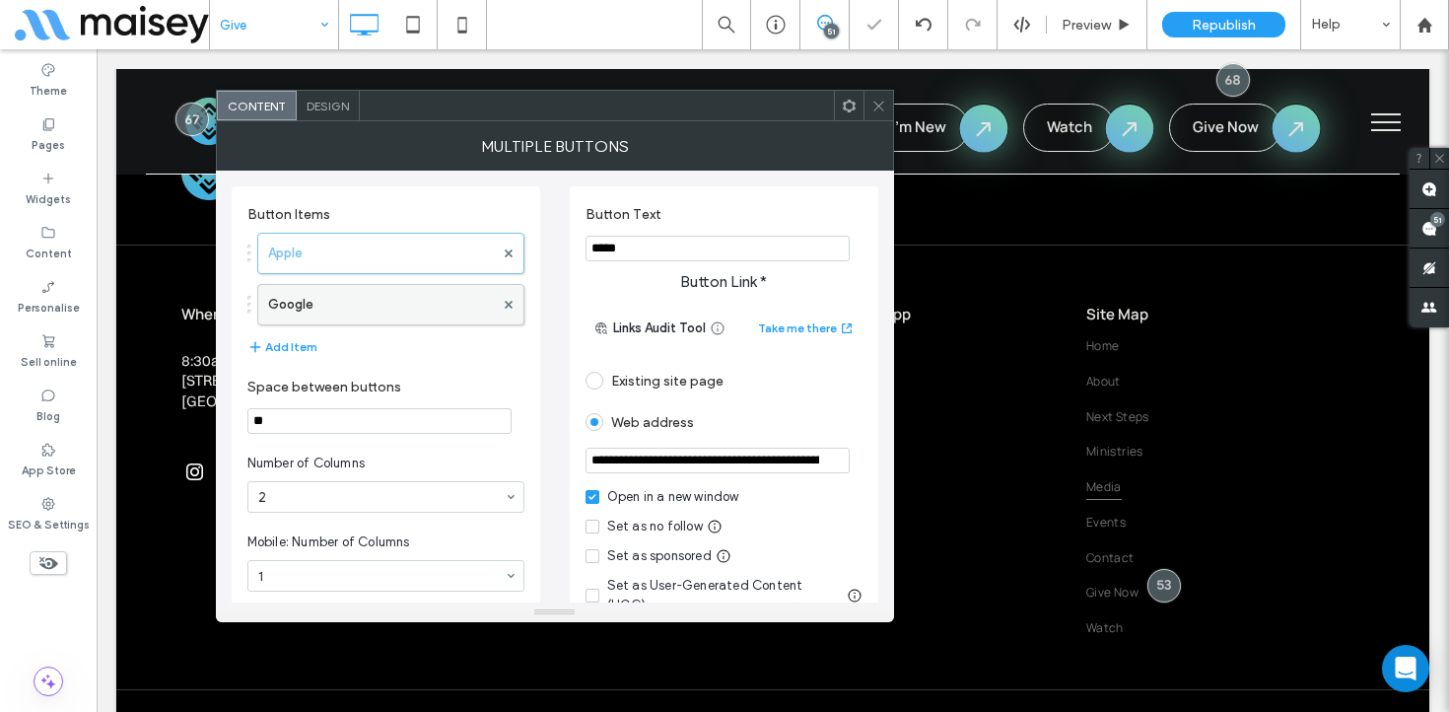
click at [392, 301] on label "Google" at bounding box center [381, 304] width 226 height 39
click at [875, 102] on use at bounding box center [879, 106] width 10 height 10
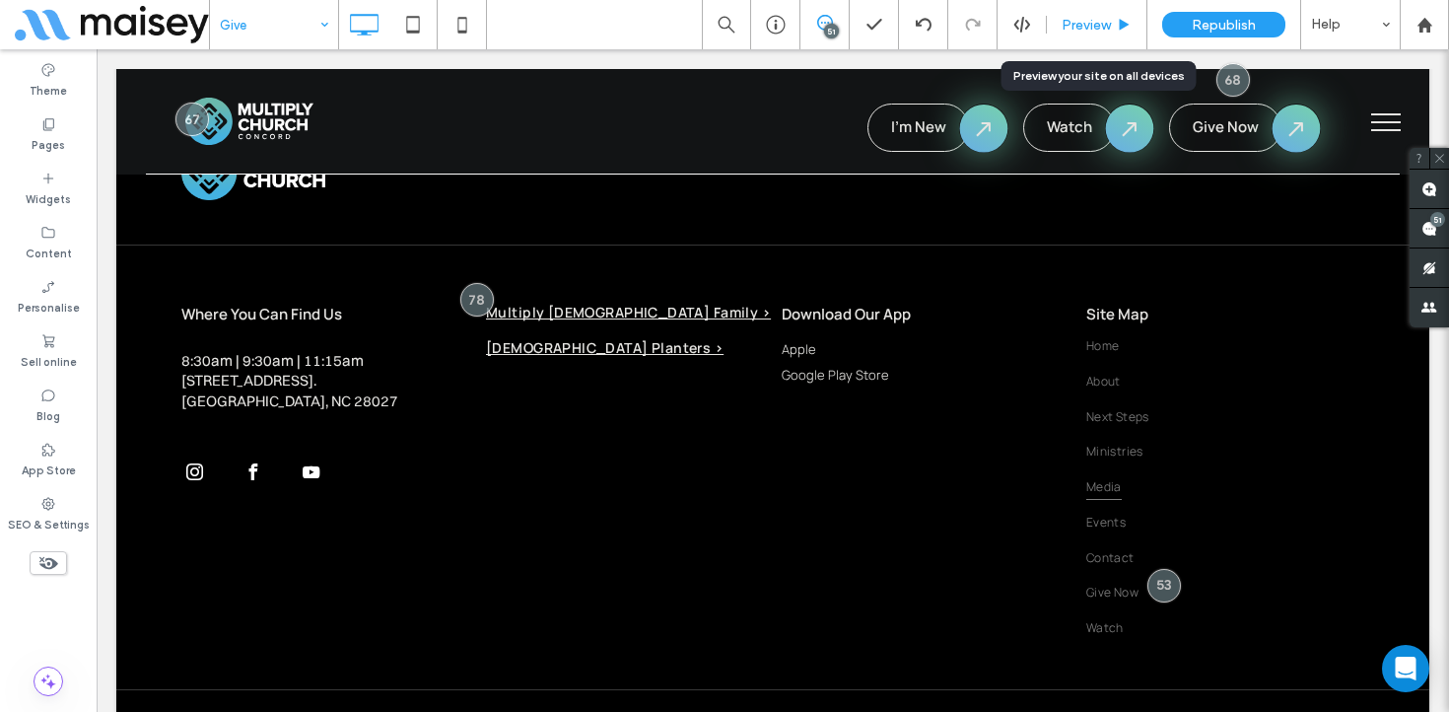
click at [1102, 14] on div "Preview" at bounding box center [1097, 24] width 101 height 49
click at [1120, 22] on use at bounding box center [1125, 24] width 10 height 11
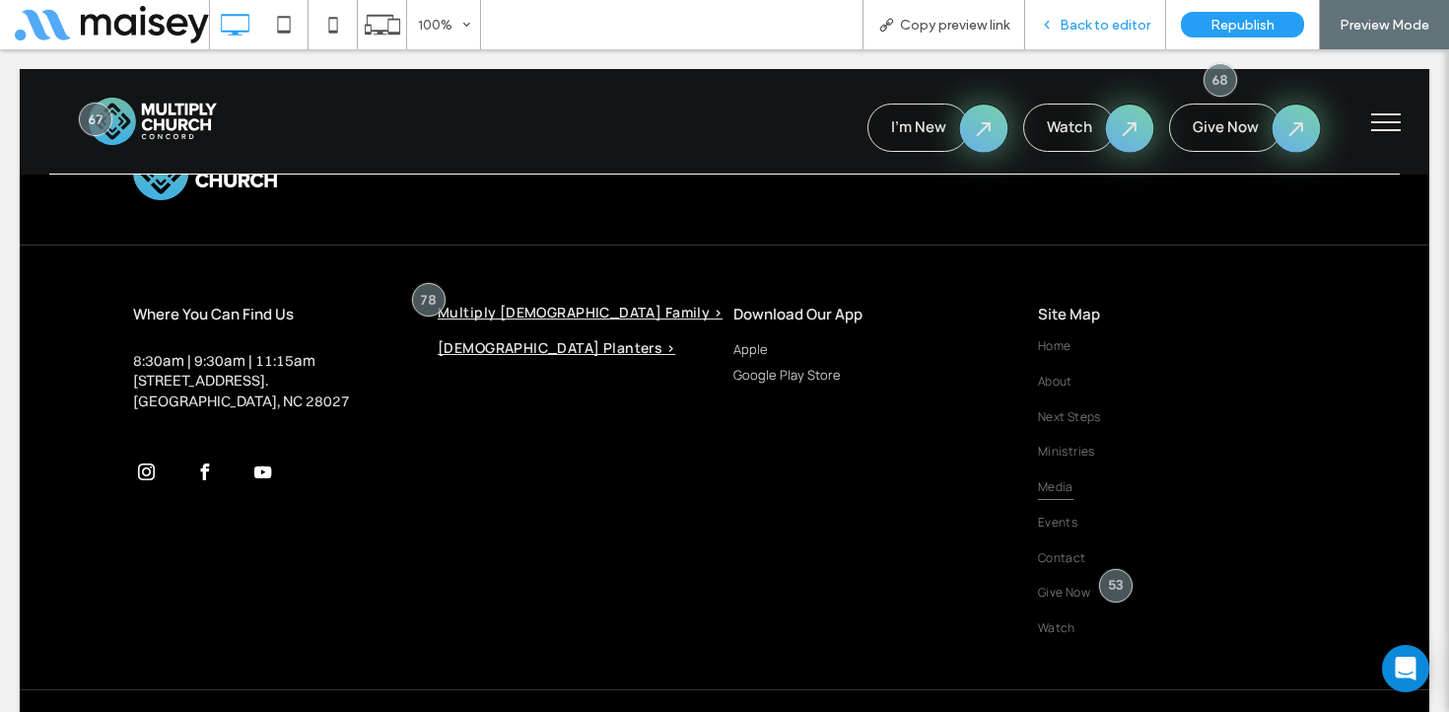
click at [1086, 29] on span "Back to editor" at bounding box center [1105, 25] width 91 height 17
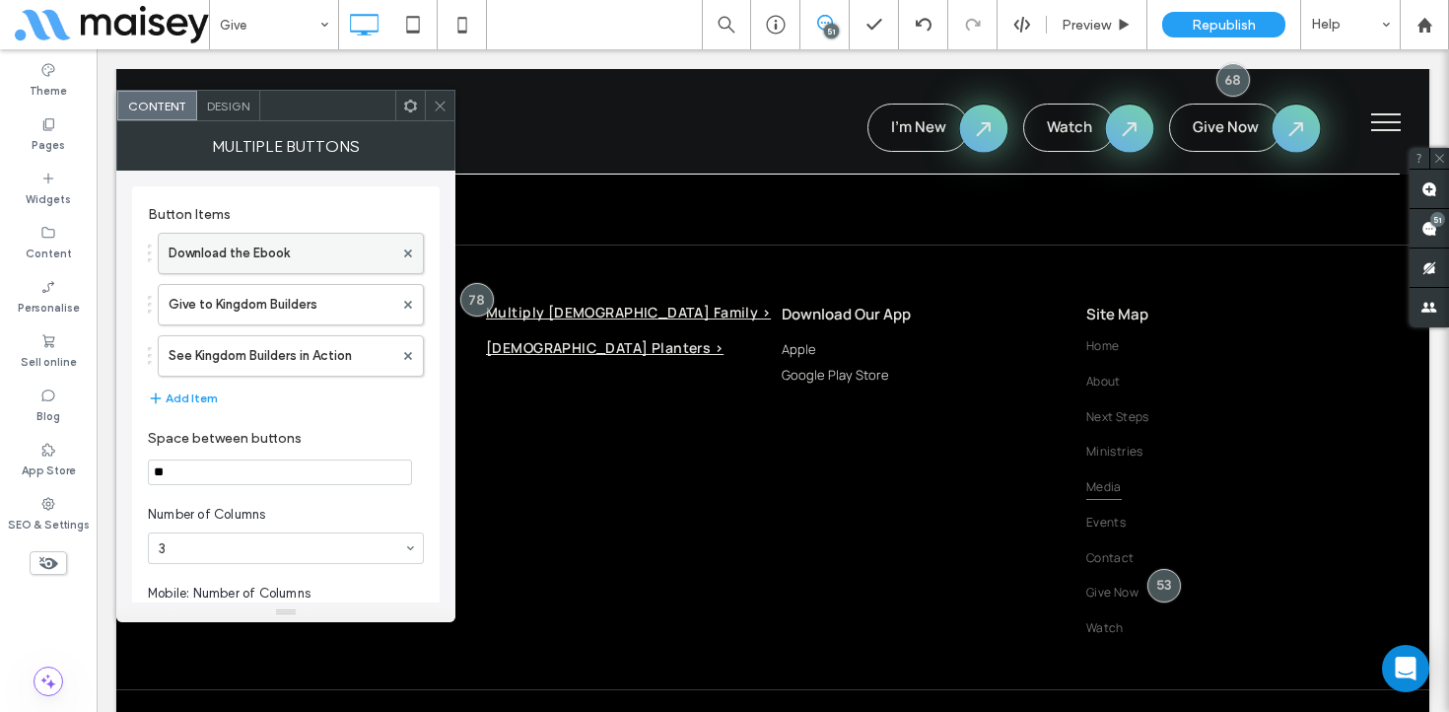
click at [280, 271] on label "Download the Ebook" at bounding box center [281, 253] width 225 height 39
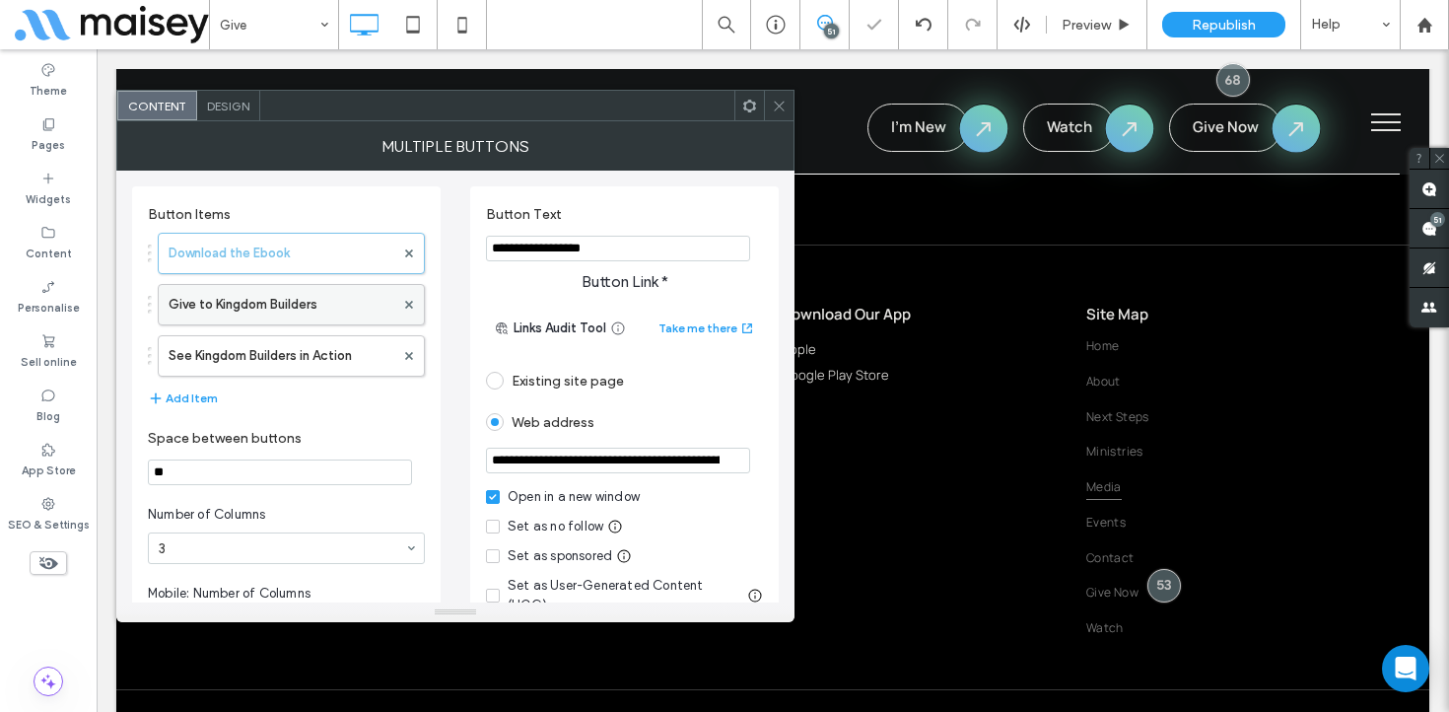
click at [267, 312] on label "Give to Kingdom Builders" at bounding box center [282, 304] width 226 height 39
click at [260, 344] on label "See Kingdom Builders in Action" at bounding box center [282, 355] width 226 height 39
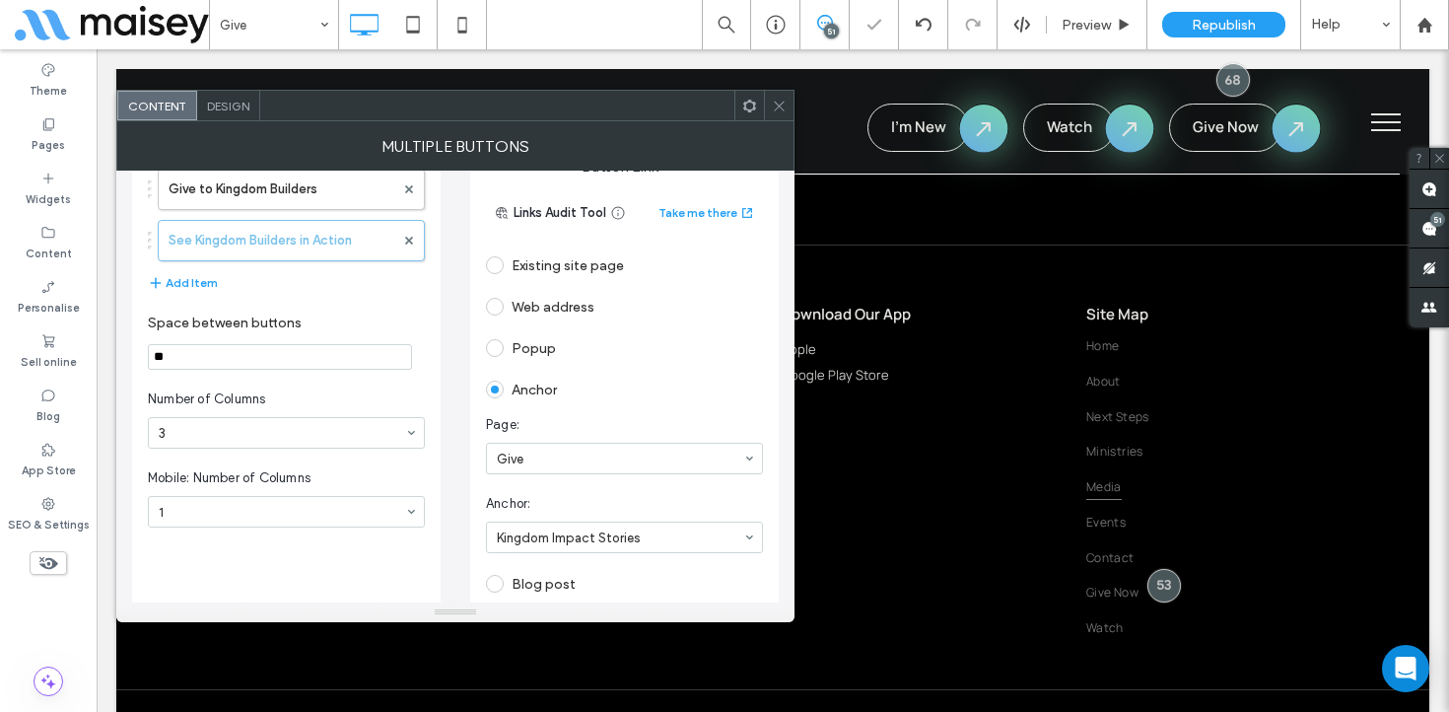
scroll to position [184, 0]
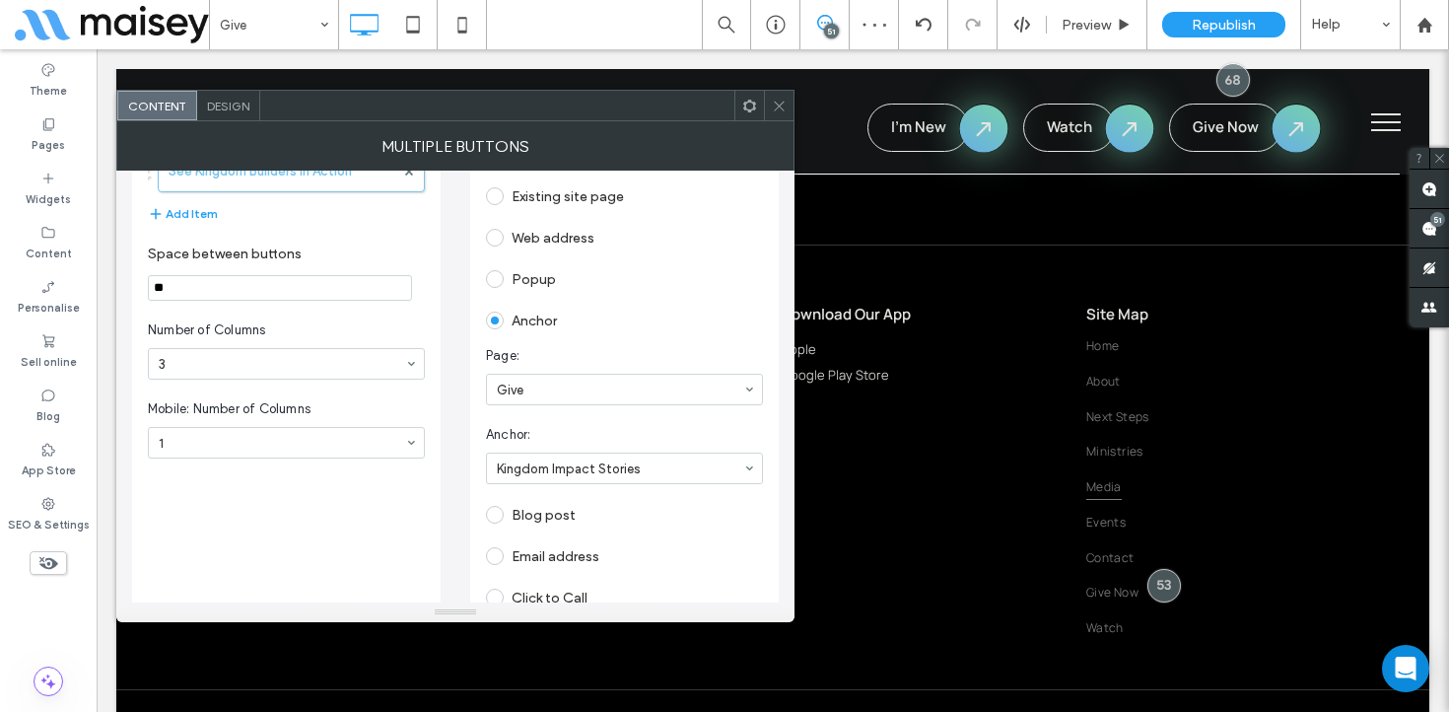
click at [777, 99] on icon at bounding box center [779, 106] width 15 height 15
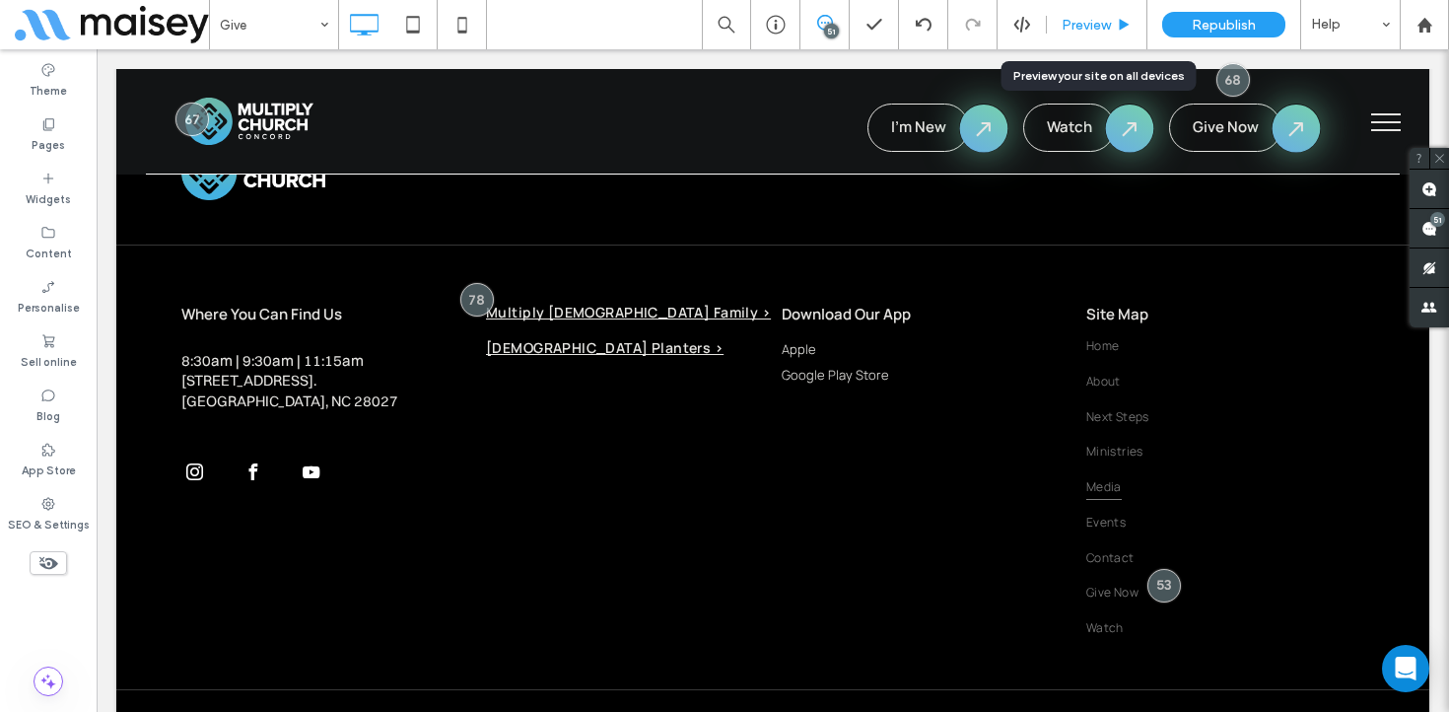
click at [1104, 23] on span "Preview" at bounding box center [1086, 25] width 49 height 17
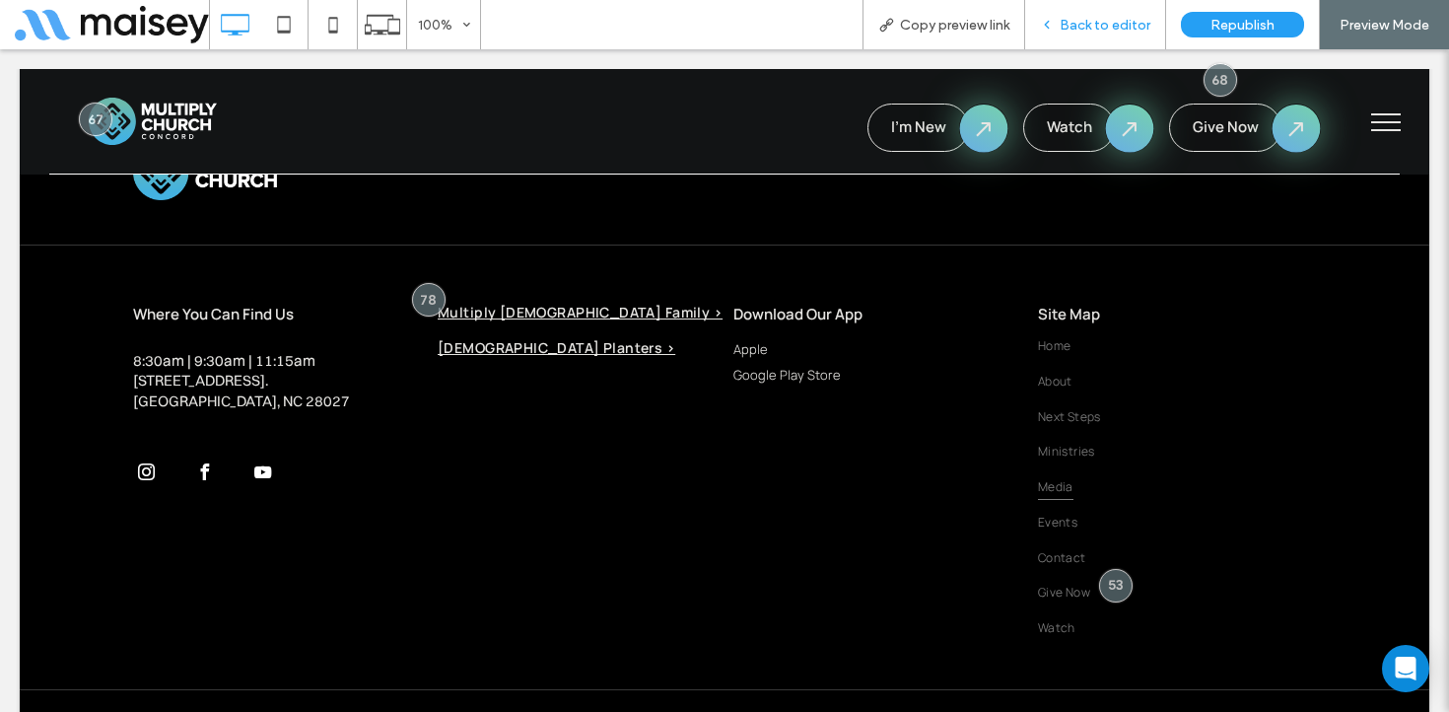
click at [1113, 33] on span "Back to editor" at bounding box center [1105, 25] width 91 height 17
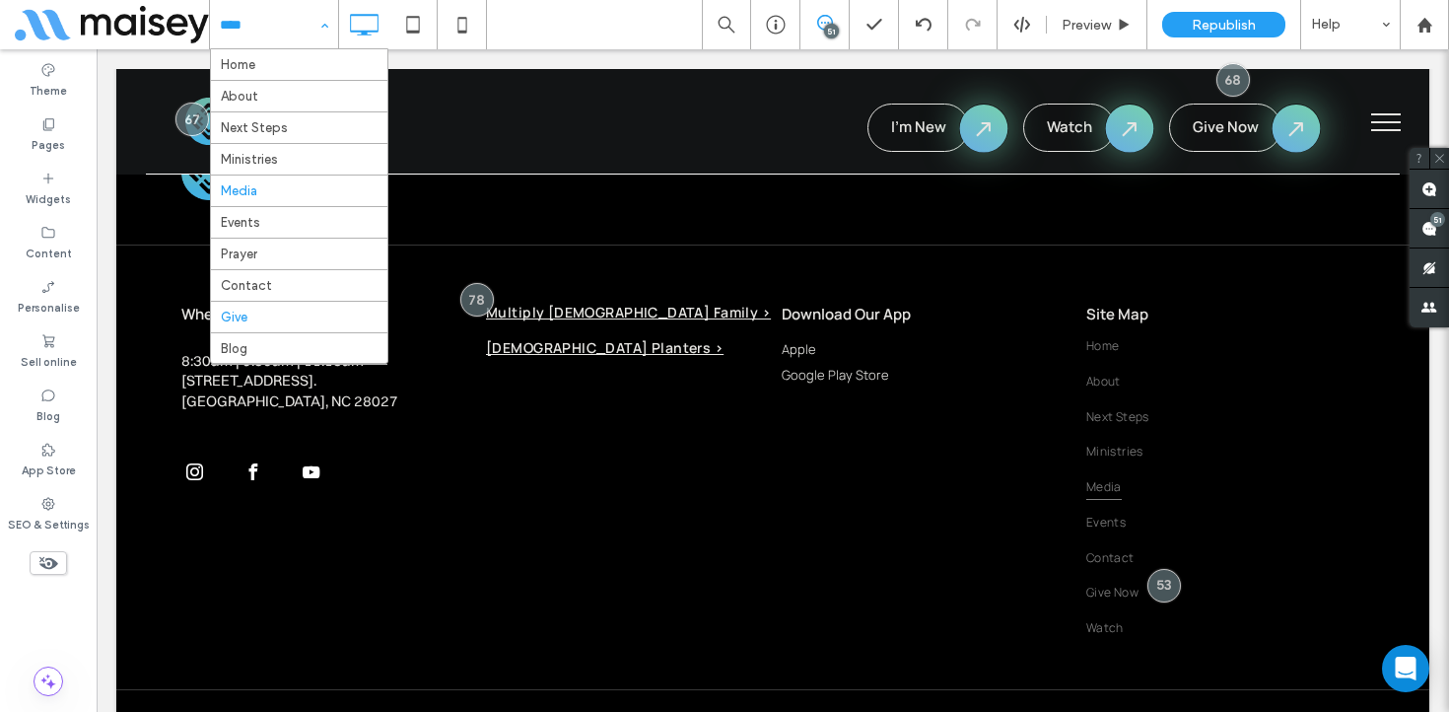
scroll to position [41, 0]
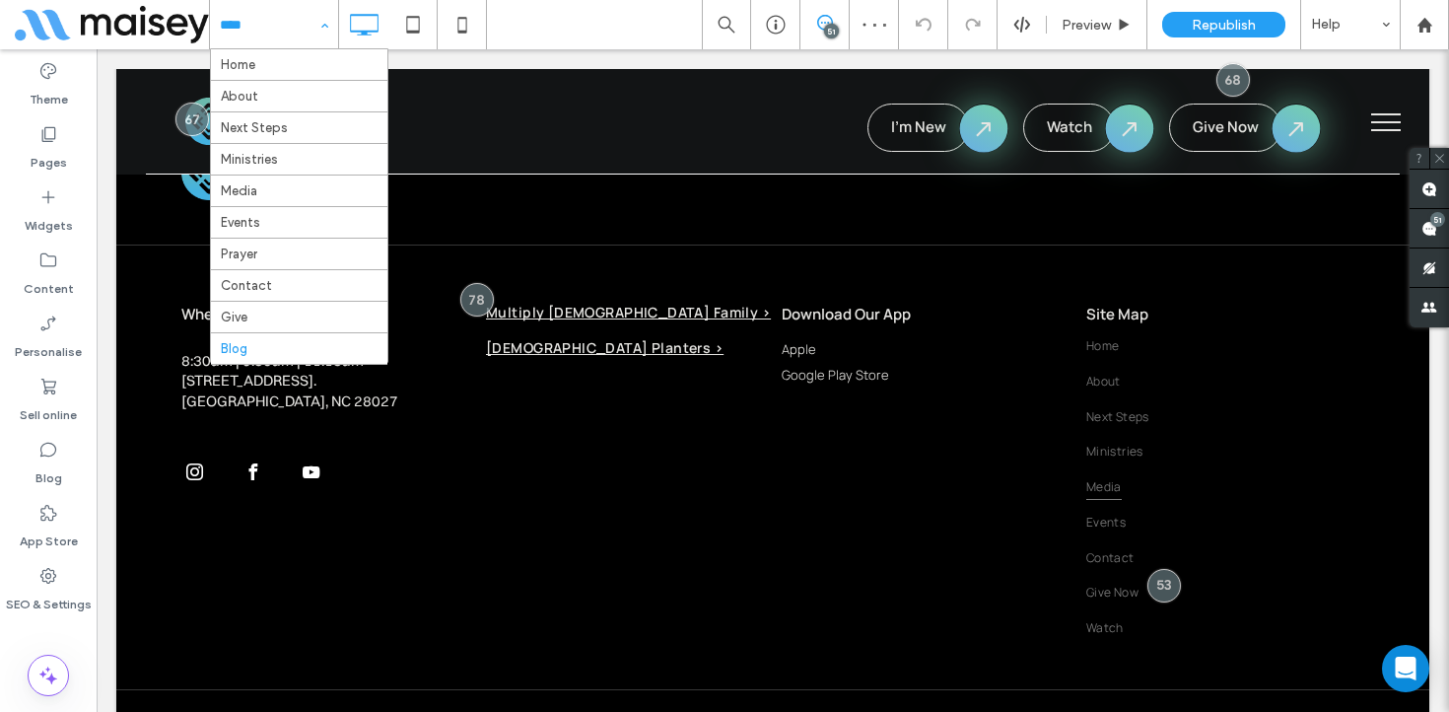
click at [286, 25] on input at bounding box center [269, 24] width 99 height 49
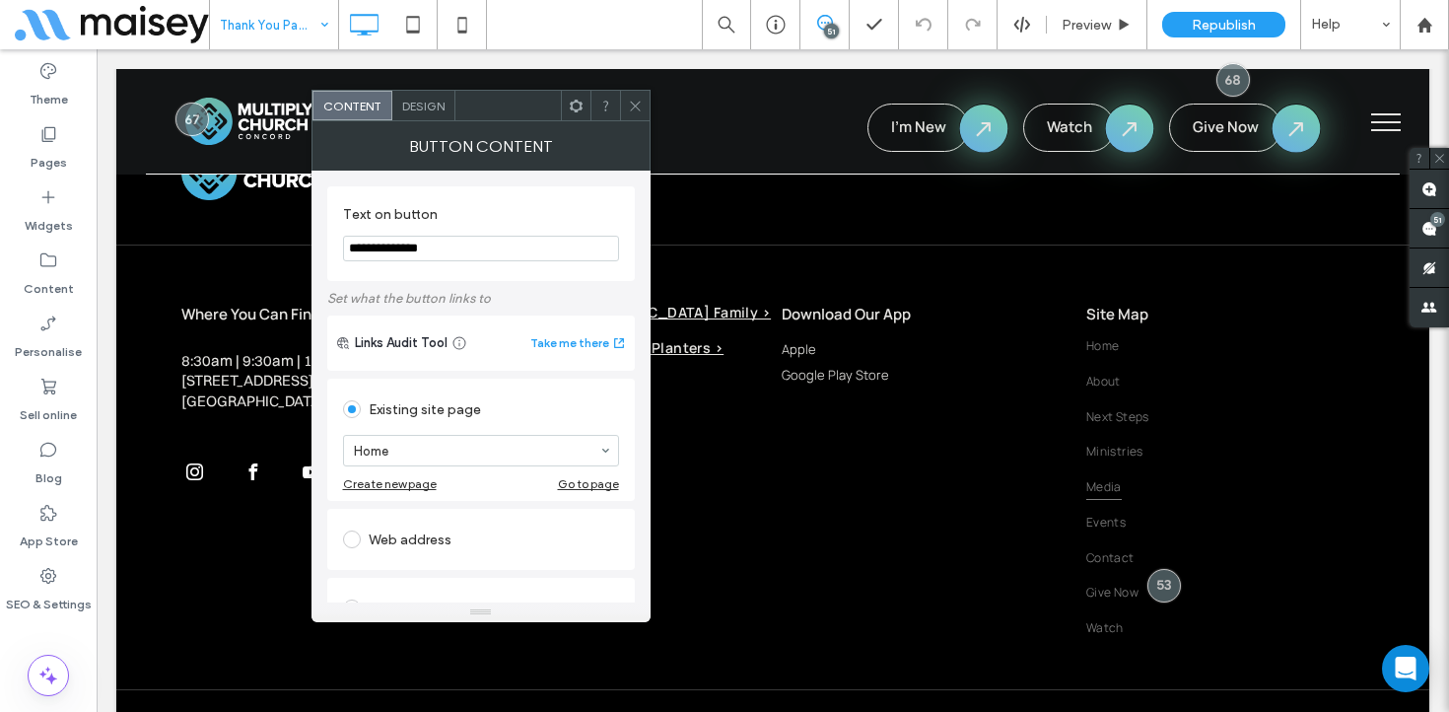
click at [639, 103] on icon at bounding box center [635, 106] width 15 height 15
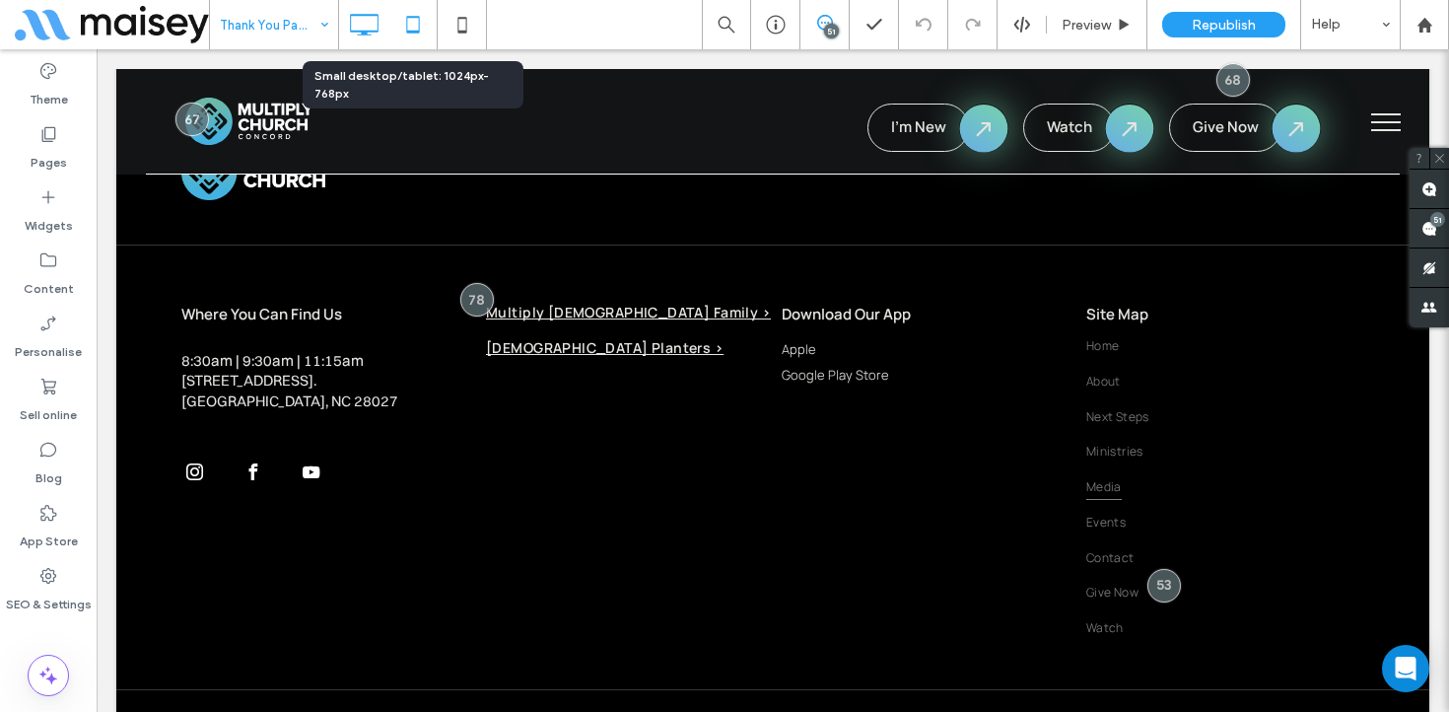
click at [415, 16] on use at bounding box center [412, 24] width 13 height 17
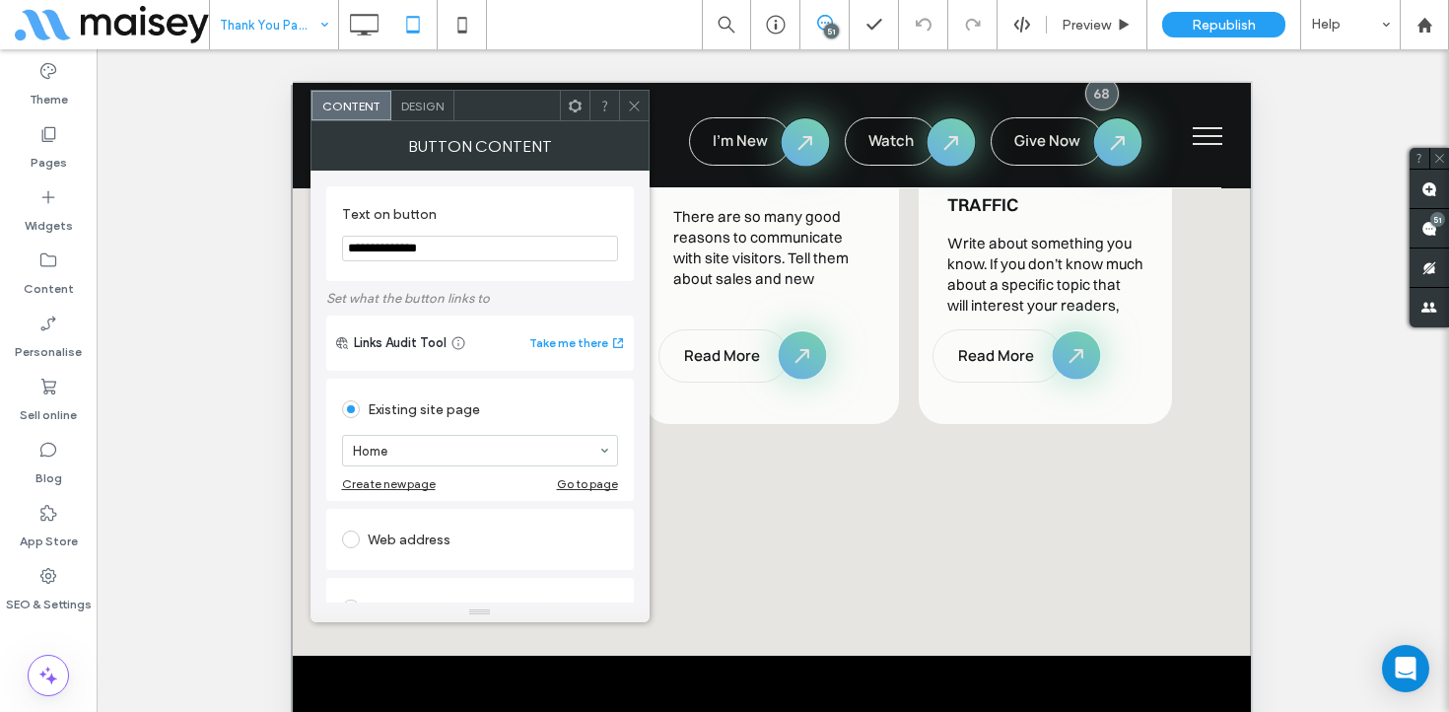
click at [636, 105] on icon at bounding box center [634, 106] width 15 height 15
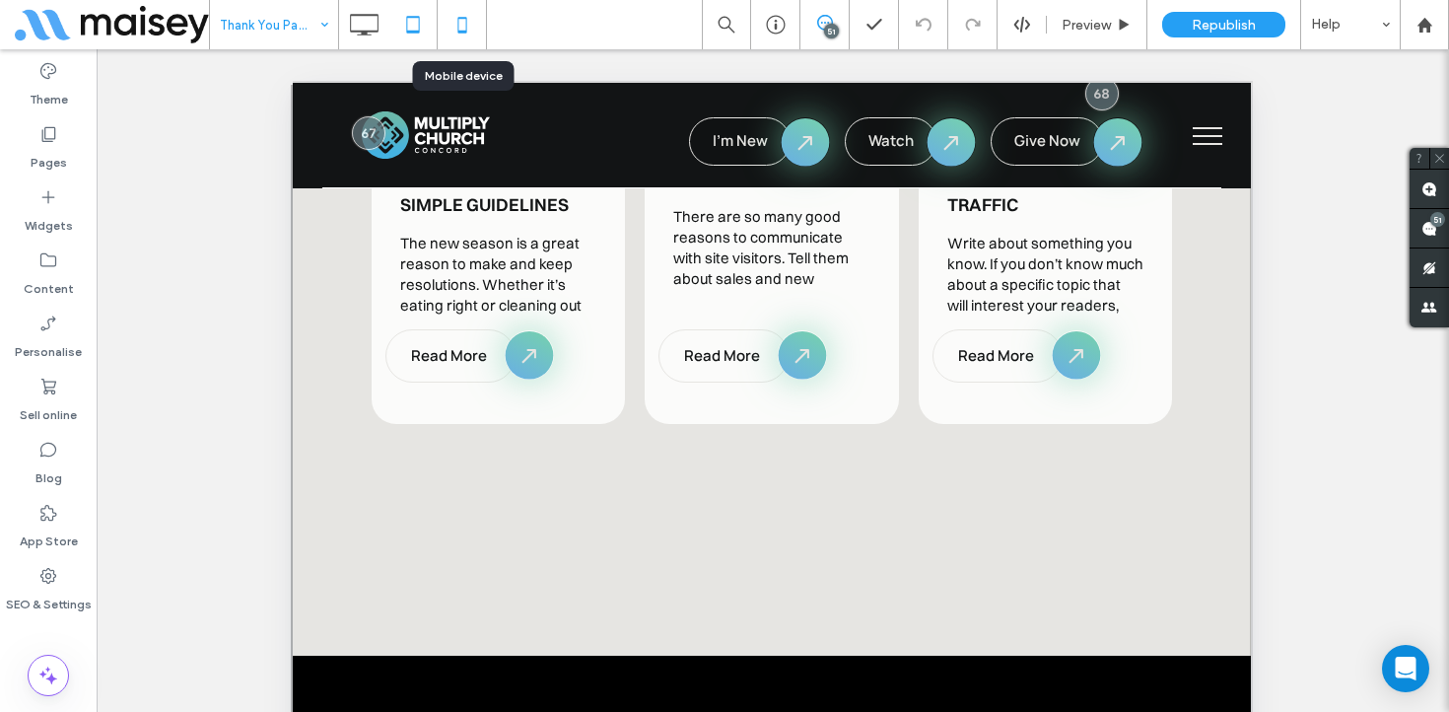
click at [467, 29] on icon at bounding box center [462, 24] width 39 height 39
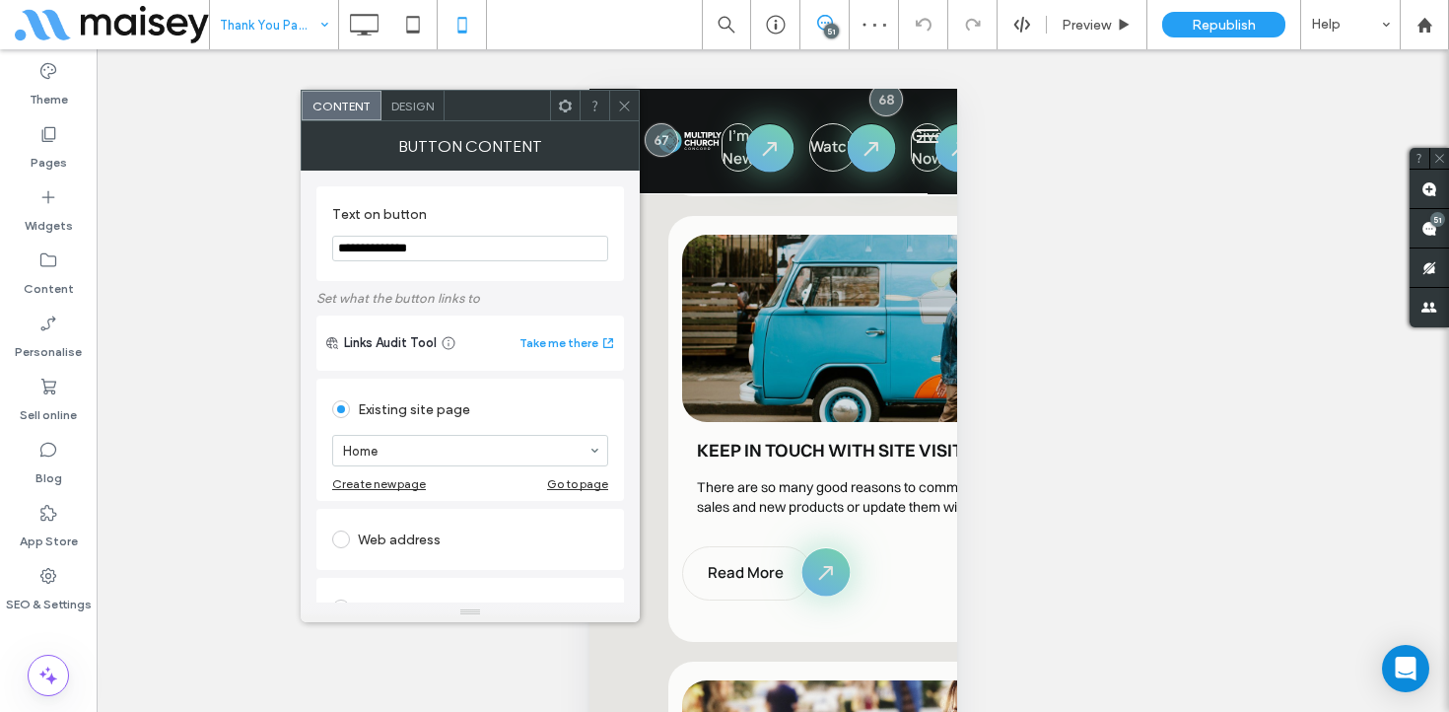
click at [624, 115] on span at bounding box center [624, 106] width 15 height 30
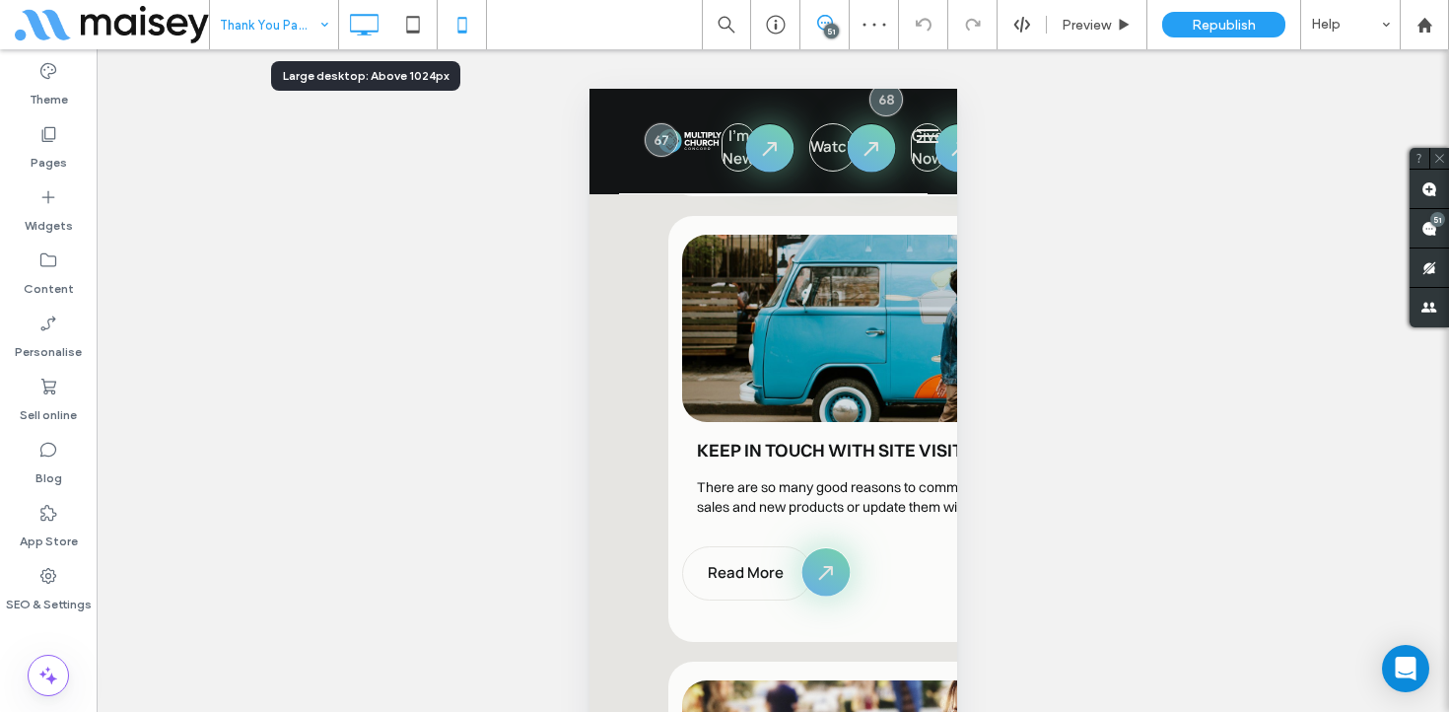
click at [368, 28] on icon at bounding box center [363, 24] width 39 height 39
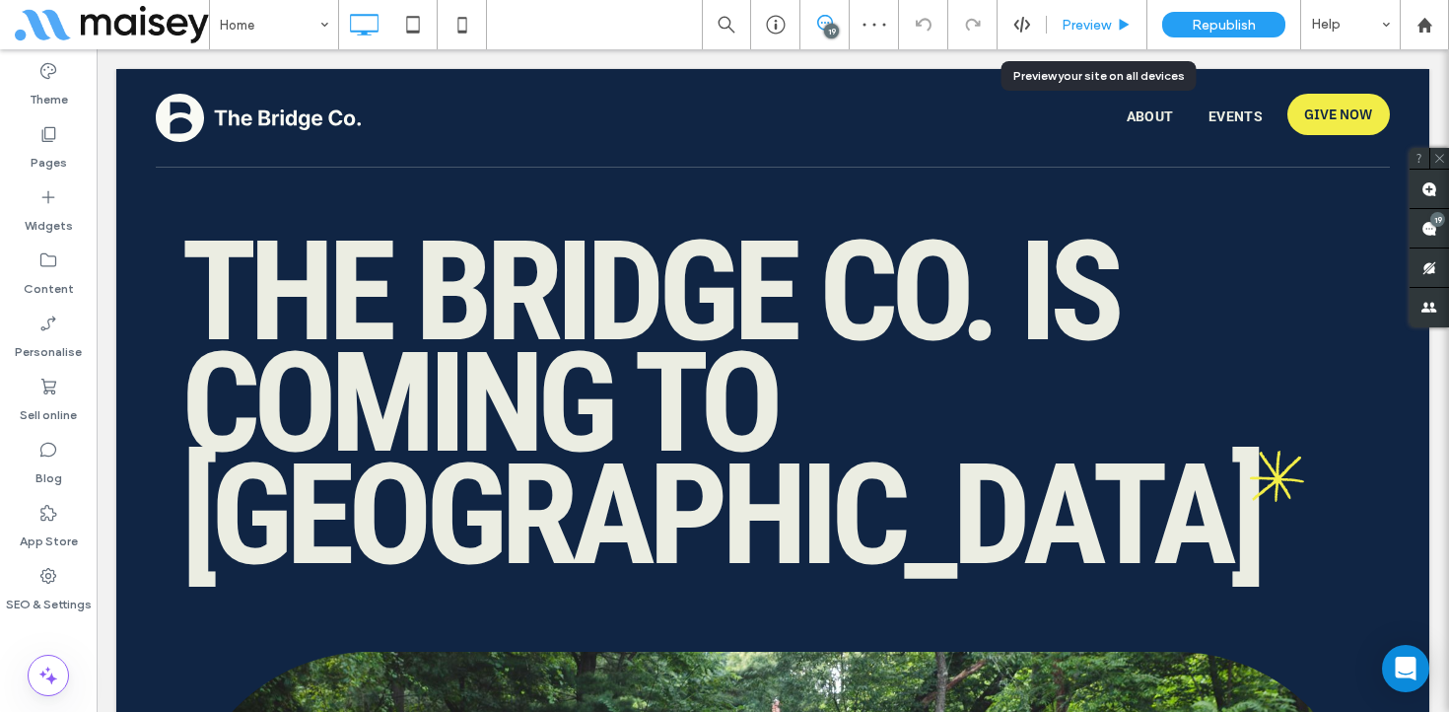
click at [1113, 19] on div "Preview" at bounding box center [1097, 25] width 100 height 17
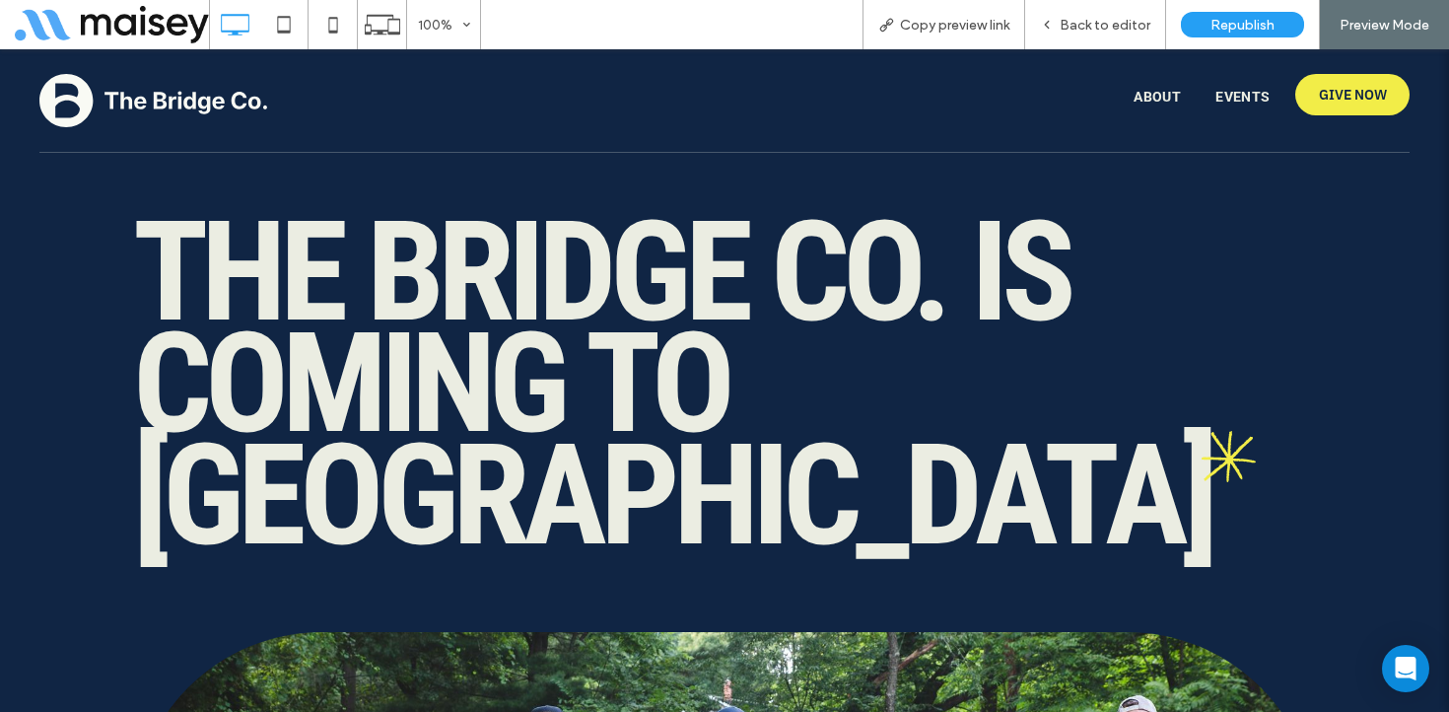
click at [1245, 100] on span "Events" at bounding box center [1243, 97] width 55 height 21
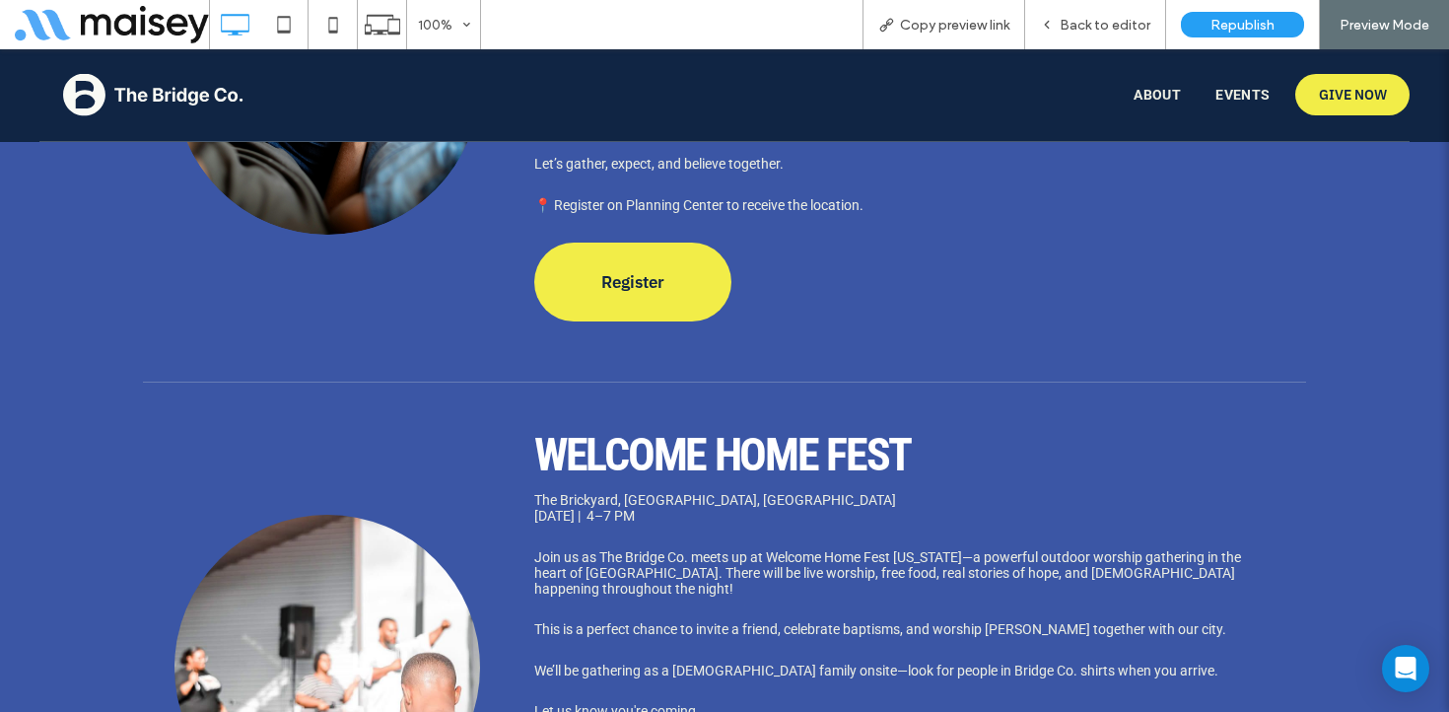
scroll to position [1388, 0]
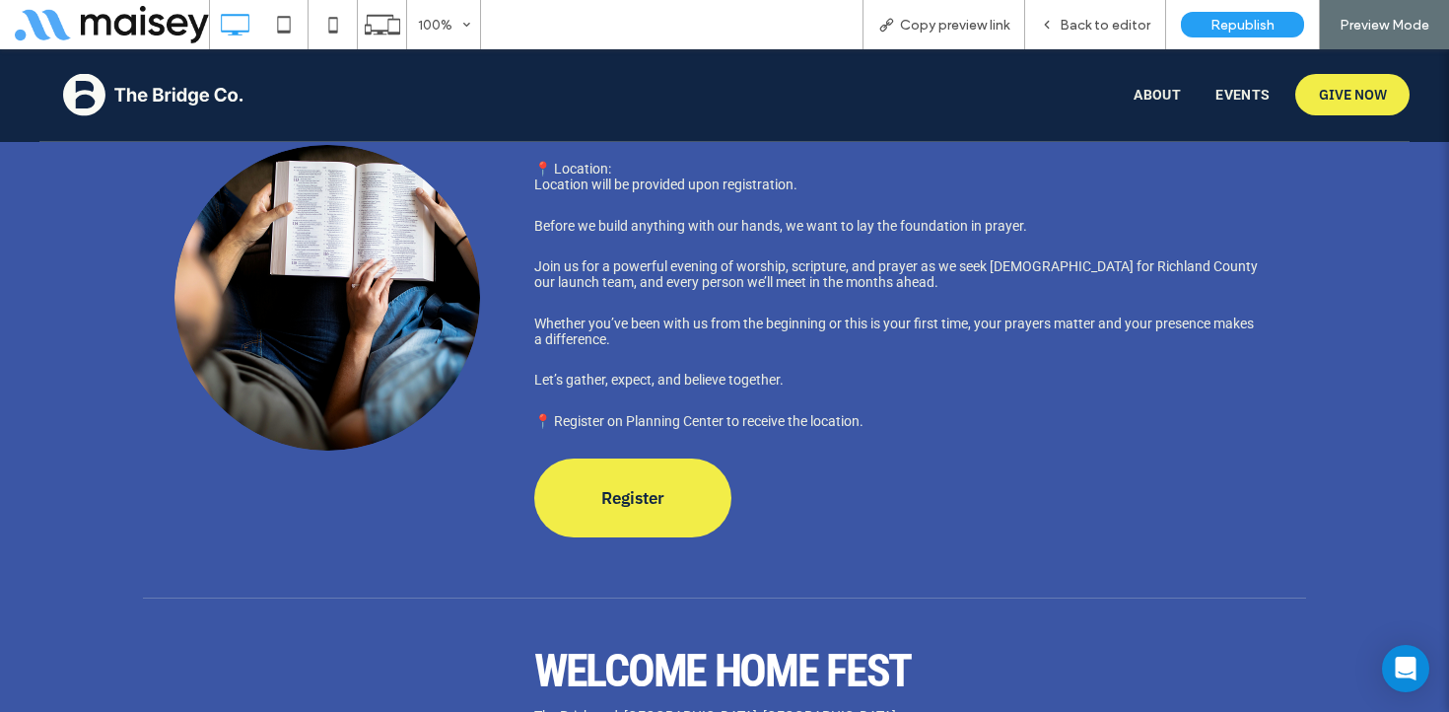
click at [1153, 90] on span "About" at bounding box center [1157, 95] width 47 height 21
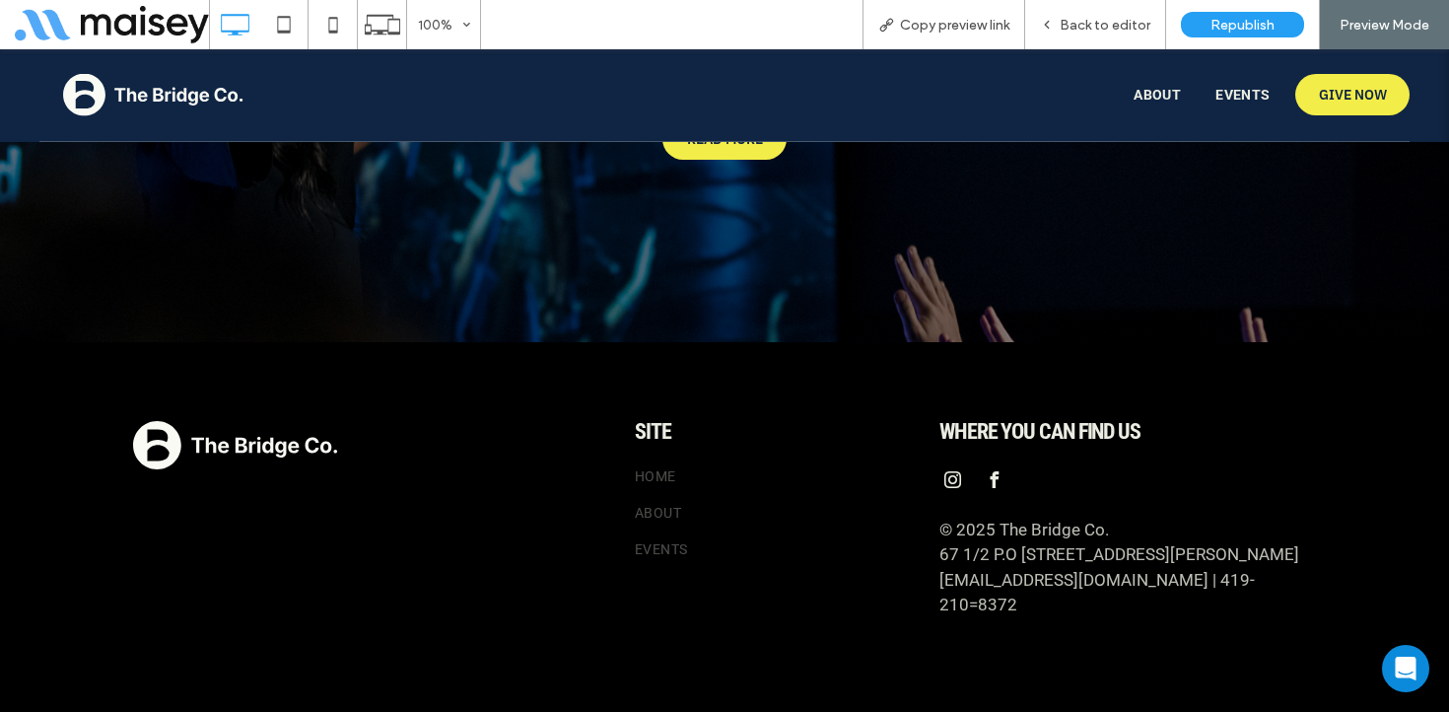
scroll to position [5849, 0]
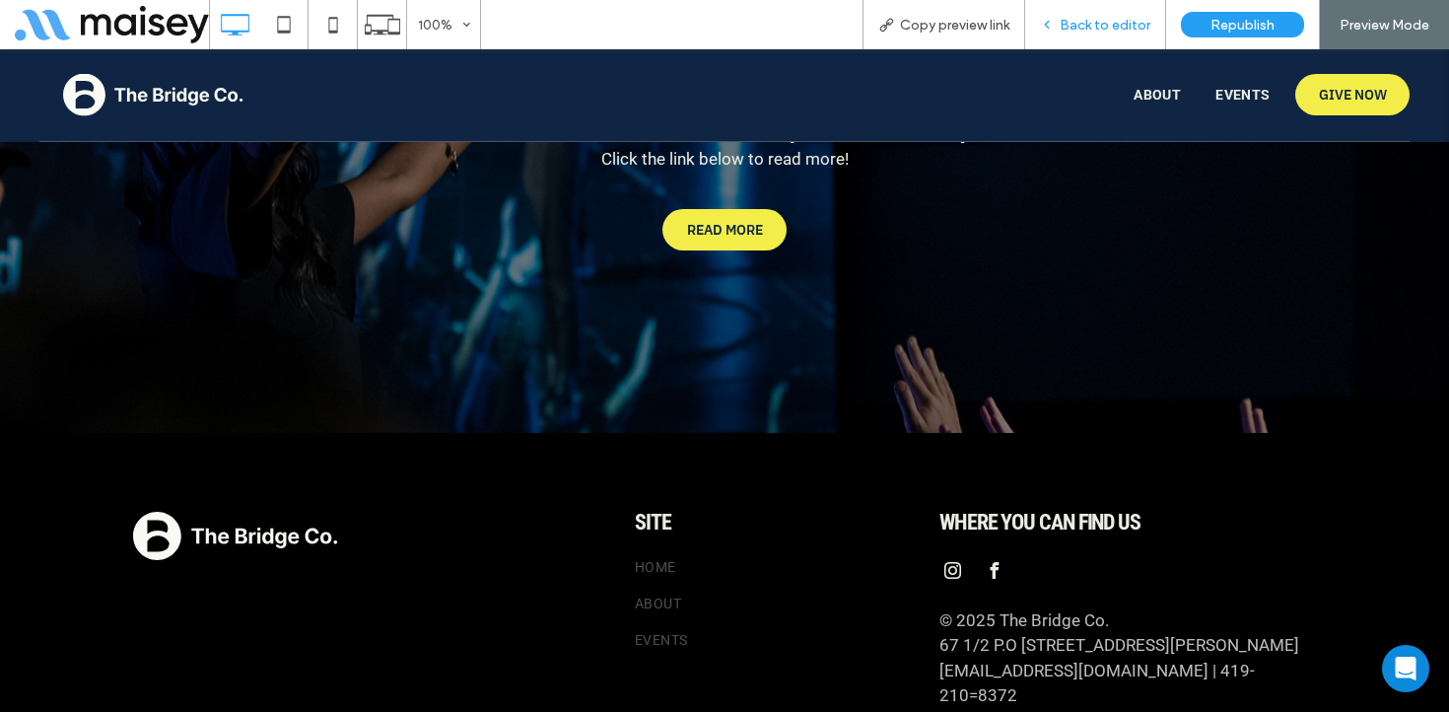
click at [1126, 28] on span "Back to editor" at bounding box center [1105, 25] width 91 height 17
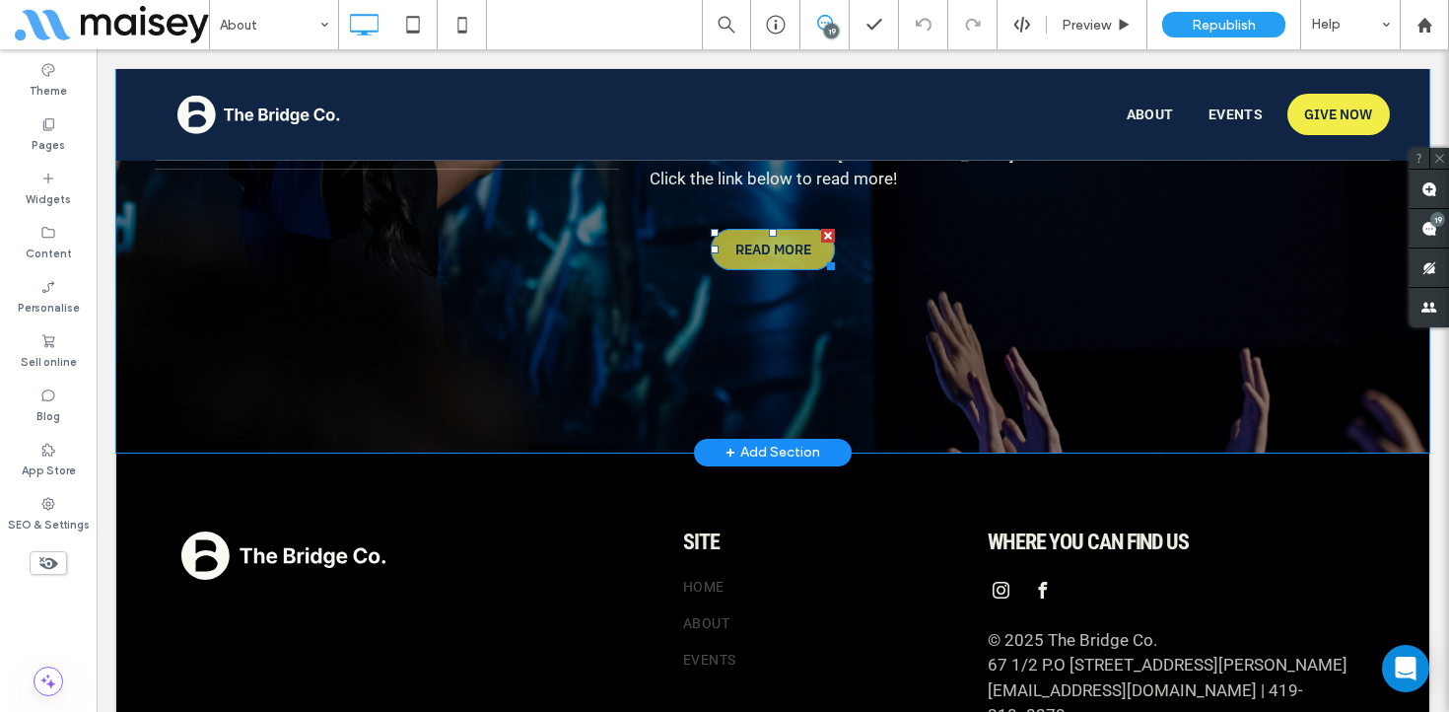
click at [806, 231] on span "READ MORE" at bounding box center [774, 249] width 76 height 37
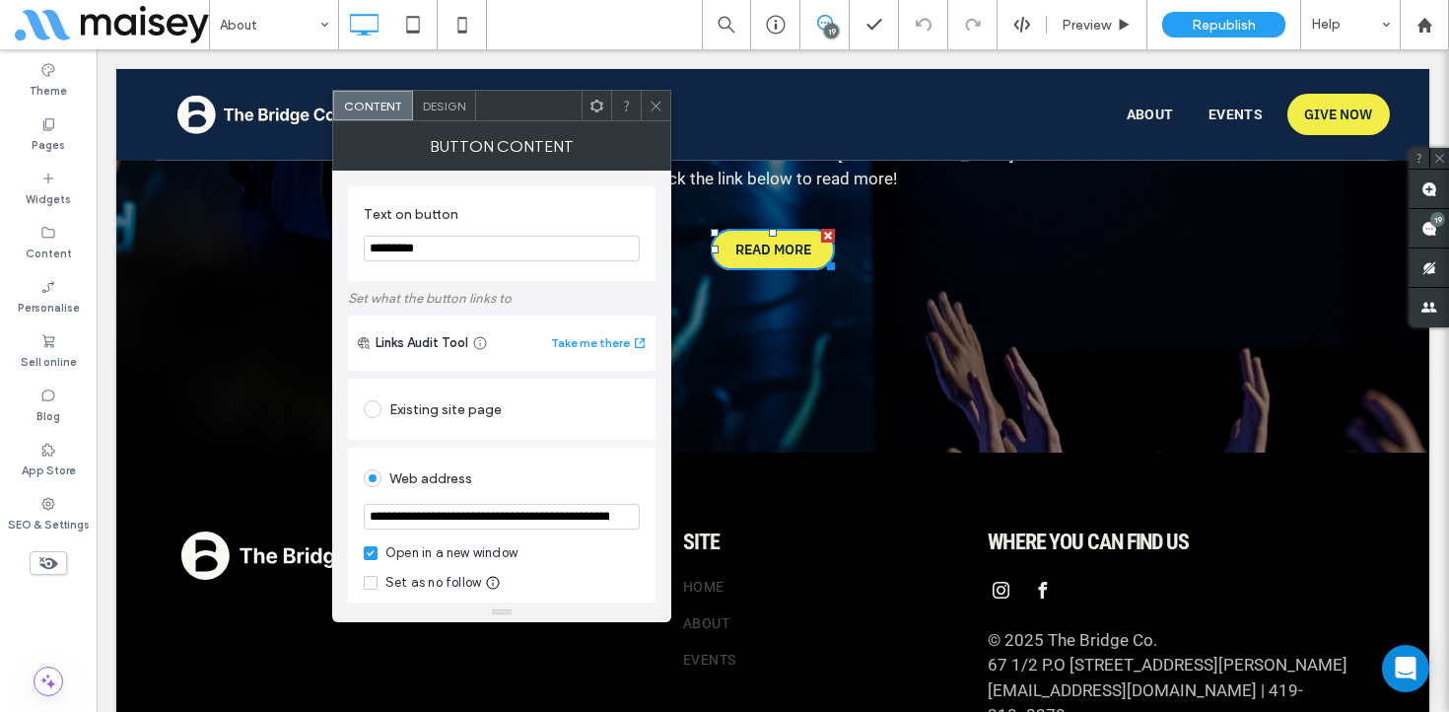
click at [651, 106] on icon at bounding box center [656, 106] width 15 height 15
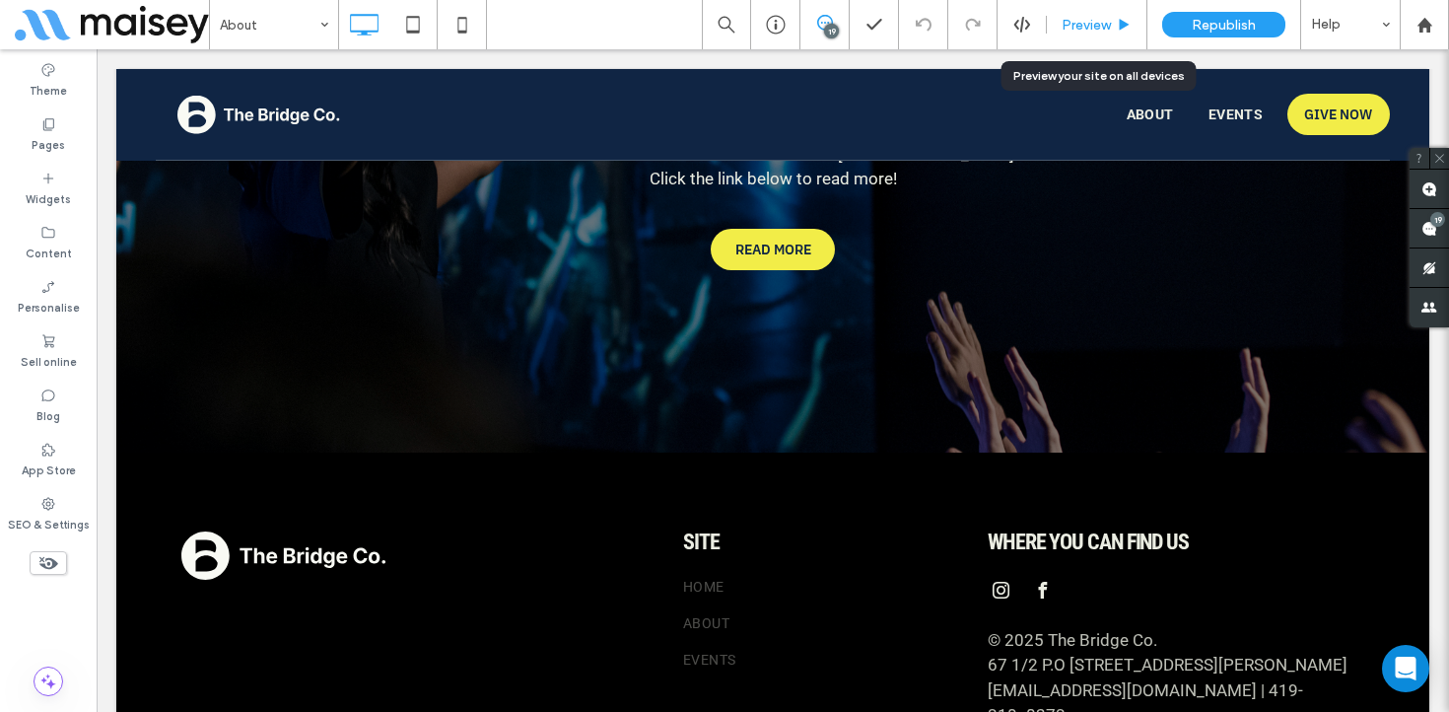
click at [1118, 26] on icon at bounding box center [1124, 25] width 15 height 15
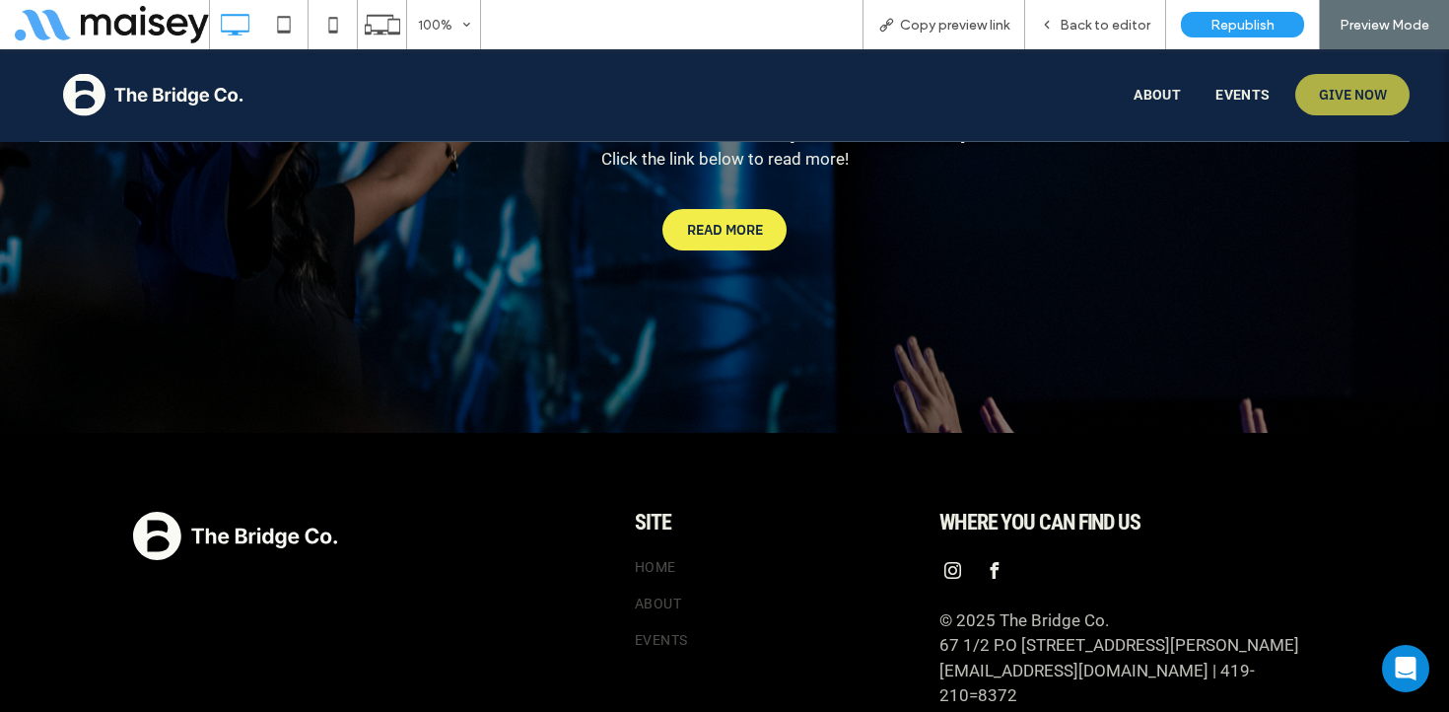
click at [1362, 102] on span "GIVE NOW" at bounding box center [1353, 94] width 68 height 37
click at [1341, 89] on span "GIVE NOW" at bounding box center [1353, 94] width 68 height 37
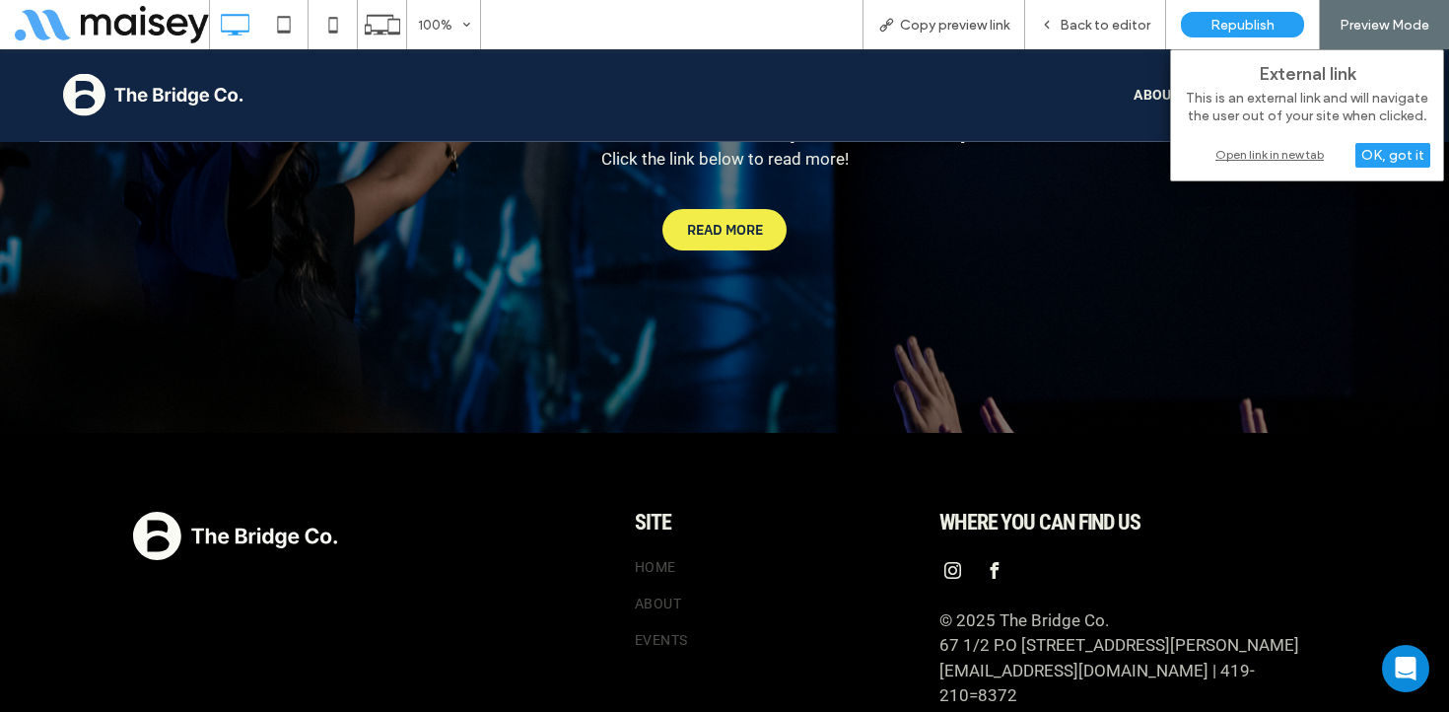
click at [1305, 153] on div "Open link in new tab" at bounding box center [1307, 154] width 247 height 21
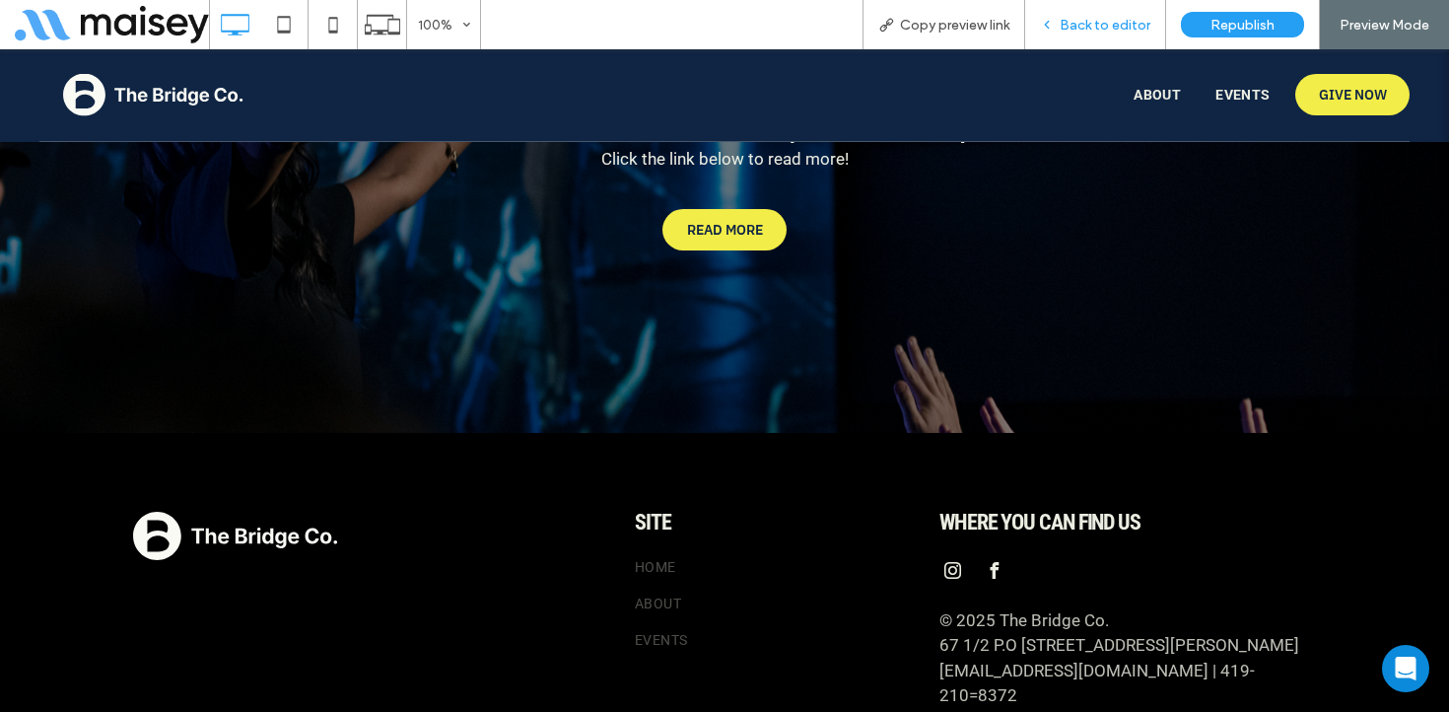
click at [1070, 27] on span "Back to editor" at bounding box center [1105, 25] width 91 height 17
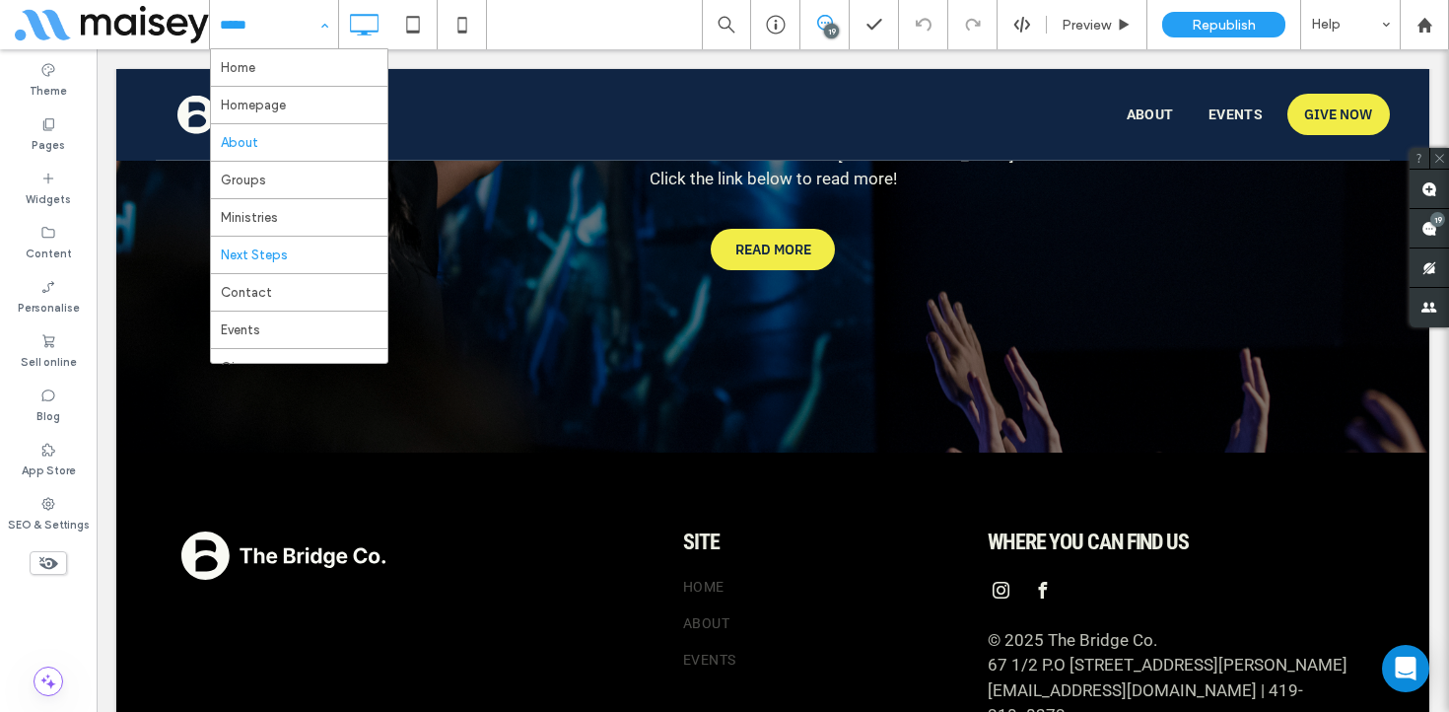
scroll to position [68, 0]
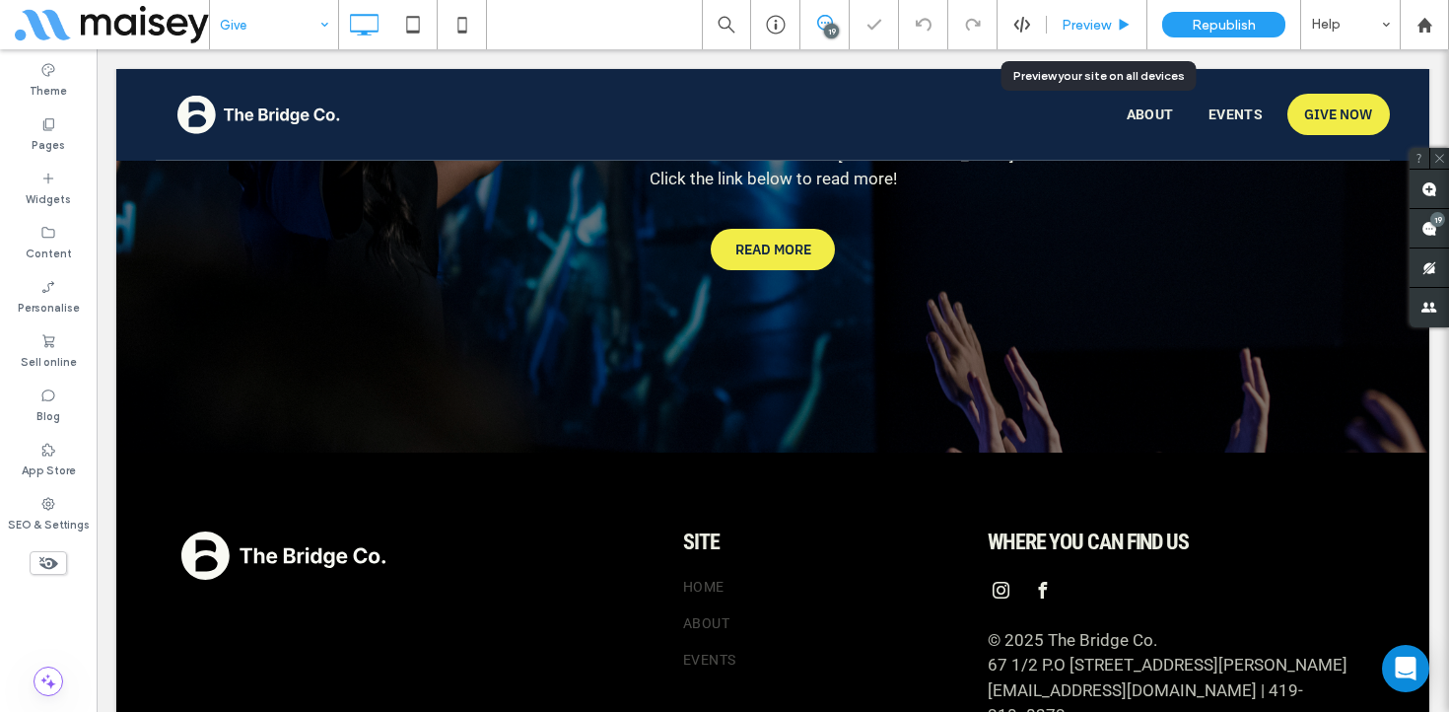
click at [1085, 23] on span "Preview" at bounding box center [1086, 25] width 49 height 17
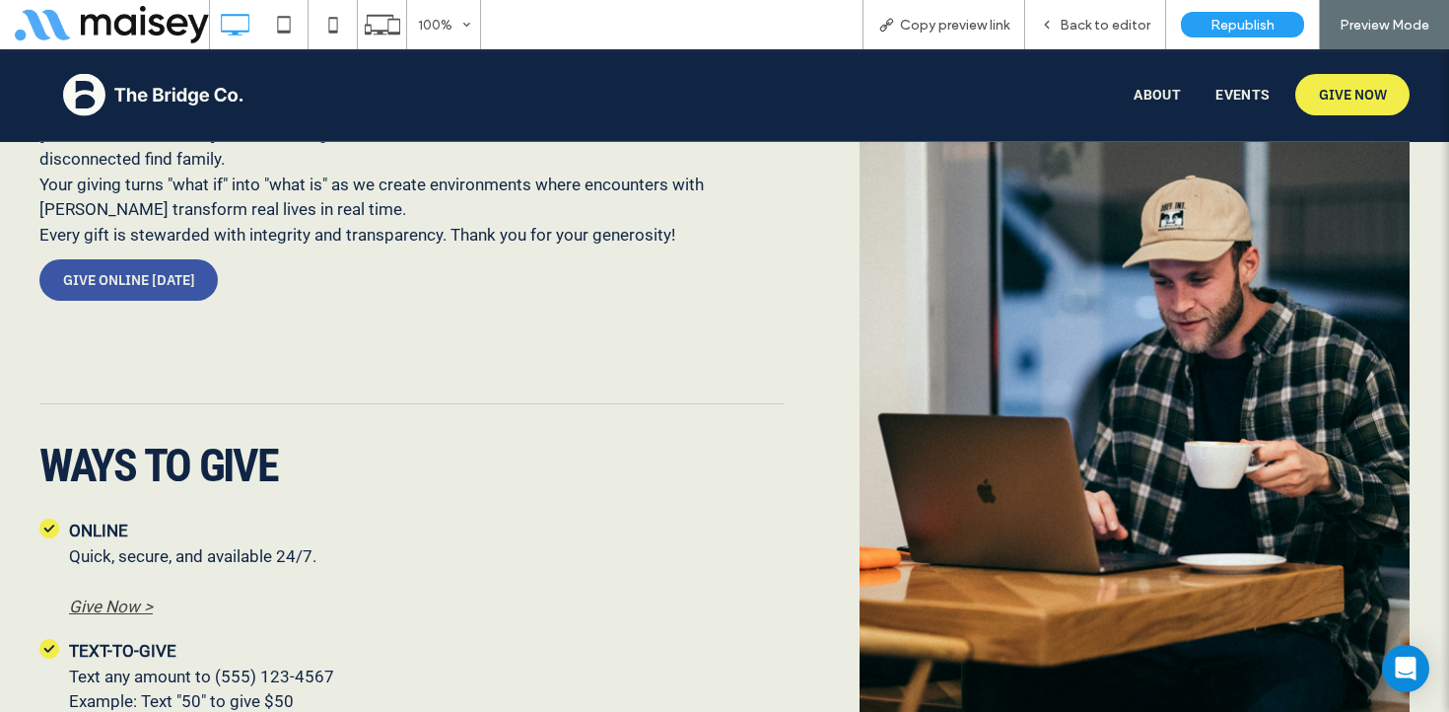
scroll to position [961, 0]
